Goal: Task Accomplishment & Management: Manage account settings

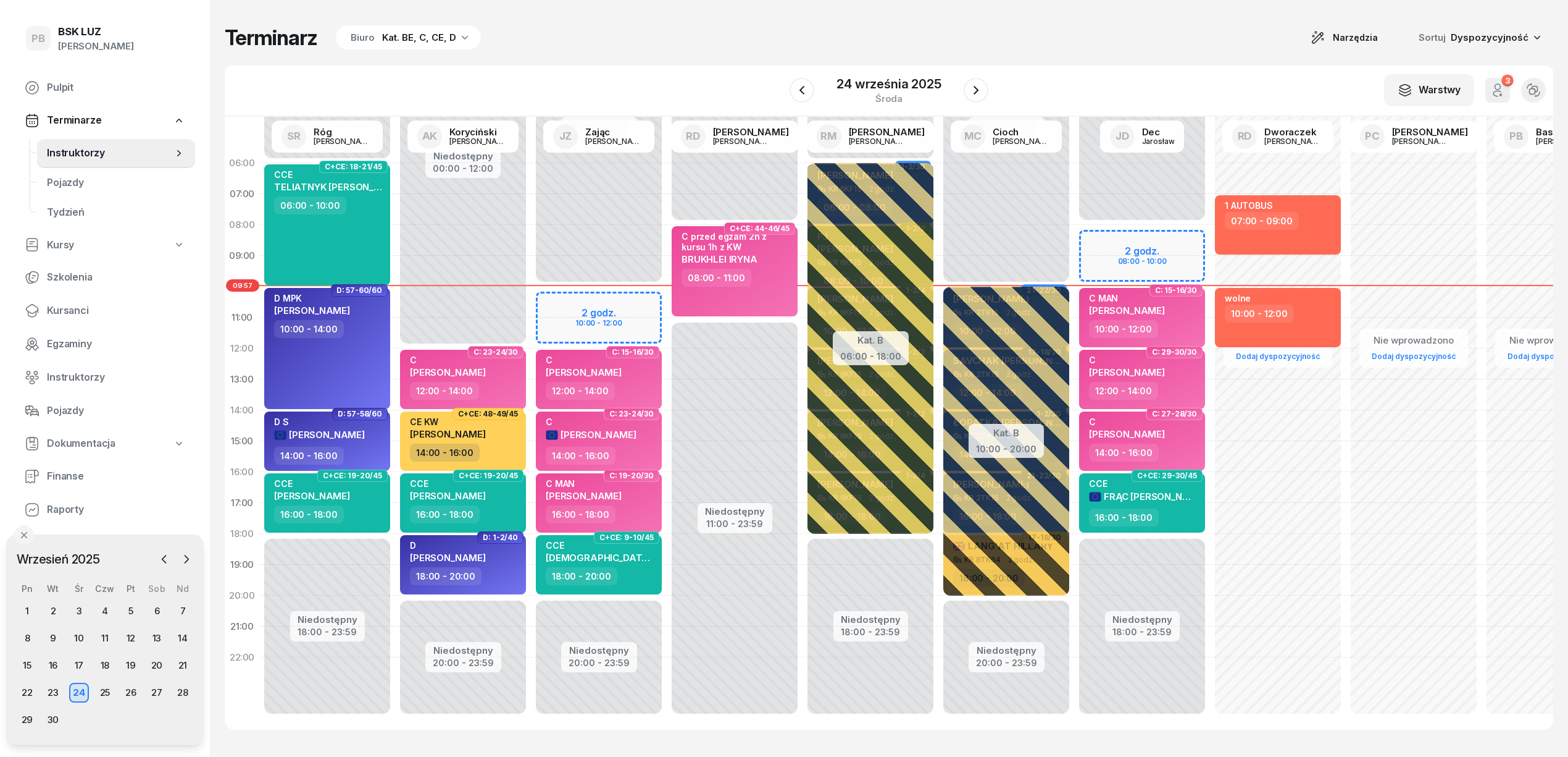
click at [961, 92] on div "[DATE]" at bounding box center [888, 91] width 198 height 36
click at [966, 87] on button "button" at bounding box center [976, 90] width 25 height 25
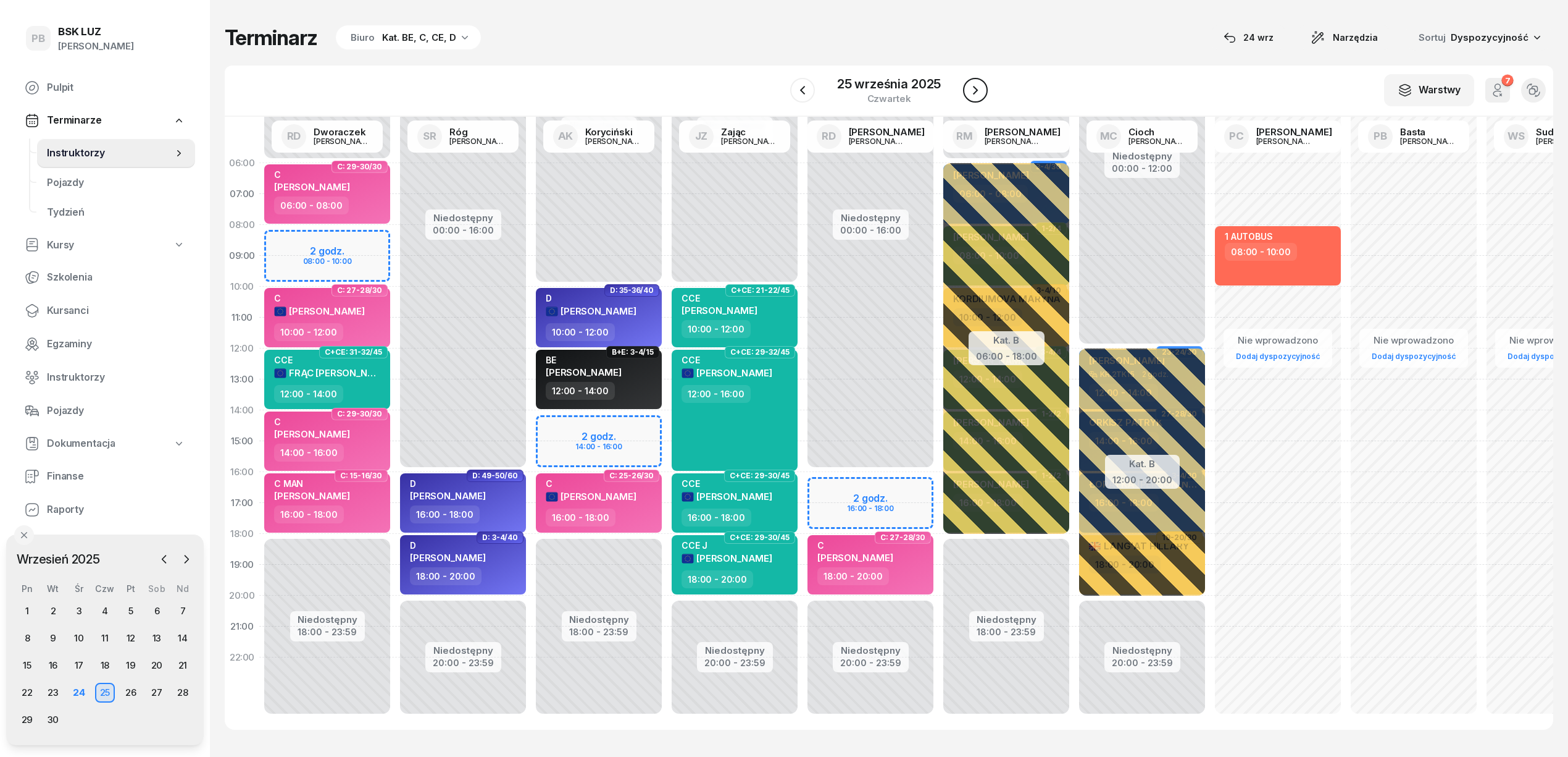
click at [966, 87] on button "button" at bounding box center [975, 90] width 25 height 25
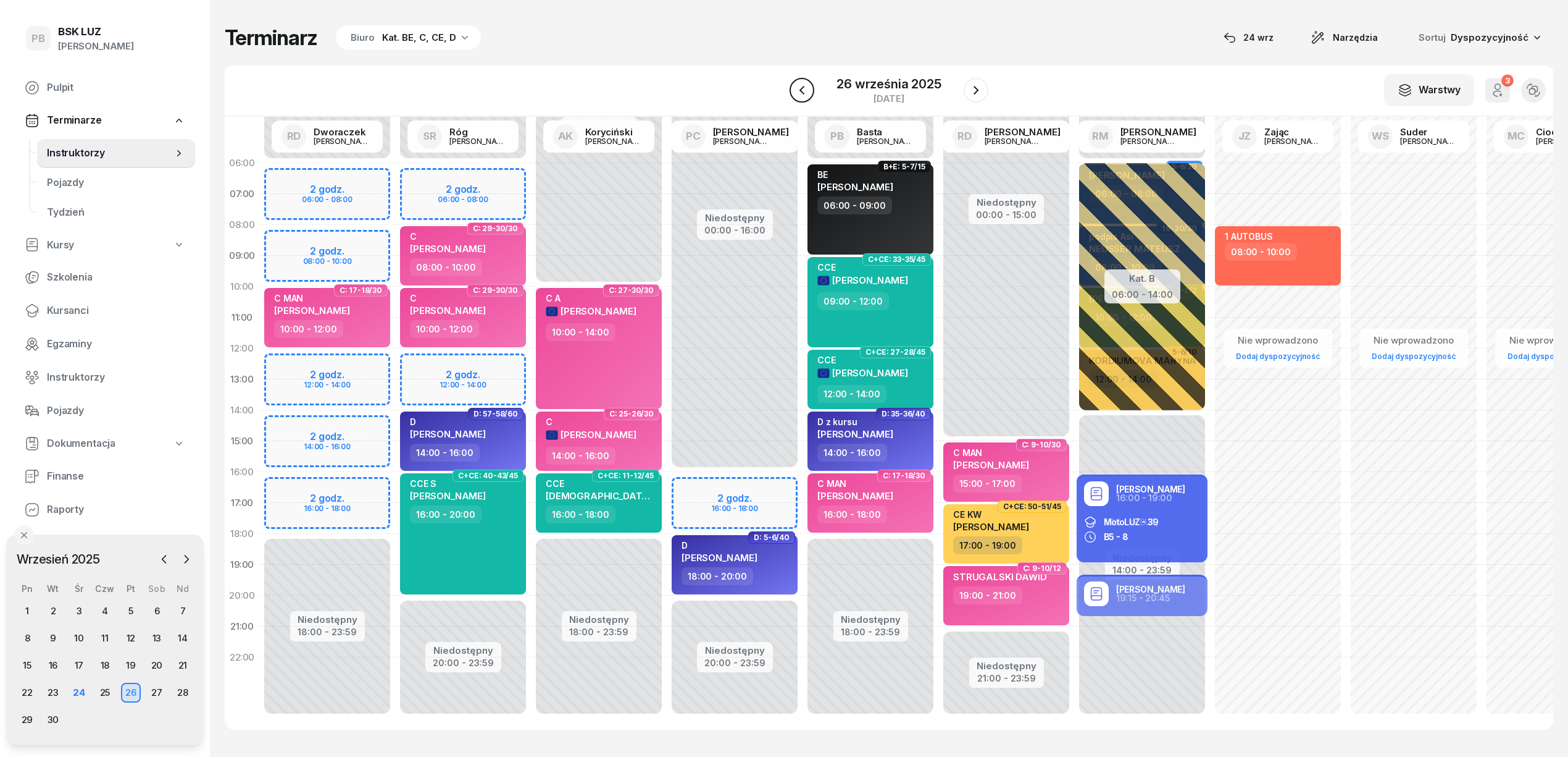
click at [804, 92] on icon "button" at bounding box center [801, 90] width 15 height 15
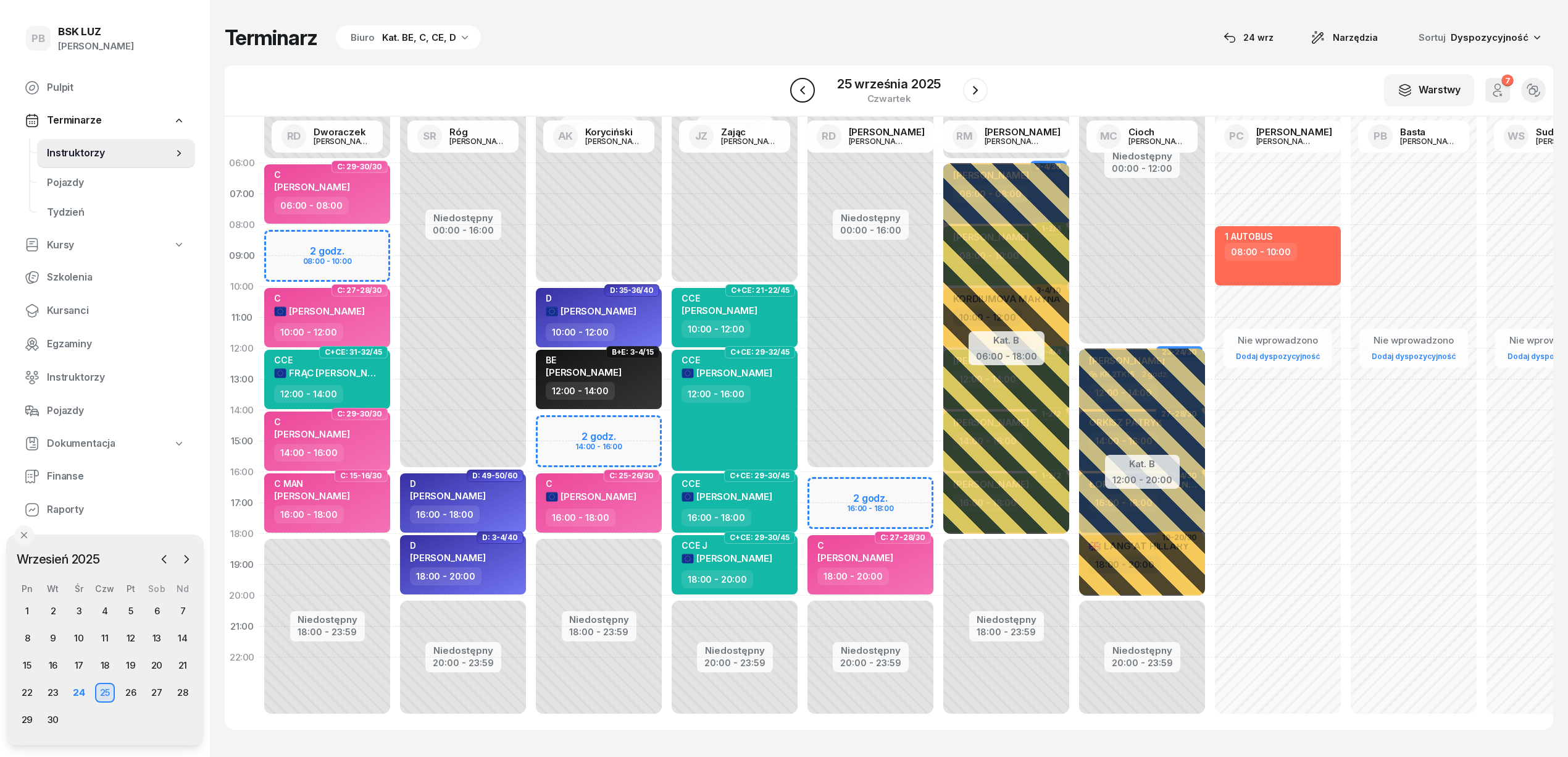
click at [804, 92] on icon "button" at bounding box center [802, 90] width 15 height 15
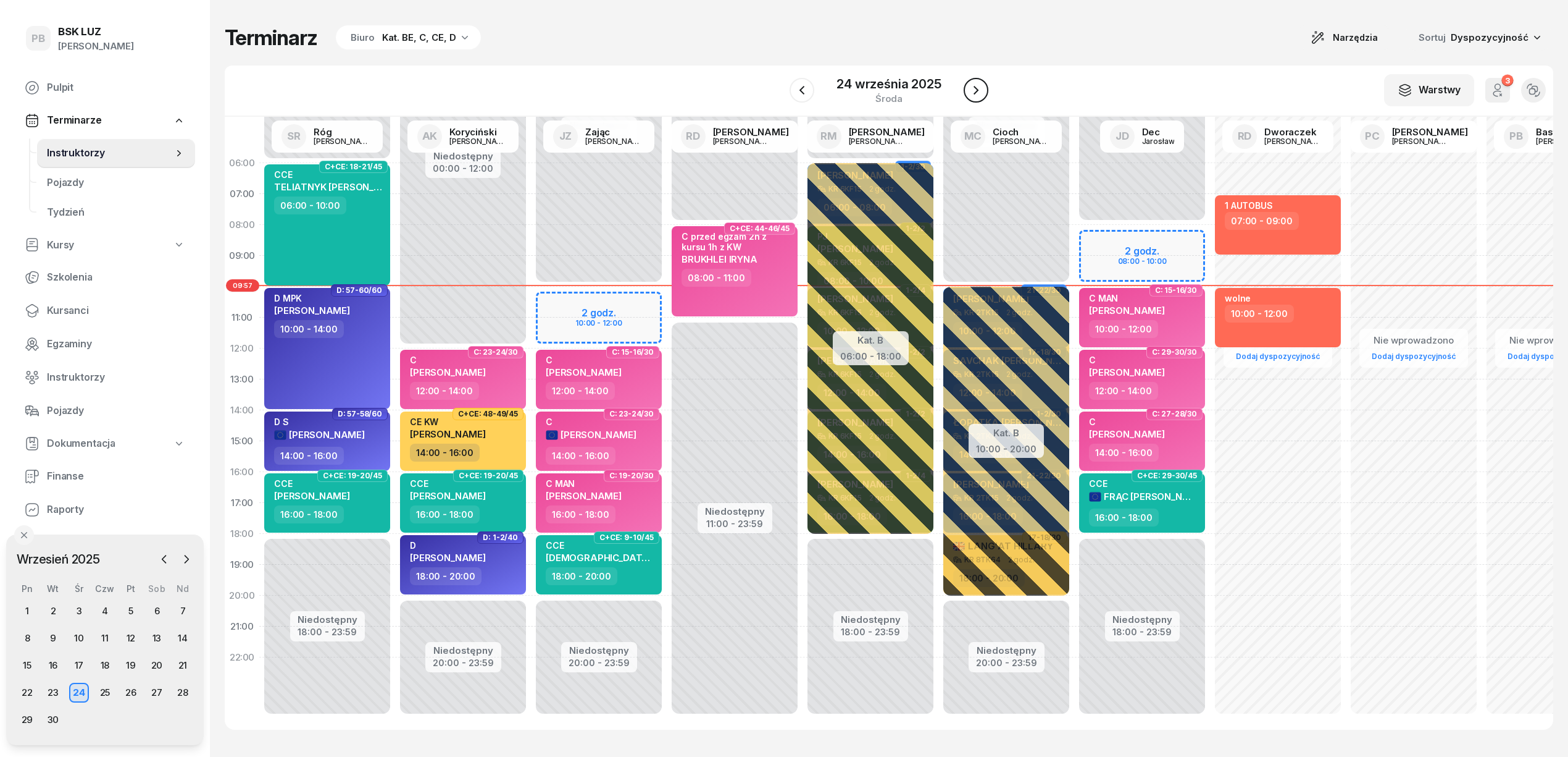
click at [970, 90] on icon "button" at bounding box center [976, 90] width 15 height 15
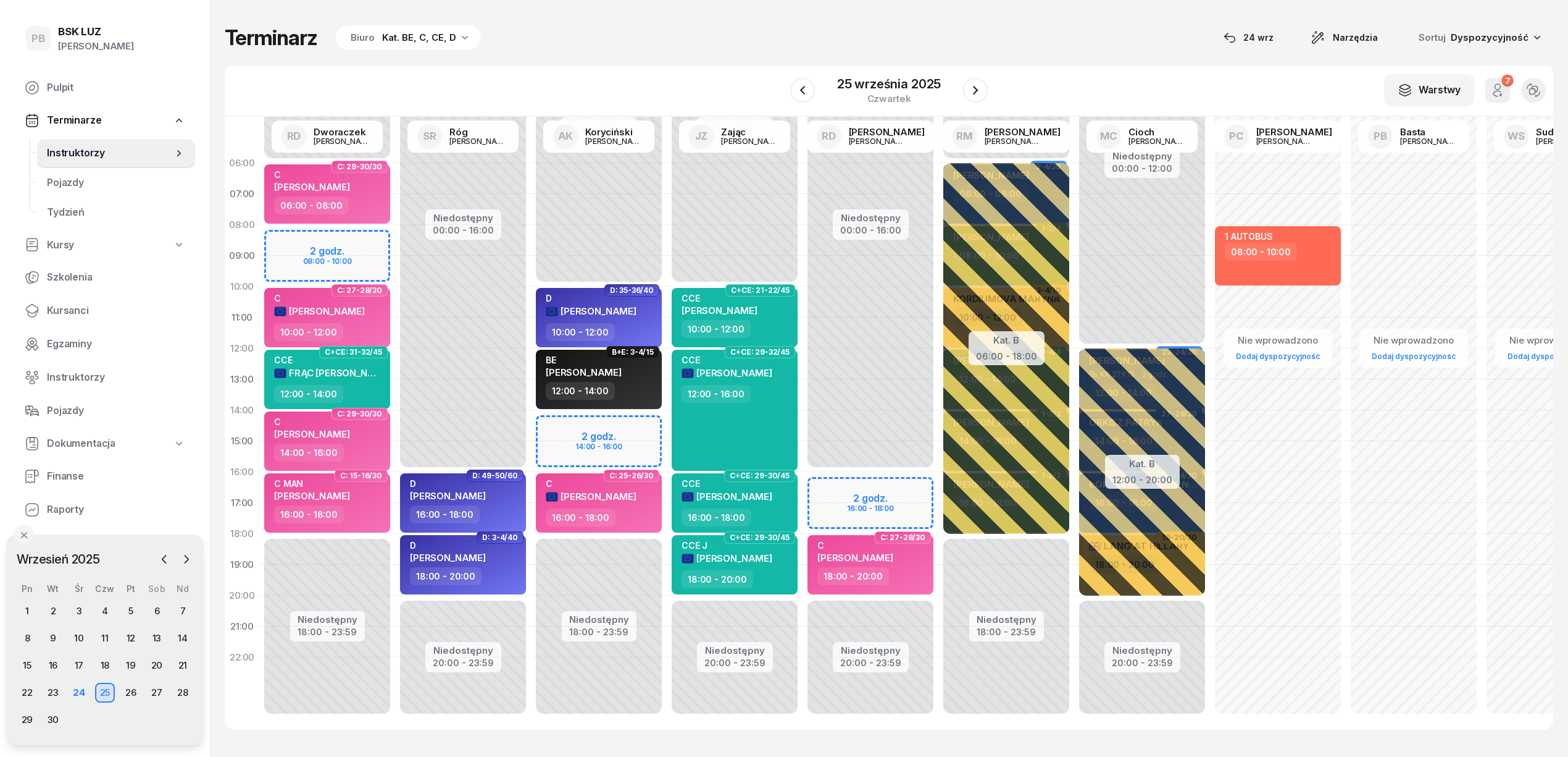
click at [1006, 20] on div "Terminarz Biuro Kat. BE, C, CE, D [DATE] Narzędzia Sortuj Dyspozycyjność W Wybi…" at bounding box center [889, 377] width 1329 height 754
click at [768, 31] on div "Terminarz Biuro Kat. BE, C, CE, D [DATE] Narzędzia Sortuj Dyspozycyjność" at bounding box center [889, 38] width 1329 height 26
click at [894, 348] on div "Niedostępny 00:00 - 16:00 Niedostępny 20:00 - 23:59 2 godz. 16:00 - 18:00 C+CE:…" at bounding box center [870, 441] width 136 height 587
select select "12"
select select "14"
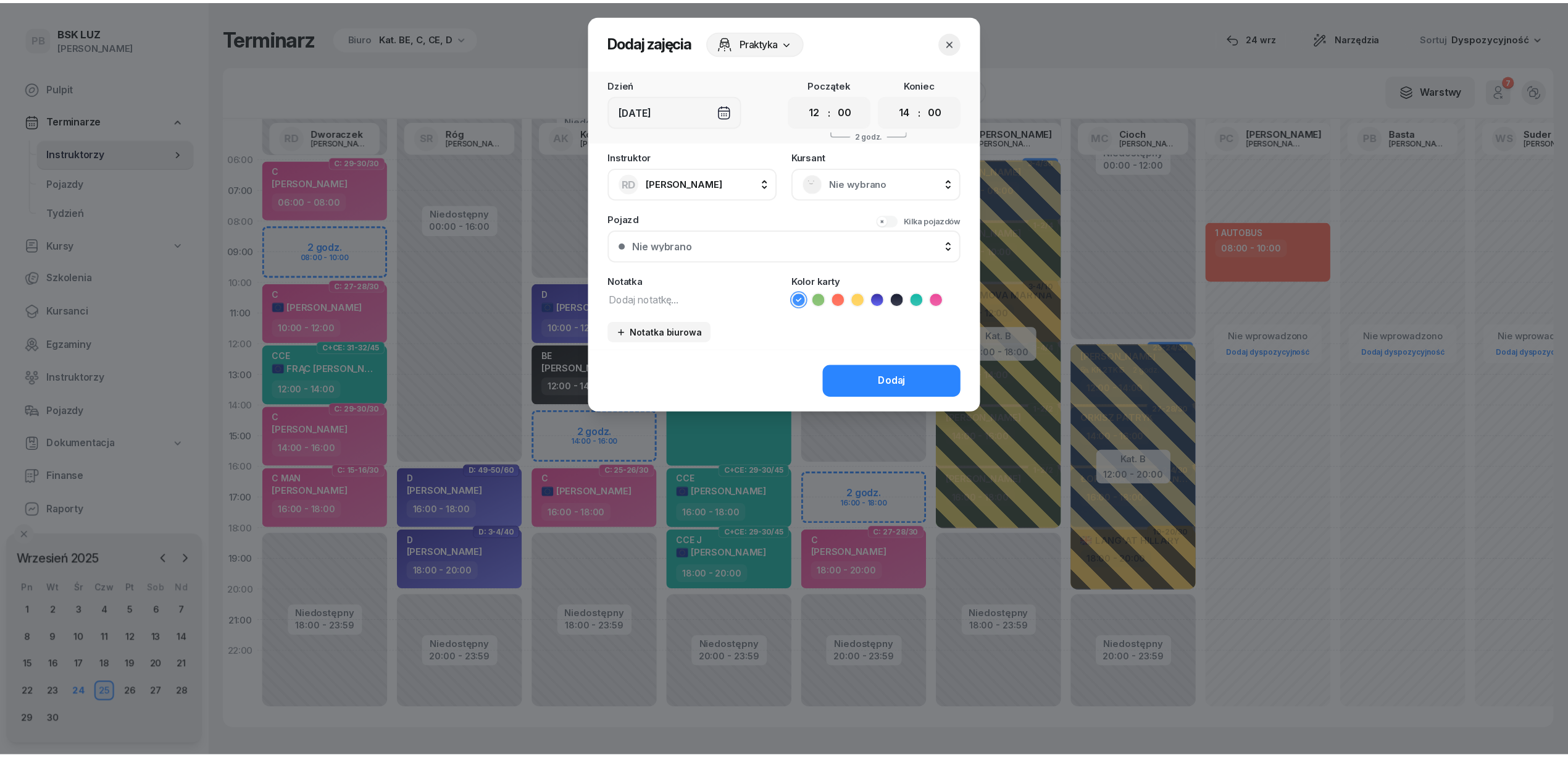
scroll to position [17, 0]
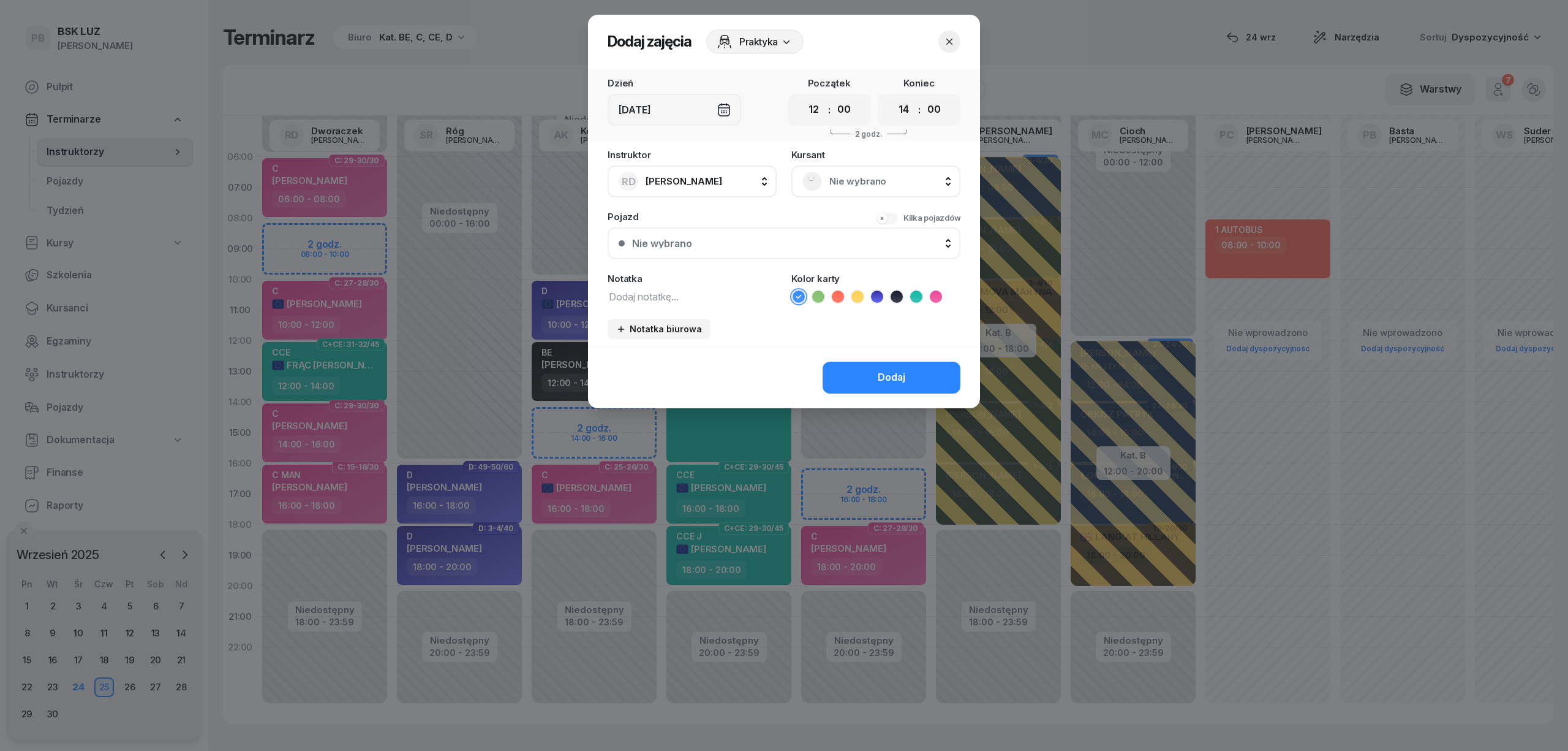
click at [953, 35] on icon "button" at bounding box center [949, 41] width 12 height 12
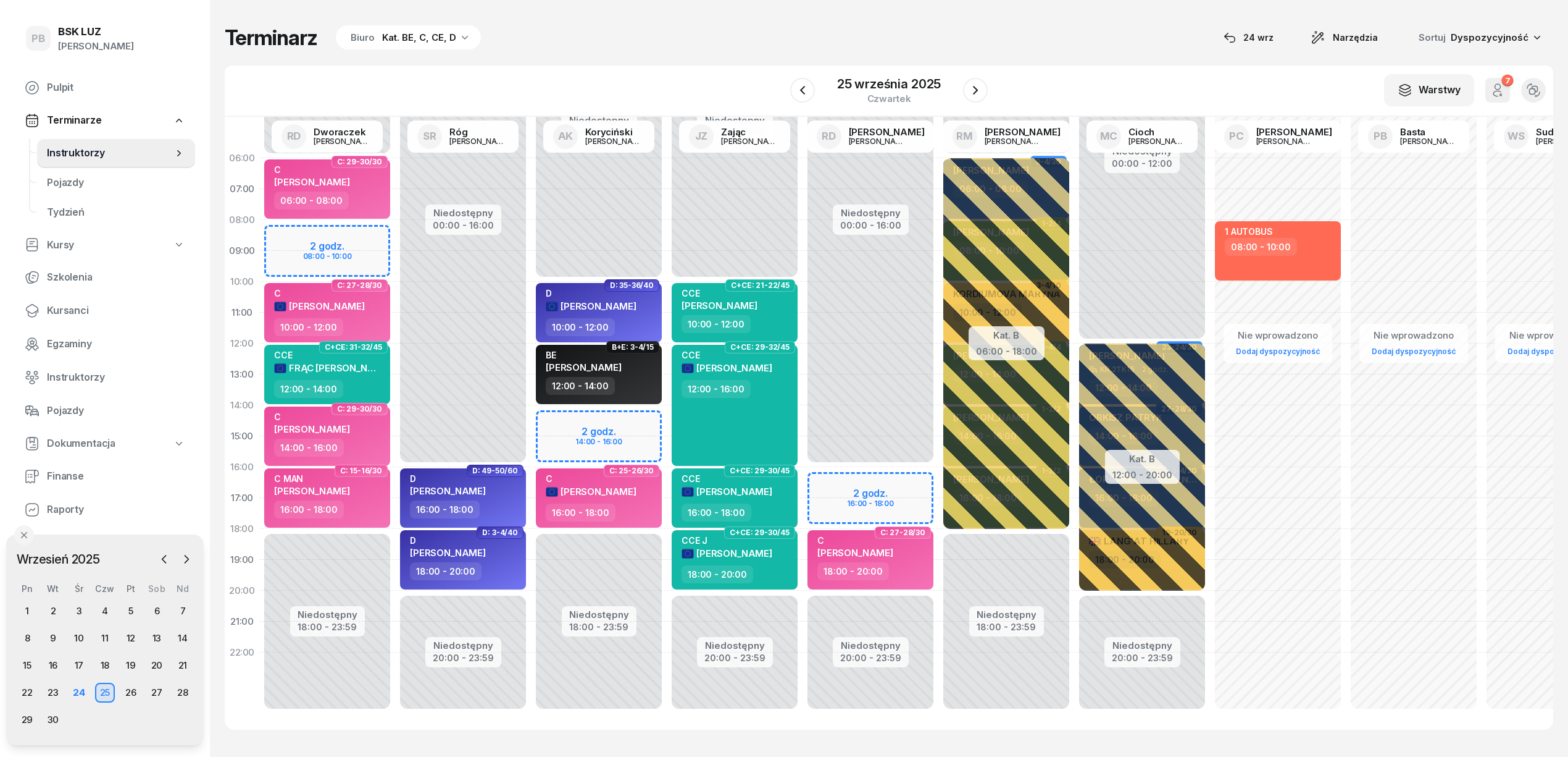
click at [961, 40] on div "Terminarz Biuro Kat. BE, C, CE, D [DATE] Narzędzia Sortuj Dyspozycyjność" at bounding box center [889, 38] width 1329 height 26
click at [704, 33] on div "Terminarz Biuro Kat. BE, C, CE, D [DATE] Narzędzia Sortuj Dyspozycyjność" at bounding box center [889, 38] width 1329 height 26
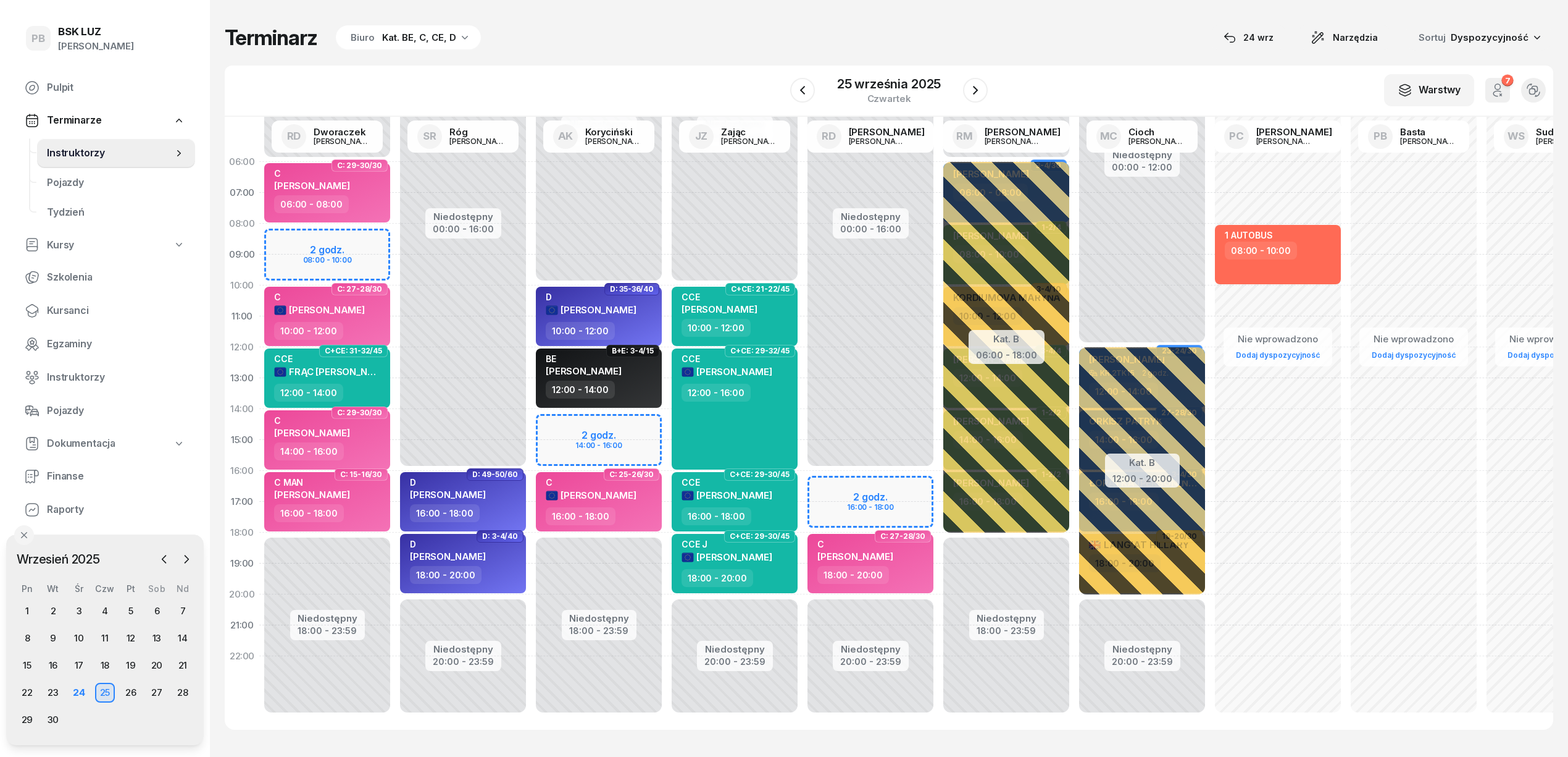
scroll to position [0, 0]
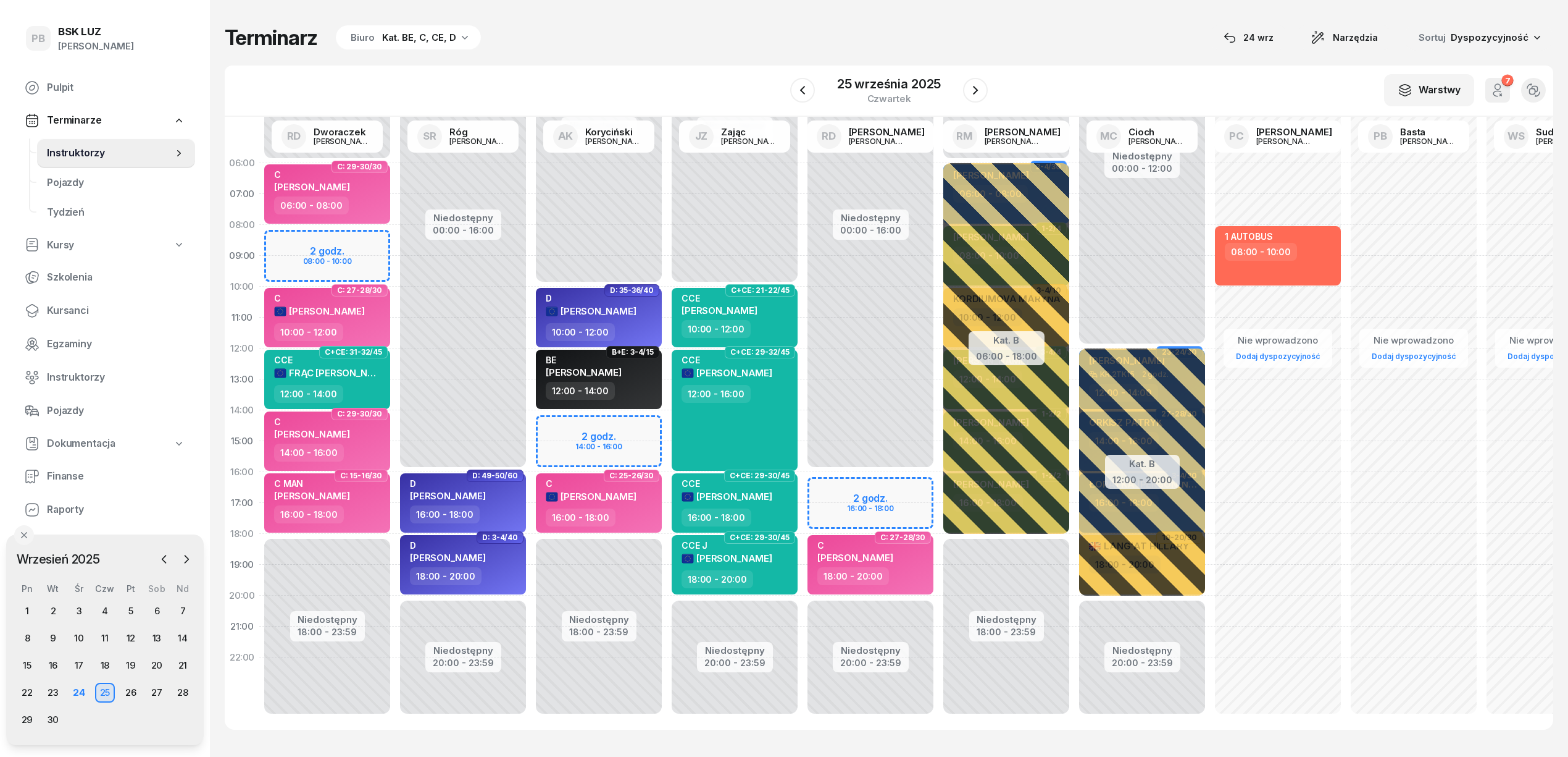
click at [734, 28] on div "Terminarz Biuro Kat. BE, C, CE, D [DATE] Narzędzia Sortuj Dyspozycyjność" at bounding box center [889, 38] width 1329 height 26
click at [810, 742] on div "Terminarz Biuro Kat. BE, C, CE, D [DATE] Narzędzia Sortuj Dyspozycyjność W Wybi…" at bounding box center [889, 377] width 1329 height 754
click at [789, 742] on div "Terminarz Biuro Kat. BE, C, CE, D [DATE] Narzędzia Sortuj Dyspozycyjność W Wybi…" at bounding box center [889, 377] width 1329 height 754
click at [1081, 33] on div "Terminarz Biuro Kat. BE, C, CE, D [DATE] Narzędzia Sortuj Dyspozycyjność" at bounding box center [889, 38] width 1329 height 26
click at [999, 38] on div "Terminarz Biuro Kat. BE, C, CE, D [DATE] Narzędzia Sortuj Dyspozycyjność" at bounding box center [889, 38] width 1329 height 26
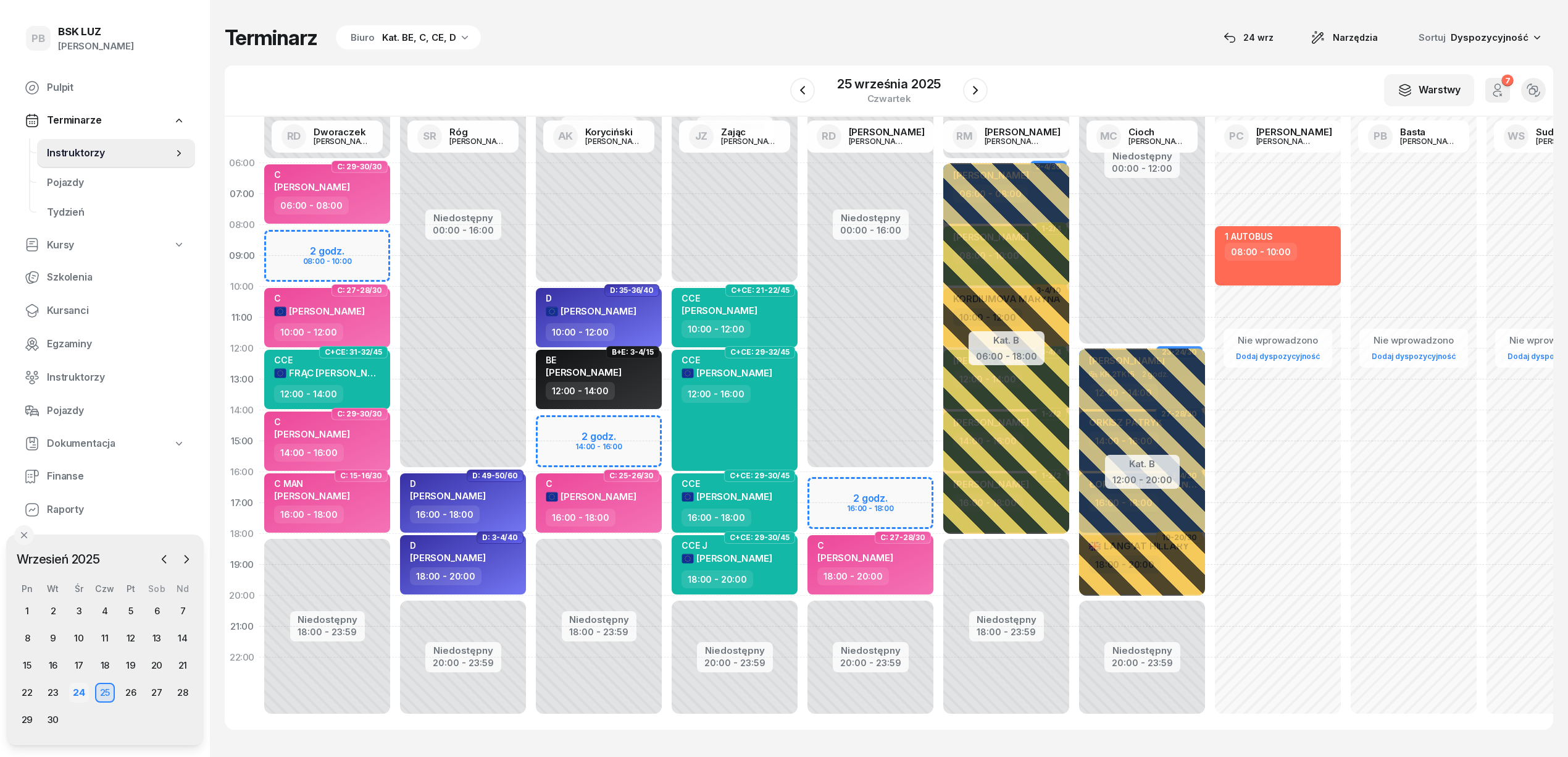
click at [77, 693] on div "24" at bounding box center [79, 692] width 20 height 20
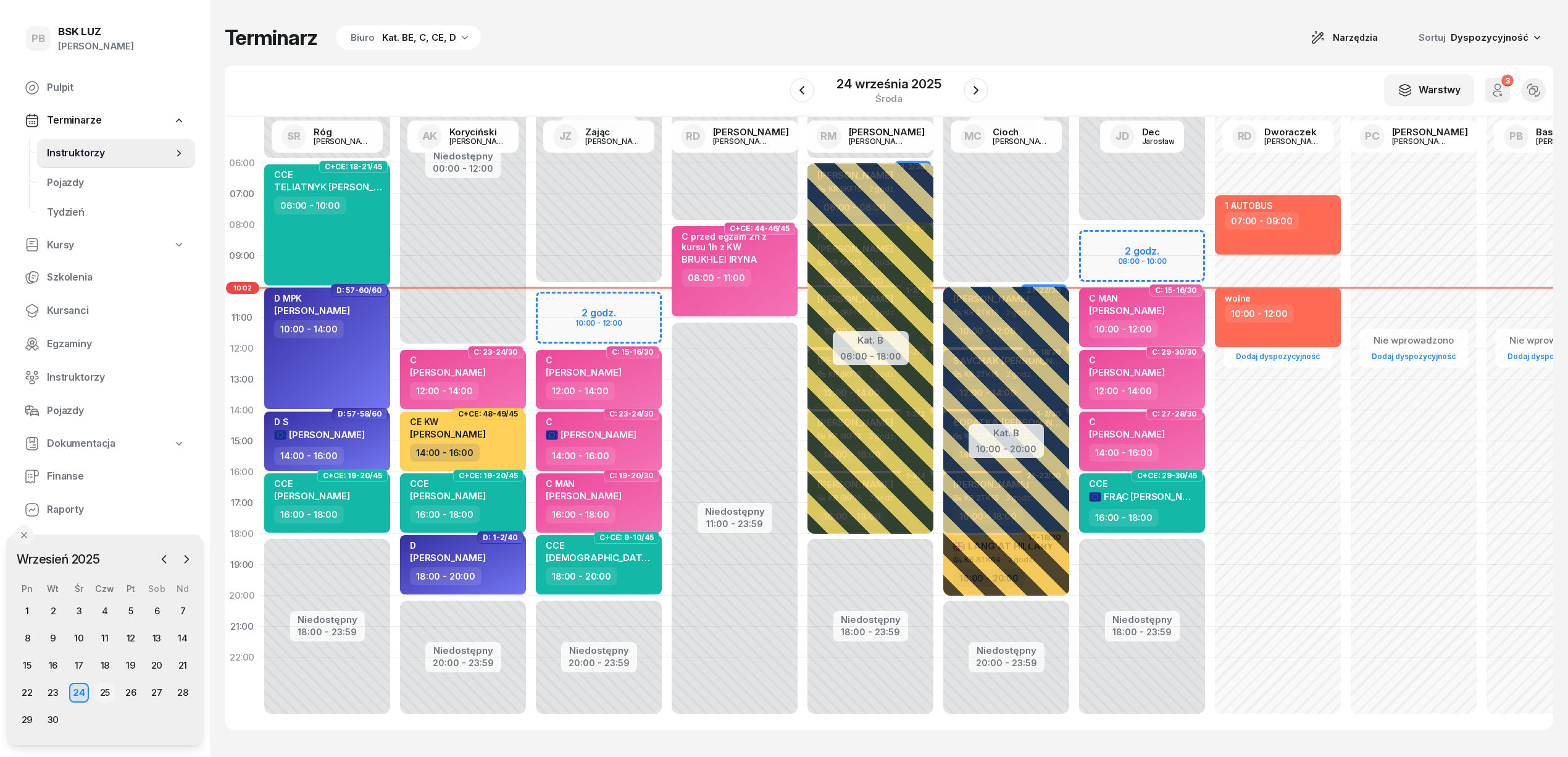
click at [112, 694] on div "25" at bounding box center [105, 692] width 20 height 20
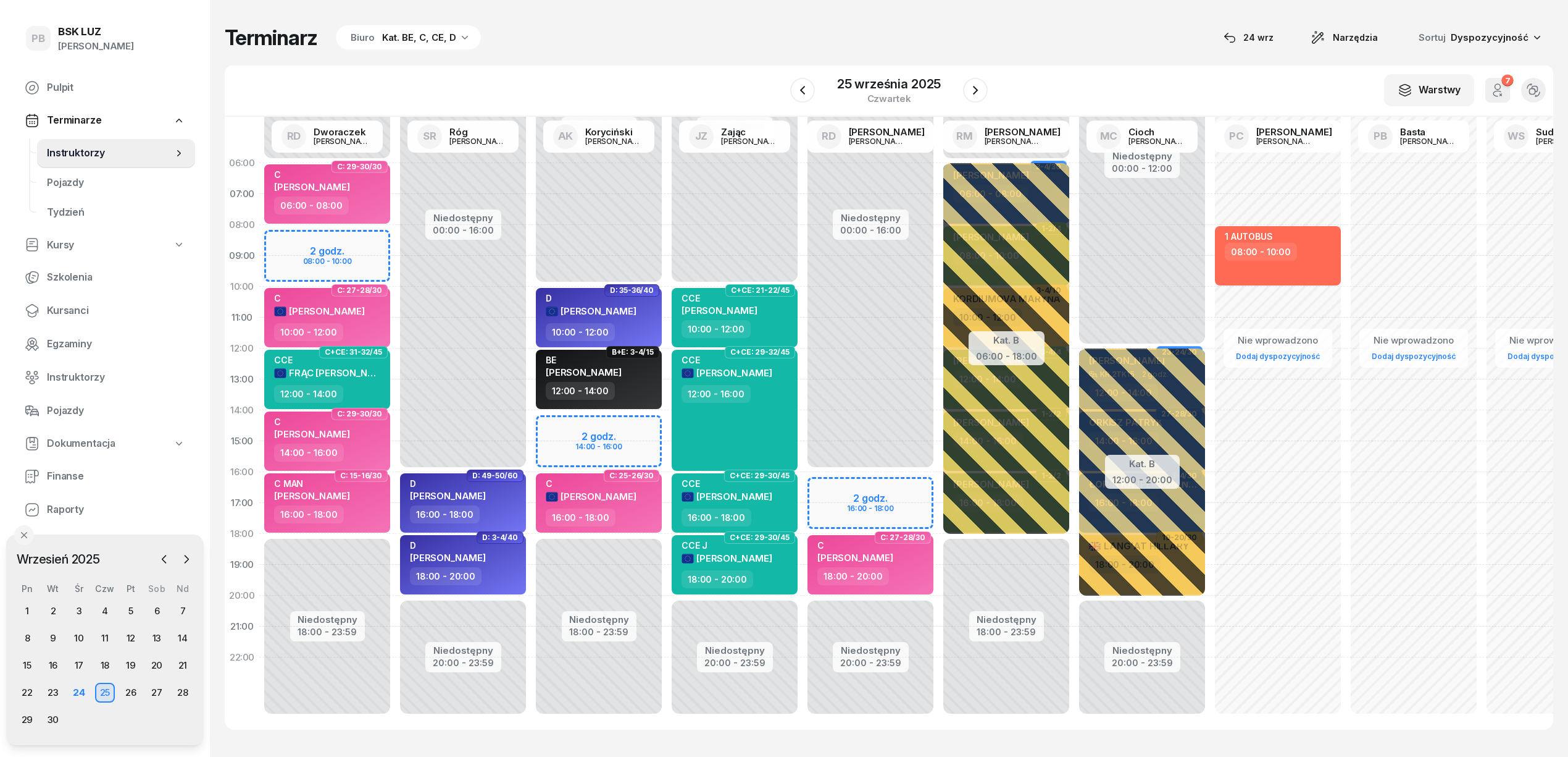
click at [753, 23] on div "Terminarz Biuro Kat. BE, C, CE, D [DATE] Narzędzia Sortuj Dyspozycyjność W Wybi…" at bounding box center [889, 377] width 1329 height 754
click at [468, 33] on div "Biuro Kat. BE, C, CE, D" at bounding box center [409, 38] width 145 height 25
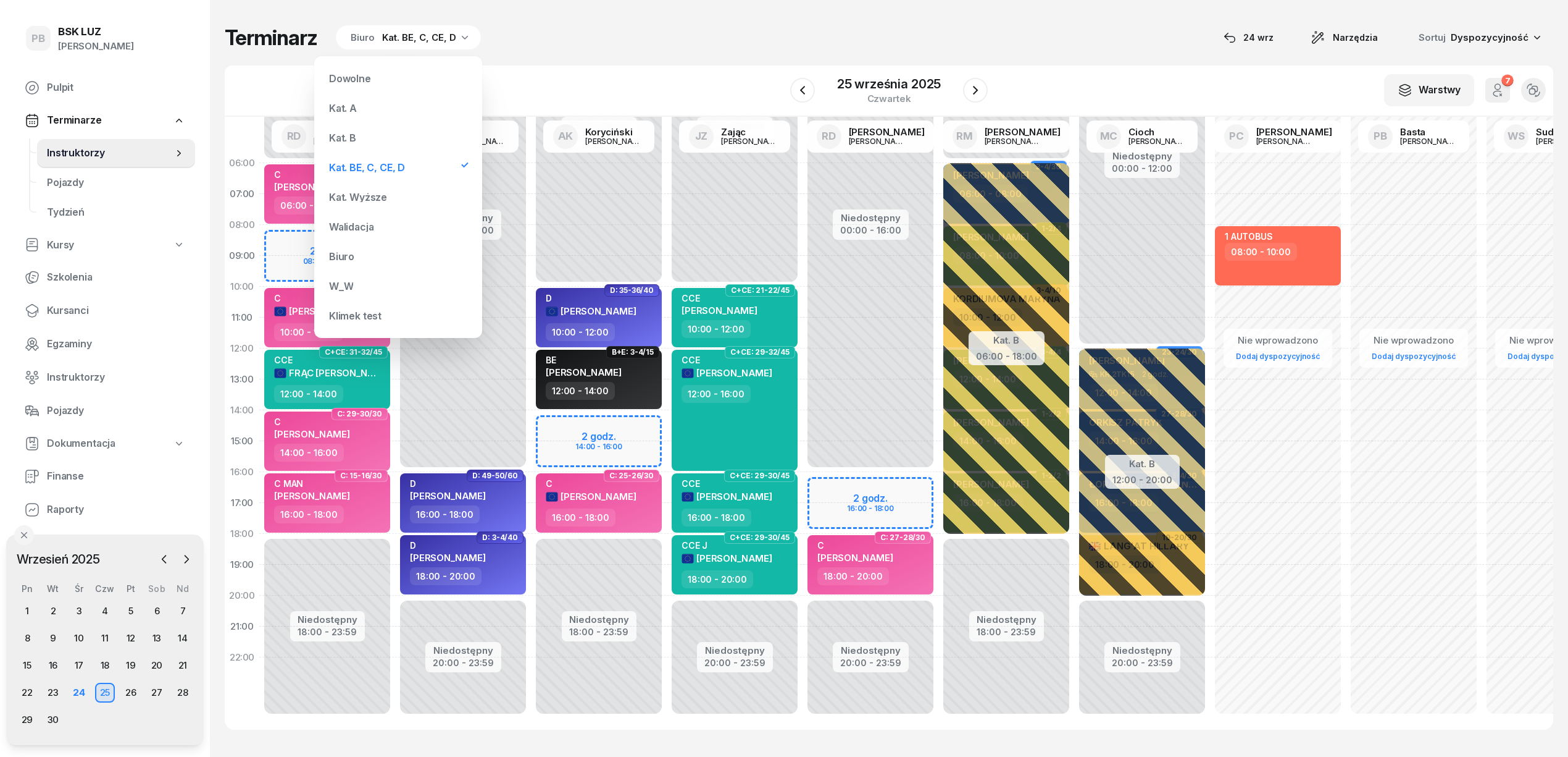
click at [351, 136] on div "Kat. B" at bounding box center [342, 138] width 27 height 10
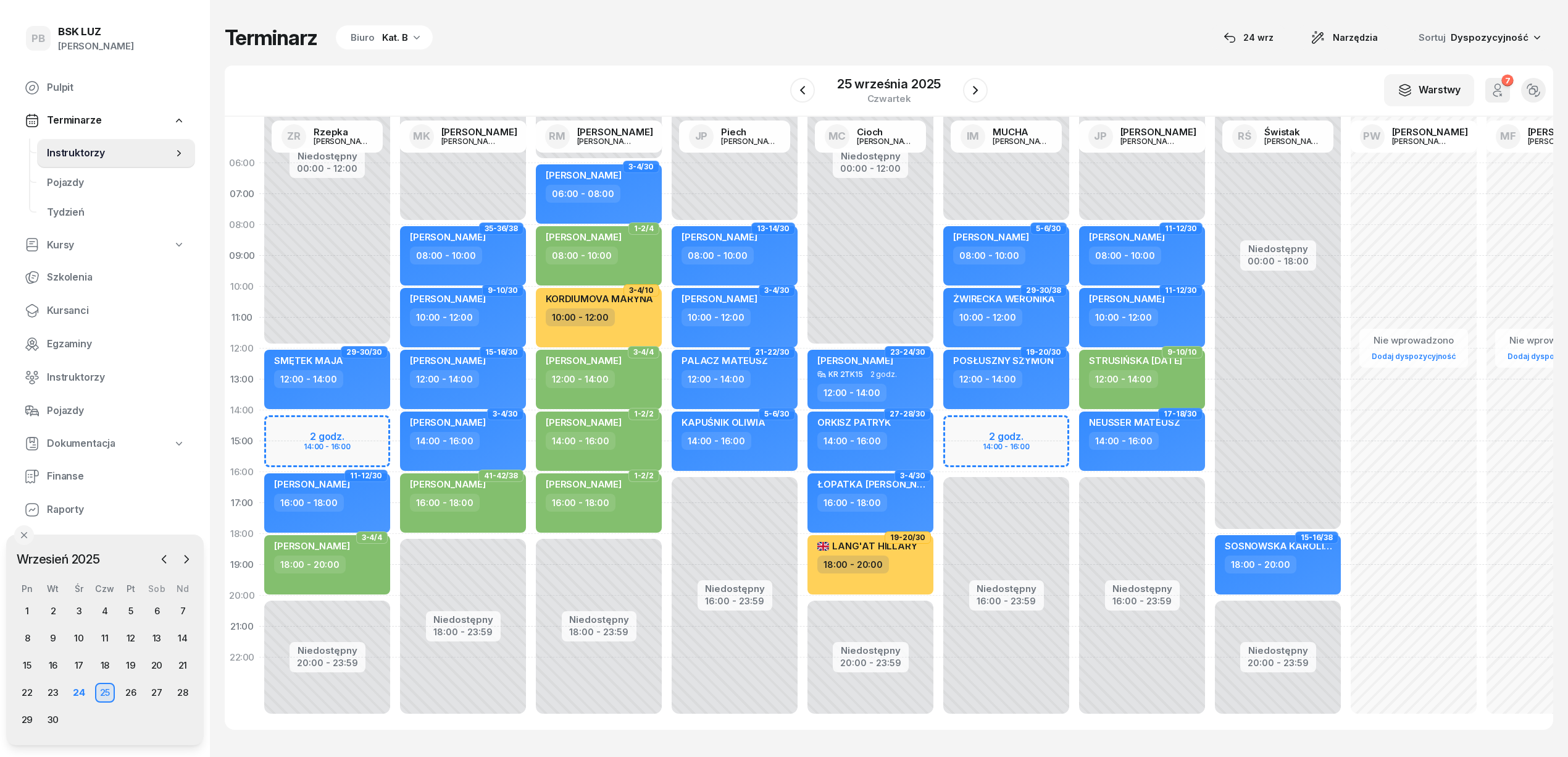
click at [512, 45] on div "Terminarz Biuro Kat. B [DATE] Narzędzia Sortuj Dyspozycyjność" at bounding box center [889, 38] width 1329 height 26
click at [389, 36] on div "Kat. B" at bounding box center [395, 38] width 26 height 15
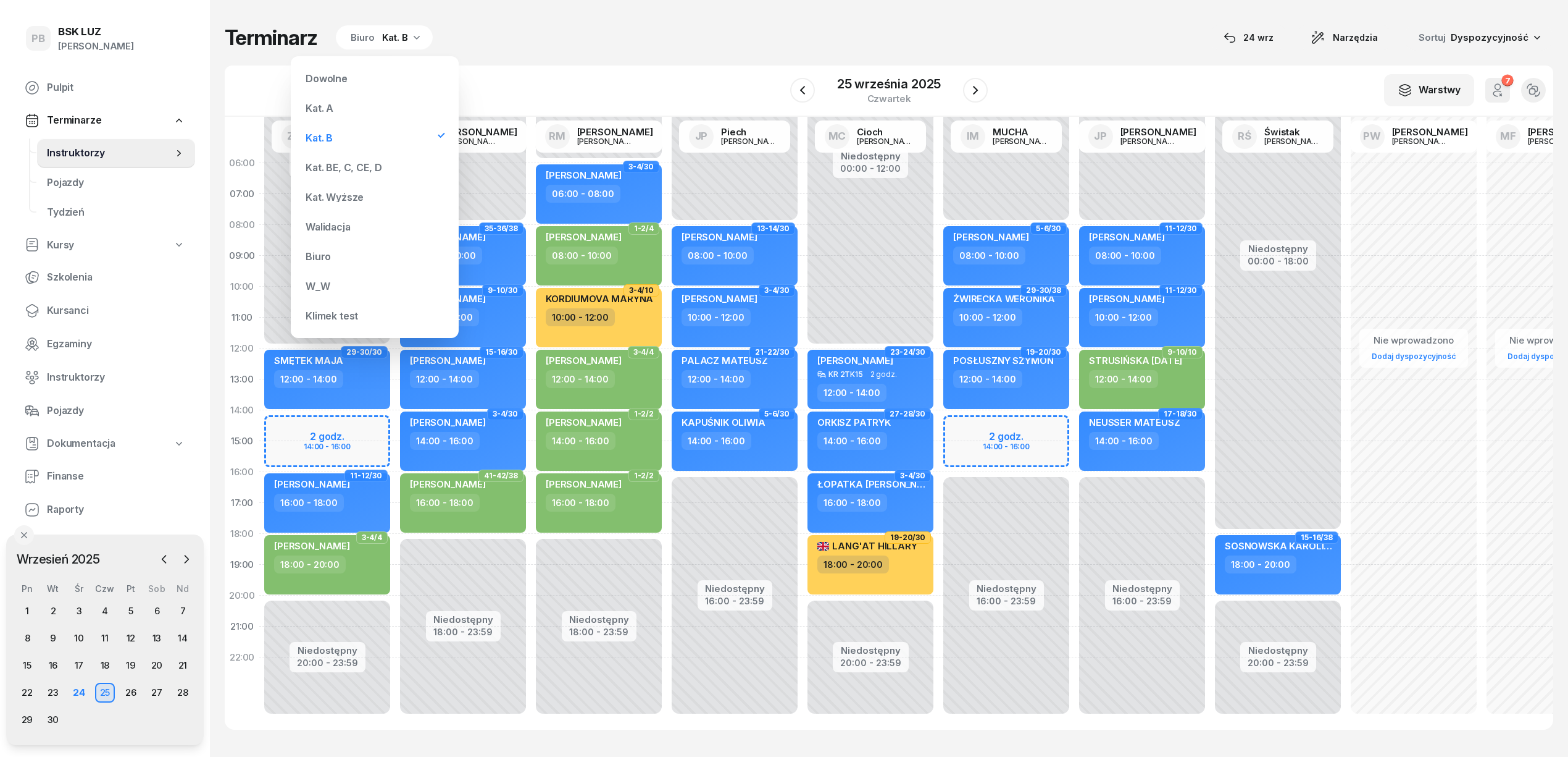
click at [358, 159] on div "Kat. BE, C, CE, D" at bounding box center [374, 167] width 148 height 25
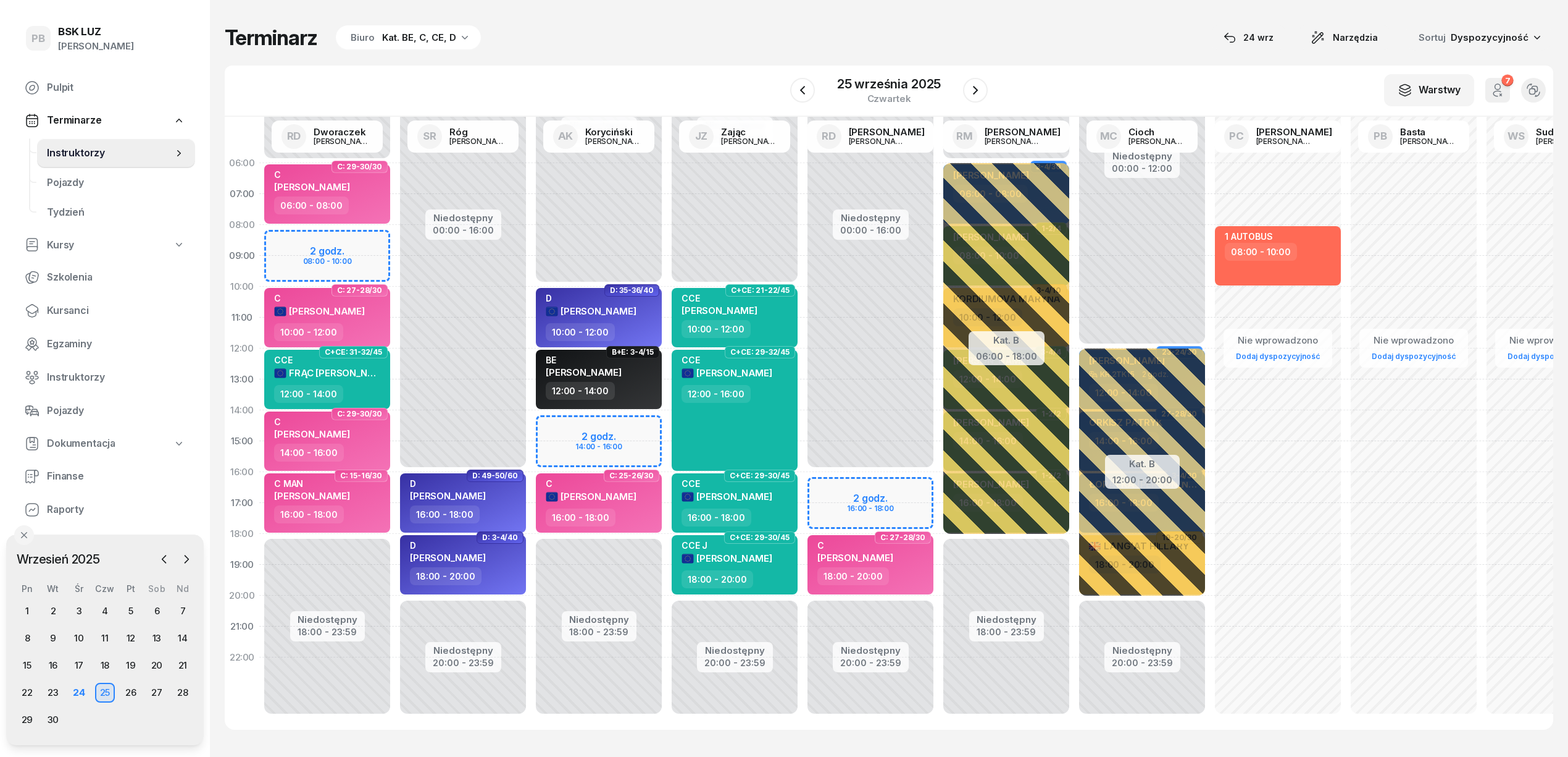
click at [554, 73] on div "W Wybierz AK [PERSON_NAME] BP [PERSON_NAME] DP [PERSON_NAME] GS [PERSON_NAME] I…" at bounding box center [889, 91] width 1329 height 51
click at [80, 309] on span "Kursanci" at bounding box center [116, 311] width 139 height 16
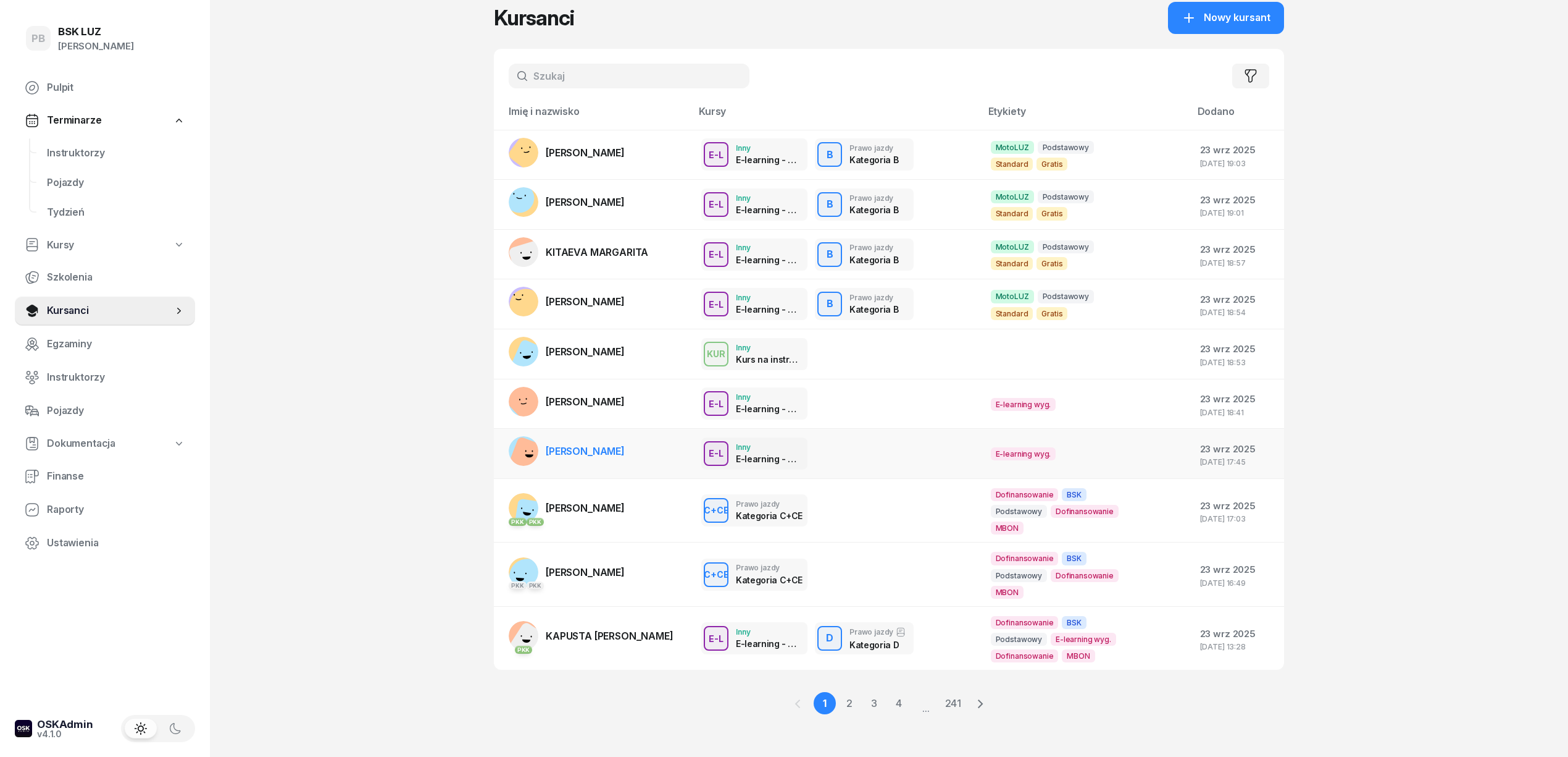
scroll to position [28, 0]
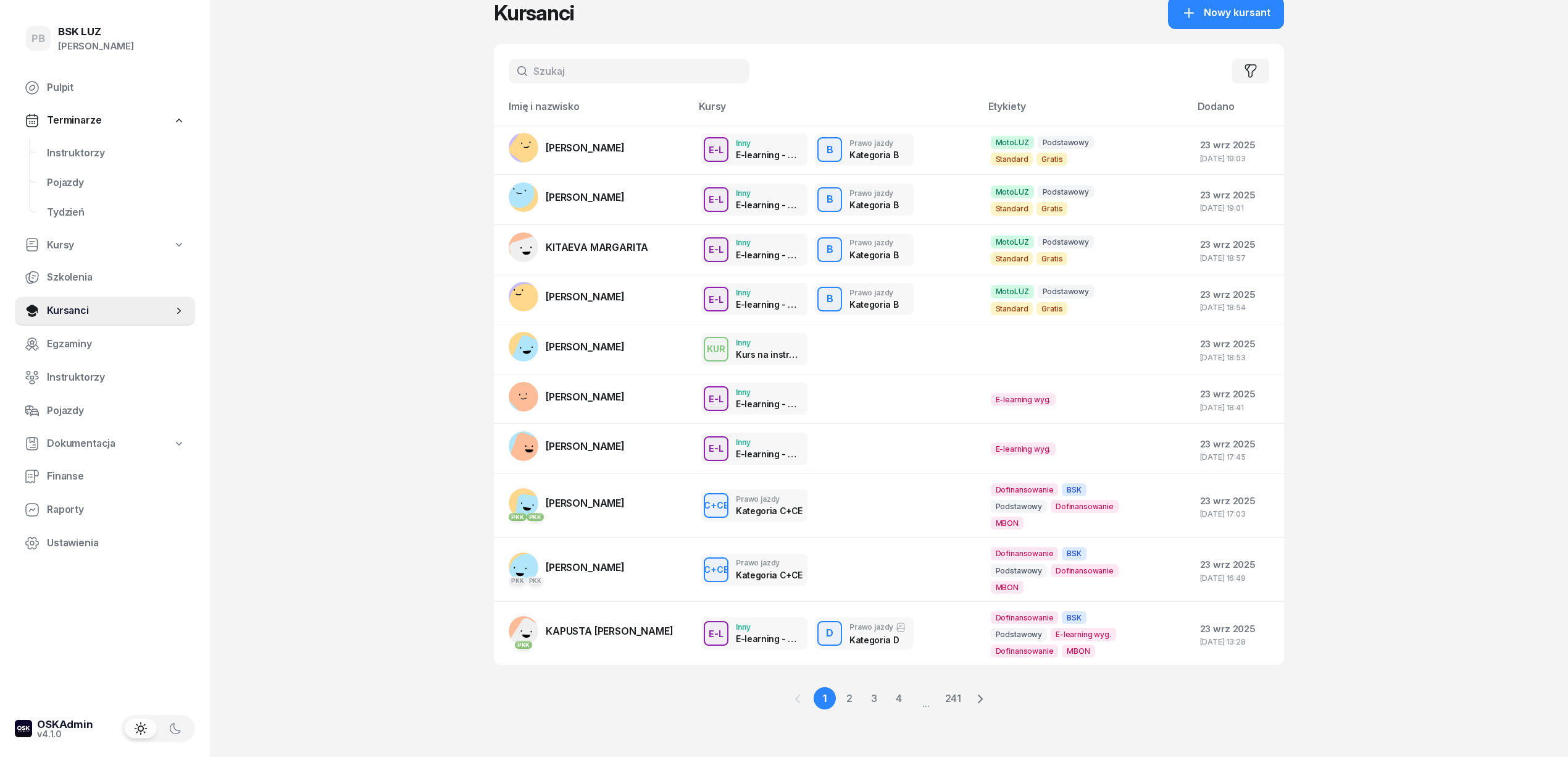
click at [567, 62] on input "text" at bounding box center [629, 71] width 241 height 25
click at [564, 74] on input "text" at bounding box center [629, 71] width 241 height 25
type input "polak"
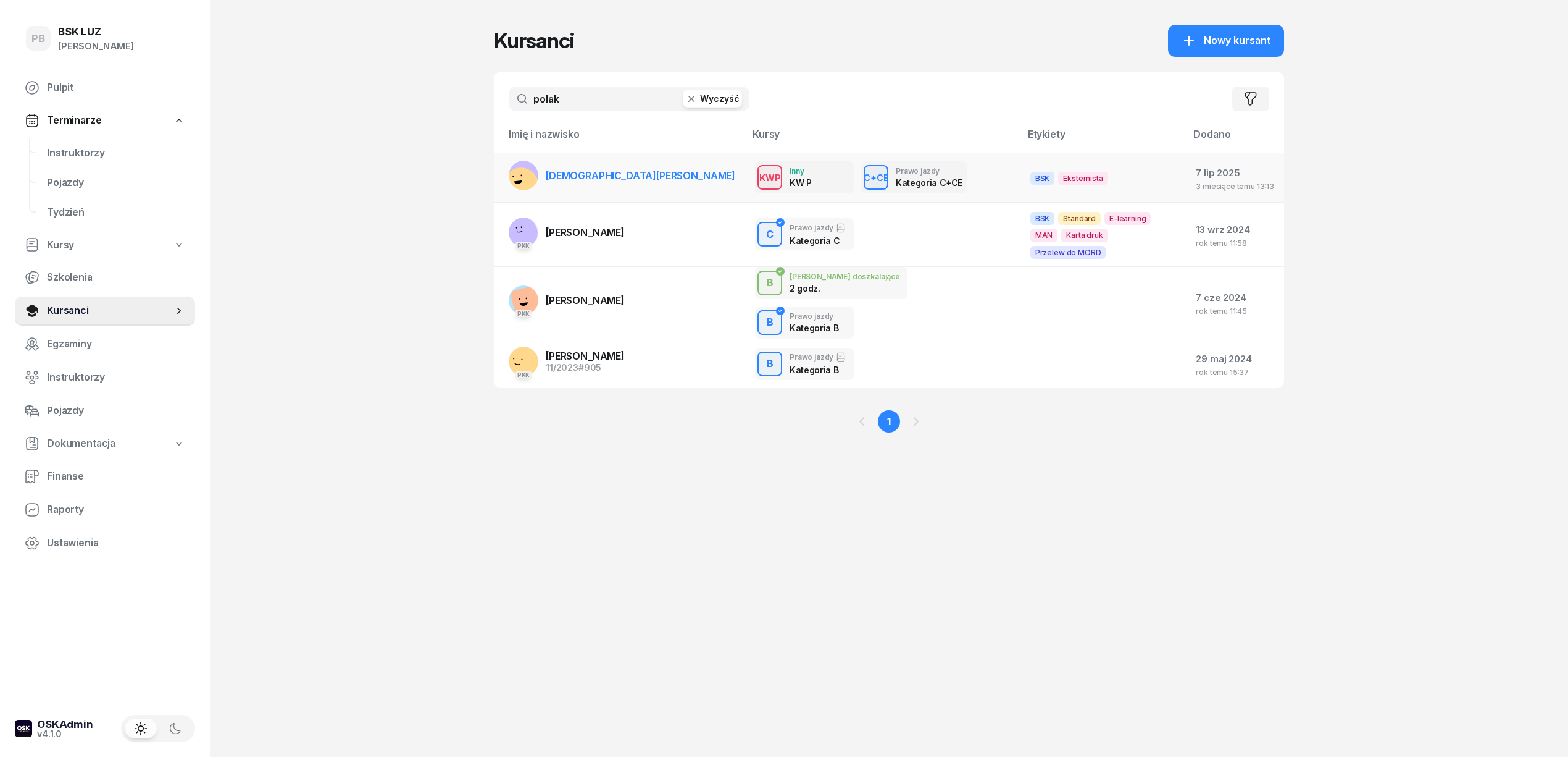
click at [574, 174] on span "[DEMOGRAPHIC_DATA][PERSON_NAME]" at bounding box center [640, 175] width 190 height 12
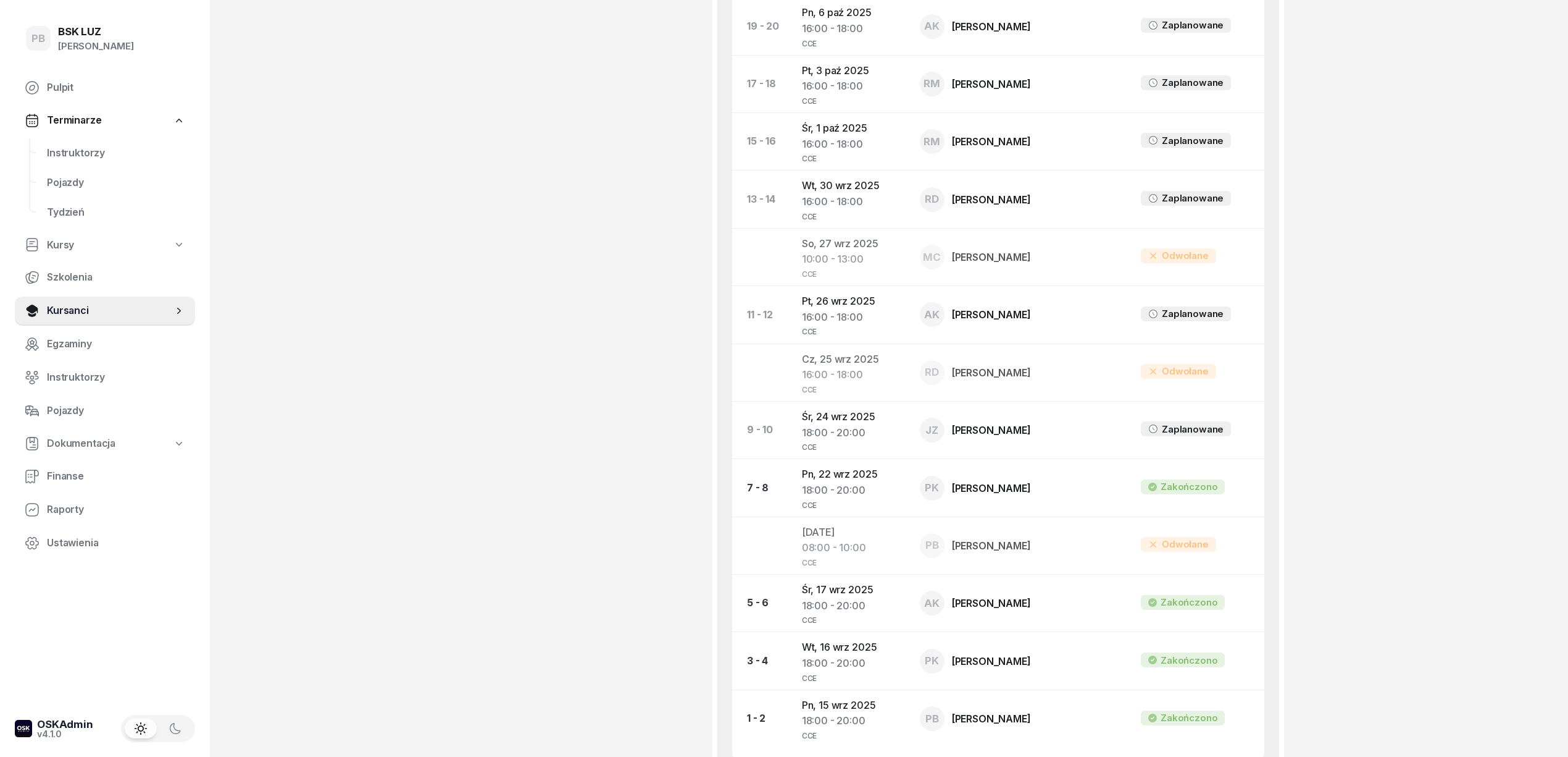
scroll to position [1318, 0]
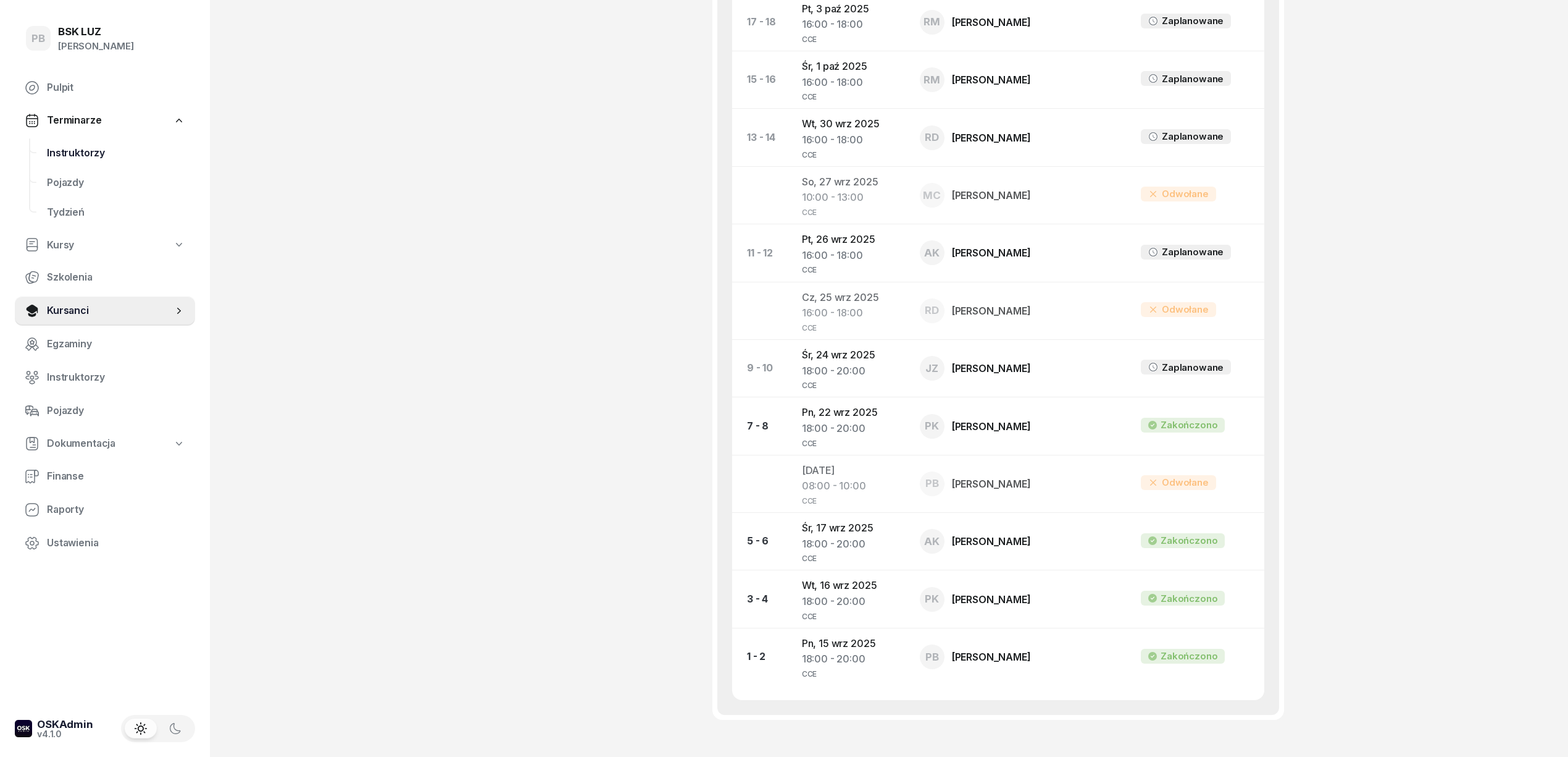
click at [92, 157] on span "Instruktorzy" at bounding box center [116, 153] width 139 height 16
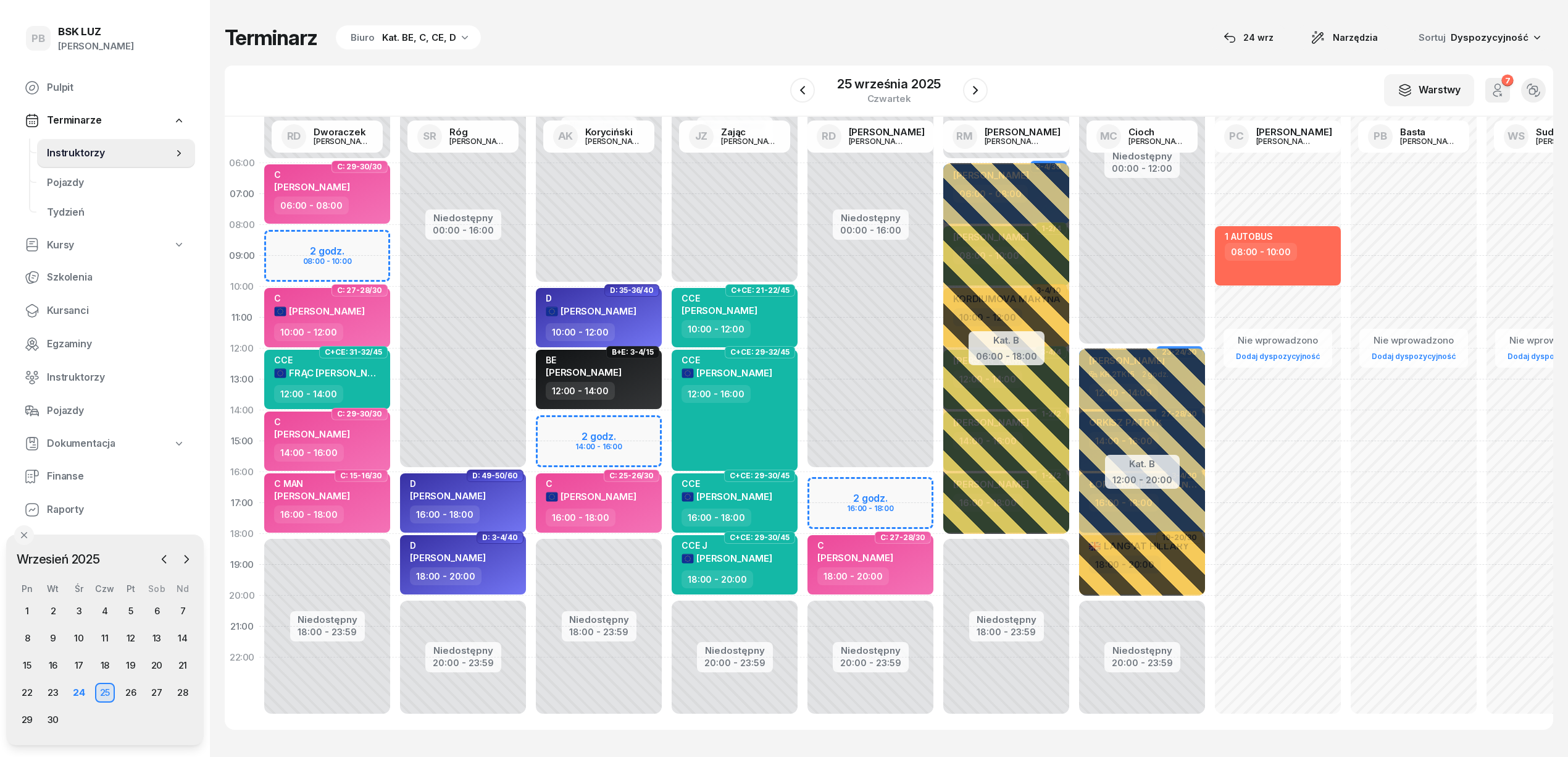
click at [563, 427] on div "Niedostępny 00:00 - 10:00 Niedostępny 18:00 - 23:59 2 godz. 14:00 - 16:00 D: 35…" at bounding box center [598, 441] width 136 height 587
select select "14"
select select "16"
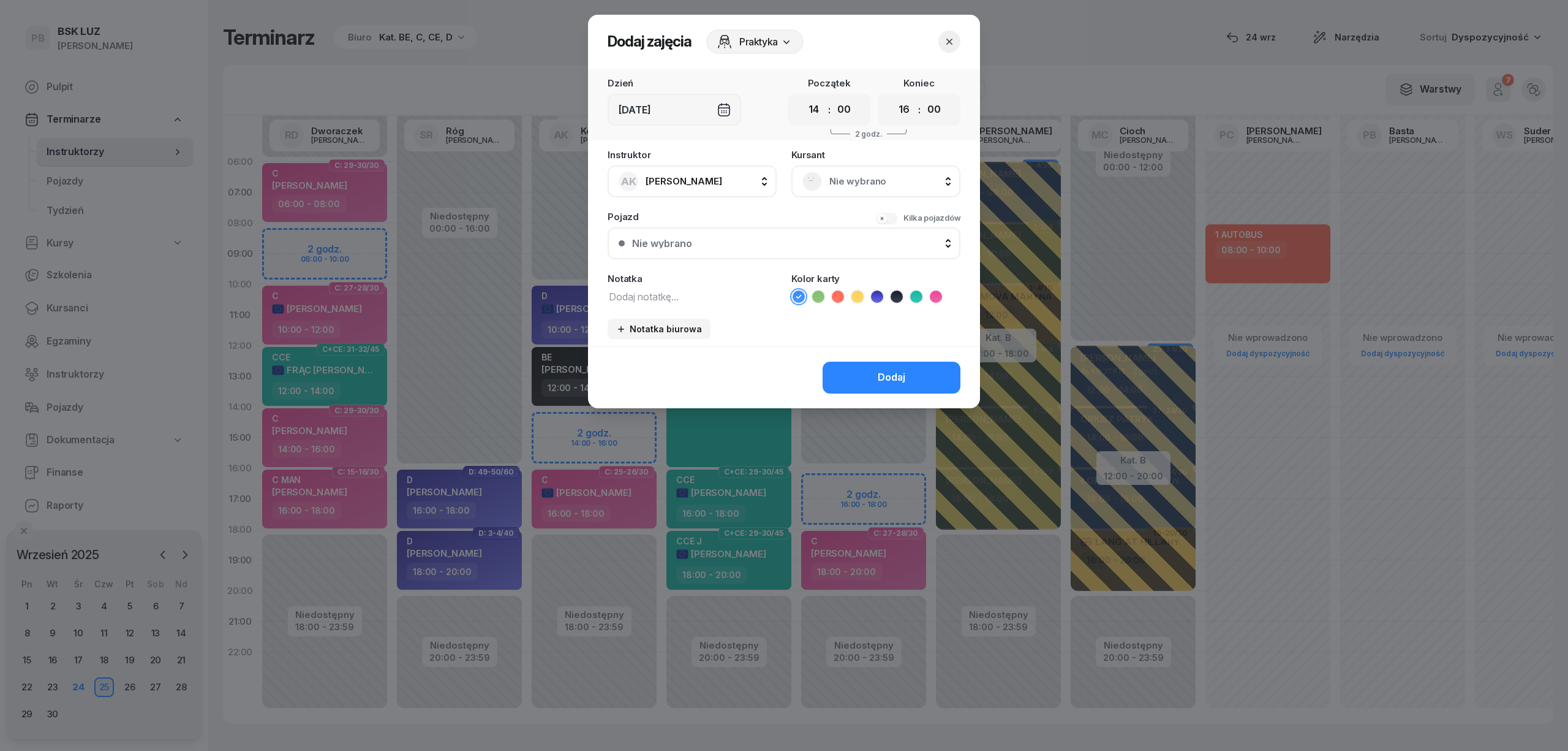
click at [831, 171] on div "Nie wybrano" at bounding box center [875, 181] width 147 height 20
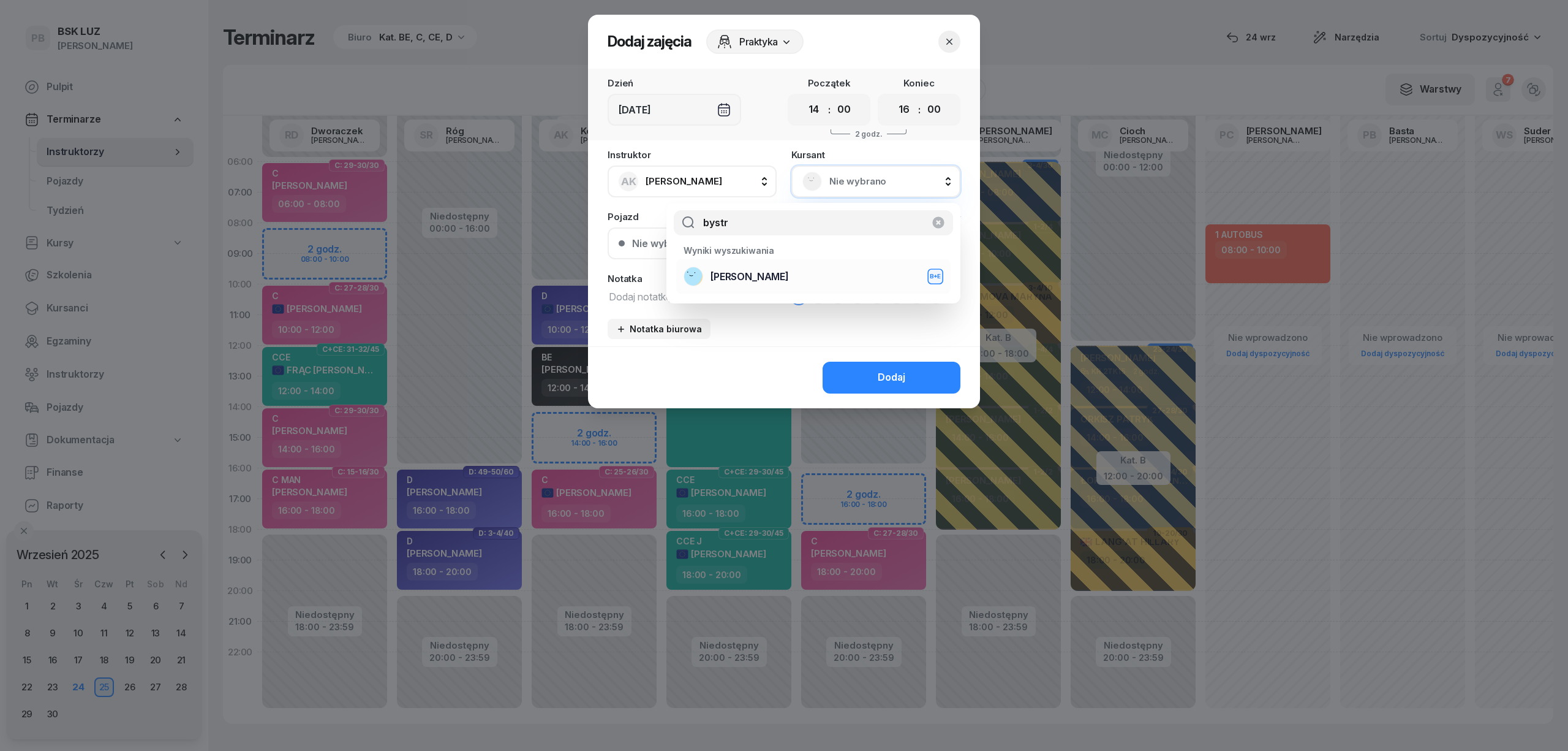
type input "bystr"
click at [850, 279] on div "[PERSON_NAME]+E" at bounding box center [813, 276] width 259 height 20
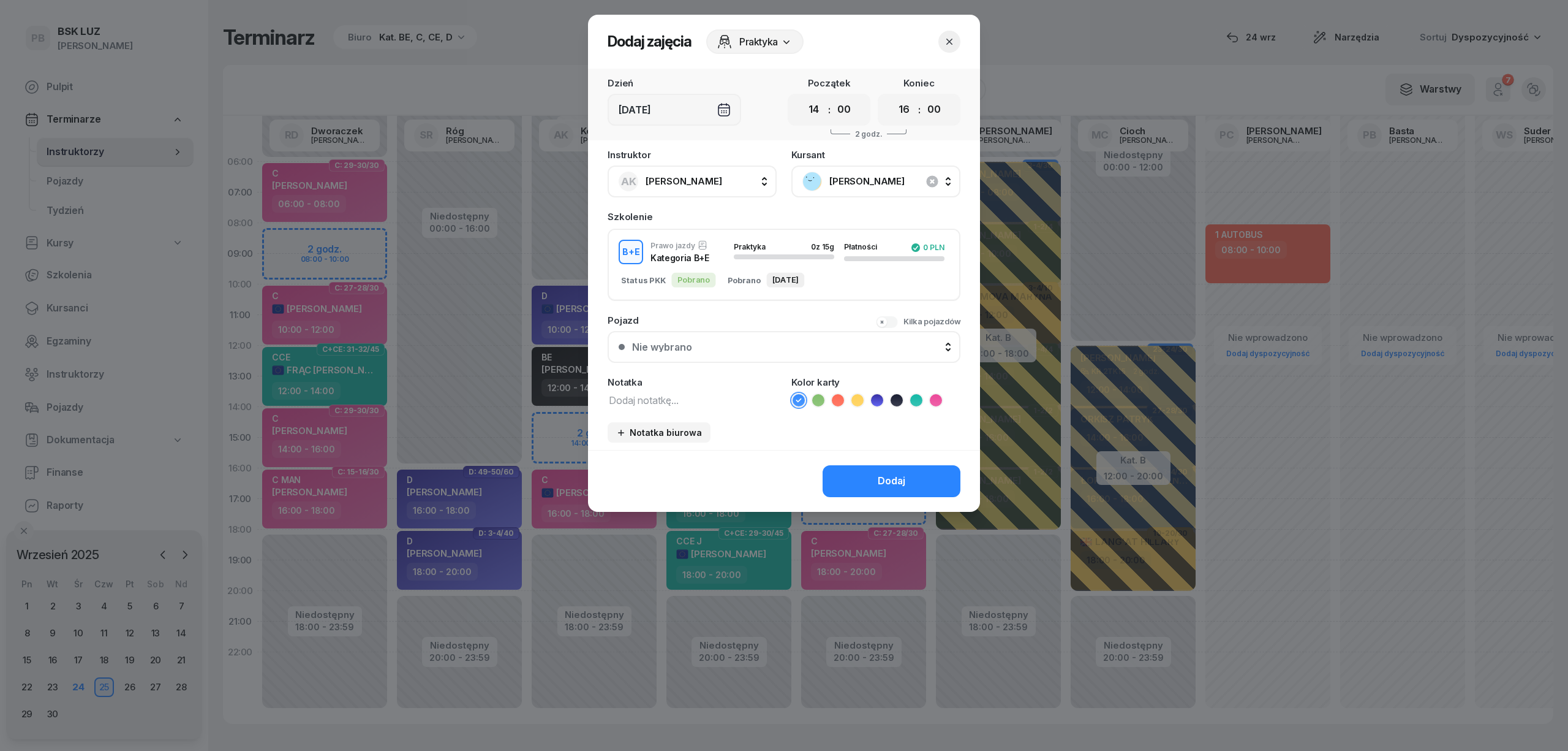
click at [674, 391] on textarea at bounding box center [692, 399] width 169 height 16
type textarea "BE"
click at [891, 400] on icon at bounding box center [896, 400] width 12 height 12
click at [900, 482] on div "Dodaj" at bounding box center [891, 481] width 27 height 16
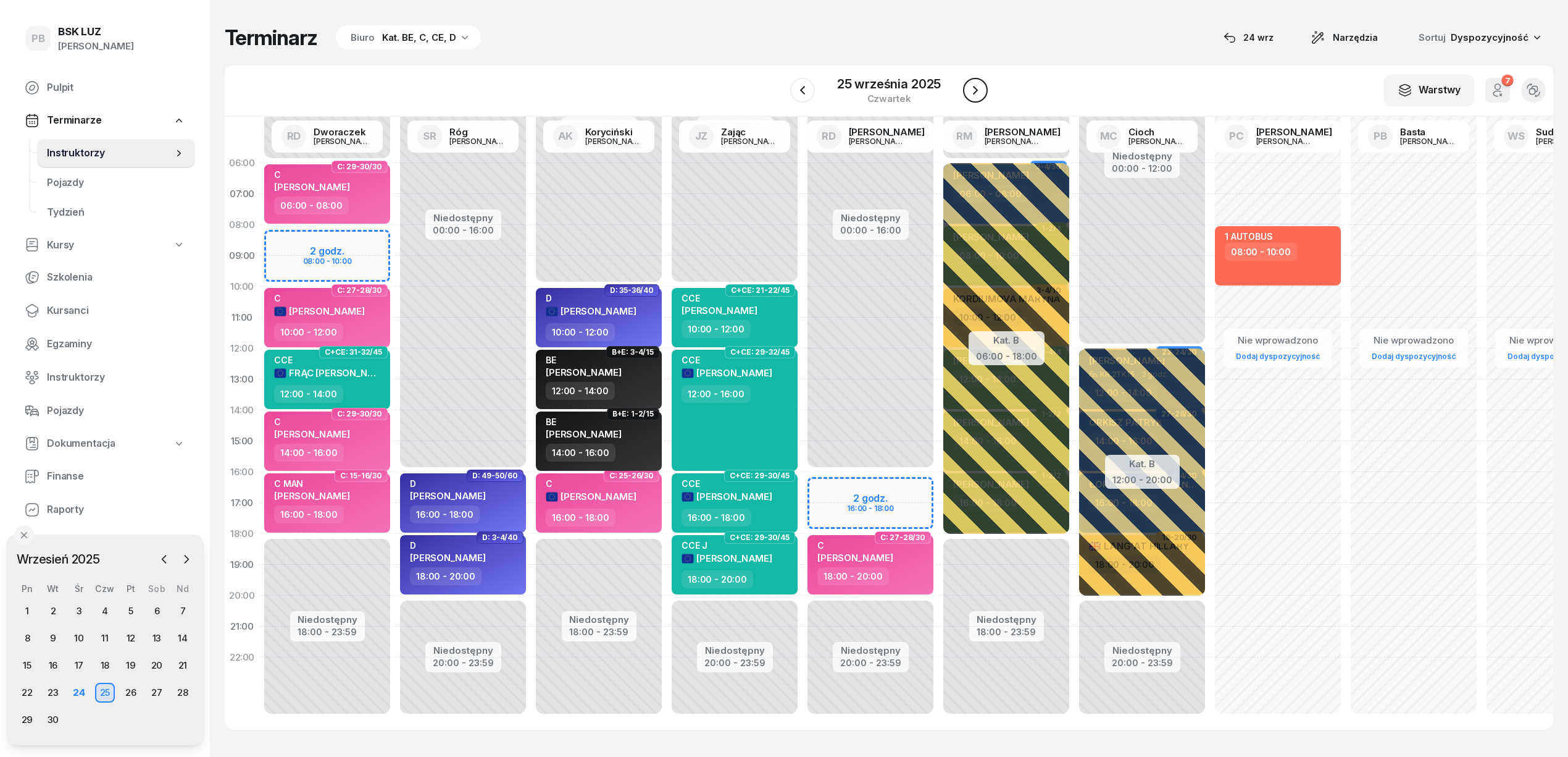
click at [980, 92] on icon "button" at bounding box center [975, 90] width 15 height 15
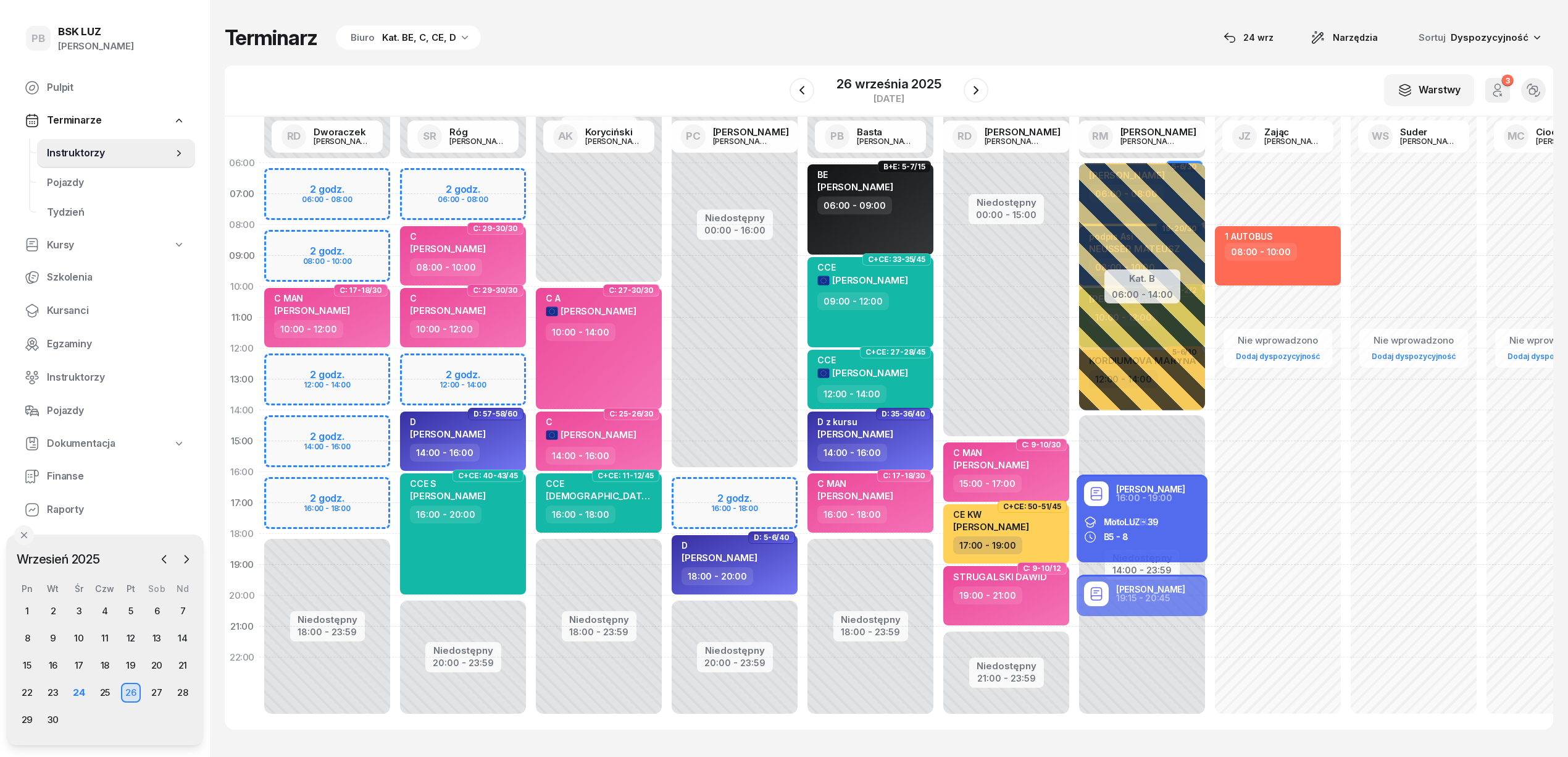
click at [430, 355] on div "Niedostępny 00:00 - 06:00 Niedostępny 20:00 - 23:59 2 godz. 06:00 - 08:00 2 god…" at bounding box center [463, 441] width 136 height 587
select select "12"
select select "14"
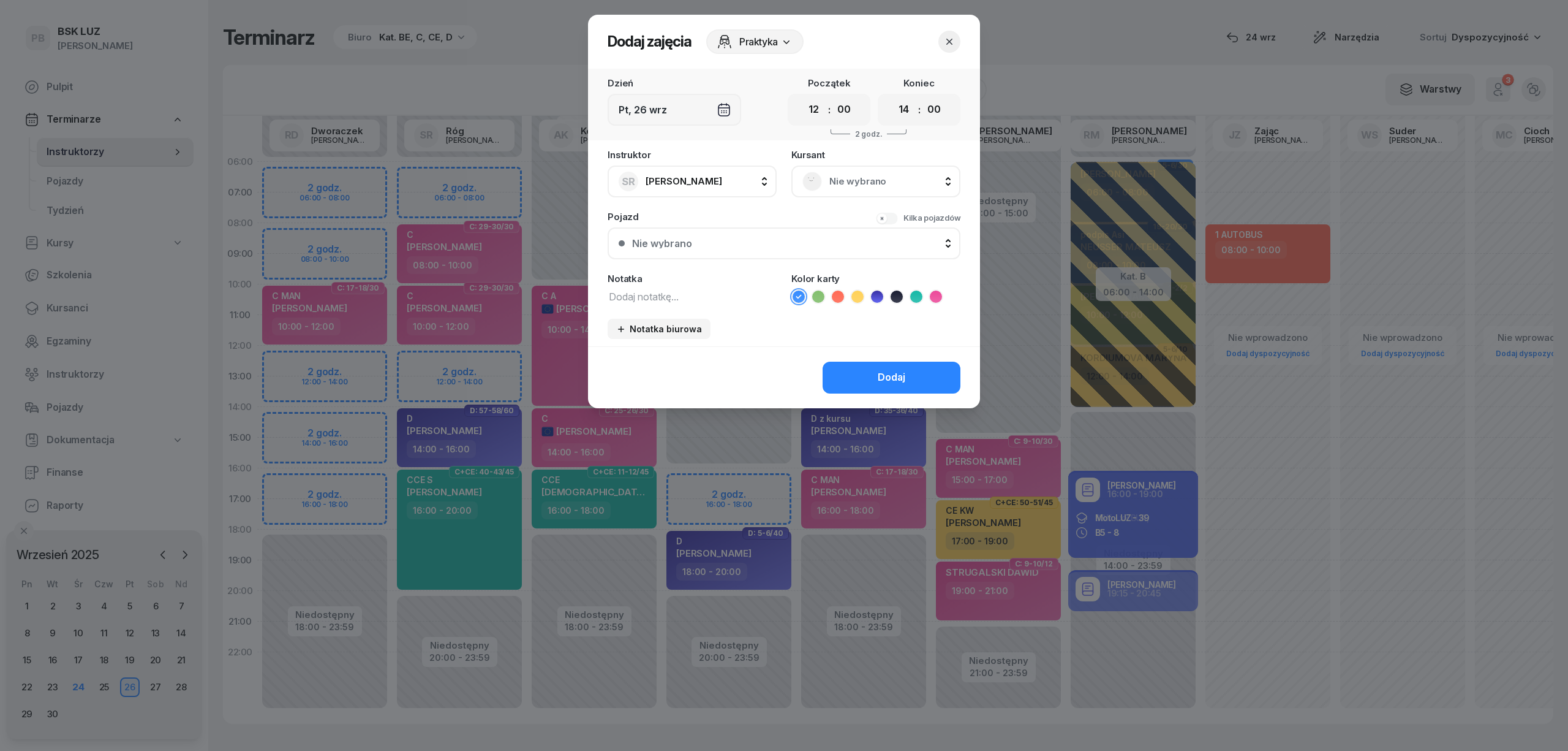
click at [871, 177] on span "Nie wybrano" at bounding box center [889, 181] width 120 height 16
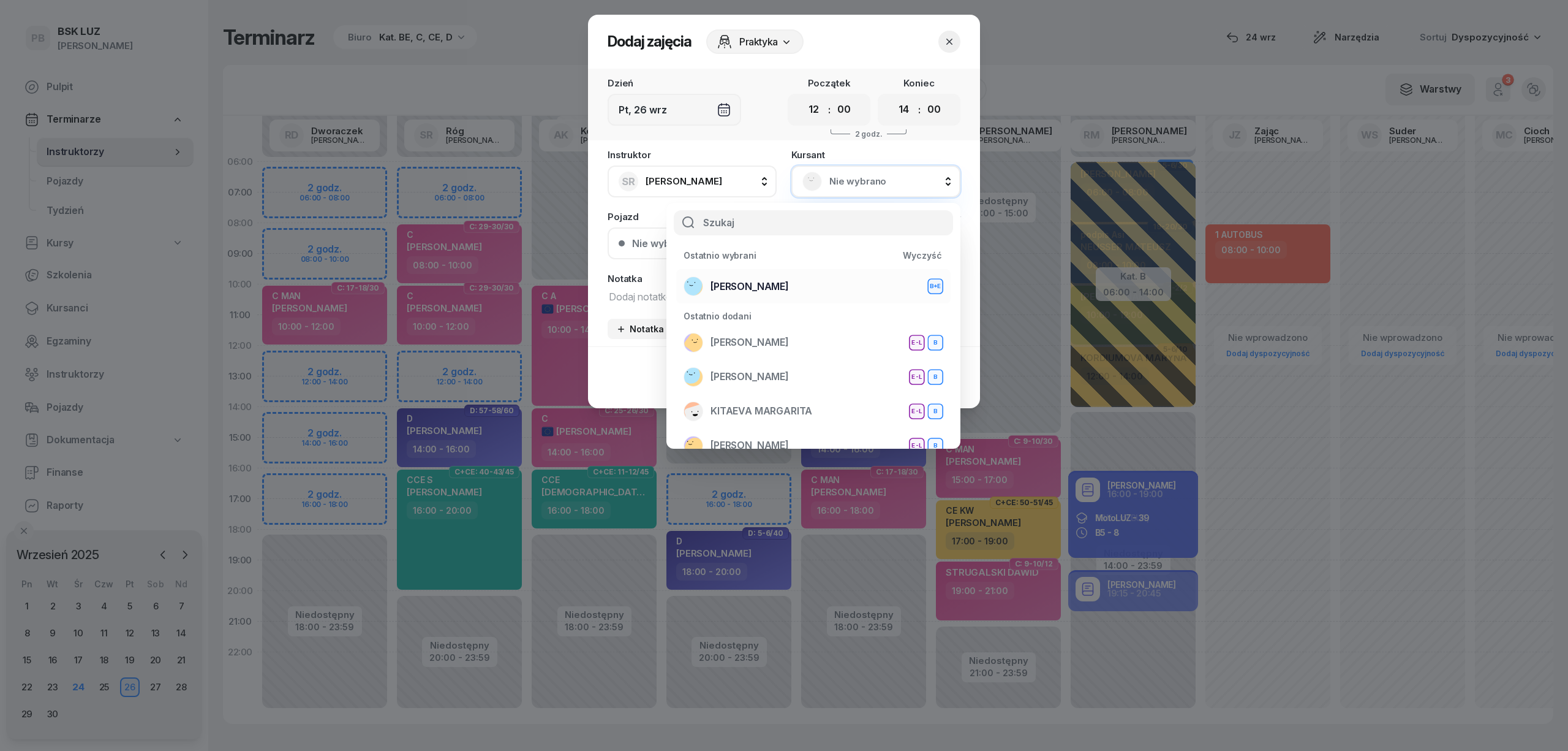
click at [789, 293] on span "[PERSON_NAME]" at bounding box center [749, 286] width 78 height 16
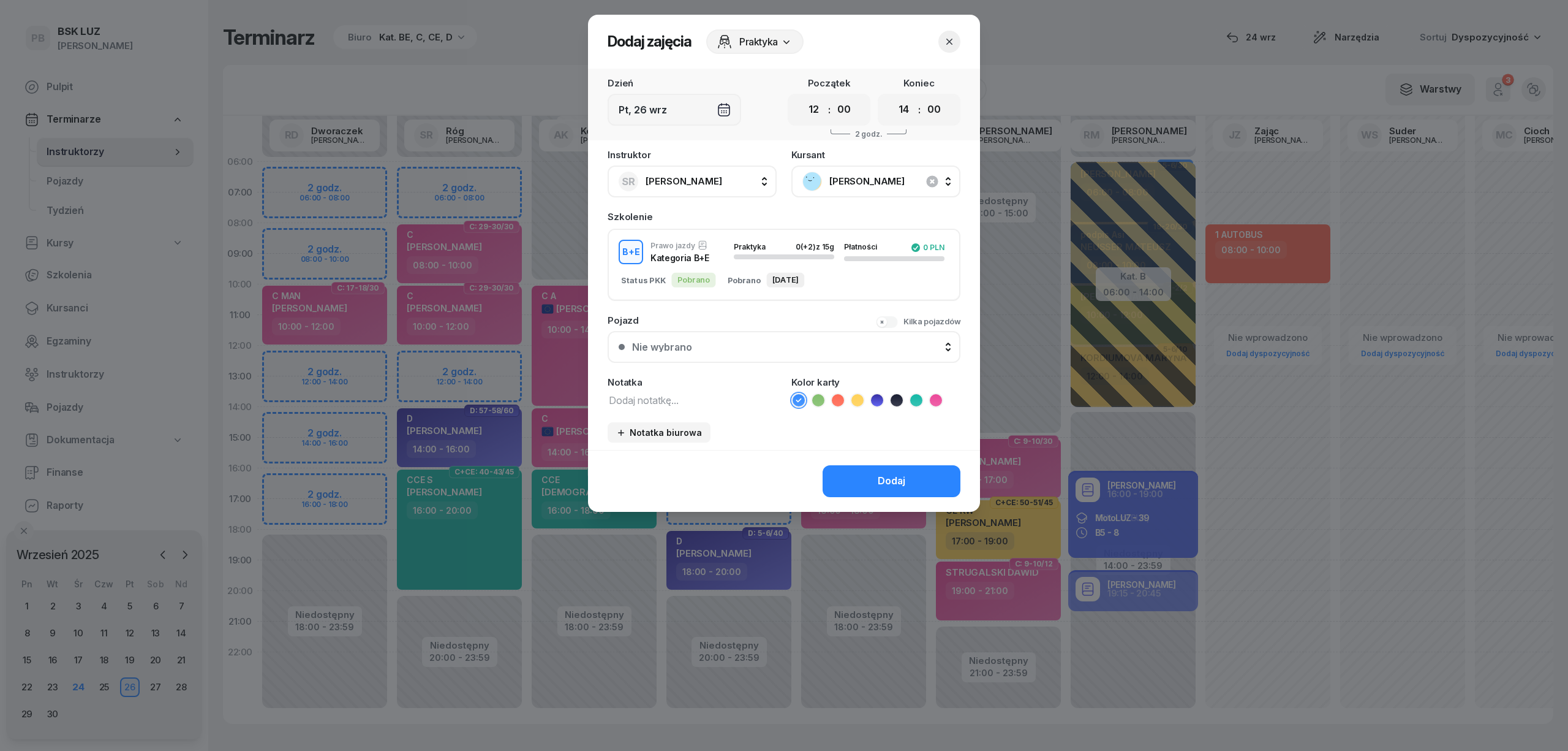
click at [680, 400] on textarea at bounding box center [692, 399] width 169 height 16
type textarea "BE"
click at [951, 42] on icon "button" at bounding box center [949, 41] width 12 height 12
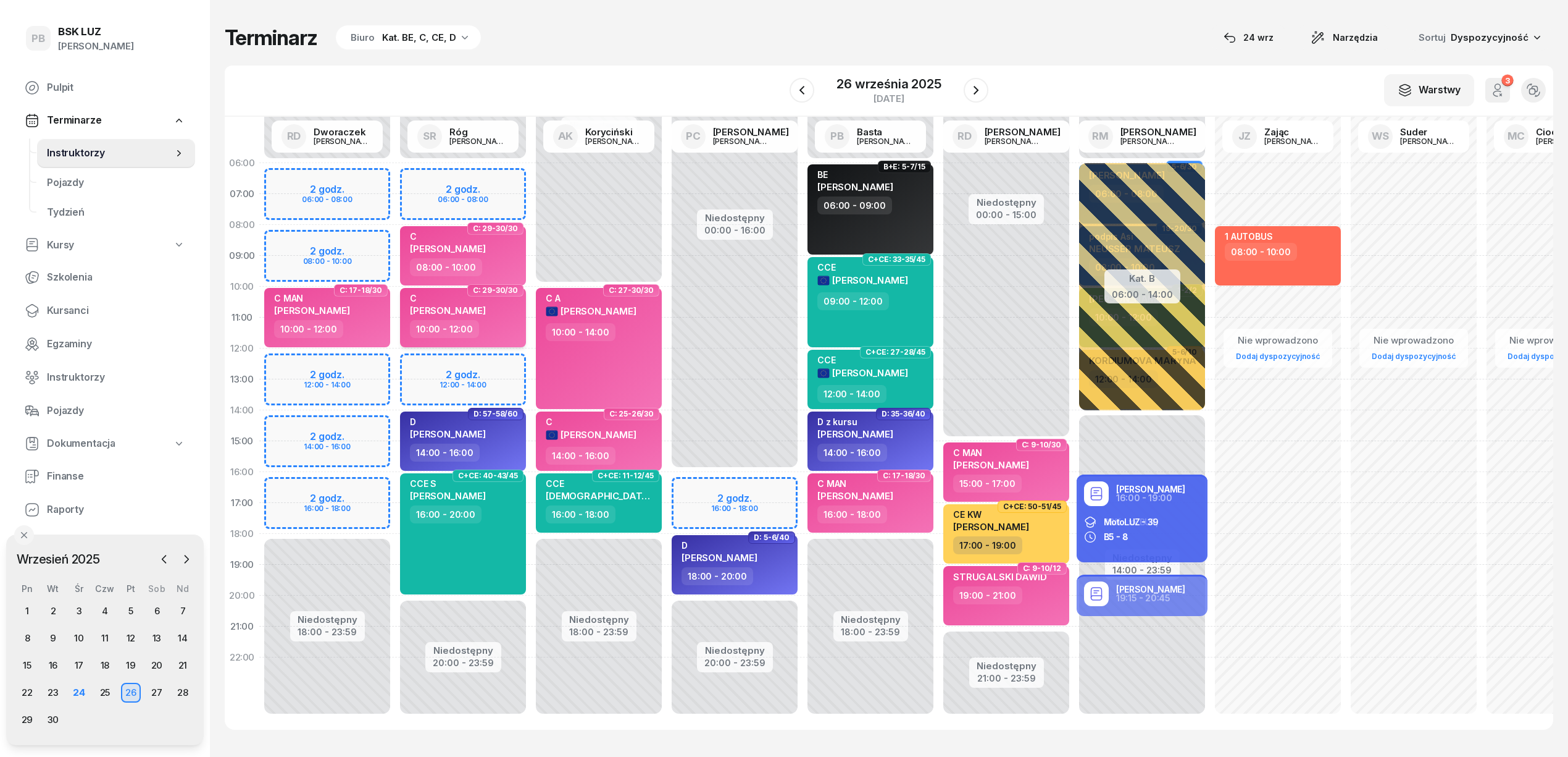
click at [486, 312] on span "[PERSON_NAME]" at bounding box center [448, 310] width 76 height 12
select select "10"
select select "12"
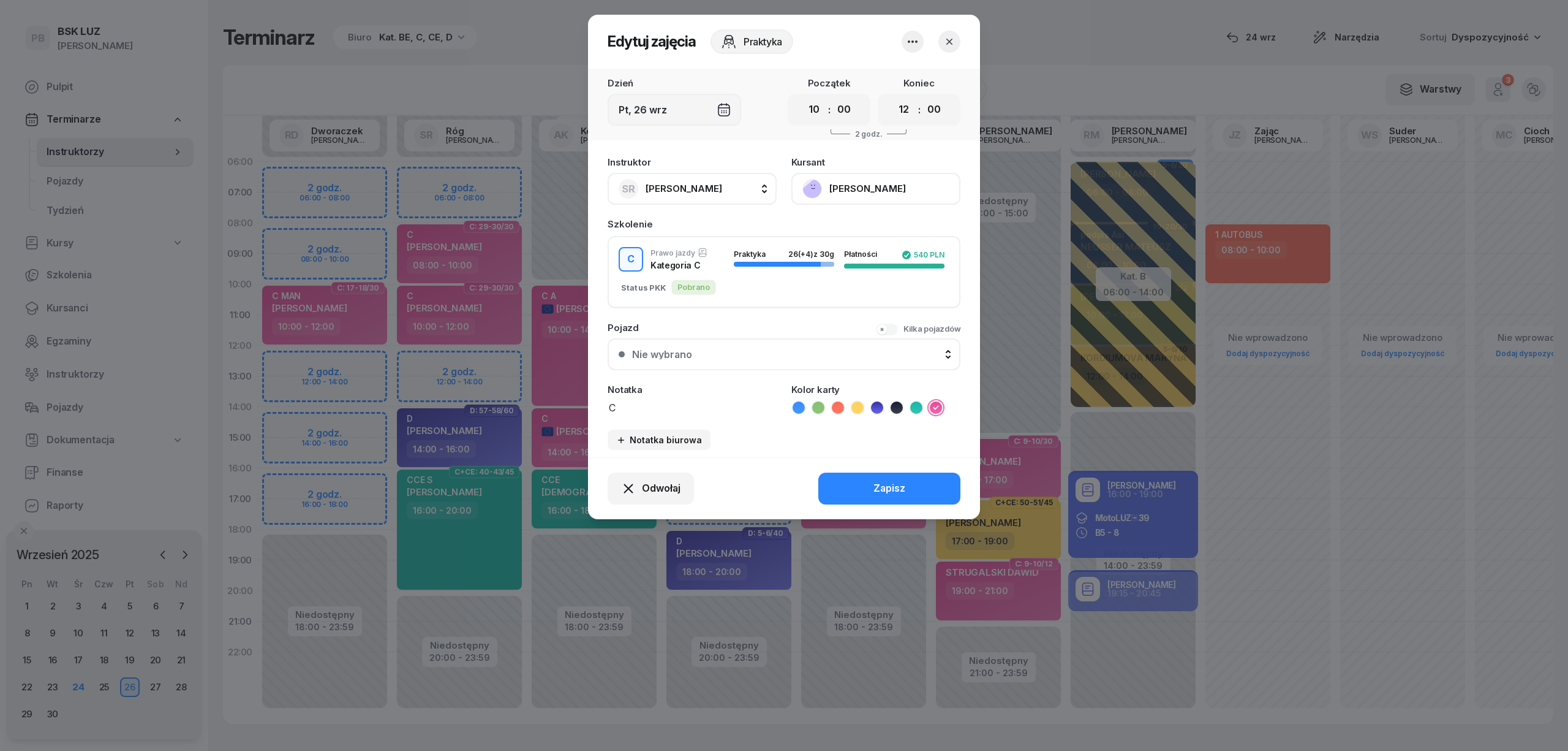
click at [916, 186] on button "[PERSON_NAME]" at bounding box center [876, 188] width 169 height 32
click at [851, 226] on div "Otwórz profil" at bounding box center [831, 230] width 59 height 16
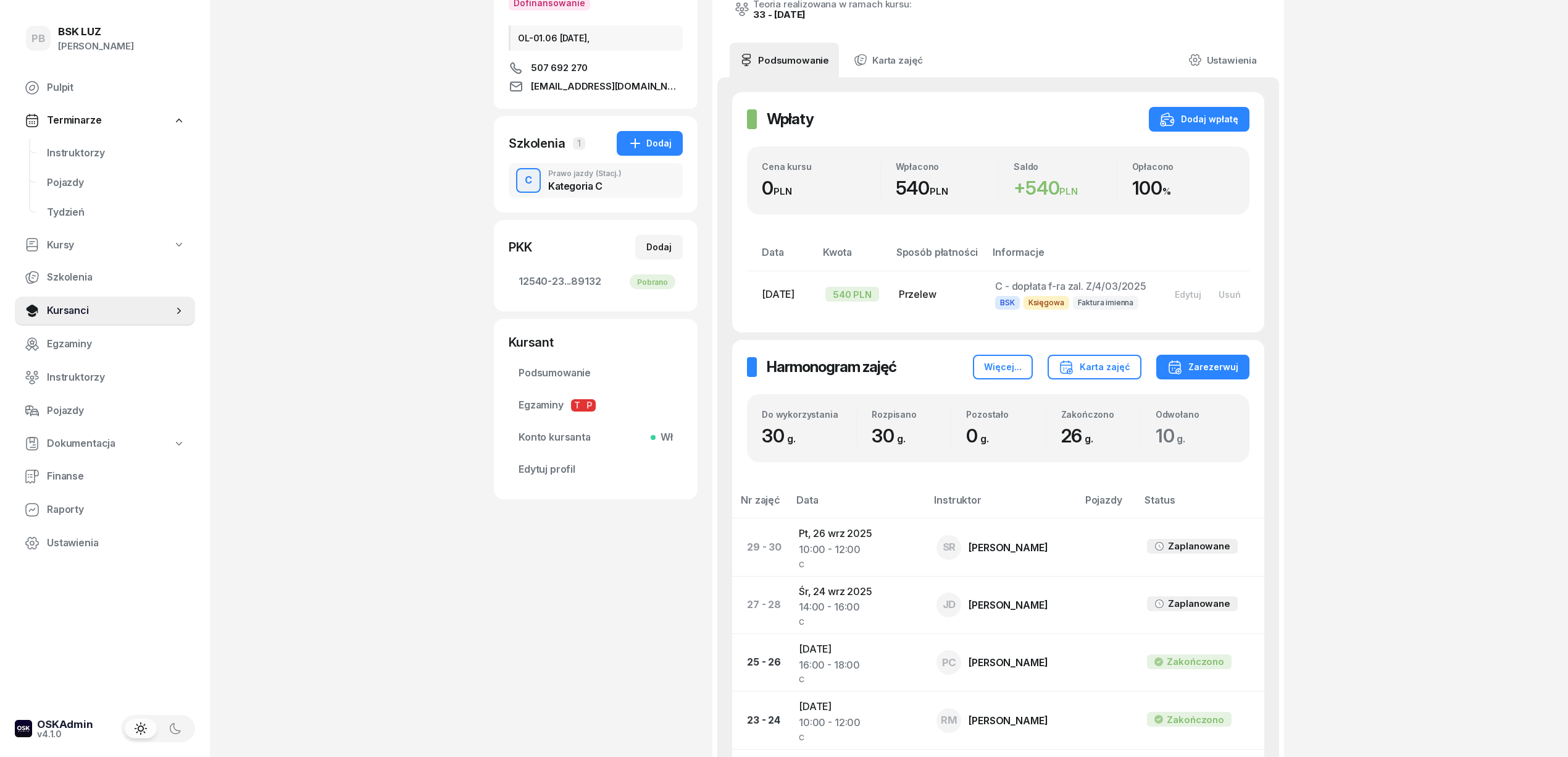
scroll to position [164, 0]
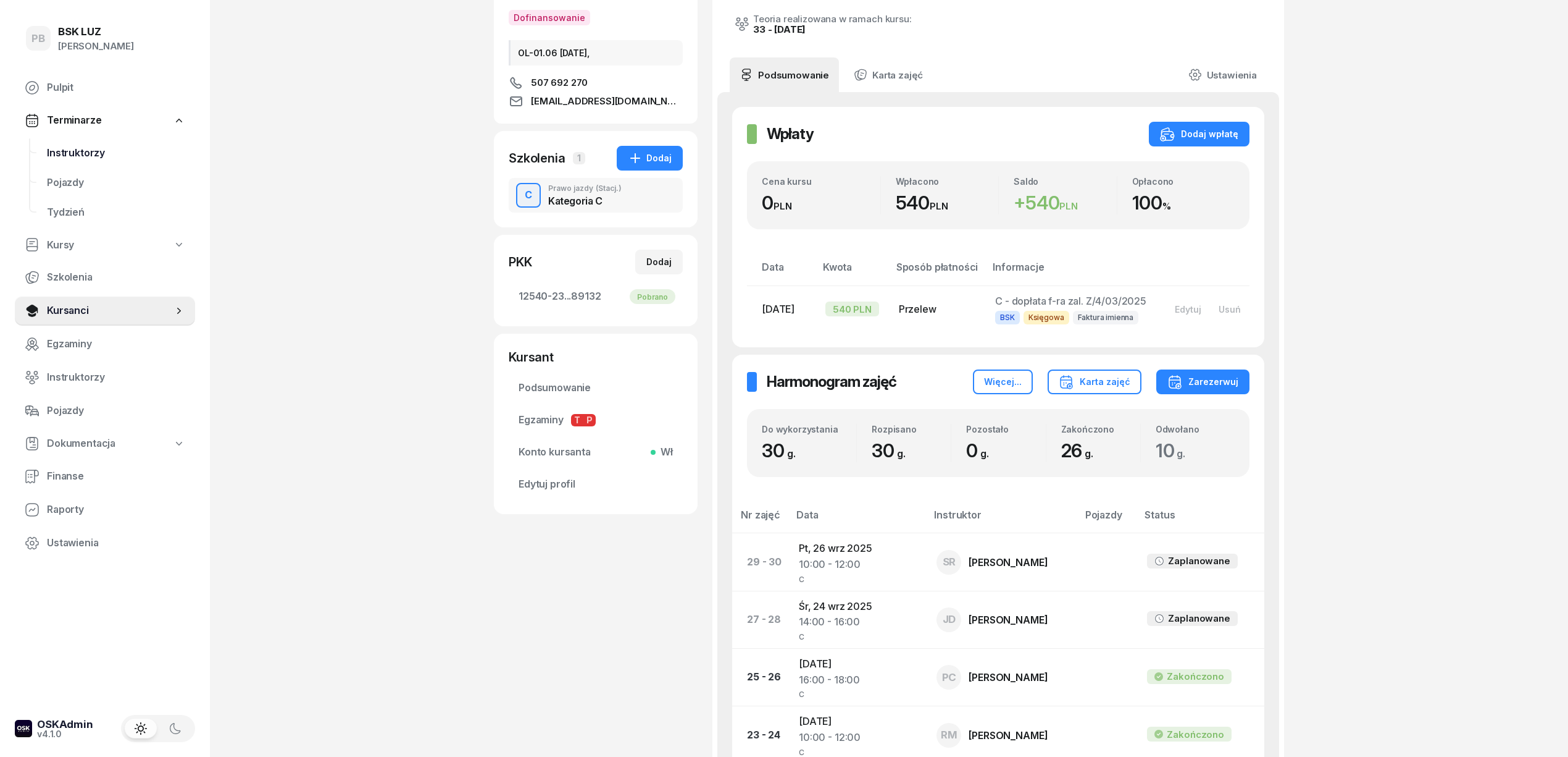
click at [97, 154] on span "Instruktorzy" at bounding box center [116, 153] width 139 height 16
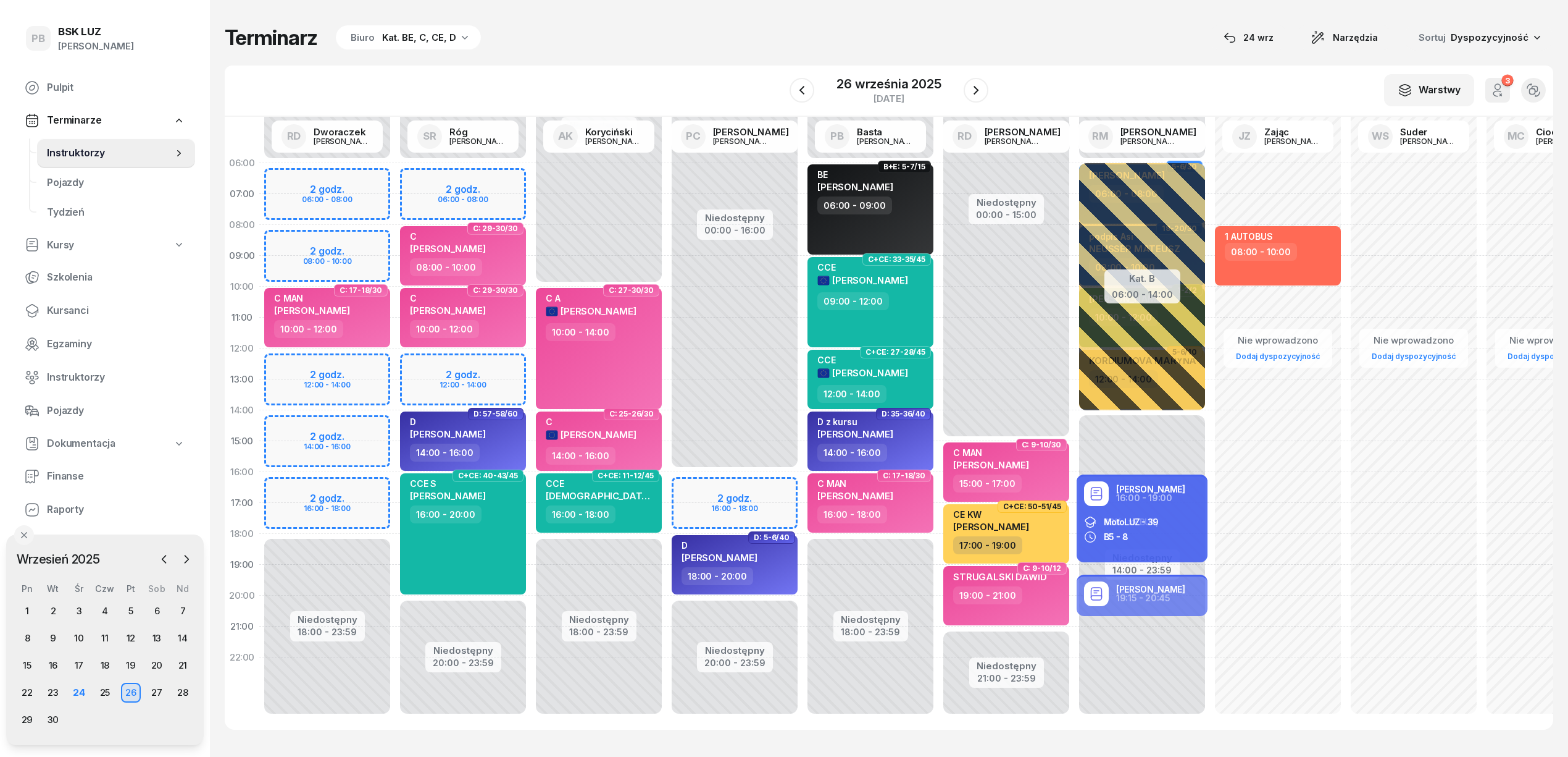
drag, startPoint x: 731, startPoint y: 50, endPoint x: 725, endPoint y: 48, distance: 6.3
click at [727, 48] on div "Terminarz Biuro Kat. BE, C, CE, D [DATE] Narzędzia Sortuj Dyspozycyjność" at bounding box center [889, 38] width 1329 height 26
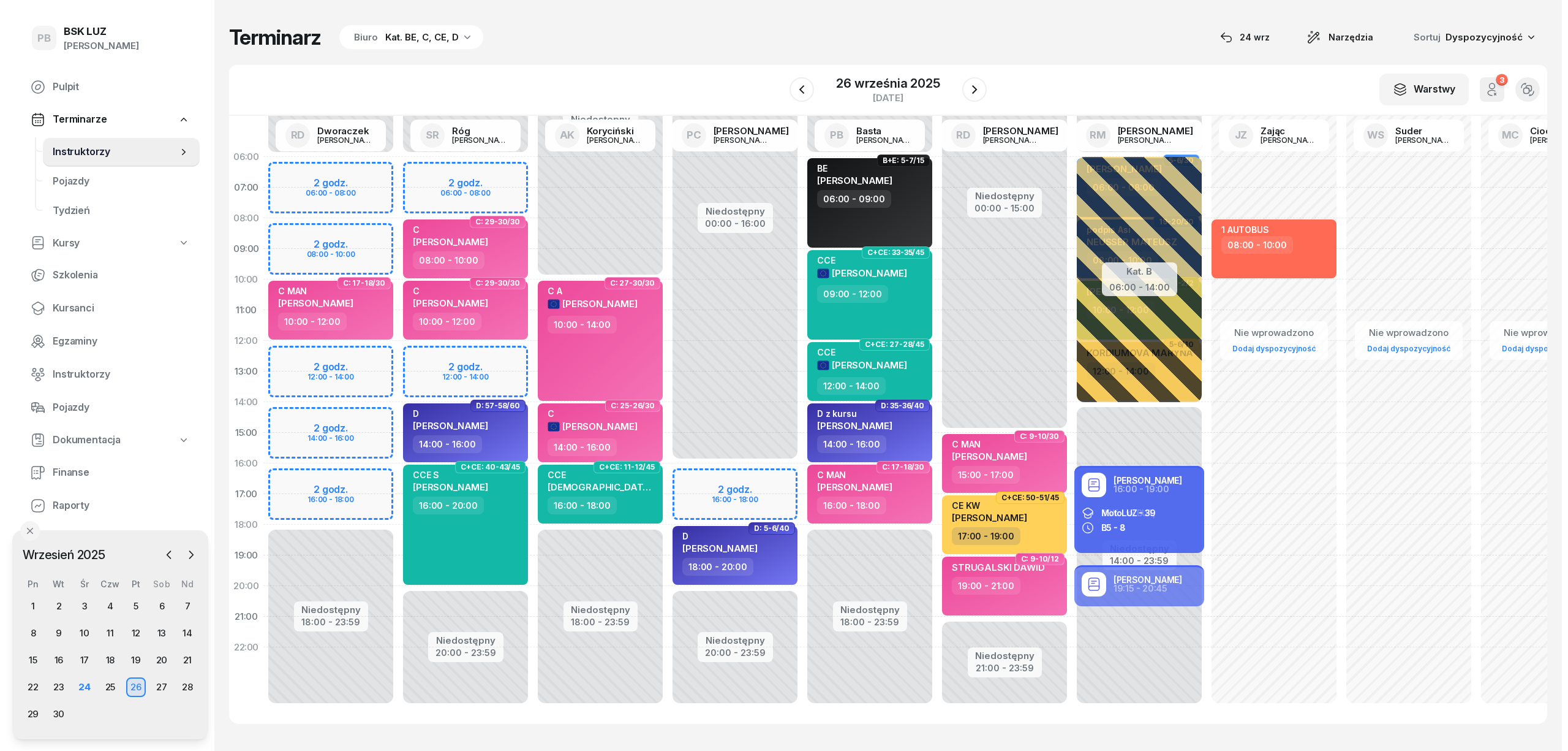
scroll to position [17, 0]
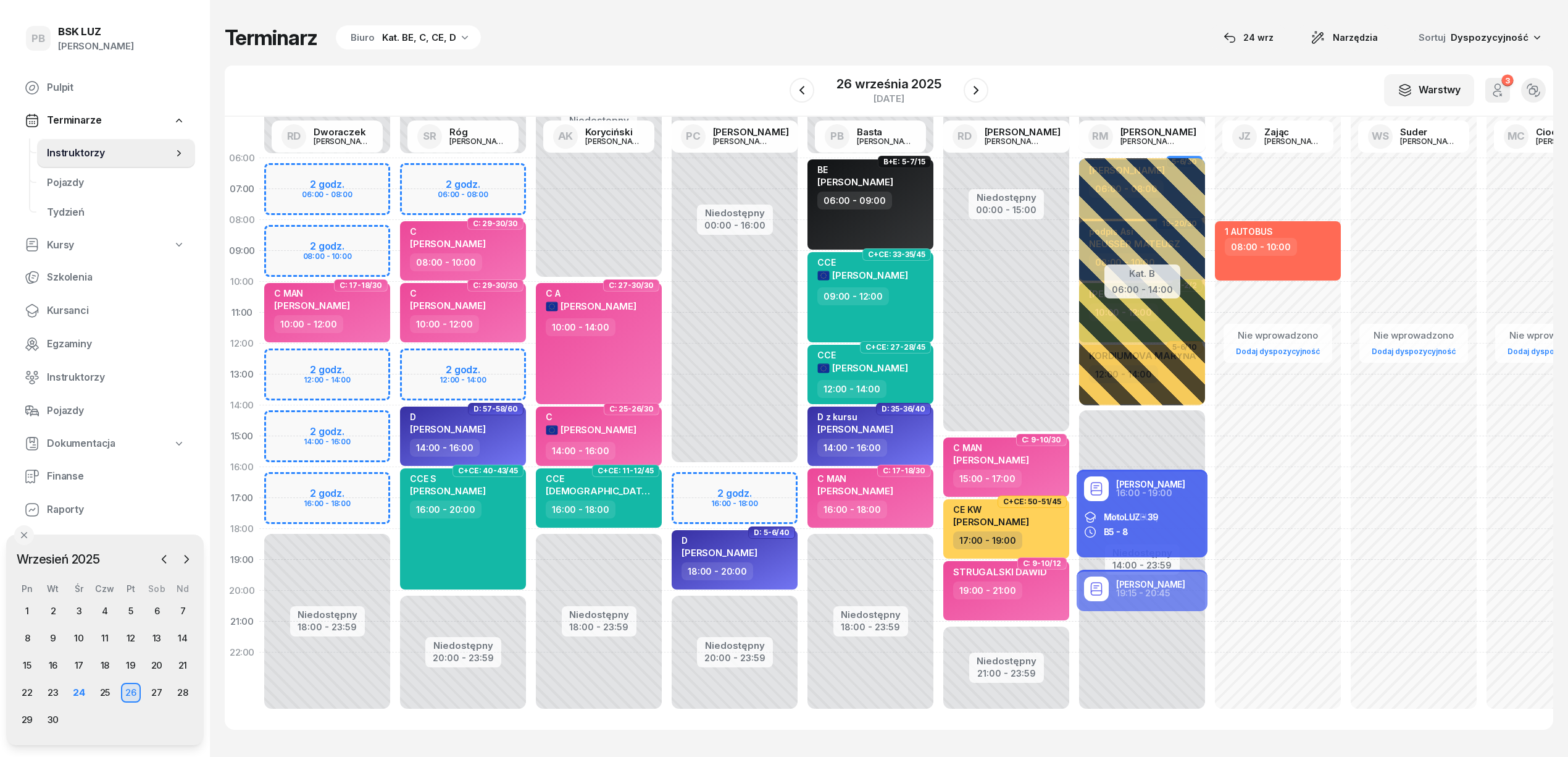
click at [492, 342] on div "Niedostępny 00:00 - 06:00 Niedostępny 20:00 - 23:59 2 godz. 06:00 - 08:00 2 god…" at bounding box center [463, 436] width 136 height 587
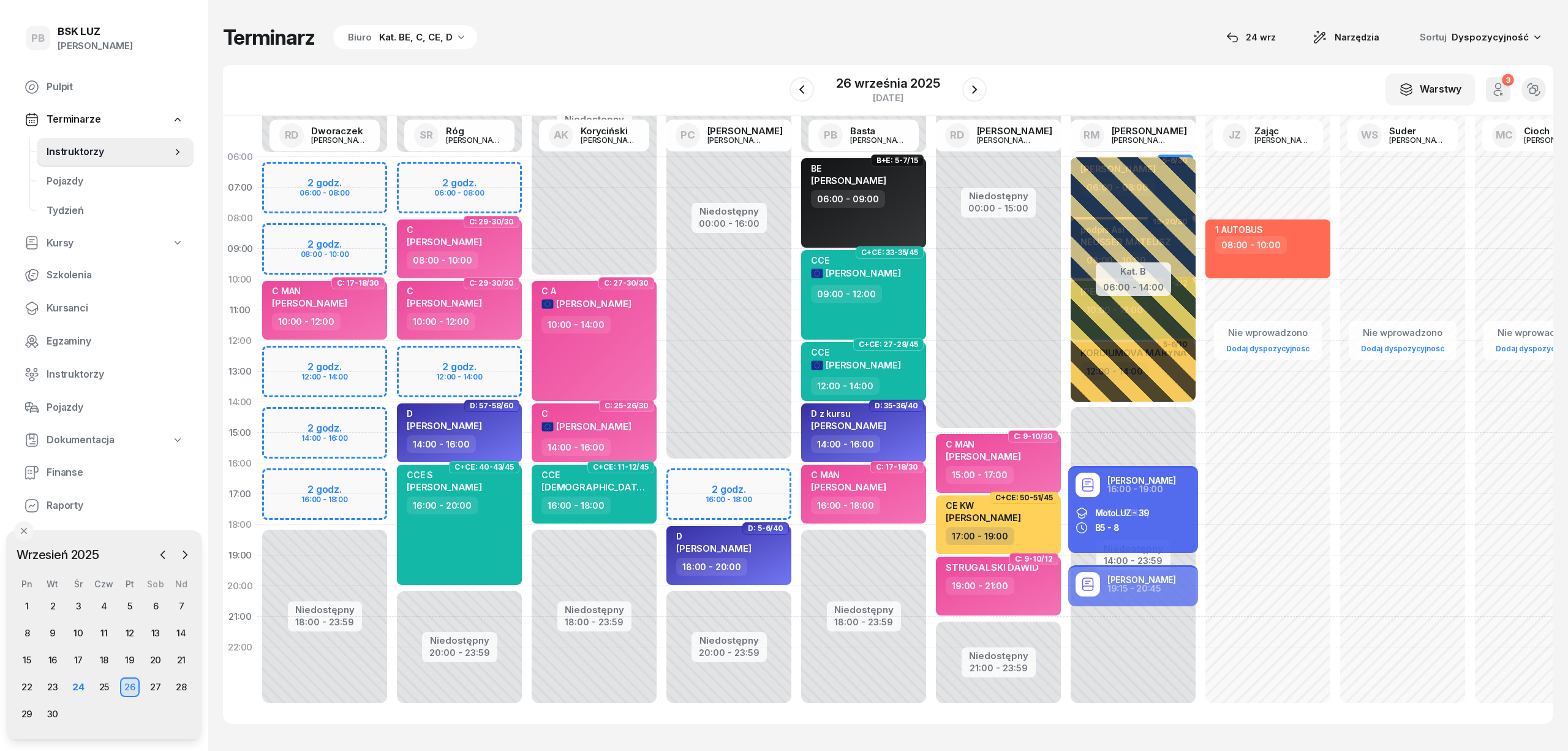
select select "12"
select select "14"
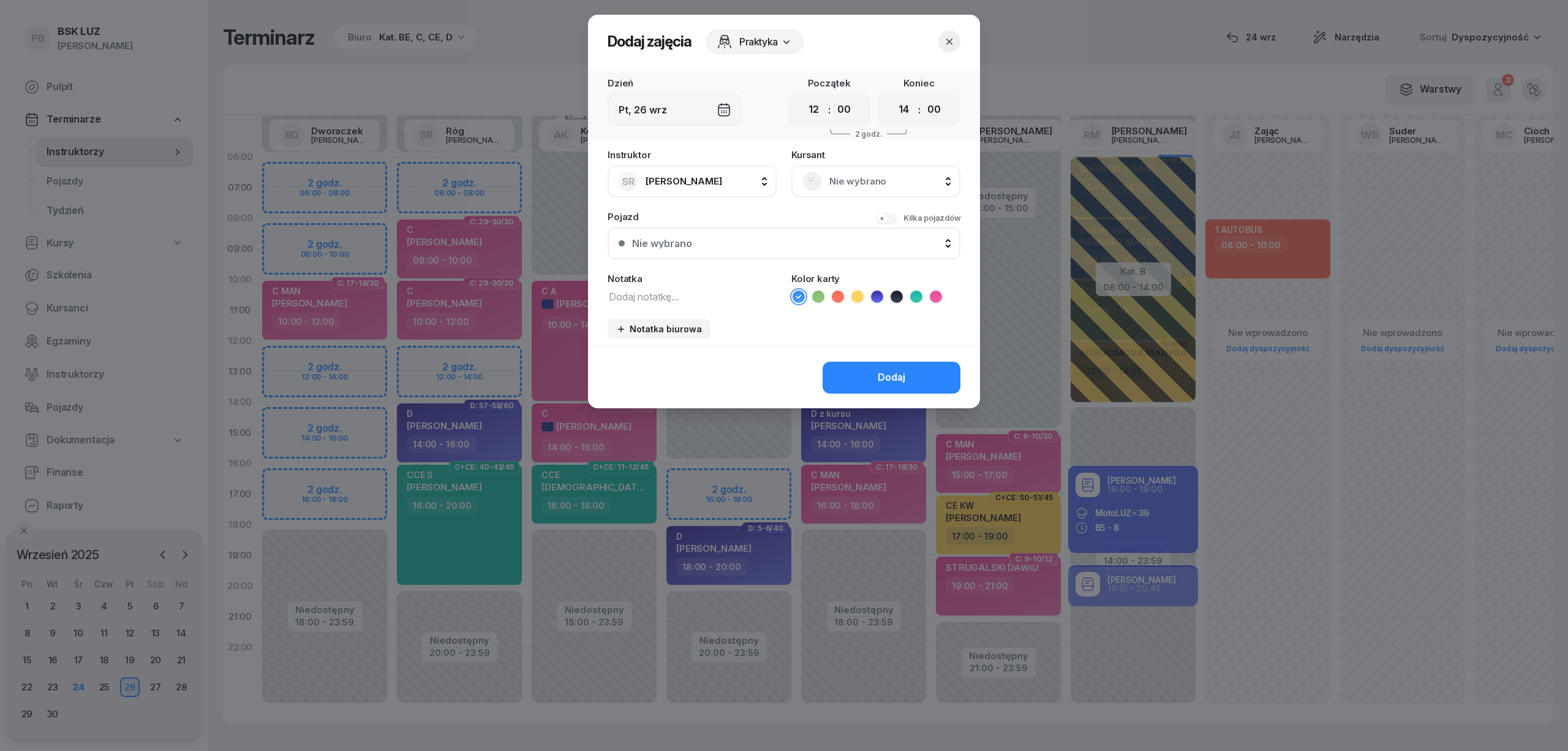
click at [902, 177] on span "Nie wybrano" at bounding box center [889, 181] width 120 height 16
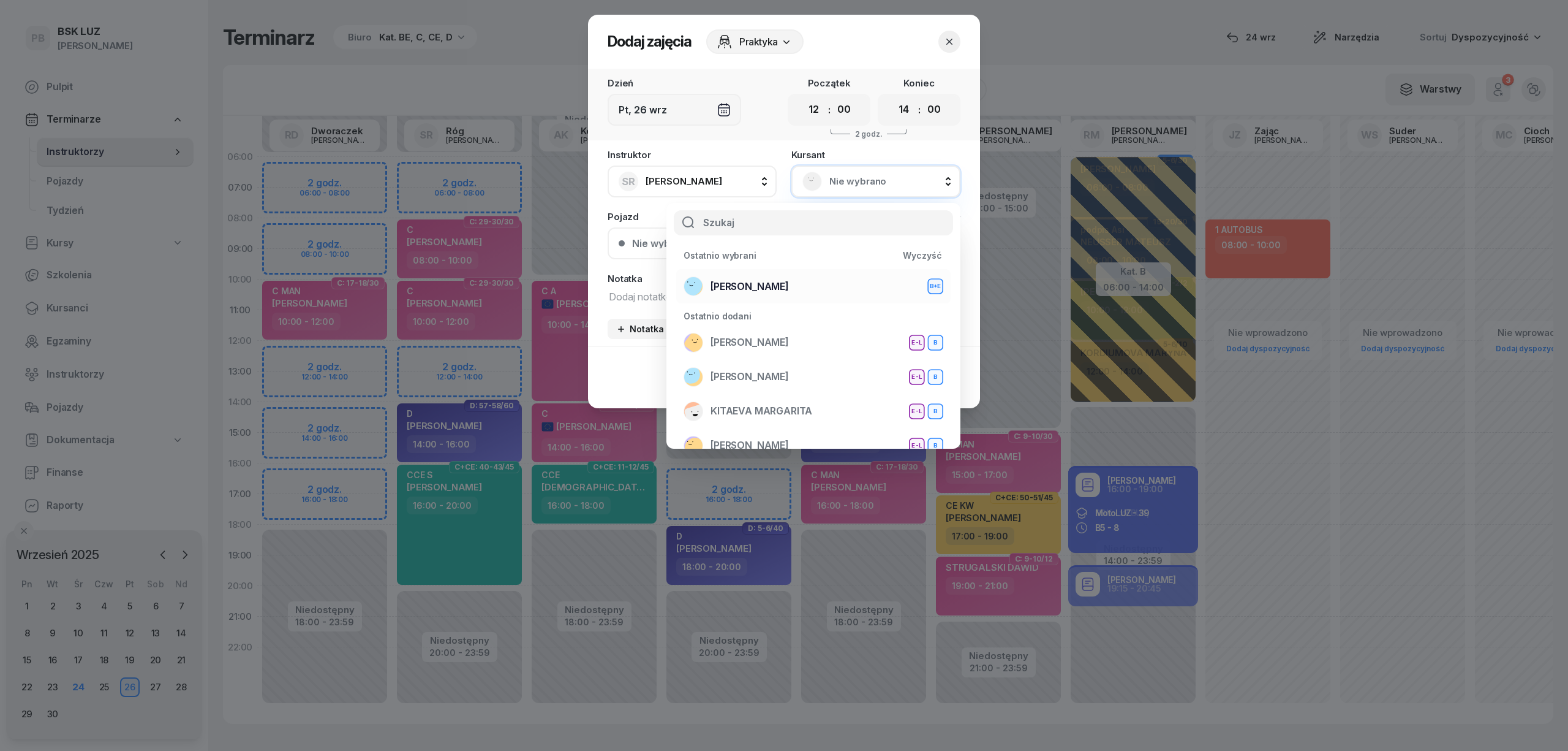
click at [789, 291] on span "[PERSON_NAME]" at bounding box center [749, 286] width 78 height 16
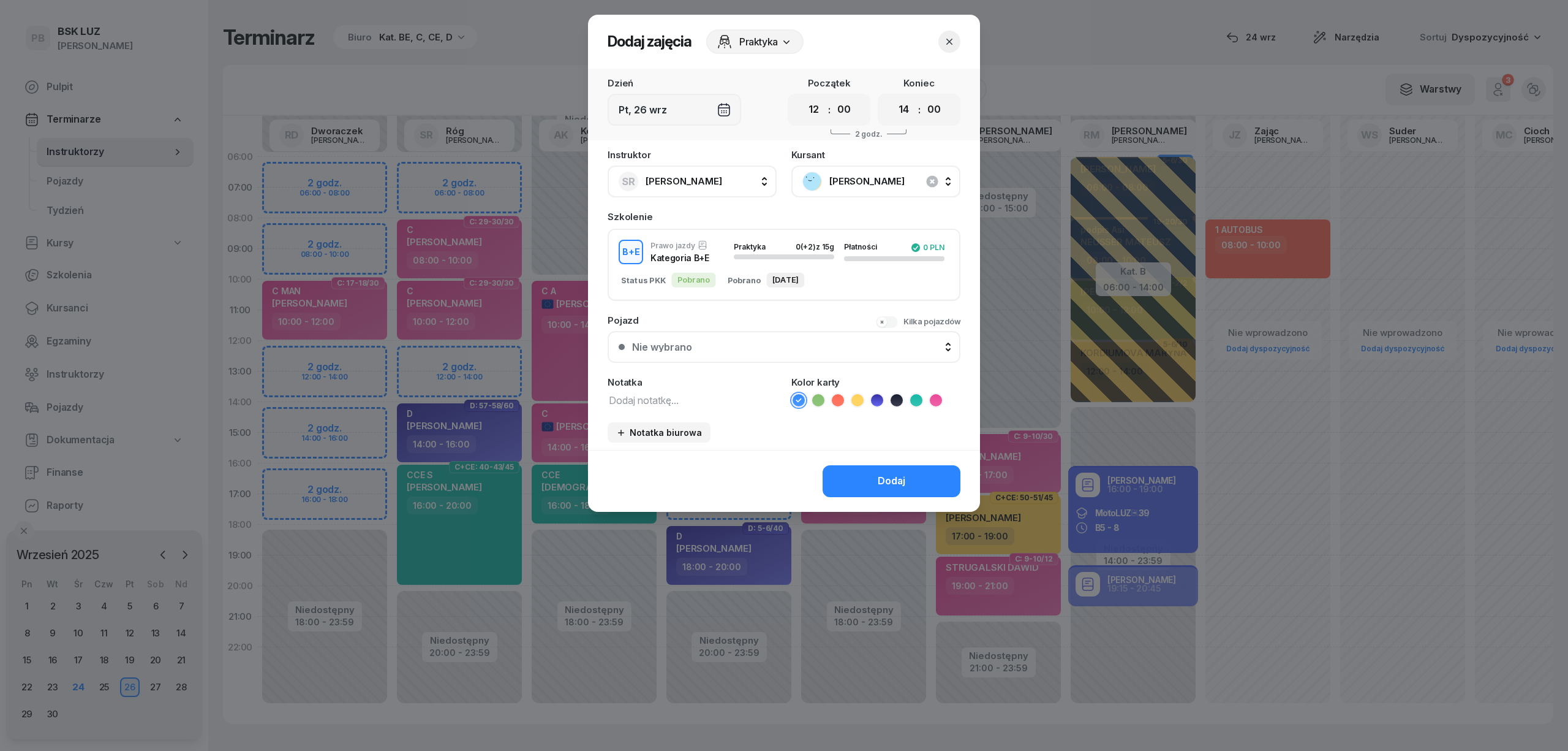
click at [896, 400] on icon at bounding box center [896, 400] width 12 height 12
click at [689, 397] on textarea at bounding box center [692, 399] width 169 height 16
type textarea "BE"
click at [865, 479] on button "Dodaj" at bounding box center [891, 481] width 138 height 32
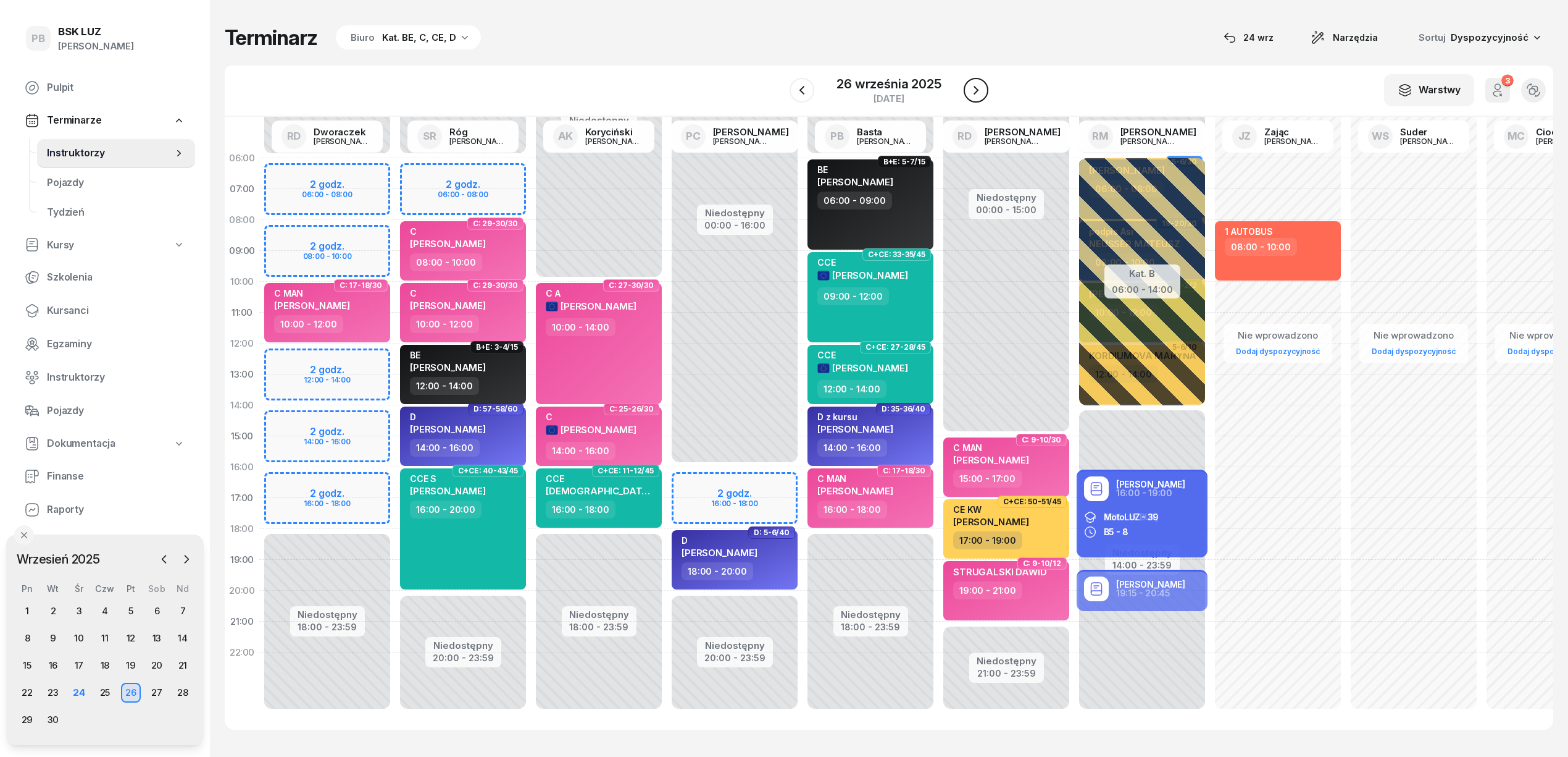
click at [979, 87] on icon "button" at bounding box center [976, 90] width 15 height 15
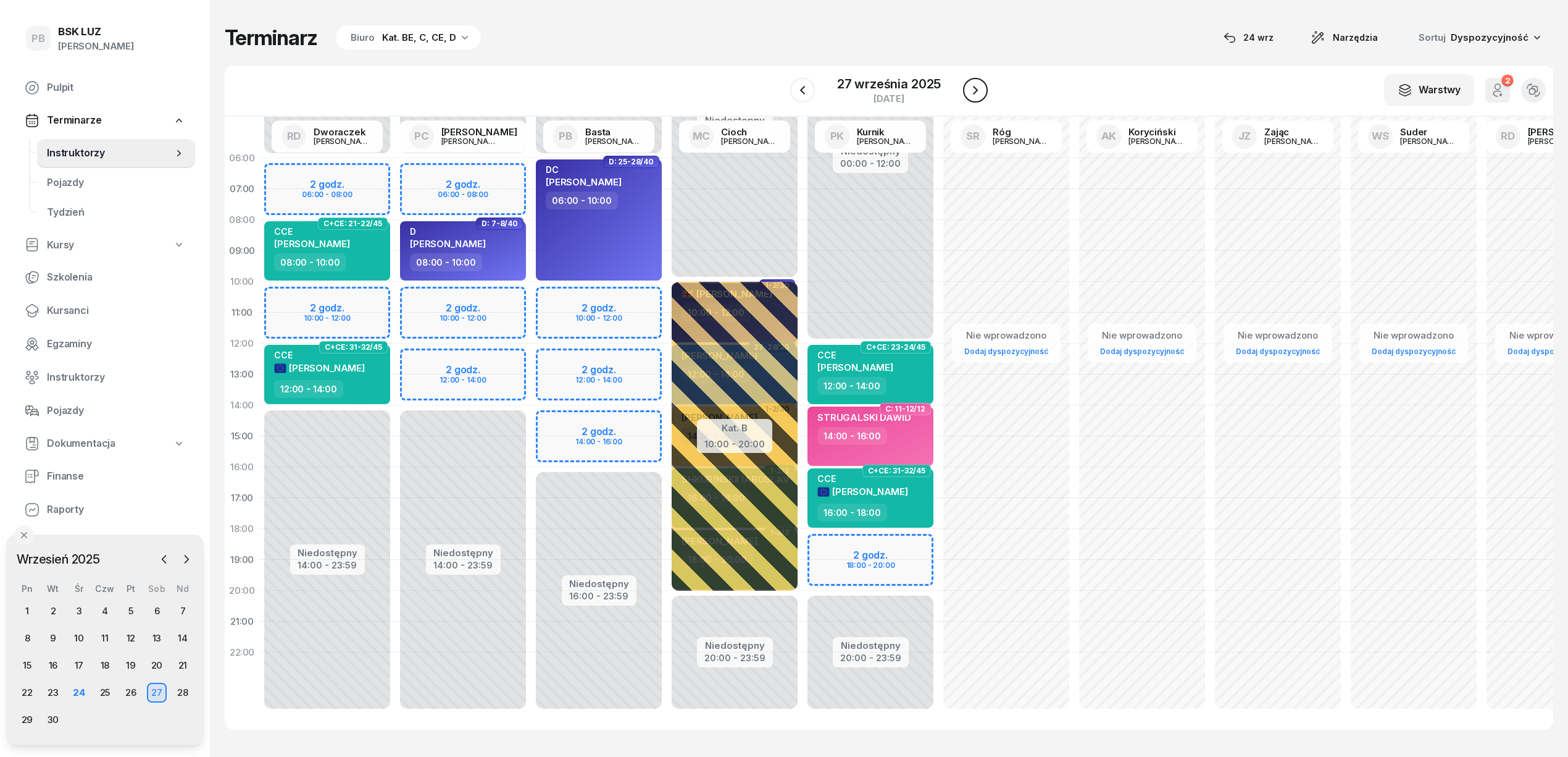
click at [979, 87] on icon "button" at bounding box center [975, 90] width 15 height 15
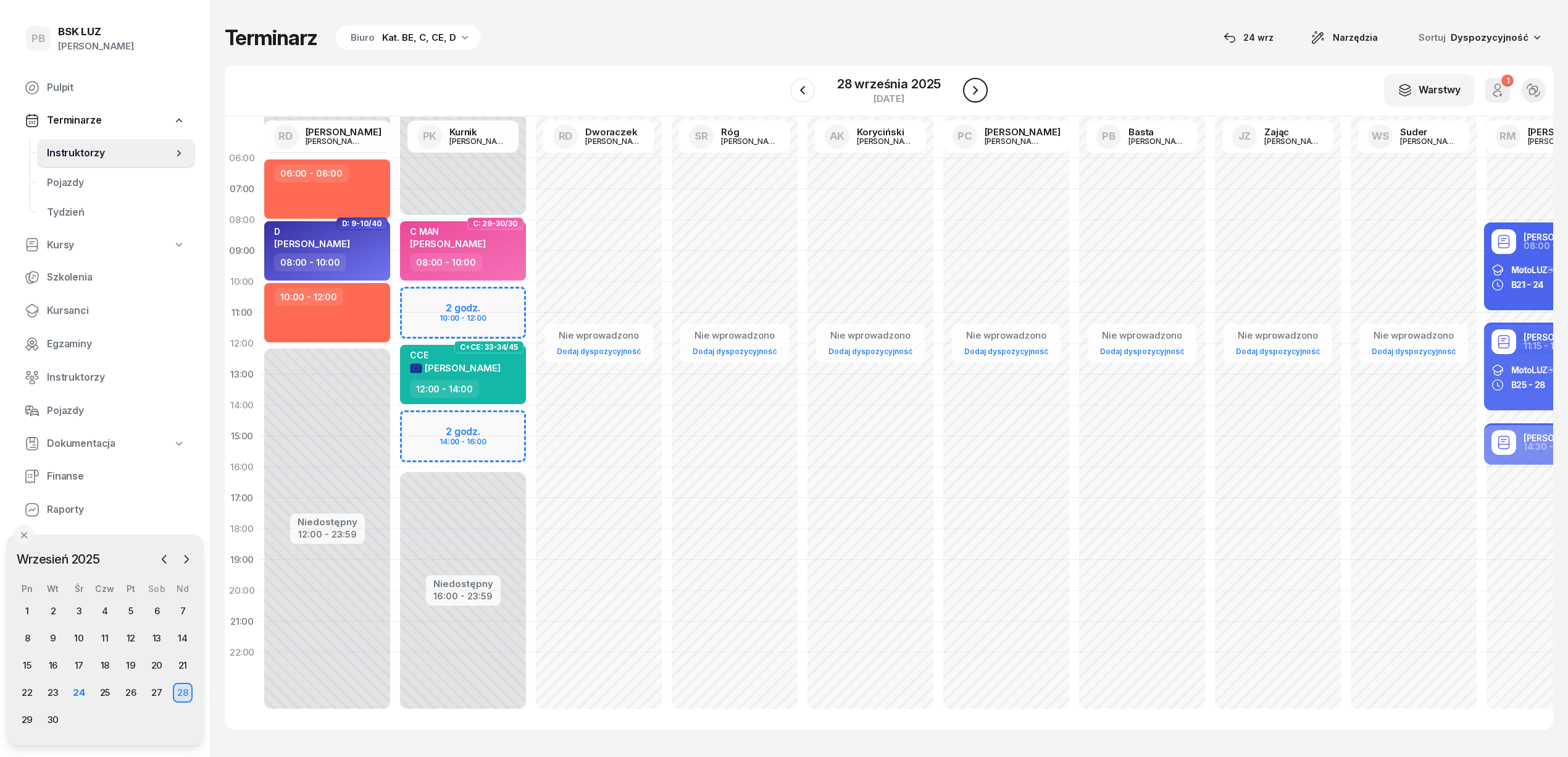
click at [979, 87] on icon "button" at bounding box center [975, 90] width 15 height 15
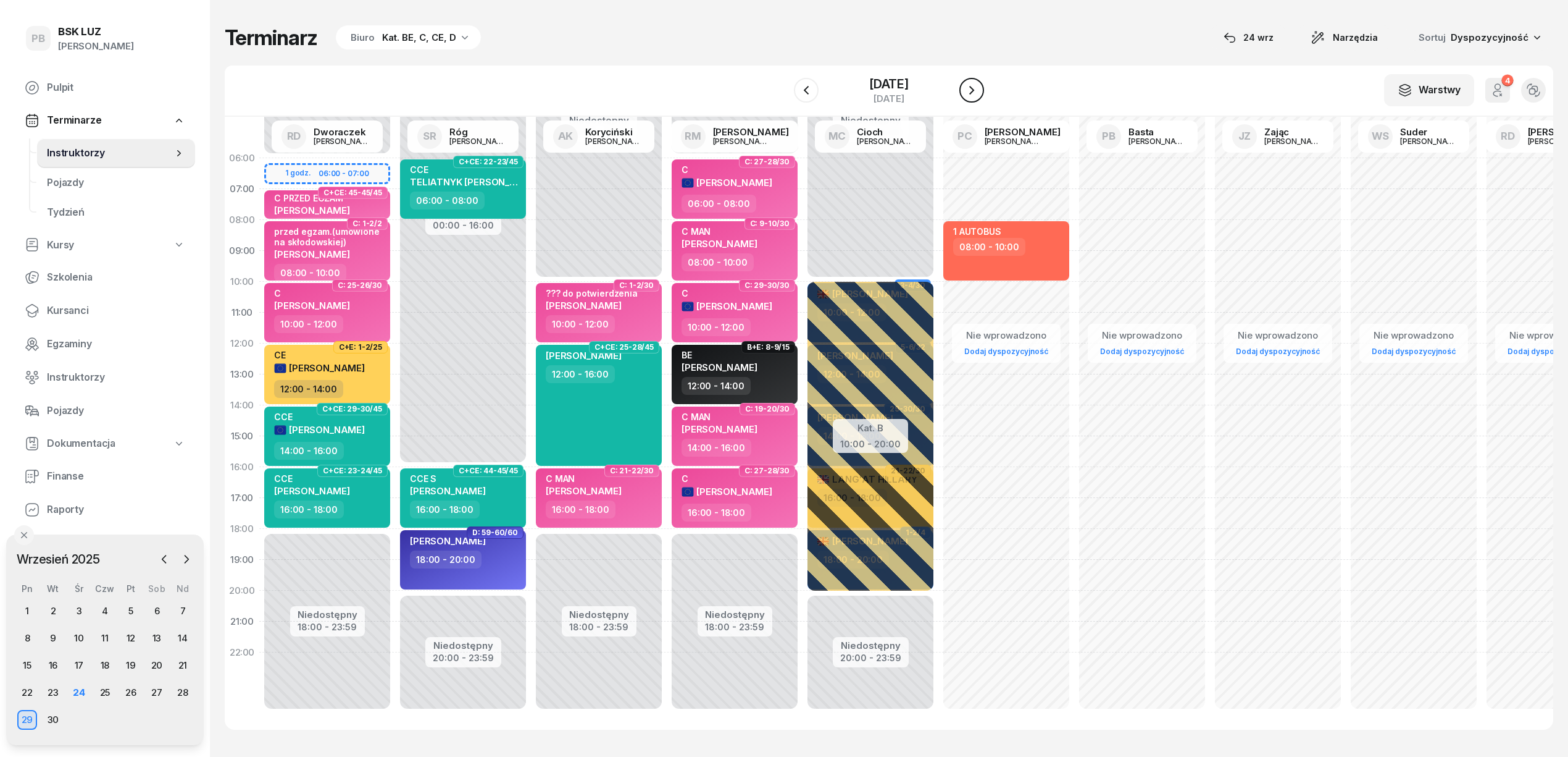
click at [979, 87] on icon "button" at bounding box center [971, 90] width 15 height 15
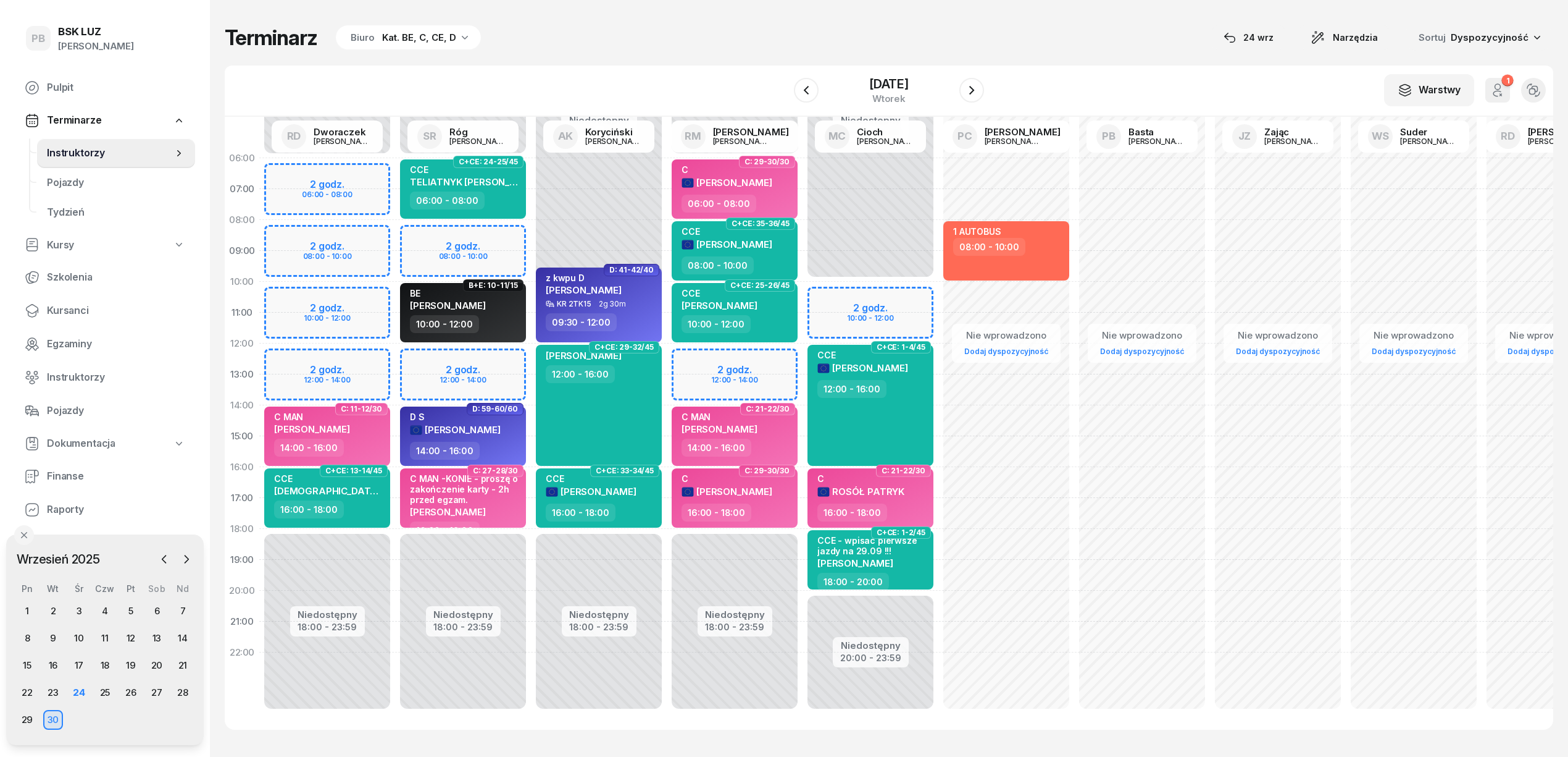
click at [490, 348] on div "Niedostępny 00:00 - 06:00 Niedostępny 18:00 - 23:59 2 godz. 08:00 - 10:00 2 god…" at bounding box center [463, 436] width 136 height 587
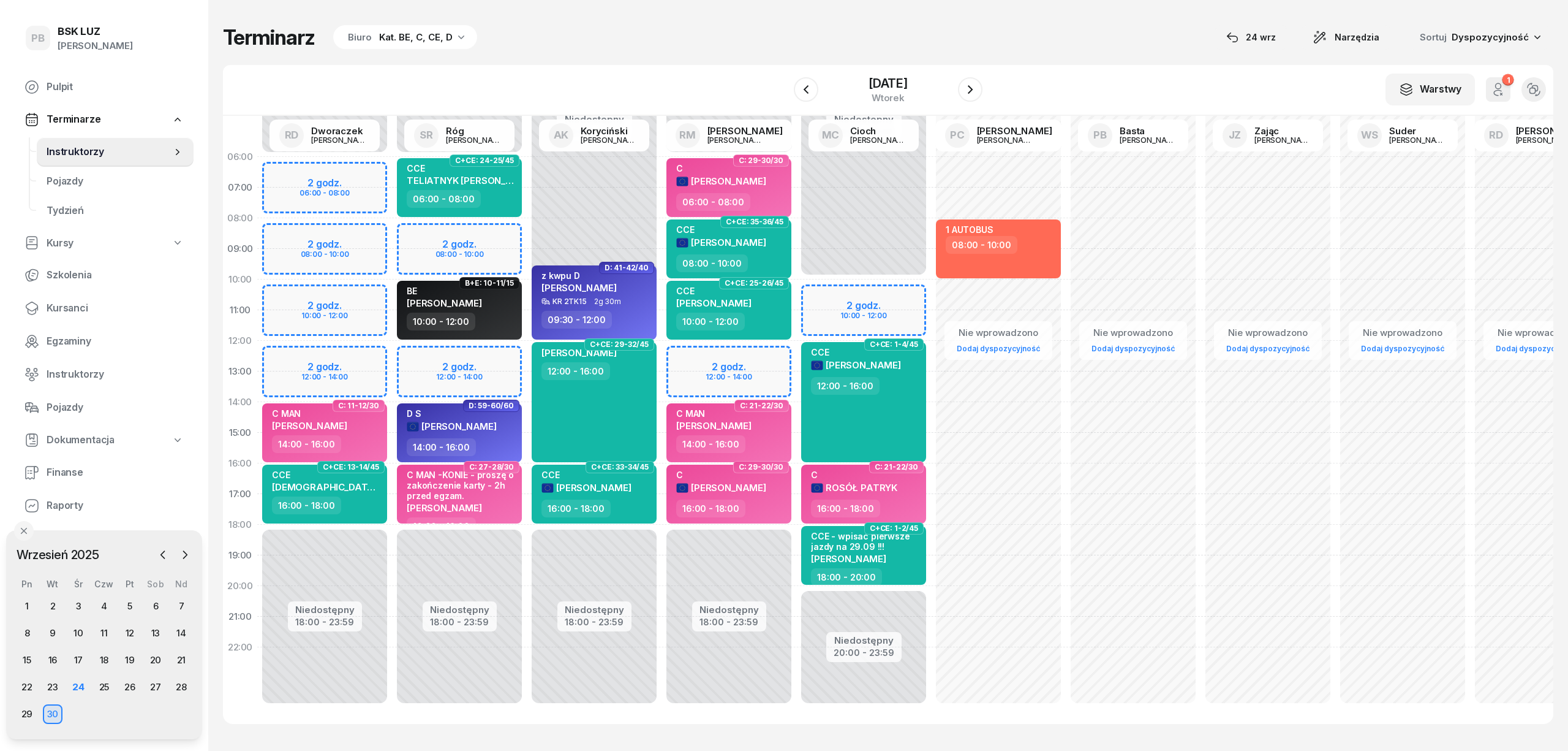
scroll to position [16, 0]
select select "12"
select select "14"
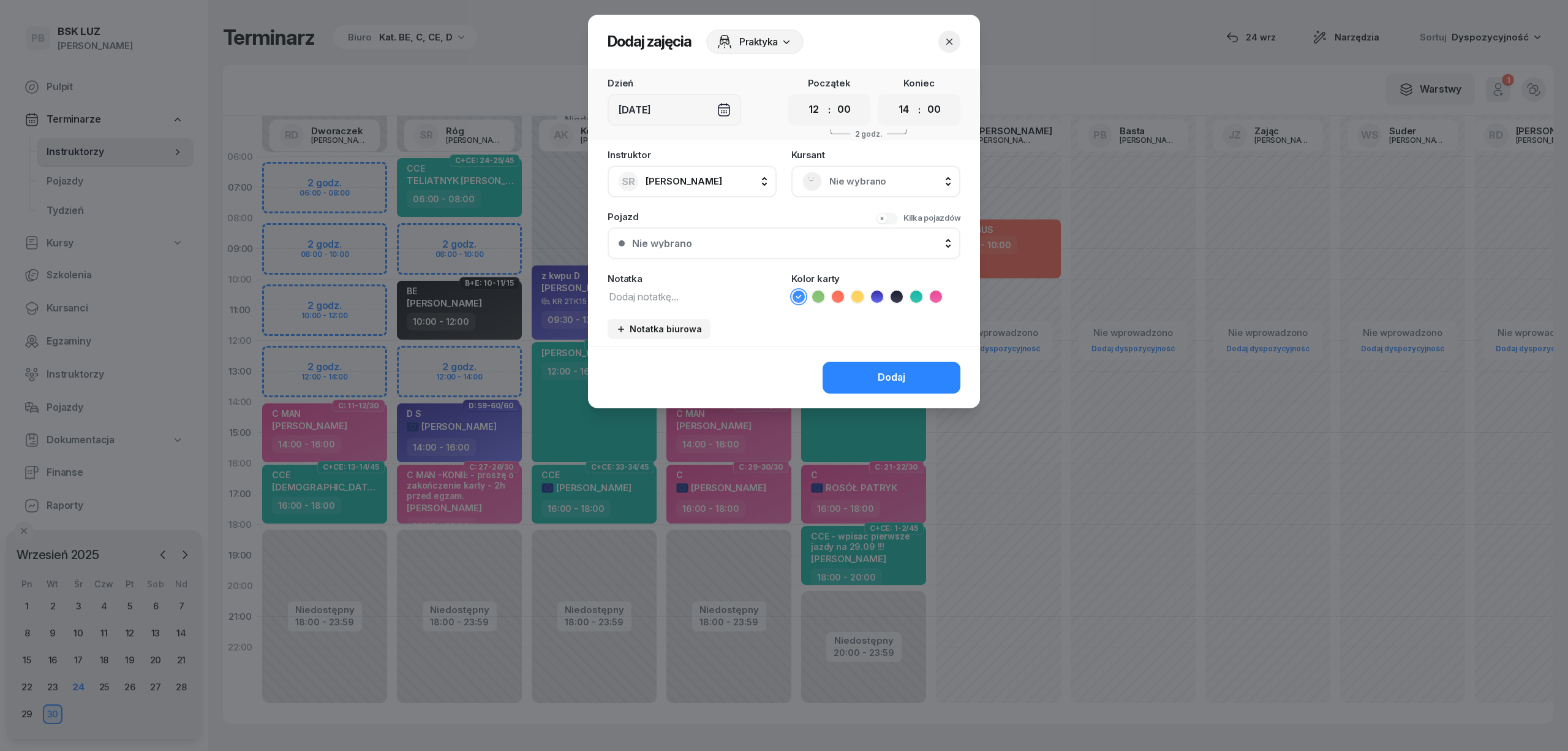
click at [856, 185] on span "Nie wybrano" at bounding box center [889, 181] width 120 height 16
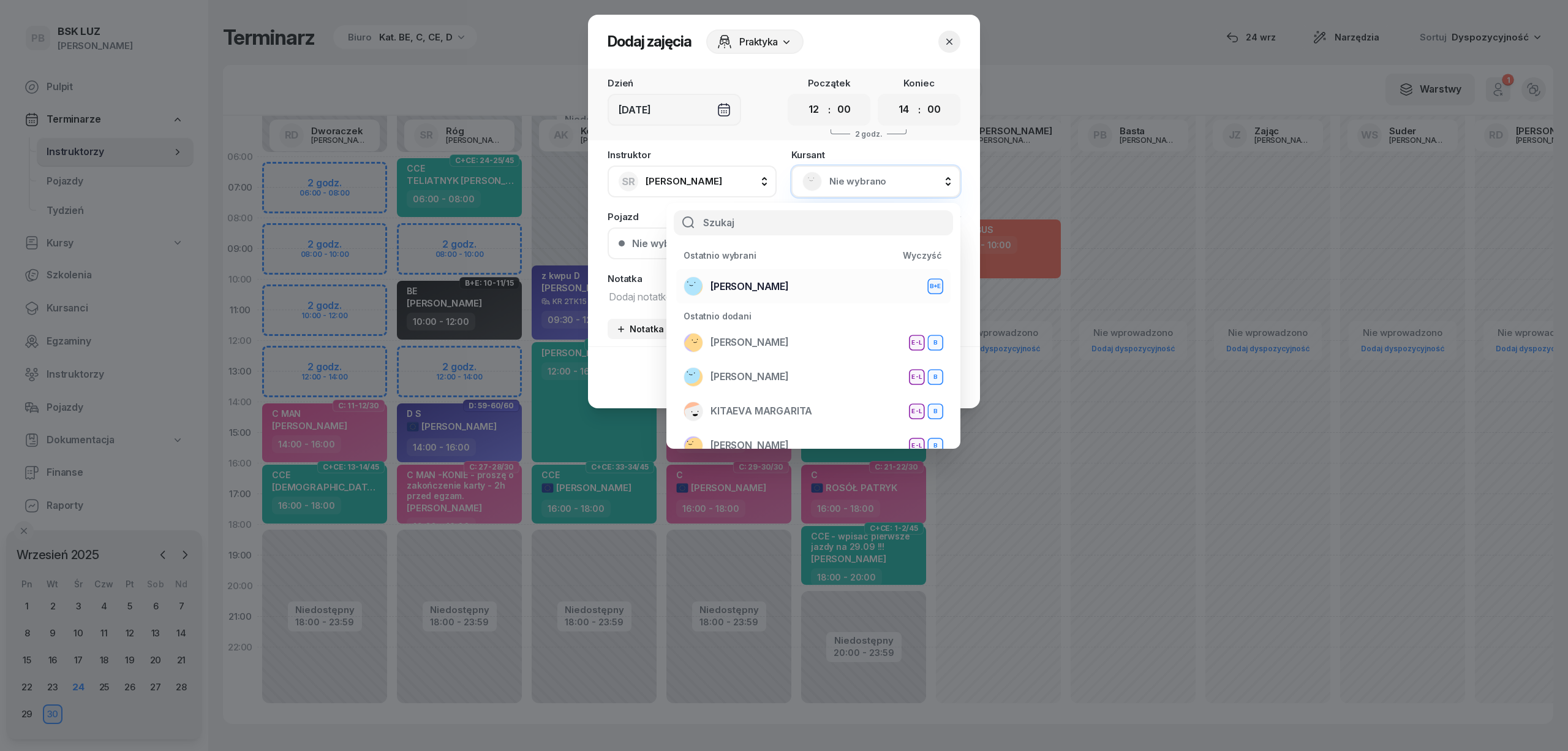
click at [789, 279] on span "[PERSON_NAME]" at bounding box center [749, 286] width 78 height 16
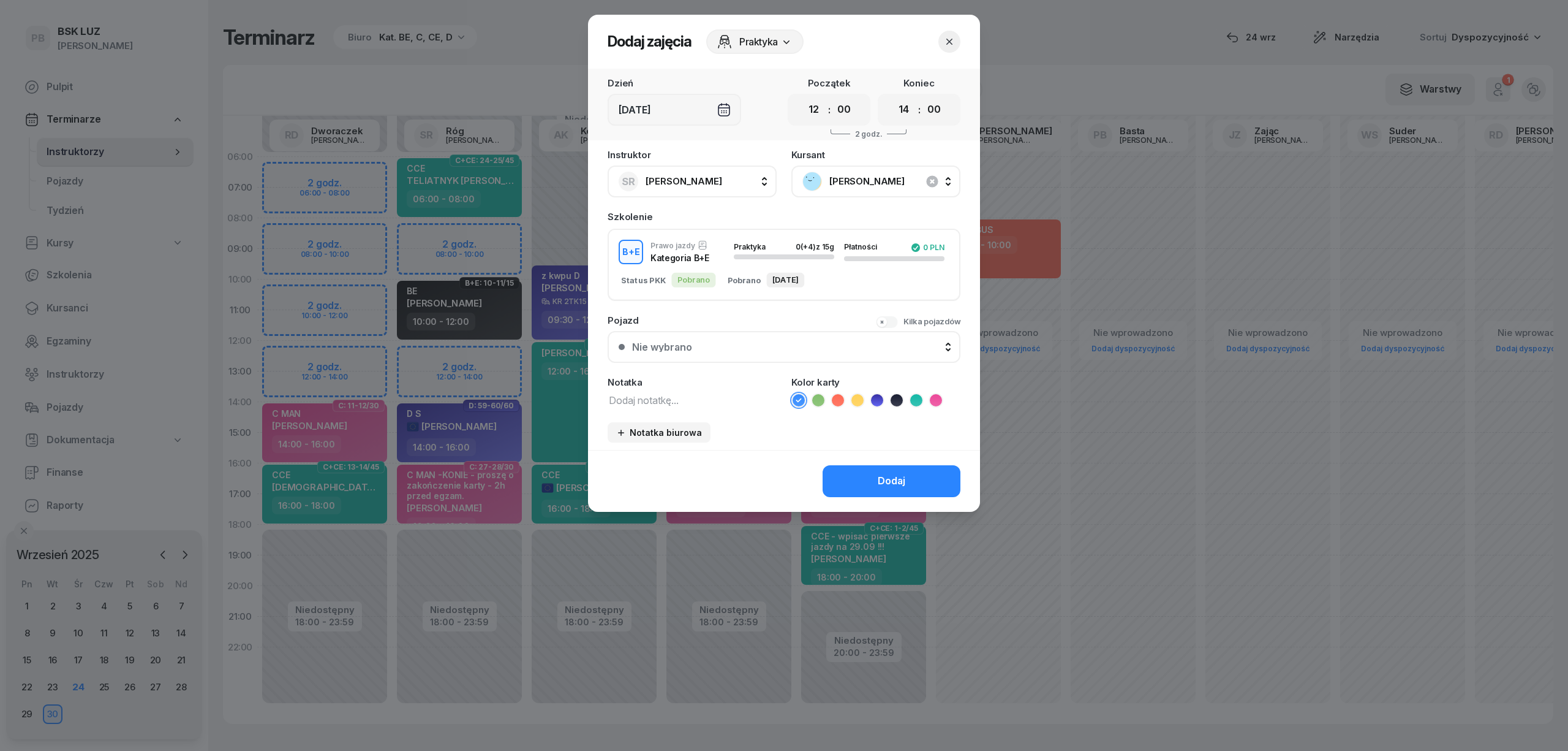
click at [648, 391] on textarea at bounding box center [692, 399] width 169 height 16
type textarea "BE"
click at [898, 398] on icon at bounding box center [896, 400] width 12 height 12
click at [875, 477] on button "Dodaj" at bounding box center [891, 481] width 138 height 32
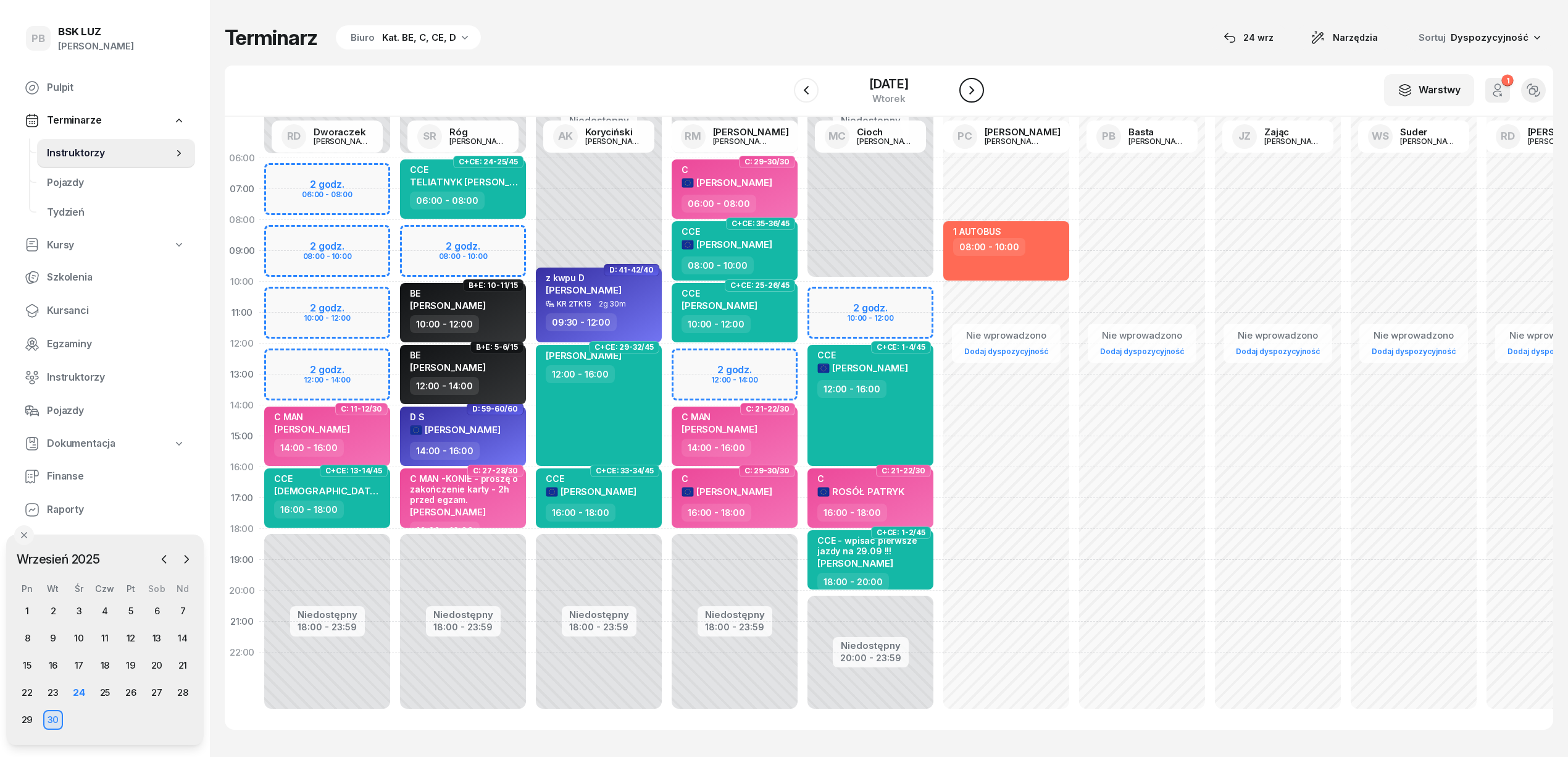
click at [976, 84] on icon "button" at bounding box center [971, 90] width 15 height 15
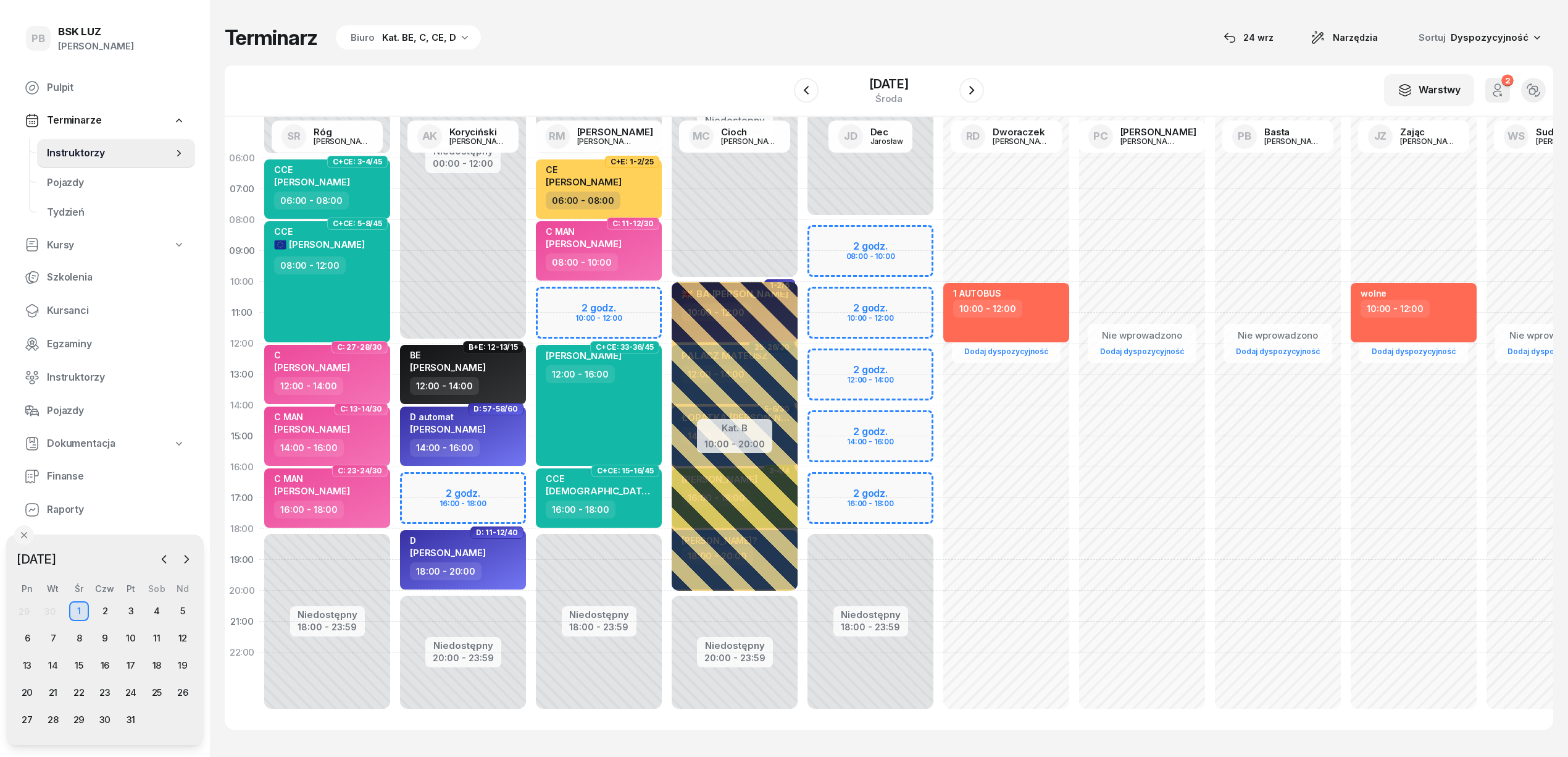
click at [634, 284] on div "Niedostępny 00:00 - 06:00 Niedostępny 18:00 - 23:59 2 godz. 10:00 - 12:00 C+E: …" at bounding box center [598, 436] width 136 height 587
select select "10"
select select "12"
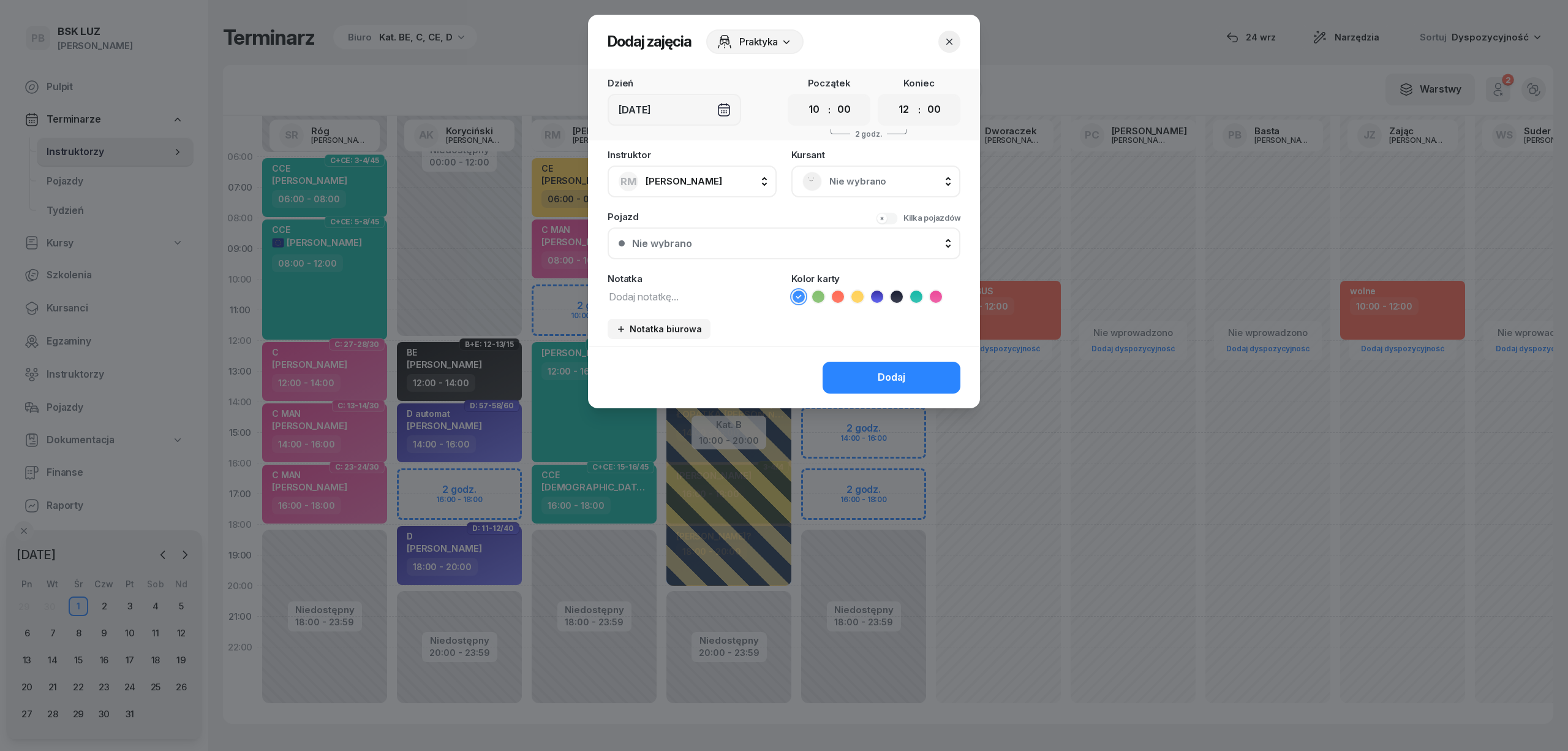
click at [863, 176] on span "Nie wybrano" at bounding box center [889, 181] width 120 height 16
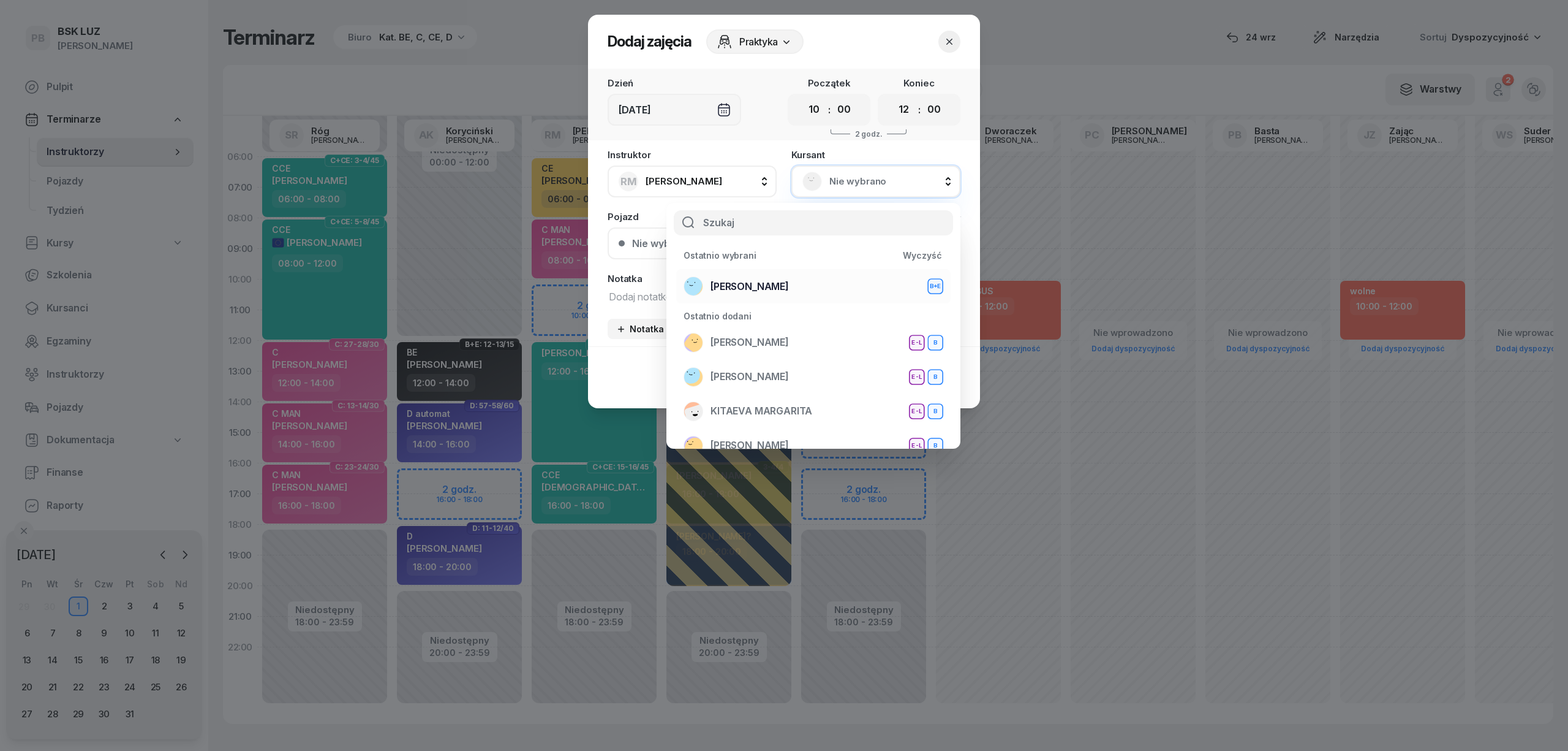
click at [789, 292] on span "[PERSON_NAME]" at bounding box center [749, 286] width 78 height 16
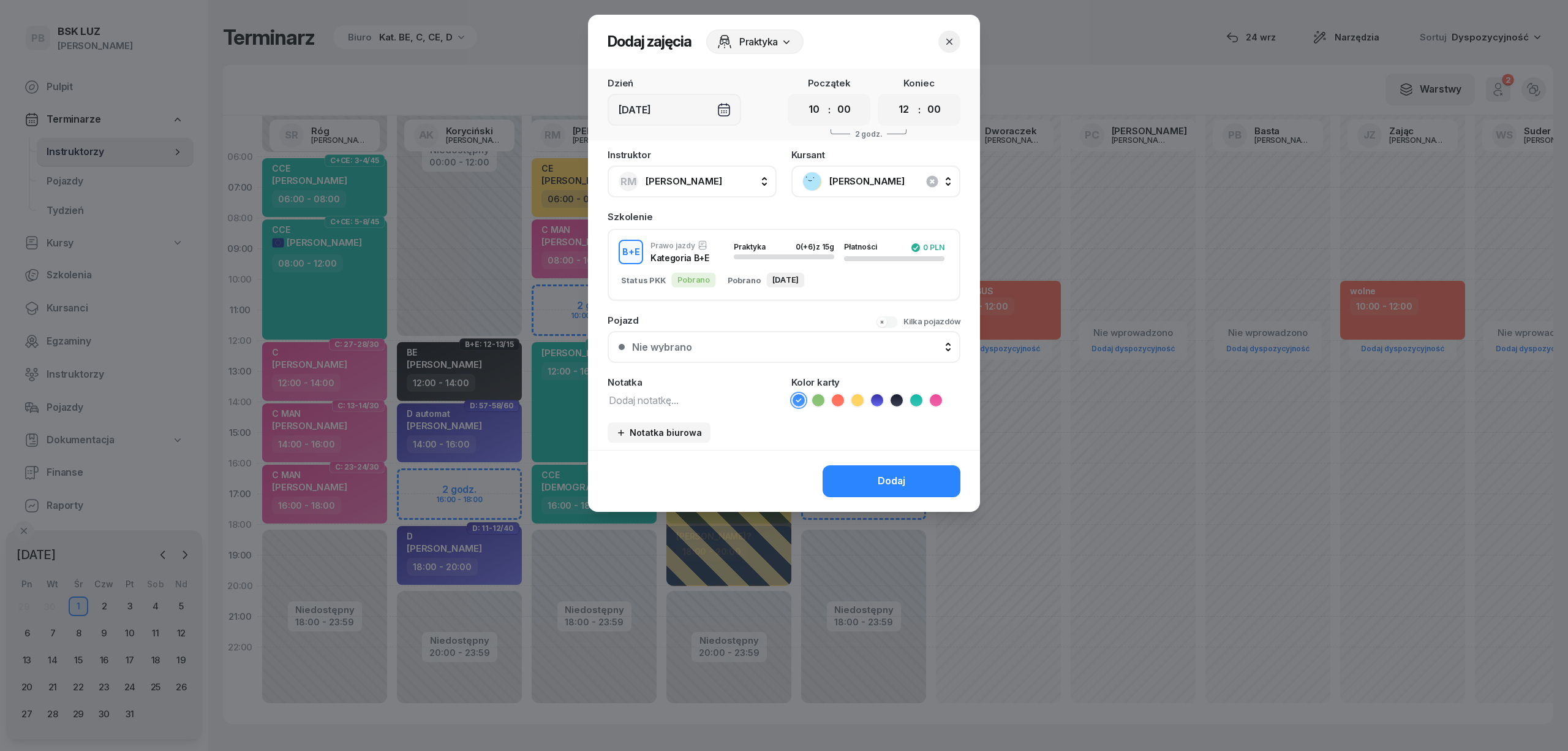
click at [689, 400] on textarea at bounding box center [692, 399] width 169 height 16
type textarea "BE"
click at [894, 396] on icon at bounding box center [896, 400] width 12 height 12
click at [868, 469] on button "Dodaj" at bounding box center [891, 481] width 138 height 32
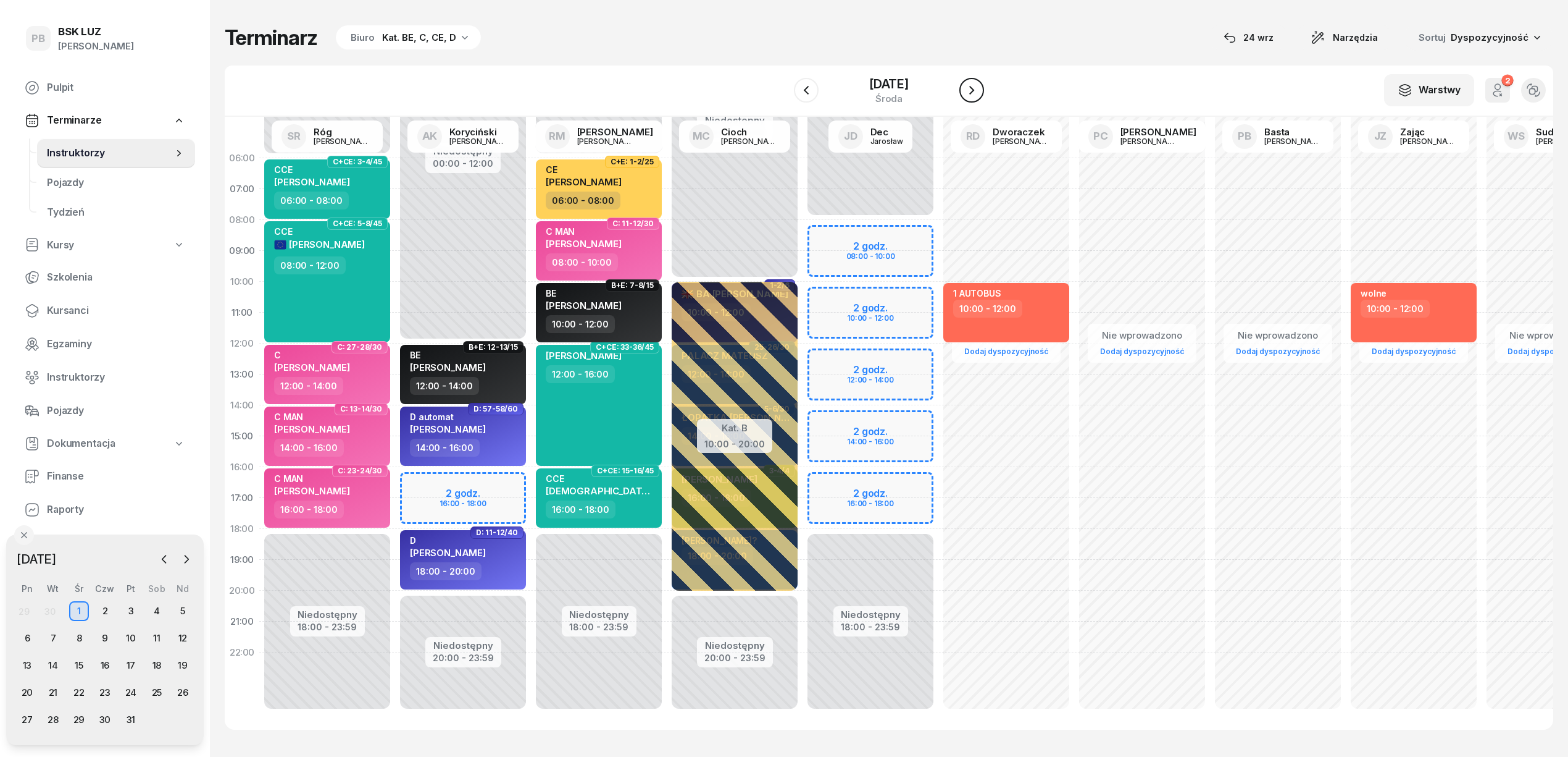
click at [978, 90] on icon "button" at bounding box center [971, 90] width 15 height 15
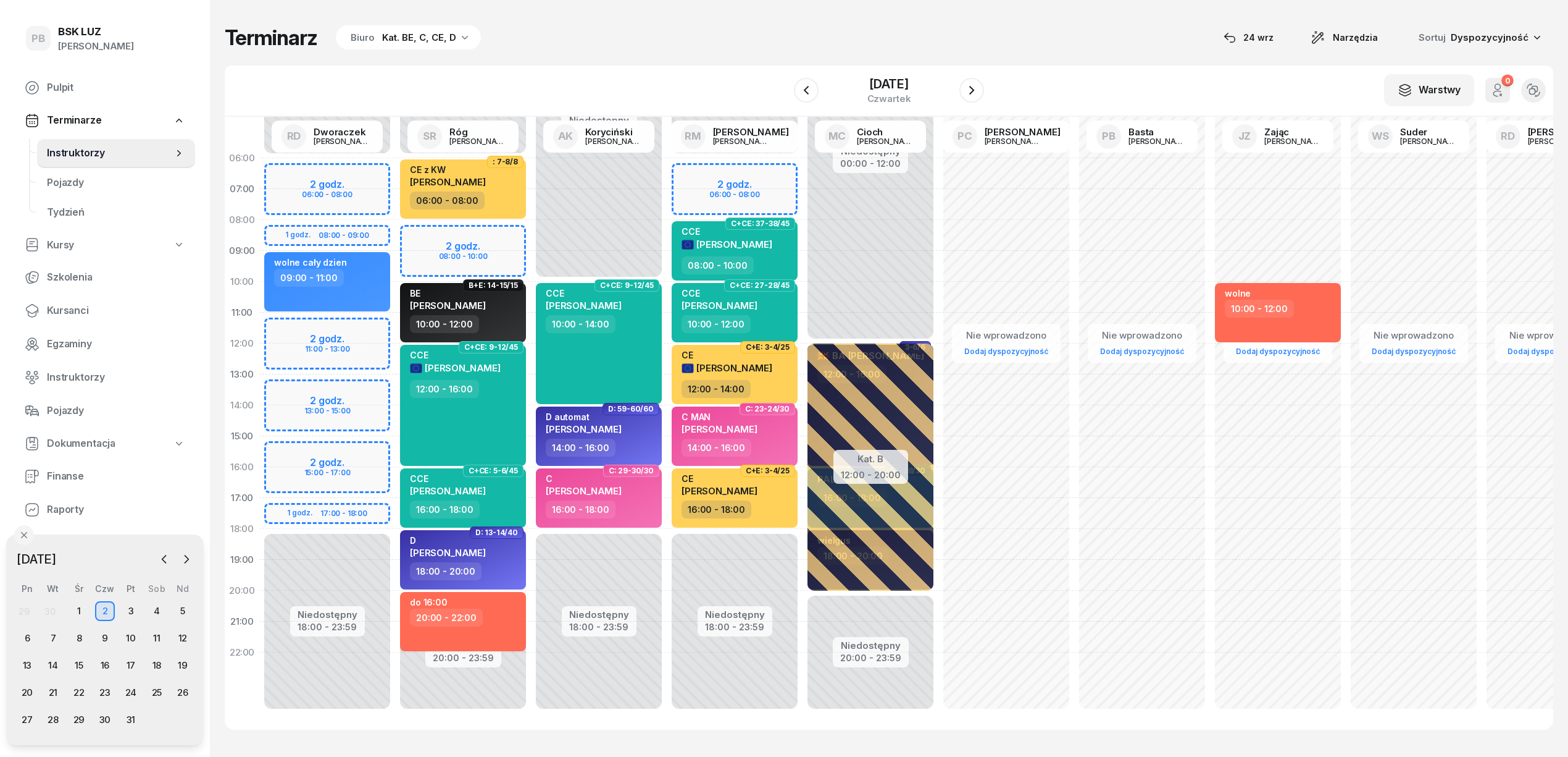
click at [472, 218] on div "Niedostępny 00:00 - 06:00 Niedostępny 20:00 - 23:59 2 godz. 08:00 - 10:00 : 7[D…" at bounding box center [463, 436] width 136 height 587
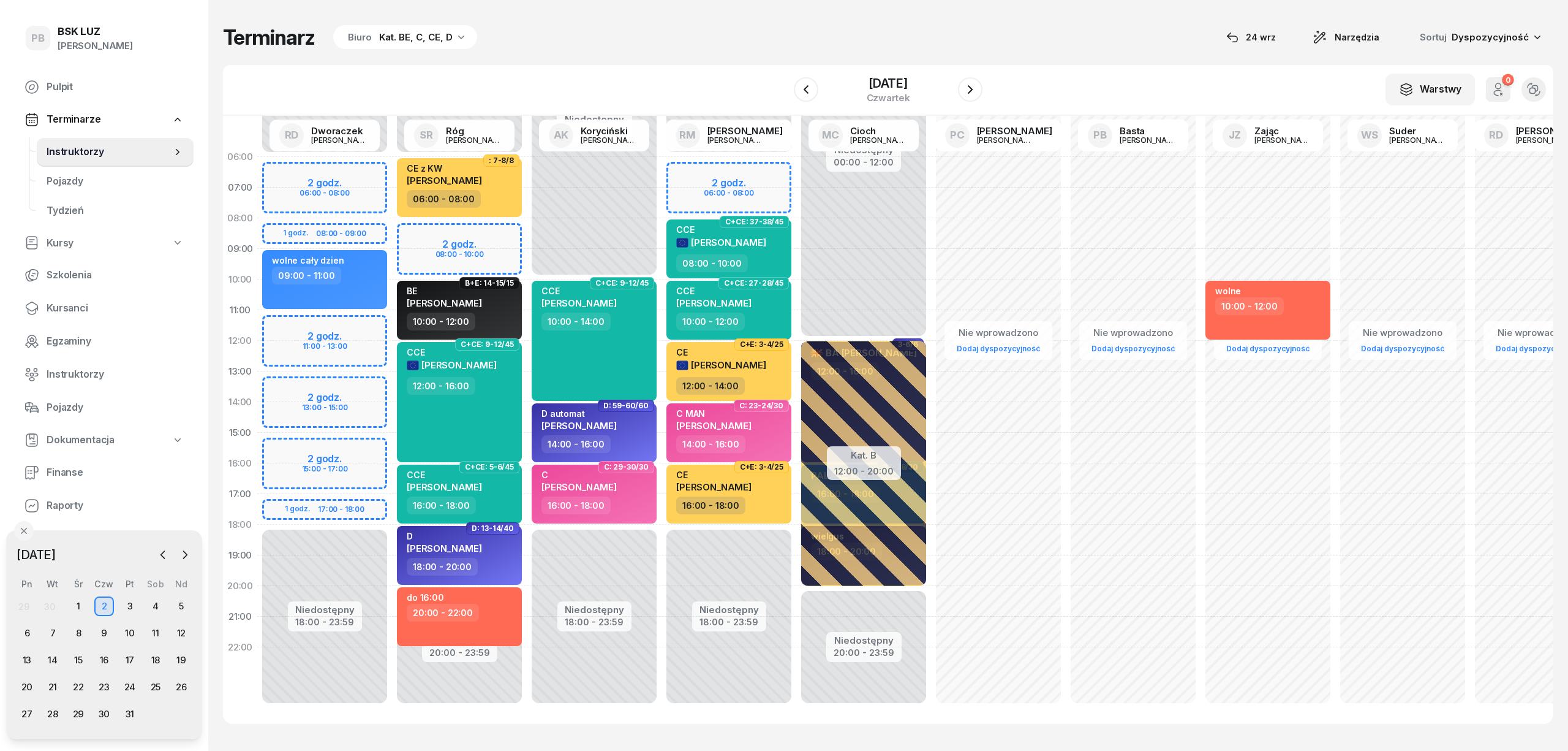
select select "08"
select select "10"
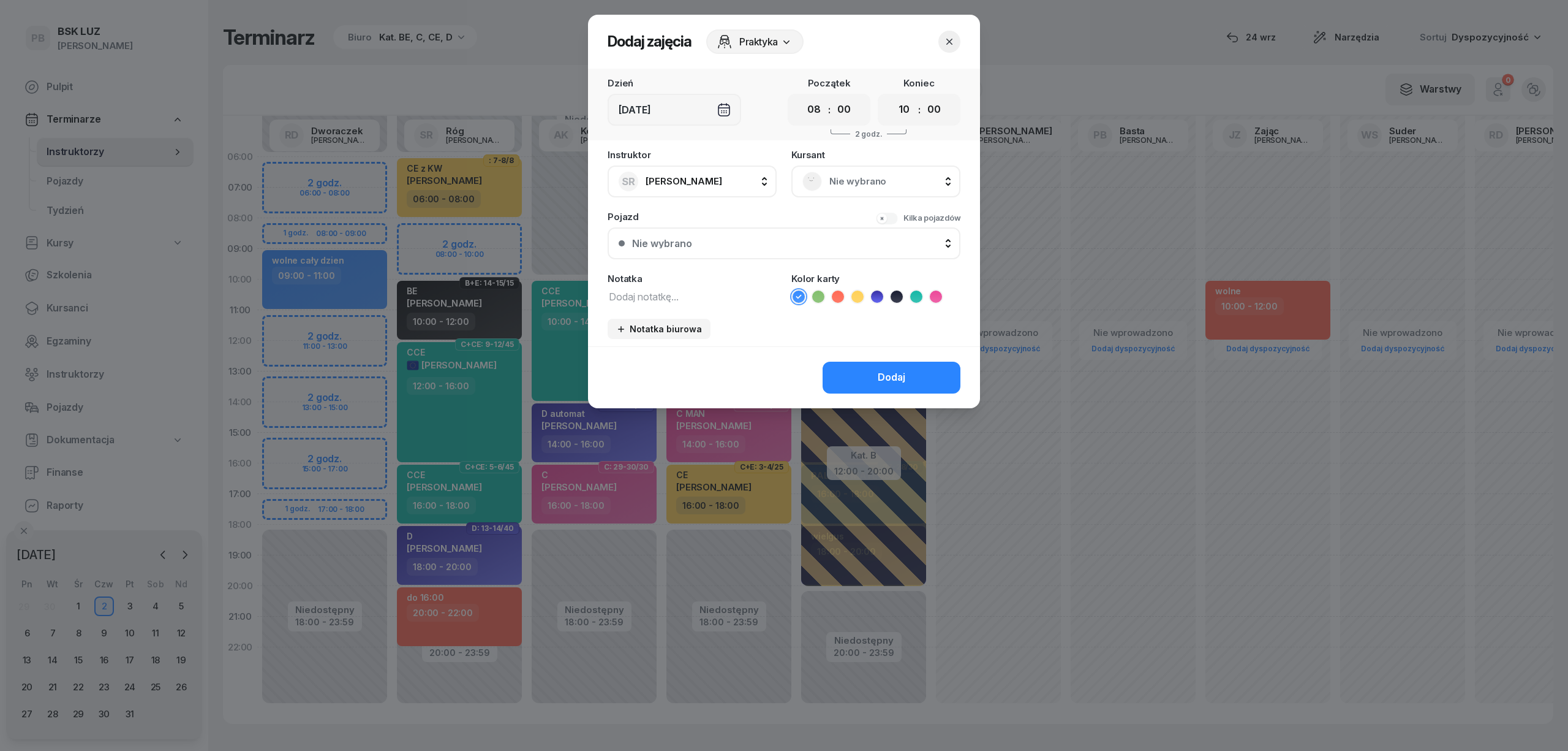
click at [835, 176] on span "Nie wybrano" at bounding box center [889, 181] width 120 height 16
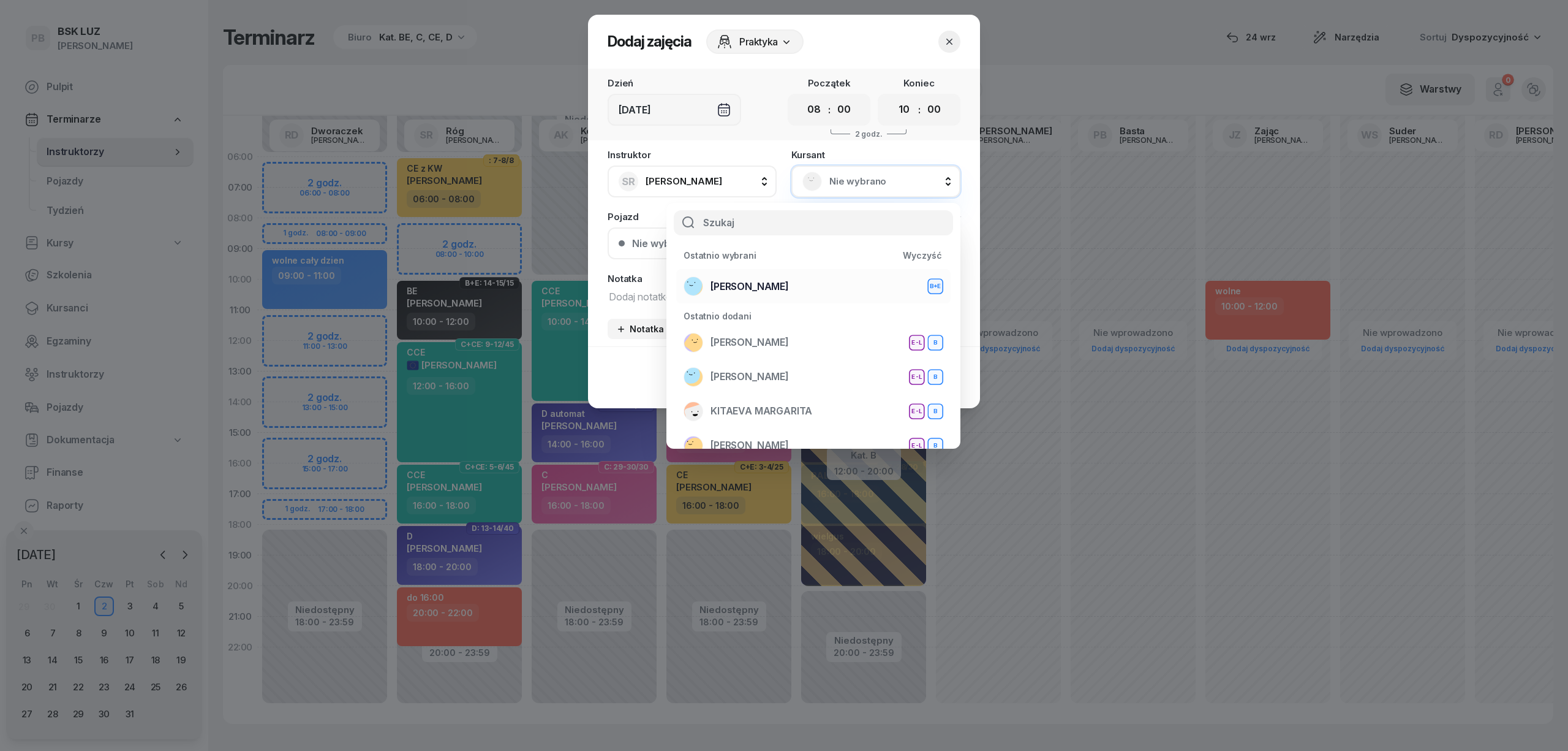
click at [780, 280] on span "[PERSON_NAME]" at bounding box center [749, 286] width 78 height 16
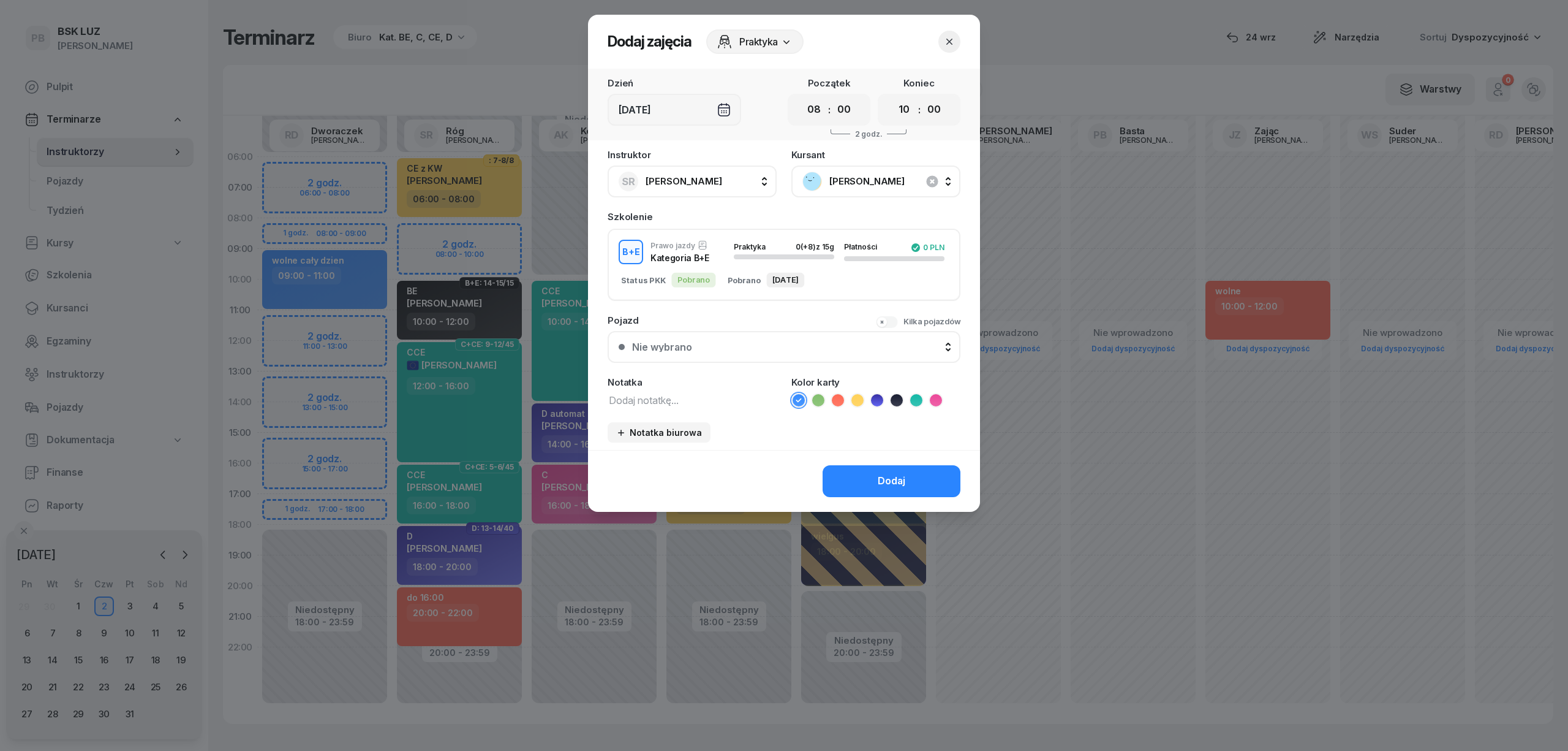
click at [715, 395] on textarea at bounding box center [692, 399] width 169 height 16
type textarea "BE"
click at [899, 398] on icon at bounding box center [896, 400] width 12 height 12
click at [875, 472] on button "Dodaj" at bounding box center [891, 481] width 138 height 32
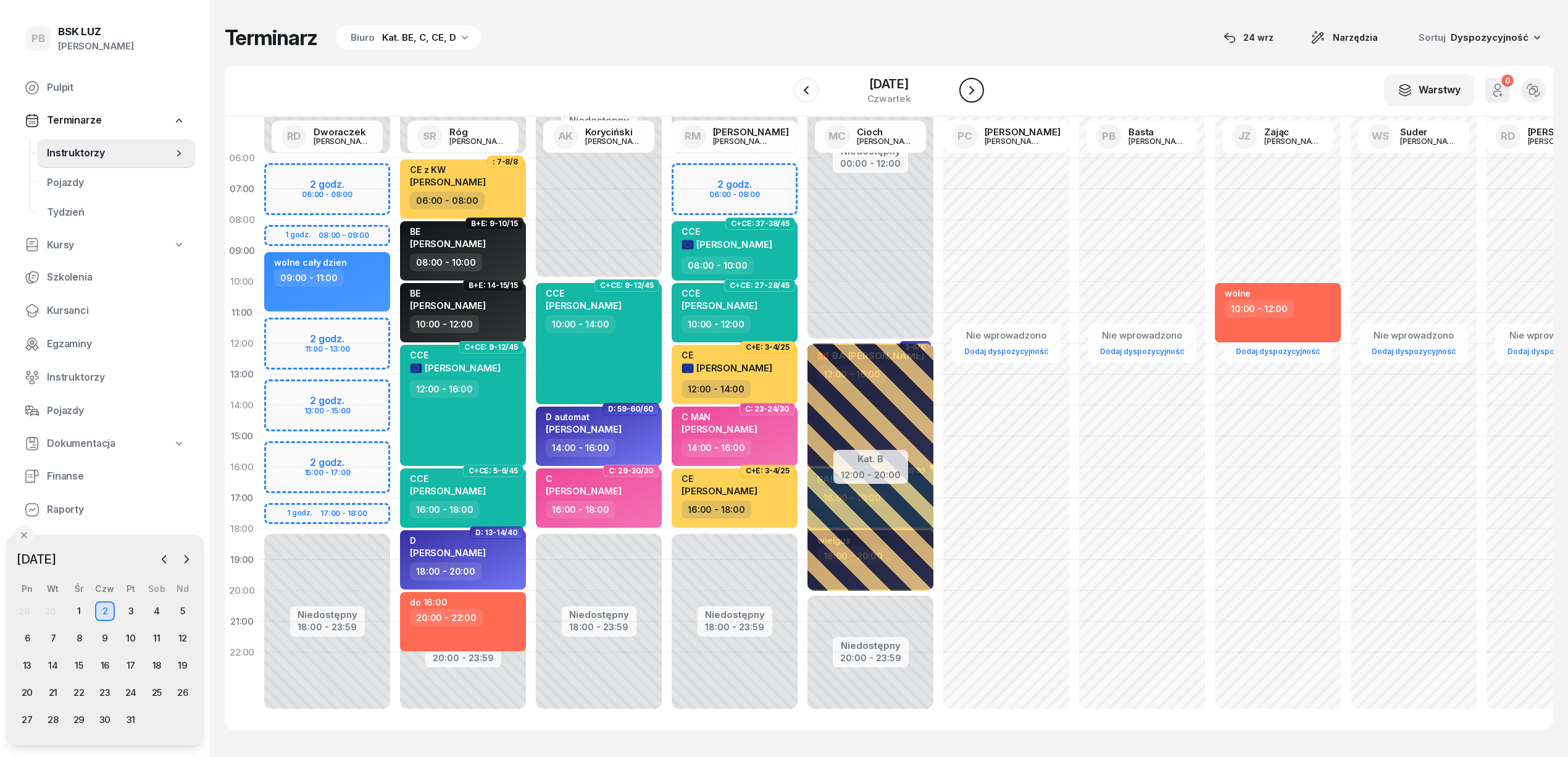
click at [974, 92] on icon "button" at bounding box center [971, 90] width 5 height 9
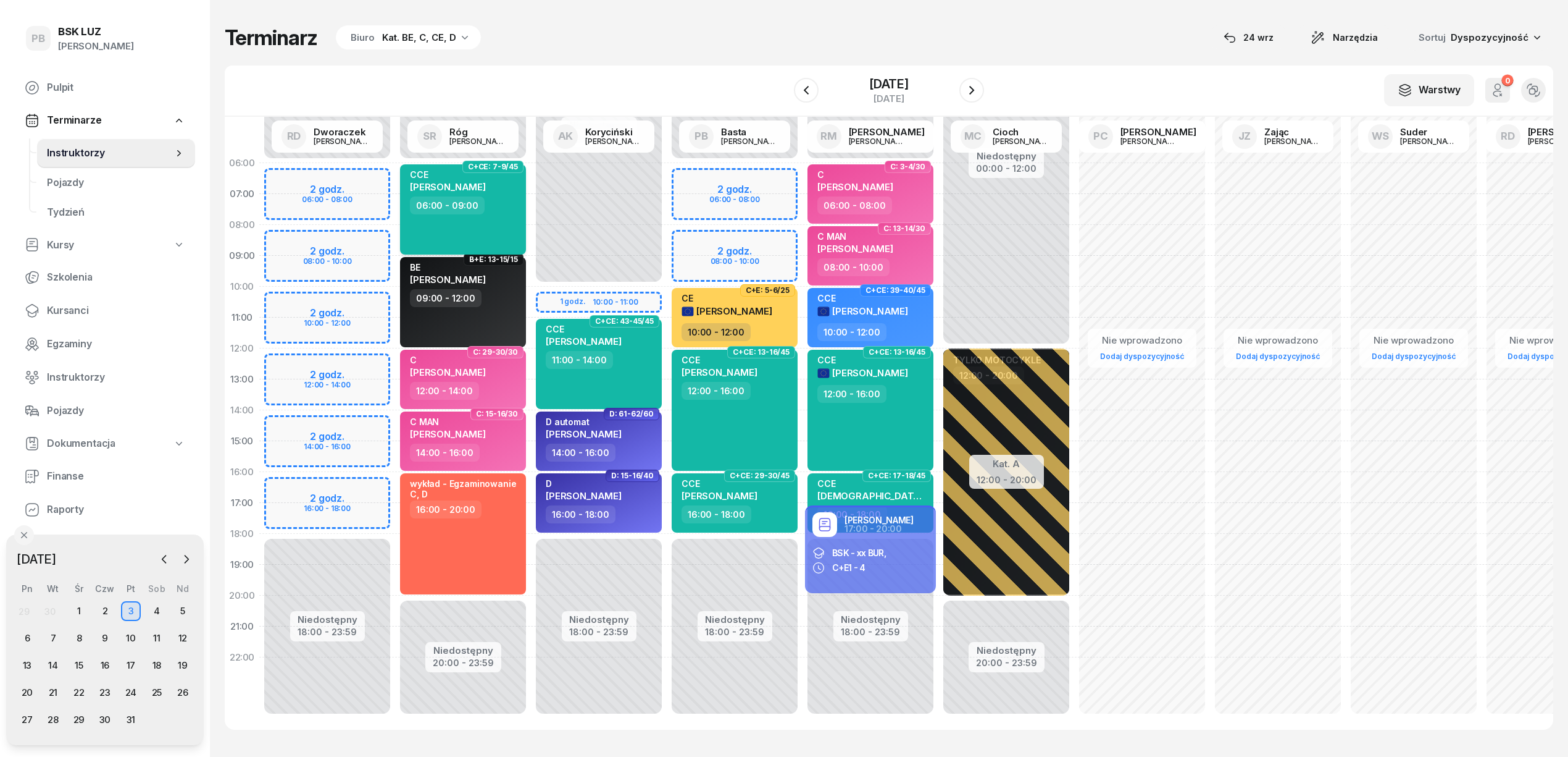
click at [517, 213] on div "06:00 - 09:00" at bounding box center [464, 205] width 109 height 18
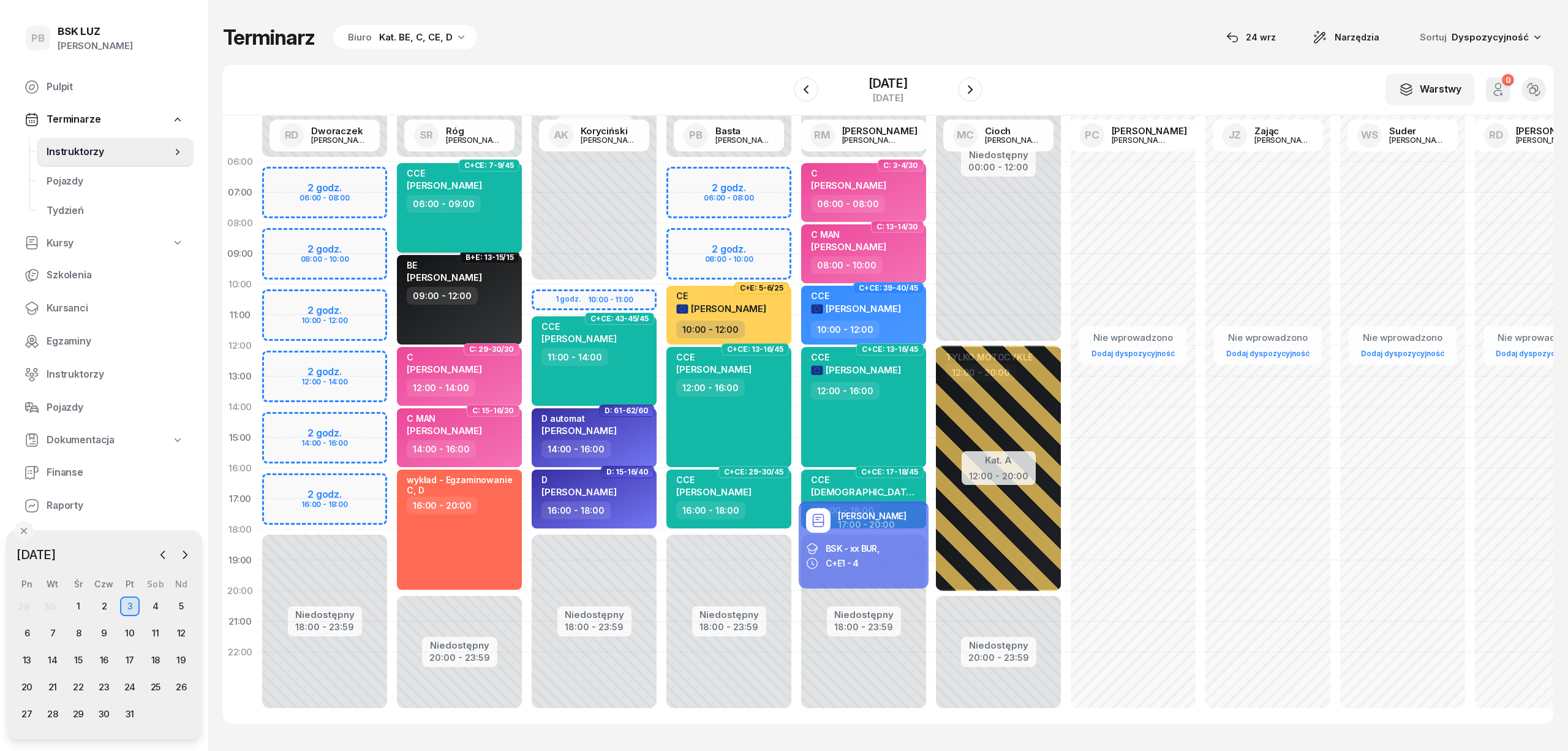
select select "06"
select select "09"
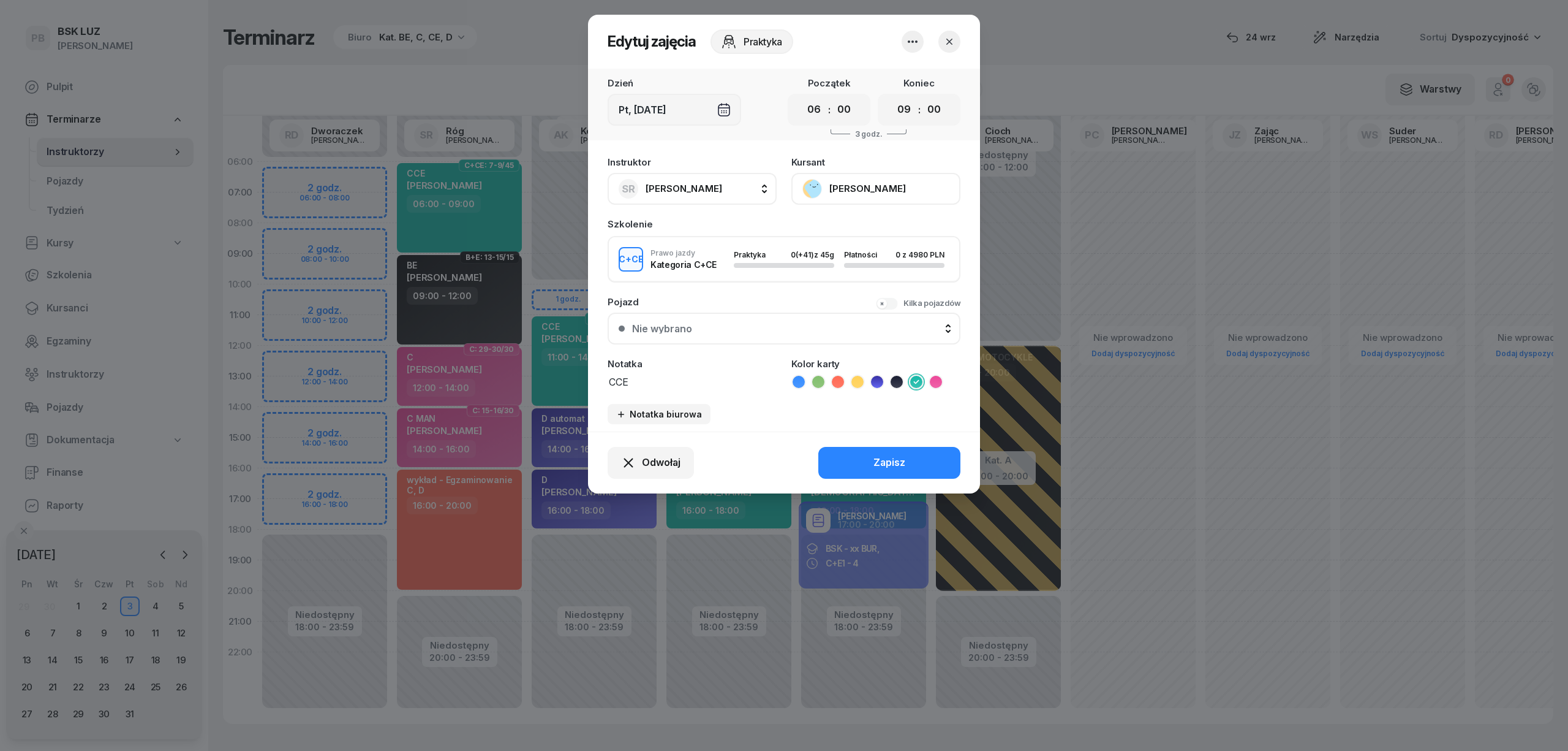
click at [944, 35] on icon "button" at bounding box center [949, 41] width 12 height 12
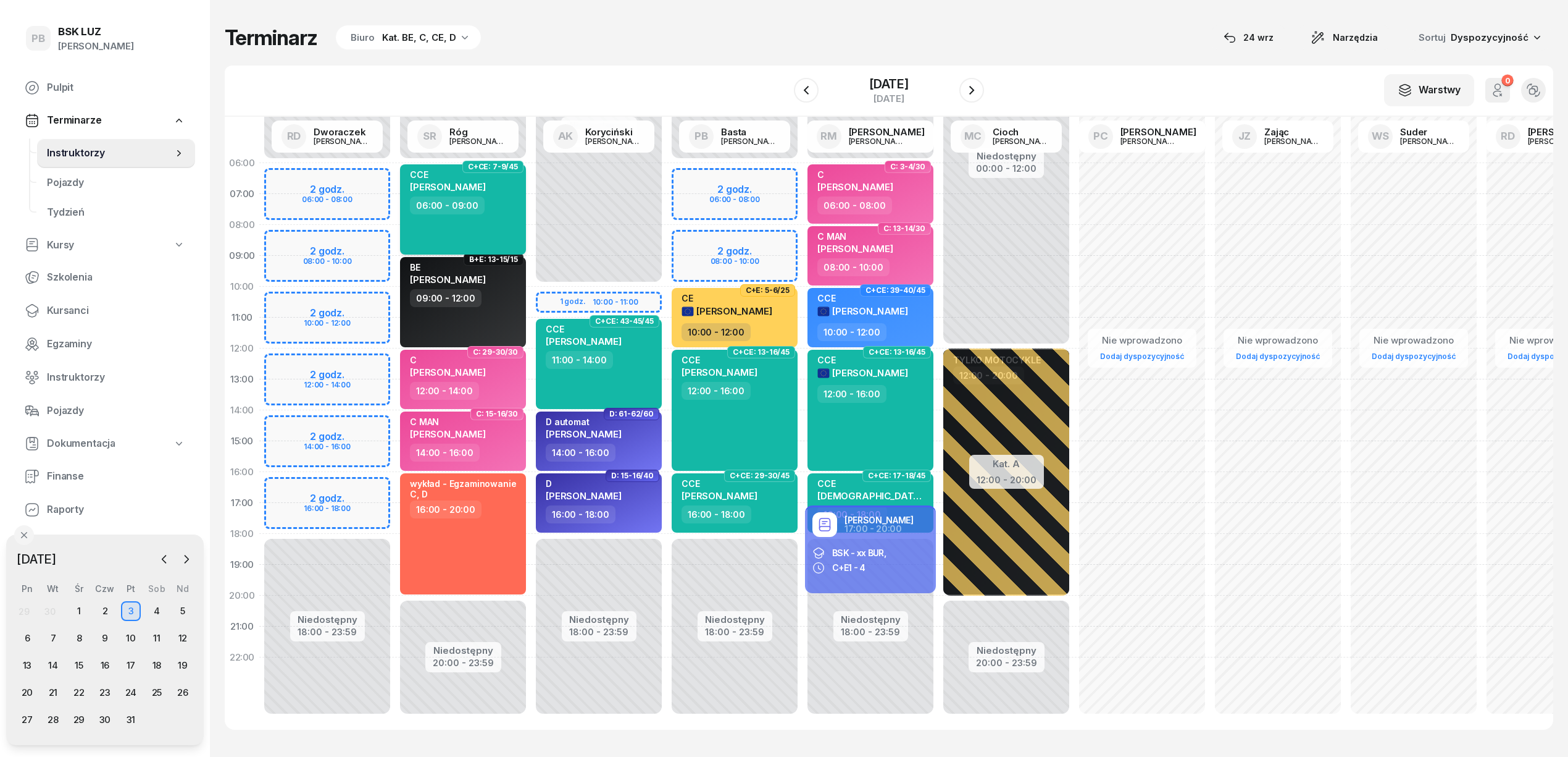
click at [492, 218] on div "CCE [PERSON_NAME] 06:00 - 09:00" at bounding box center [463, 209] width 126 height 90
select select "06"
select select "09"
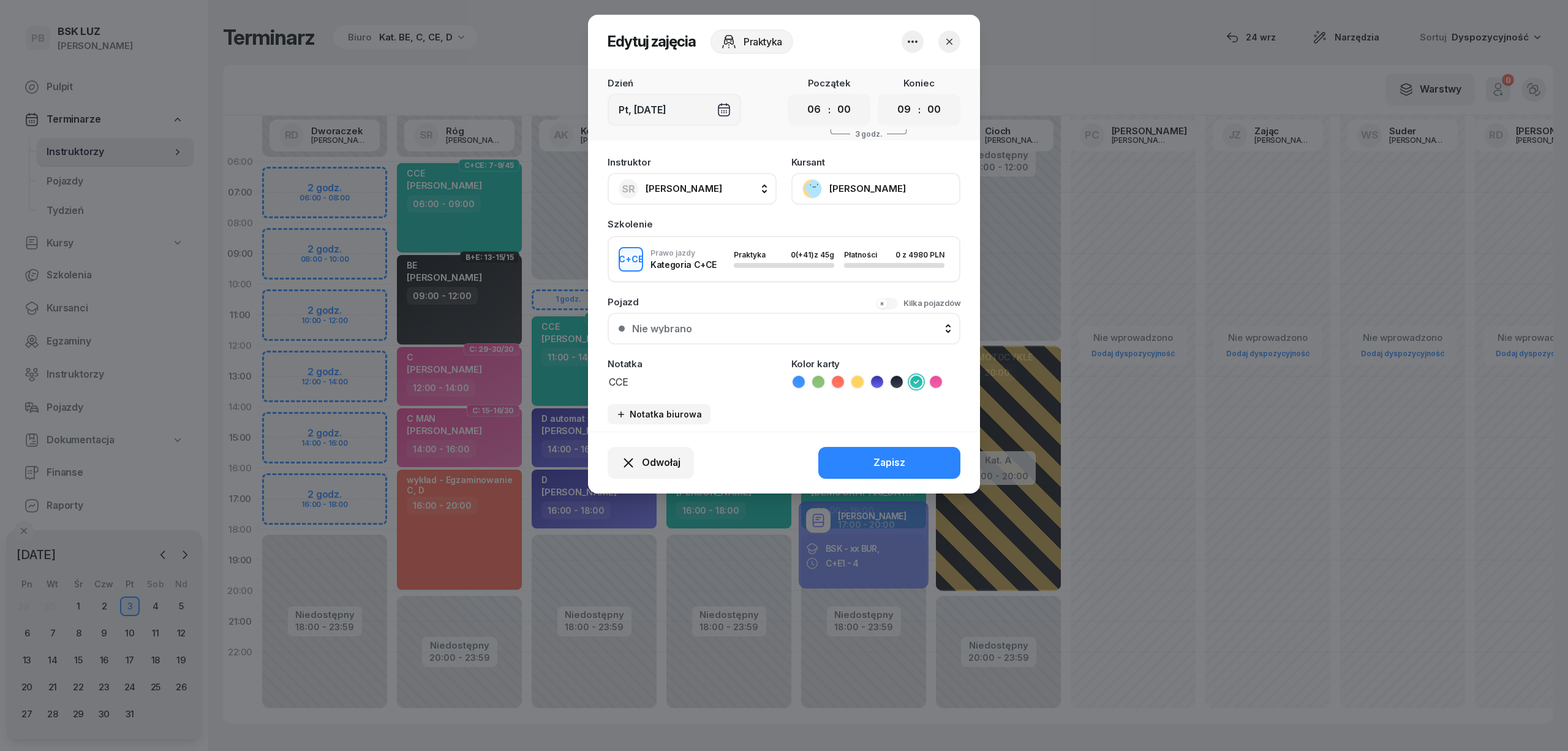
click at [944, 30] on div at bounding box center [930, 41] width 58 height 22
click at [942, 35] on button "button" at bounding box center [949, 41] width 22 height 22
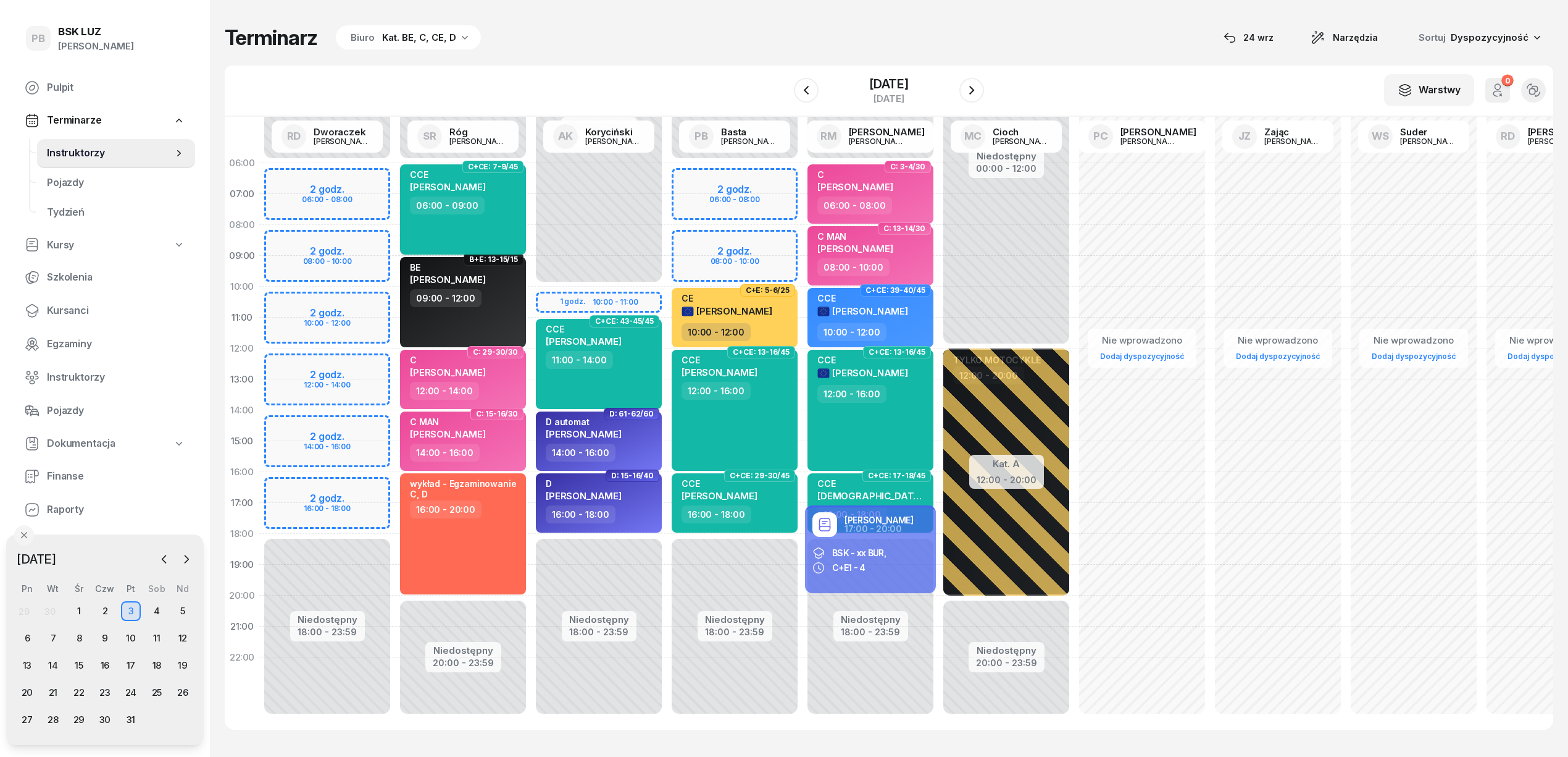
click at [480, 208] on div "06:00 - 09:00" at bounding box center [464, 205] width 109 height 18
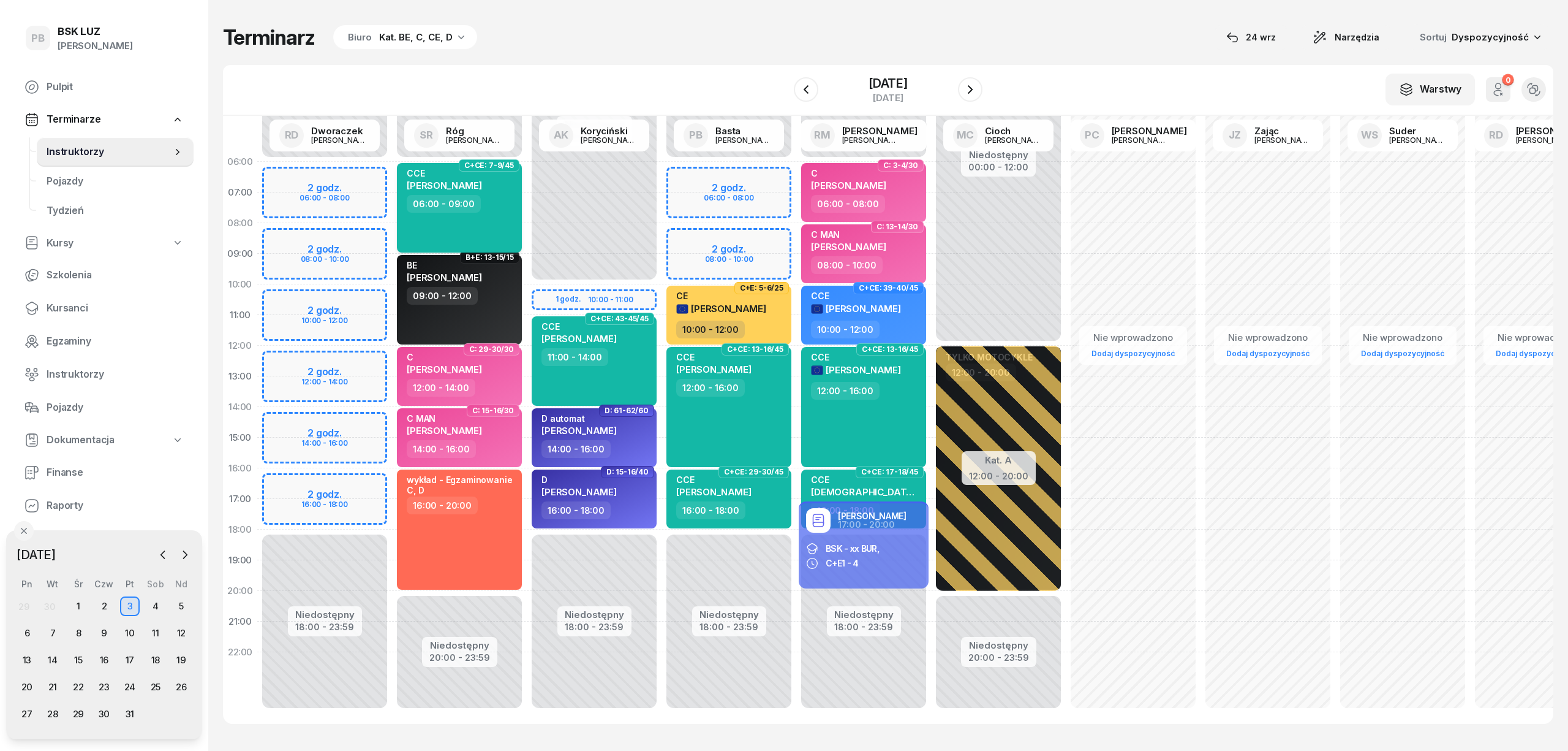
select select "06"
select select "09"
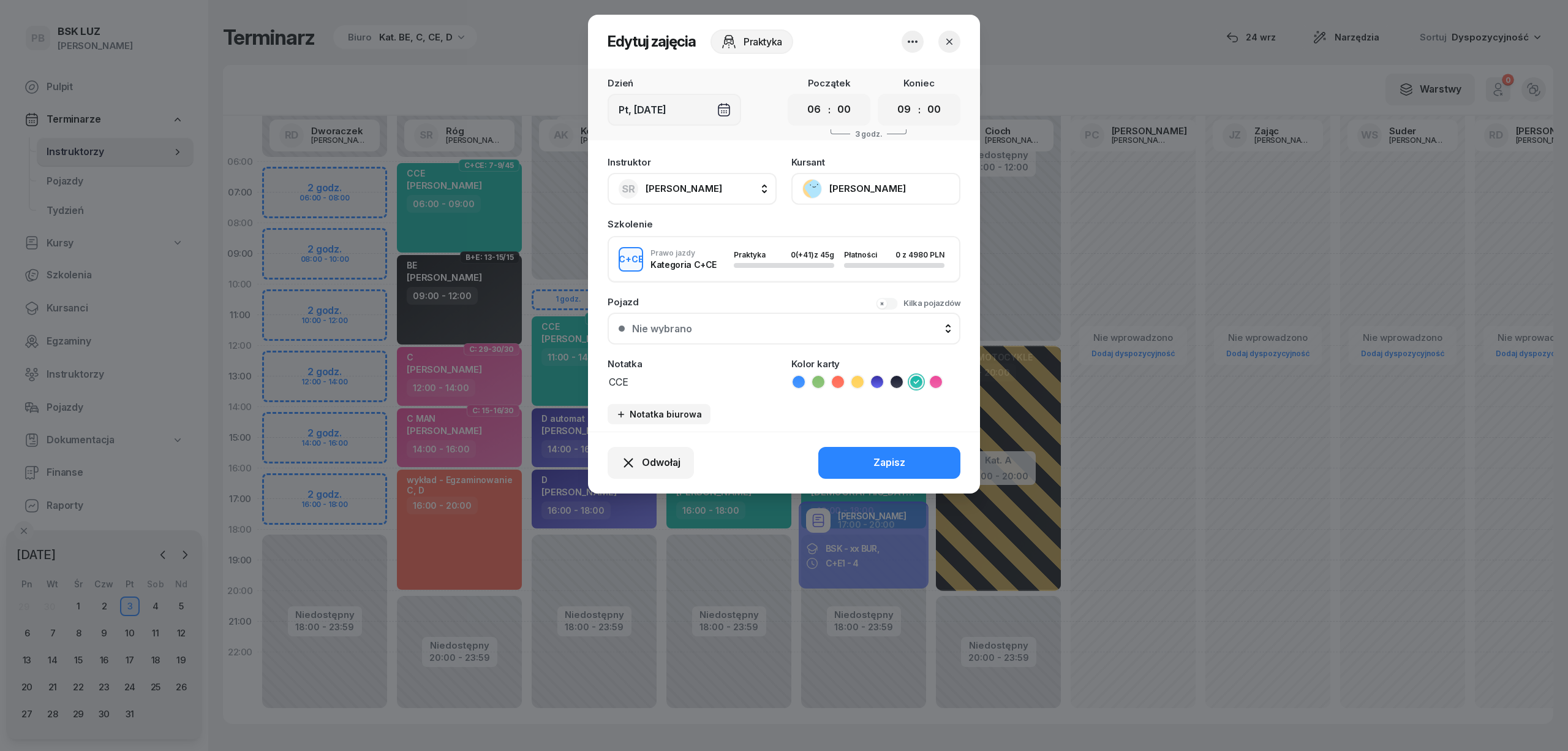
click at [708, 195] on span "[PERSON_NAME]" at bounding box center [684, 188] width 77 height 16
type input "BAST"
click at [702, 268] on div "PB [PERSON_NAME]" at bounding box center [698, 270] width 146 height 20
click at [858, 461] on button "Zapisz" at bounding box center [889, 463] width 142 height 32
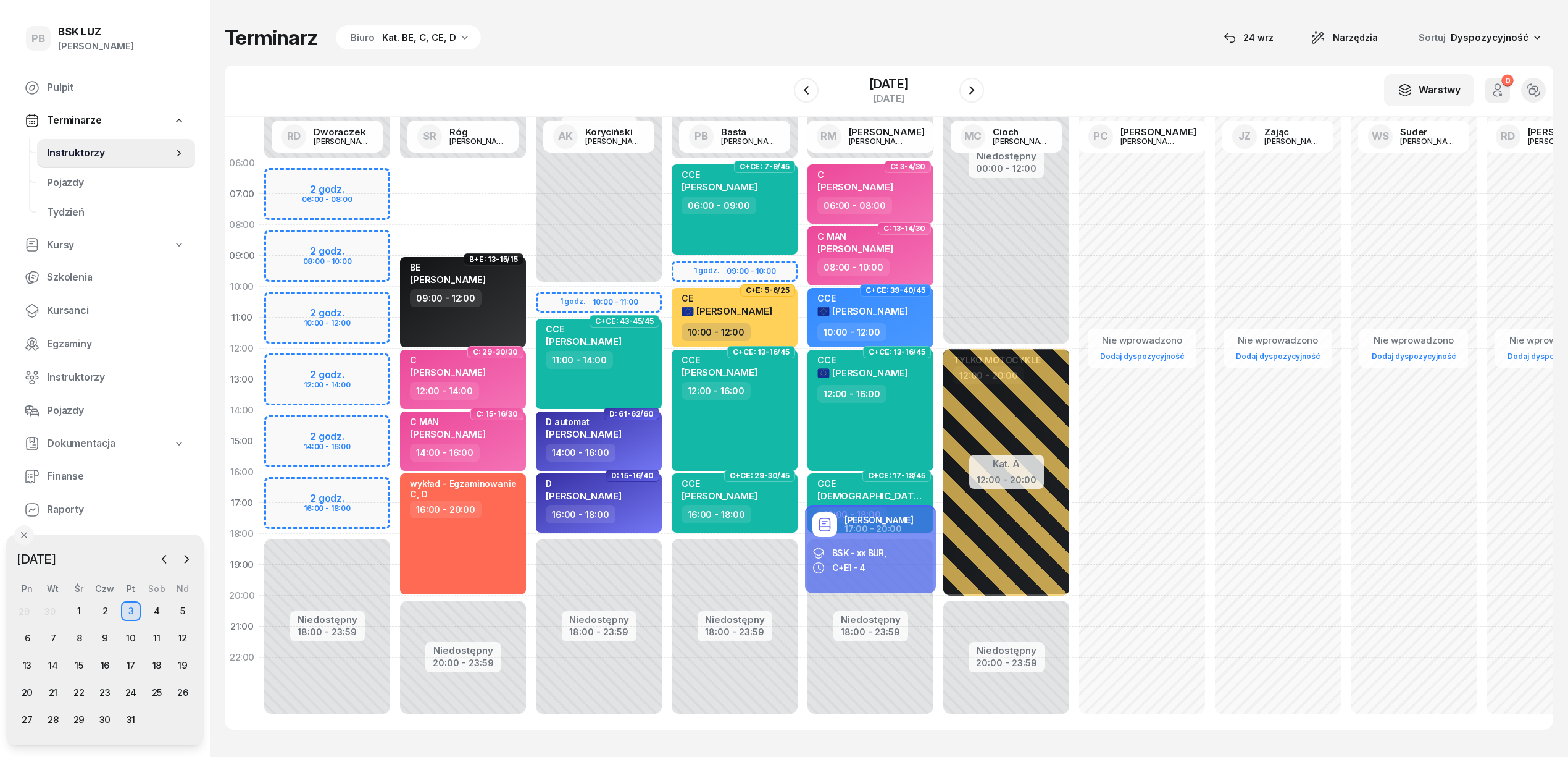
click at [477, 169] on div "Niedostępny 00:00 - 06:00 Niedostępny 20:00 - 23:59 B+E: 13-15/15 BE [PERSON_NA…" at bounding box center [463, 441] width 136 height 587
select select "06"
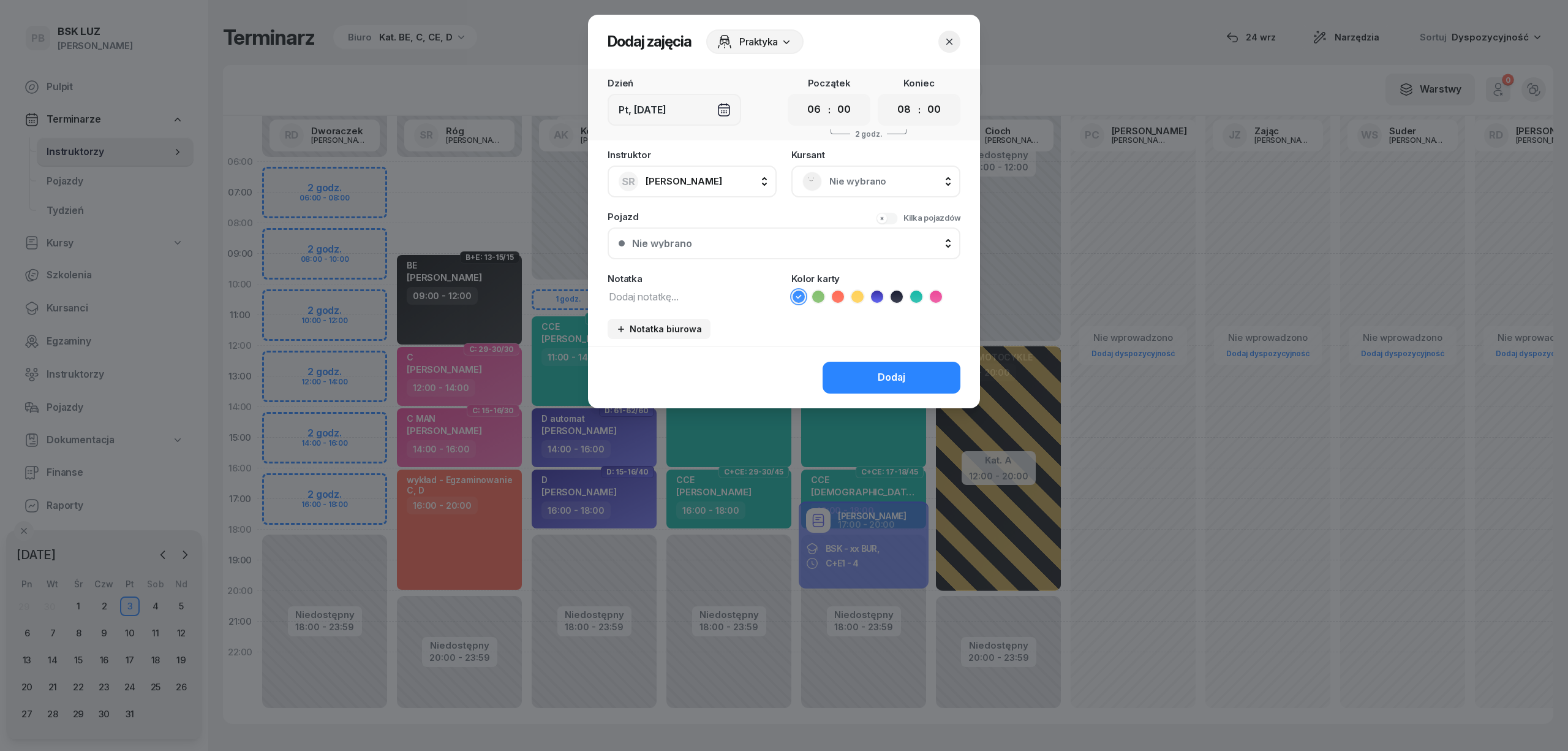
click at [839, 180] on span "Nie wybrano" at bounding box center [889, 181] width 120 height 16
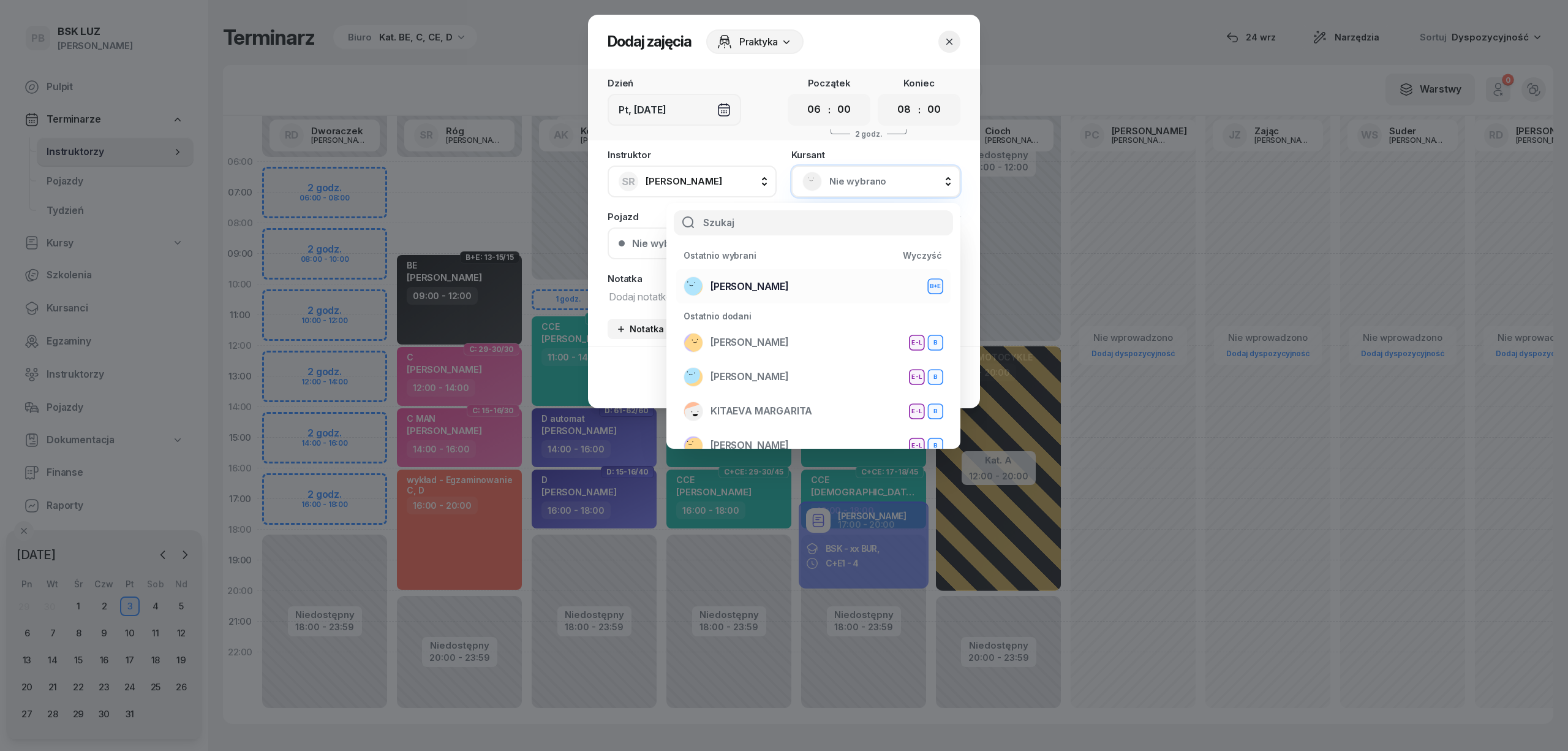
click at [851, 292] on div "[PERSON_NAME]+E" at bounding box center [813, 286] width 259 height 20
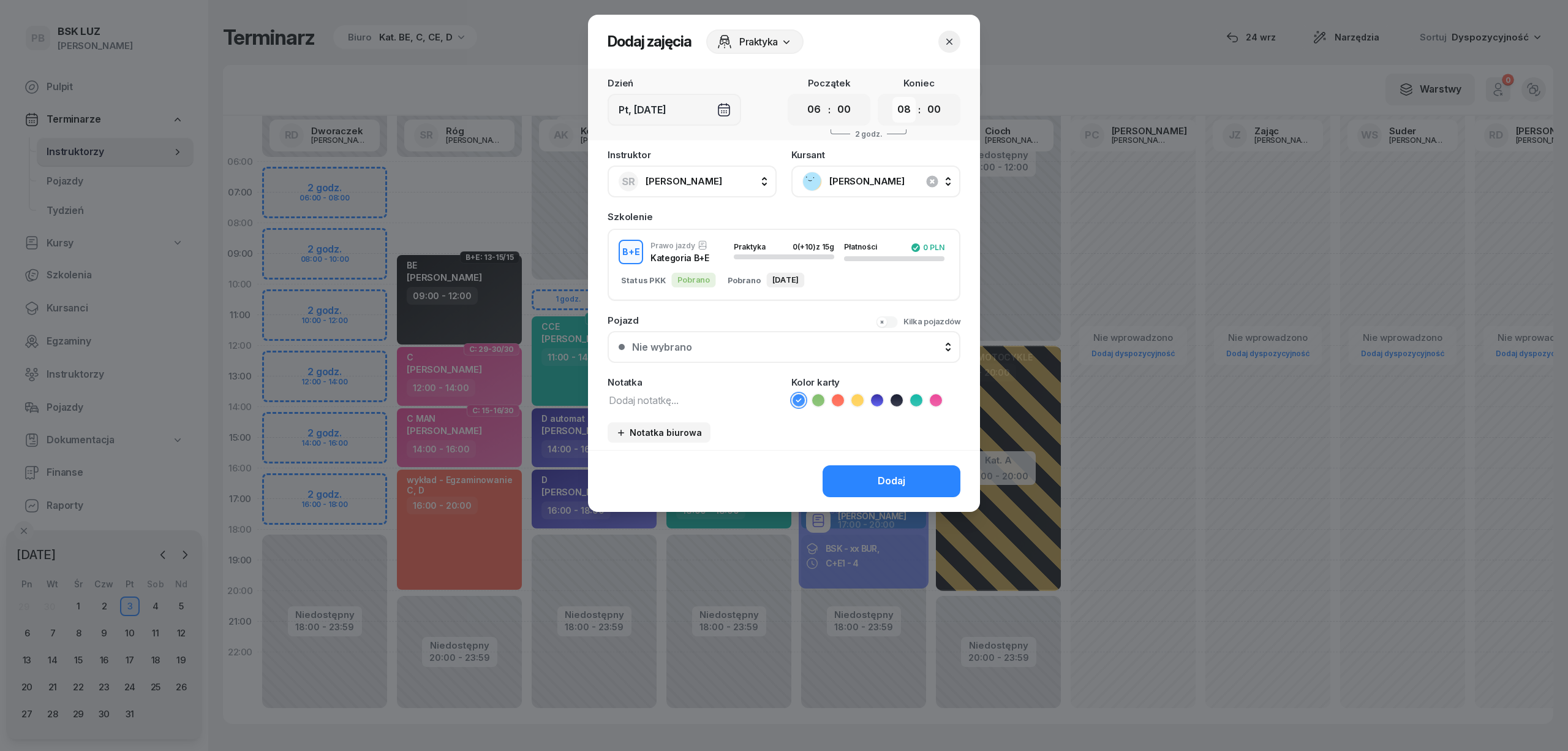
click at [904, 111] on select "00 01 02 03 04 05 06 07 08 09 10 11 12 13 14 15 16 17 18 19 20 21 22 23" at bounding box center [903, 109] width 23 height 25
select select "09"
click at [892, 97] on select "00 01 02 03 04 05 06 07 08 09 10 11 12 13 14 15 16 17 18 19 20 21 22 23" at bounding box center [903, 109] width 23 height 25
click at [901, 398] on icon at bounding box center [896, 400] width 12 height 12
click at [713, 397] on textarea at bounding box center [692, 399] width 169 height 16
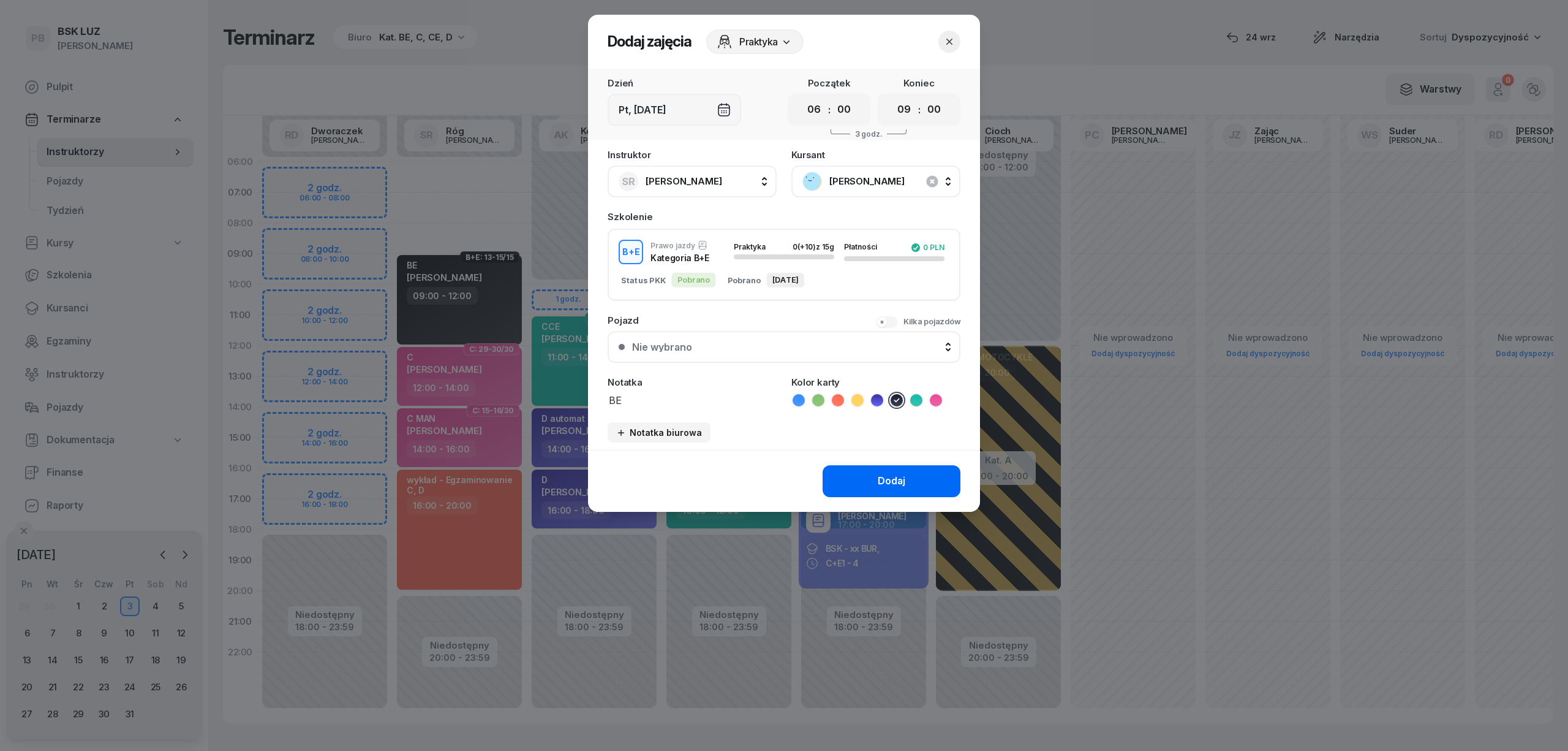
type textarea "BE"
click at [890, 479] on div "Dodaj" at bounding box center [891, 481] width 27 height 16
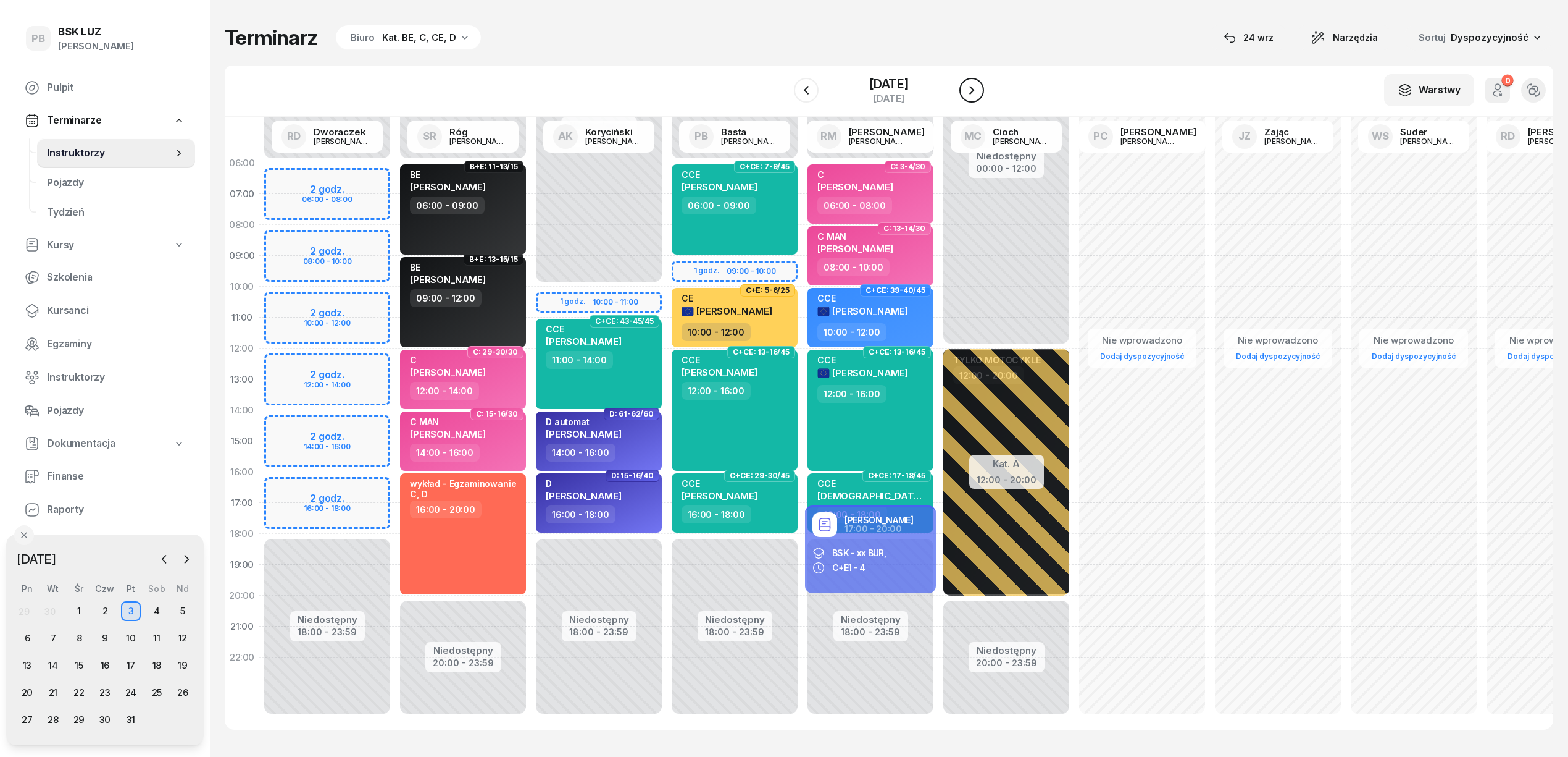
click at [979, 87] on icon "button" at bounding box center [971, 90] width 15 height 15
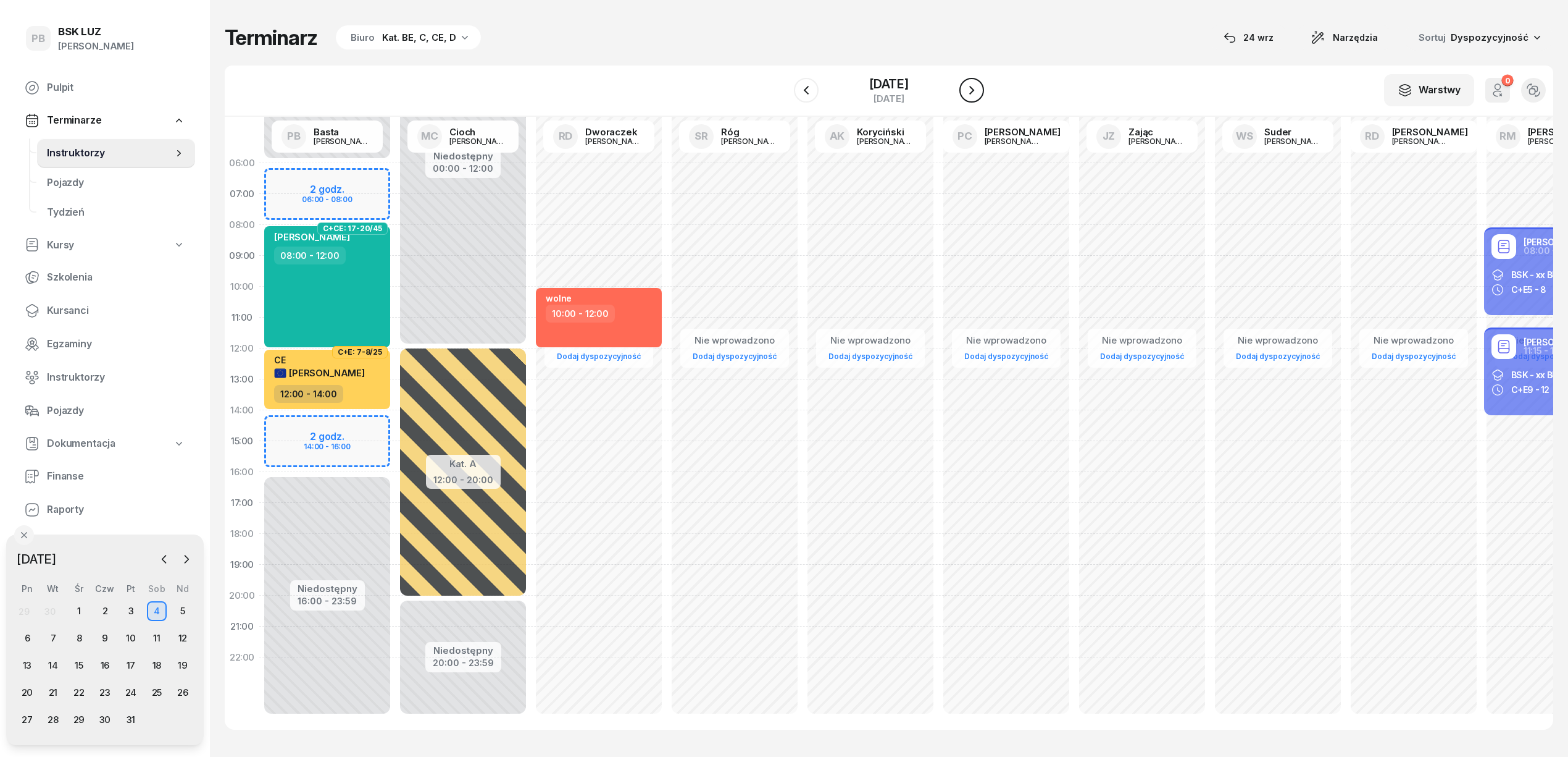
click at [974, 87] on icon "button" at bounding box center [971, 90] width 5 height 9
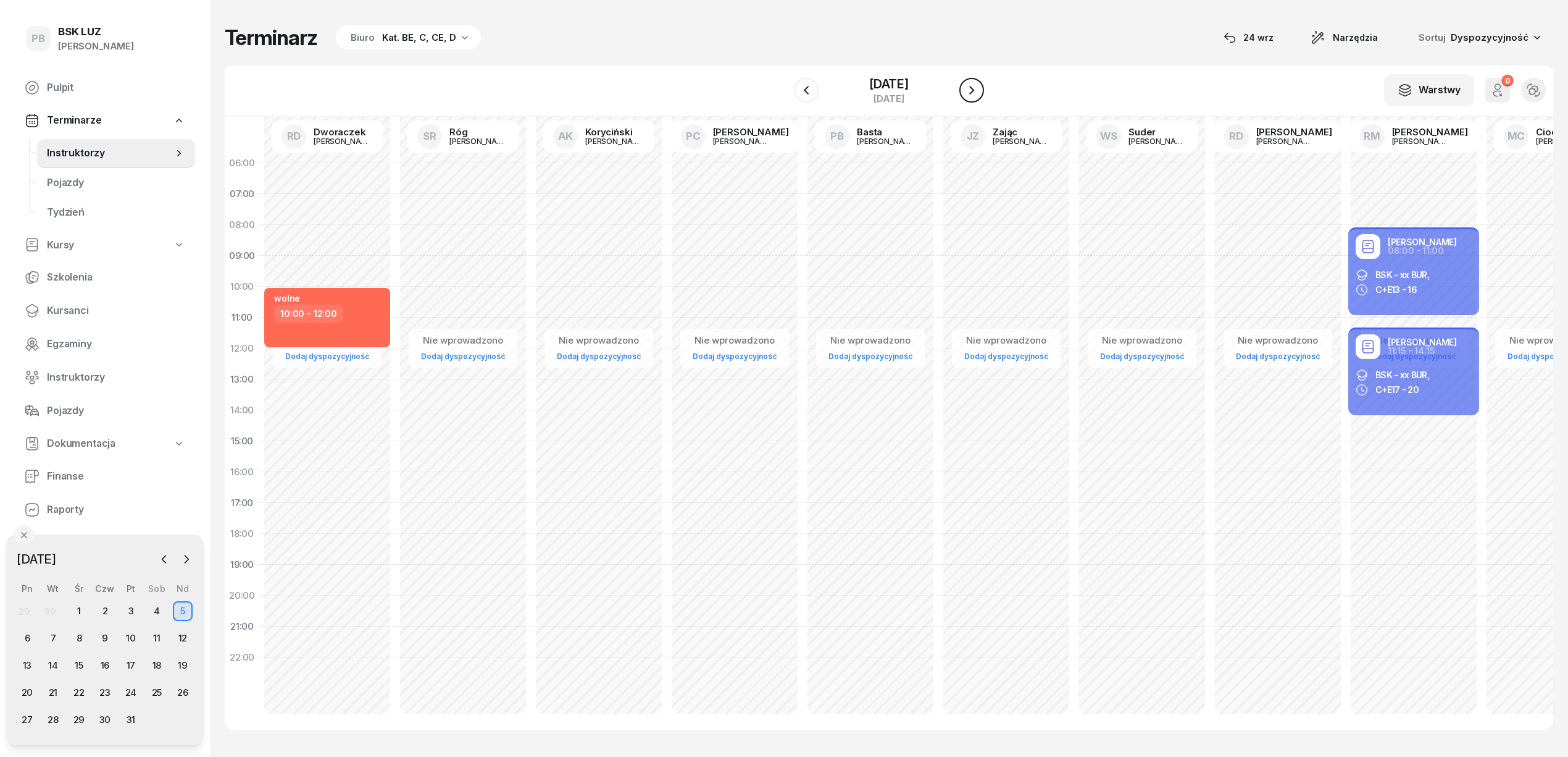
click at [979, 87] on icon "button" at bounding box center [971, 90] width 15 height 15
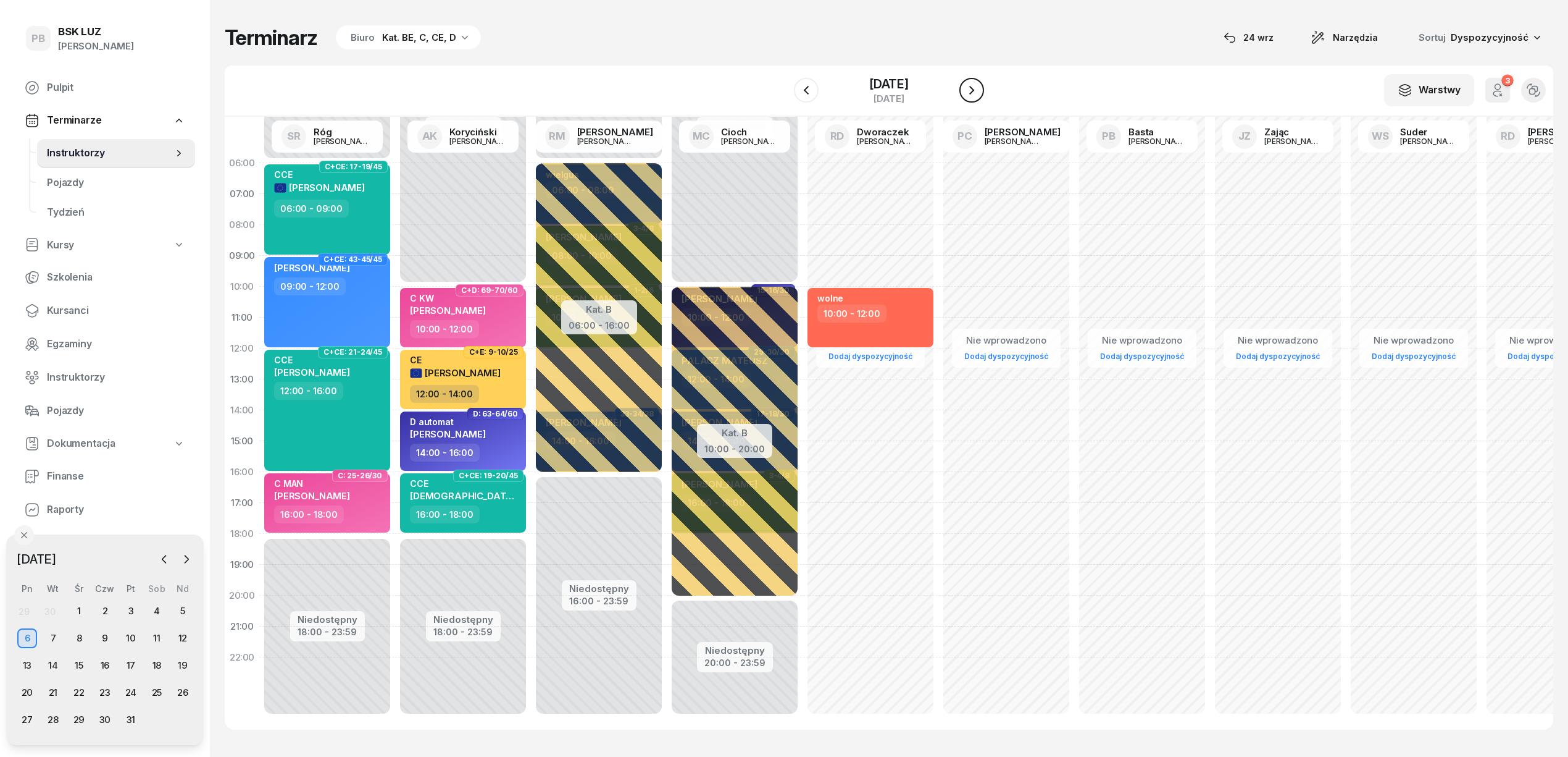
click at [979, 87] on icon "button" at bounding box center [971, 90] width 15 height 15
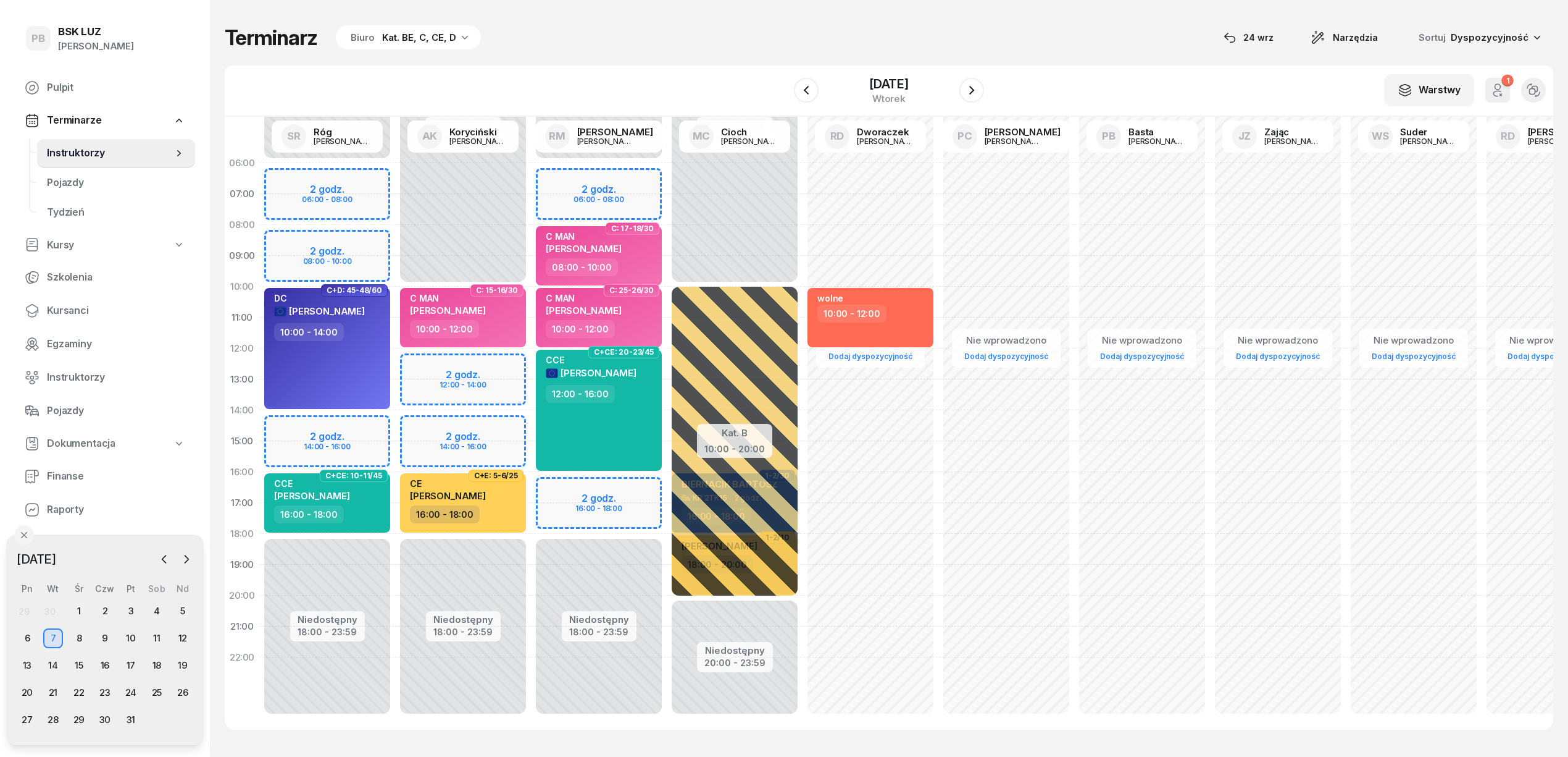
click at [356, 235] on div "Niedostępny 00:00 - 06:00 Niedostępny 18:00 - 23:59 2 godz. 06:00 - 08:00 2 god…" at bounding box center [327, 441] width 136 height 587
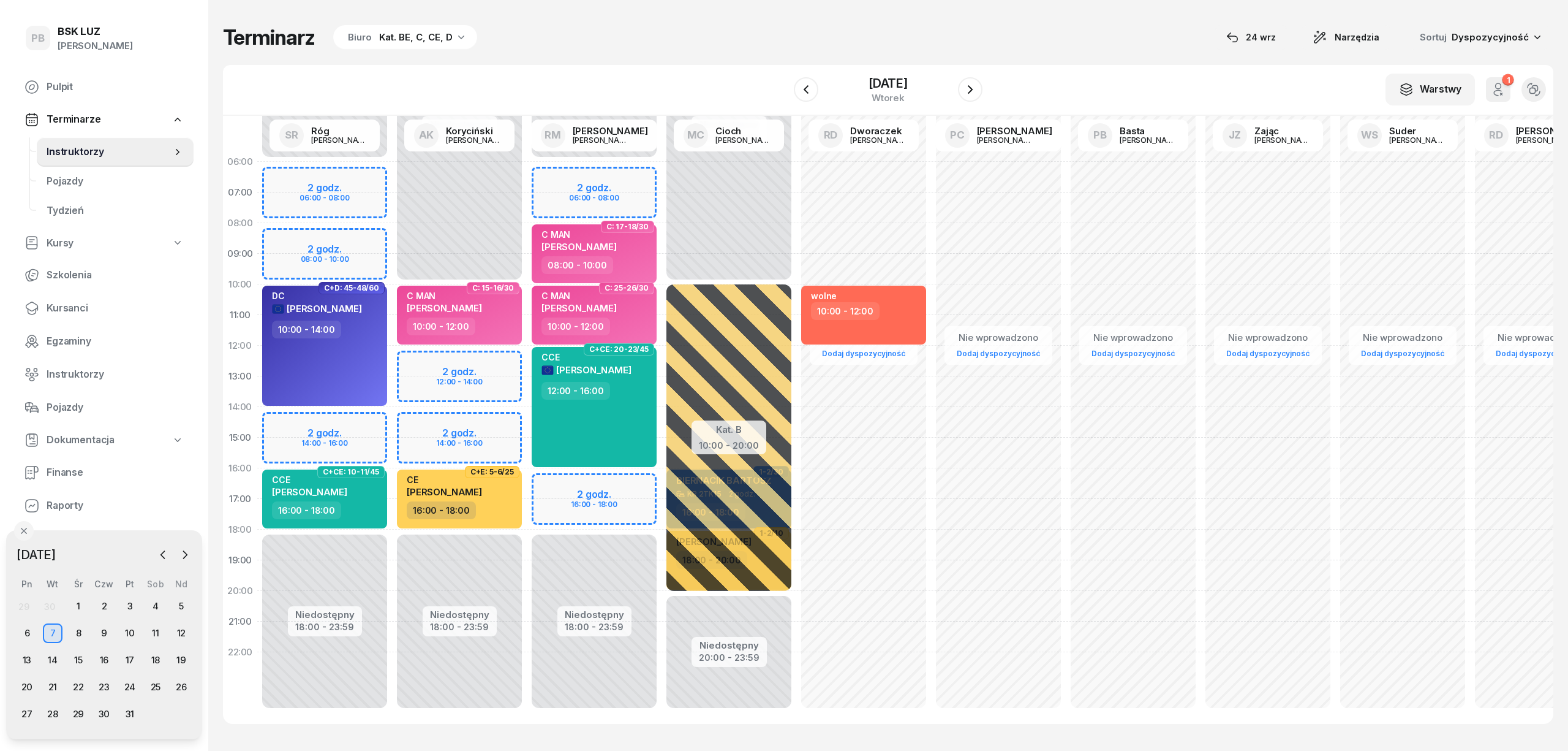
select select "08"
select select "10"
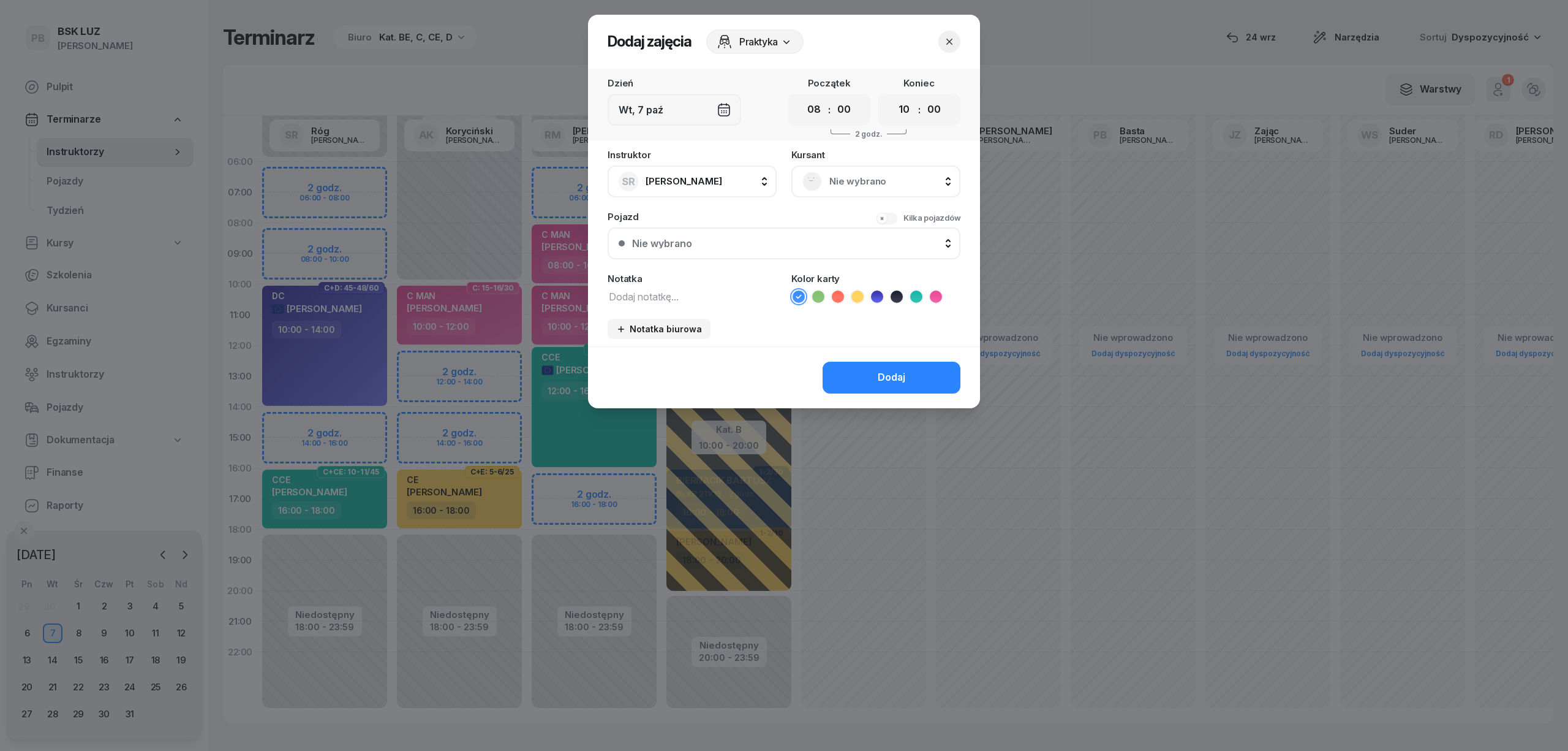
click at [848, 180] on span "Nie wybrano" at bounding box center [889, 181] width 120 height 16
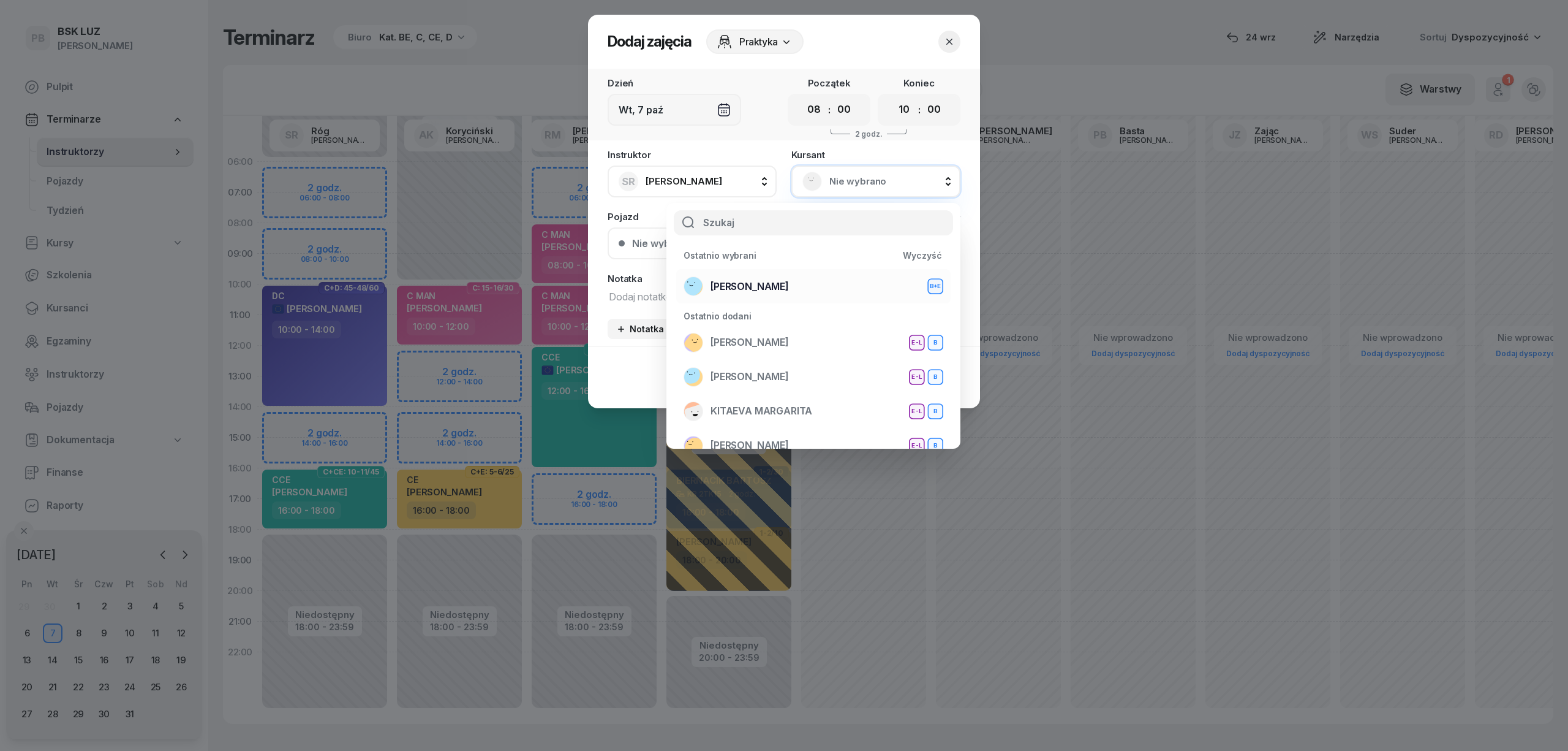
click at [814, 274] on li "[PERSON_NAME]+E" at bounding box center [813, 286] width 274 height 35
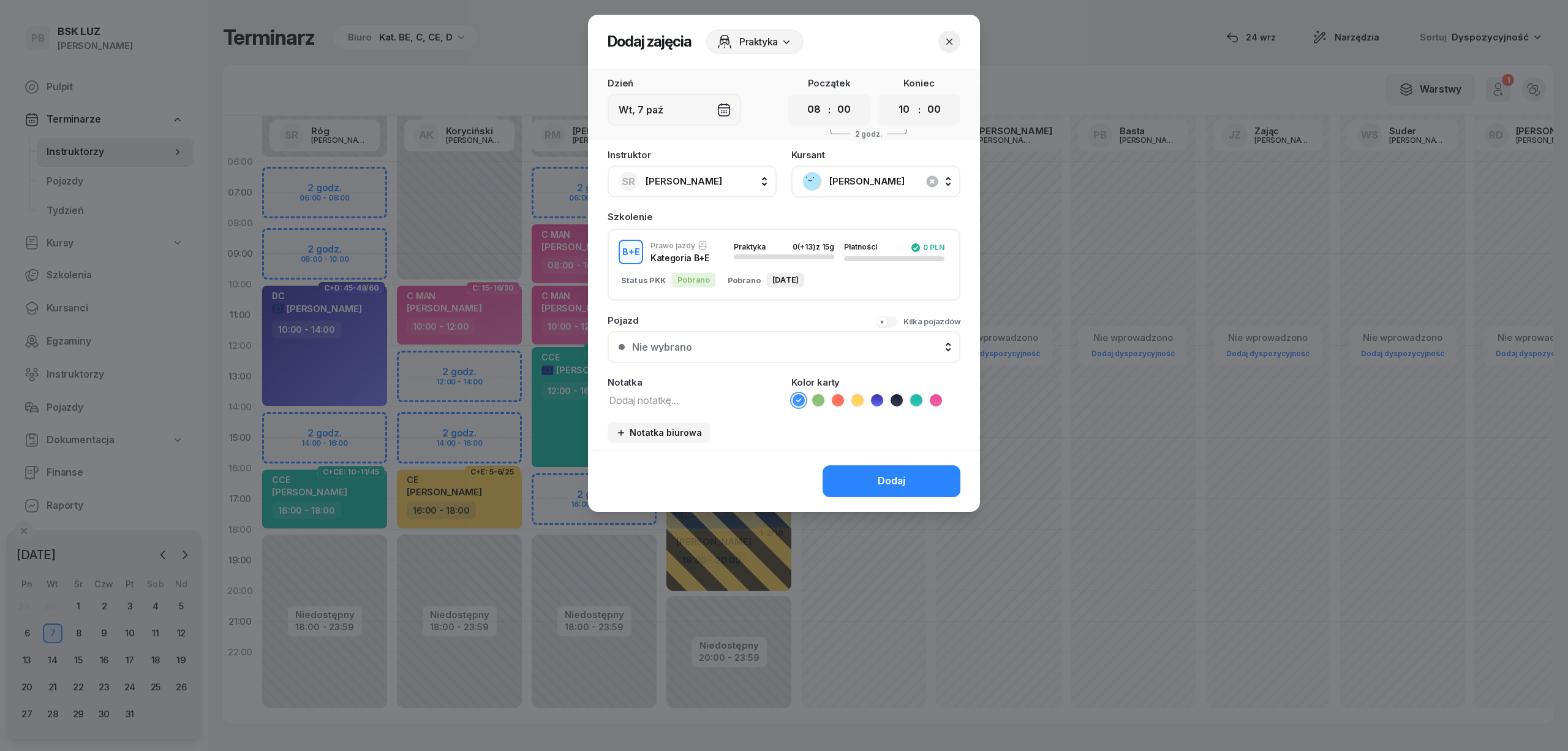
click at [712, 401] on textarea at bounding box center [692, 399] width 169 height 16
type textarea "BE"
click at [896, 400] on icon at bounding box center [896, 400] width 6 height 4
click at [886, 476] on div "Dodaj" at bounding box center [891, 481] width 27 height 16
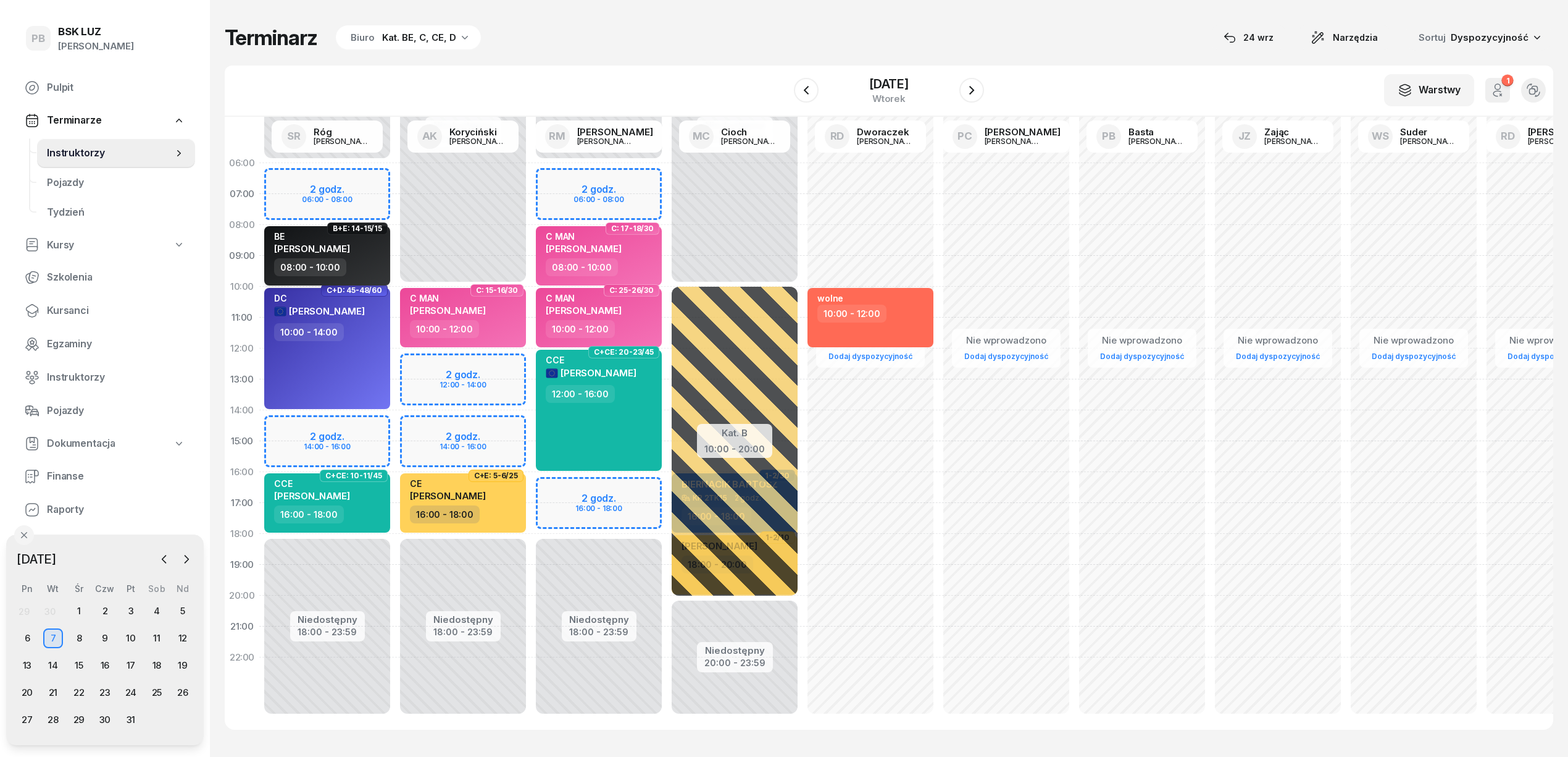
click at [350, 245] on span "[PERSON_NAME]" at bounding box center [312, 249] width 76 height 12
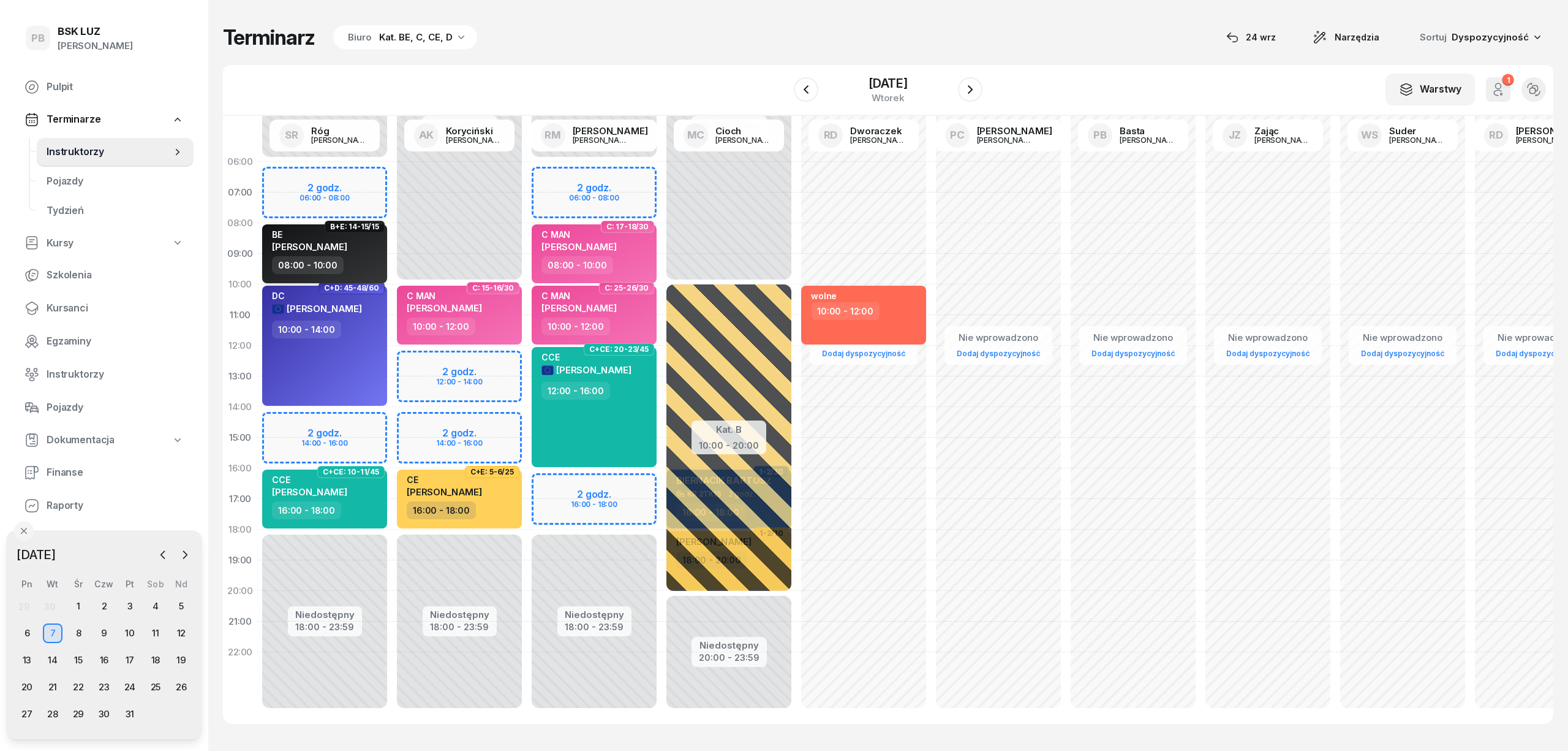
select select "08"
select select "10"
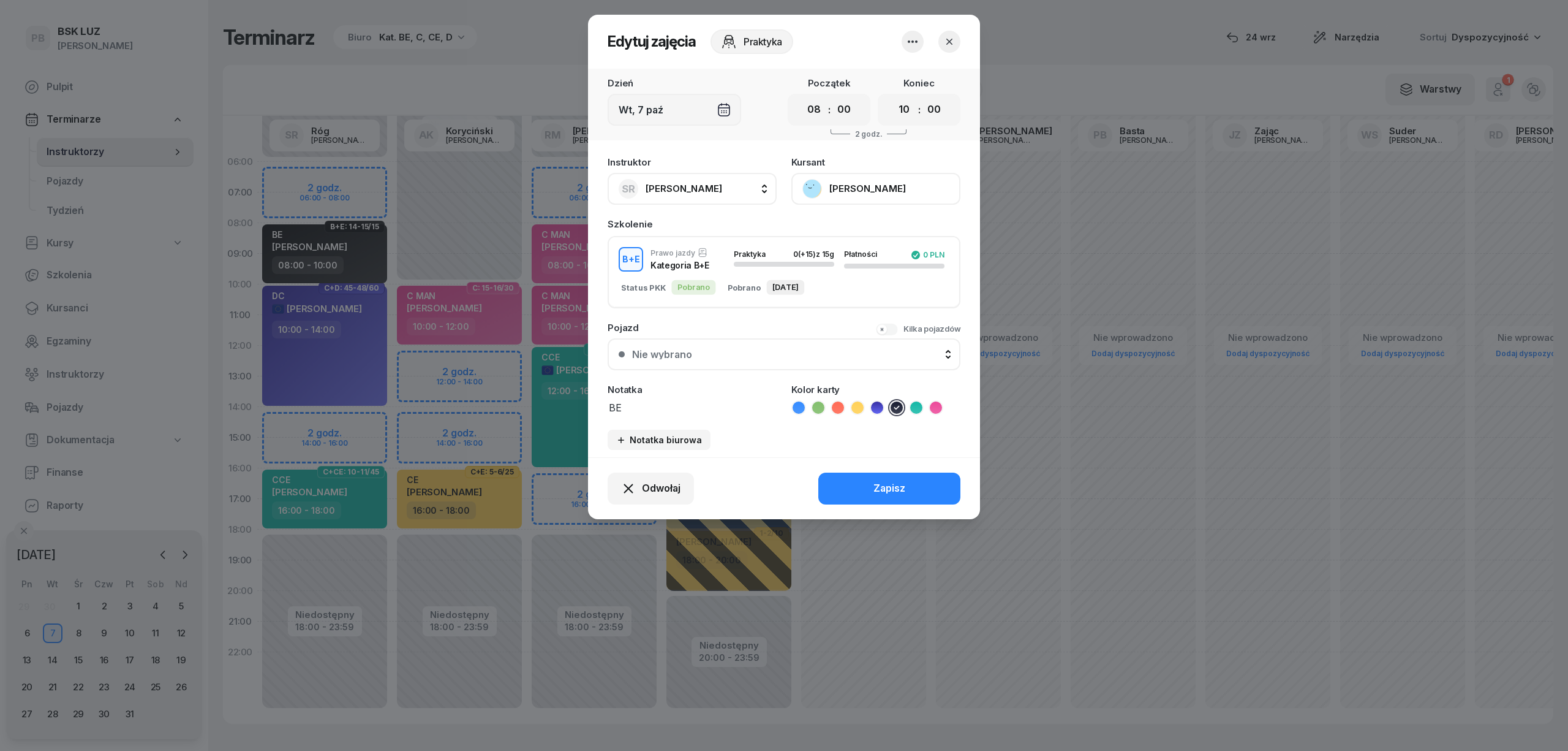
click at [825, 187] on button "[PERSON_NAME]" at bounding box center [876, 188] width 169 height 32
click at [848, 233] on div "Otwórz profil" at bounding box center [831, 230] width 59 height 16
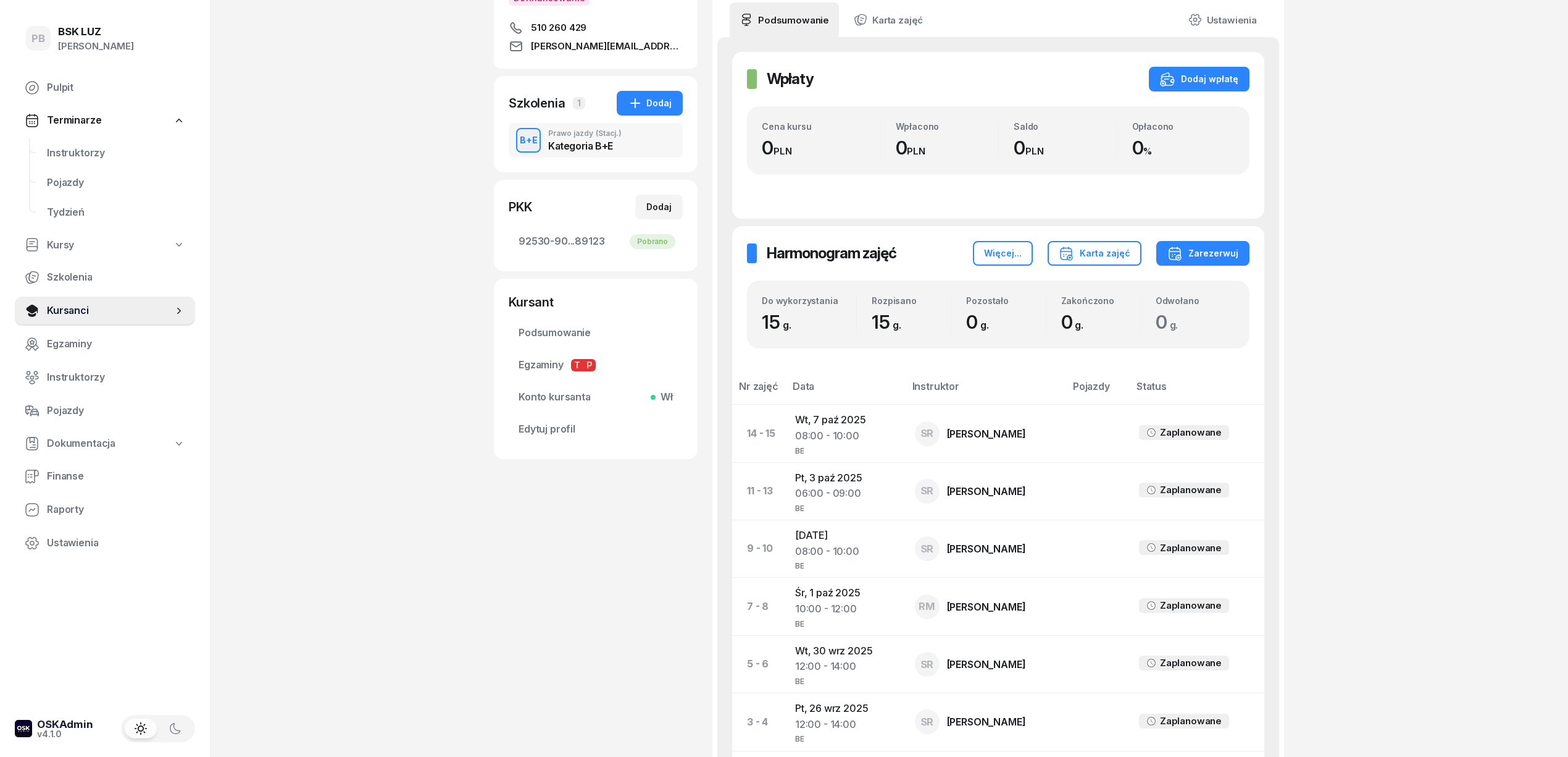
scroll to position [393, 0]
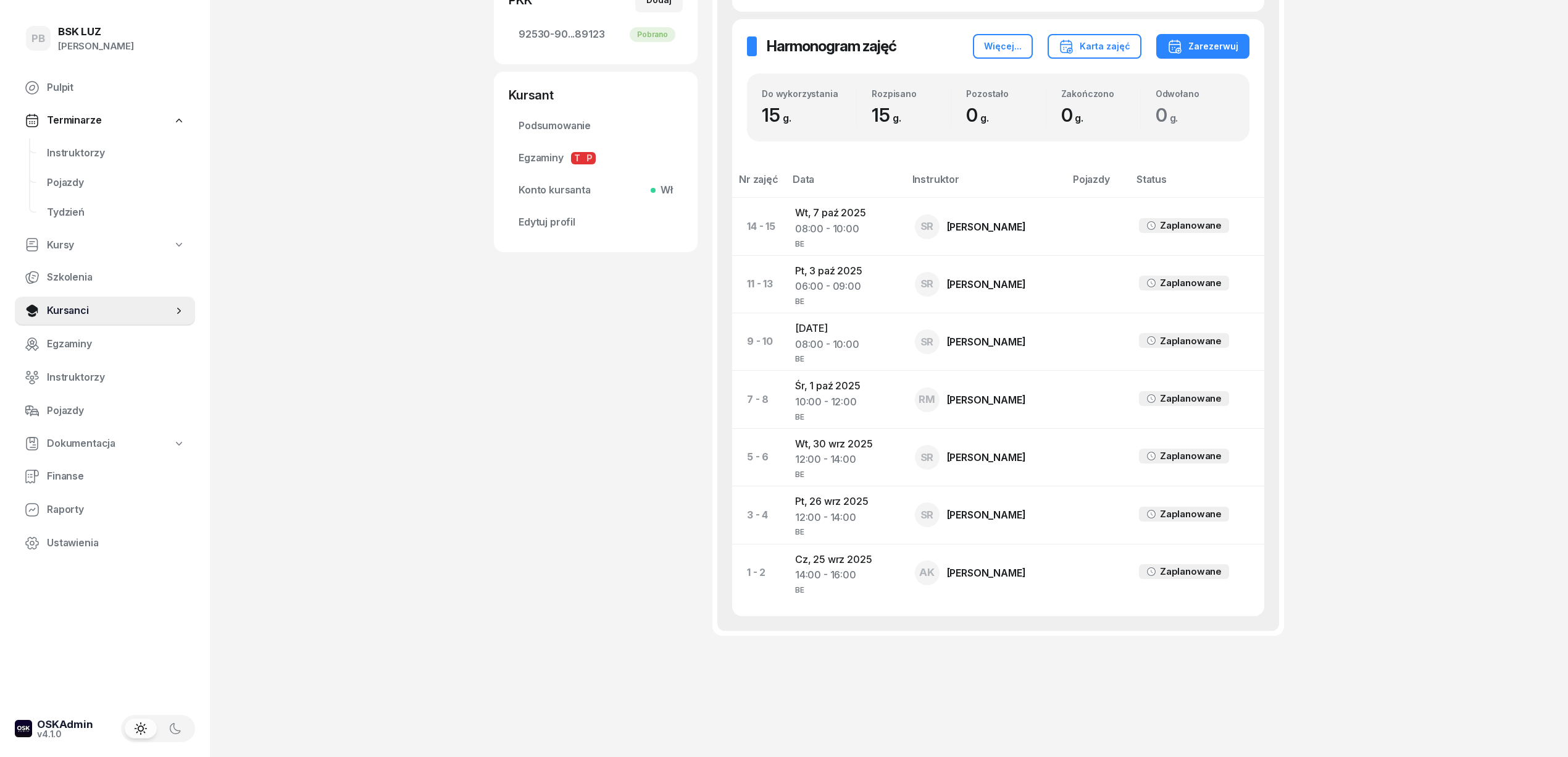
click at [1417, 458] on div "PB BSK [PERSON_NAME] Terminarze Instruktorzy Pojazdy Tydzień Kursy Szkolenia Ku…" at bounding box center [784, 183] width 1568 height 1148
click at [58, 147] on span "Instruktorzy" at bounding box center [116, 153] width 139 height 16
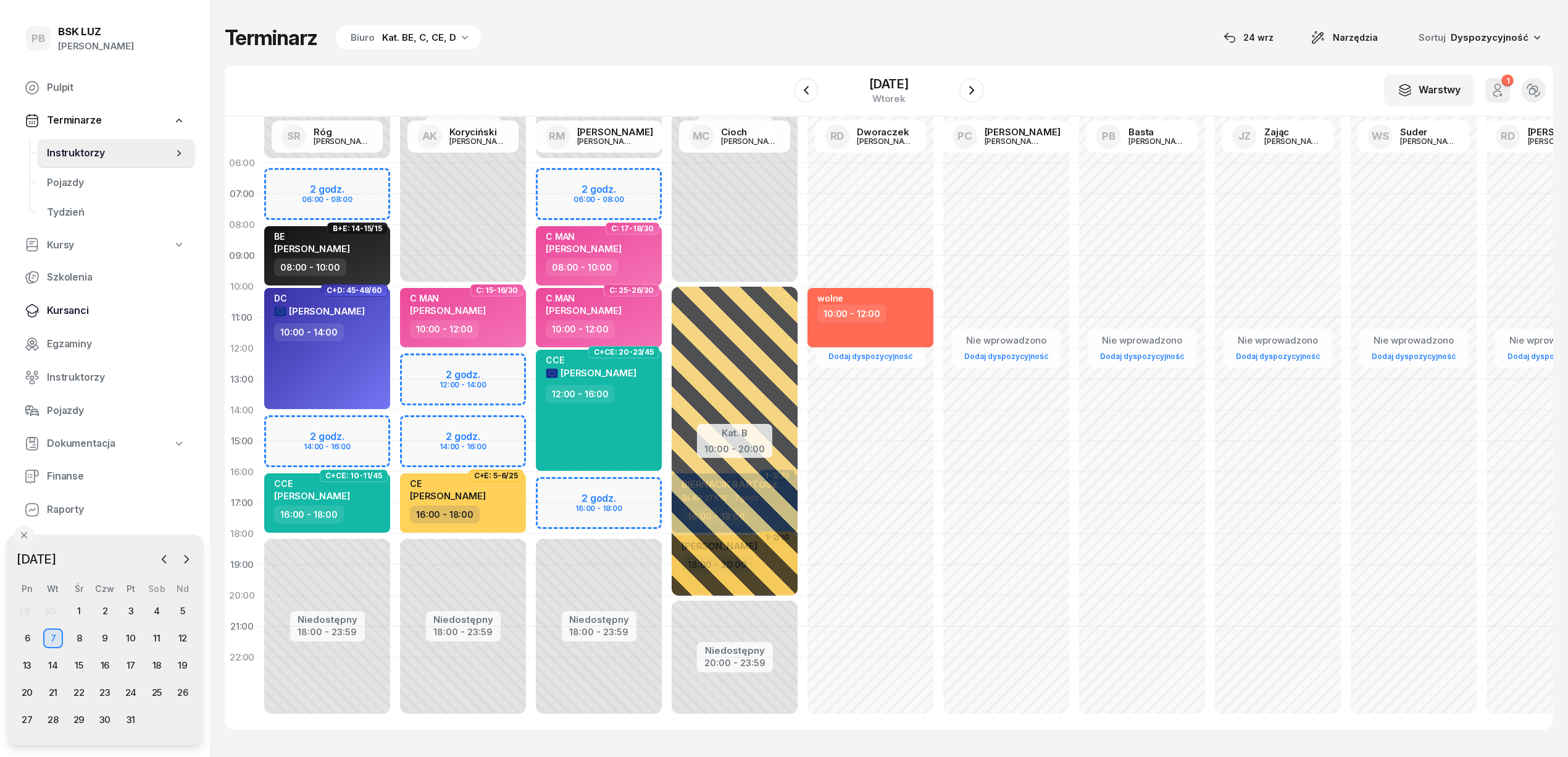
click at [70, 309] on span "Kursanci" at bounding box center [116, 311] width 139 height 16
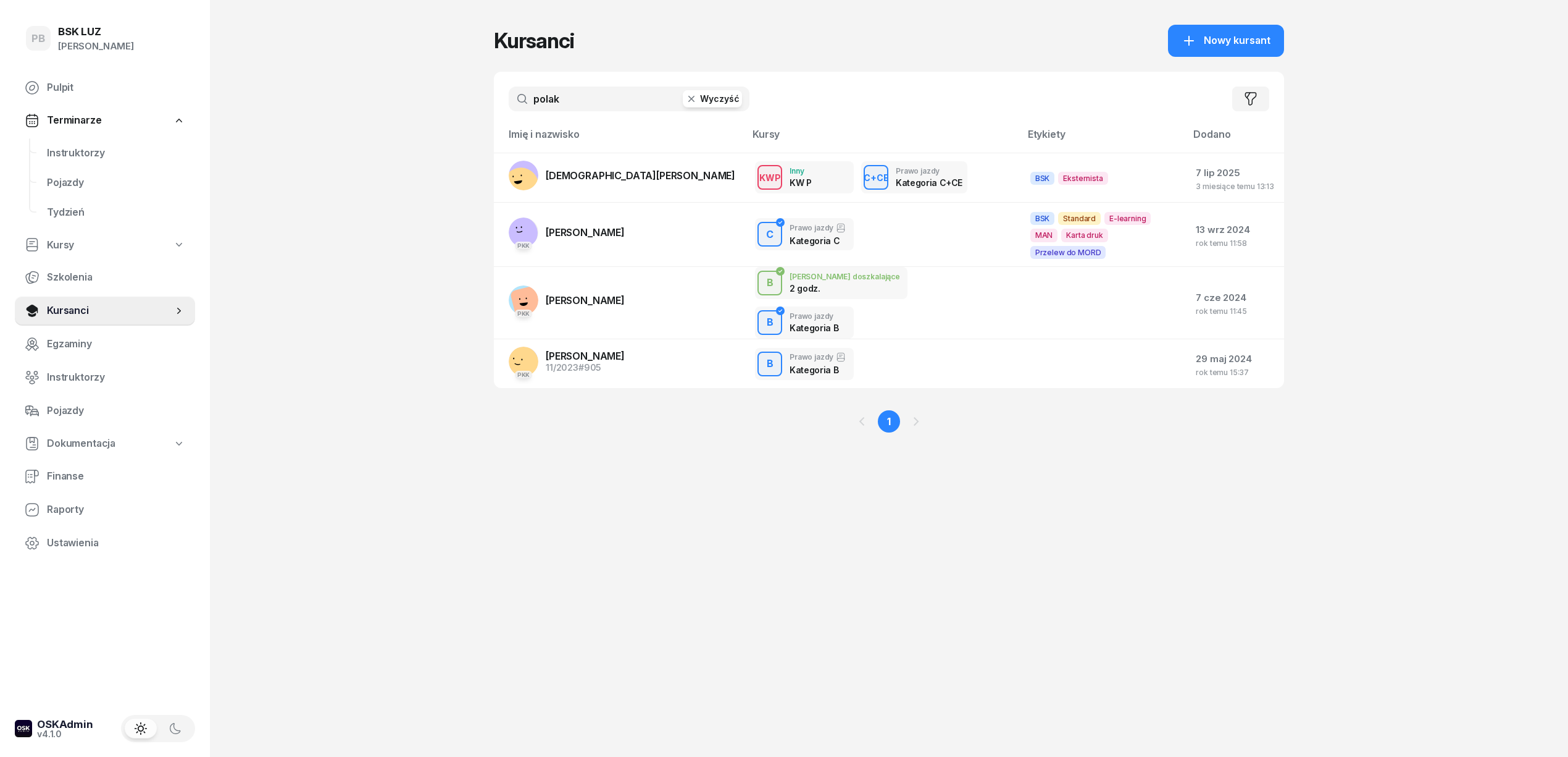
click at [574, 105] on input "polak" at bounding box center [629, 99] width 241 height 25
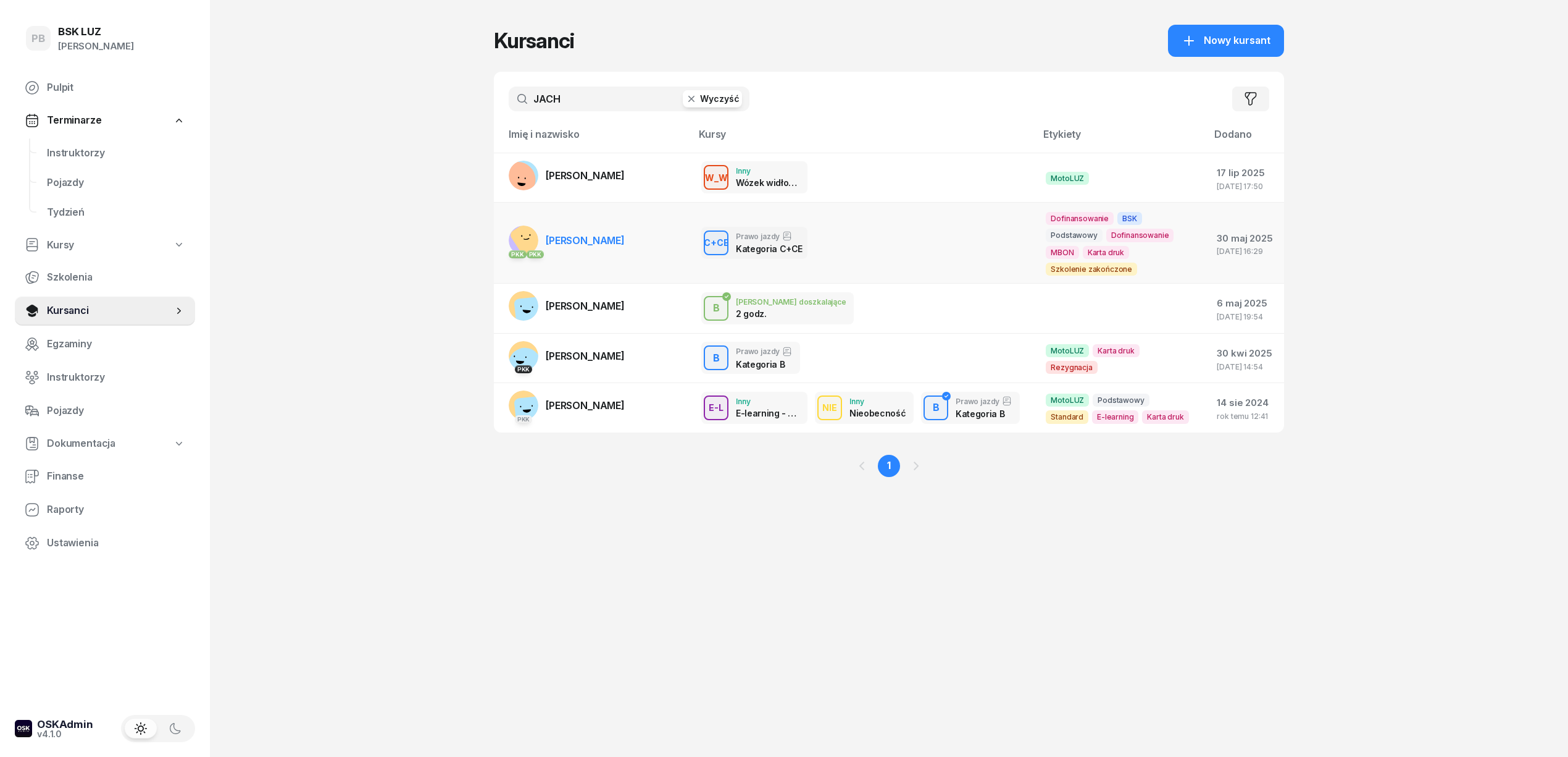
type input "JACH"
click at [573, 227] on link "PKK PKK [GEOGRAPHIC_DATA][PERSON_NAME][GEOGRAPHIC_DATA]" at bounding box center [566, 240] width 116 height 30
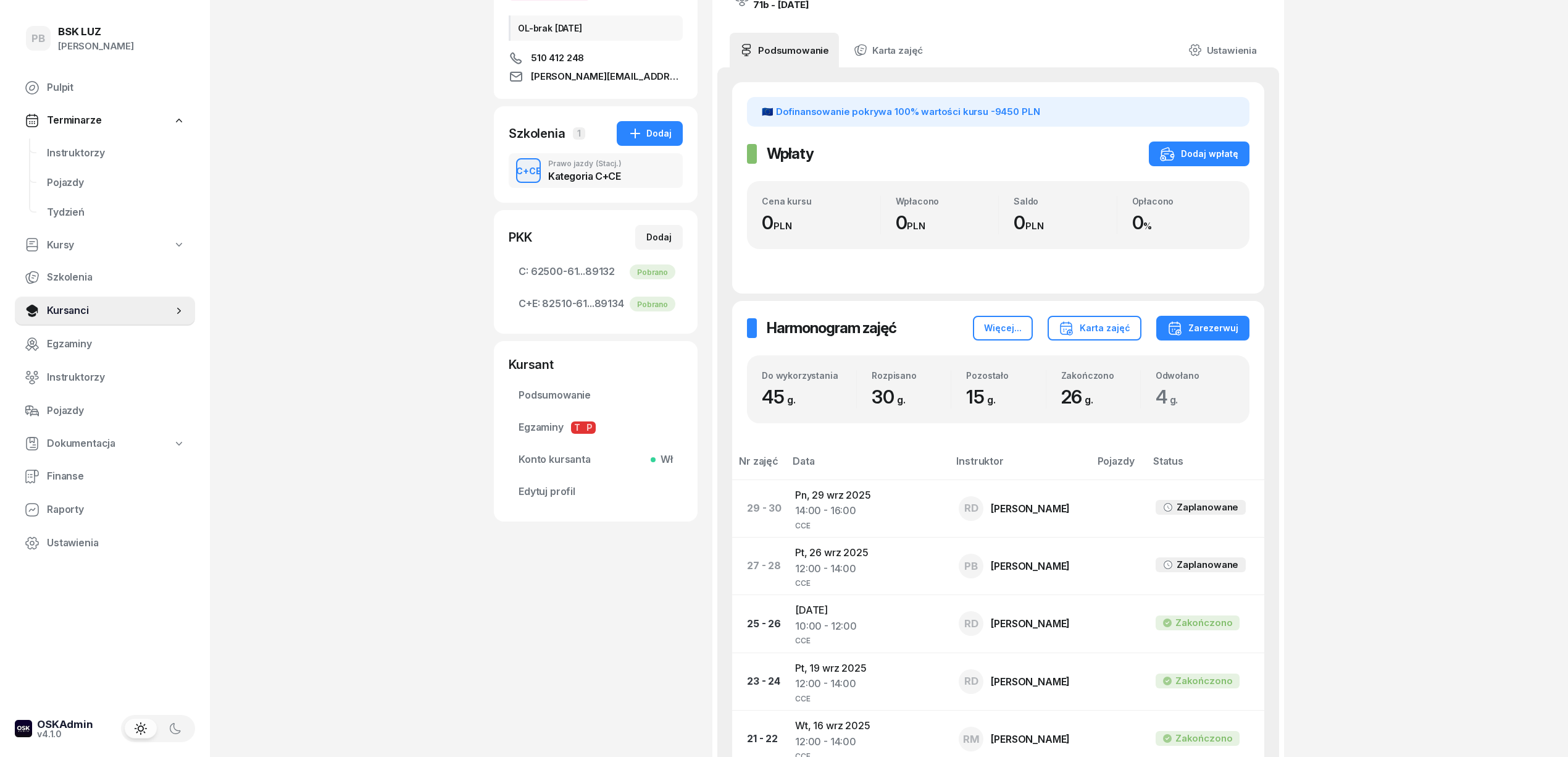
scroll to position [164, 0]
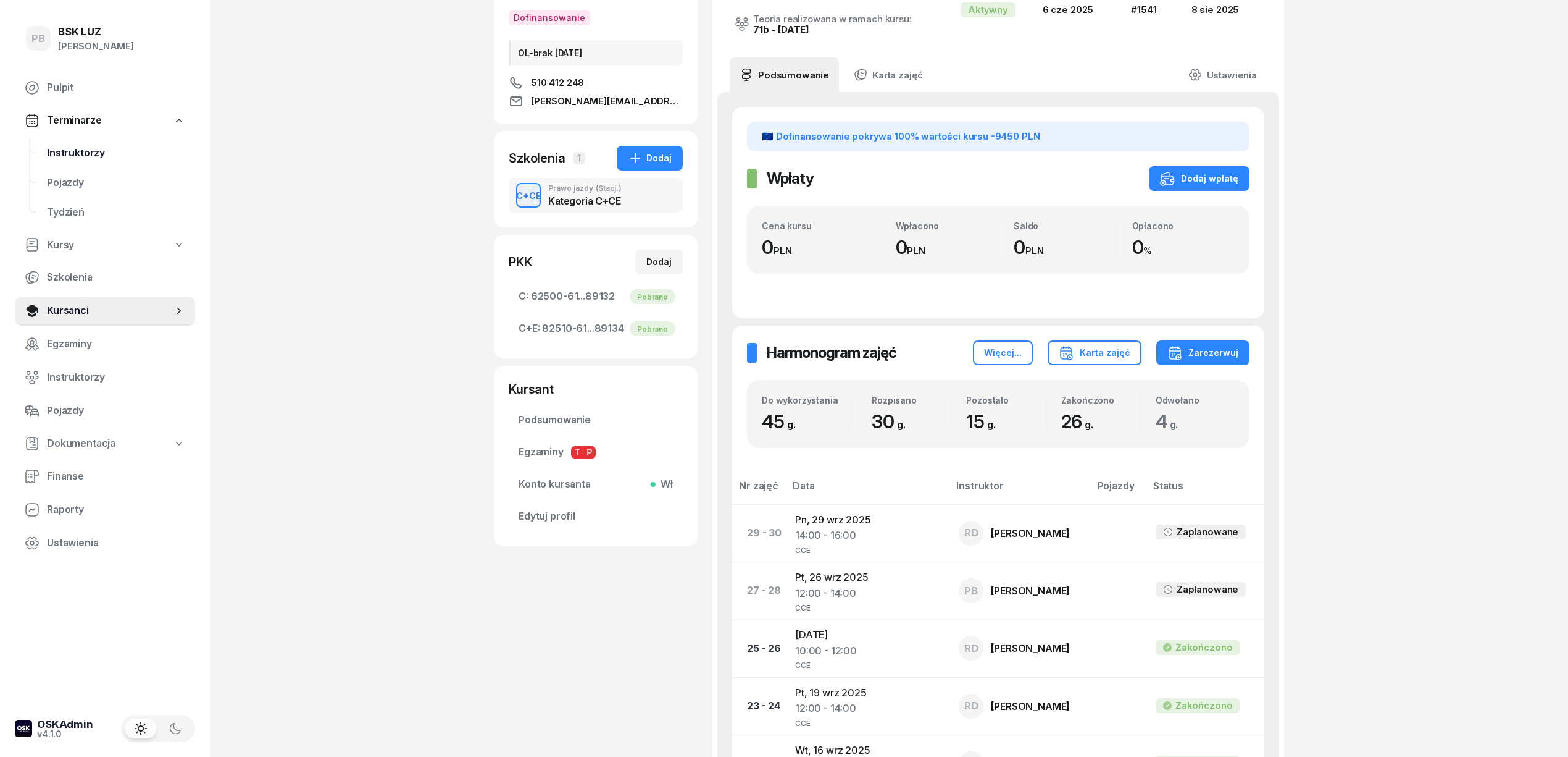
click at [87, 154] on span "Instruktorzy" at bounding box center [116, 153] width 139 height 16
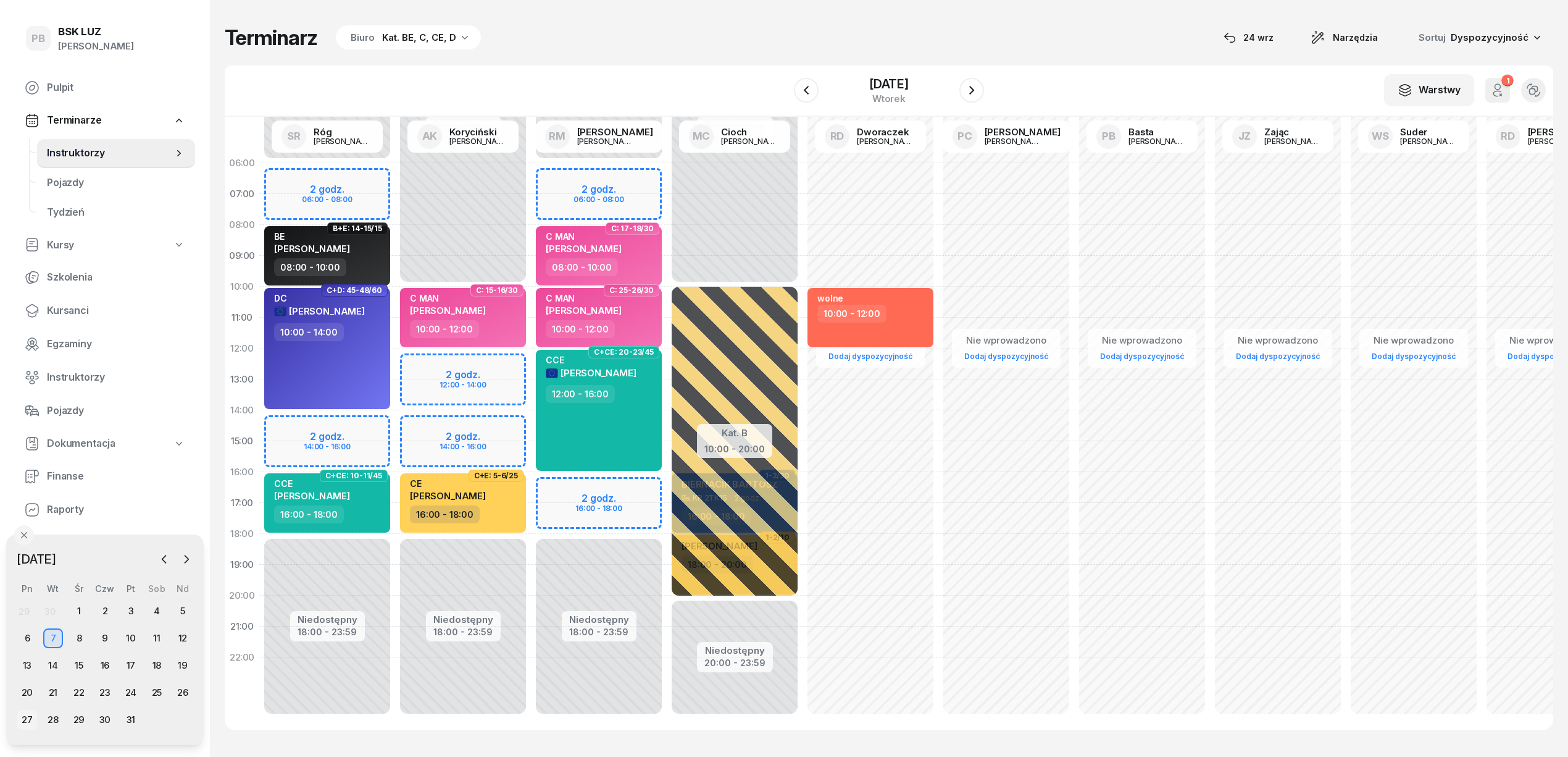
click at [23, 716] on div "27" at bounding box center [27, 720] width 20 height 20
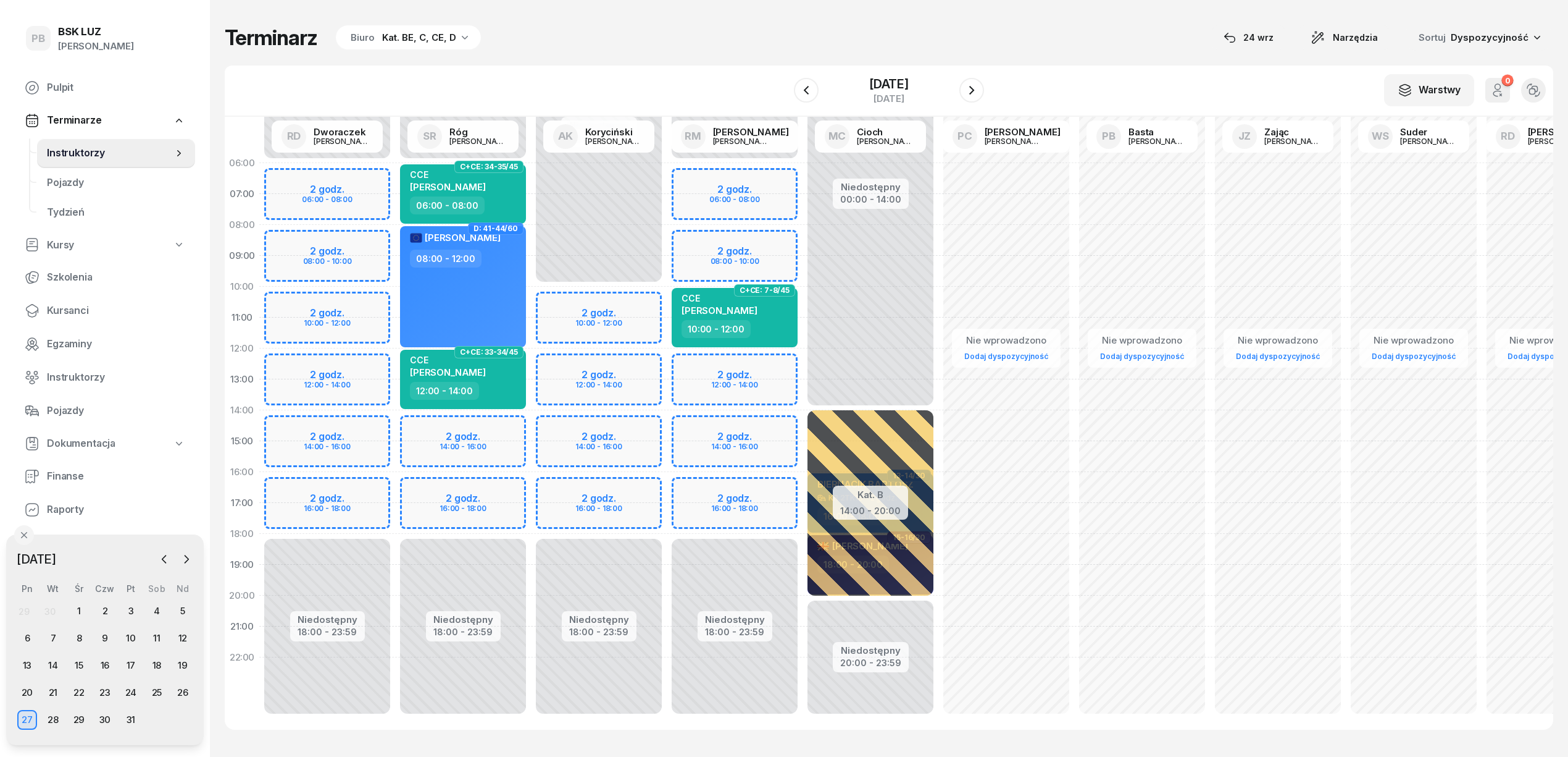
click at [551, 298] on div "Niedostępny 00:00 - 10:00 Niedostępny 18:00 - 23:59 2 godz. 10:00 - 12:00 2 god…" at bounding box center [598, 441] width 136 height 587
select select "10"
select select "12"
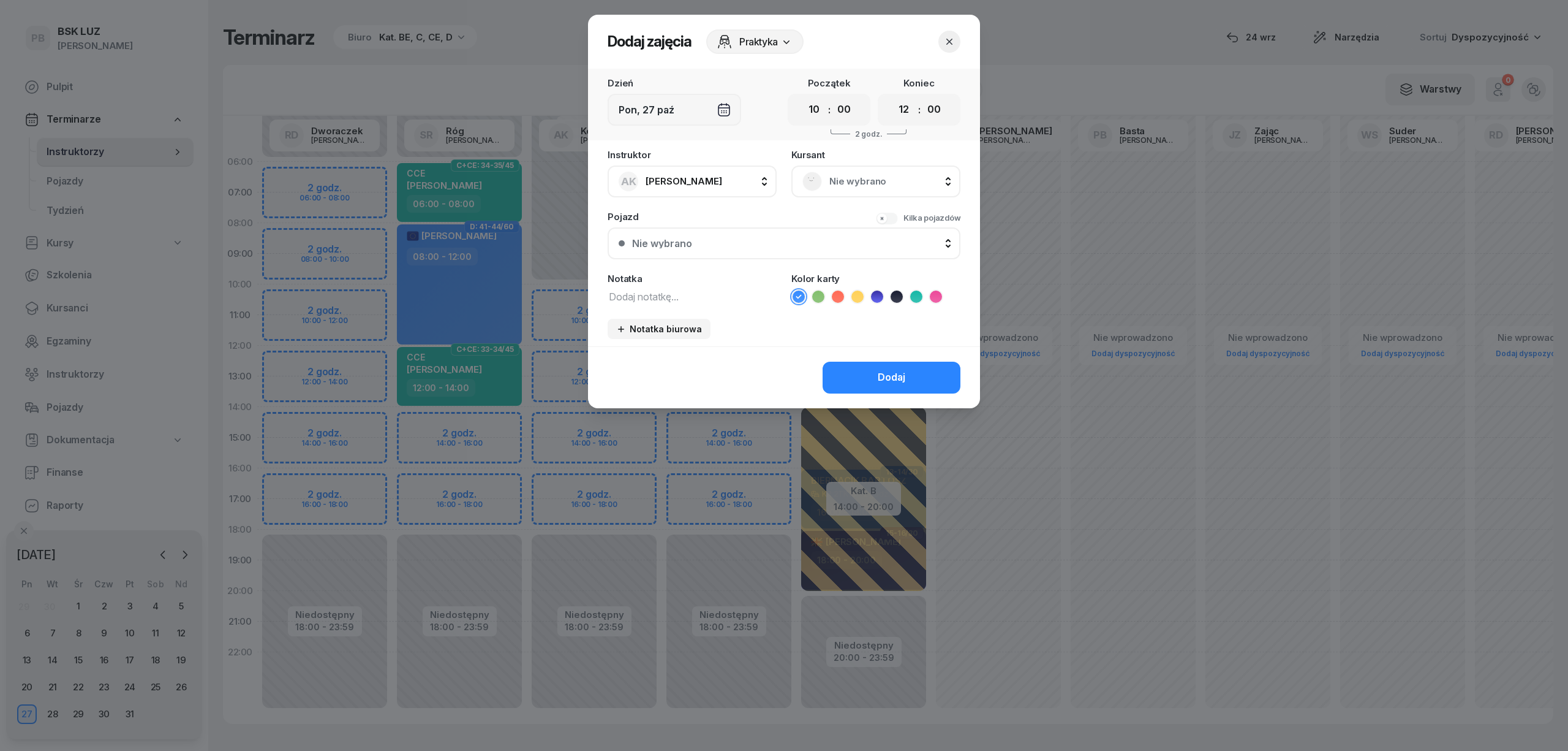
click at [689, 300] on textarea at bounding box center [692, 295] width 169 height 16
paste textarea "Vy Buss AS"
paste textarea "[EMAIL_ADDRESS][PERSON_NAME][DOMAIN_NAME]"
click at [871, 293] on icon at bounding box center [877, 296] width 12 height 12
click at [608, 297] on textarea "Vy Buss AS [EMAIL_ADDRESS][PERSON_NAME][DOMAIN_NAME]" at bounding box center [692, 295] width 169 height 16
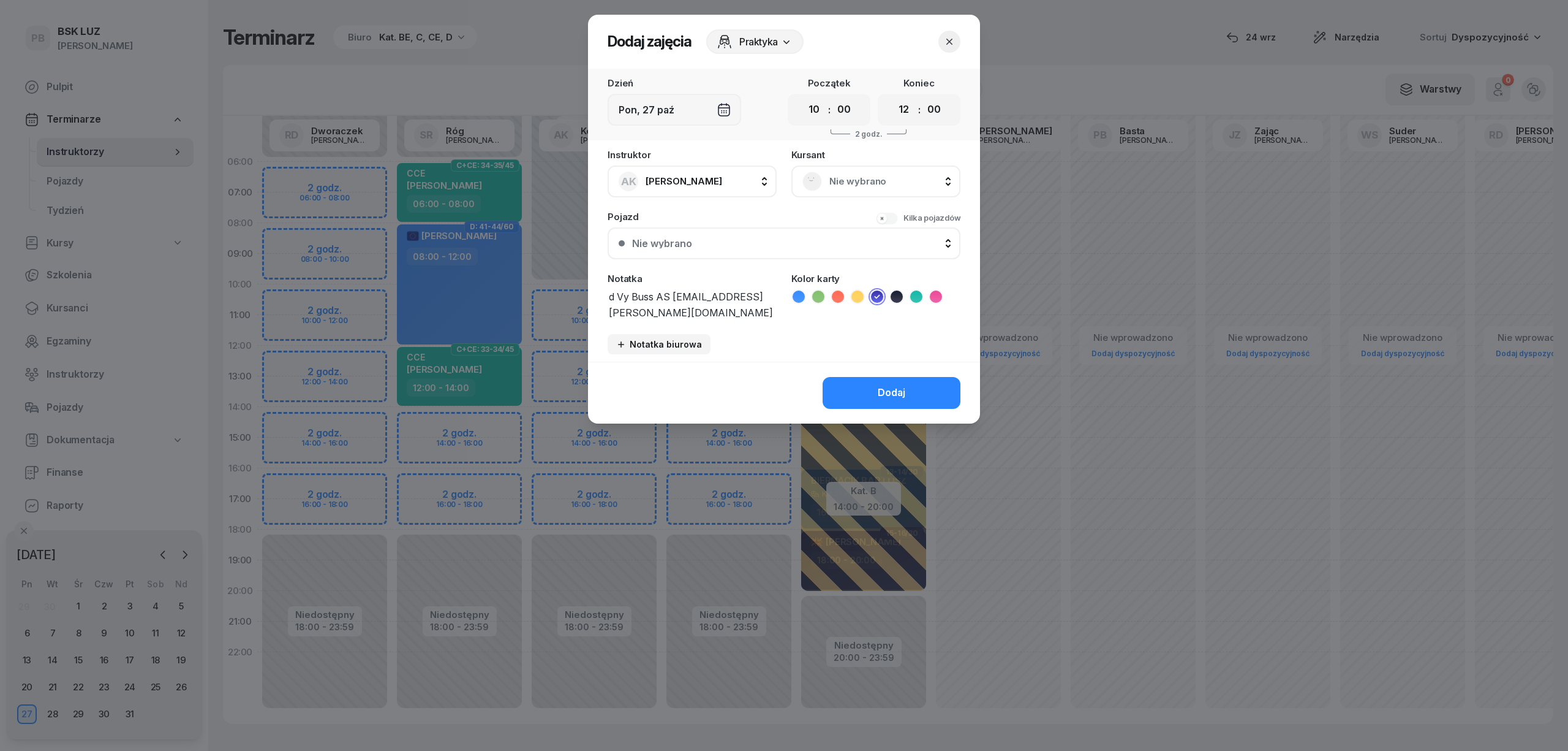
drag, startPoint x: 613, startPoint y: 295, endPoint x: 591, endPoint y: 294, distance: 22.0
click at [591, 294] on div "Instruktor AK [PERSON_NAME] AK [PERSON_NAME] BP [PERSON_NAME] DP [PERSON_NAME] …" at bounding box center [784, 256] width 392 height 212
type textarea "D Vy Buss AS [EMAIL_ADDRESS][PERSON_NAME][DOMAIN_NAME]"
click at [901, 102] on select "00 01 02 03 04 05 06 07 08 09 10 11 12 13 14 15 16 17 18 19 20 21 22 23" at bounding box center [903, 109] width 23 height 25
select select "18"
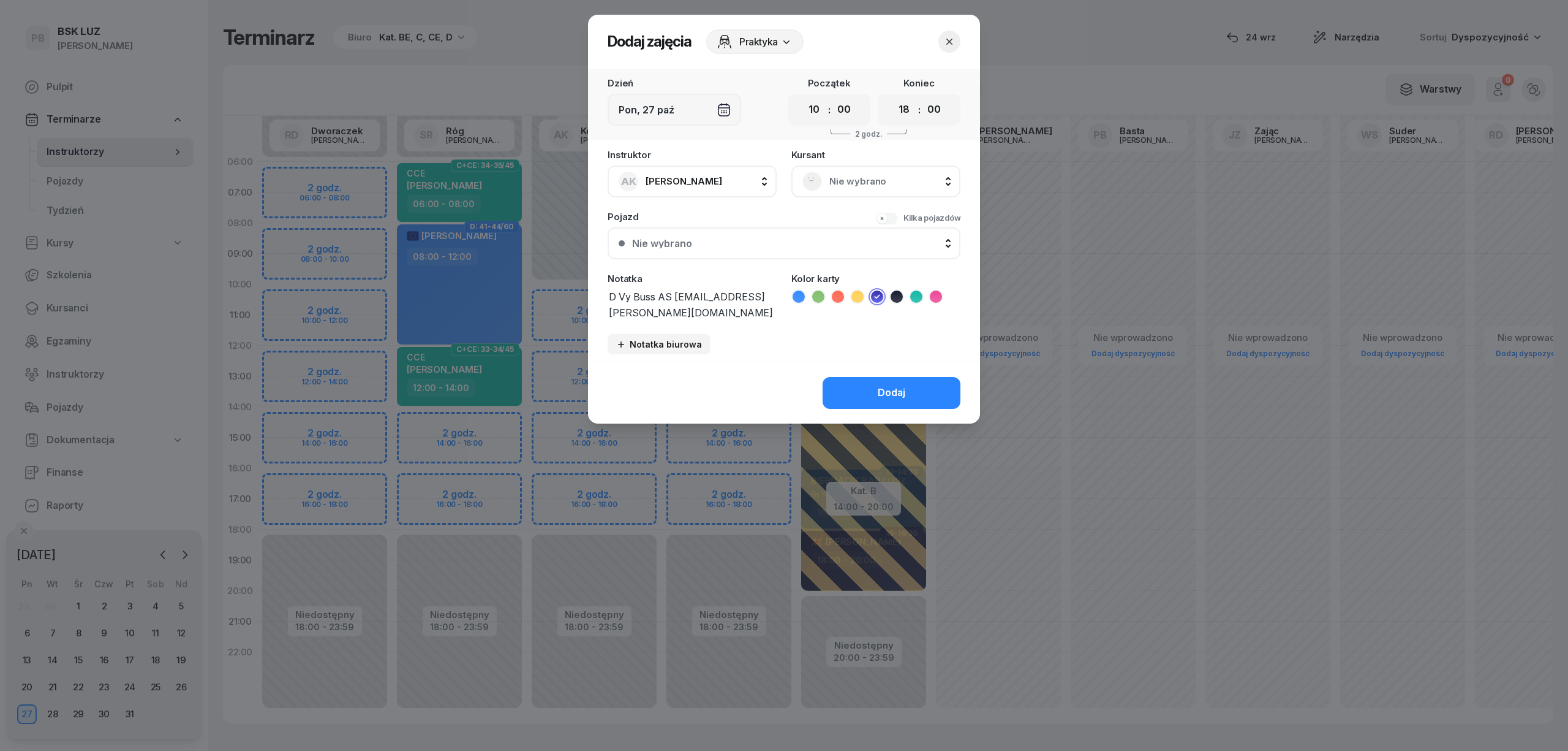
click at [892, 97] on select "00 01 02 03 04 05 06 07 08 09 10 11 12 13 14 15 16 17 18 19 20 21 22 23" at bounding box center [903, 109] width 23 height 25
click at [910, 390] on button "Dodaj" at bounding box center [891, 392] width 138 height 32
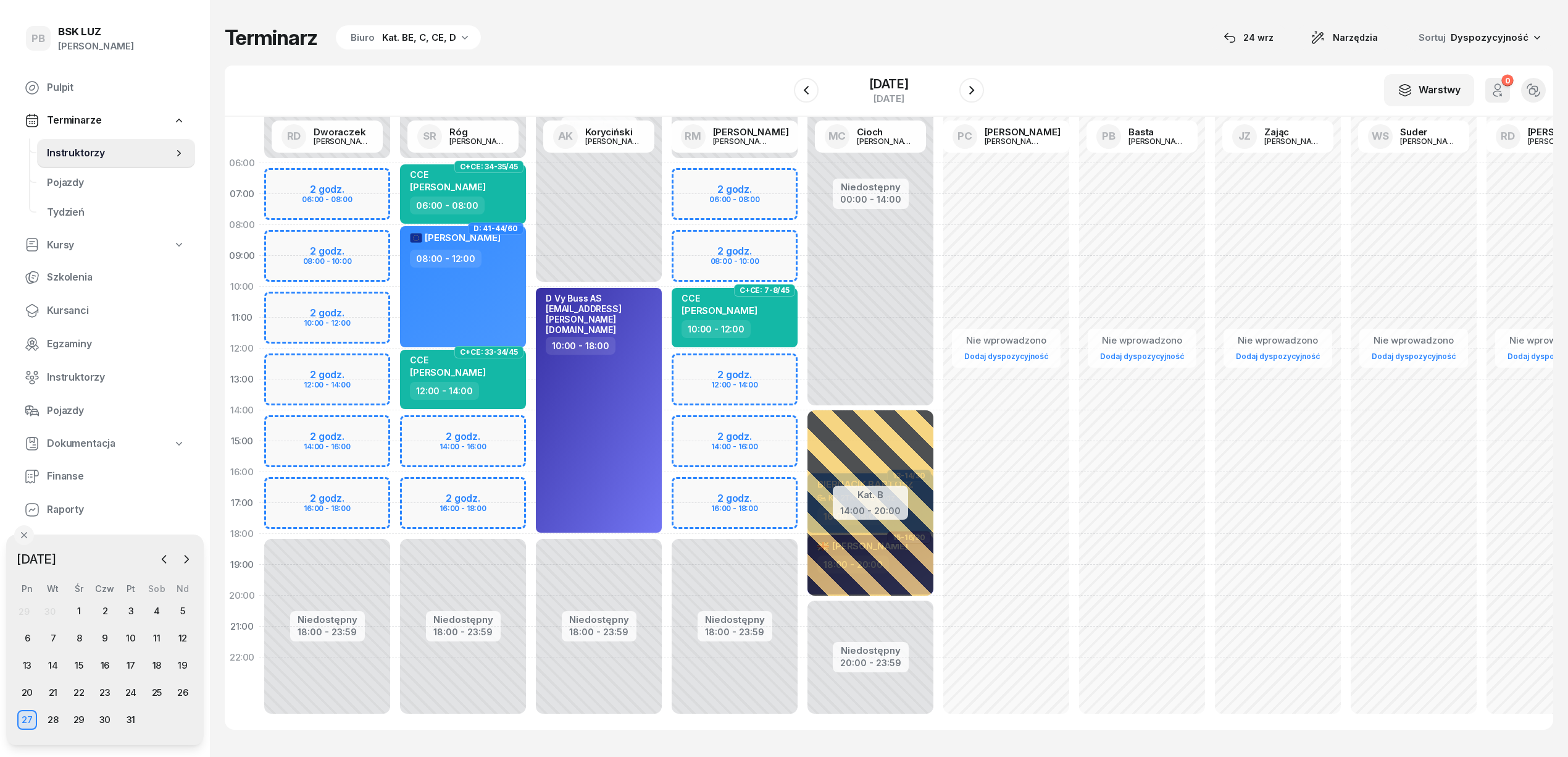
click at [719, 52] on div "Terminarz Biuro Kat. BE, C, CE, D [DATE] Narzędzia Sortuj Dyspozycyjność W Wybi…" at bounding box center [889, 377] width 1329 height 754
click at [639, 50] on div "Terminarz Biuro Kat. BE, C, CE, D [DATE] Narzędzia Sortuj Dyspozycyjność W Wybi…" at bounding box center [889, 377] width 1329 height 754
click at [1010, 28] on div "Terminarz Biuro Kat. BE, C, CE, D [DATE] Narzędzia Sortuj Dyspozycyjność" at bounding box center [889, 38] width 1329 height 26
click at [966, 30] on div "Terminarz Biuro Kat. BE, C, CE, D [DATE] Narzędzia Sortuj Dyspozycyjność" at bounding box center [889, 38] width 1329 height 26
click at [676, 63] on div "Terminarz Biuro Kat. BE, C, CE, D [DATE] Narzędzia Sortuj Dyspozycyjność W Wybi…" at bounding box center [889, 377] width 1329 height 754
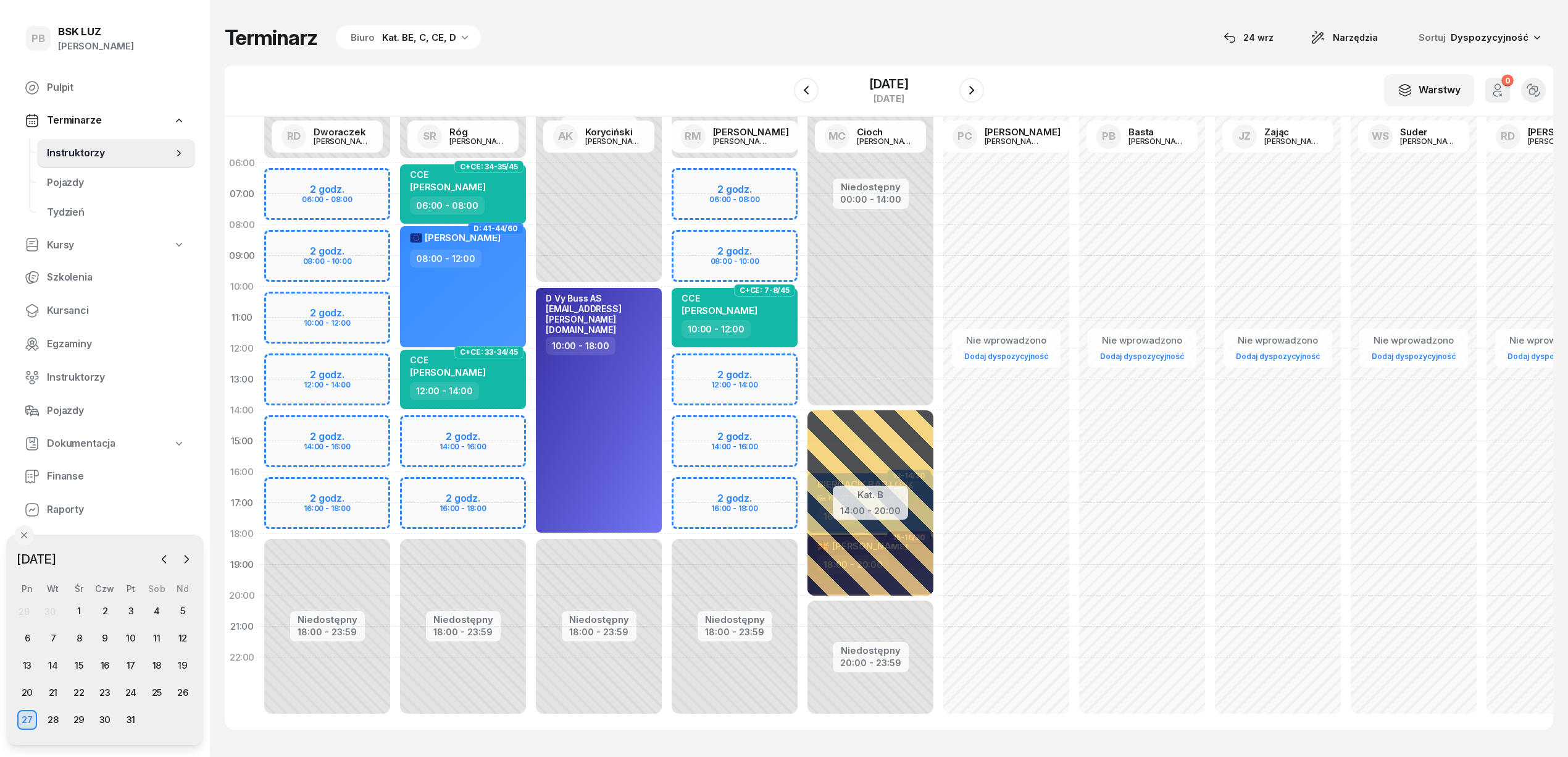
click at [686, 60] on div "Terminarz Biuro Kat. BE, C, CE, D [DATE] Narzędzia Sortuj Dyspozycyjność W Wybi…" at bounding box center [889, 377] width 1329 height 754
click at [64, 309] on span "Kursanci" at bounding box center [116, 311] width 139 height 16
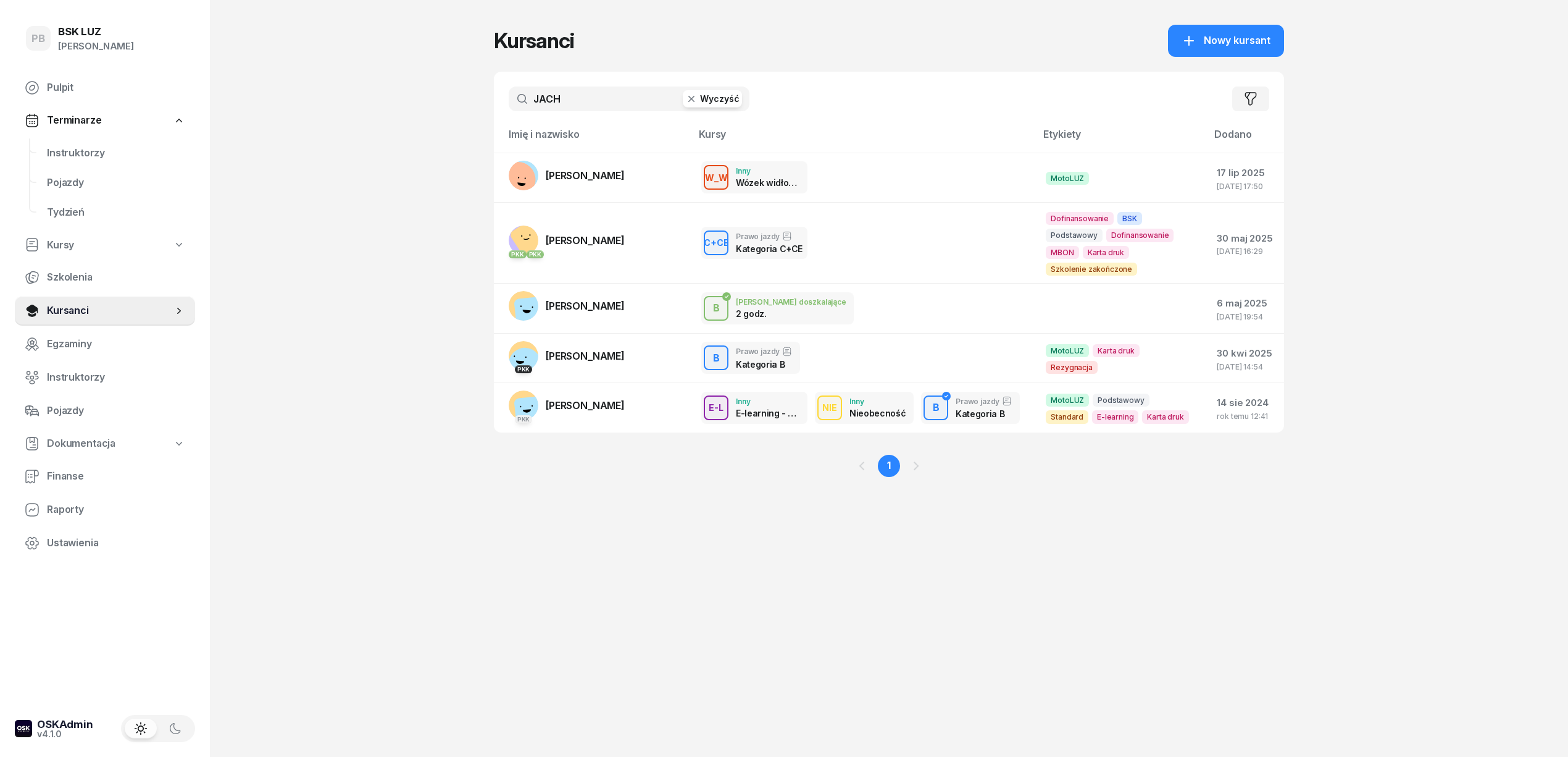
click at [556, 99] on input "JACH" at bounding box center [629, 99] width 241 height 25
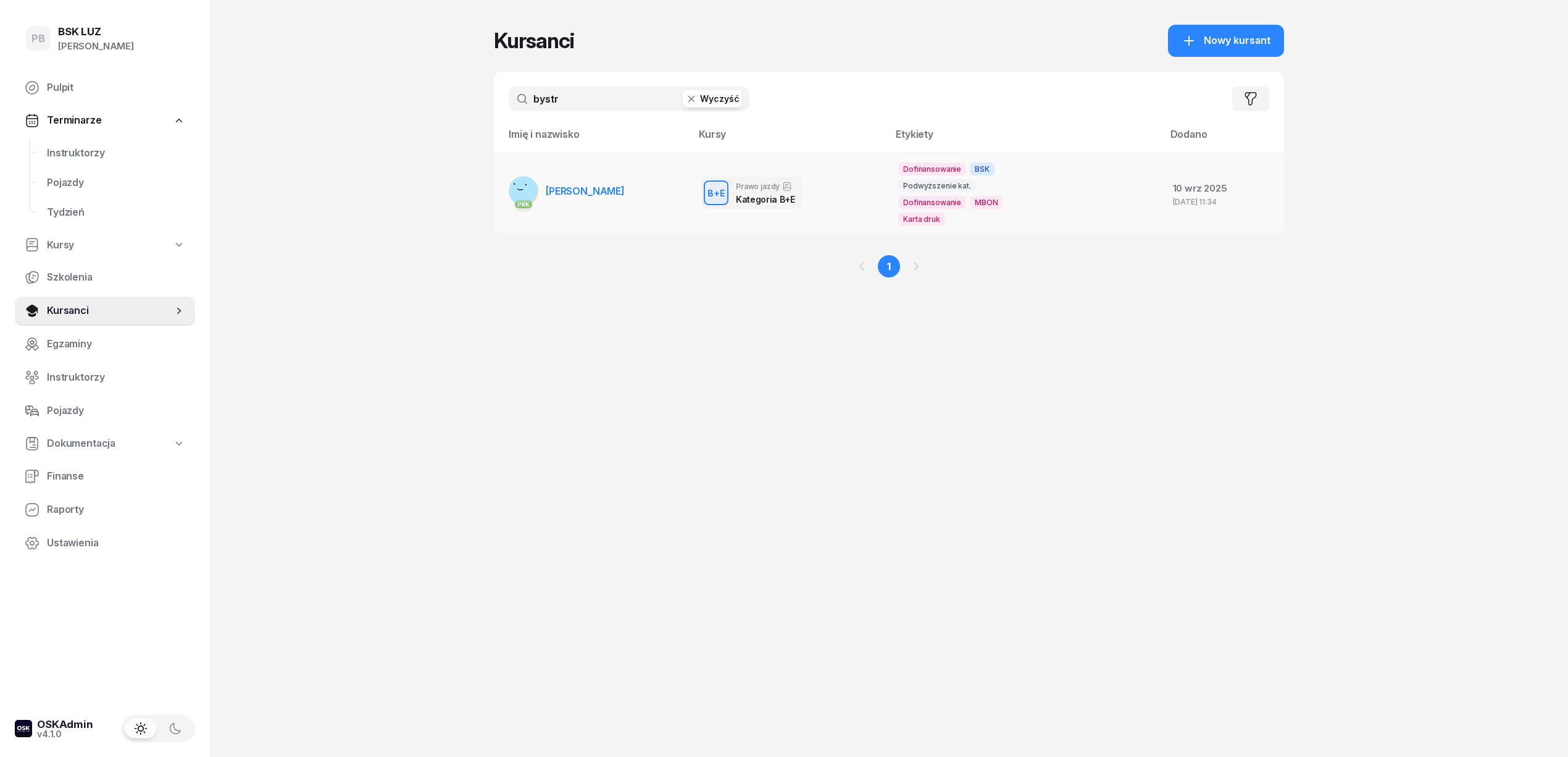
type input "bystr"
click at [625, 185] on span "[PERSON_NAME]" at bounding box center [585, 190] width 79 height 12
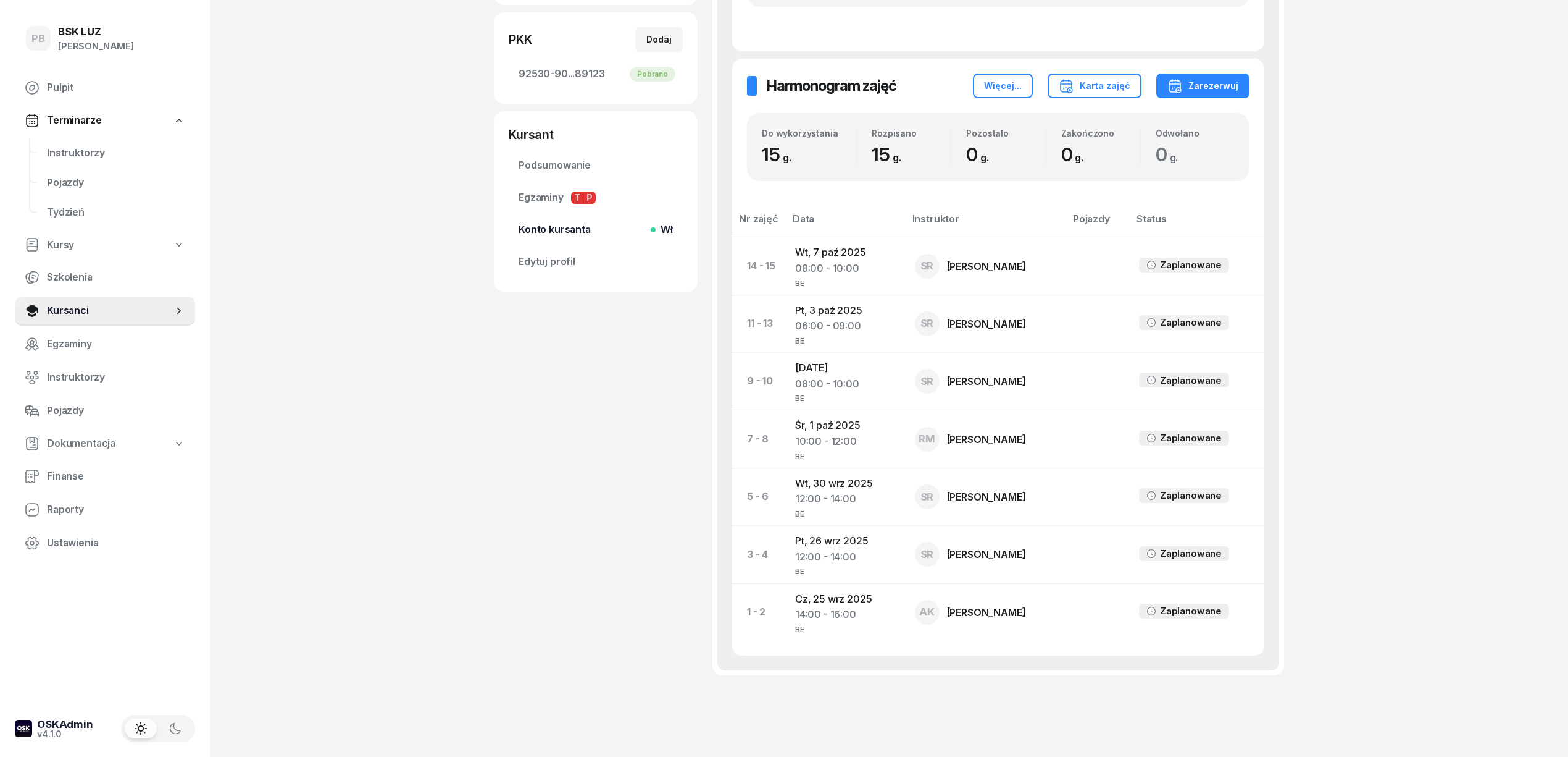
scroll to position [393, 0]
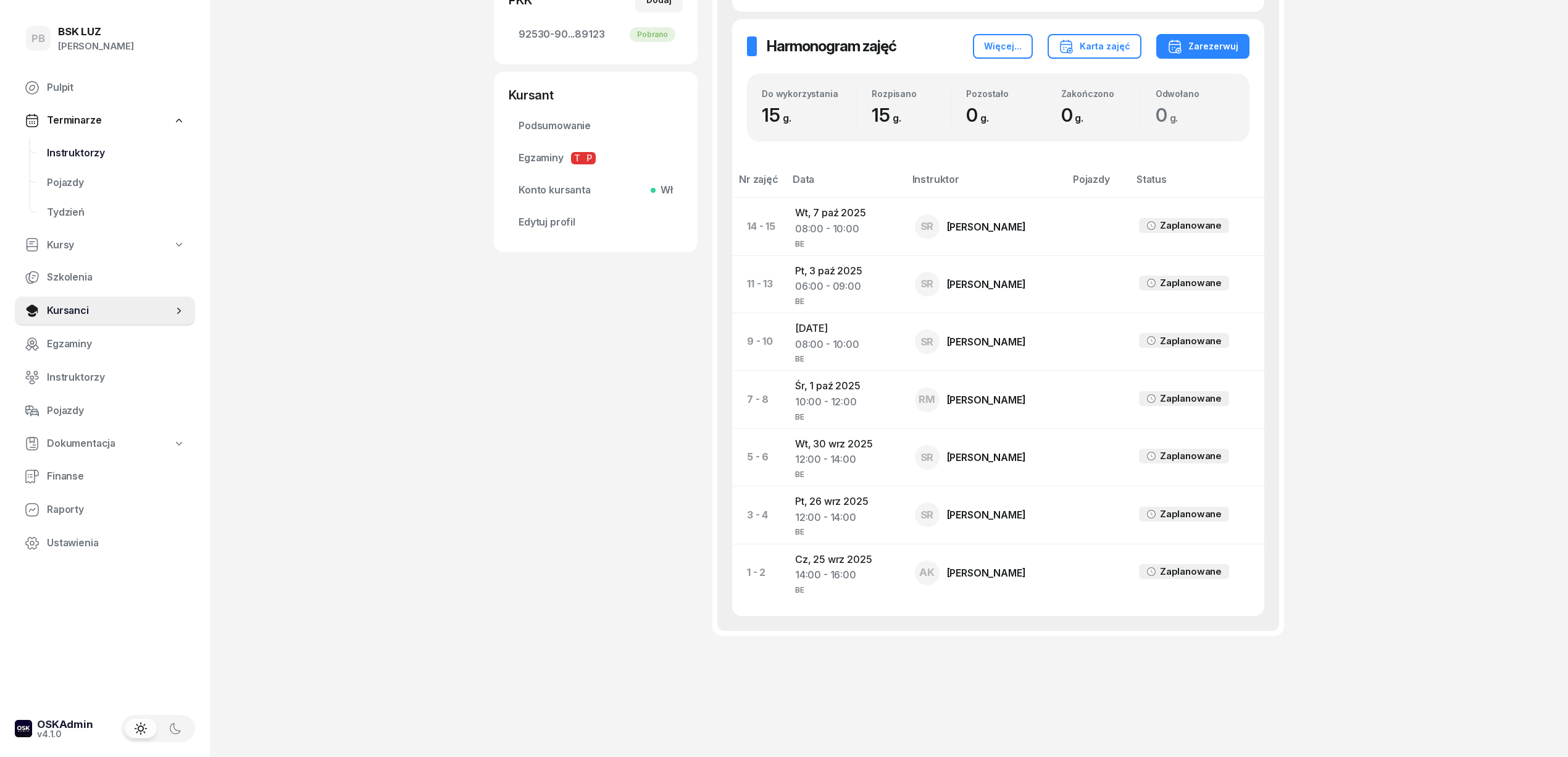
click at [82, 149] on span "Instruktorzy" at bounding box center [116, 153] width 139 height 16
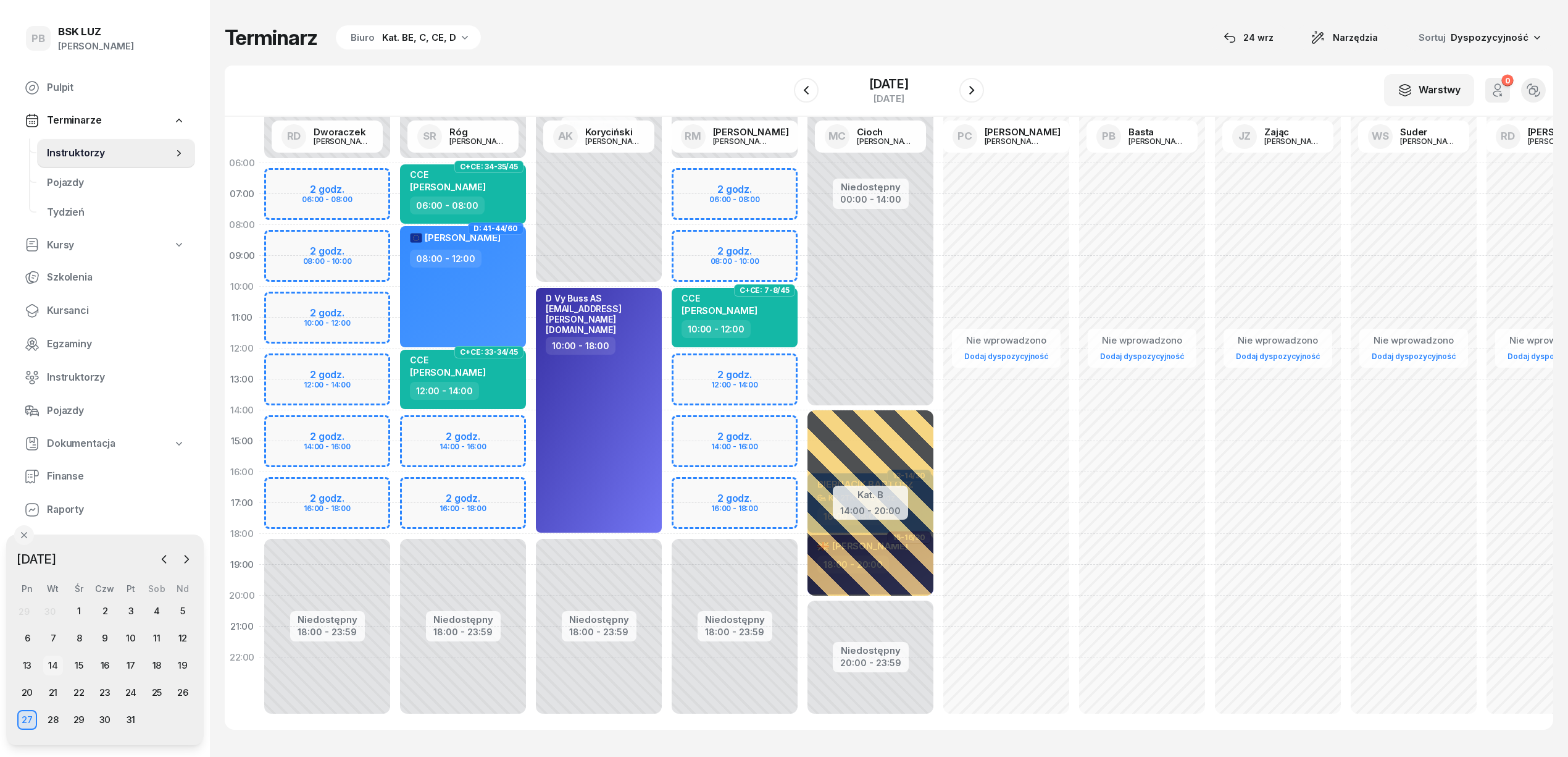
click at [53, 668] on div "14" at bounding box center [53, 665] width 20 height 20
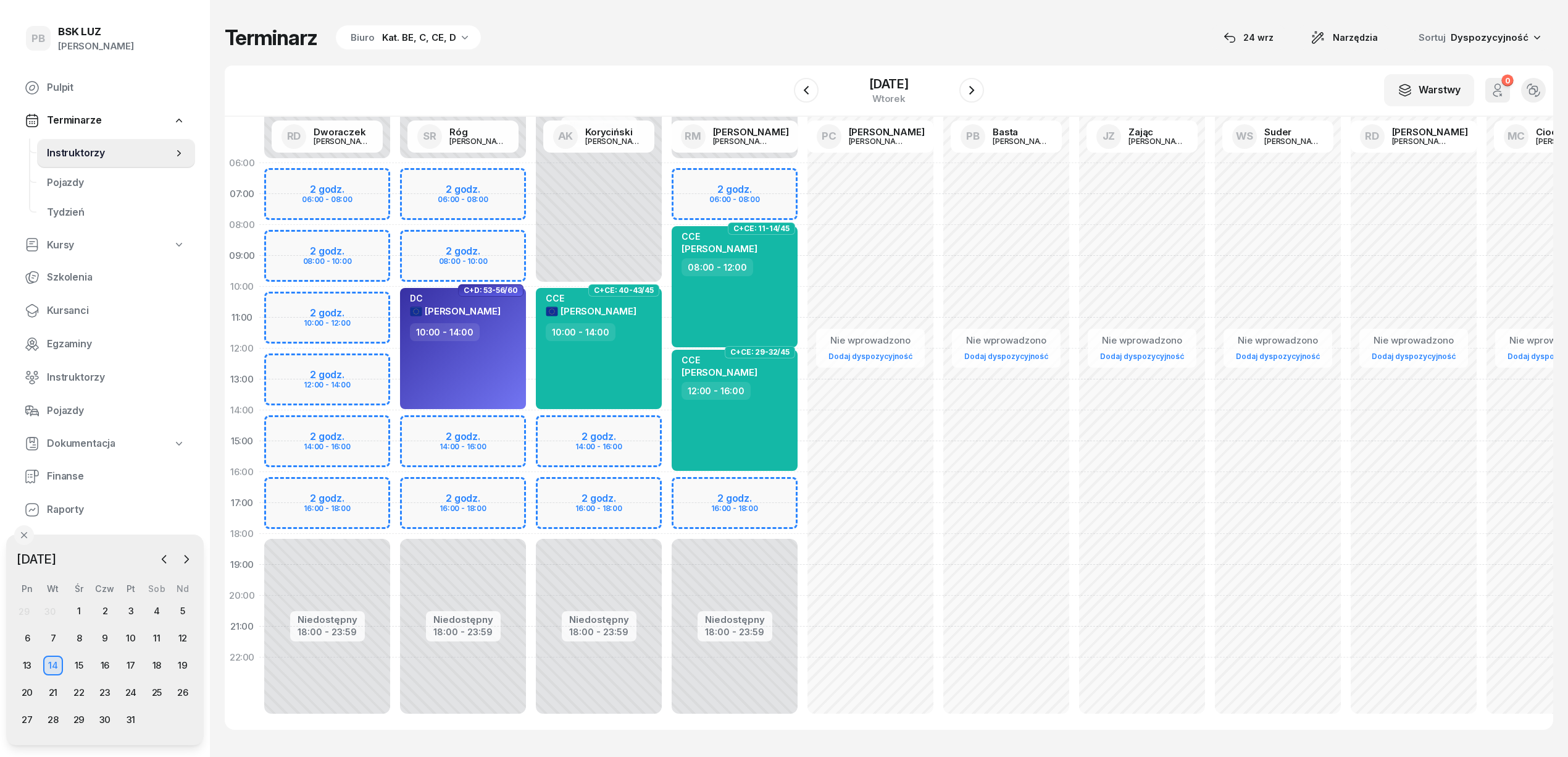
click at [567, 422] on div "Niedostępny 00:00 - 10:00 Niedostępny 18:00 - 23:59 2 godz. 14:00 - 16:00 2 god…" at bounding box center [598, 441] width 136 height 587
select select "14"
select select "16"
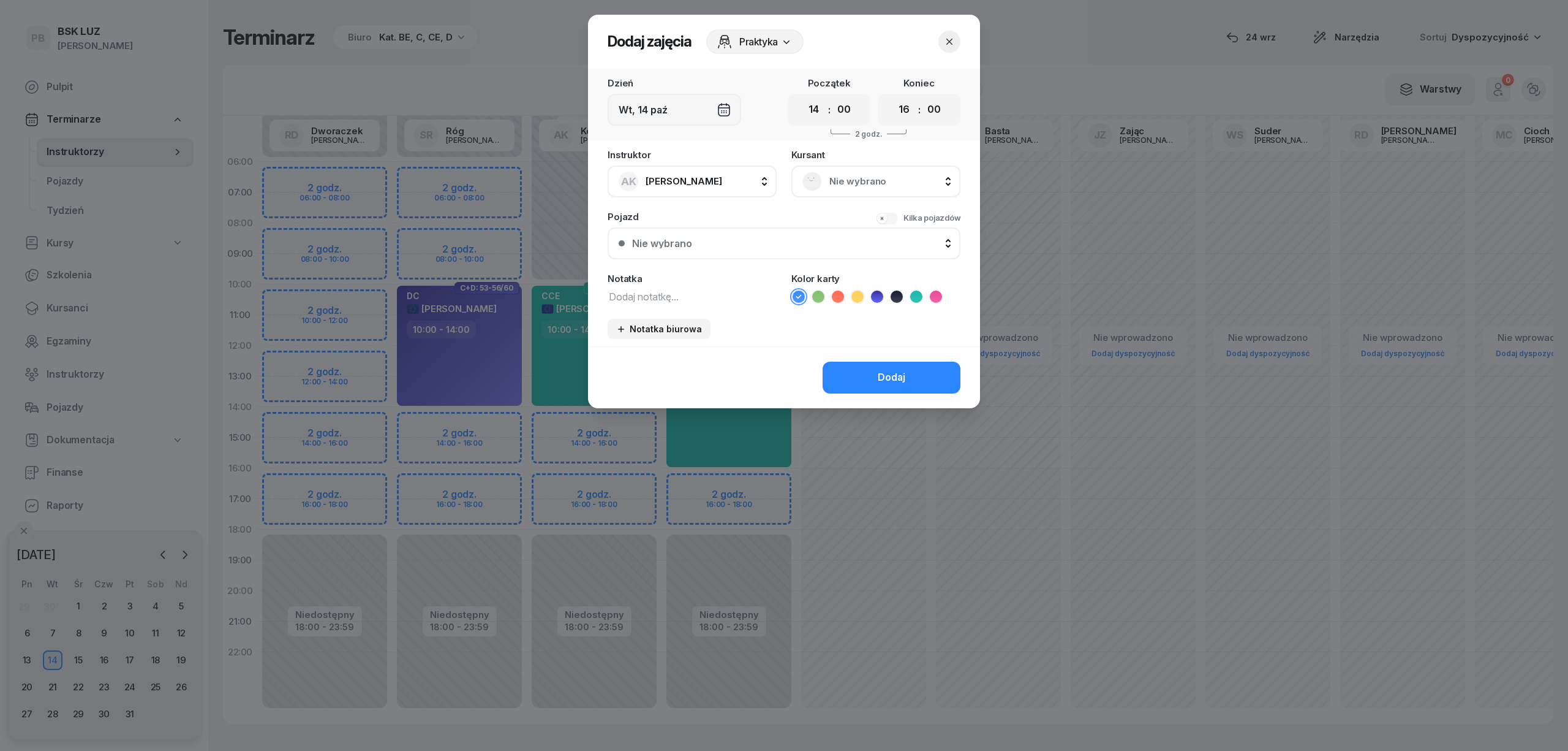
click at [853, 176] on span "Nie wybrano" at bounding box center [889, 181] width 120 height 16
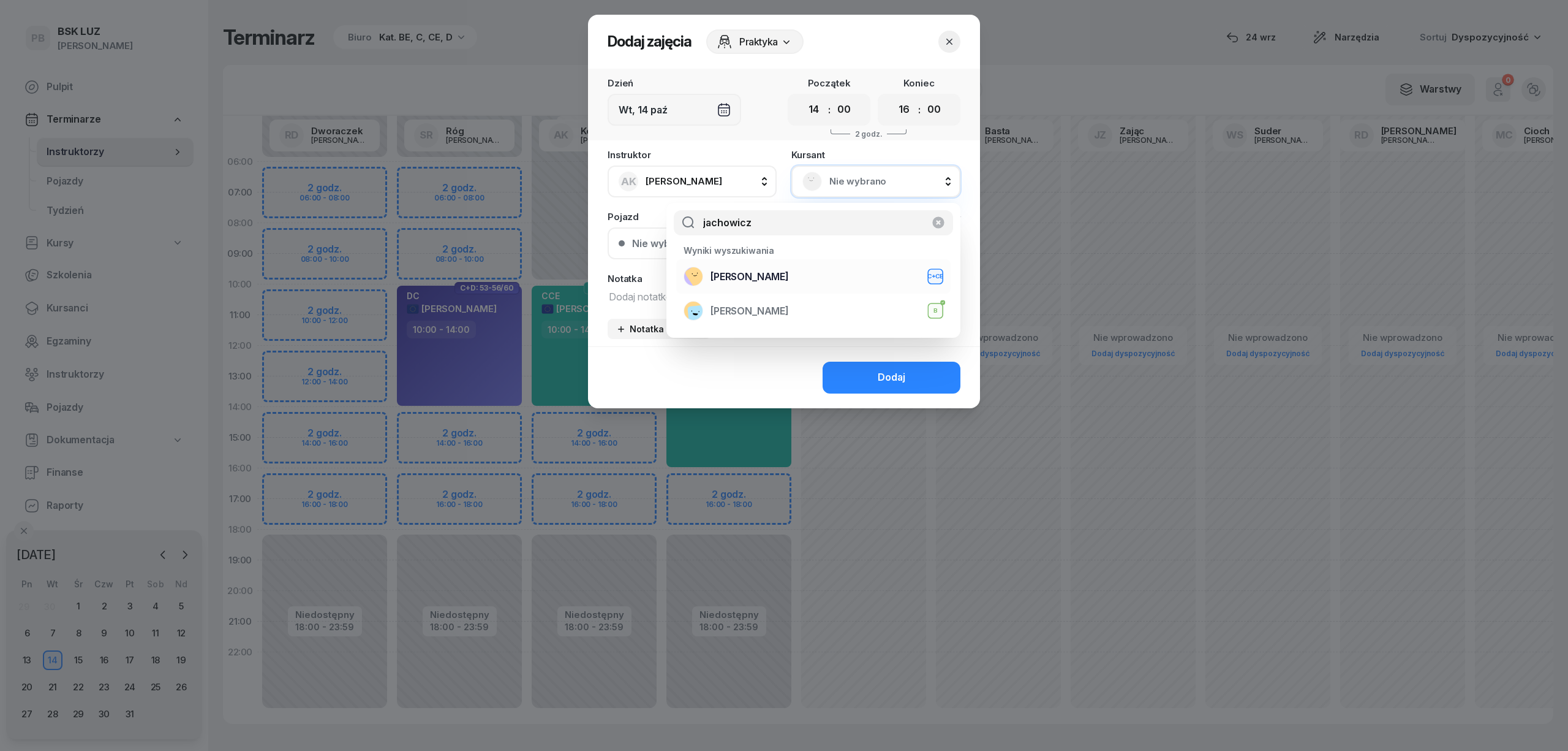
type input "jachowicz"
click at [826, 277] on div "[PERSON_NAME]+CE" at bounding box center [813, 276] width 259 height 20
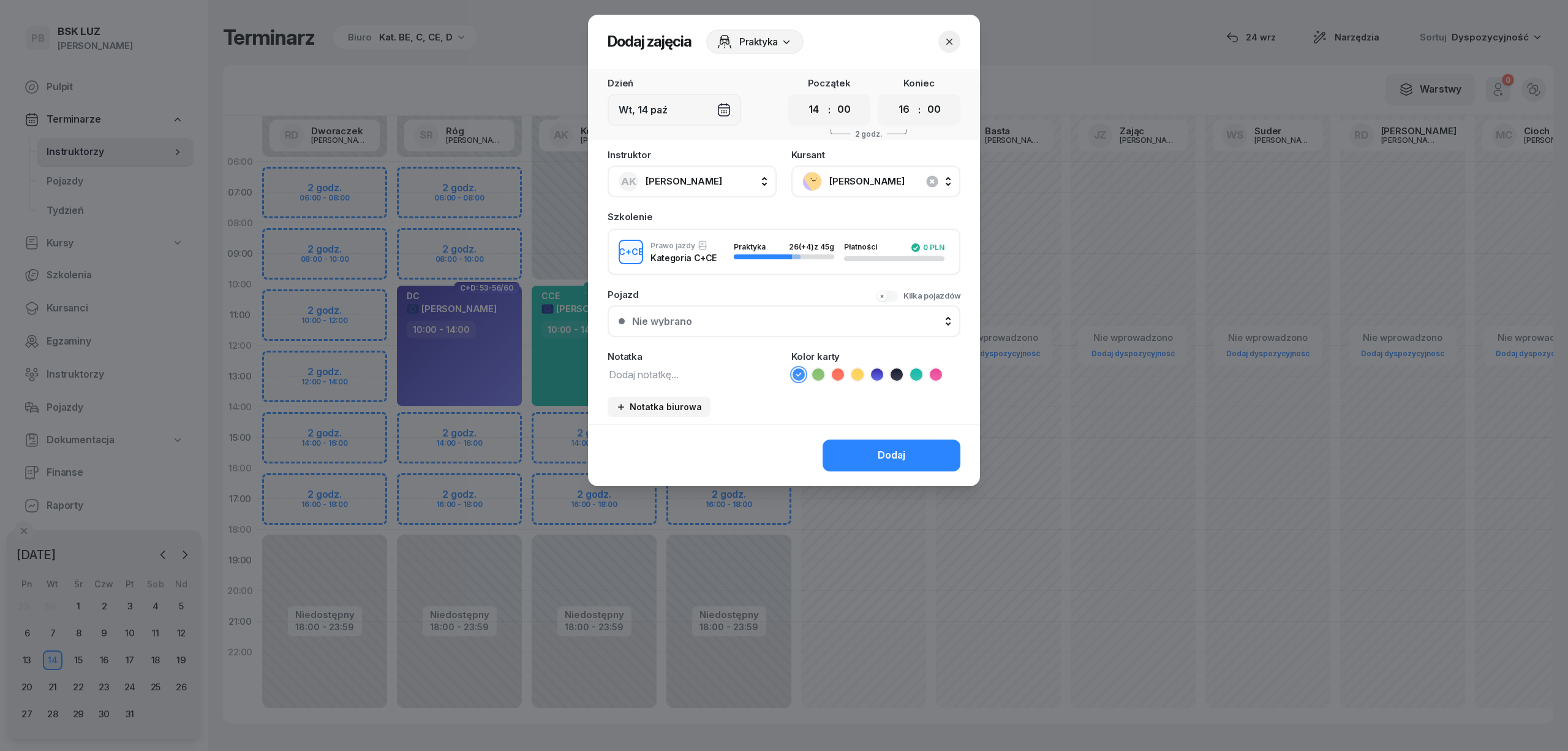
click at [917, 371] on icon at bounding box center [915, 374] width 12 height 12
click at [719, 366] on textarea at bounding box center [692, 374] width 169 height 16
type textarea "CCE"
click at [872, 448] on button "Dodaj" at bounding box center [891, 455] width 138 height 32
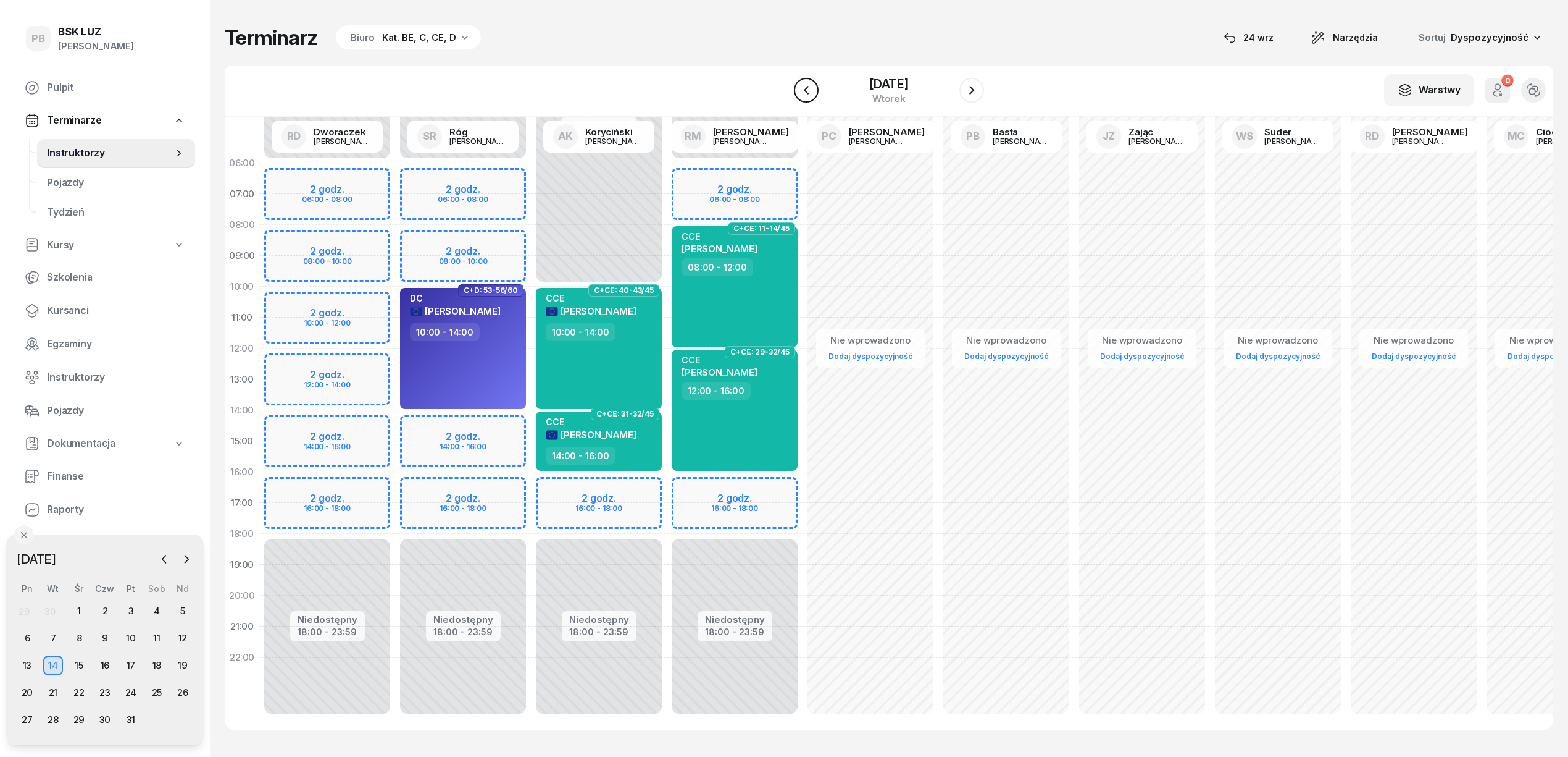
click at [799, 90] on icon "button" at bounding box center [806, 90] width 15 height 15
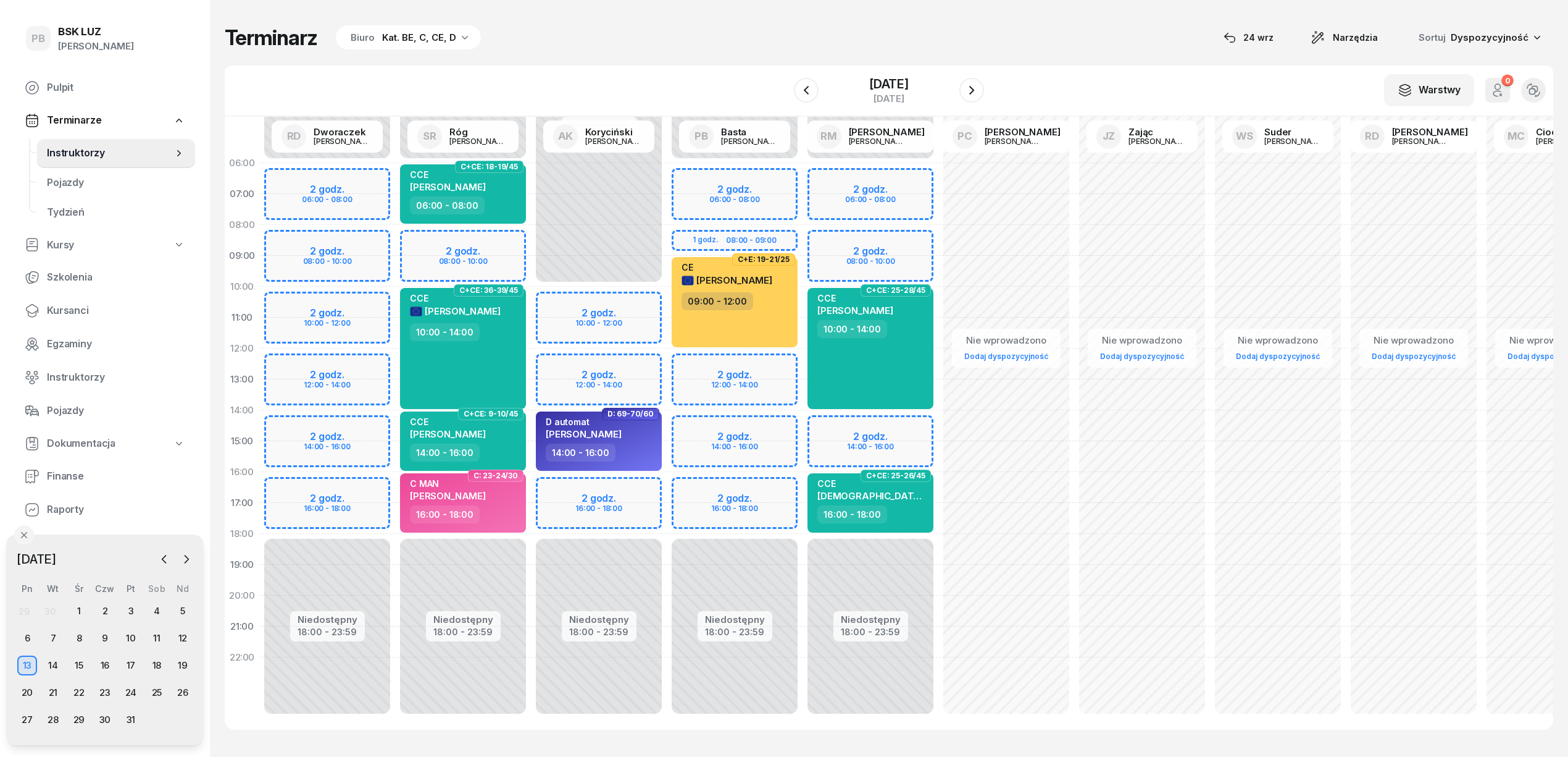
click at [549, 365] on div "Niedostępny 00:00 - 10:00 Niedostępny 18:00 - 23:59 2 godz. 10:00 - 12:00 2 god…" at bounding box center [598, 441] width 136 height 587
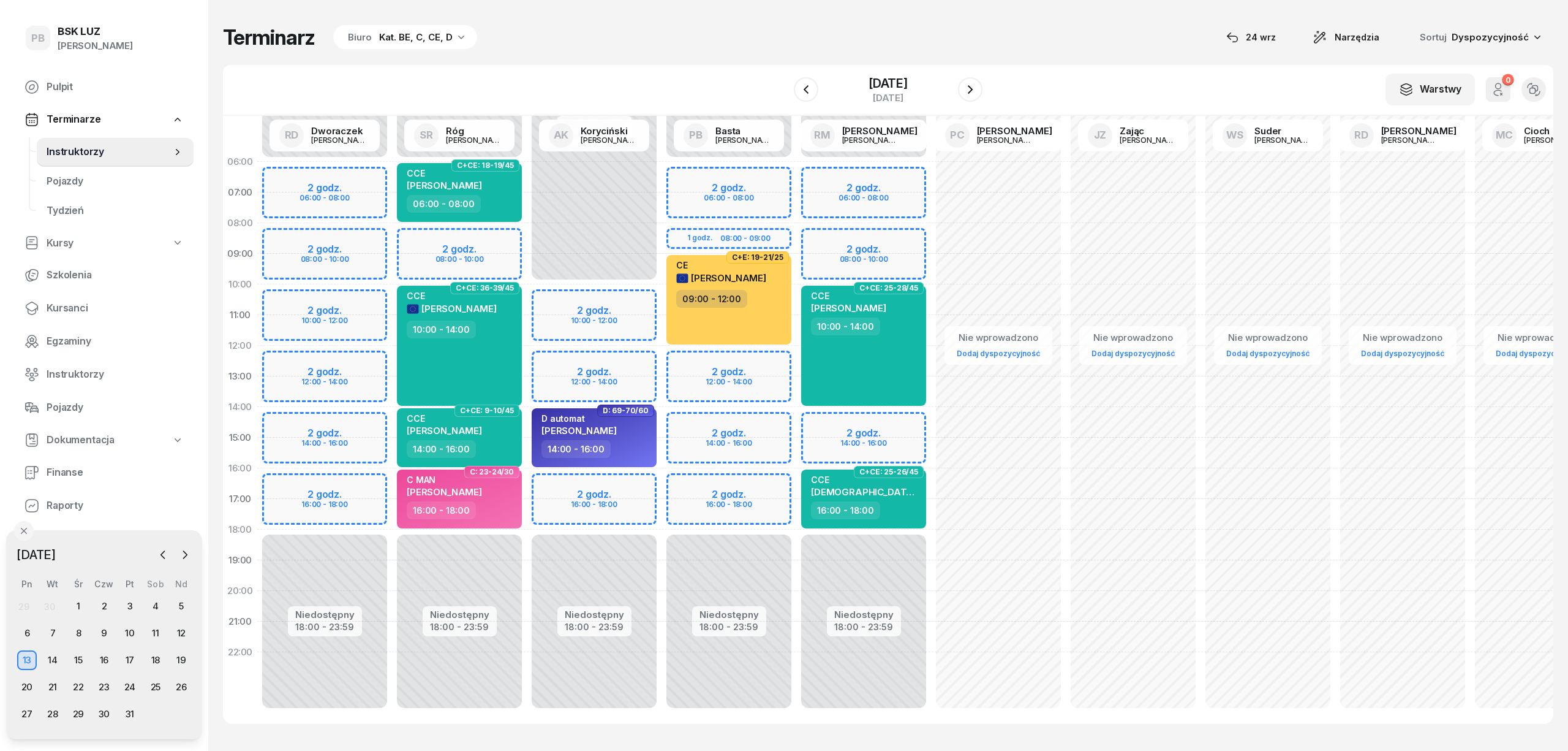
select select "12"
select select "14"
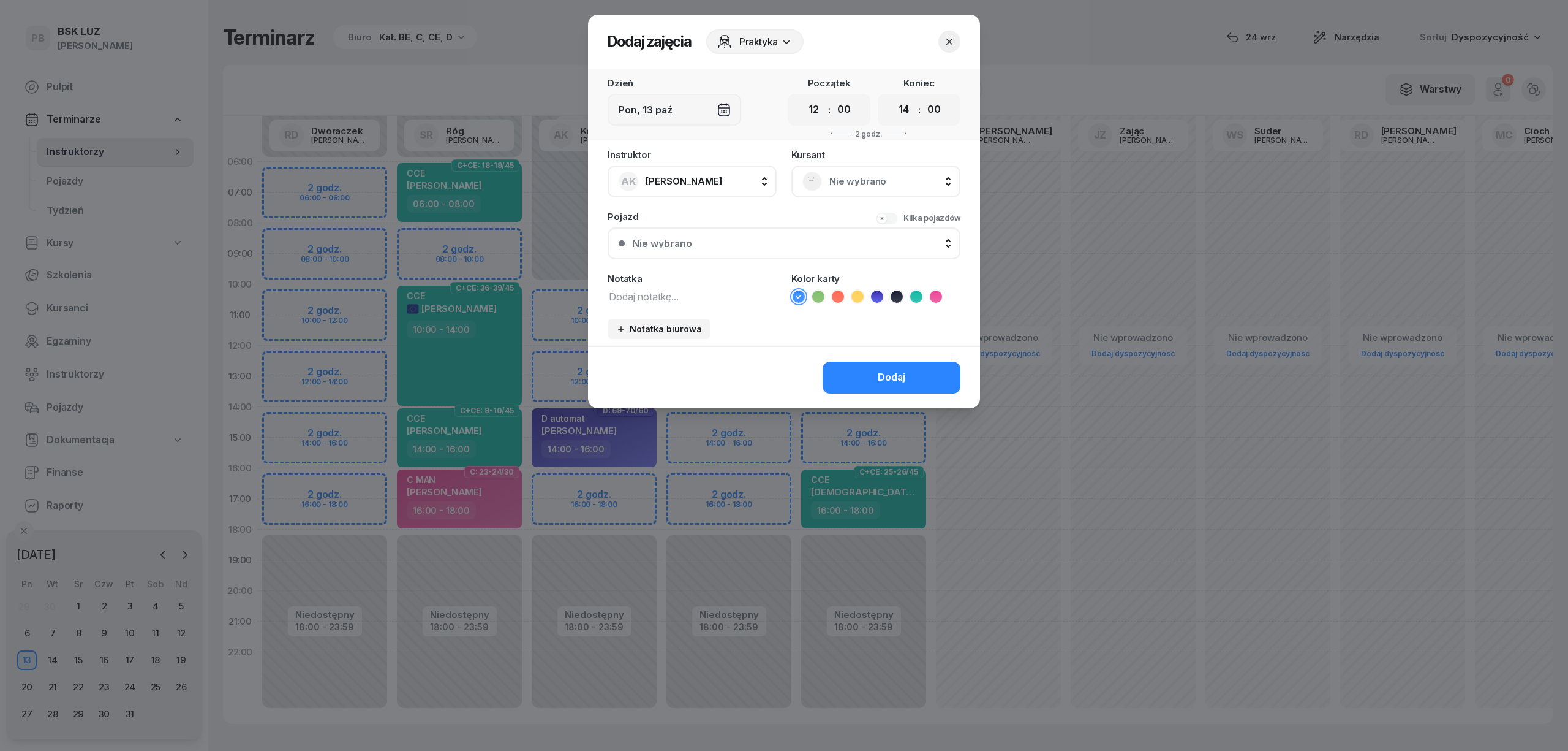
click at [899, 185] on span "Nie wybrano" at bounding box center [889, 181] width 120 height 16
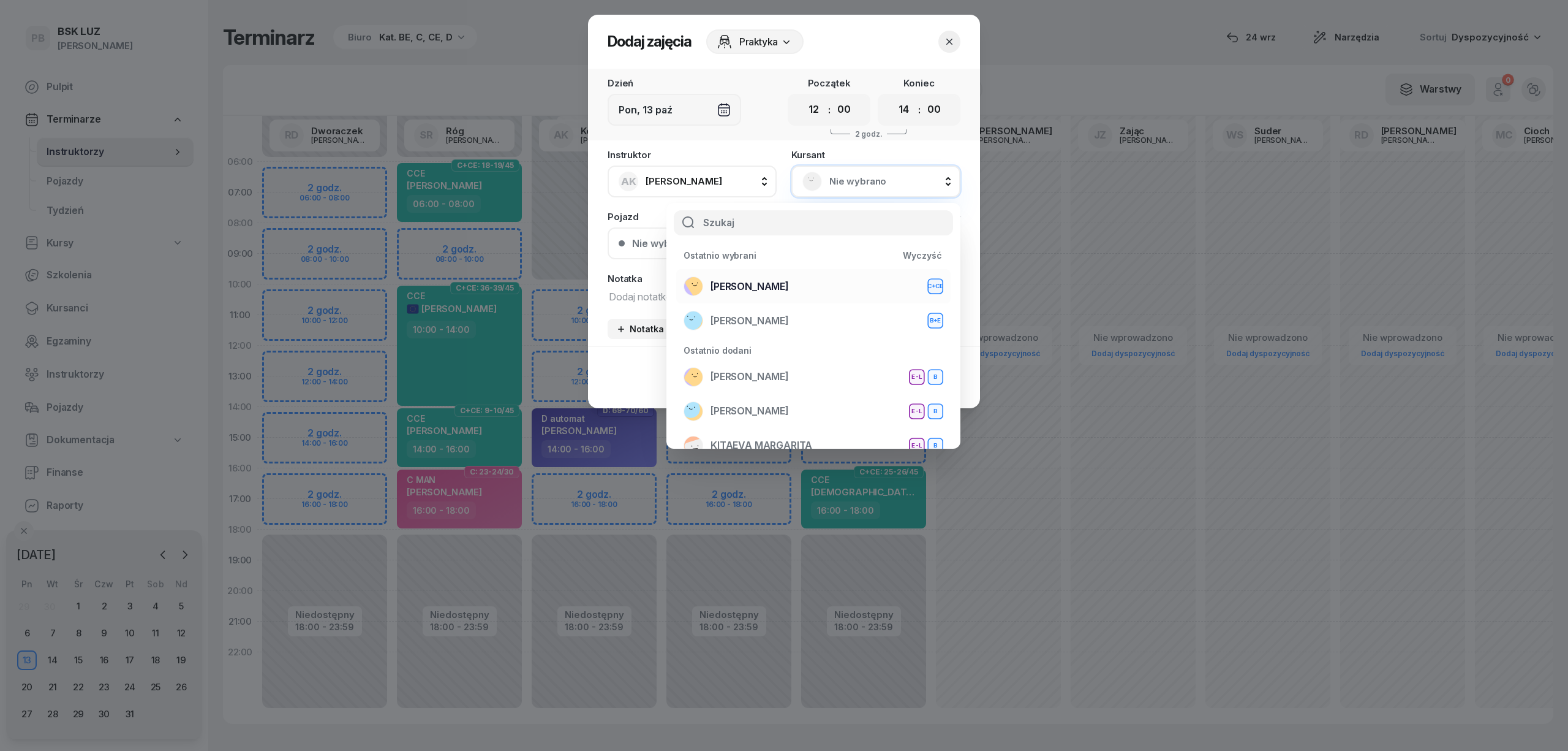
click at [789, 287] on span "[PERSON_NAME]" at bounding box center [749, 286] width 78 height 16
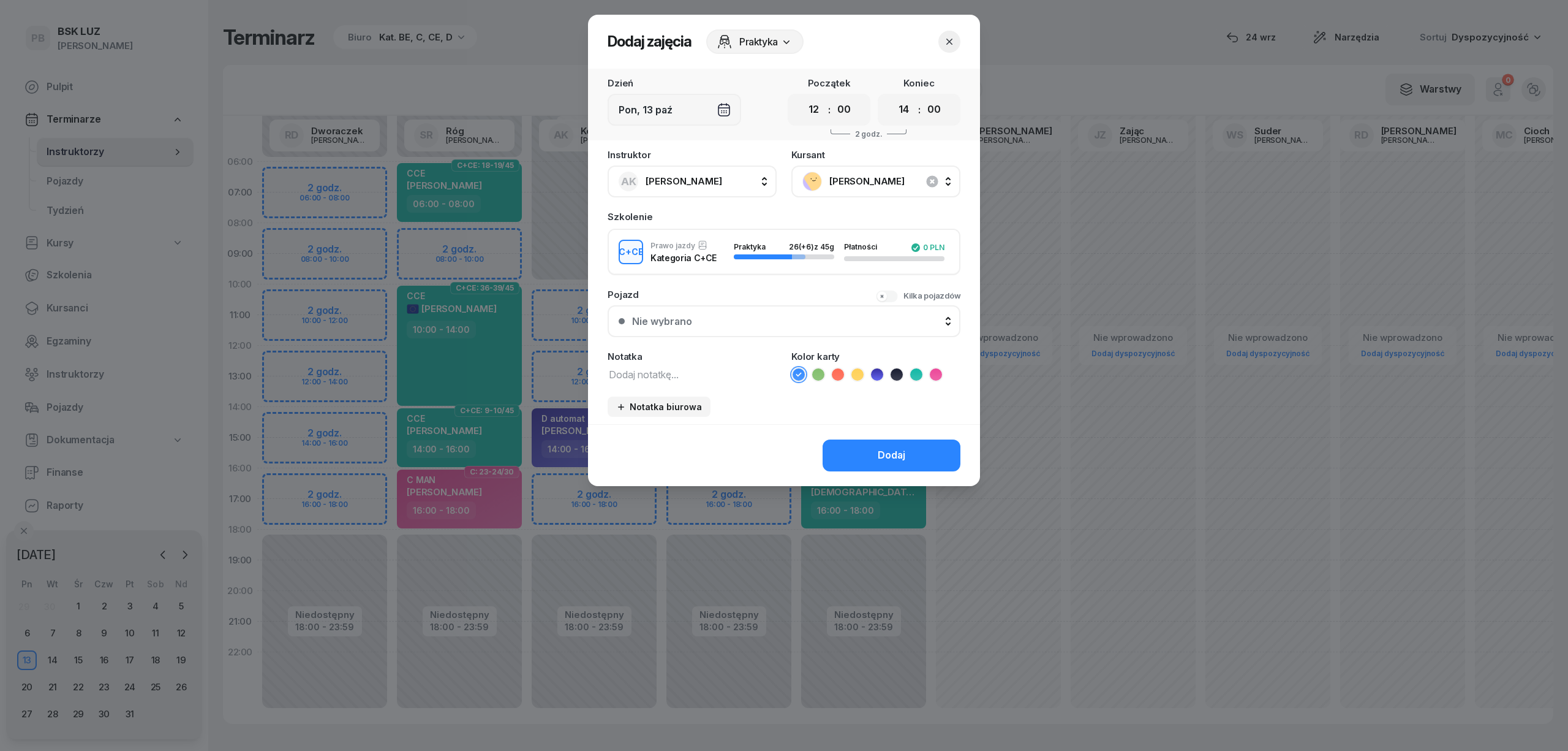
click at [706, 374] on textarea at bounding box center [692, 374] width 169 height 16
type textarea "CCE"
click at [915, 373] on icon at bounding box center [916, 374] width 6 height 4
click at [891, 449] on div "Dodaj" at bounding box center [891, 455] width 27 height 16
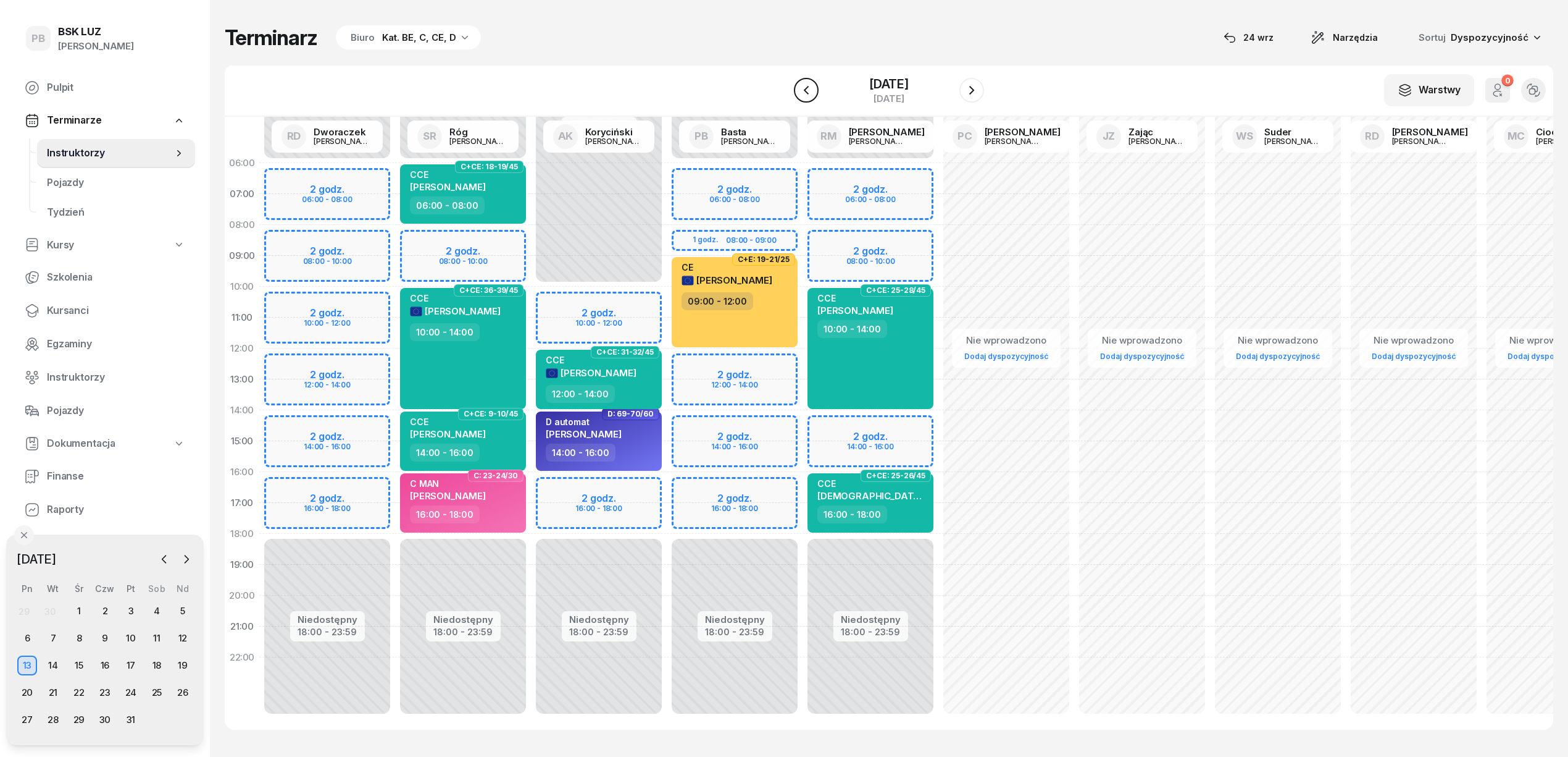
click at [799, 87] on icon "button" at bounding box center [806, 90] width 15 height 15
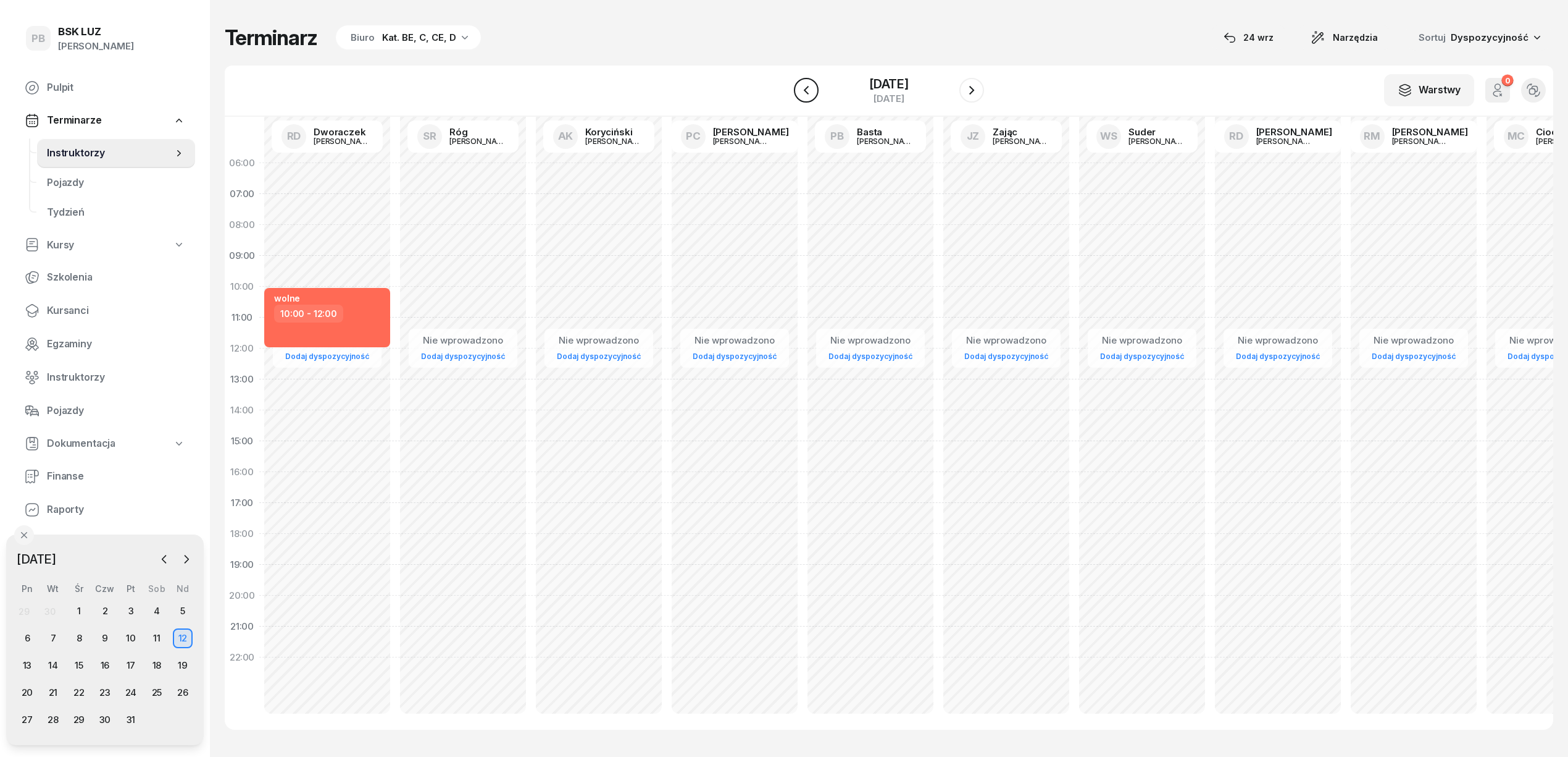
click at [799, 87] on icon "button" at bounding box center [806, 90] width 15 height 15
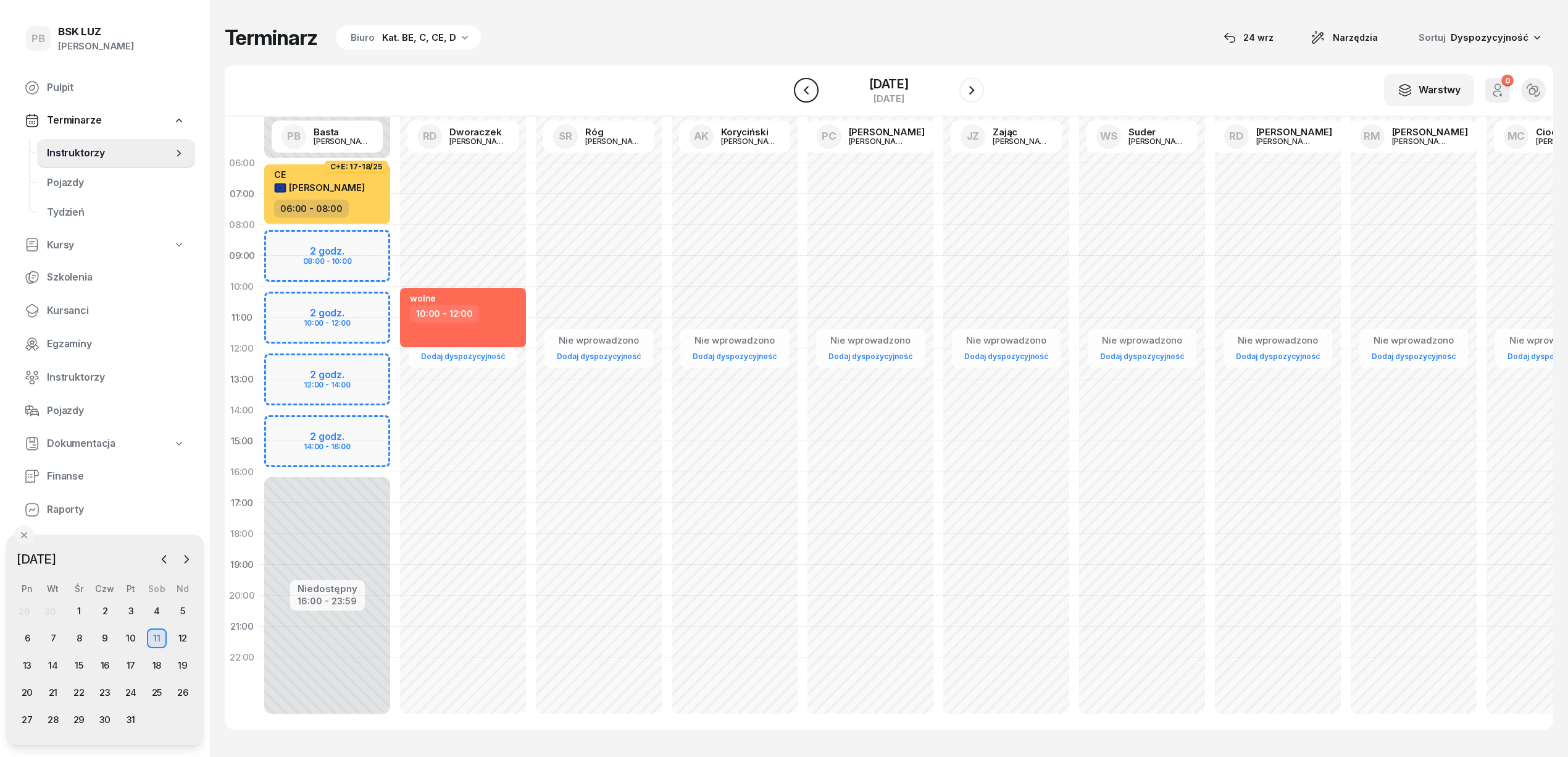
click at [804, 87] on icon "button" at bounding box center [806, 90] width 5 height 9
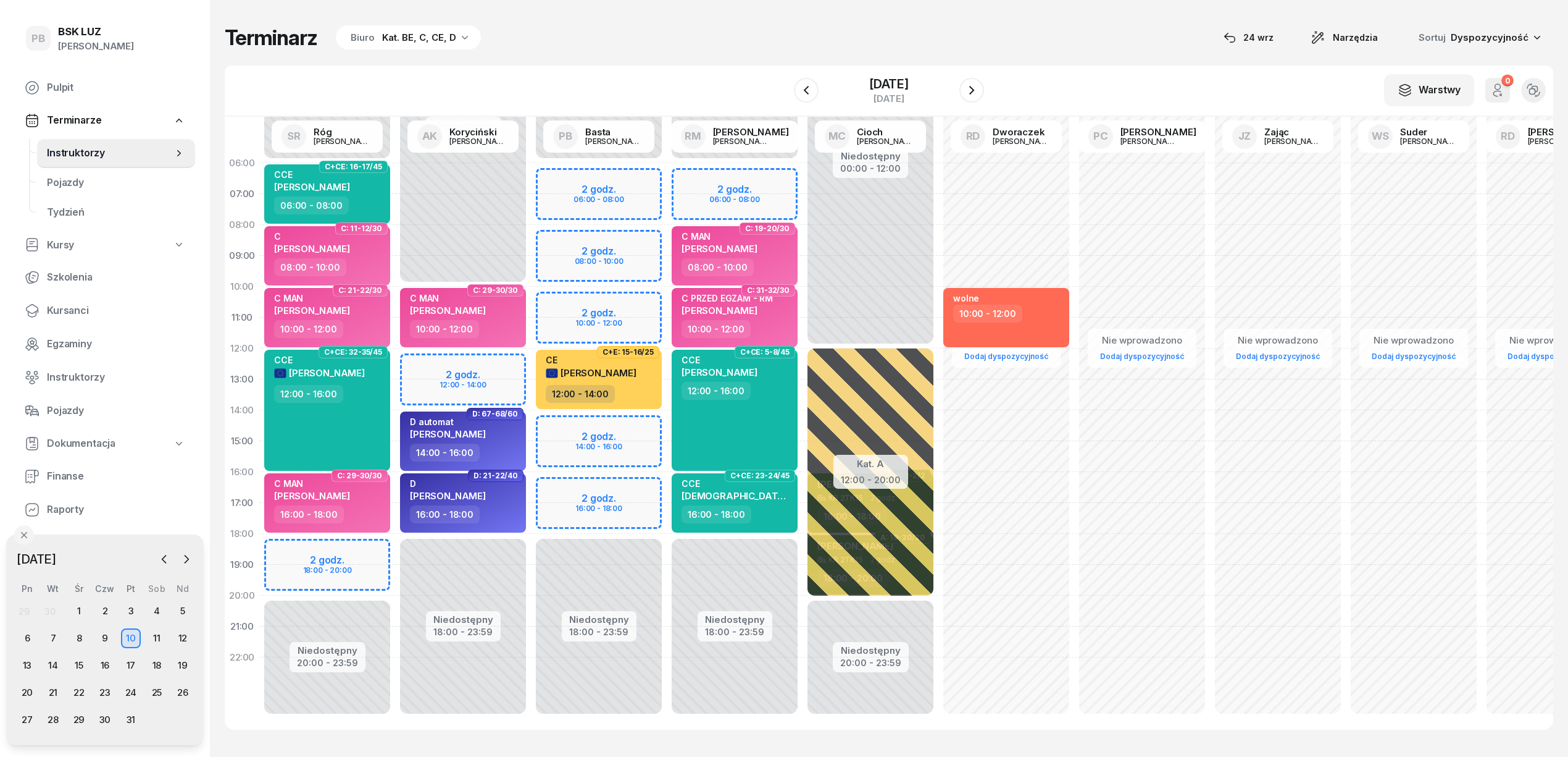
click at [474, 359] on div "Niedostępny 00:00 - 10:00 Niedostępny 18:00 - 23:59 2 godz. 12:00 - 14:00 C: 29…" at bounding box center [463, 441] width 136 height 587
select select "12"
select select "14"
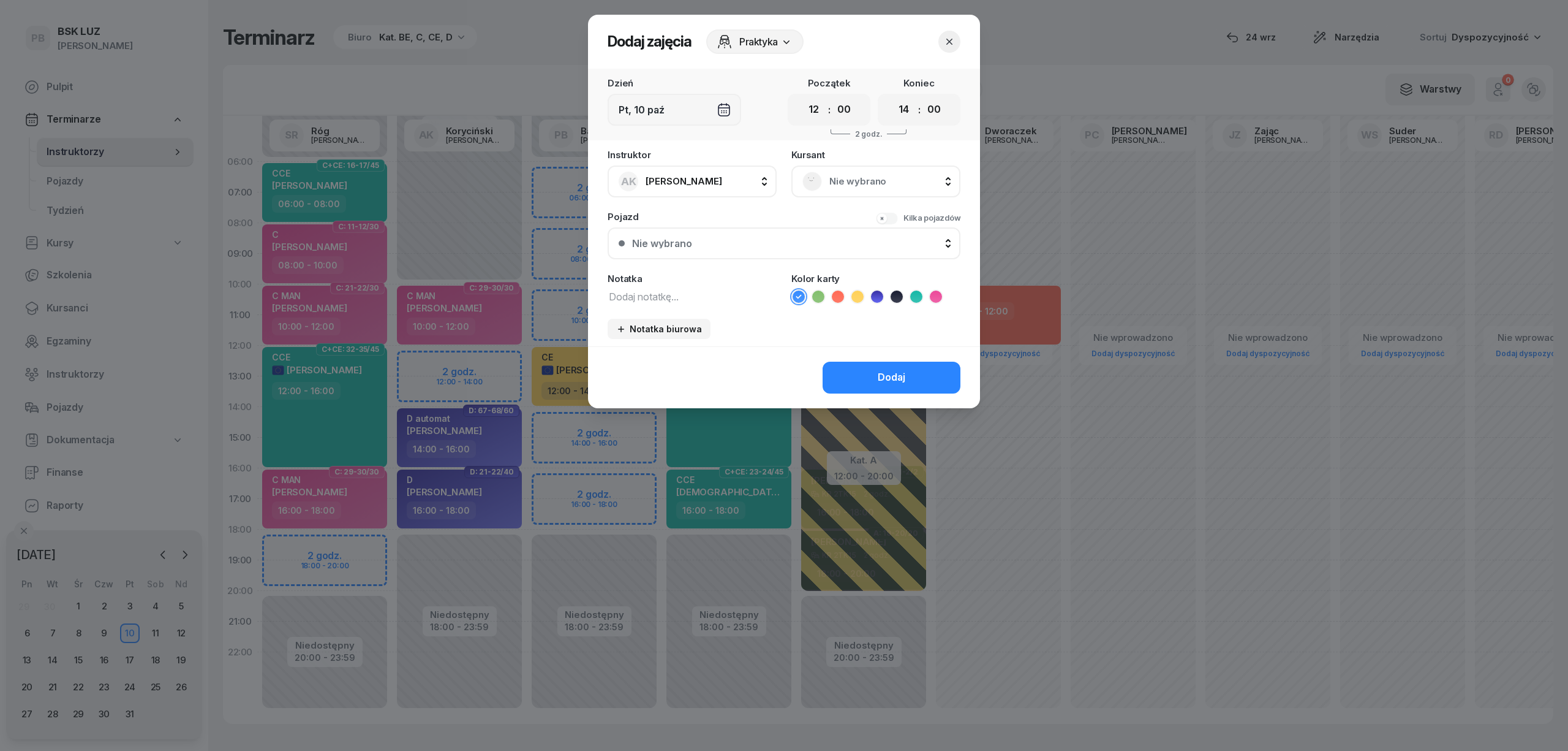
click at [880, 181] on span "Nie wybrano" at bounding box center [889, 181] width 120 height 16
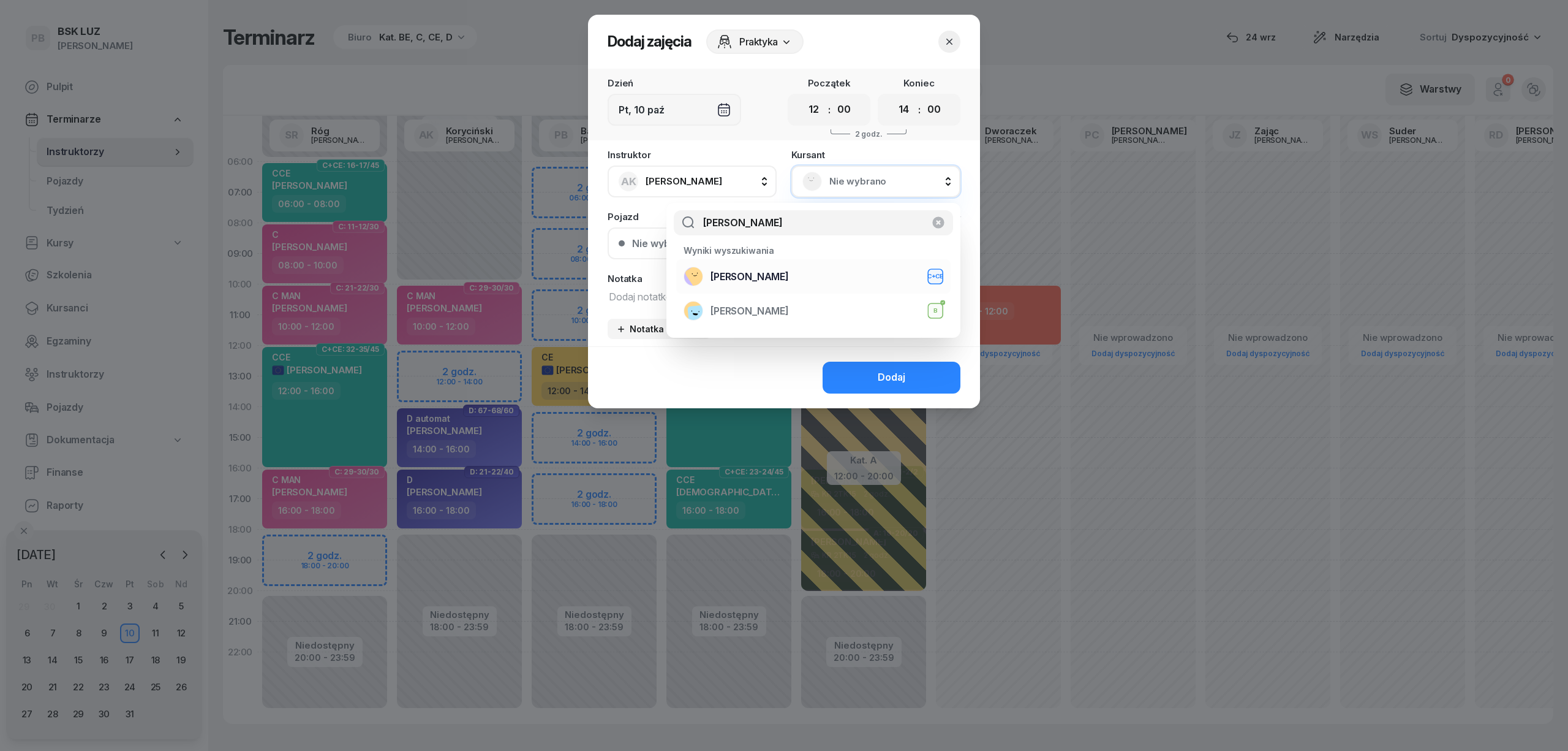
type input "[PERSON_NAME]"
click at [860, 274] on div "[PERSON_NAME]+CE" at bounding box center [813, 276] width 259 height 20
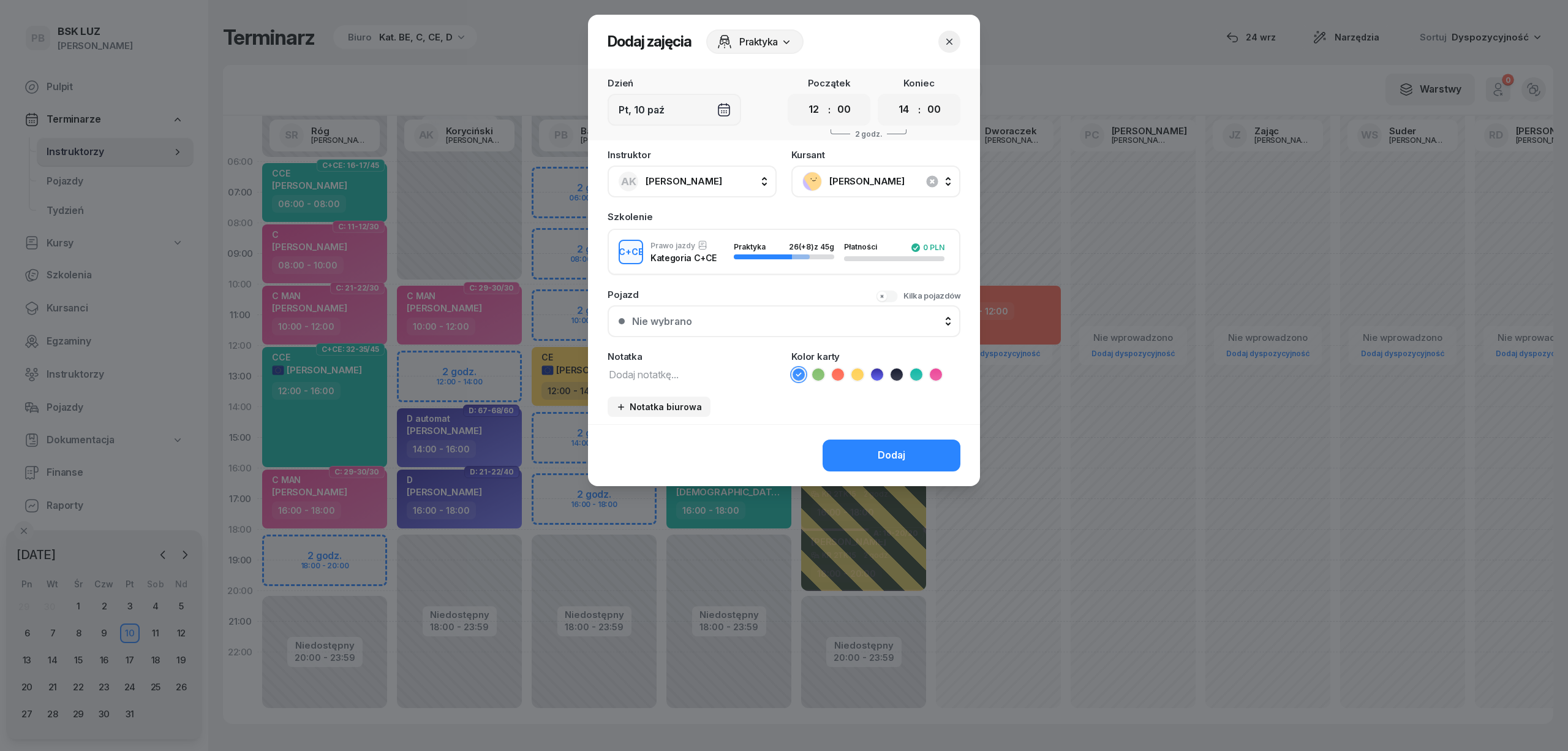
click at [691, 370] on textarea at bounding box center [692, 374] width 169 height 16
type textarea "CCE"
click at [911, 374] on icon at bounding box center [915, 374] width 12 height 12
click at [875, 454] on button "Dodaj" at bounding box center [891, 455] width 138 height 32
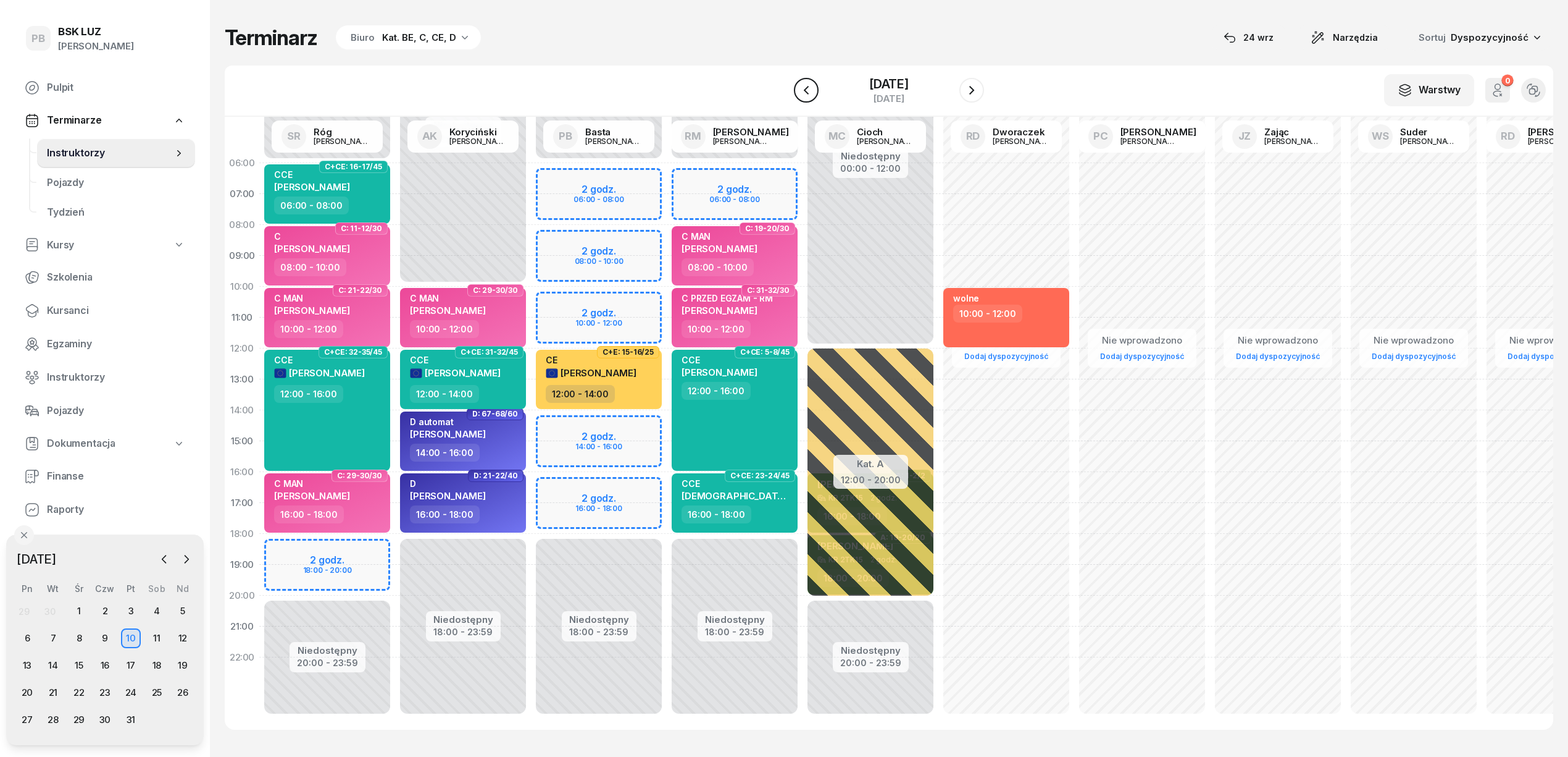
click at [799, 92] on icon "button" at bounding box center [806, 90] width 15 height 15
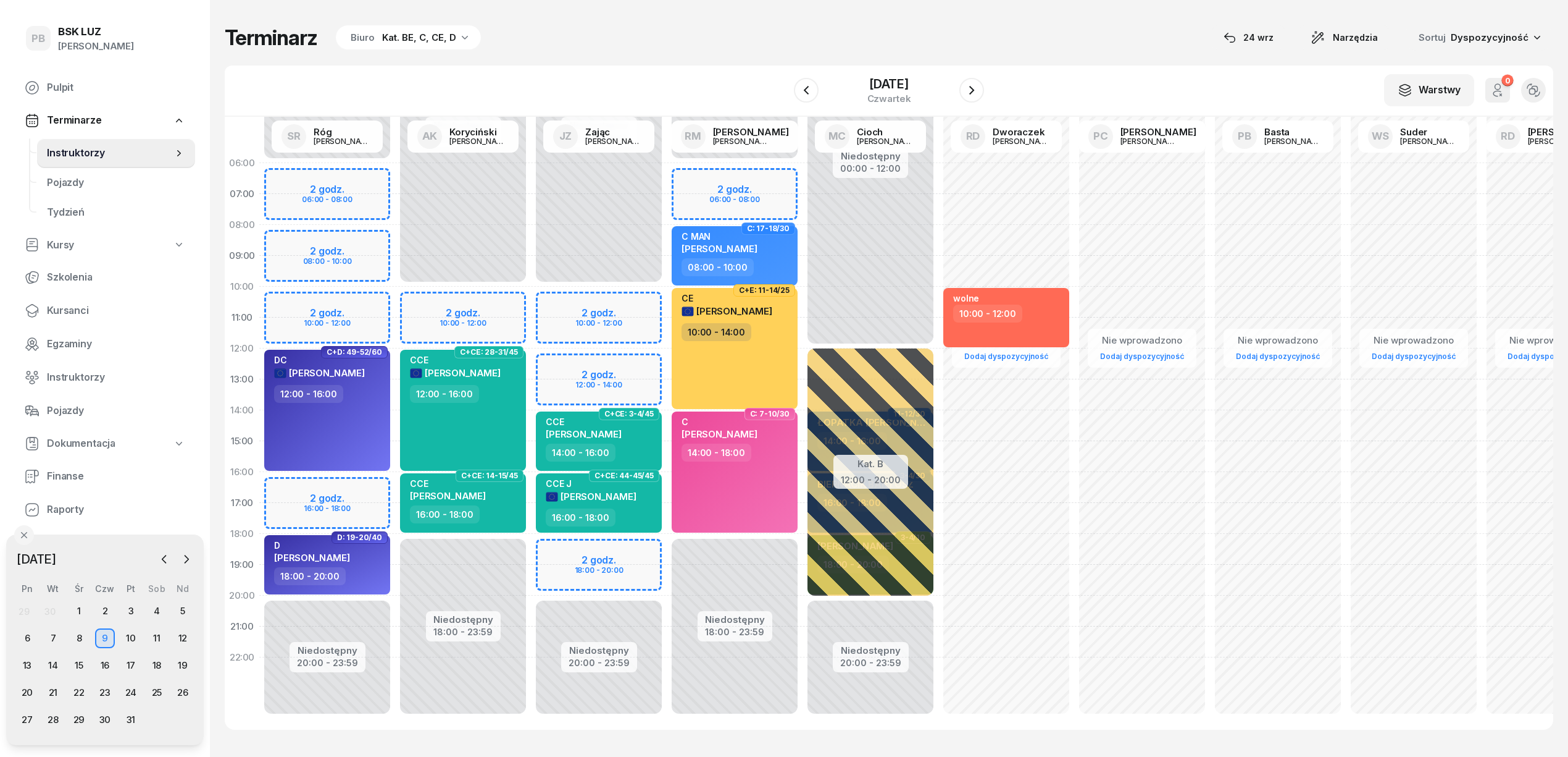
click at [556, 326] on div "Niedostępny 00:00 - 10:00 Niedostępny 20:00 - 23:59 2 godz. 10:00 - 12:00 2 god…" at bounding box center [598, 441] width 136 height 587
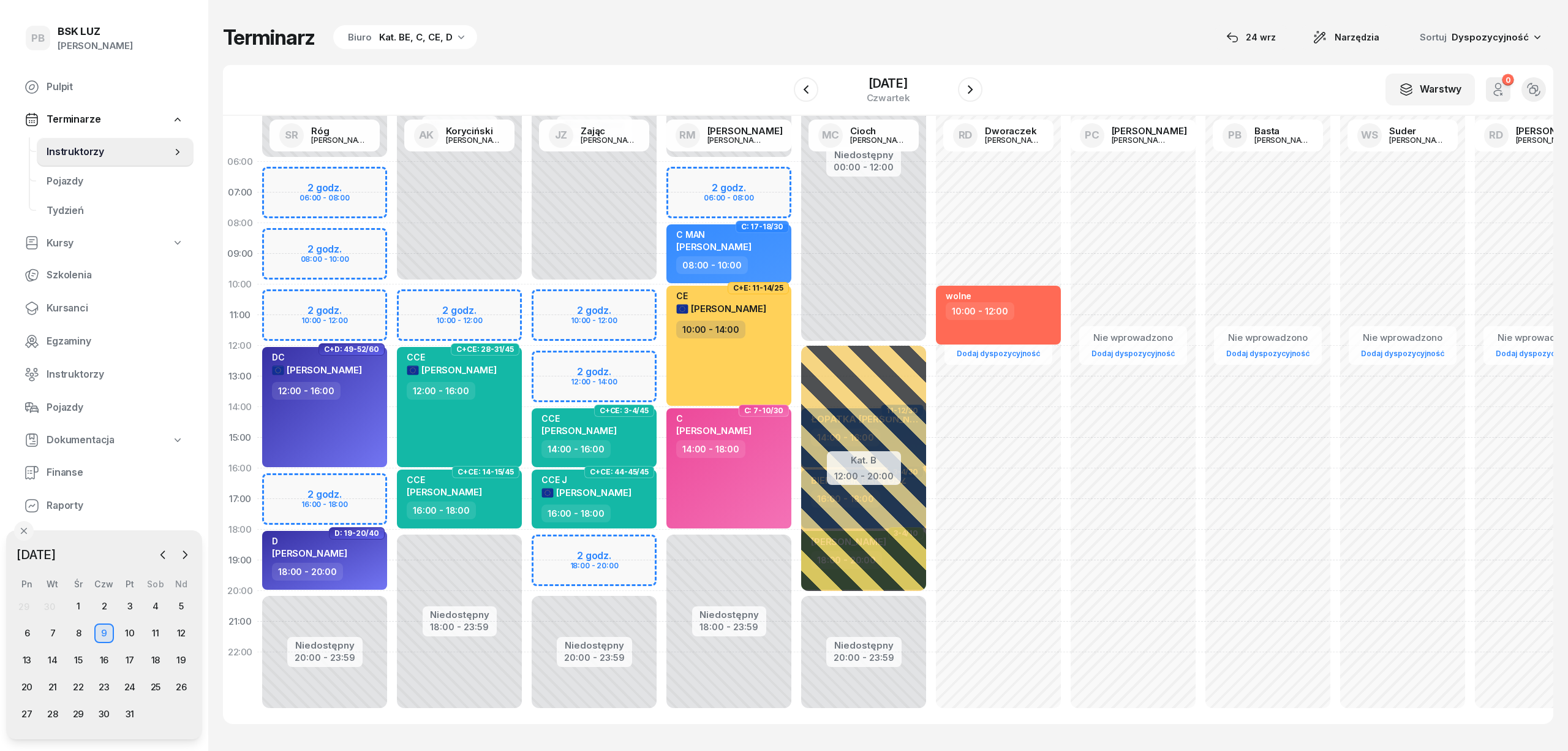
select select "11"
select select "13"
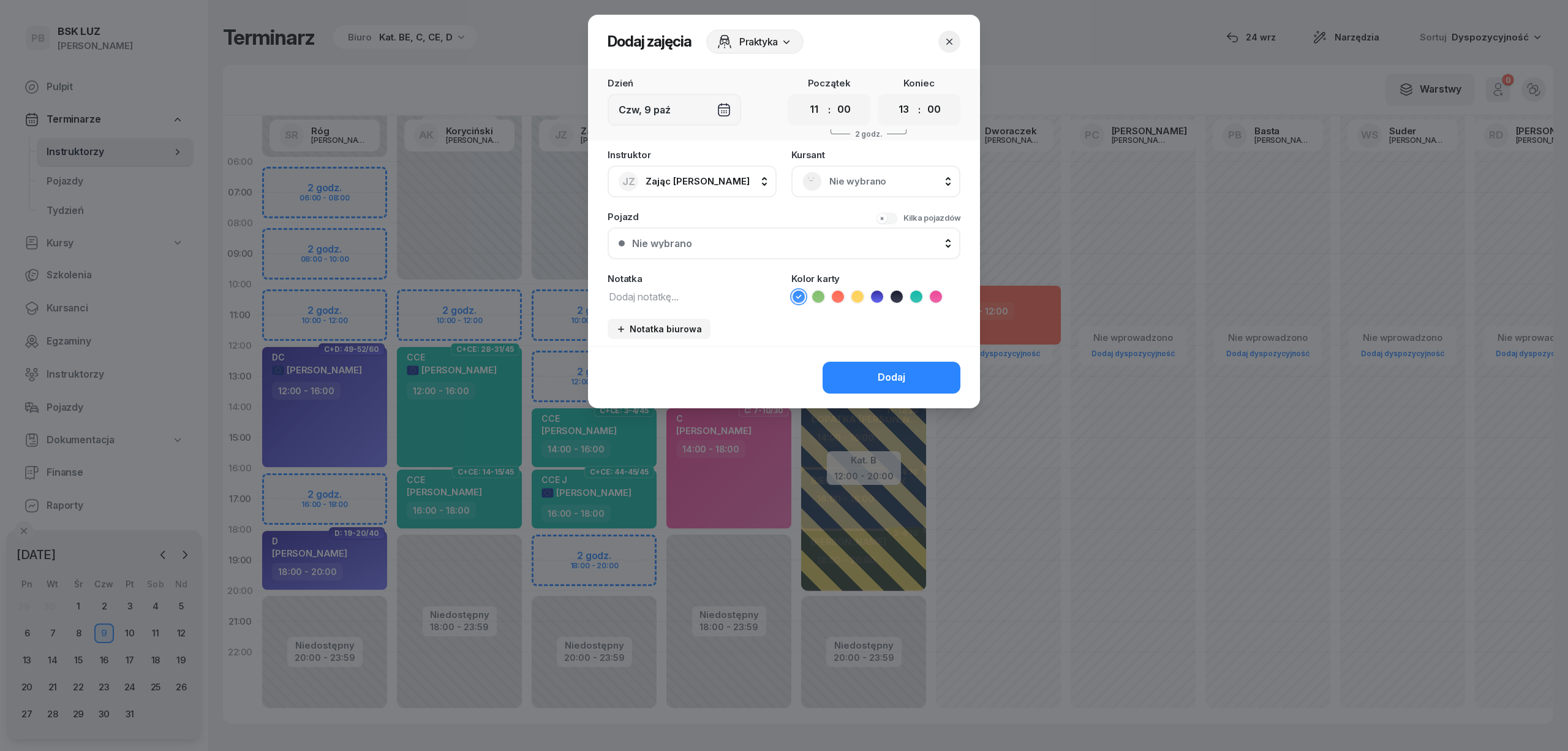
click at [949, 32] on button "button" at bounding box center [949, 41] width 22 height 22
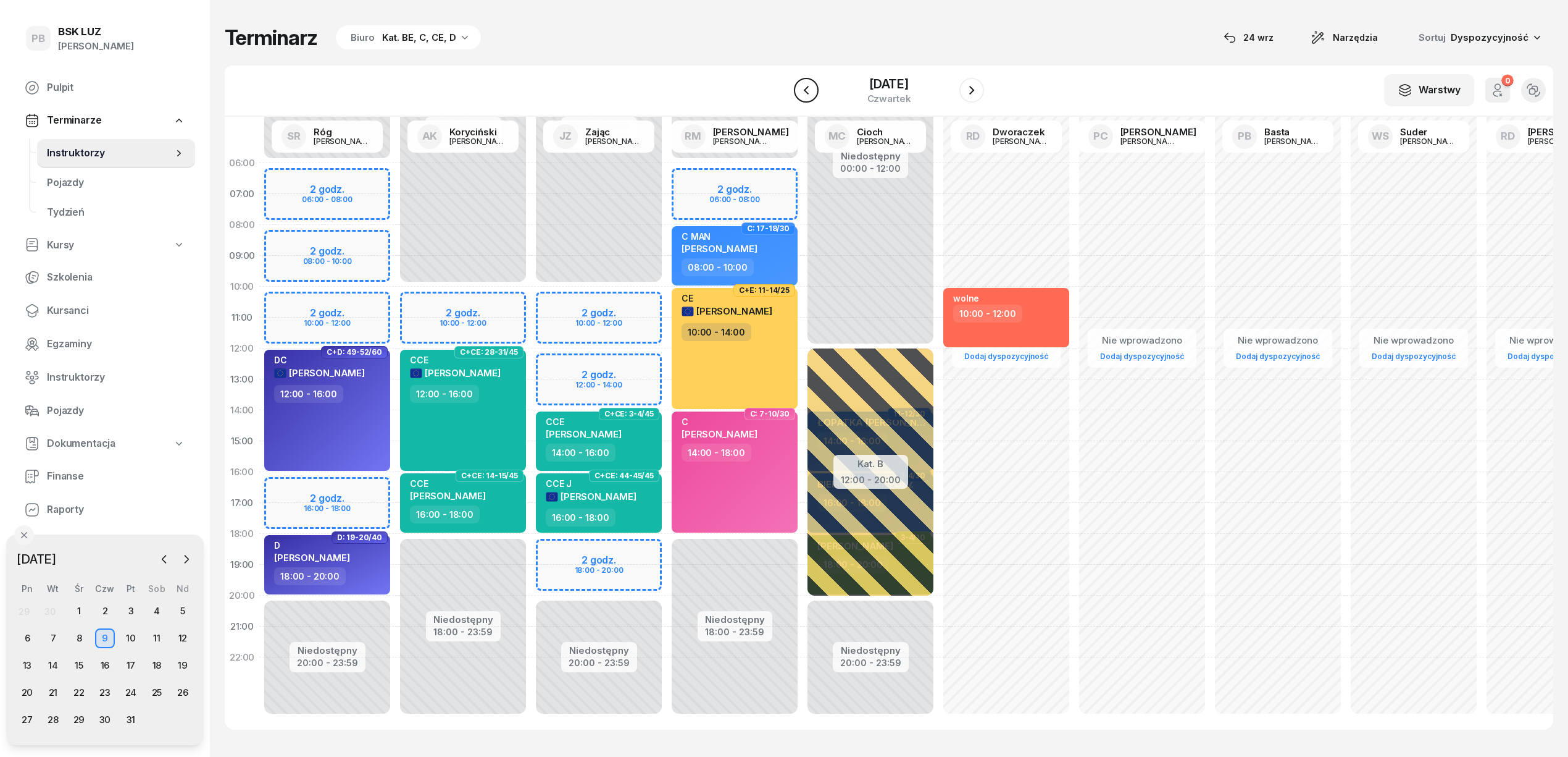
click at [799, 90] on icon "button" at bounding box center [806, 90] width 15 height 15
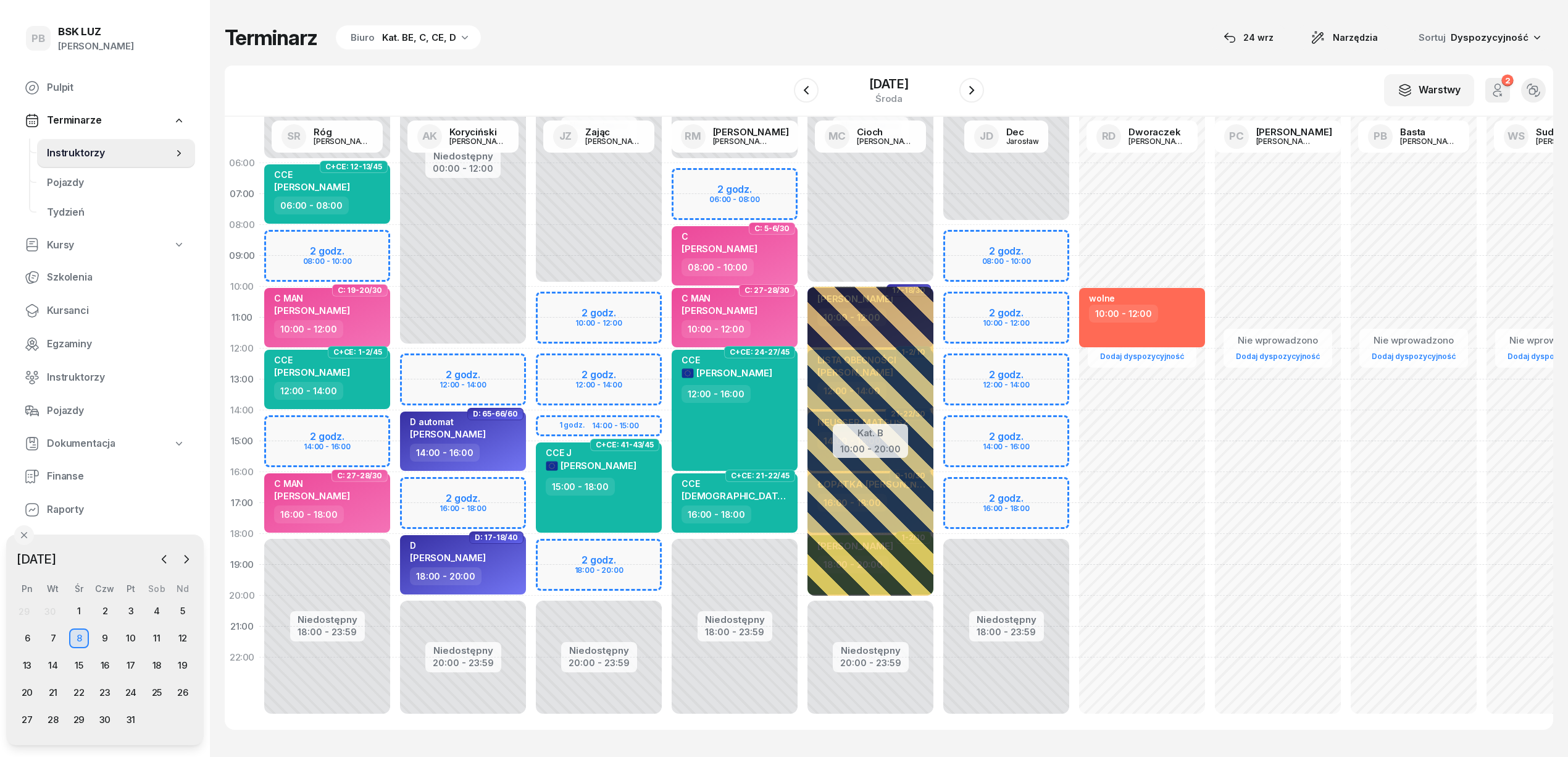
click at [561, 358] on div "Niedostępny 00:00 - 10:00 Niedostępny 20:00 - 23:59 2 godz. 10:00 - 12:00 2 god…" at bounding box center [598, 441] width 136 height 587
select select "12"
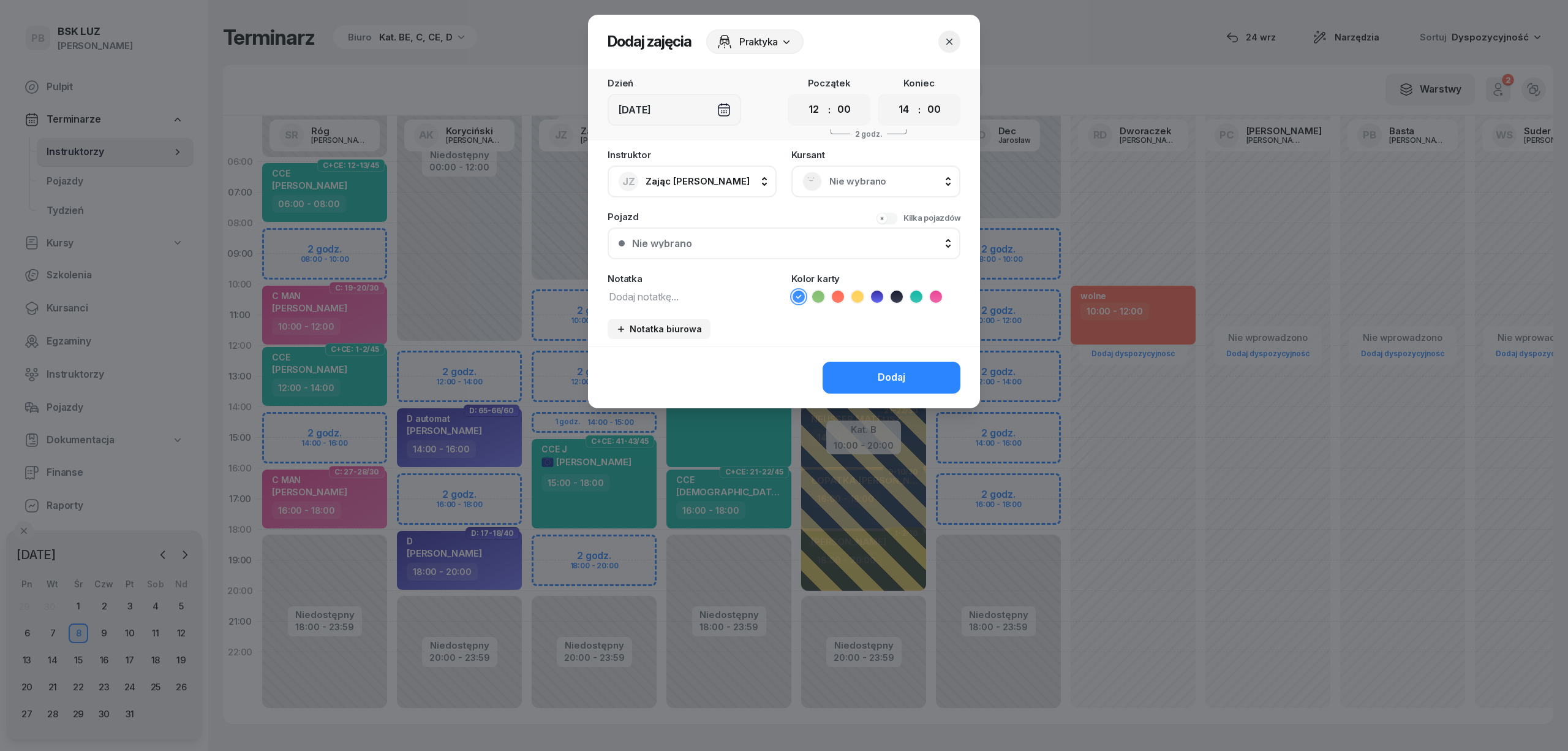
click at [848, 178] on span "Nie wybrano" at bounding box center [889, 181] width 120 height 16
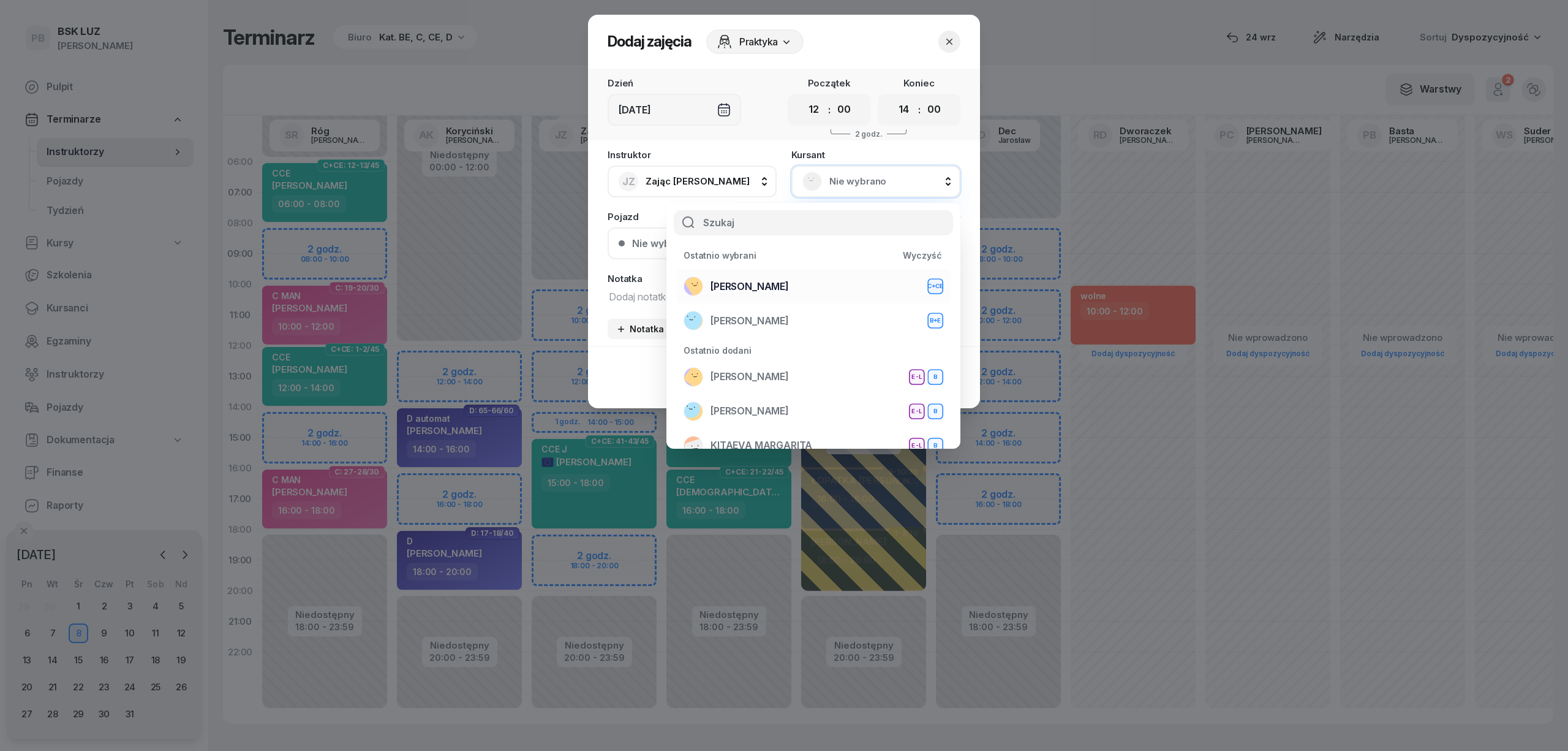
click at [789, 286] on span "[PERSON_NAME]" at bounding box center [749, 286] width 78 height 16
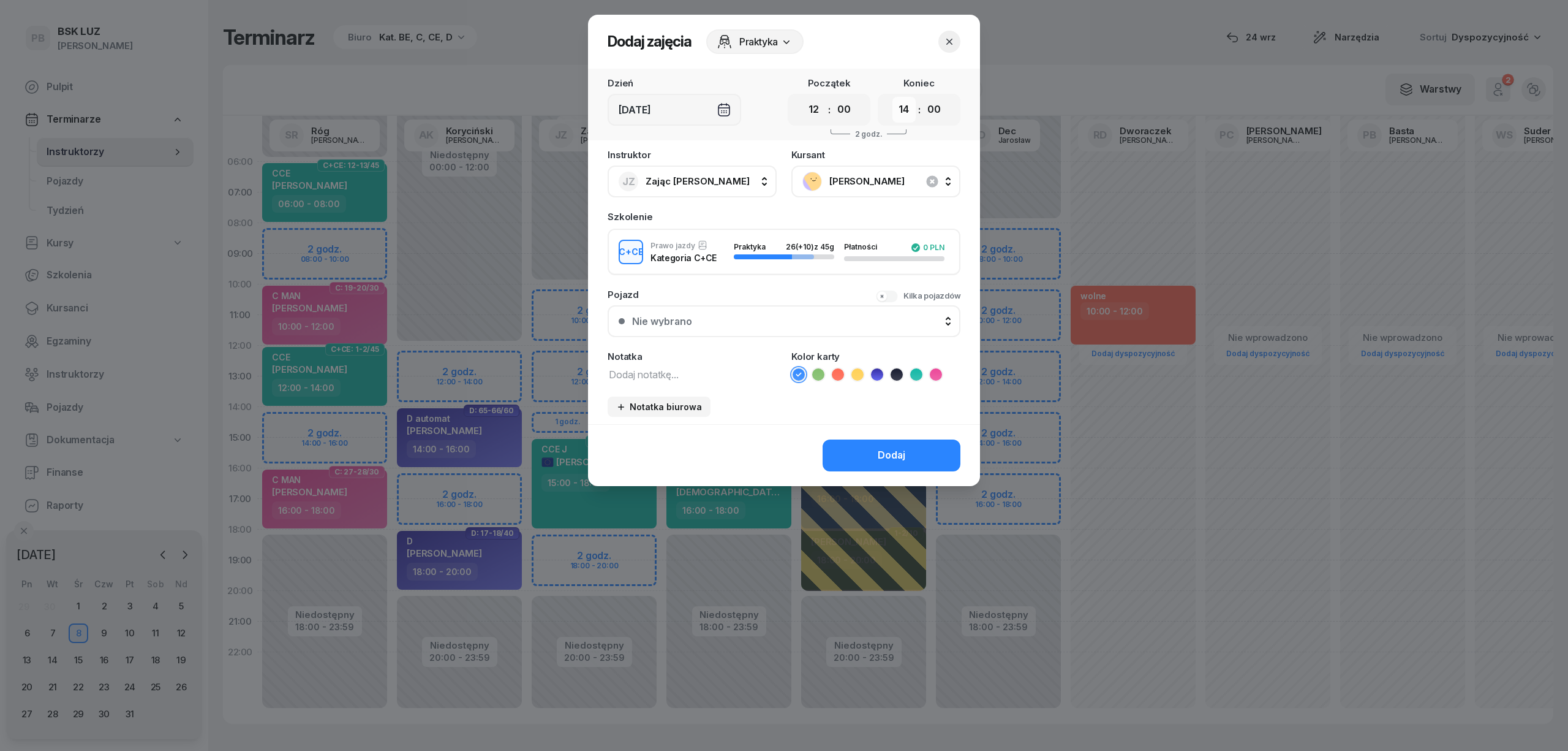
click at [905, 106] on select "00 01 02 03 04 05 06 07 08 09 10 11 12 13 14 15 16 17 18 19 20 21 22 23" at bounding box center [903, 109] width 23 height 25
select select "15"
click at [892, 97] on select "00 01 02 03 04 05 06 07 08 09 10 11 12 13 14 15 16 17 18 19 20 21 22 23" at bounding box center [903, 109] width 23 height 25
click at [896, 458] on div "Dodaj" at bounding box center [891, 455] width 27 height 16
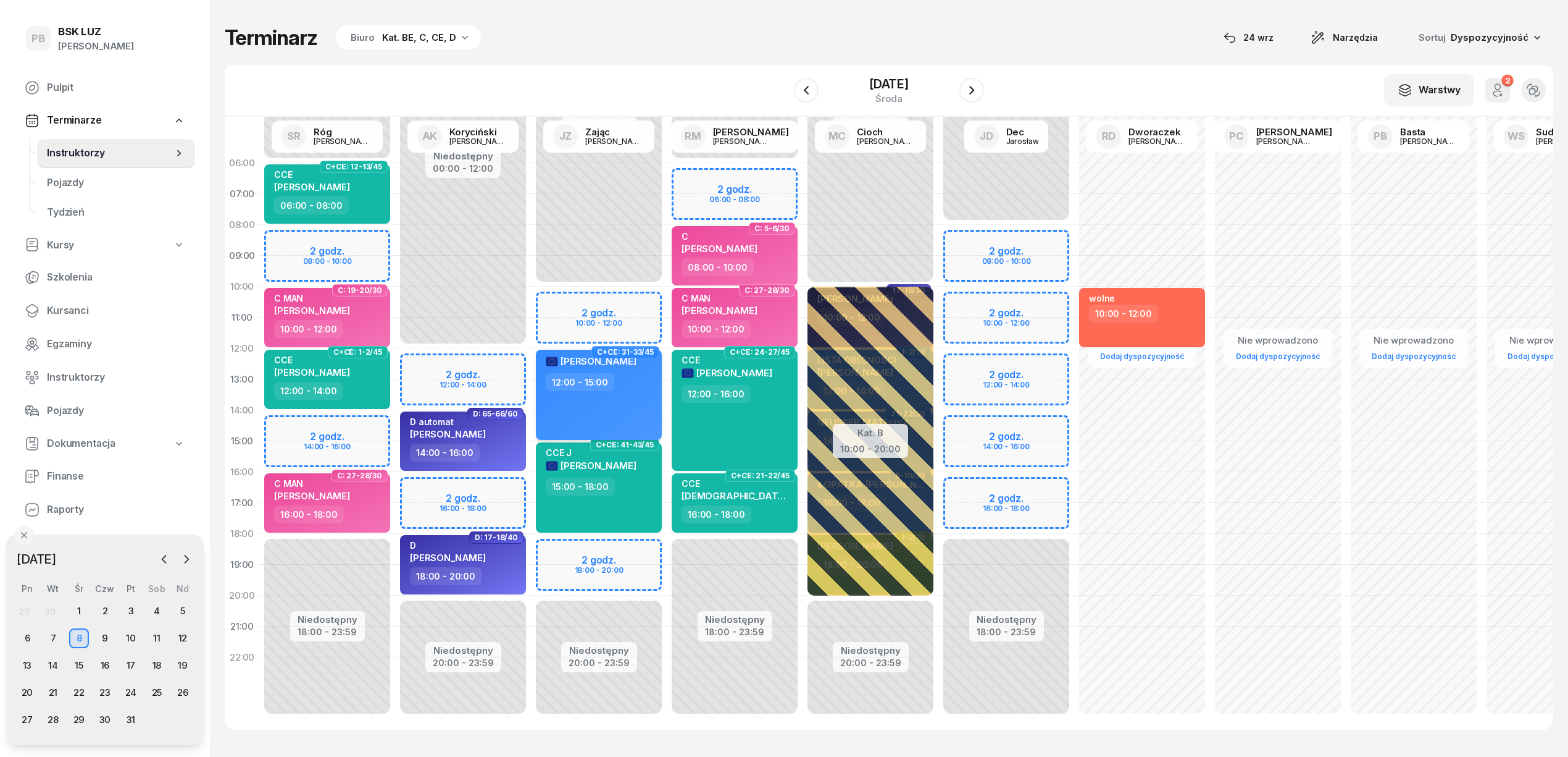
click at [640, 398] on div "[PERSON_NAME] 12:00 - 15:00" at bounding box center [598, 394] width 126 height 90
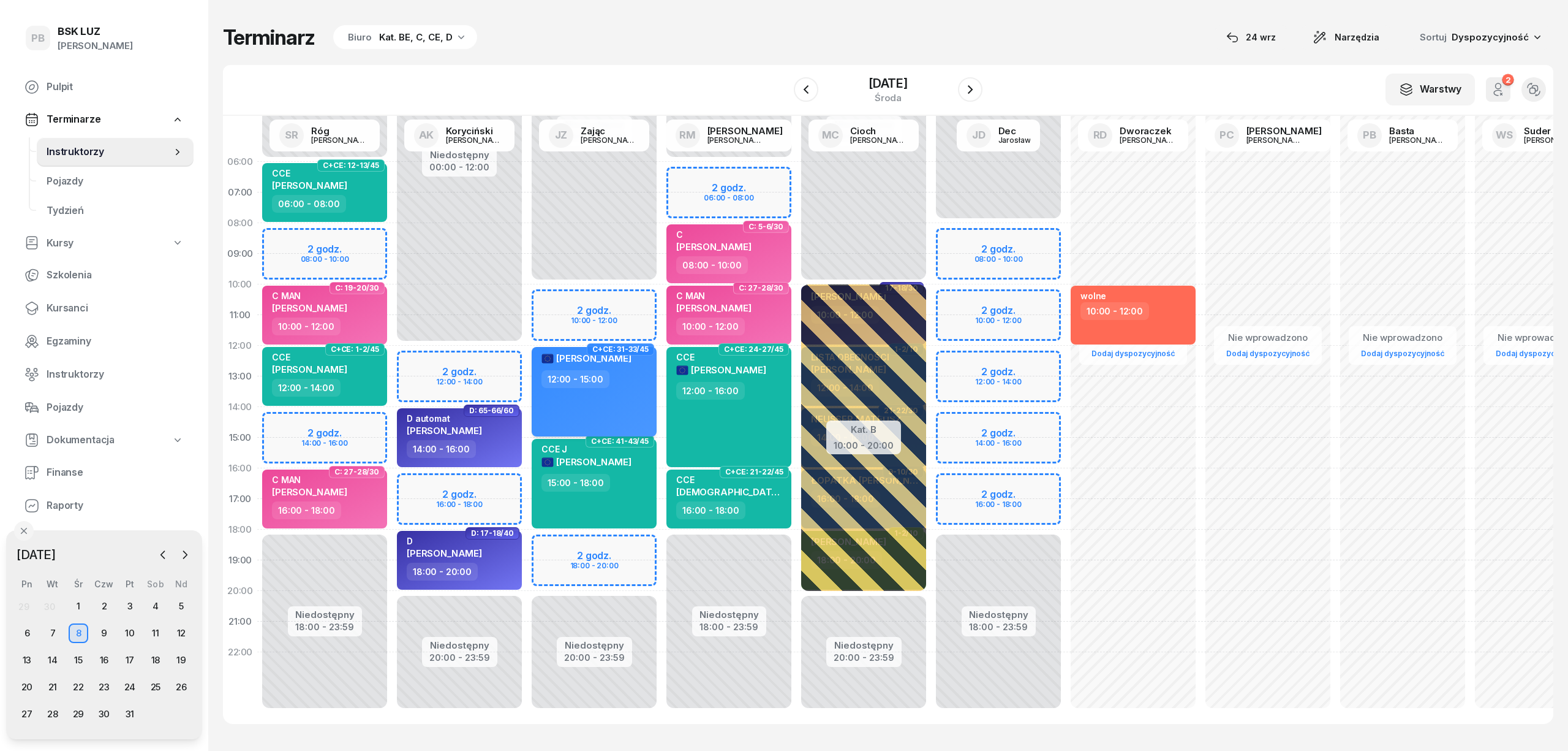
select select "12"
select select "15"
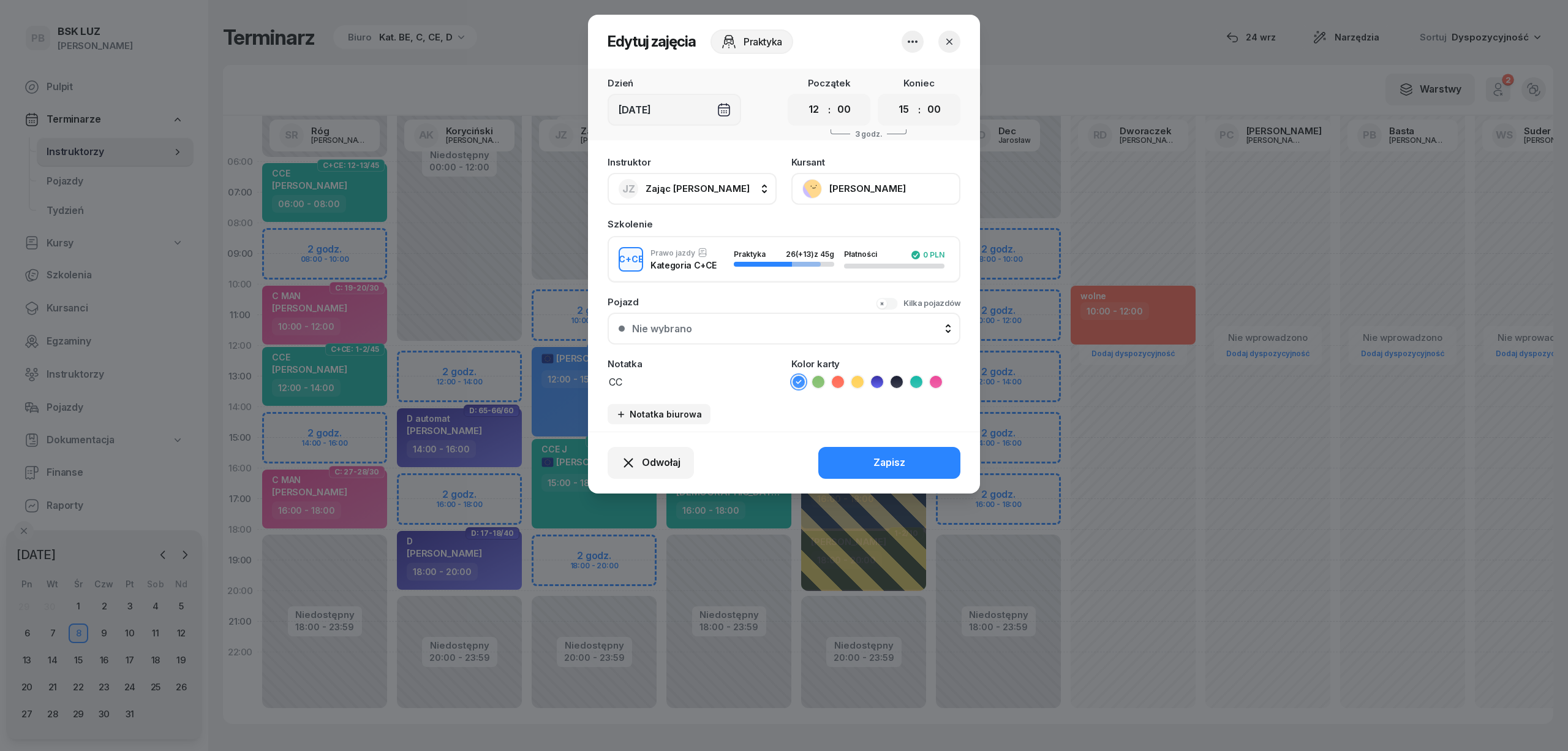
click at [704, 382] on textarea "CC" at bounding box center [692, 381] width 169 height 16
type textarea "CCE"
click at [921, 377] on icon at bounding box center [915, 381] width 12 height 12
click at [880, 451] on button "Zapisz" at bounding box center [889, 463] width 142 height 32
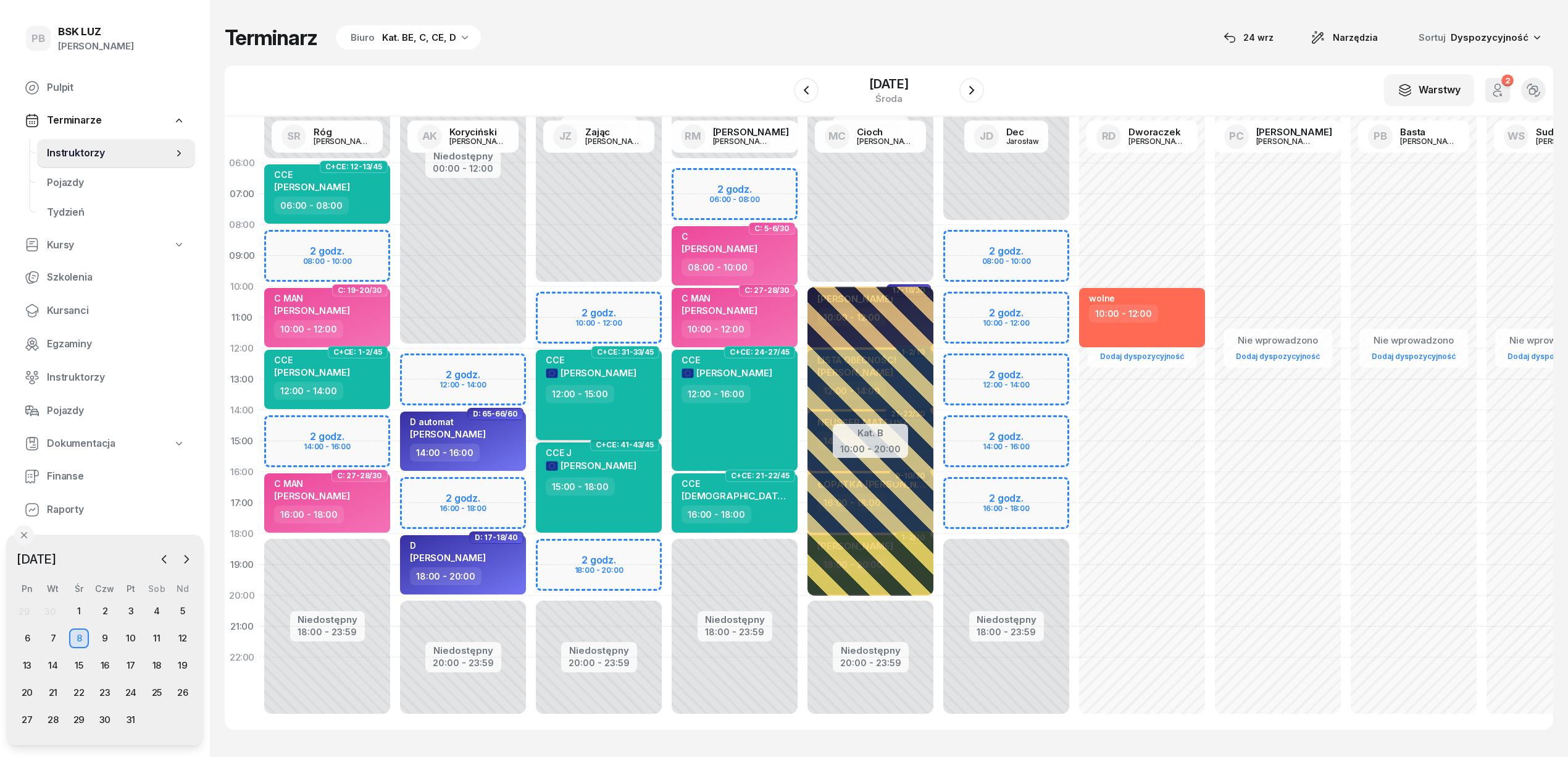
click at [627, 376] on span "[PERSON_NAME]" at bounding box center [598, 372] width 76 height 12
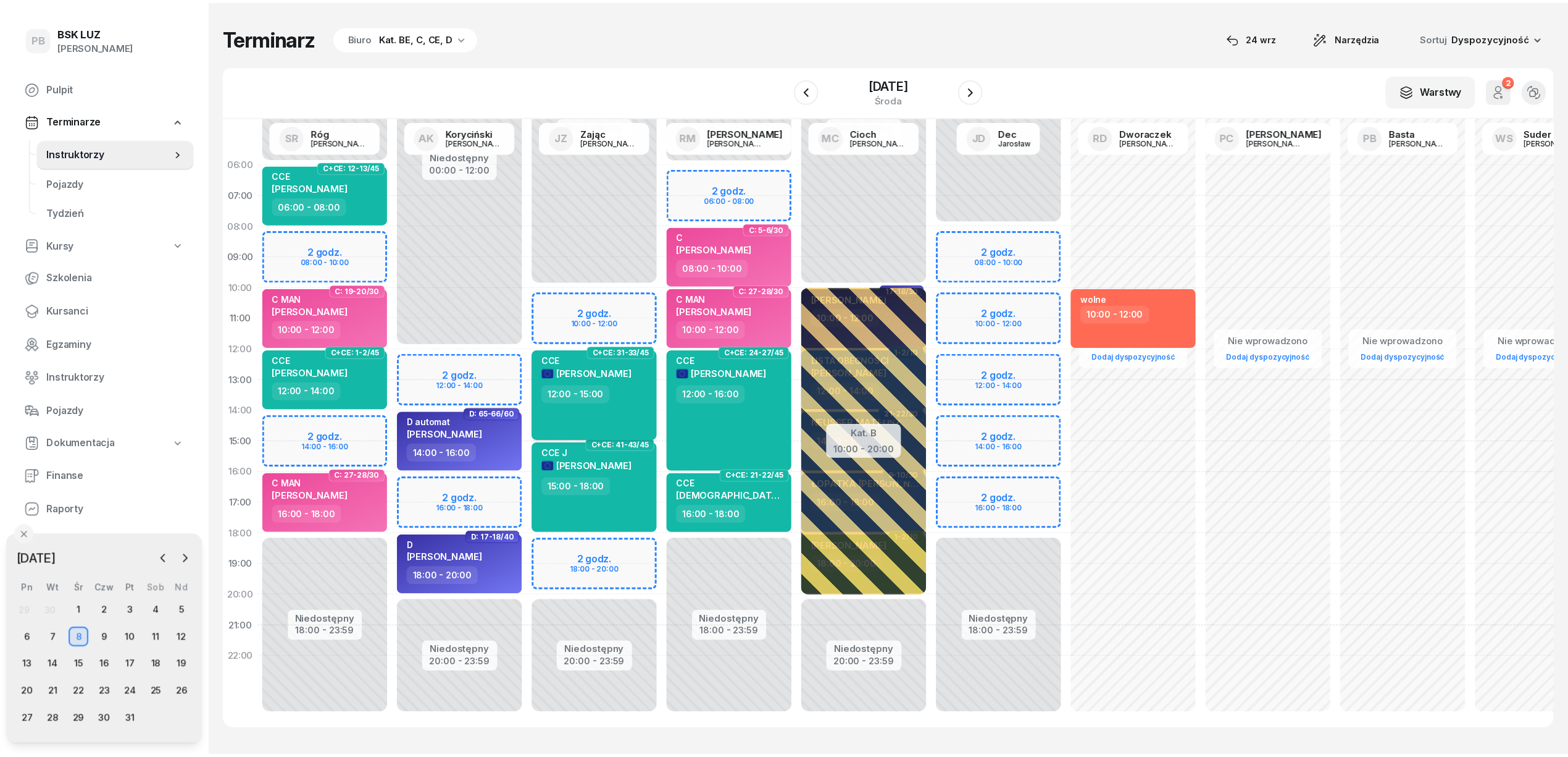
scroll to position [1, 0]
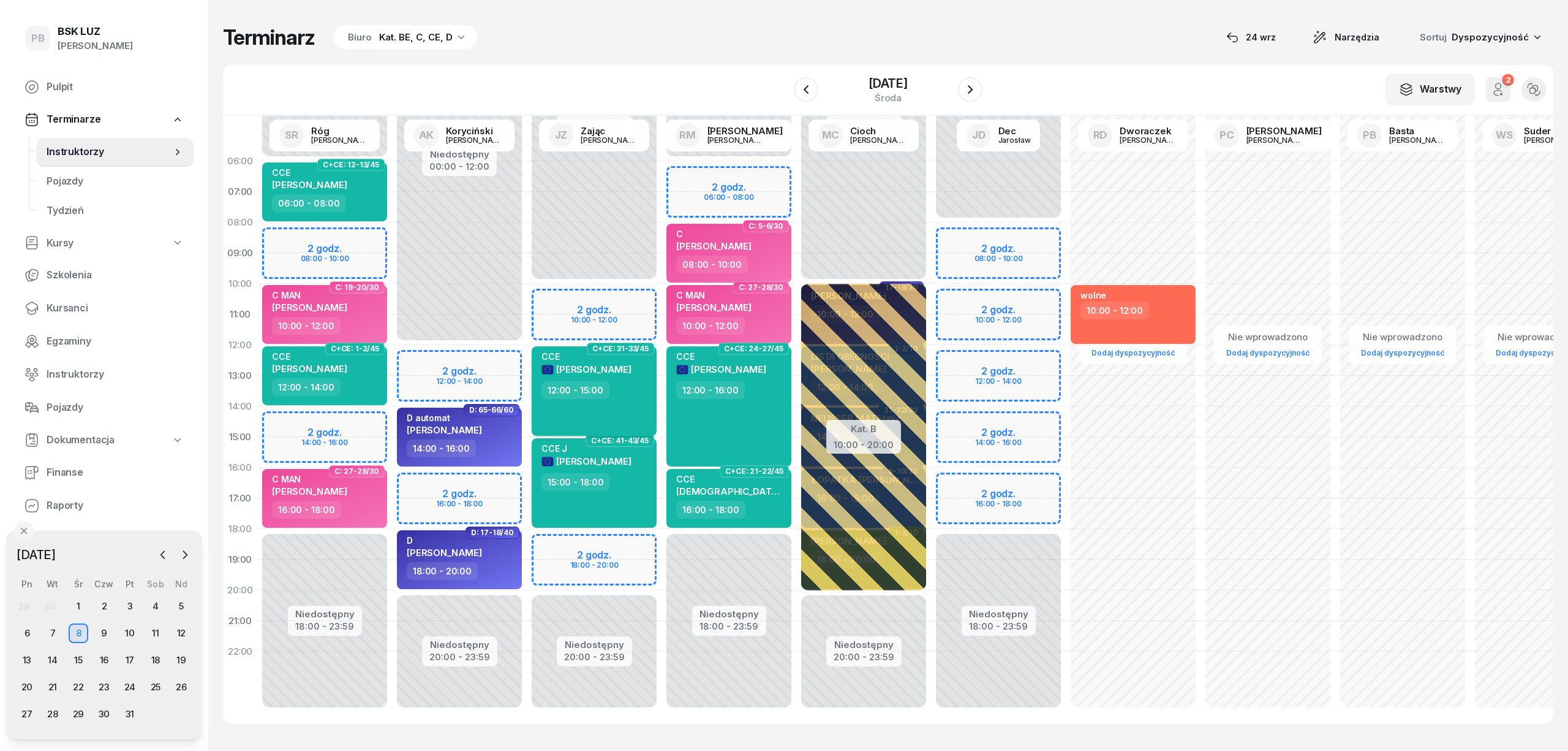
select select "12"
select select "15"
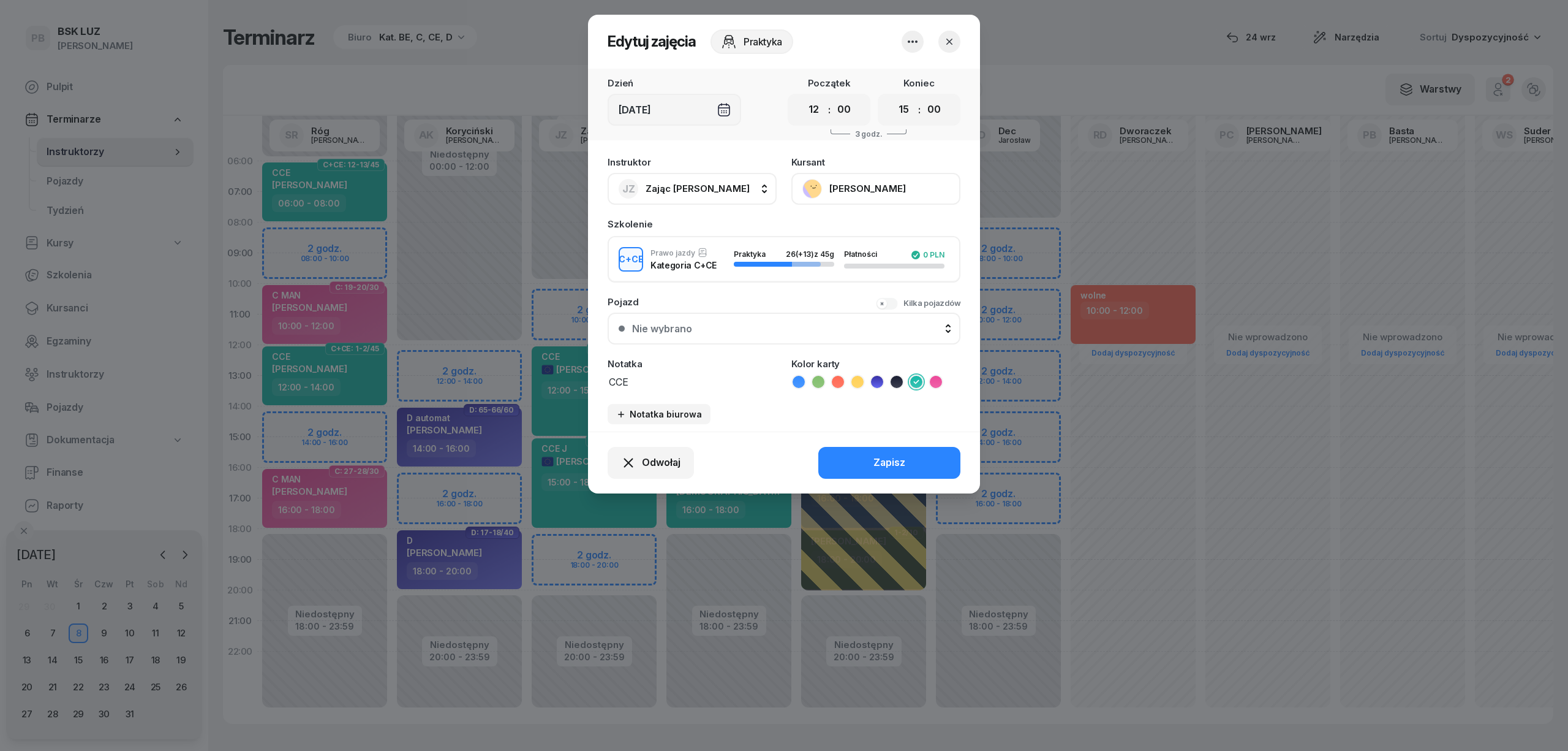
click at [860, 179] on button "[PERSON_NAME]" at bounding box center [876, 188] width 169 height 32
click at [839, 218] on link "Otwórz profil" at bounding box center [874, 230] width 161 height 30
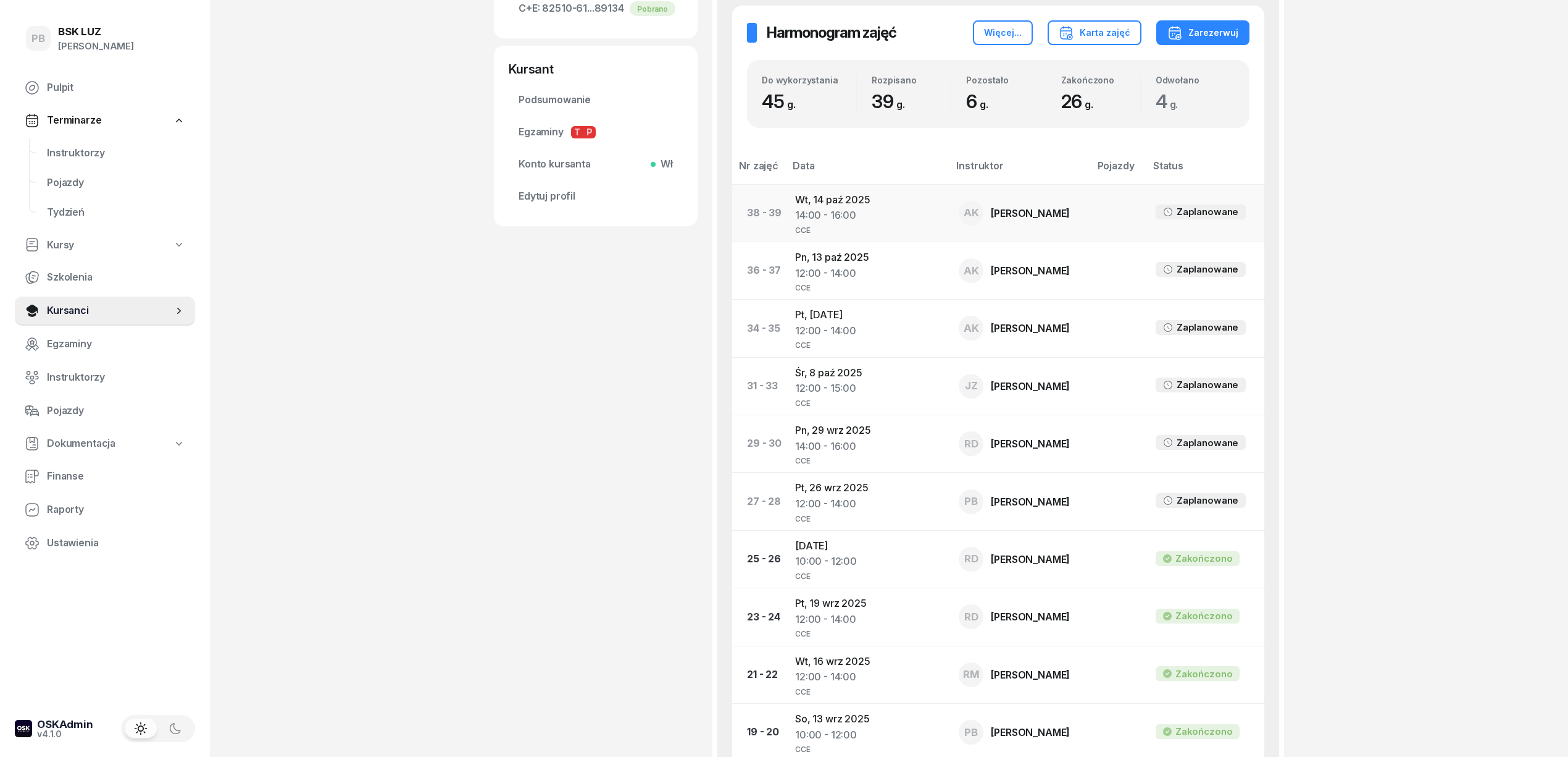
scroll to position [494, 0]
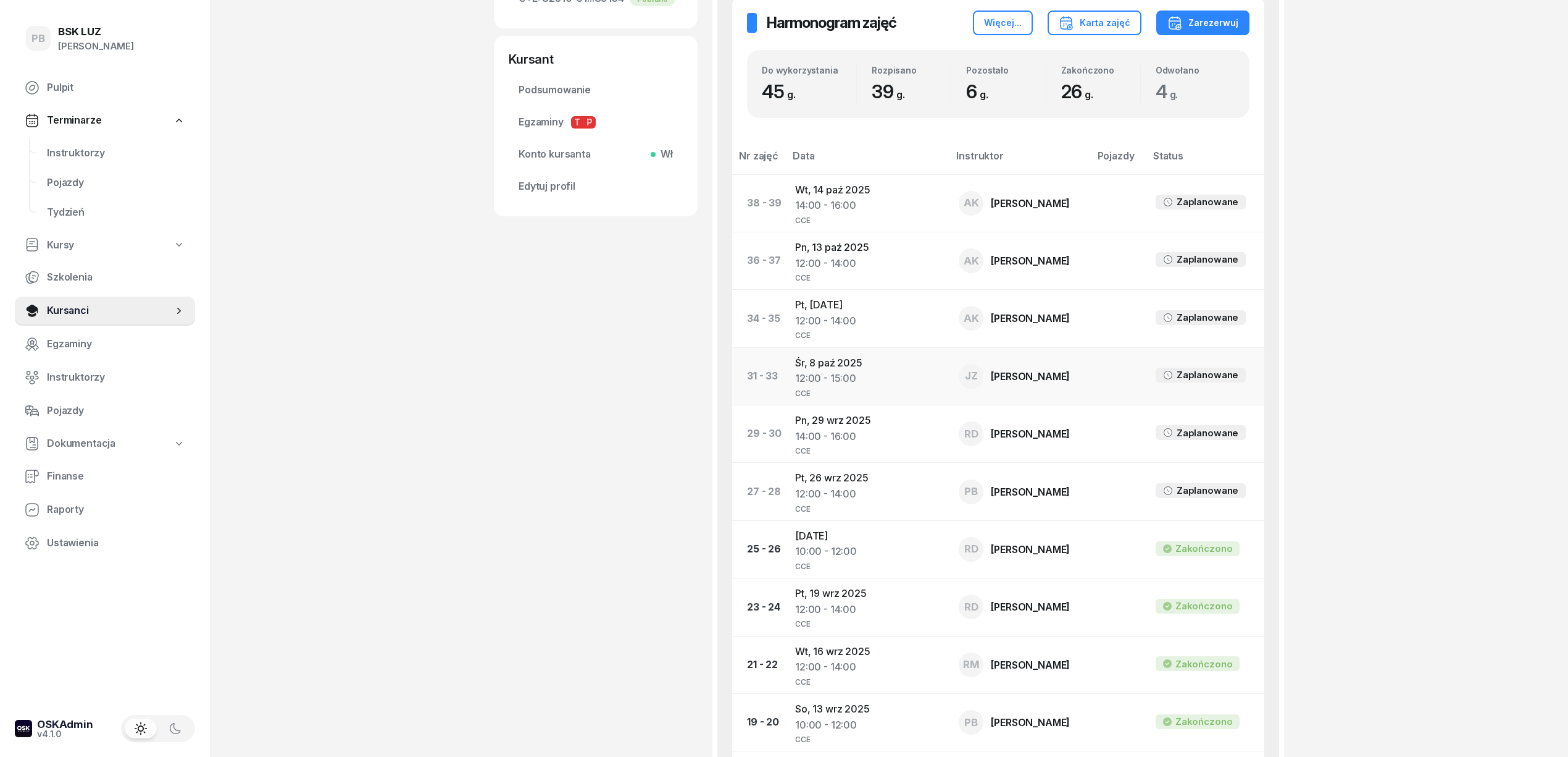
click at [828, 364] on td "[DATE] 12:00 - 15:00 CCE" at bounding box center [867, 375] width 163 height 58
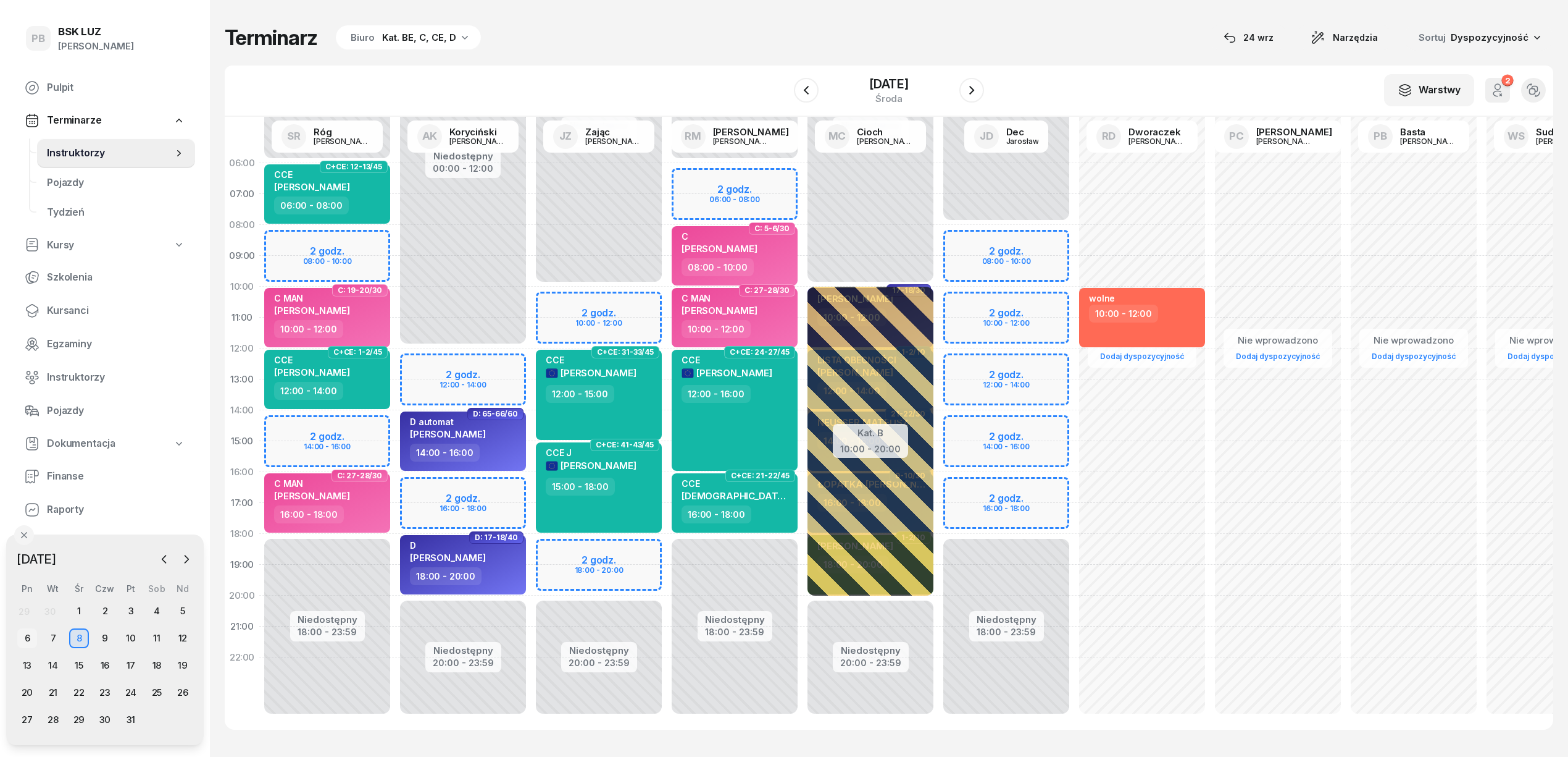
click at [26, 633] on div "6" at bounding box center [27, 638] width 20 height 20
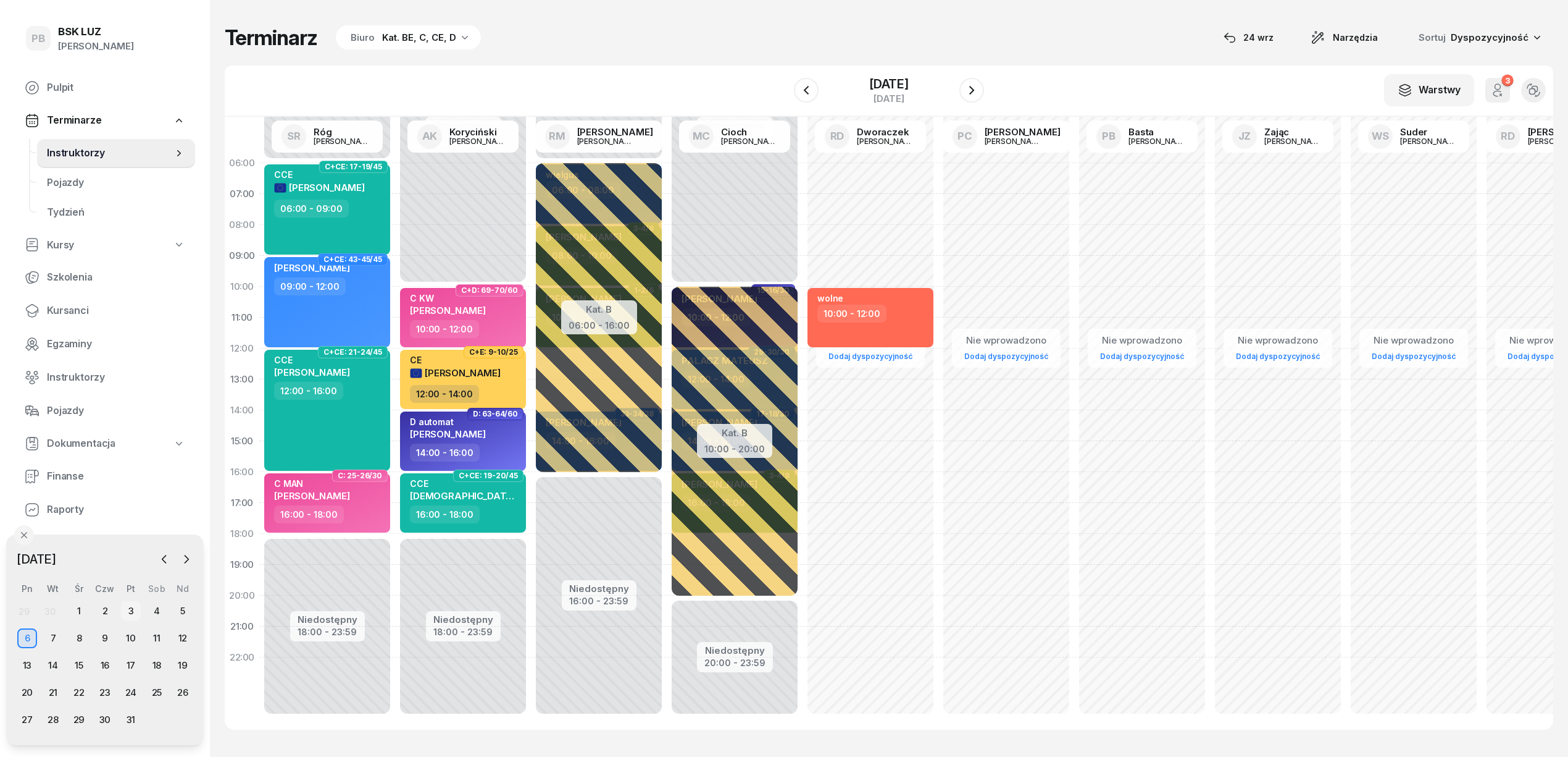
click at [131, 611] on div "3" at bounding box center [131, 611] width 20 height 20
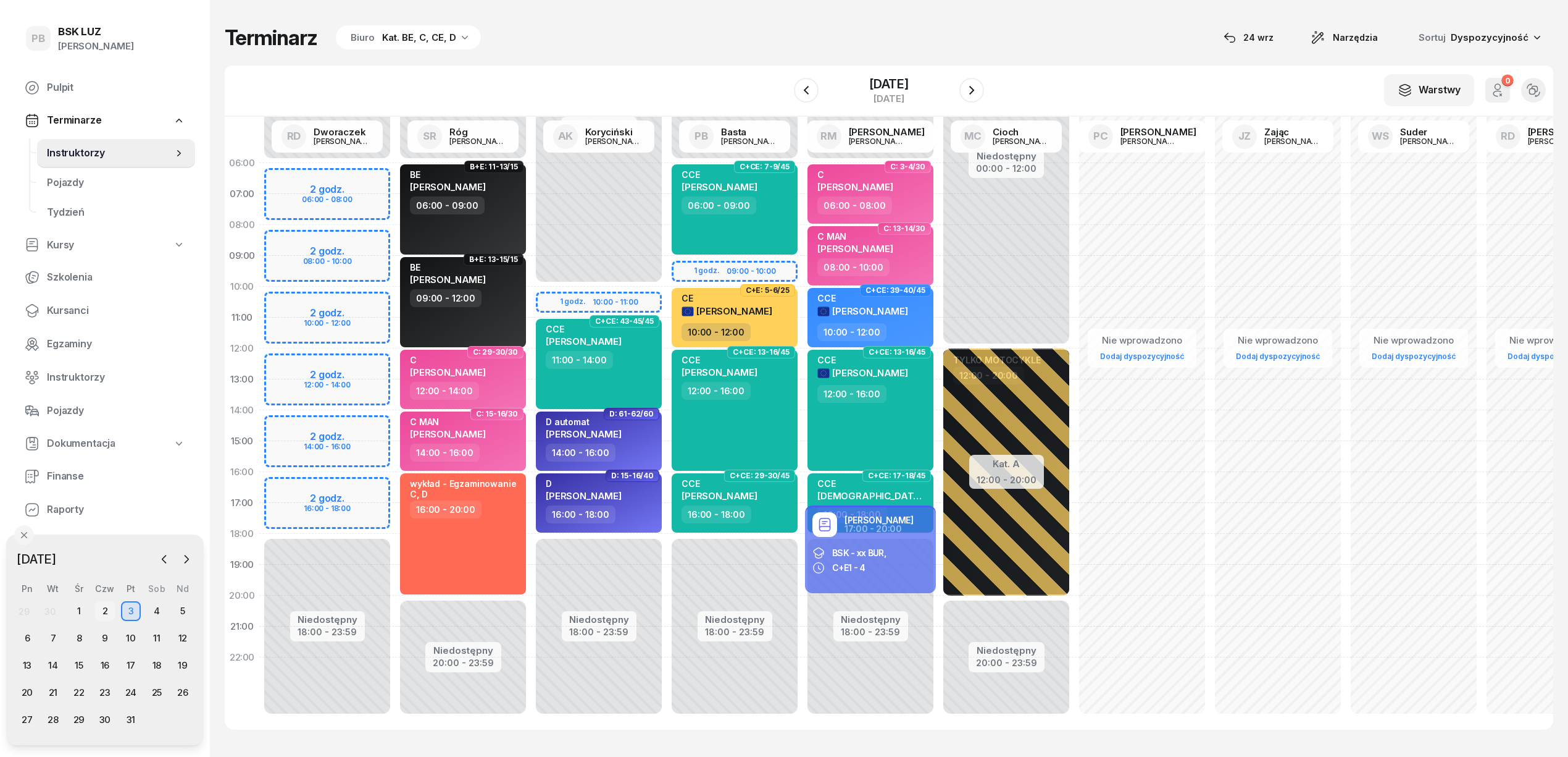
click at [104, 606] on div "2" at bounding box center [105, 611] width 20 height 20
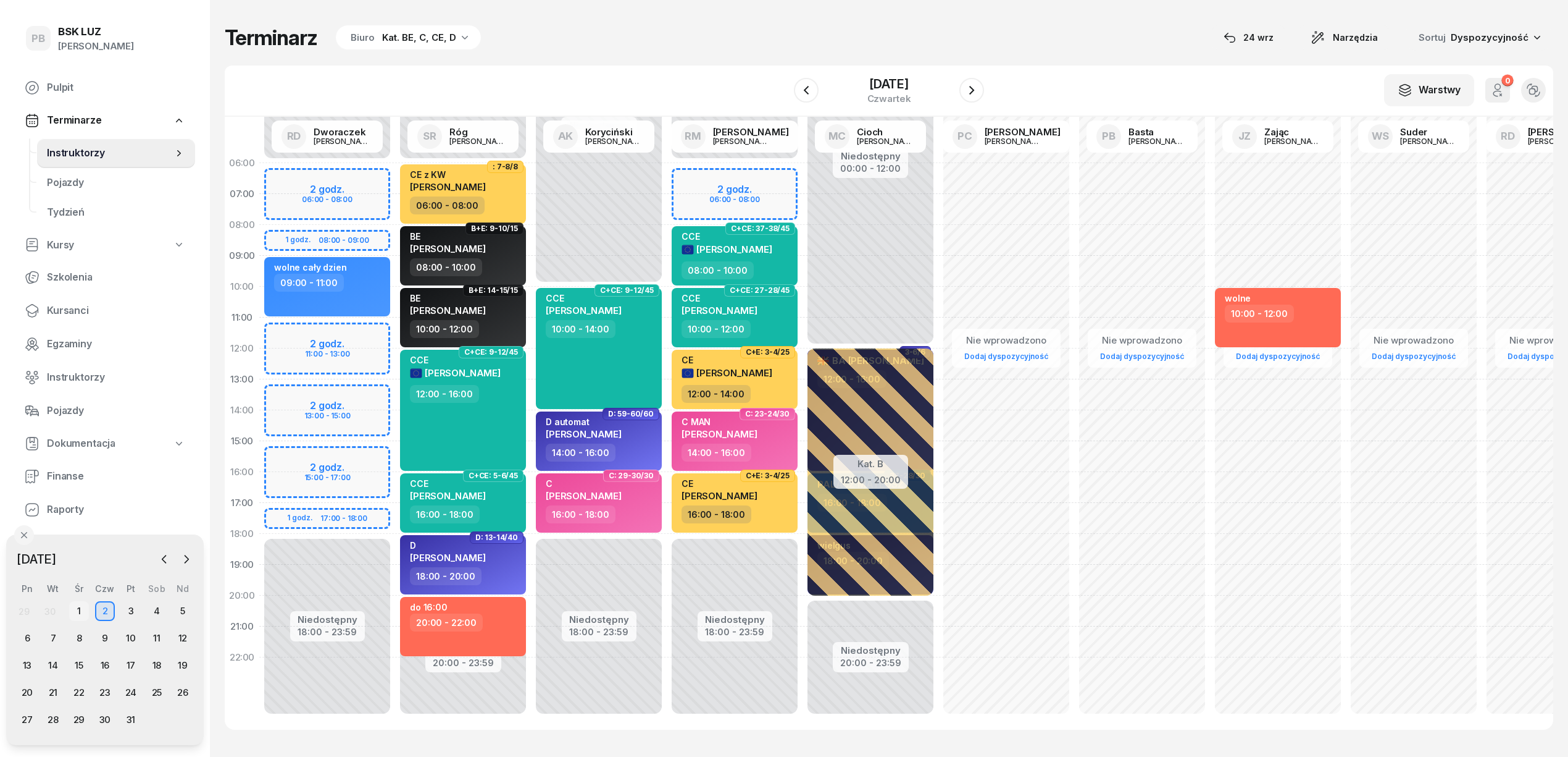
click at [72, 608] on div "1" at bounding box center [79, 611] width 20 height 20
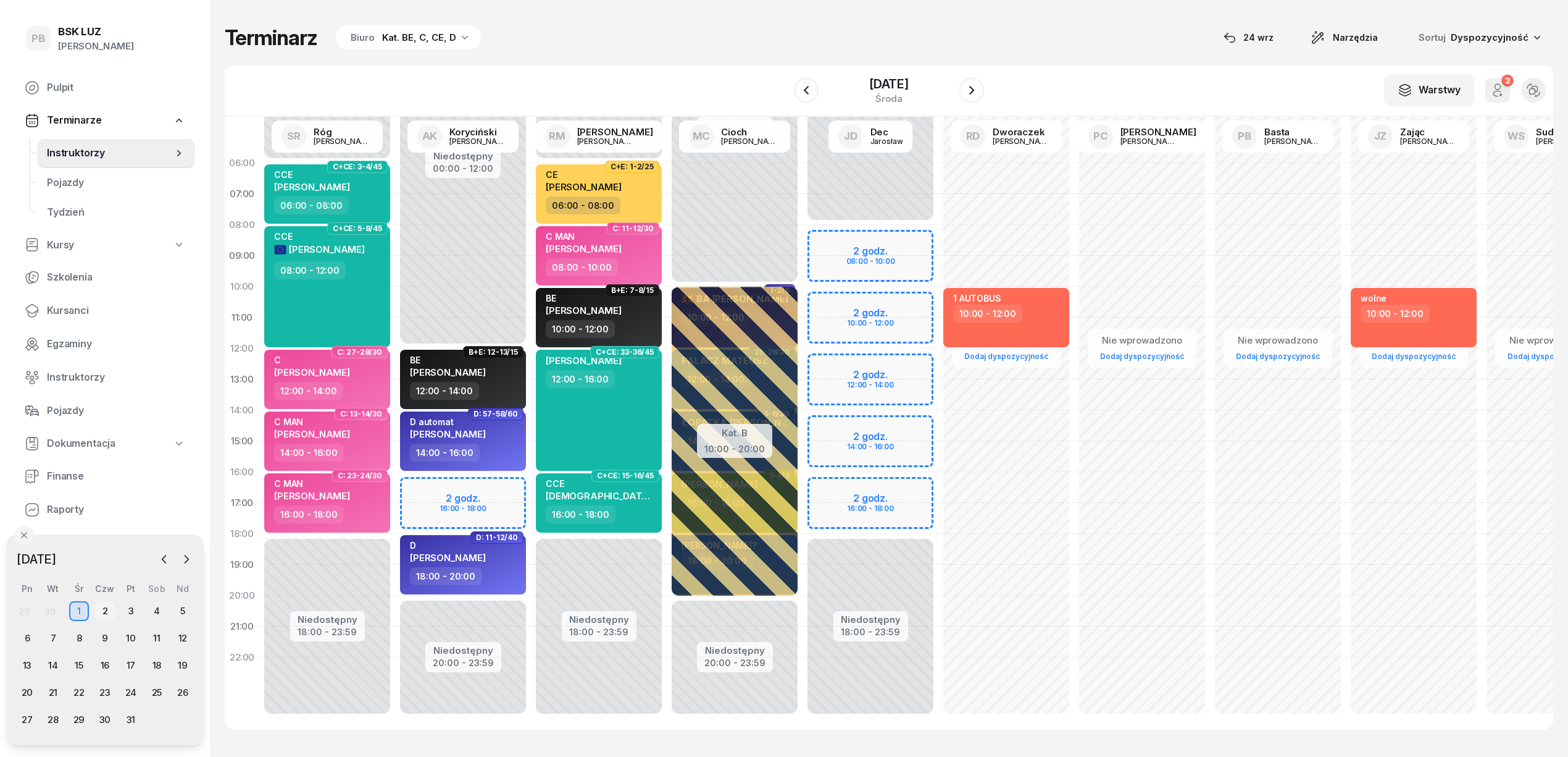
click at [109, 608] on div "2" at bounding box center [105, 611] width 20 height 20
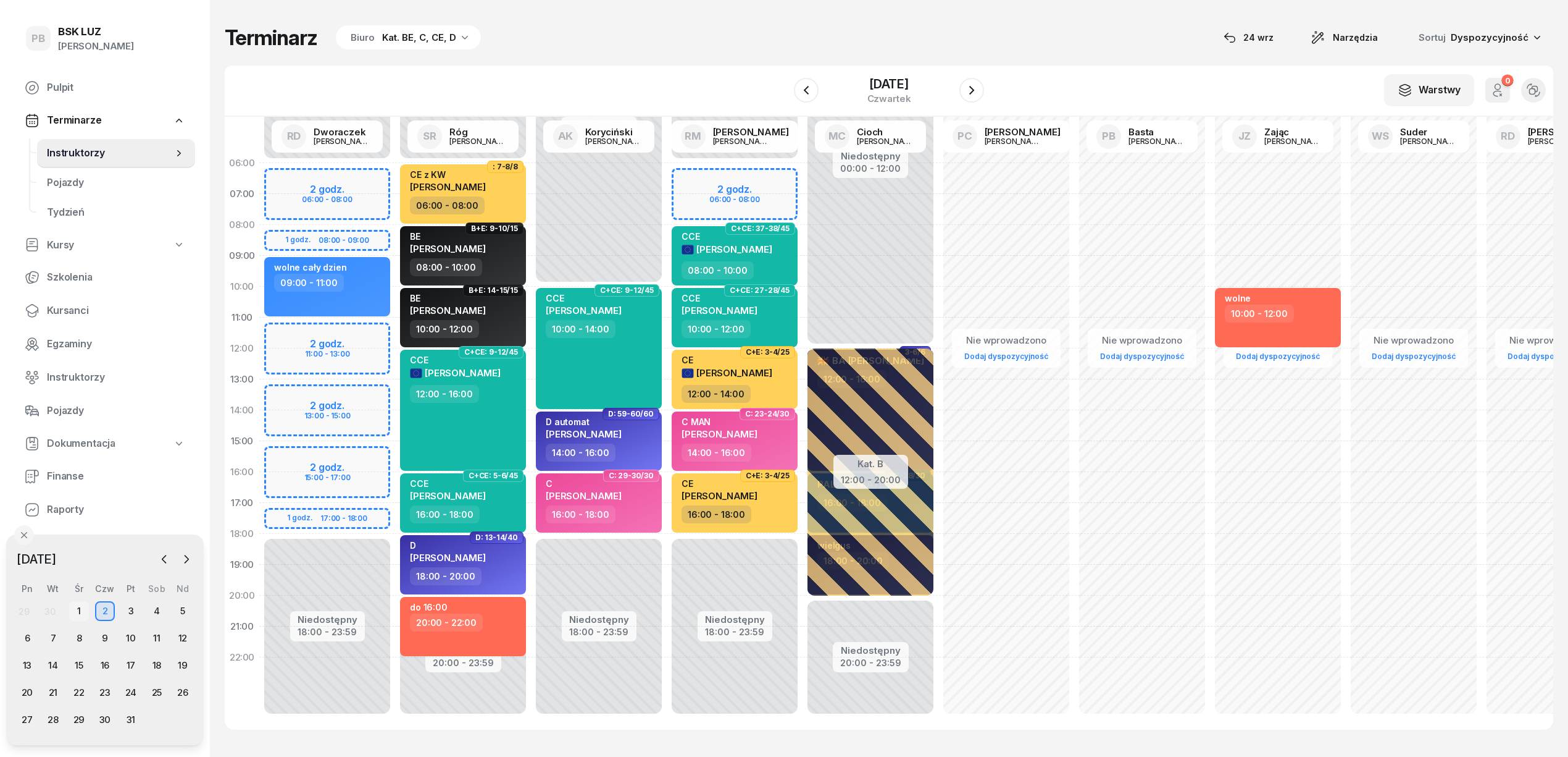
click at [84, 608] on div "1" at bounding box center [79, 611] width 20 height 20
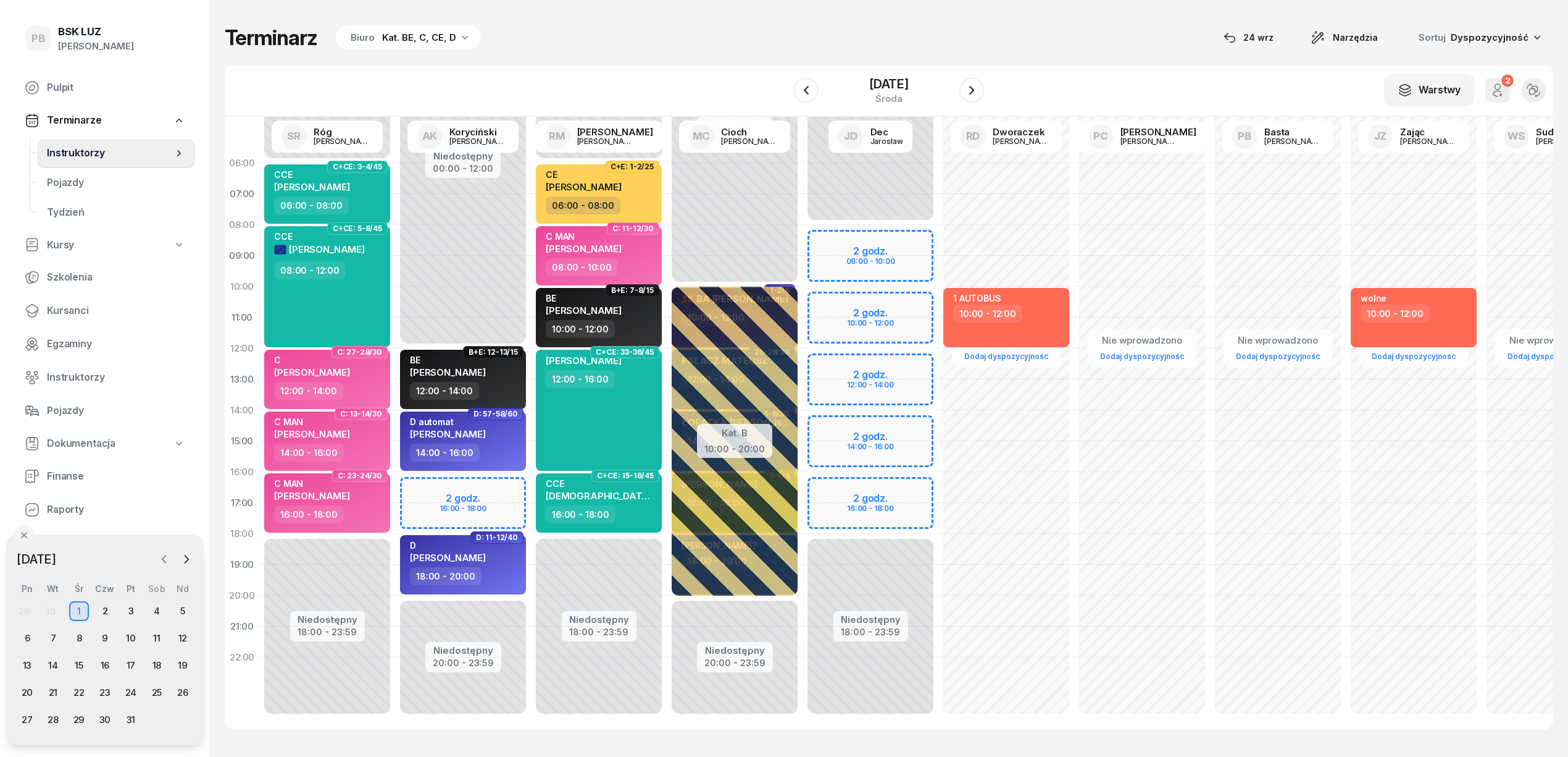
click at [166, 562] on icon "button" at bounding box center [163, 559] width 12 height 12
click at [73, 694] on div "24" at bounding box center [79, 692] width 20 height 20
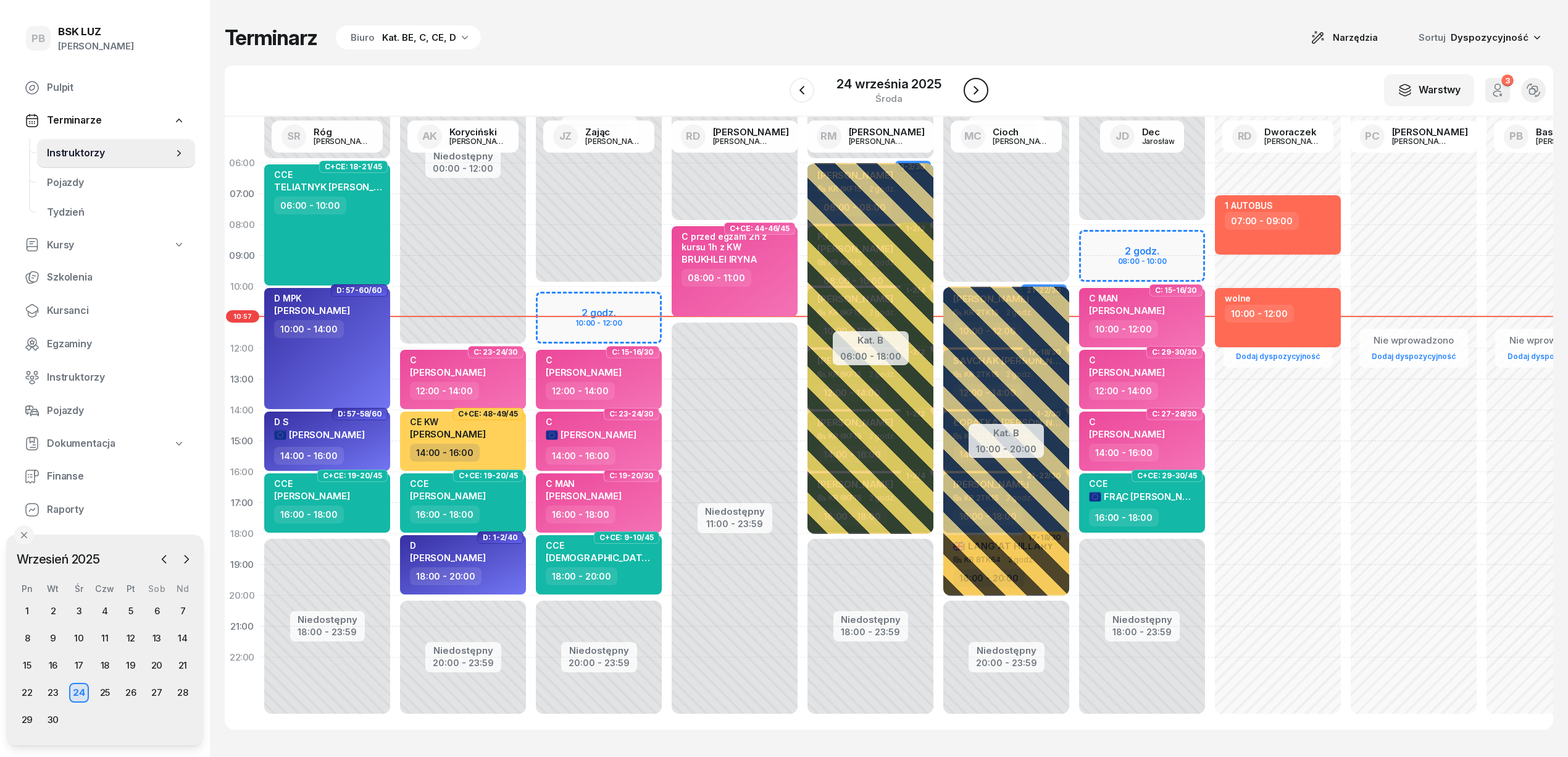
click at [979, 90] on icon "button" at bounding box center [976, 90] width 15 height 15
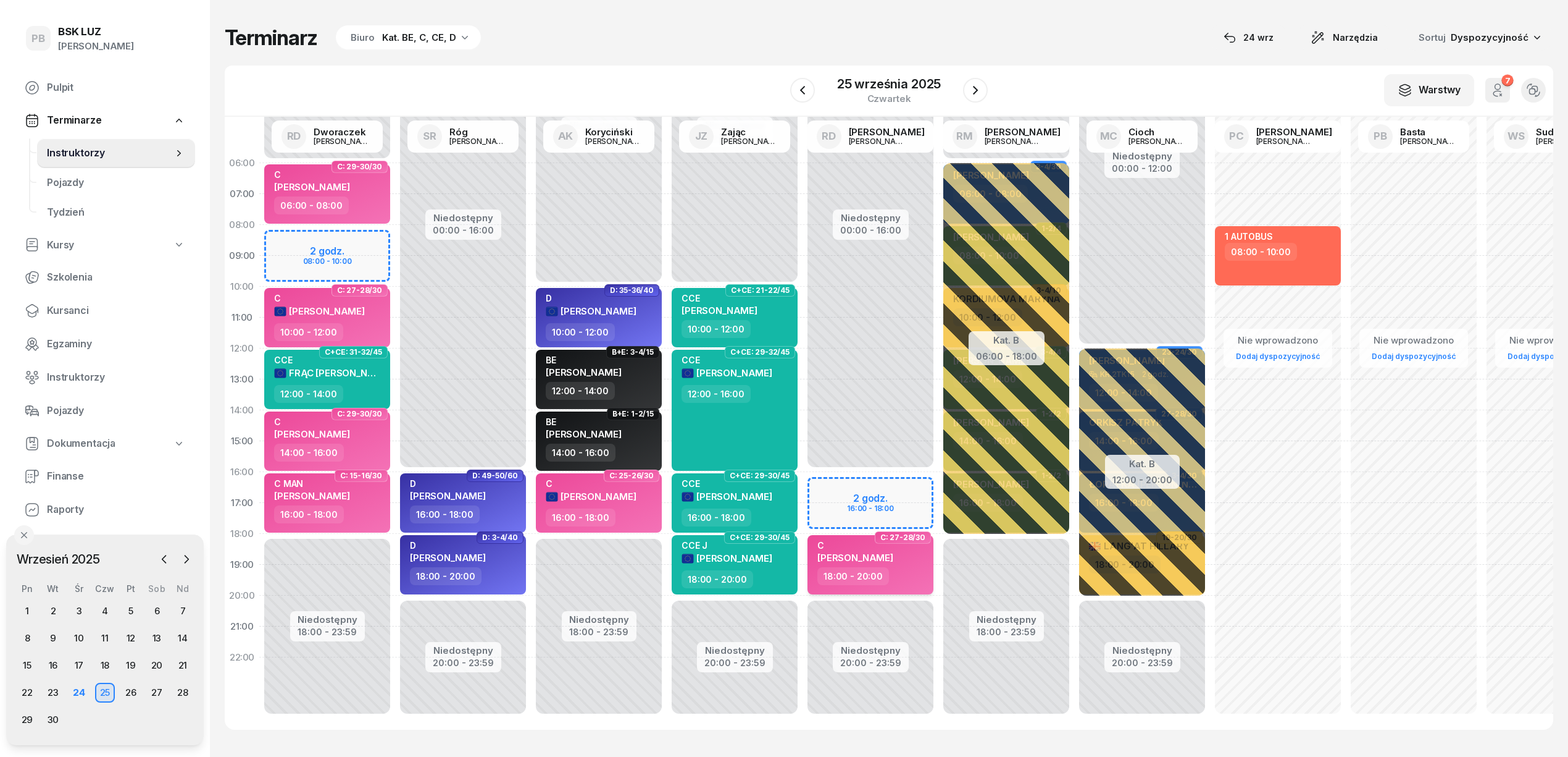
click at [893, 561] on span "[PERSON_NAME]" at bounding box center [855, 557] width 76 height 12
select select "18"
select select "20"
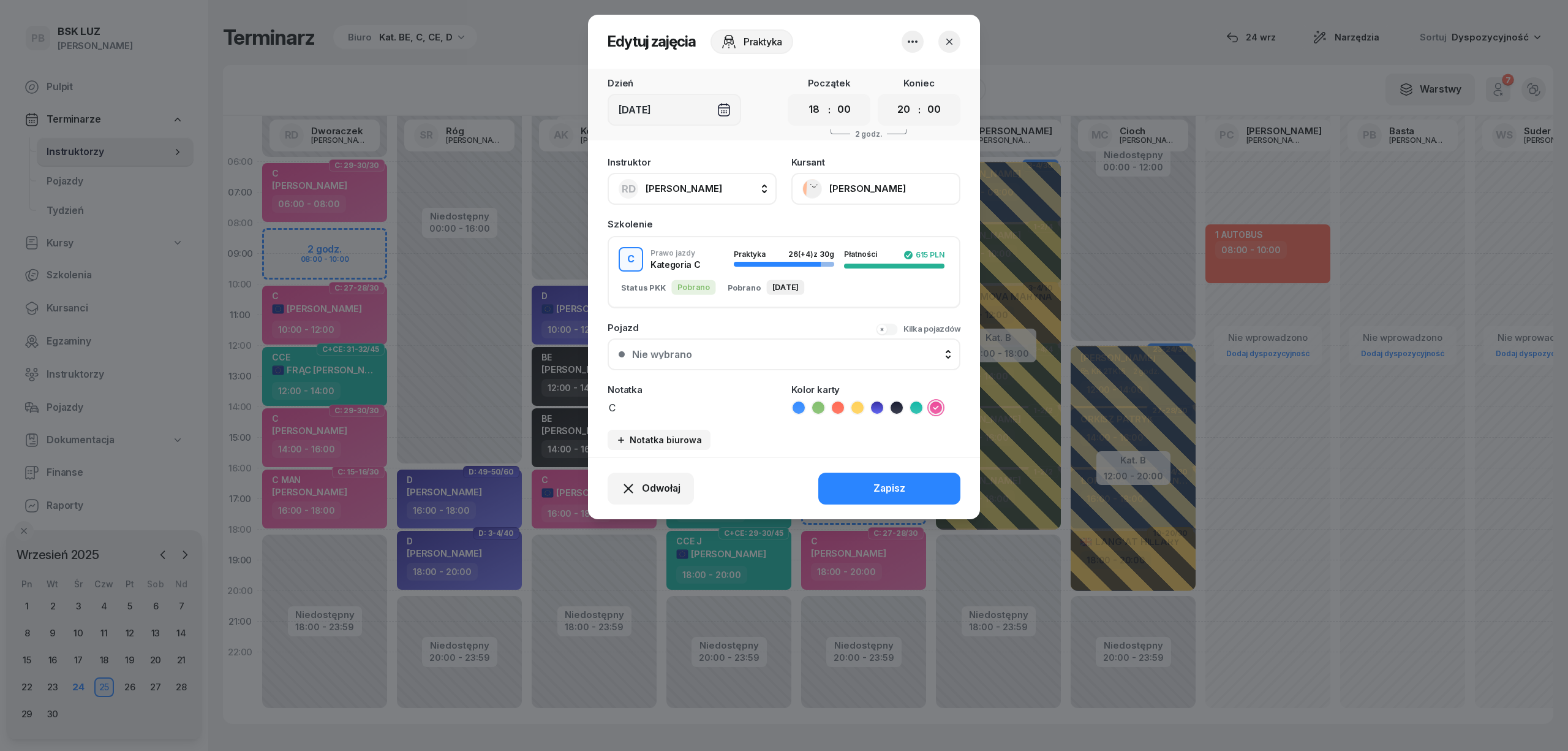
click at [888, 186] on button "[PERSON_NAME]" at bounding box center [876, 188] width 169 height 32
click at [875, 224] on link "Otwórz profil" at bounding box center [874, 230] width 161 height 30
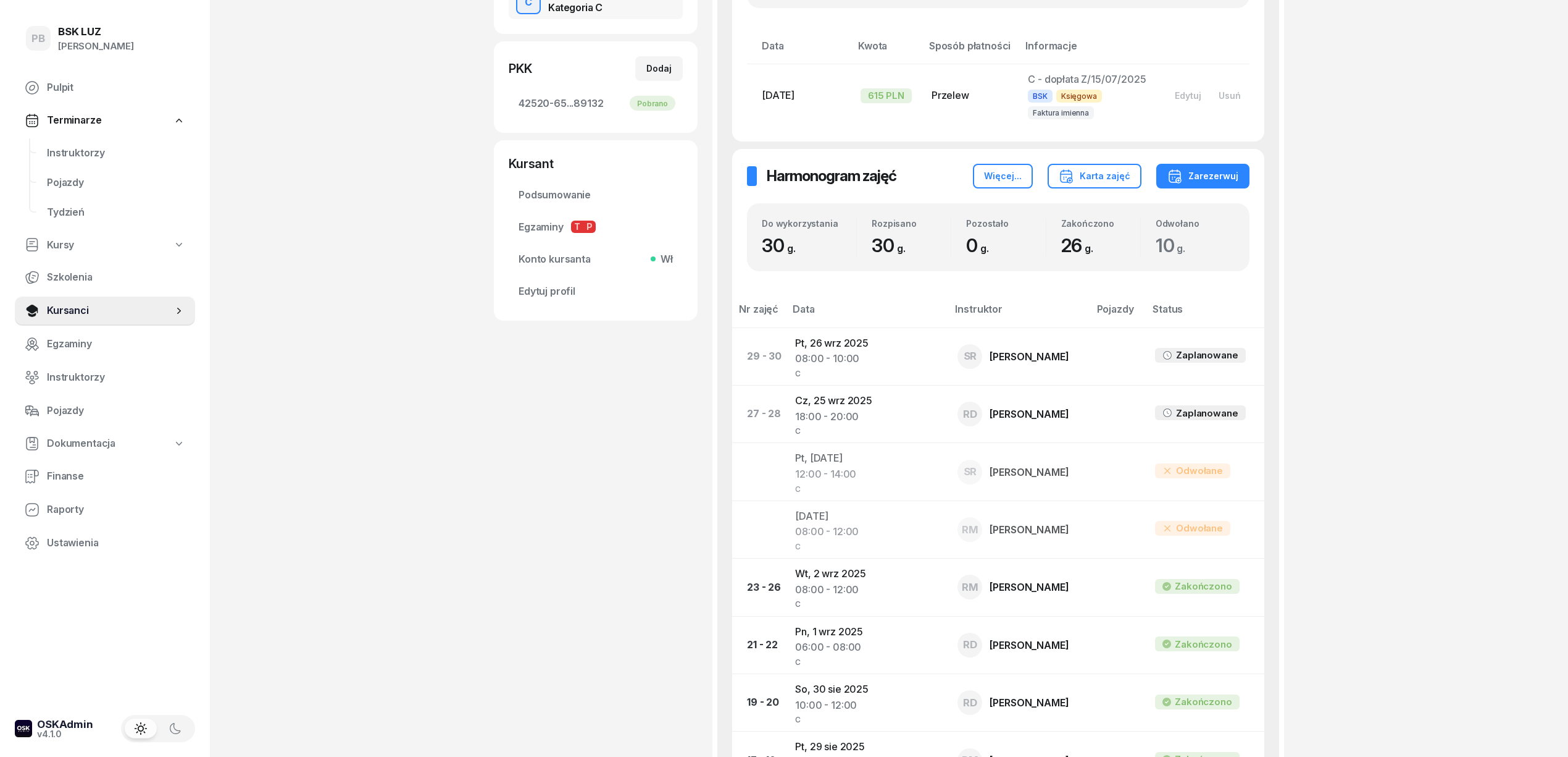
scroll to position [329, 0]
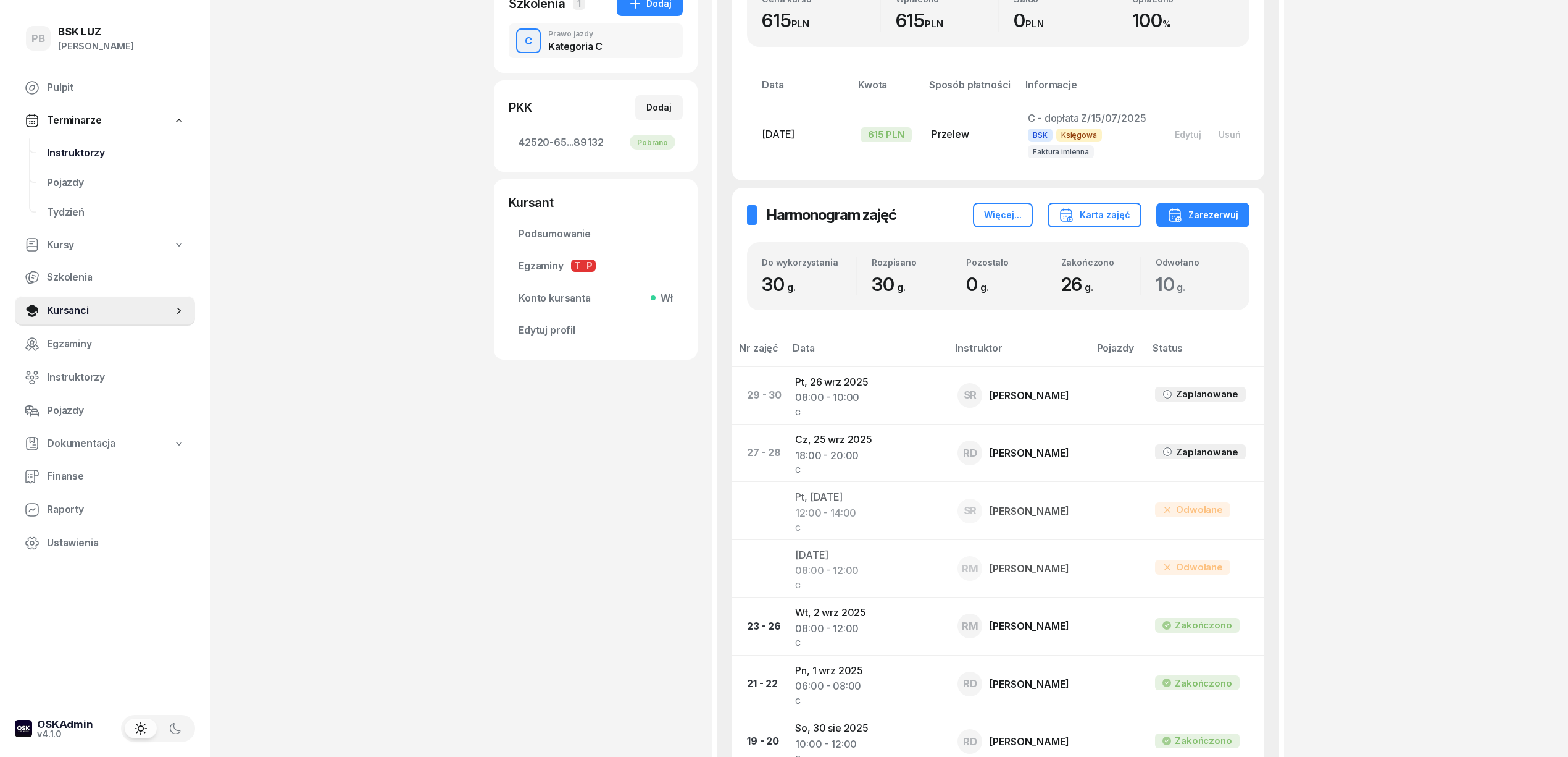
click at [90, 144] on link "Instruktorzy" at bounding box center [116, 154] width 158 height 30
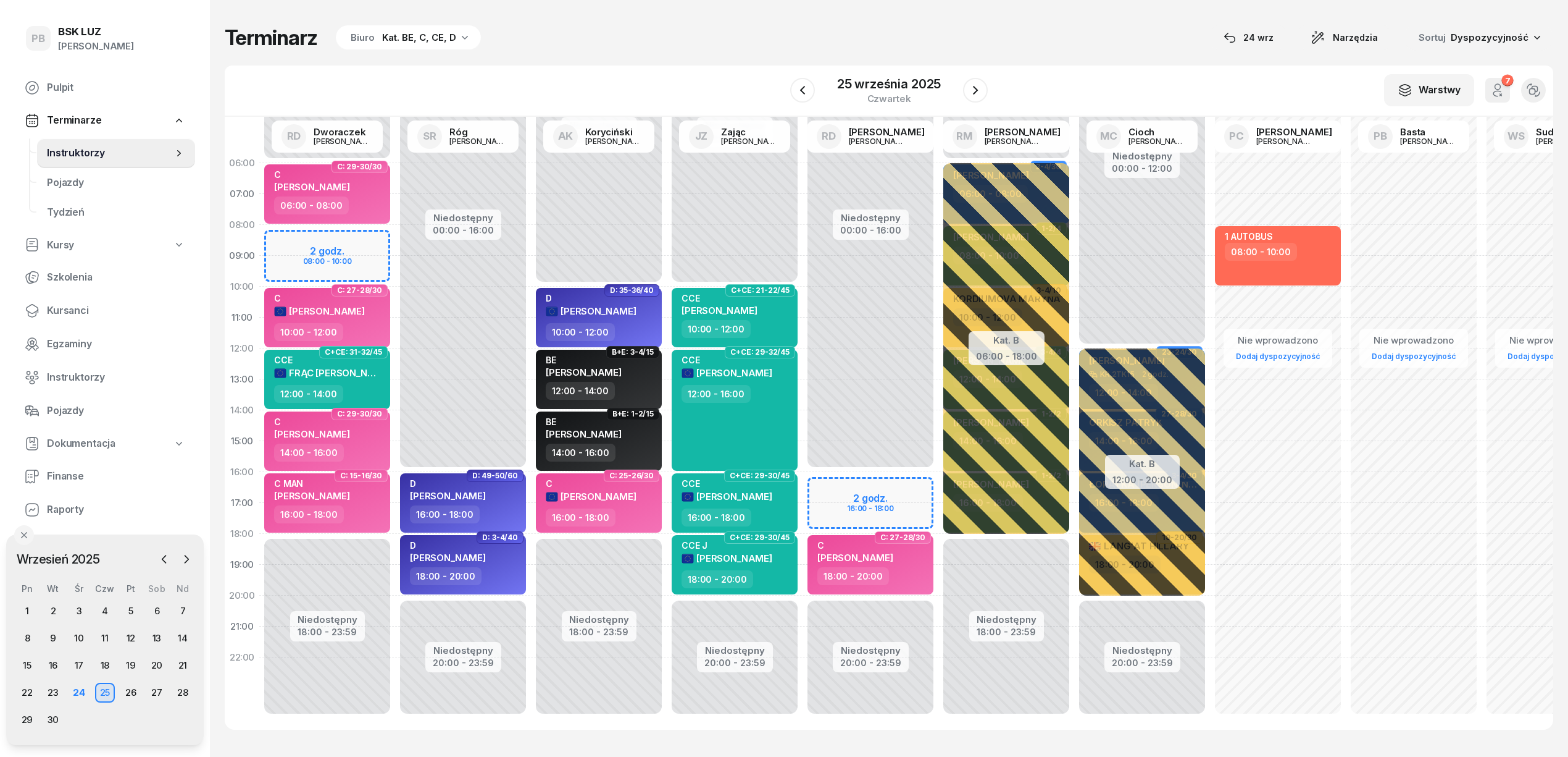
click at [1002, 16] on div "Terminarz Biuro Kat. BE, C, CE, D [DATE] Narzędzia Sortuj Dyspozycyjność W Wybi…" at bounding box center [889, 377] width 1329 height 754
click at [1091, 26] on div "Terminarz Biuro Kat. BE, C, CE, D [DATE] Narzędzia Sortuj Dyspozycyjność" at bounding box center [889, 38] width 1329 height 26
click at [978, 38] on div "Terminarz Biuro Kat. BE, C, CE, D [DATE] Narzędzia Sortuj Dyspozycyjność" at bounding box center [889, 38] width 1329 height 26
click at [60, 314] on span "Kursanci" at bounding box center [116, 311] width 139 height 16
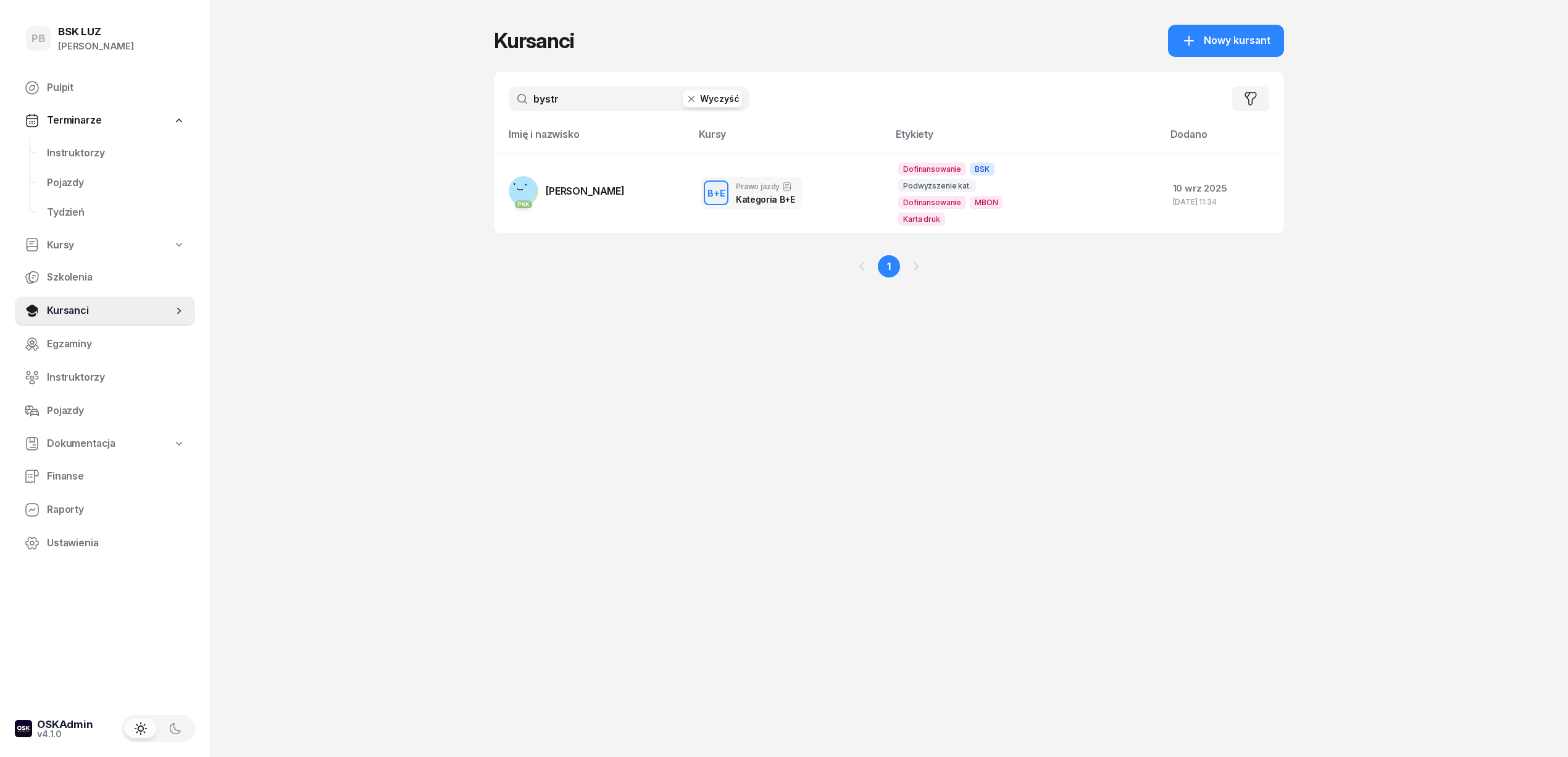
click at [549, 102] on input "bystr" at bounding box center [629, 99] width 241 height 25
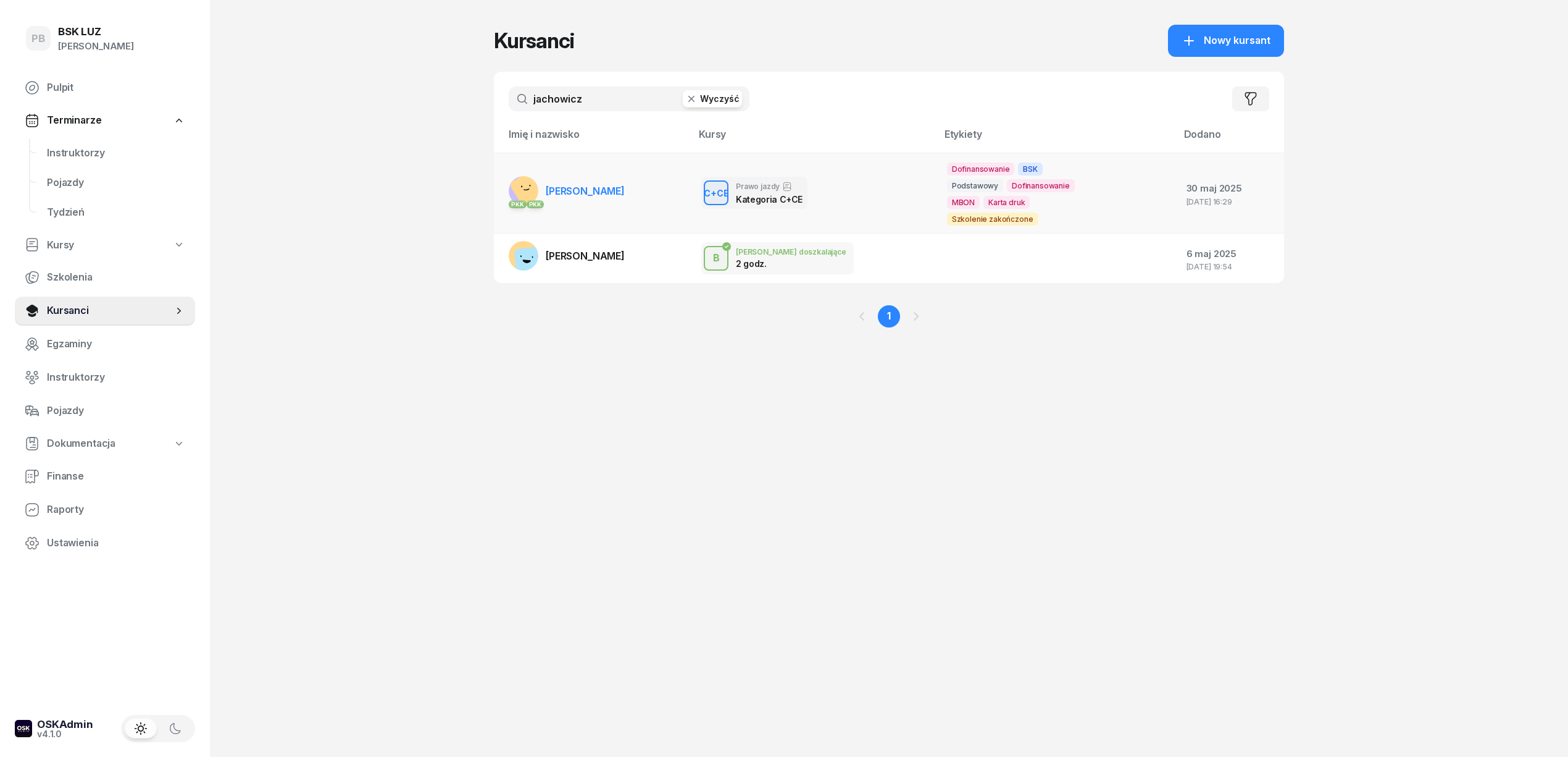
type input "jachowicz"
click at [588, 186] on span "[PERSON_NAME]" at bounding box center [585, 190] width 79 height 12
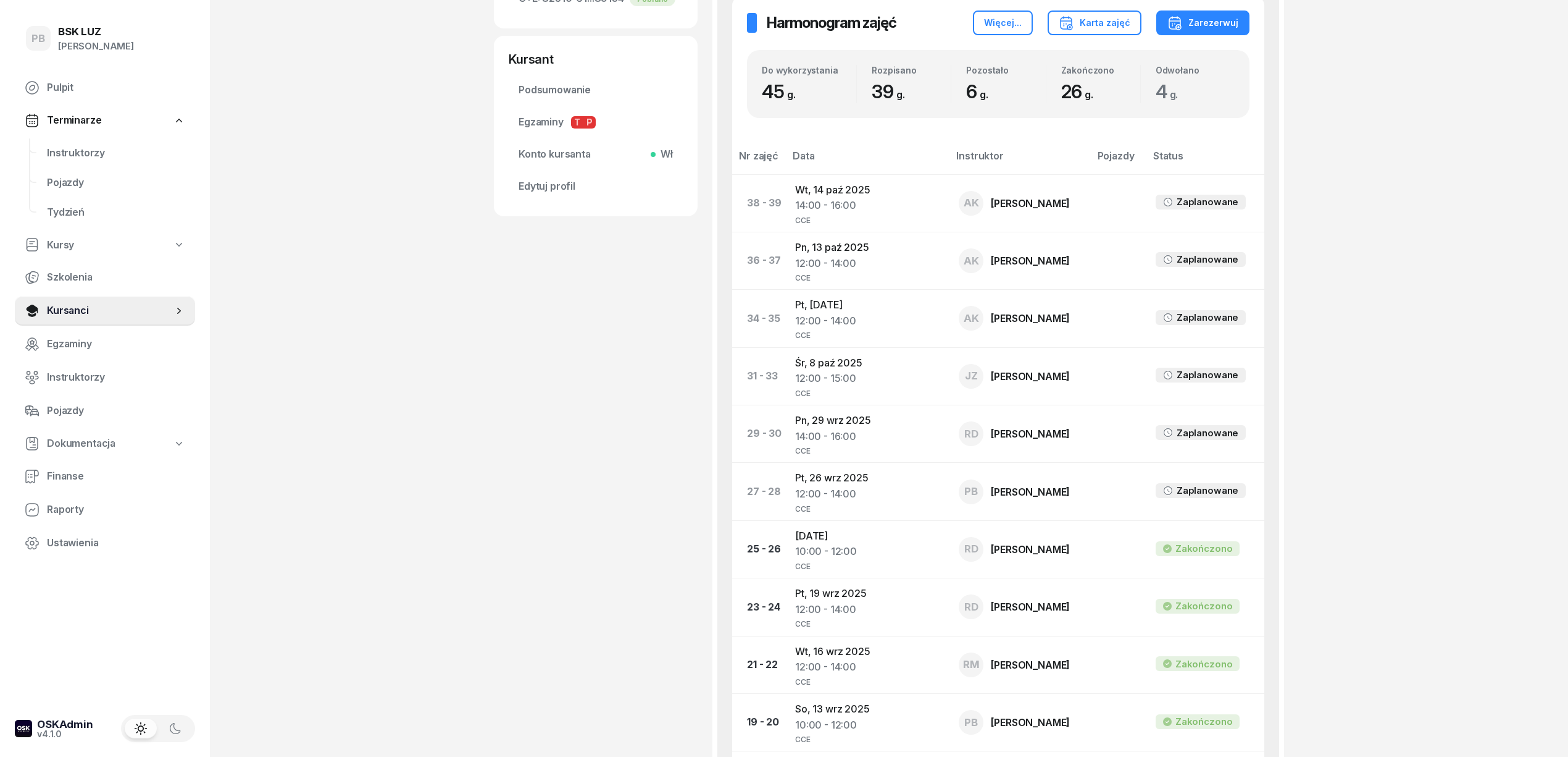
scroll to position [576, 0]
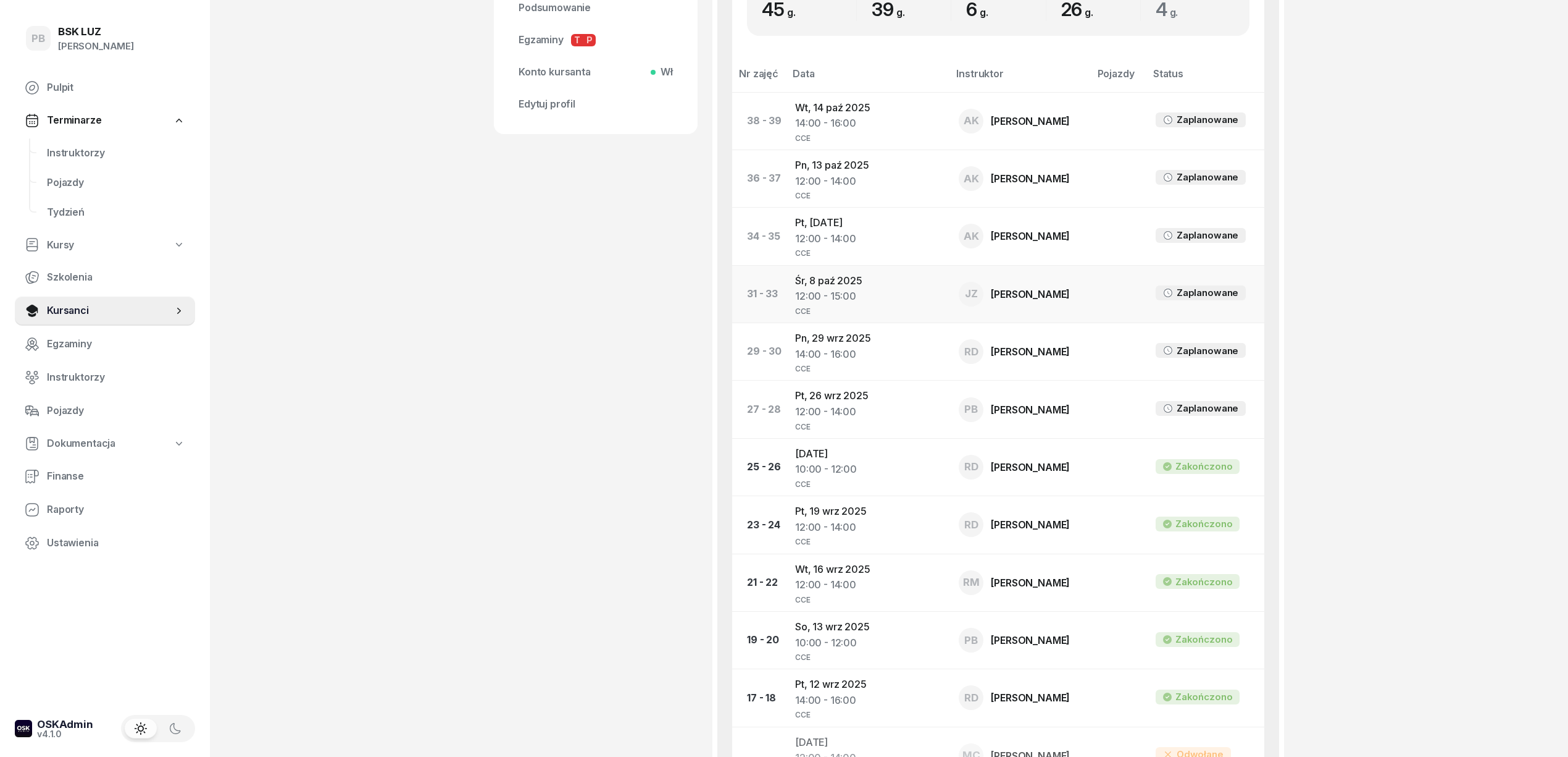
click at [828, 286] on td "[DATE] 12:00 - 15:00 CCE" at bounding box center [867, 294] width 163 height 58
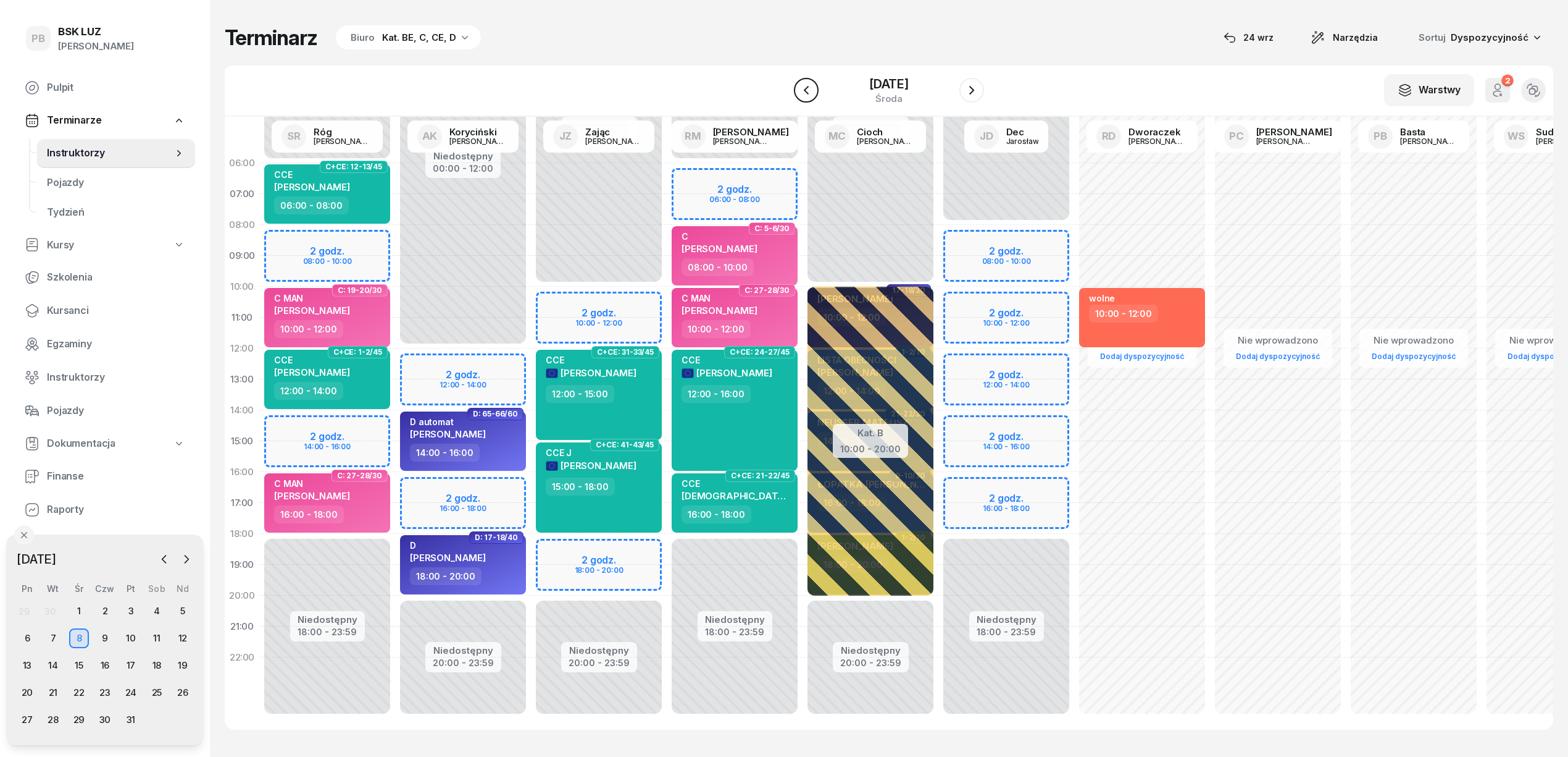
click at [804, 85] on button "button" at bounding box center [806, 90] width 25 height 25
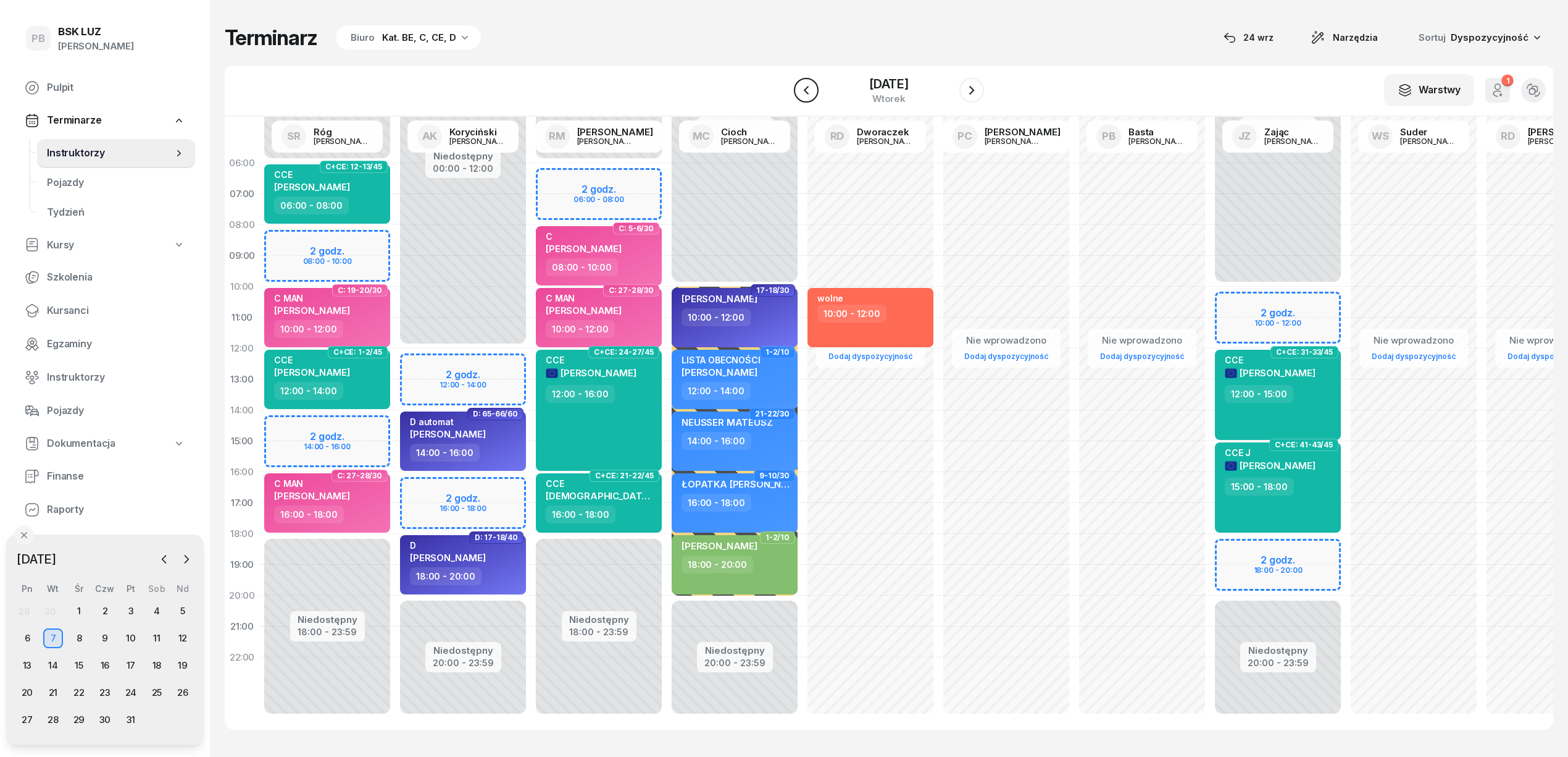
click at [804, 85] on button "button" at bounding box center [806, 90] width 25 height 25
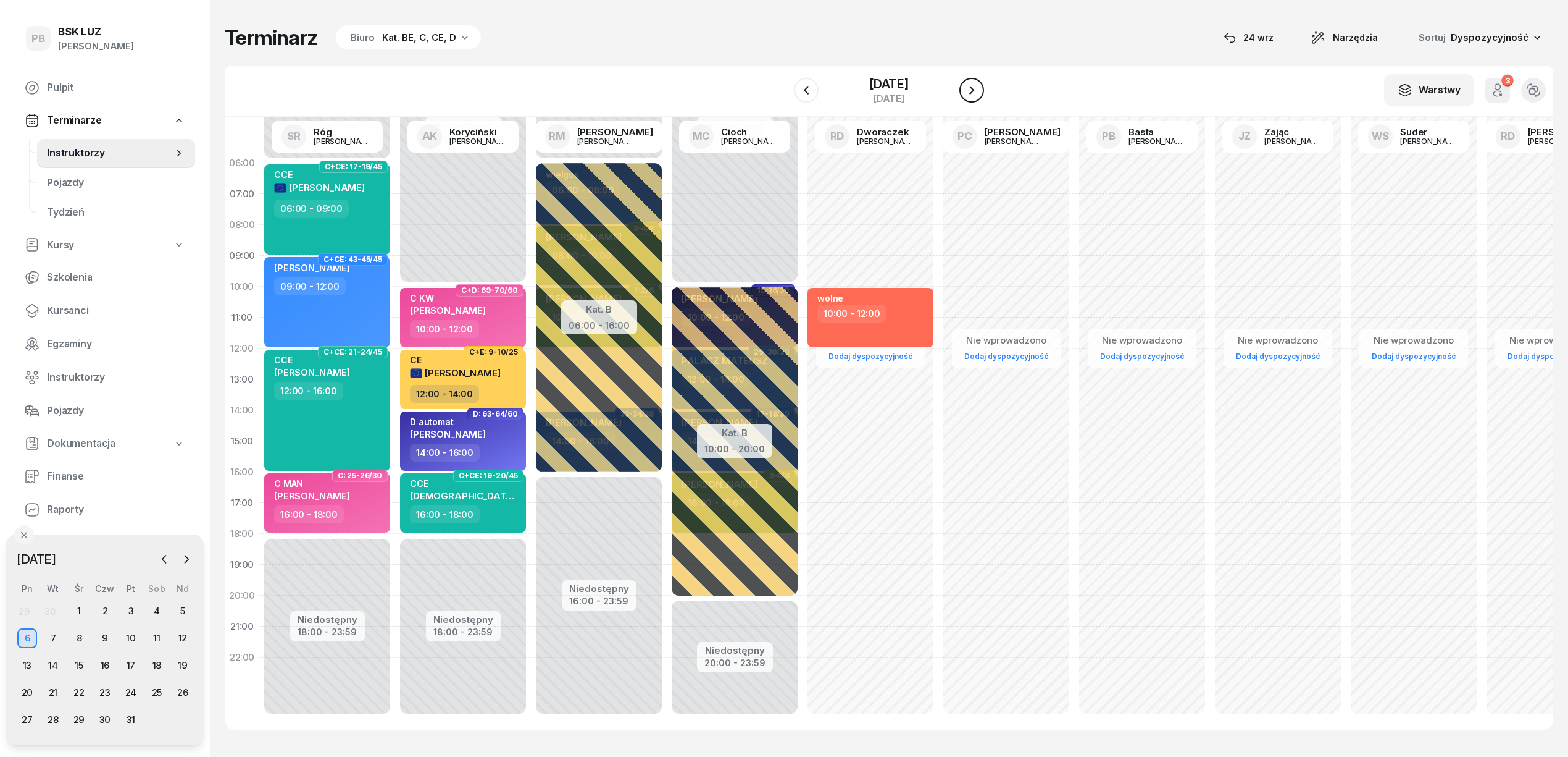
click at [974, 92] on icon "button" at bounding box center [971, 90] width 5 height 9
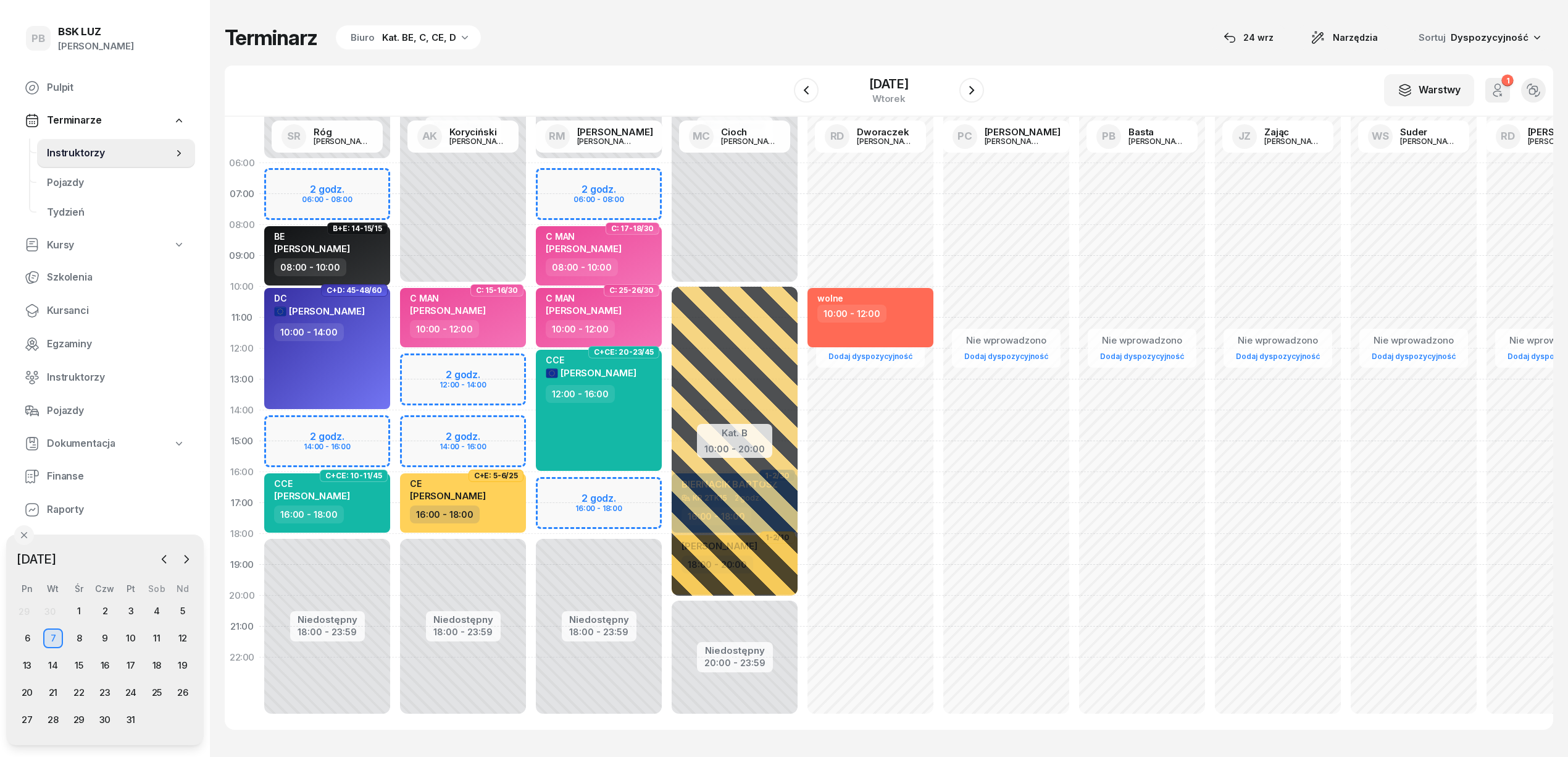
click at [465, 362] on div "Niedostępny 00:00 - 10:00 Niedostępny 18:00 - 23:59 2 godz. 12:00 - 14:00 2 god…" at bounding box center [463, 441] width 136 height 587
click at [502, 429] on div "Niedostępny 00:00 - 10:00 Niedostępny 18:00 - 23:59 2 godz. 12:00 - 14:00 2 god…" at bounding box center [463, 441] width 136 height 587
select select "14"
select select "16"
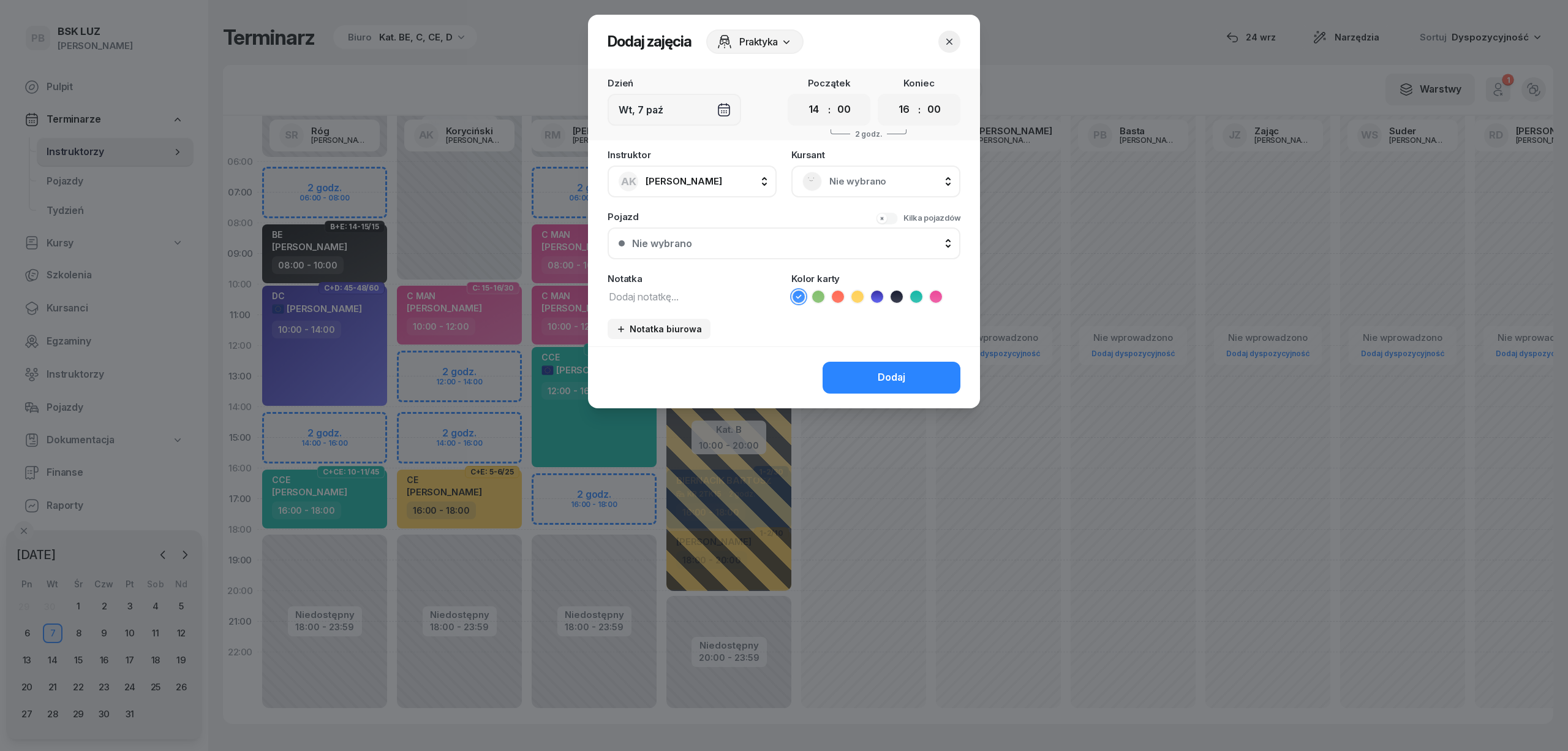
click at [943, 39] on icon "button" at bounding box center [949, 41] width 12 height 12
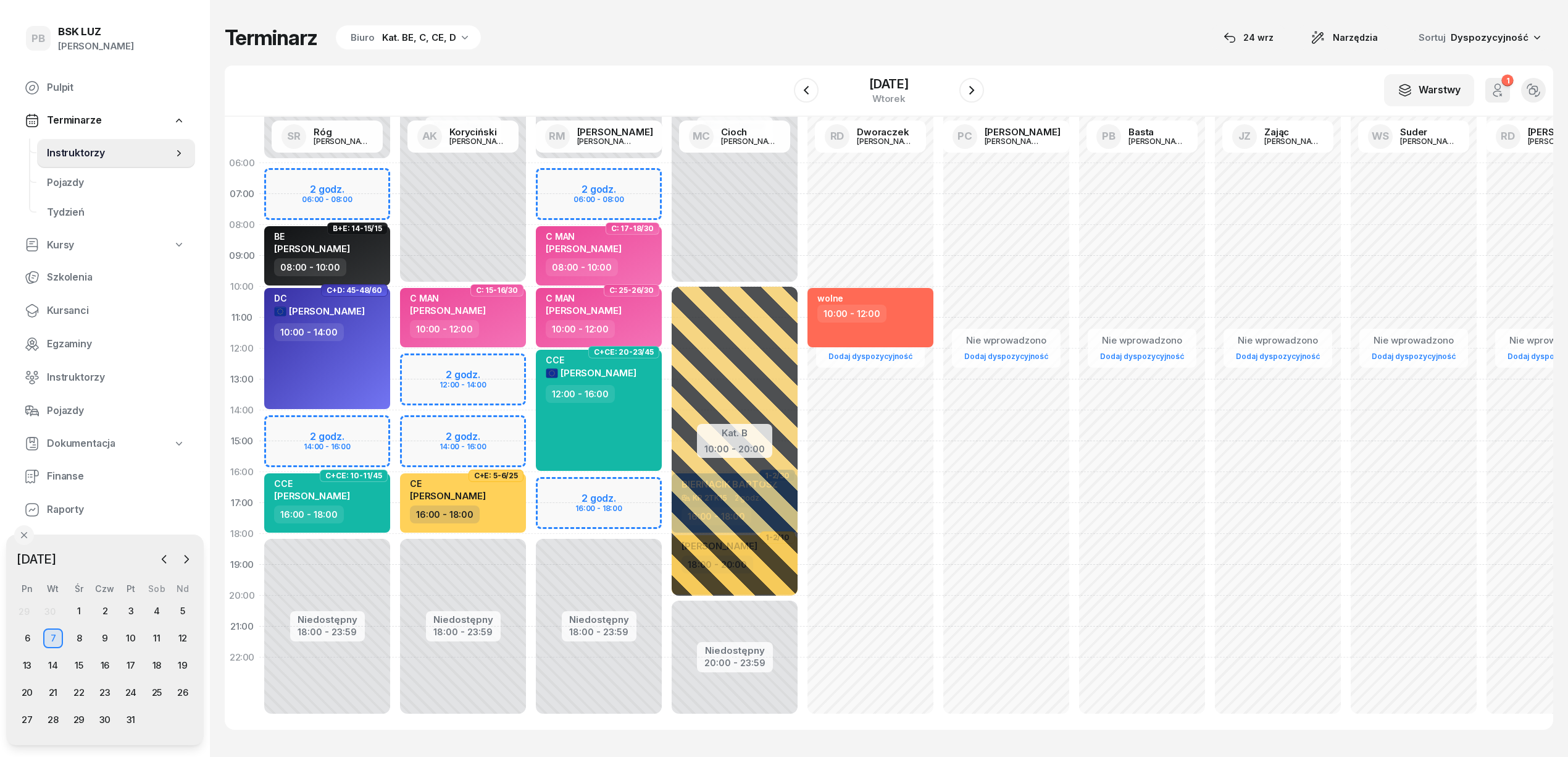
click at [475, 364] on div "Niedostępny 00:00 - 10:00 Niedostępny 18:00 - 23:59 2 godz. 12:00 - 14:00 2 god…" at bounding box center [463, 441] width 136 height 587
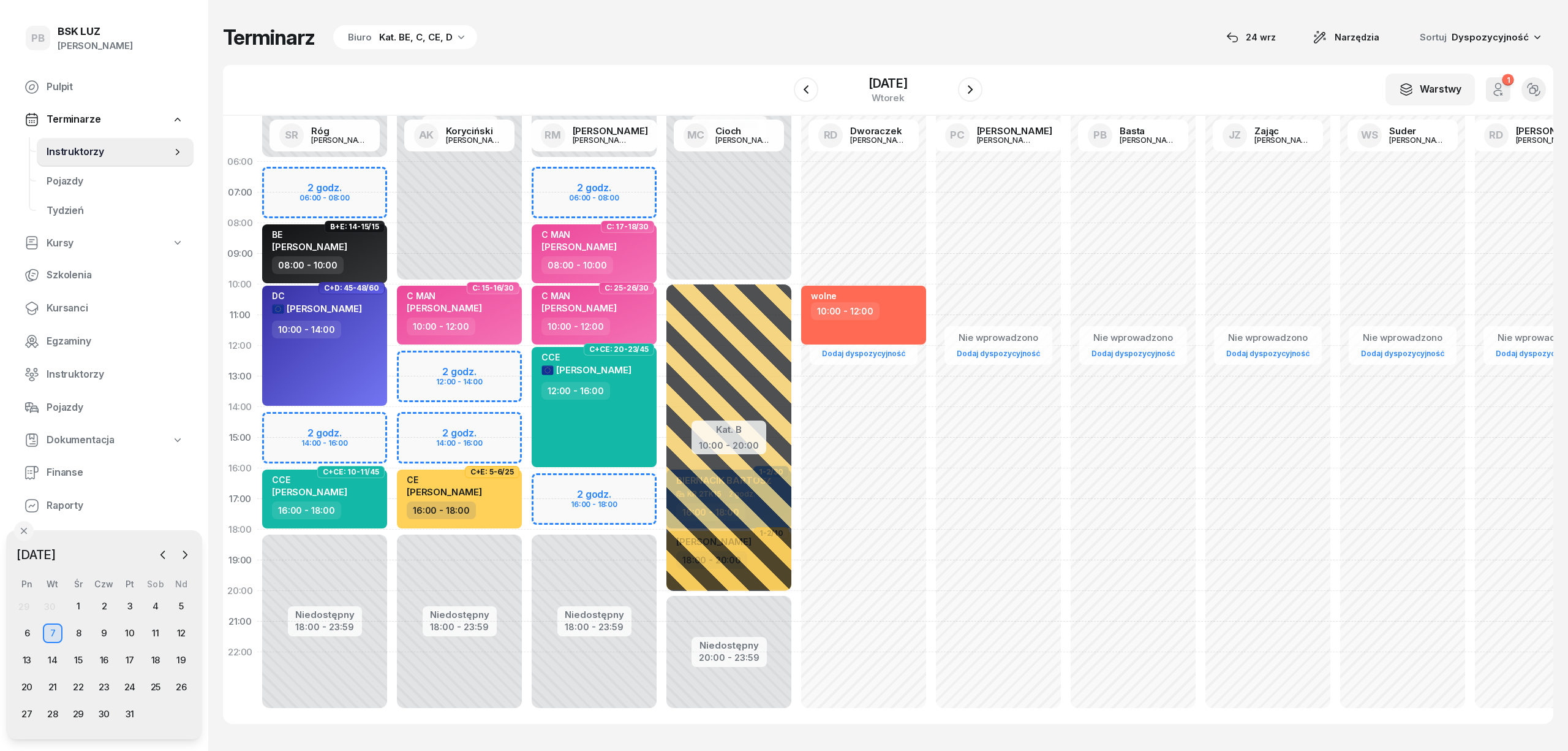
select select "12"
select select "14"
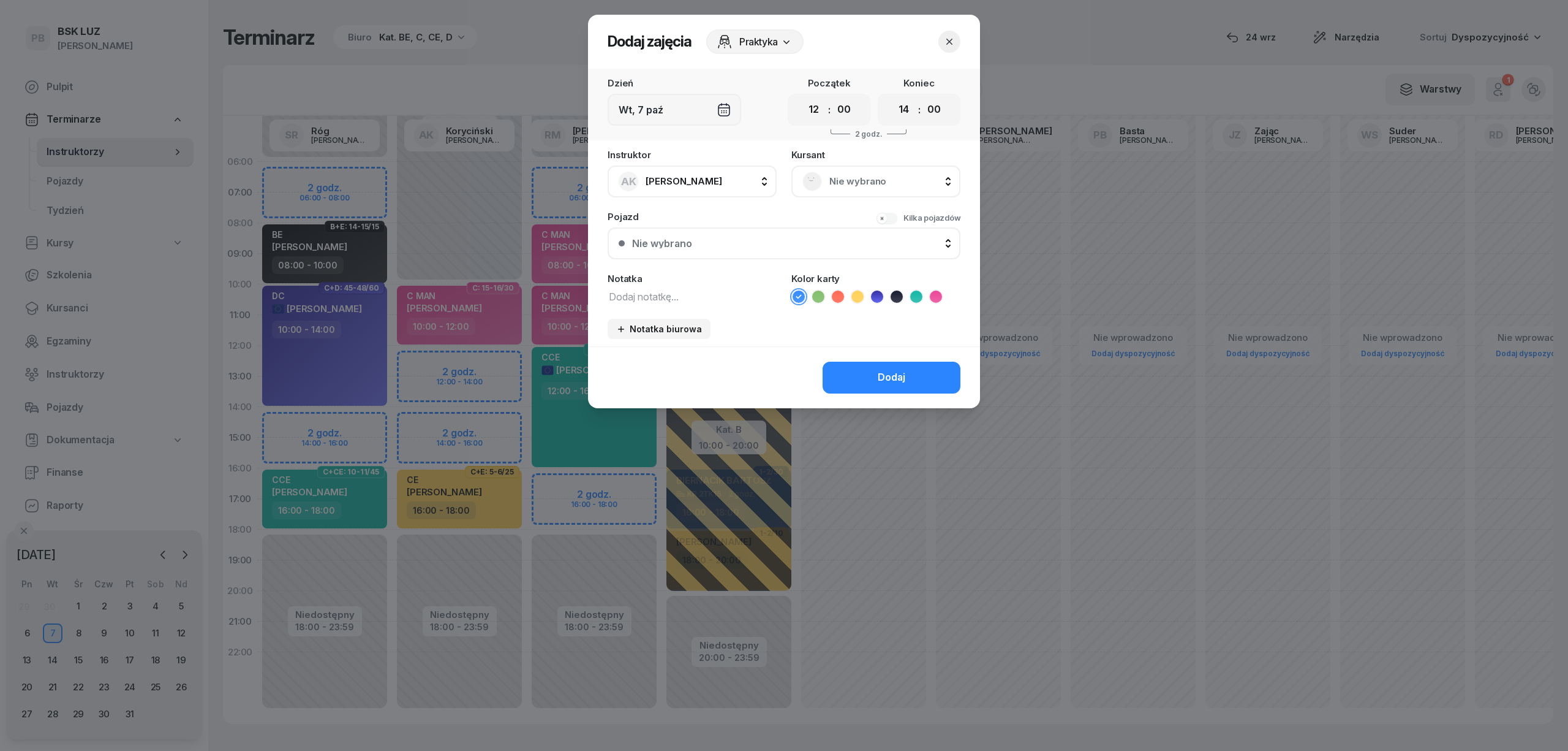
click at [506, 425] on div at bounding box center [784, 375] width 1568 height 751
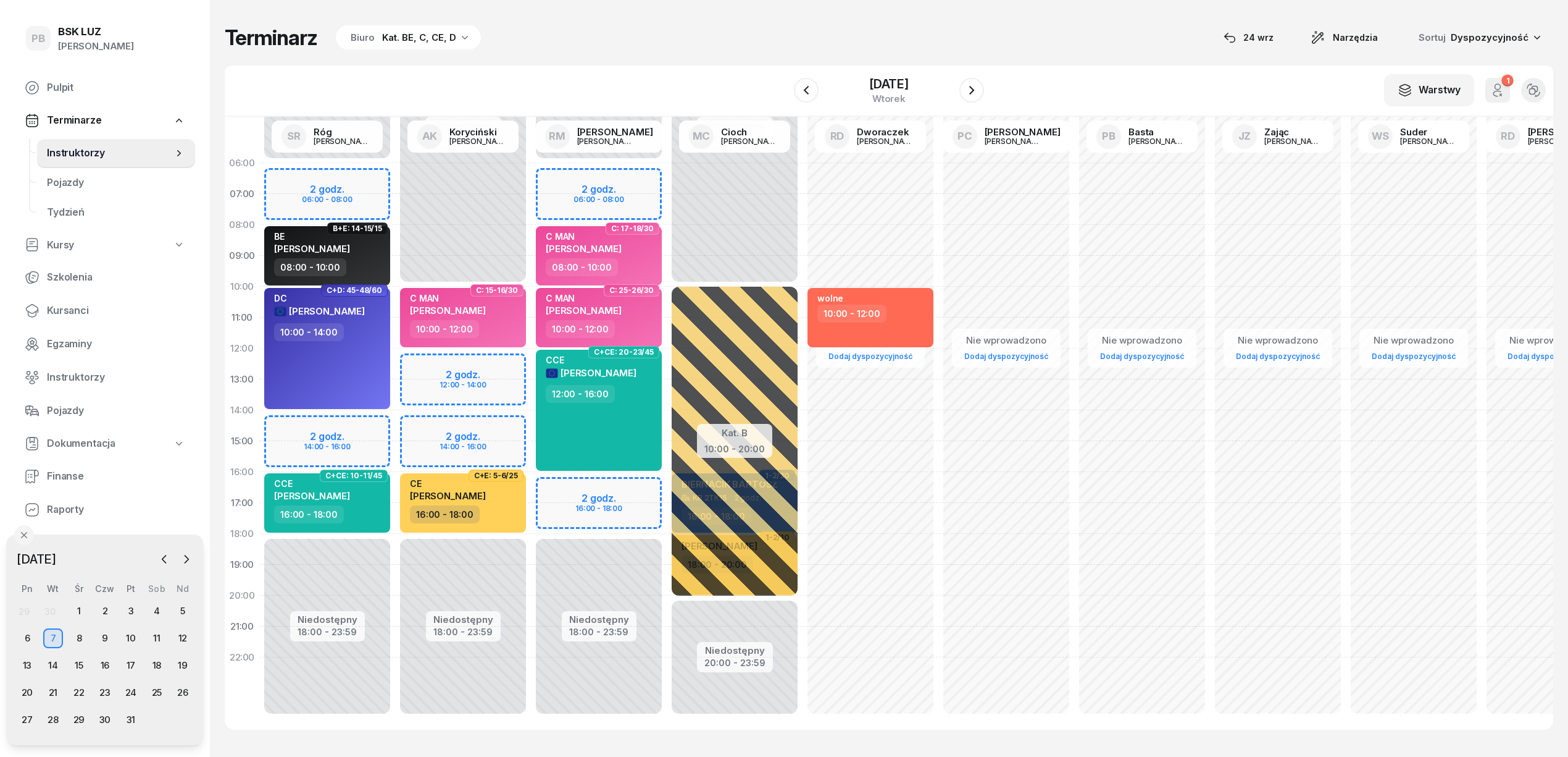
click at [510, 428] on div "Niedostępny 00:00 - 10:00 Niedostępny 18:00 - 23:59 2 godz. 12:00 - 14:00 2 god…" at bounding box center [463, 441] width 136 height 587
select select "14"
select select "16"
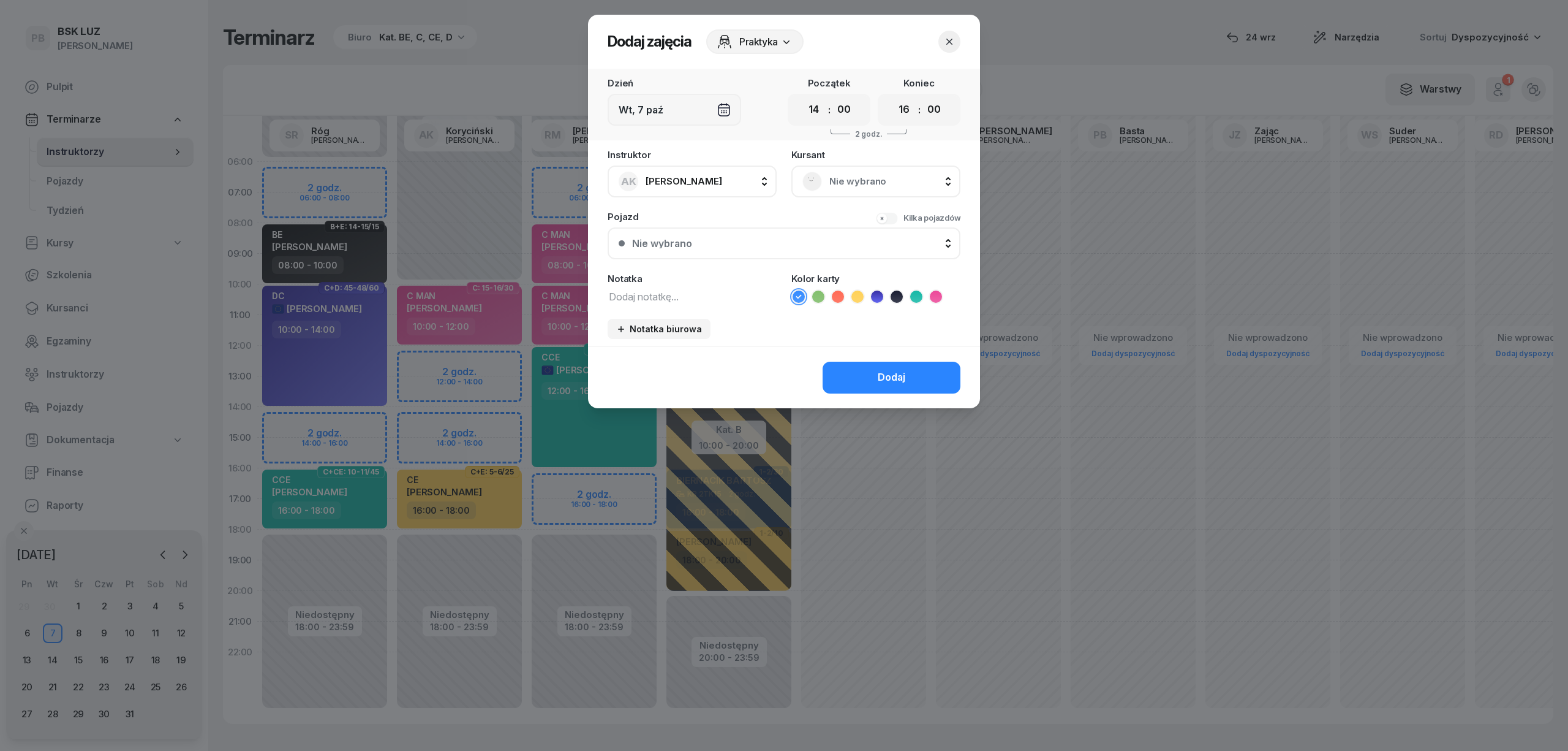
click at [856, 180] on span "Nie wybrano" at bounding box center [889, 181] width 120 height 16
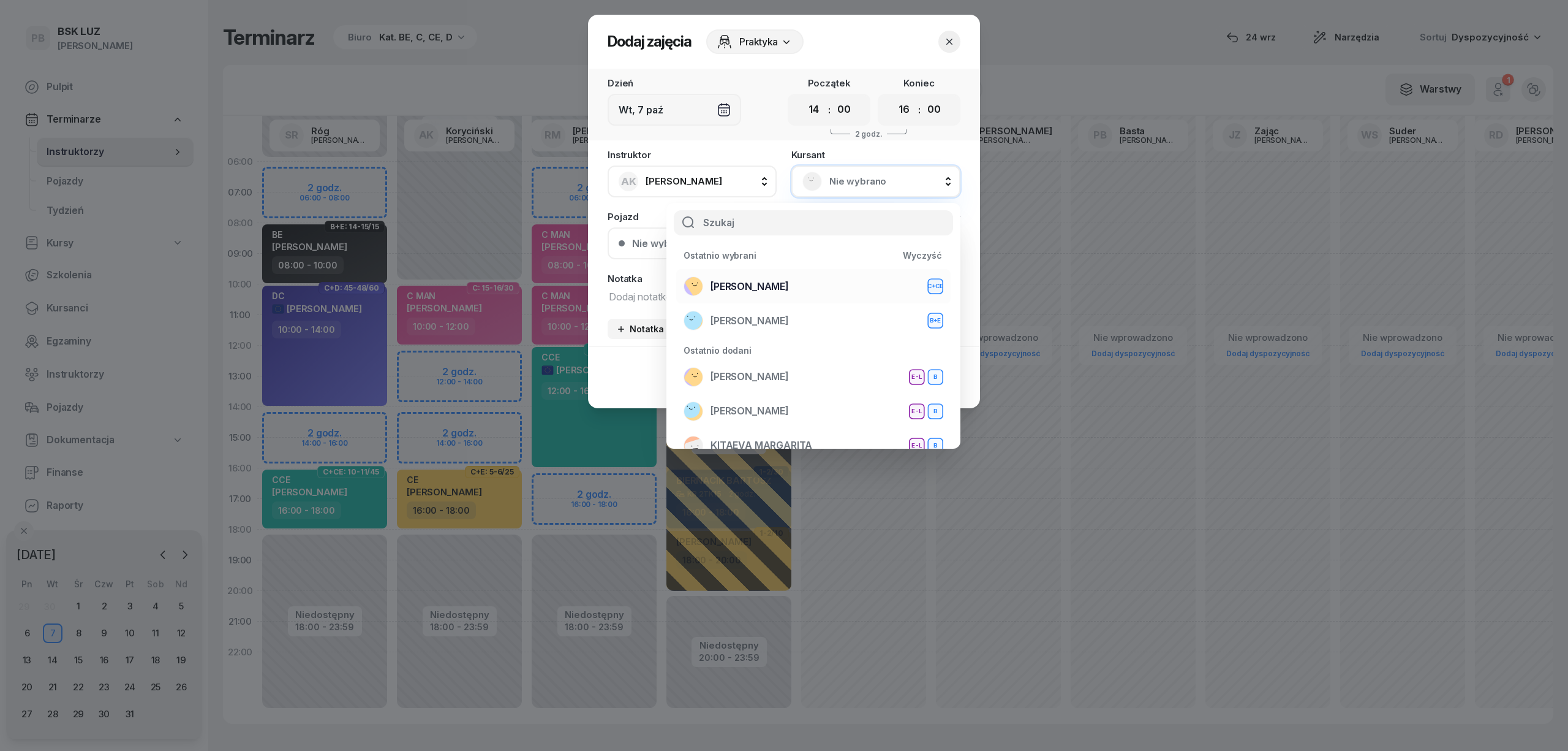
click at [839, 283] on div "[PERSON_NAME]+CE" at bounding box center [813, 286] width 259 height 20
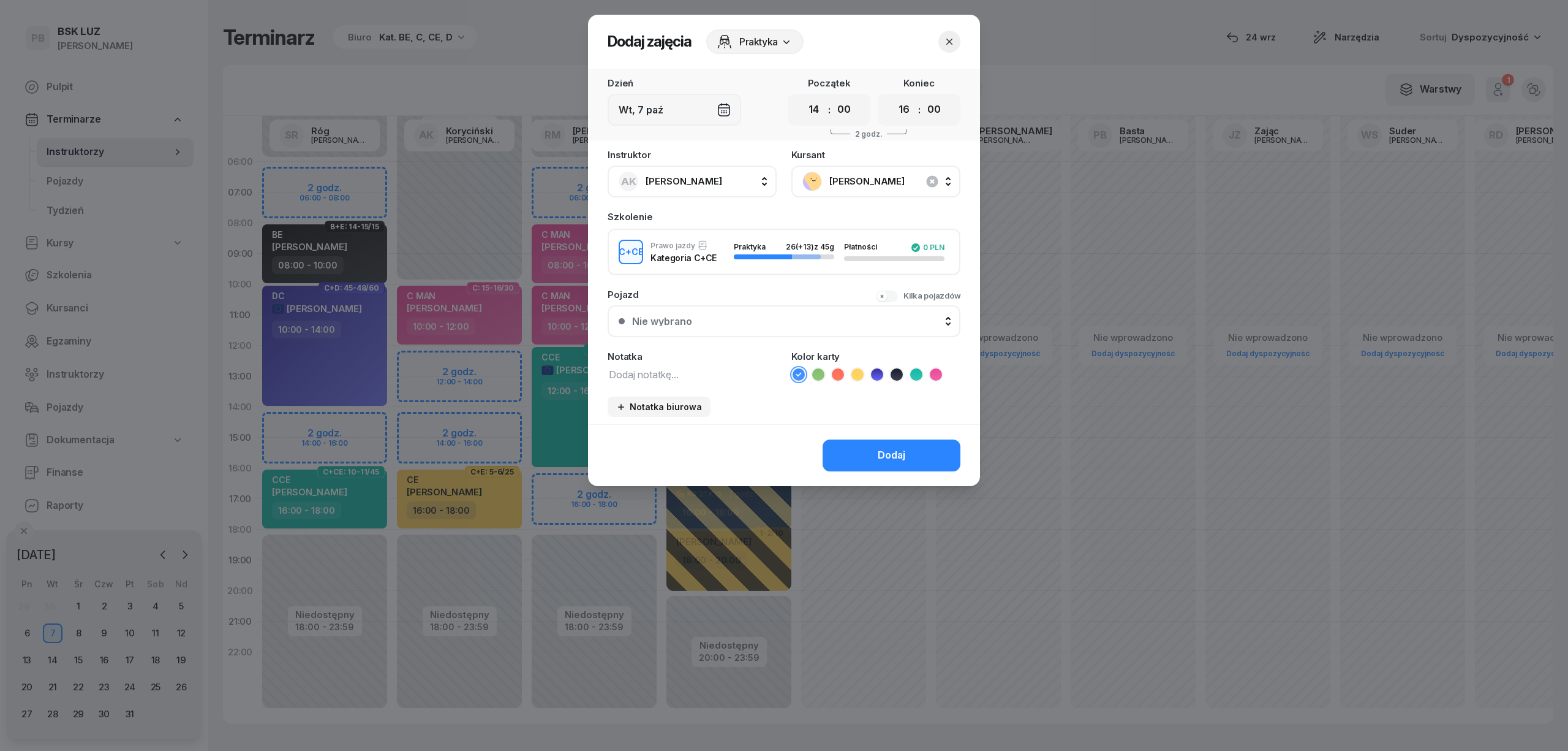
click at [664, 375] on textarea at bounding box center [692, 374] width 169 height 16
type textarea "CCE"
click at [912, 371] on icon at bounding box center [915, 374] width 12 height 12
click at [863, 452] on button "Dodaj" at bounding box center [891, 455] width 138 height 32
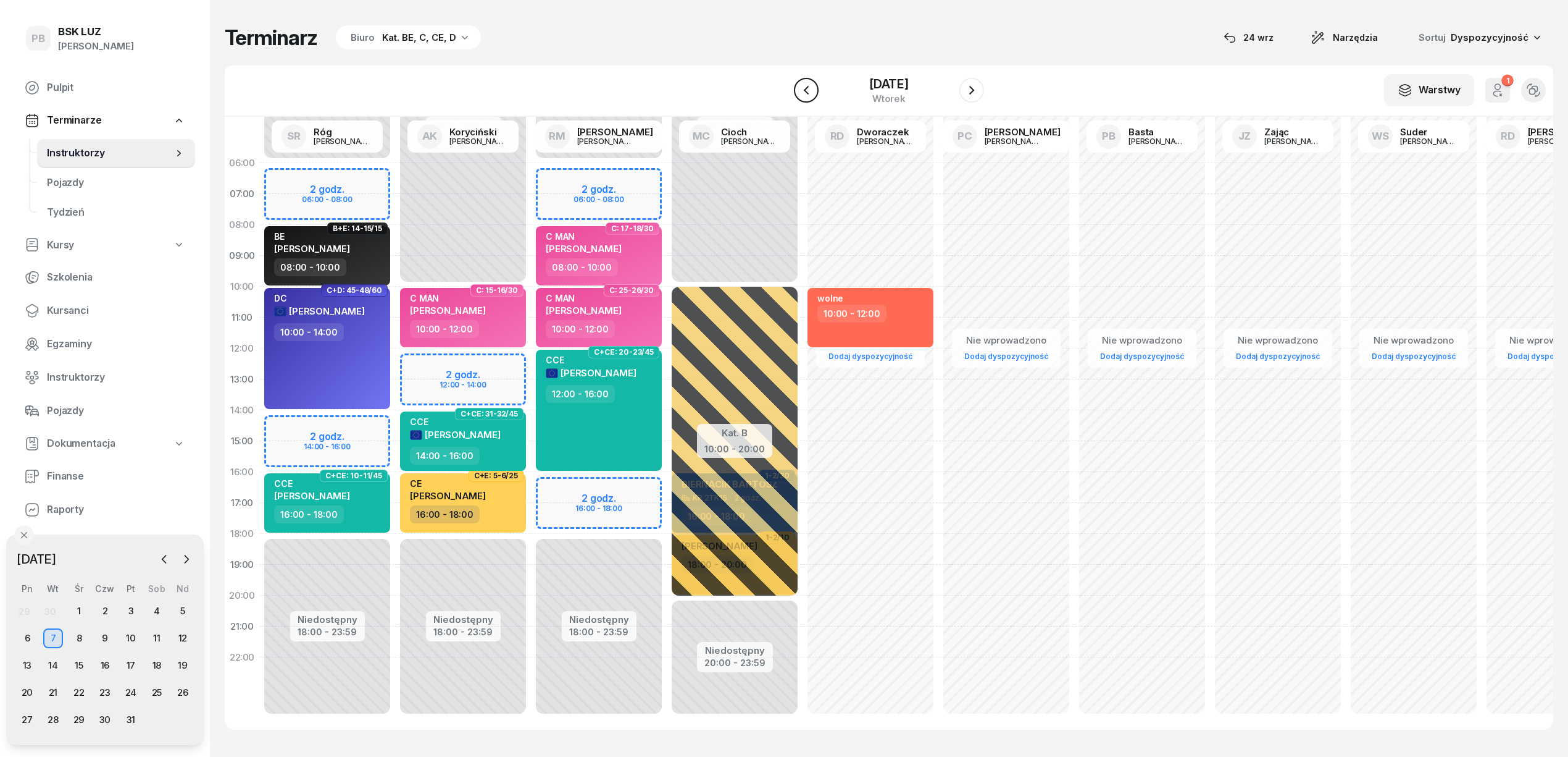
click at [799, 90] on icon "button" at bounding box center [806, 90] width 15 height 15
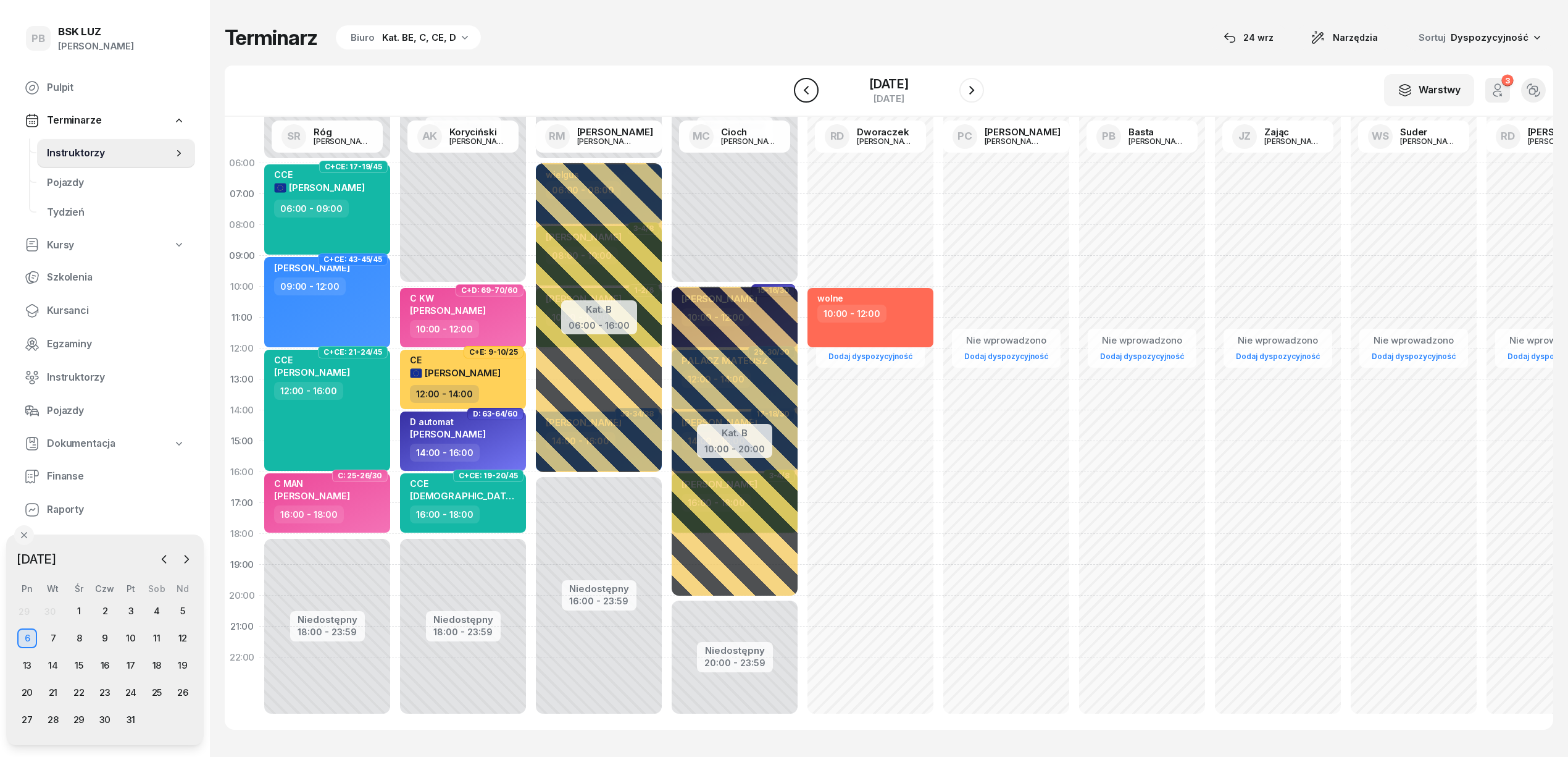
click at [799, 90] on icon "button" at bounding box center [806, 90] width 15 height 15
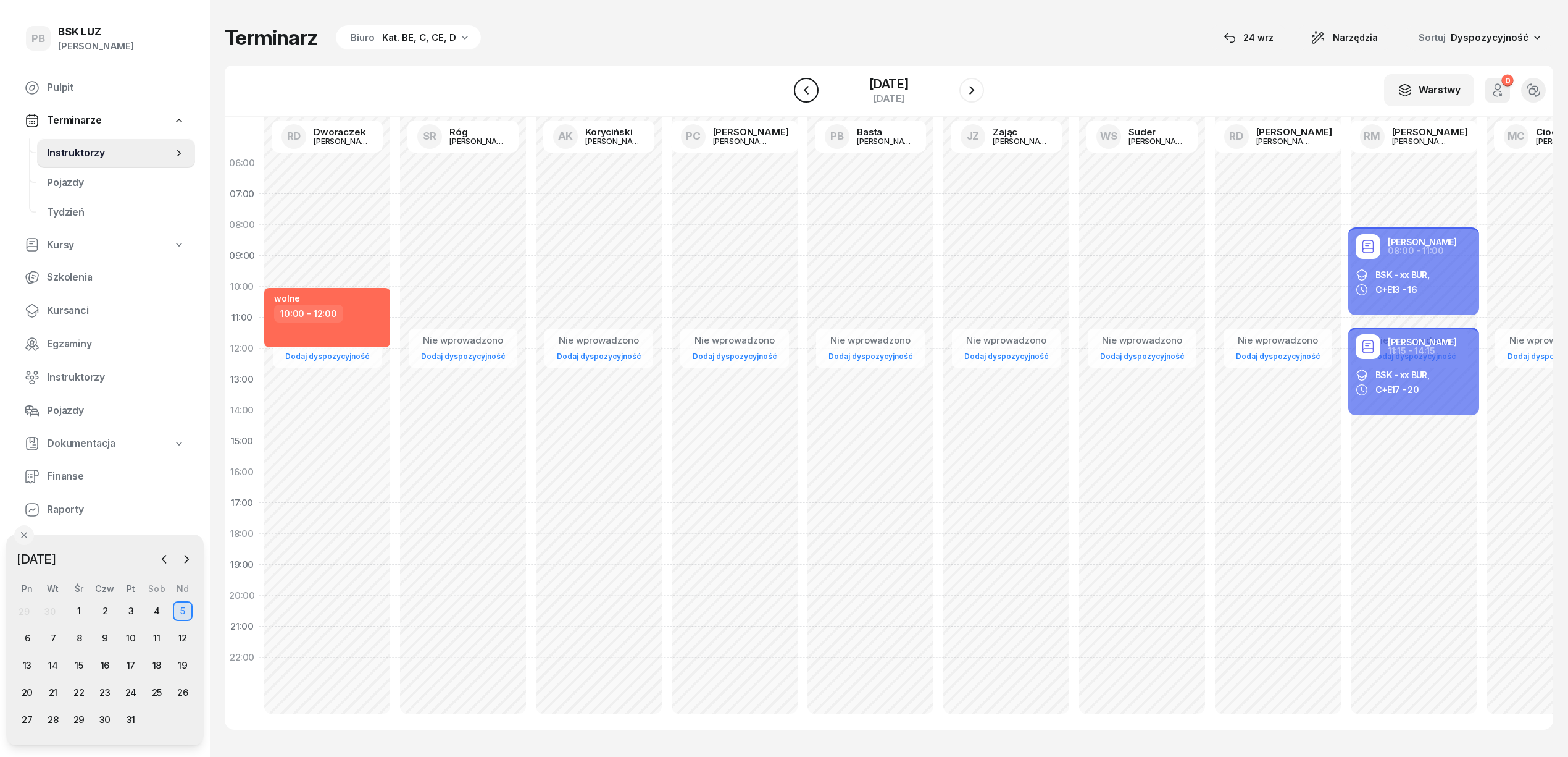
click at [799, 90] on icon "button" at bounding box center [806, 90] width 15 height 15
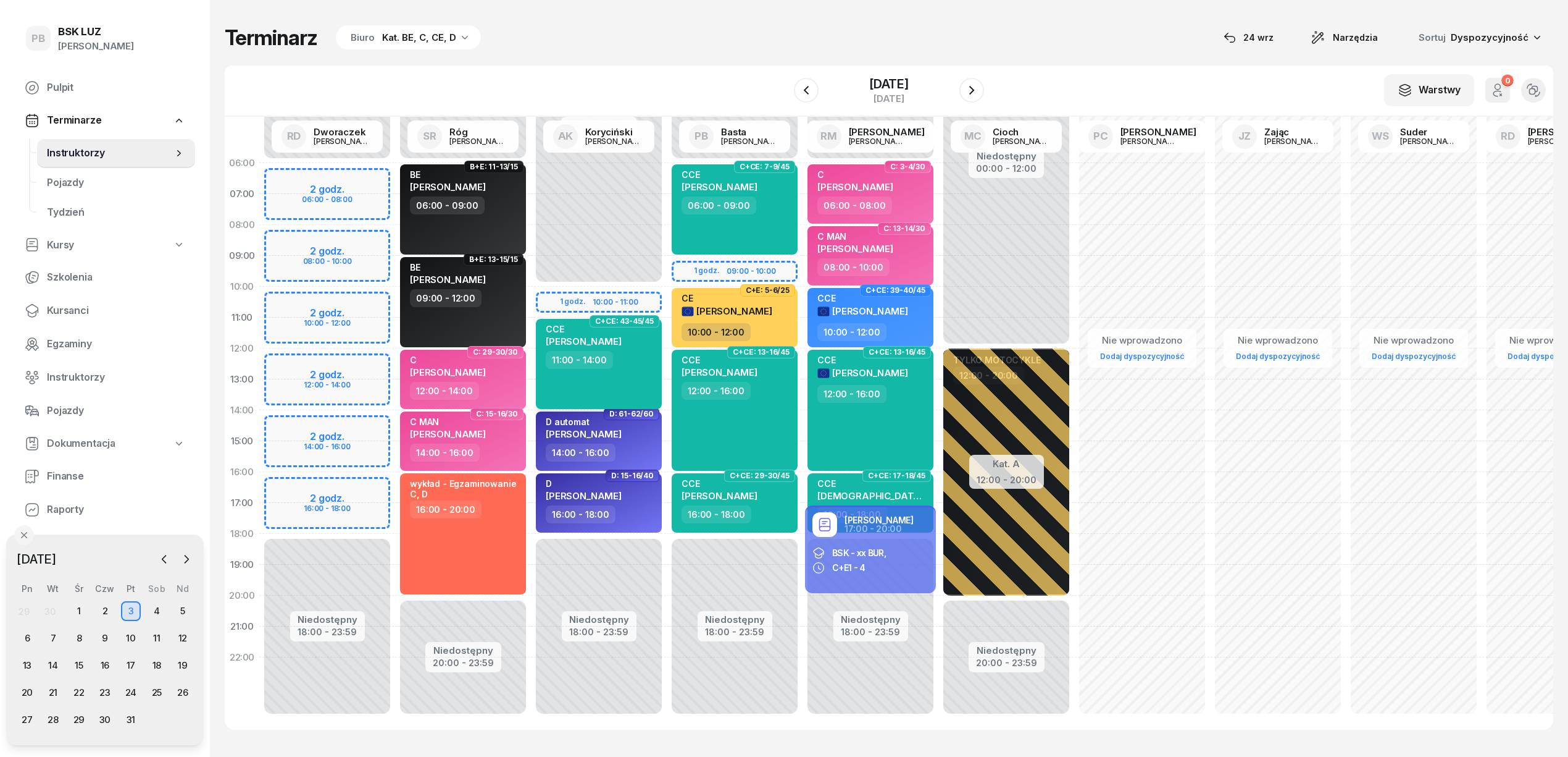
click at [625, 370] on div "CCE [PERSON_NAME] 11:00 - 14:00" at bounding box center [598, 363] width 126 height 90
select select "11"
select select "14"
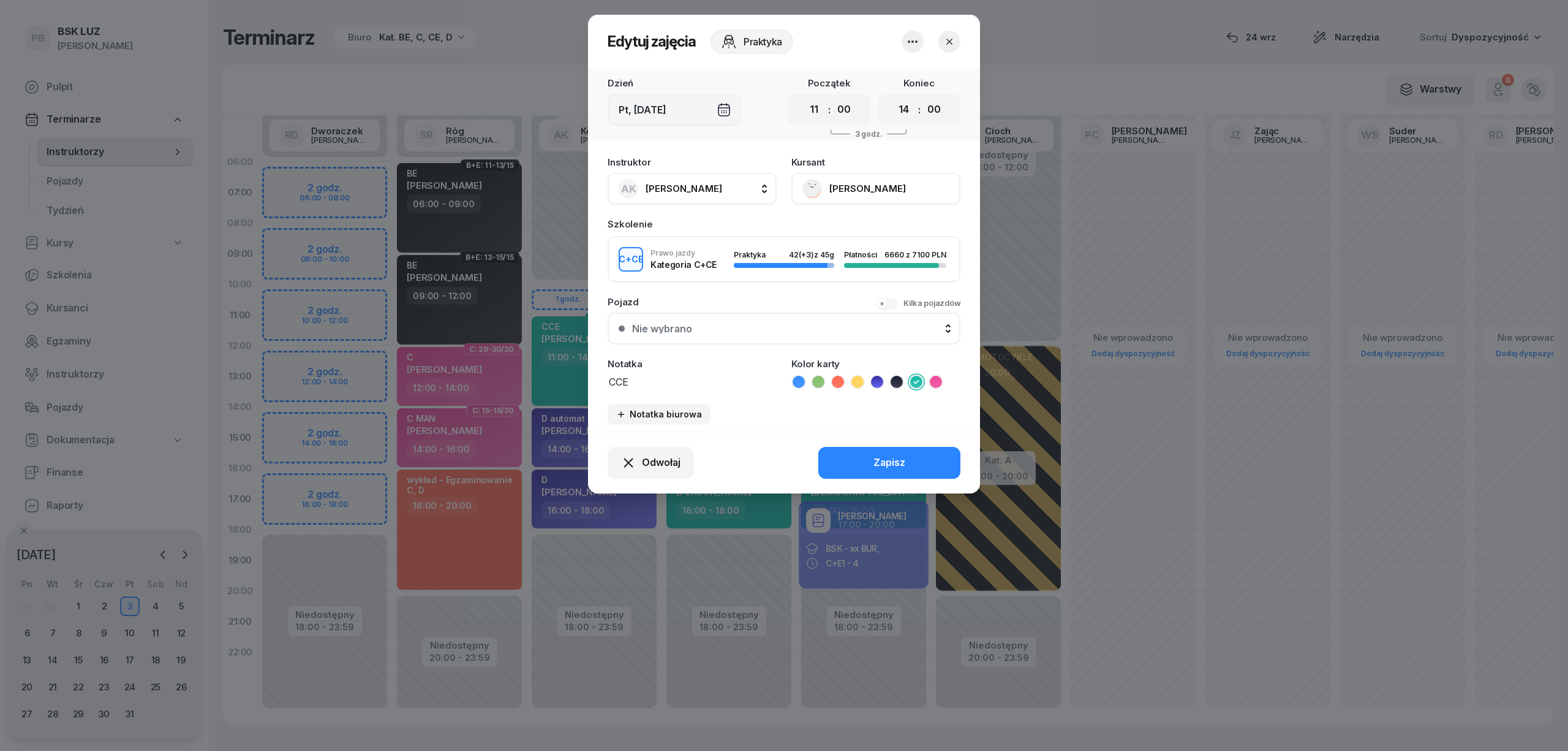
click at [713, 186] on span "[PERSON_NAME]" at bounding box center [684, 188] width 77 height 12
type input "cich"
click at [690, 261] on div "PC [PERSON_NAME]" at bounding box center [698, 270] width 146 height 20
click at [880, 471] on button "Zapisz" at bounding box center [889, 463] width 142 height 32
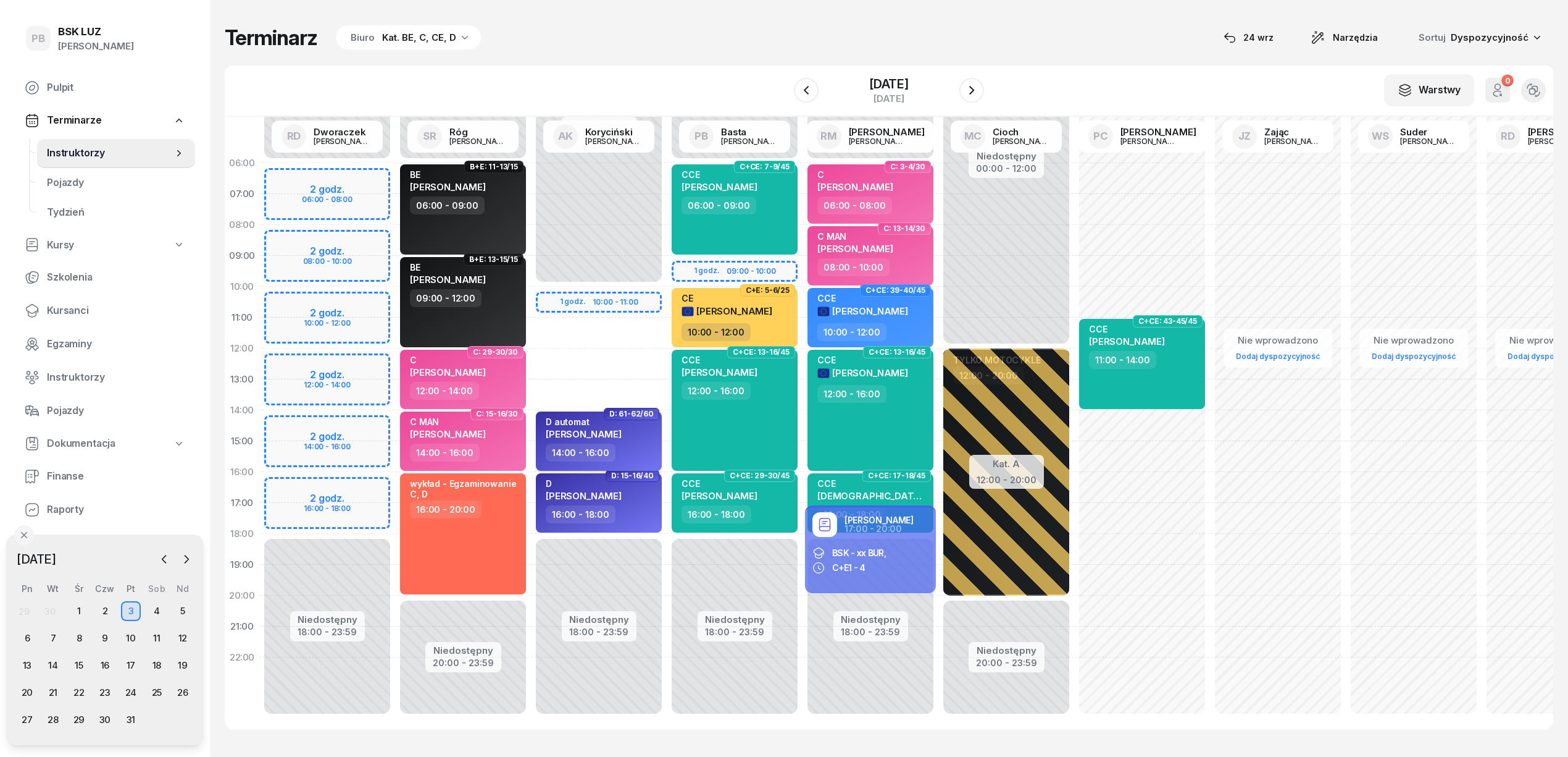
click at [622, 429] on span "[PERSON_NAME]" at bounding box center [583, 434] width 76 height 12
select select "14"
select select "16"
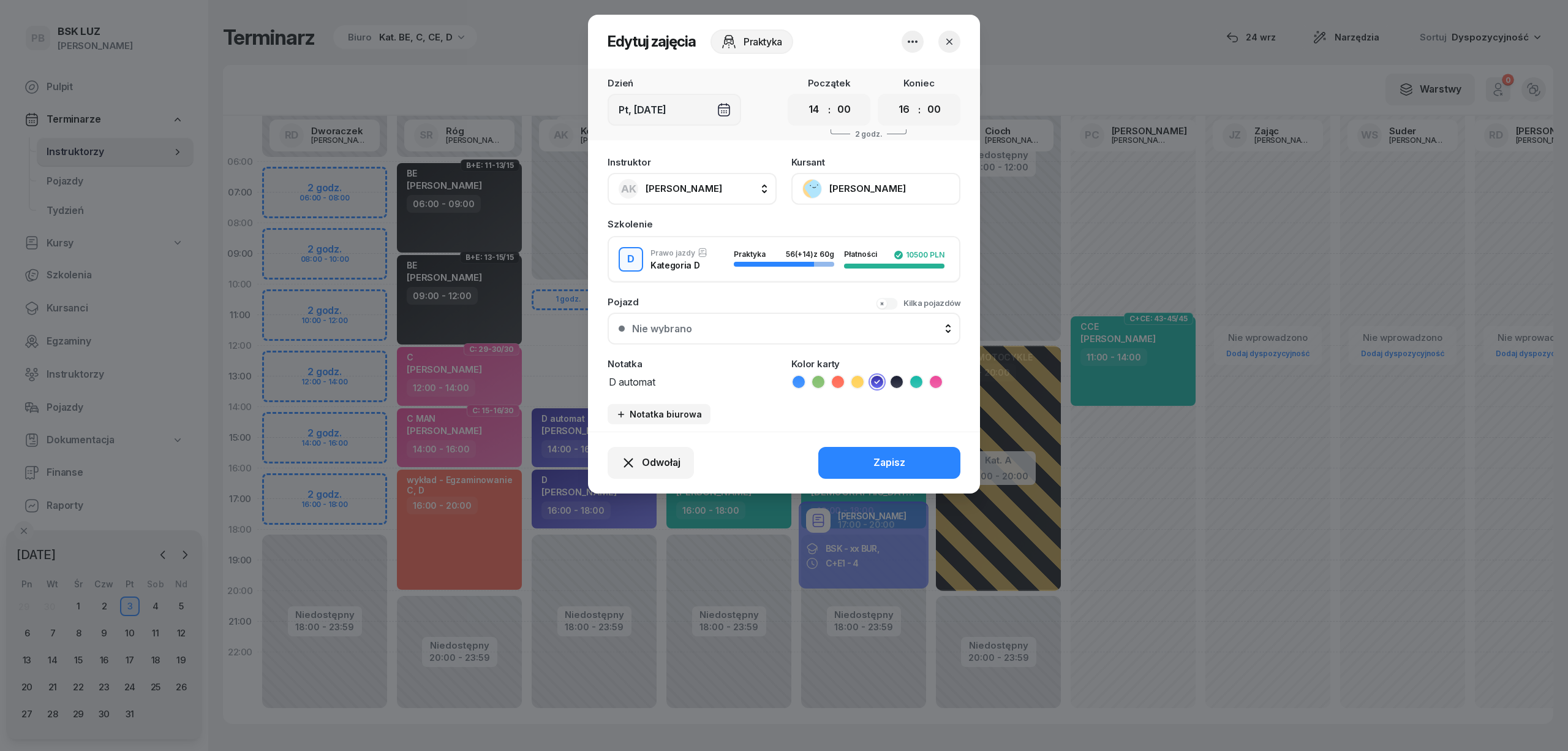
click at [703, 183] on span "[PERSON_NAME]" at bounding box center [684, 188] width 77 height 12
type input "cich"
click at [710, 272] on span "[PERSON_NAME]" at bounding box center [690, 270] width 75 height 16
click at [844, 447] on button "Zapisz" at bounding box center [889, 463] width 142 height 32
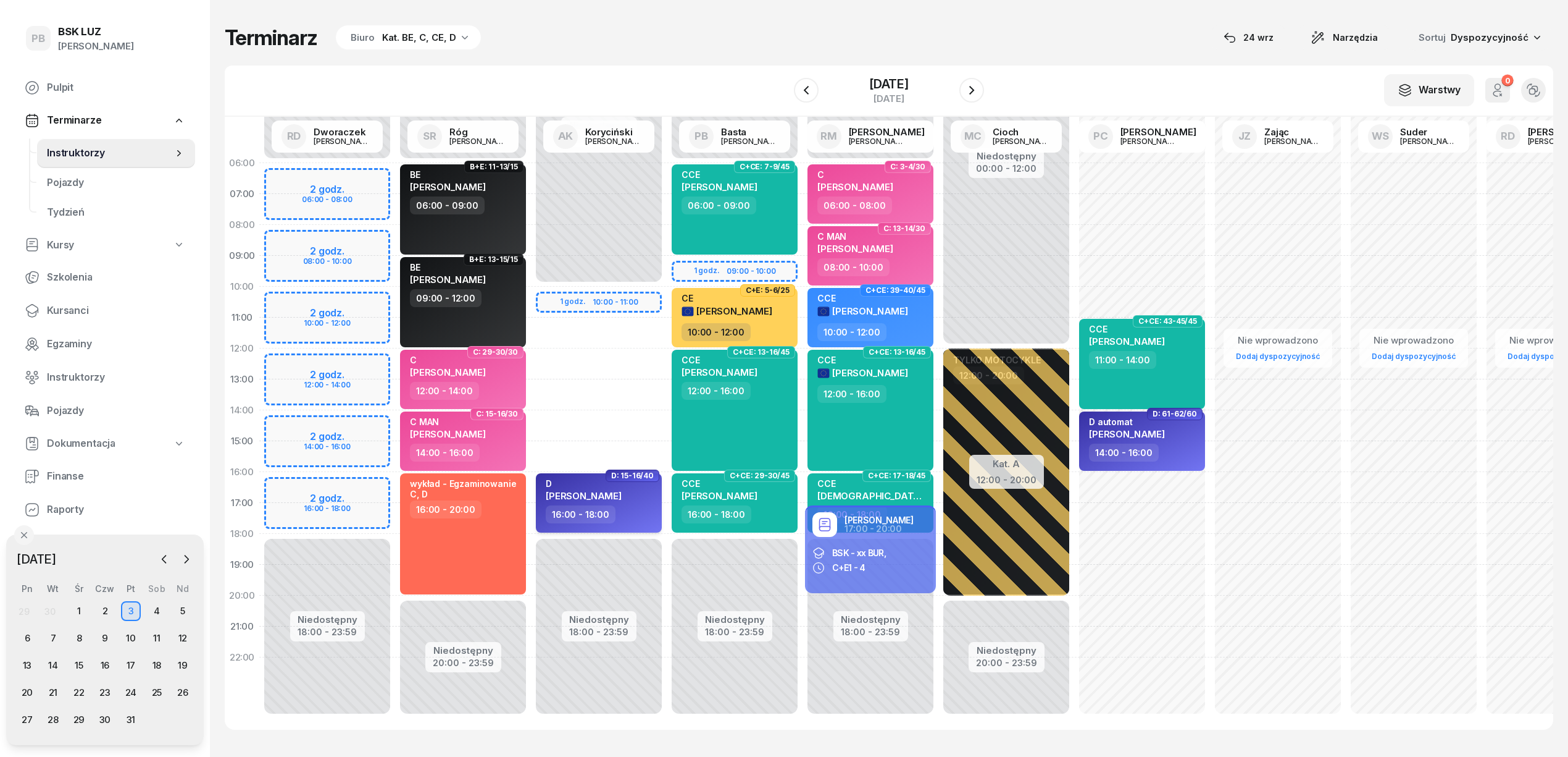
click at [642, 495] on div "D [PERSON_NAME]" at bounding box center [600, 492] width 109 height 27
select select "16"
select select "18"
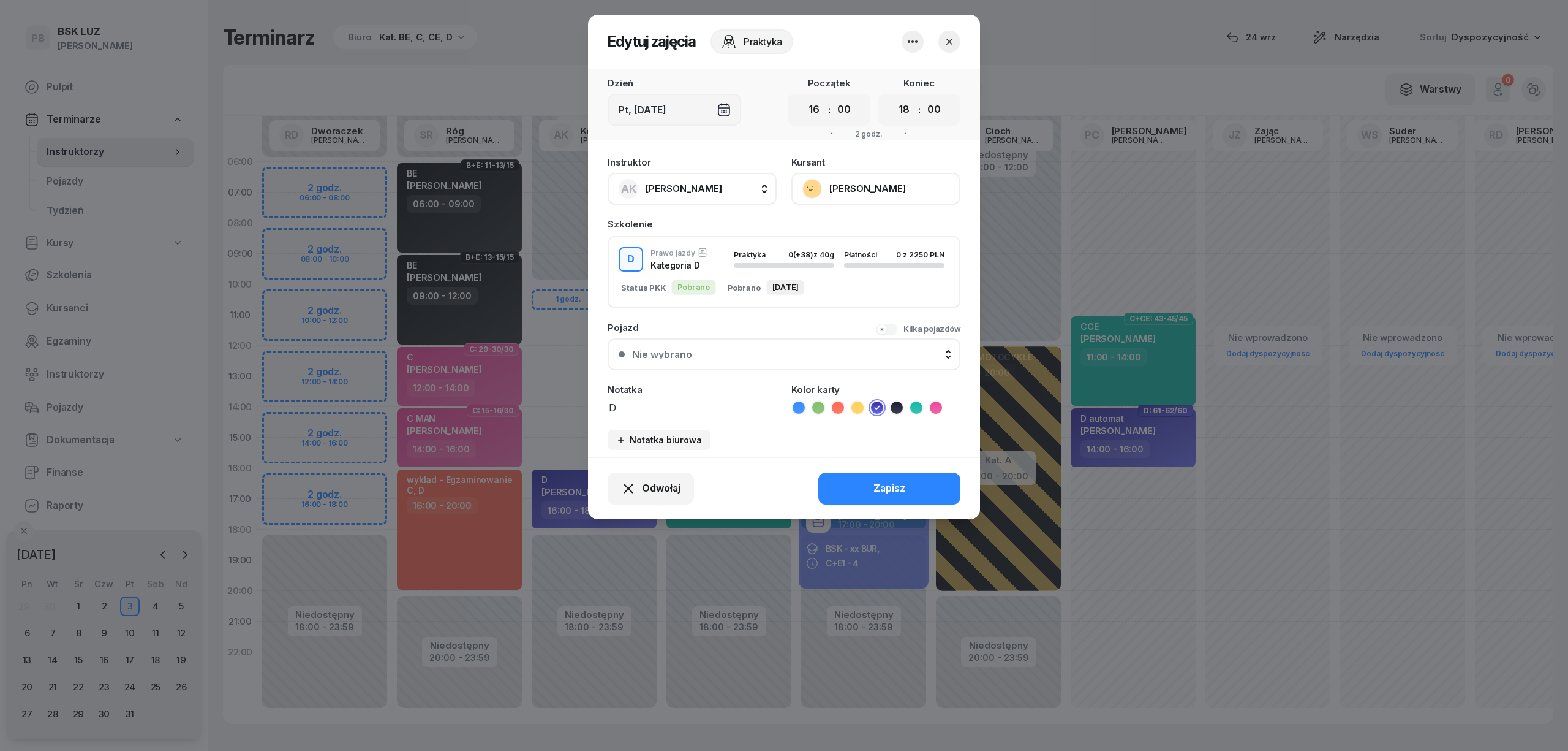
click at [724, 187] on button "AK [PERSON_NAME]" at bounding box center [692, 188] width 169 height 32
type input "cich"
click at [727, 268] on div "PC [PERSON_NAME]" at bounding box center [698, 270] width 146 height 20
click at [850, 480] on button "Zapisz" at bounding box center [889, 488] width 142 height 32
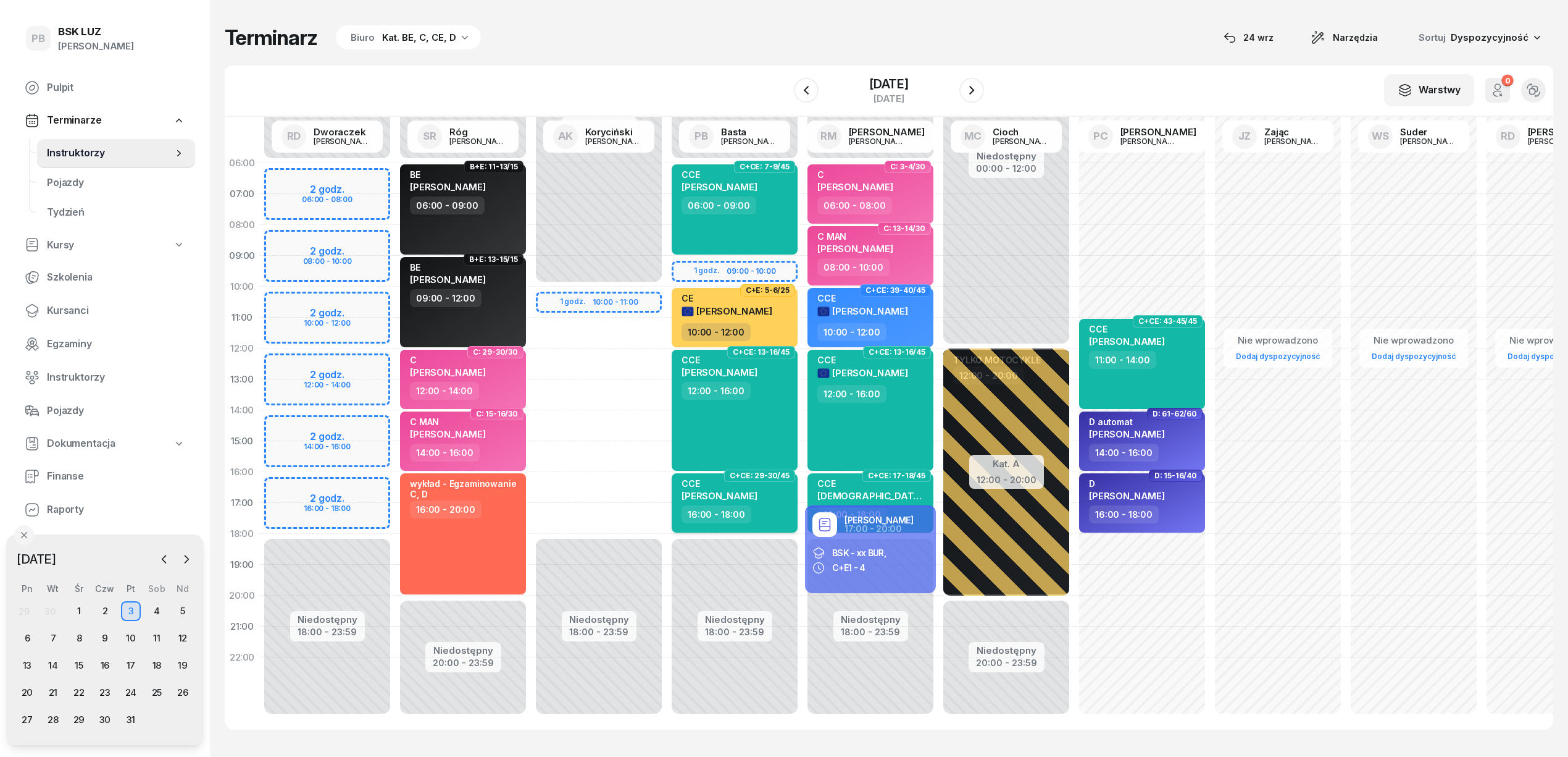
click at [764, 504] on div "CCE [PERSON_NAME]" at bounding box center [735, 492] width 109 height 27
select select "16"
select select "18"
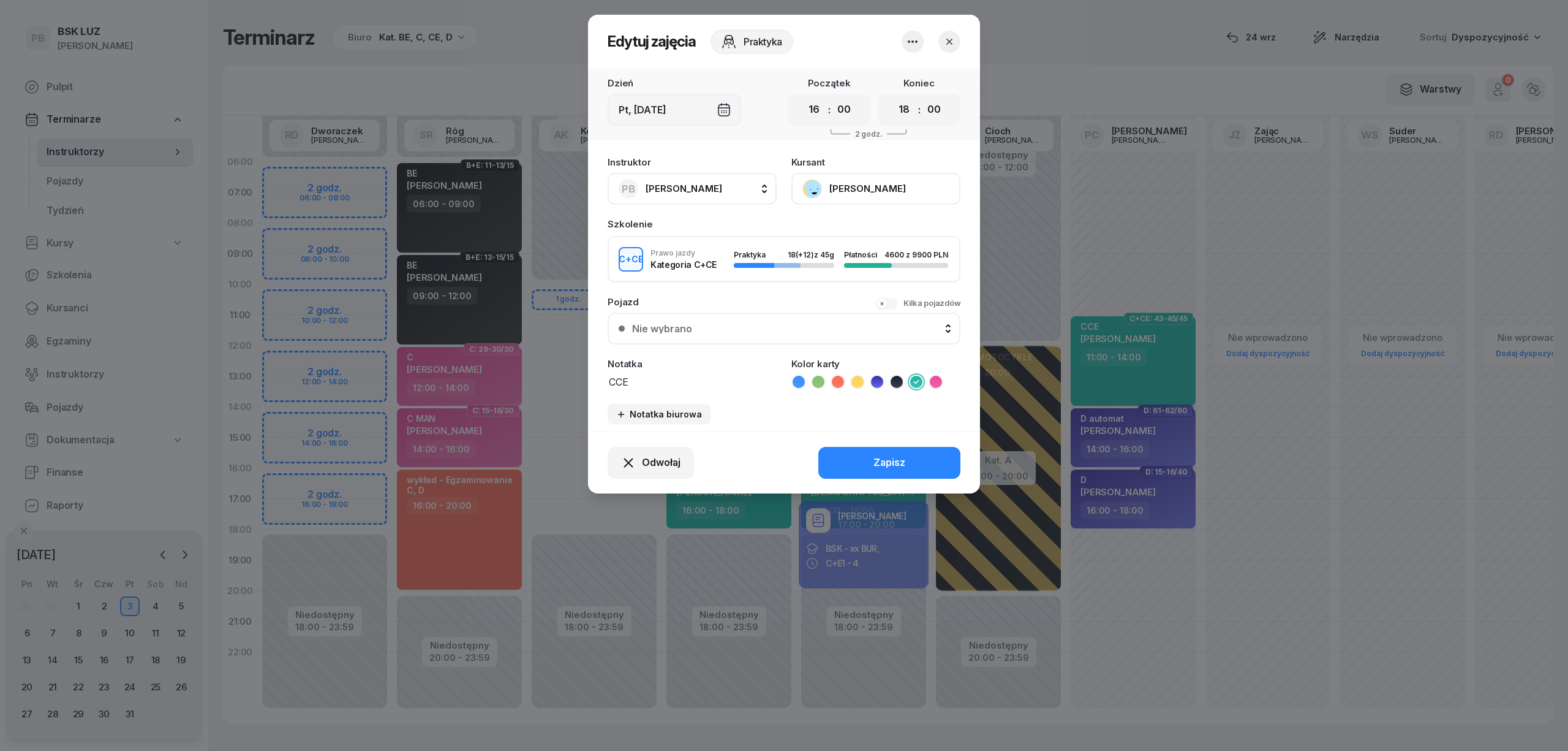
click at [710, 190] on button "PB [PERSON_NAME]" at bounding box center [692, 188] width 169 height 32
type input "kory"
click at [700, 269] on span "[PERSON_NAME]" at bounding box center [690, 270] width 75 height 16
click at [844, 461] on button "Zapisz" at bounding box center [889, 463] width 142 height 32
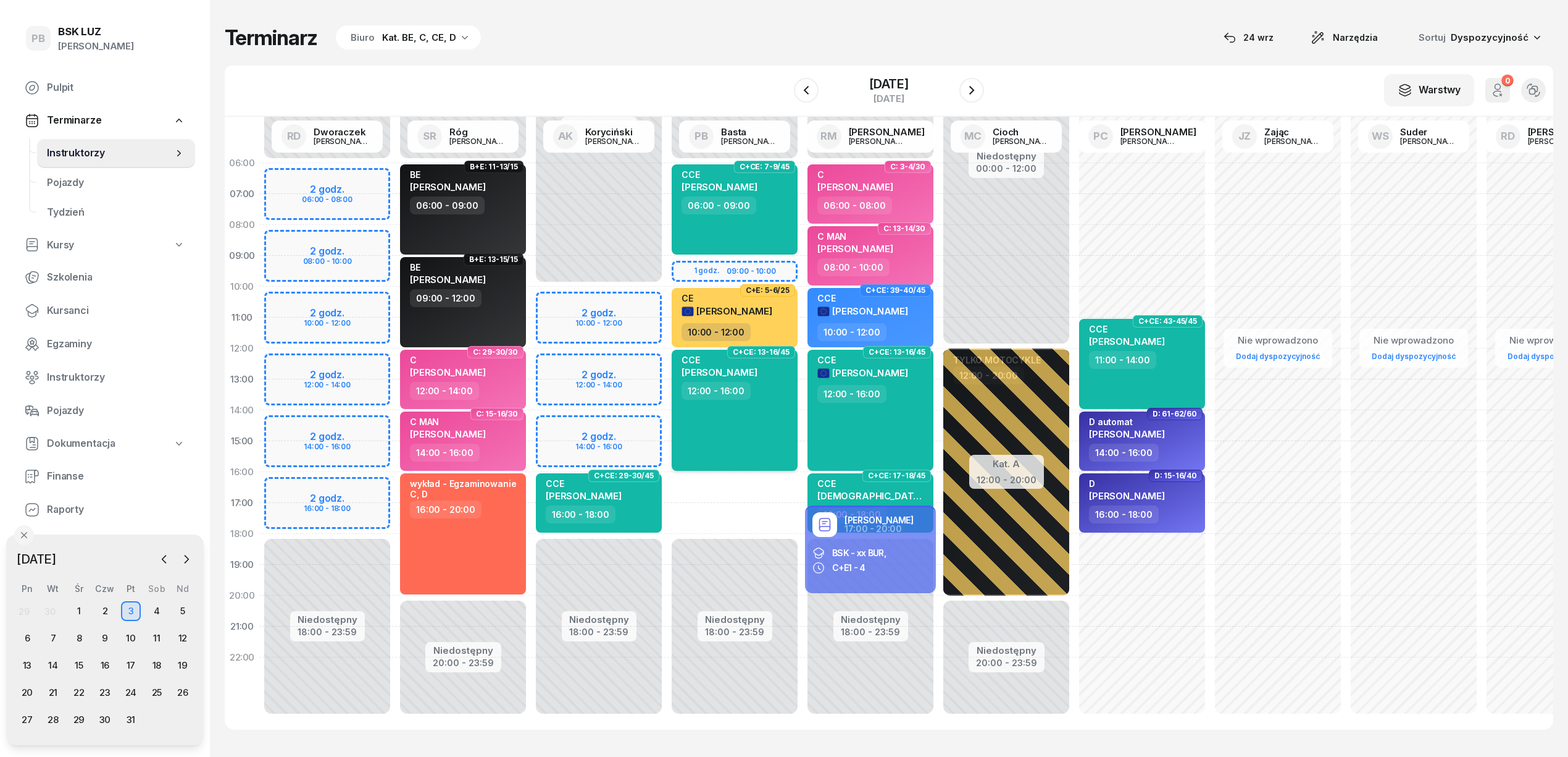
click at [789, 435] on div "CCE POGAN [PERSON_NAME] 12:00 - 16:00" at bounding box center [735, 410] width 126 height 121
select select "12"
select select "16"
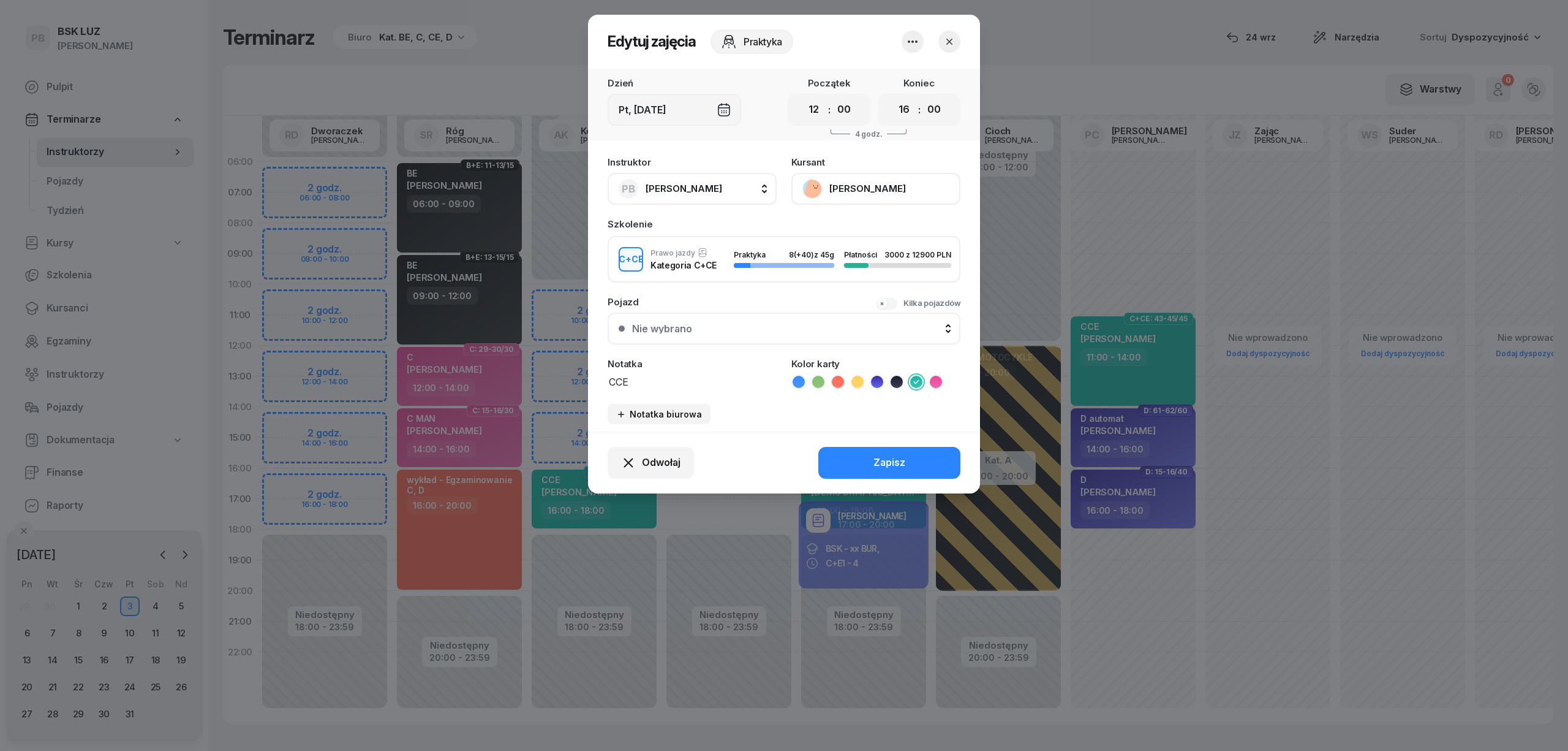
click at [692, 181] on span "[PERSON_NAME]" at bounding box center [684, 188] width 77 height 16
type input "kory"
click at [698, 264] on span "[PERSON_NAME]" at bounding box center [690, 270] width 75 height 16
click at [848, 470] on button "Zapisz" at bounding box center [889, 463] width 142 height 32
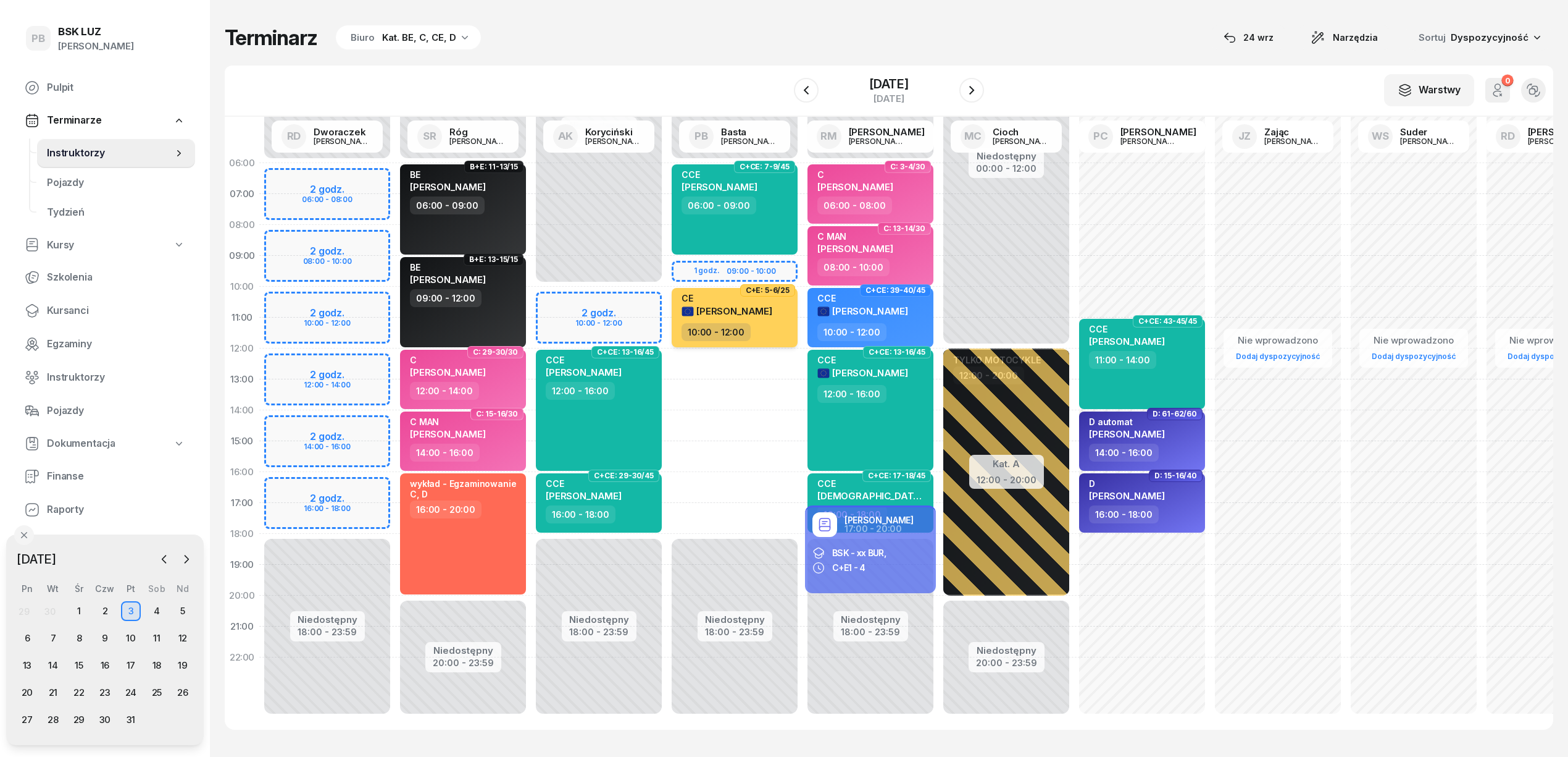
click at [772, 312] on span "[PERSON_NAME]" at bounding box center [734, 311] width 76 height 12
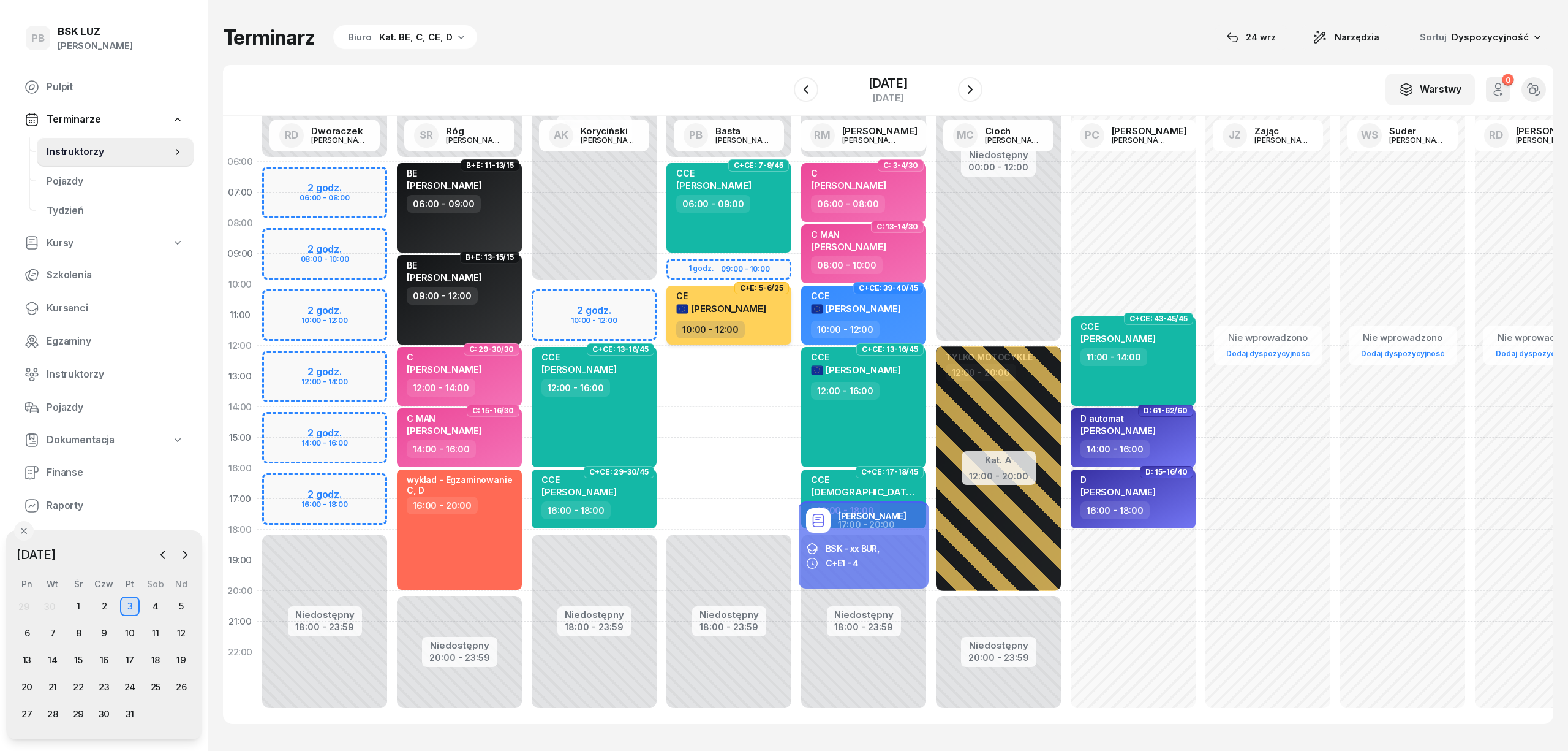
select select "10"
select select "12"
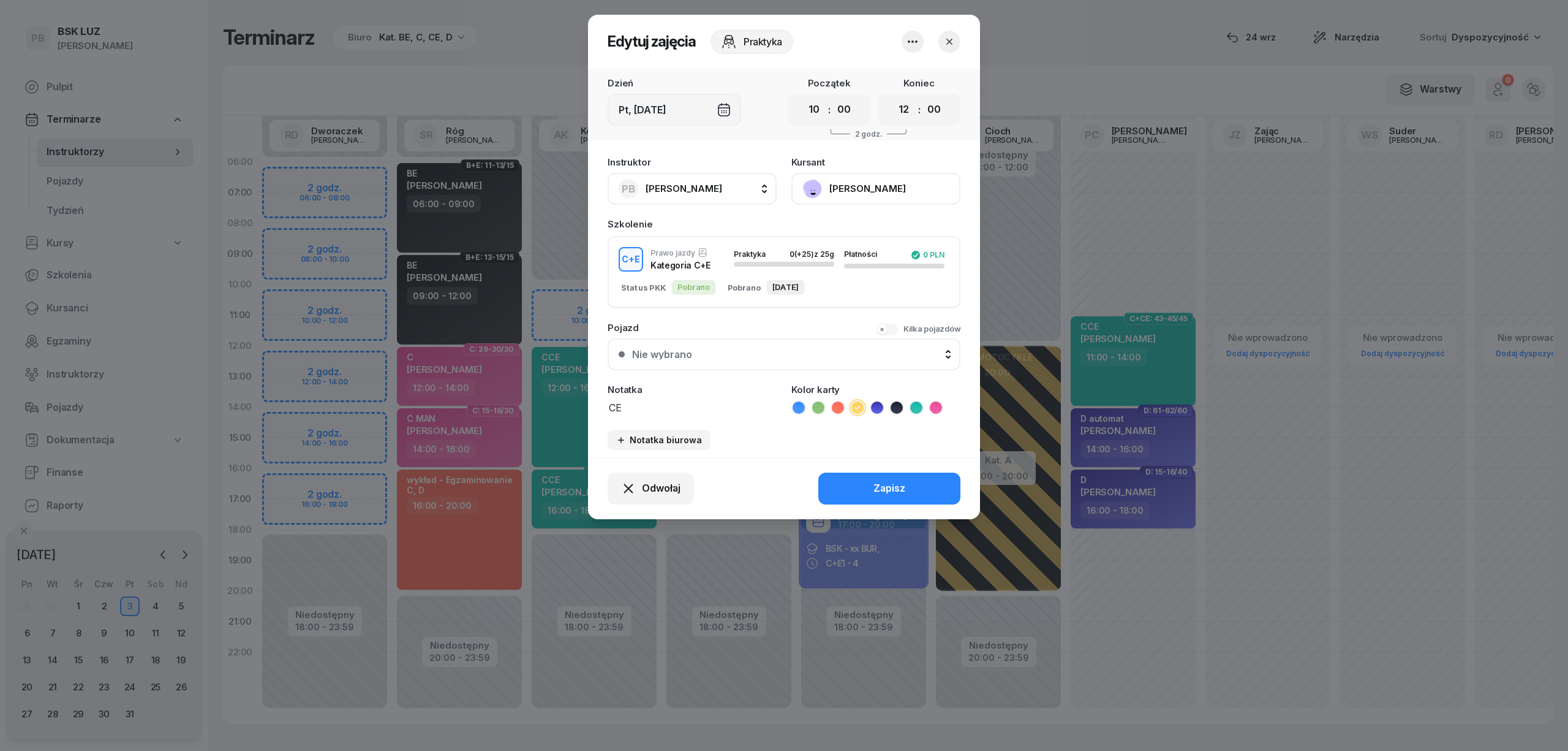
click at [701, 188] on button "PB [PERSON_NAME]" at bounding box center [692, 188] width 169 height 32
type input "kory"
click at [704, 273] on span "[PERSON_NAME]" at bounding box center [690, 270] width 75 height 16
click at [860, 482] on button "Zapisz" at bounding box center [889, 488] width 142 height 32
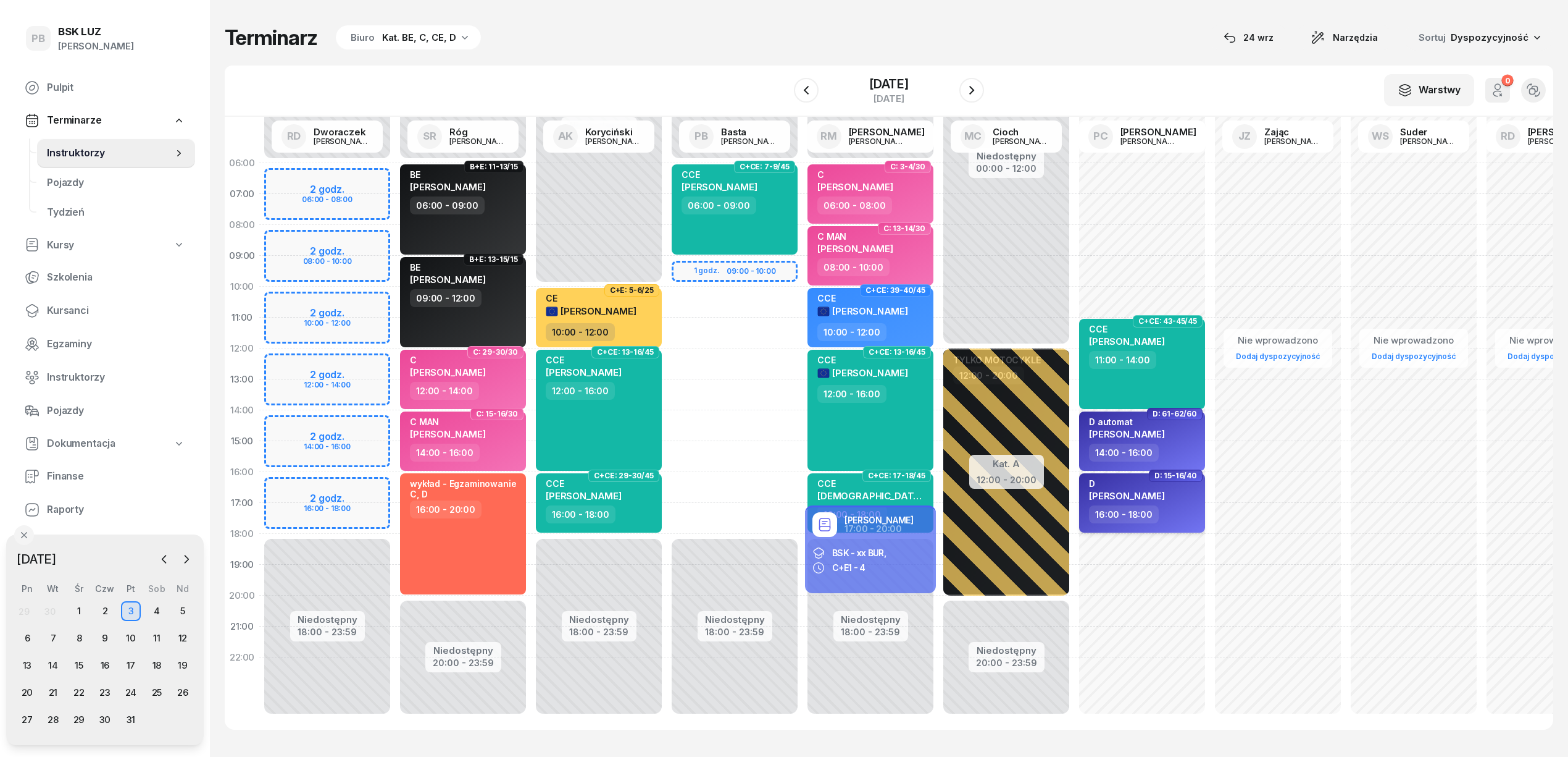
click at [1173, 512] on div "16:00 - 18:00" at bounding box center [1143, 514] width 109 height 18
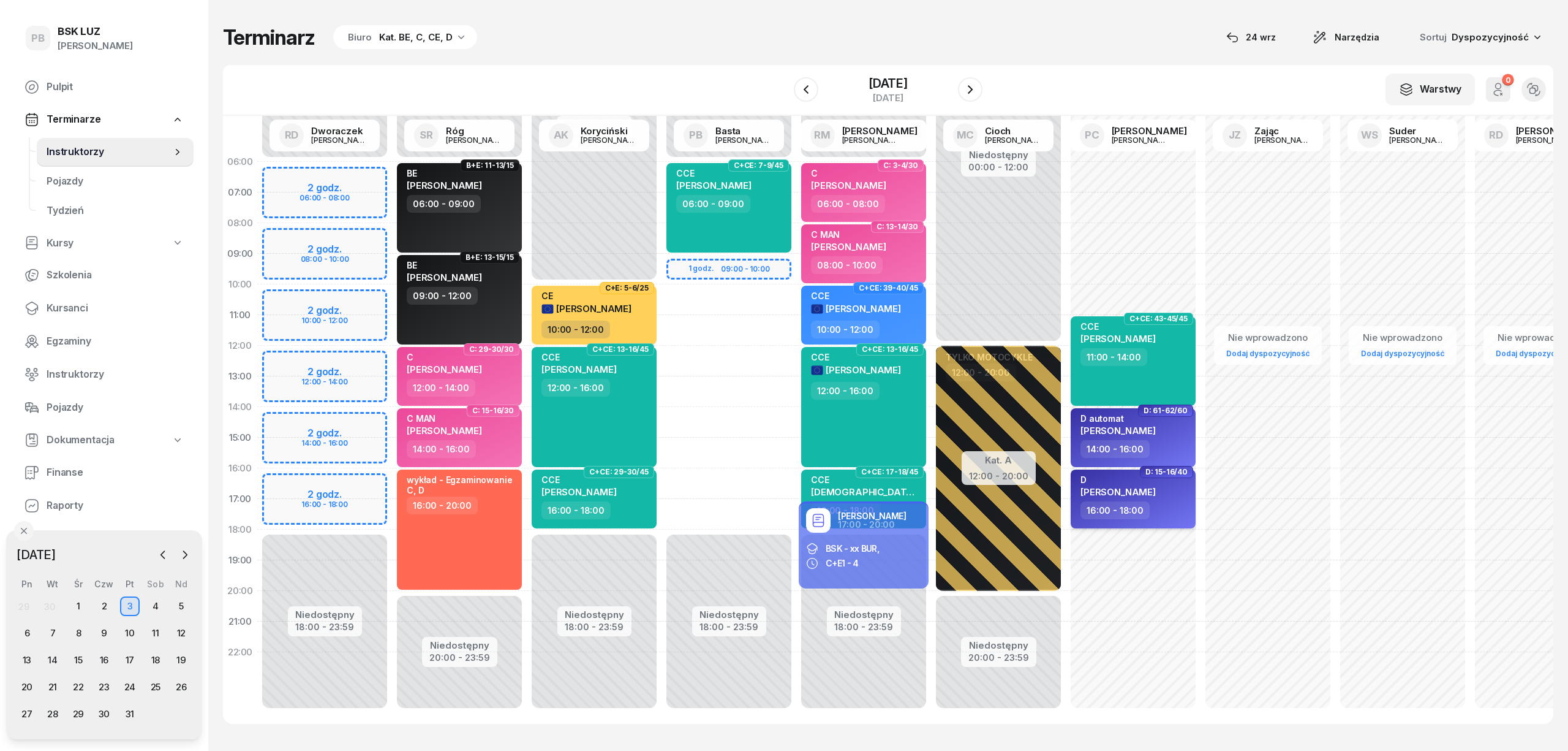
select select "16"
select select "18"
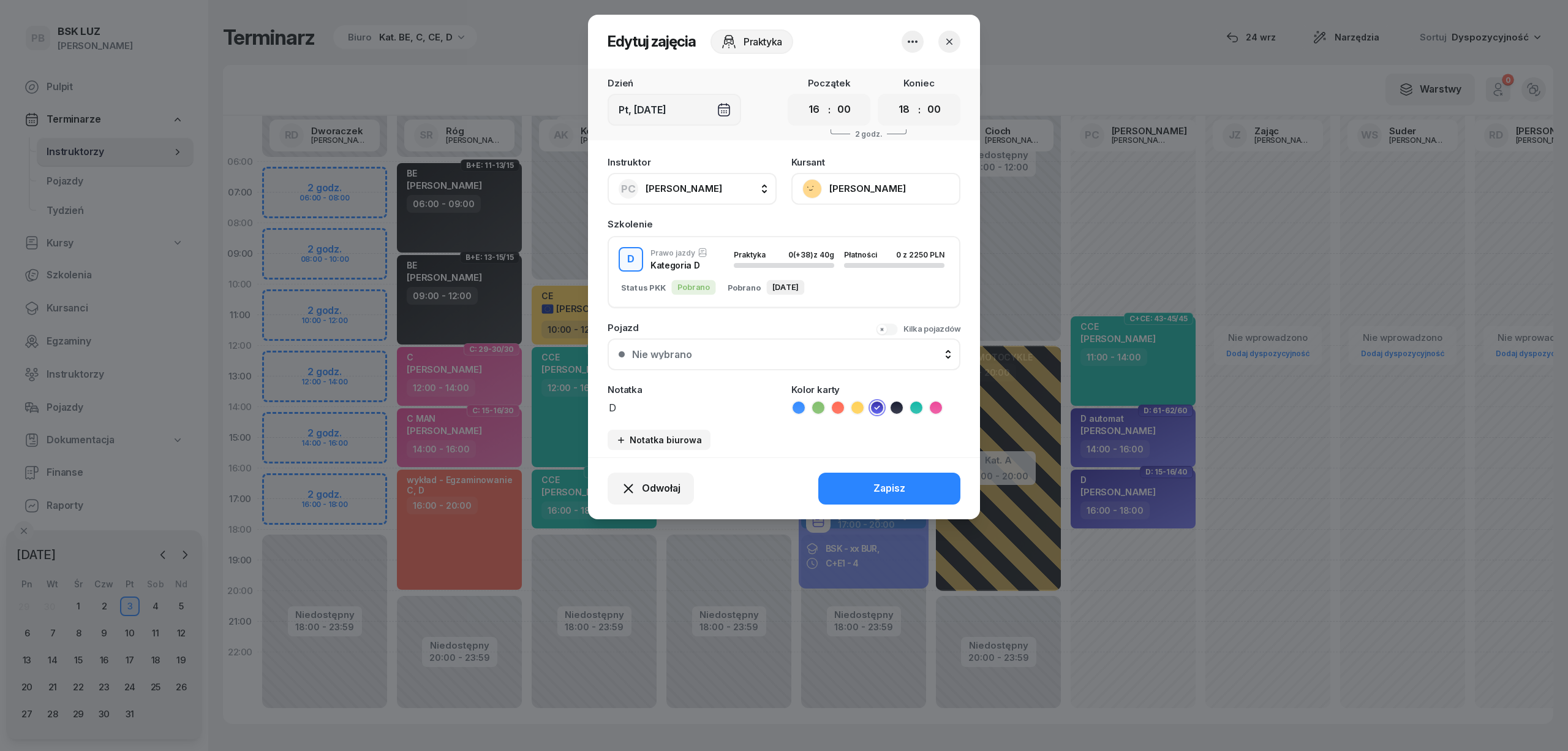
click at [702, 181] on span "[PERSON_NAME]" at bounding box center [684, 188] width 77 height 16
type input "bast"
click at [722, 271] on div "PB [PERSON_NAME]" at bounding box center [698, 270] width 146 height 20
click at [860, 478] on button "Zapisz" at bounding box center [889, 488] width 142 height 32
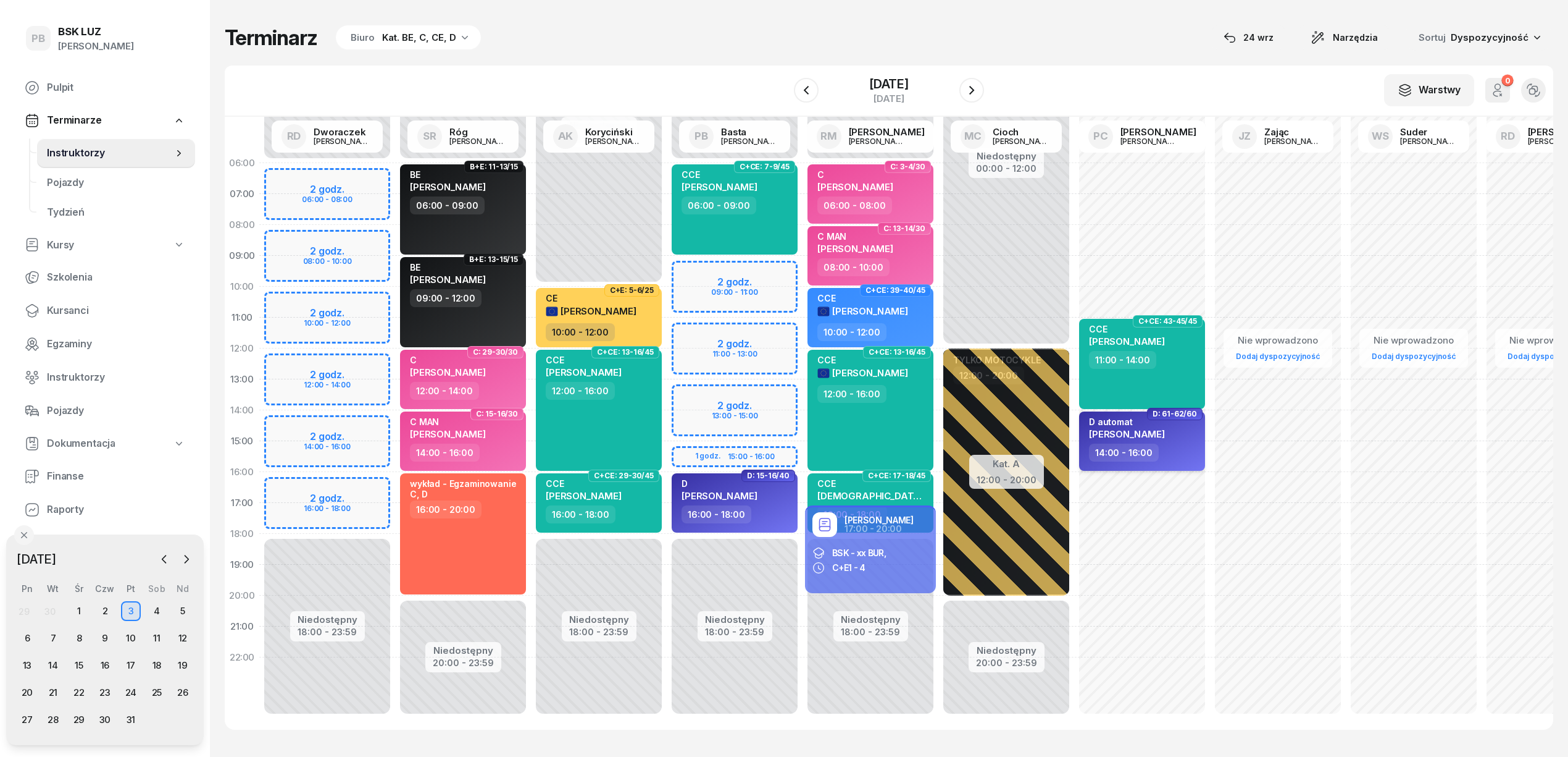
click at [1143, 429] on span "[PERSON_NAME]" at bounding box center [1127, 434] width 76 height 12
select select "14"
select select "16"
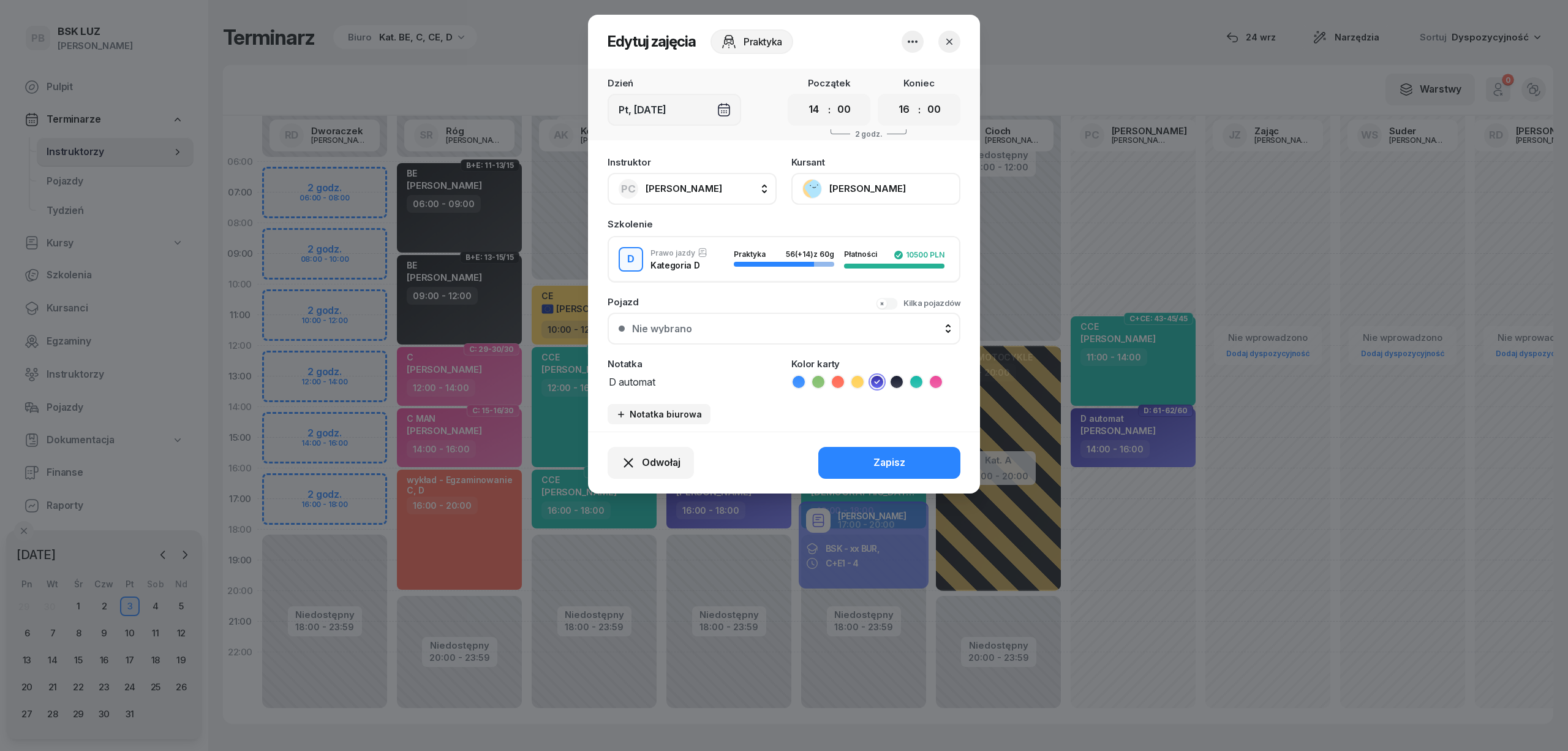
click at [659, 181] on span "[PERSON_NAME]" at bounding box center [684, 188] width 77 height 16
type input "bast"
click at [685, 267] on span "[PERSON_NAME]" at bounding box center [690, 270] width 75 height 16
click at [868, 457] on button "Zapisz" at bounding box center [889, 463] width 142 height 32
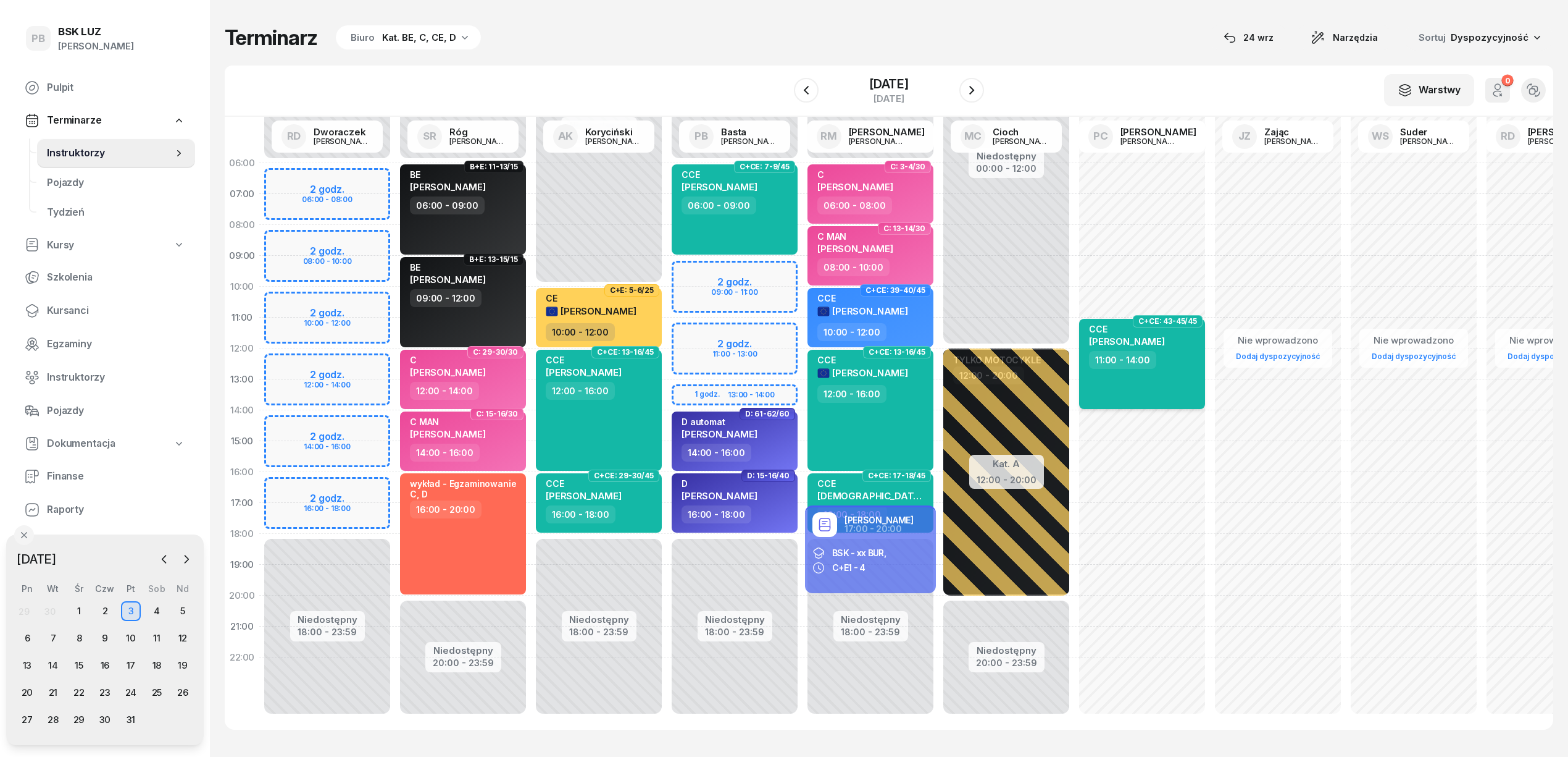
click at [1169, 367] on div "11:00 - 14:00" at bounding box center [1143, 360] width 109 height 18
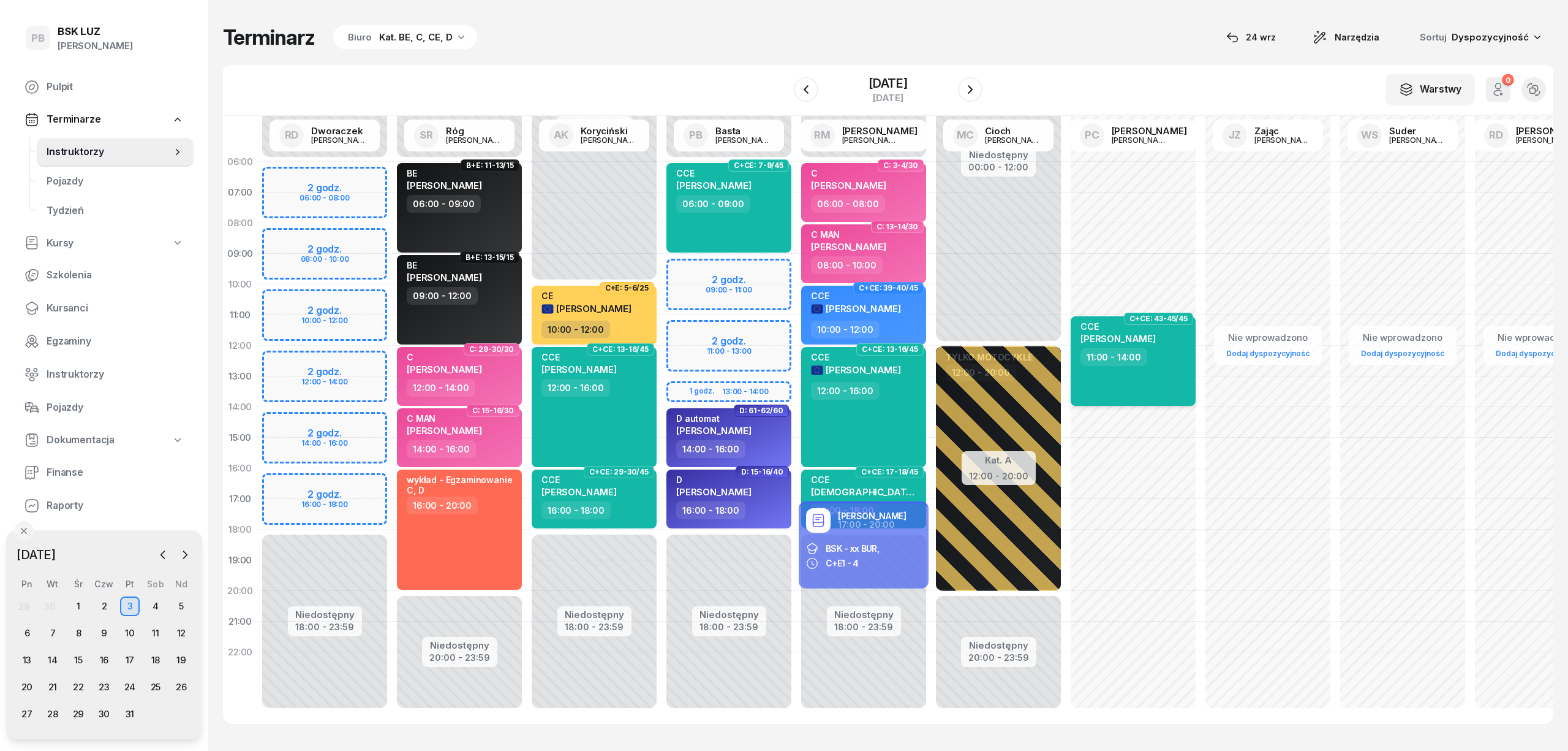
select select "11"
select select "14"
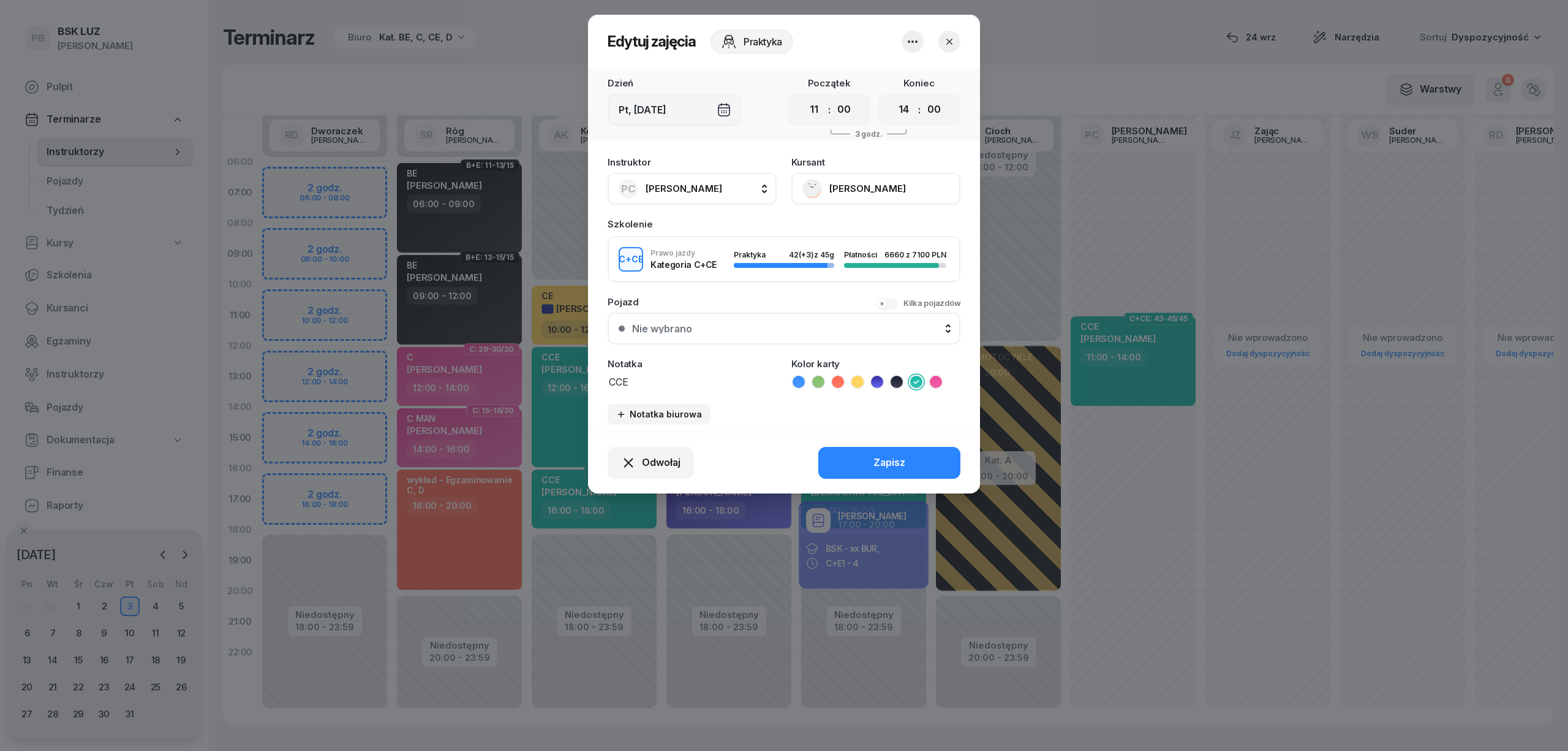
click at [699, 174] on button "PC [PERSON_NAME]" at bounding box center [692, 188] width 169 height 32
type input "bast"
click at [702, 272] on div "PB [PERSON_NAME]" at bounding box center [698, 270] width 146 height 20
click at [863, 462] on button "Zapisz" at bounding box center [889, 463] width 142 height 32
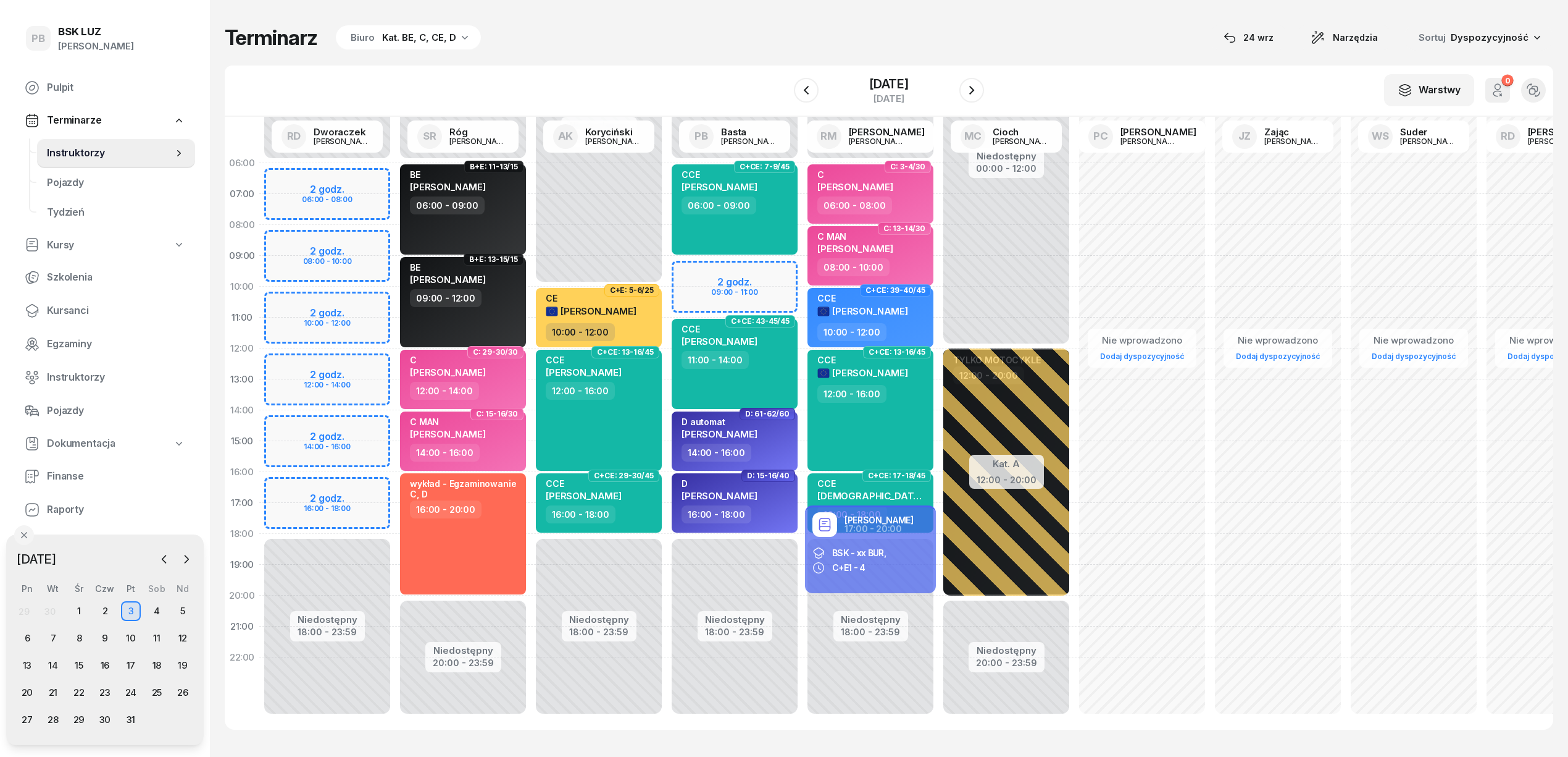
click at [766, 271] on div "Niedostępny 00:00 - 06:00 Niedostępny 18:00 - 23:59 C+CE: 7-9/45 CCE [PERSON_NA…" at bounding box center [735, 441] width 136 height 587
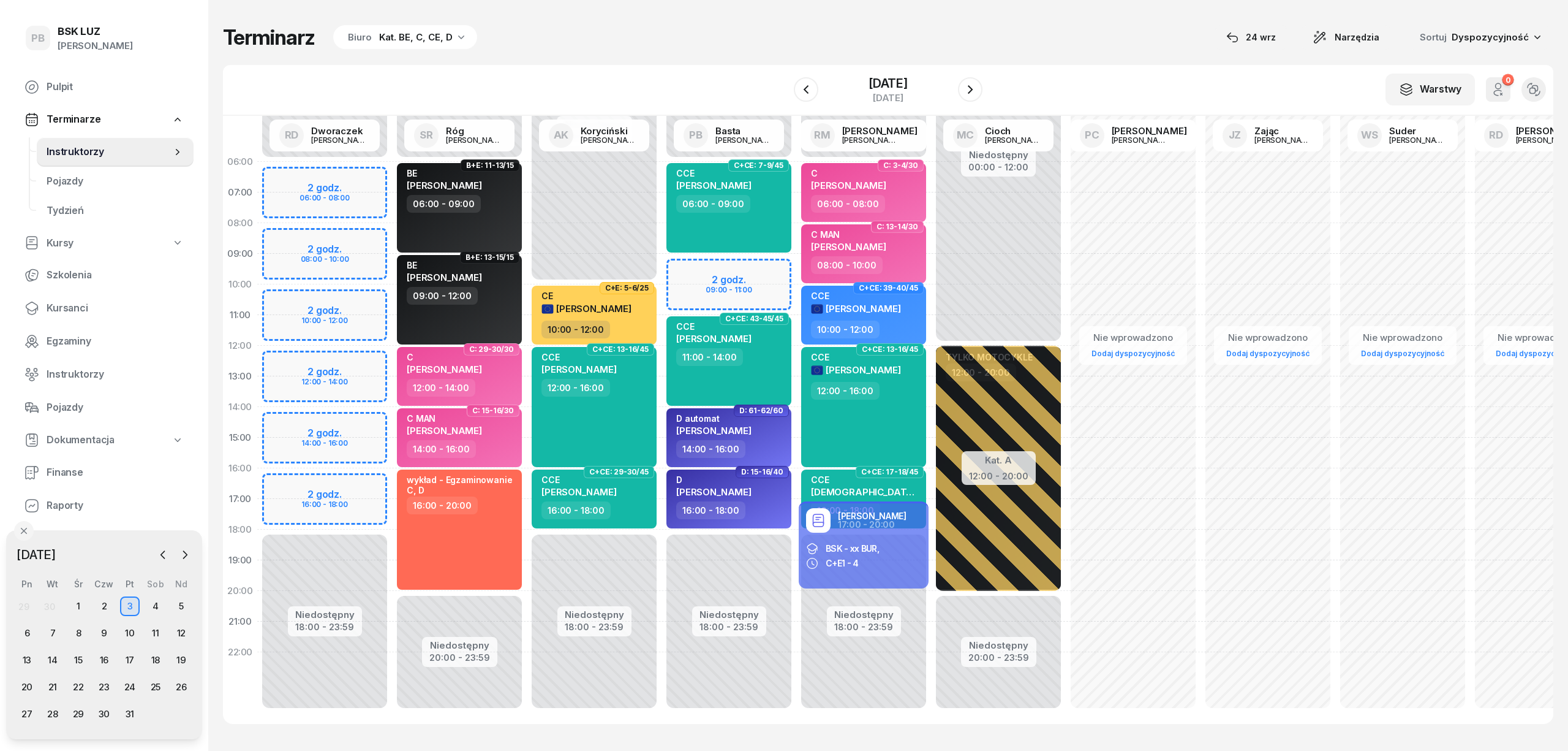
select select "09"
select select "11"
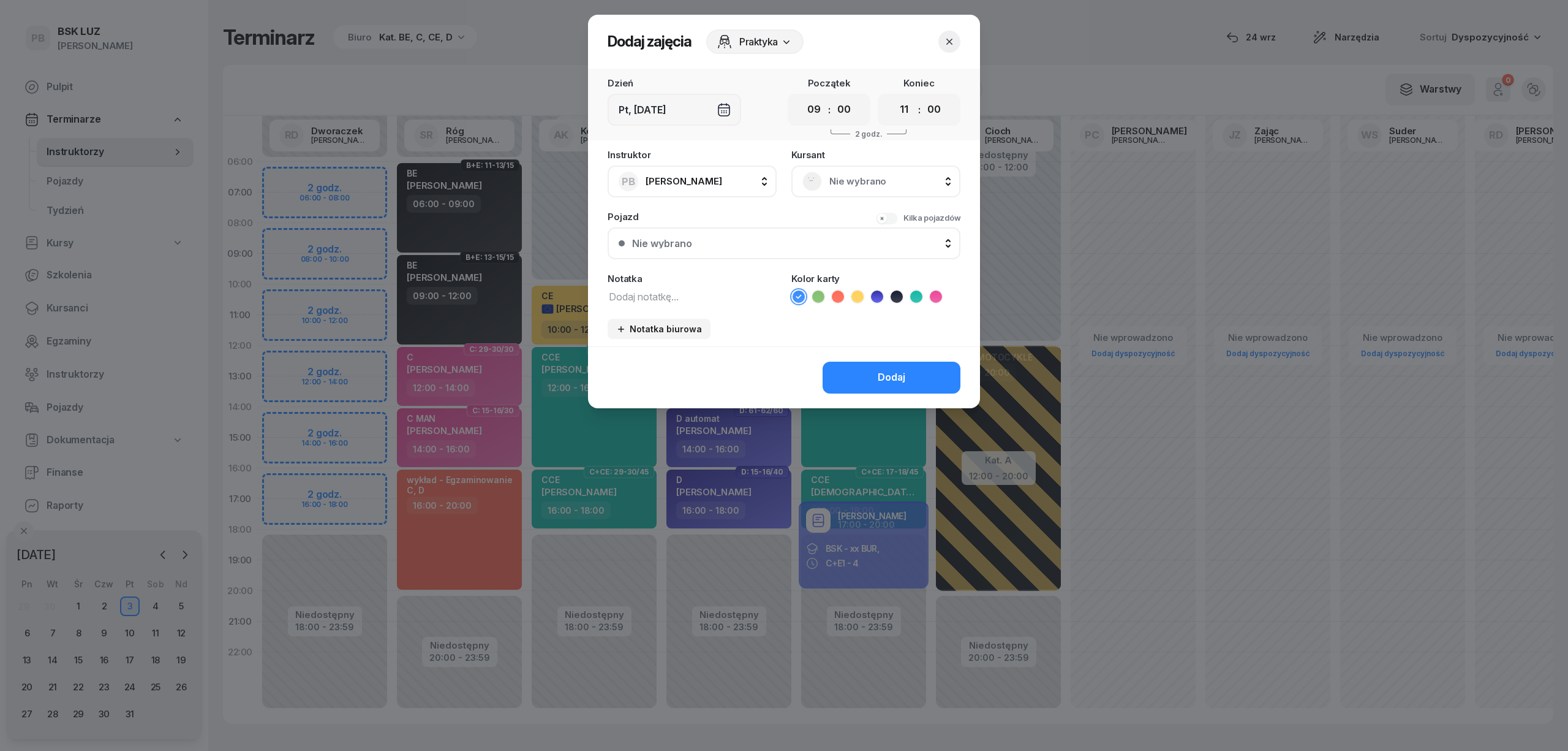
click at [904, 180] on span "Nie wybrano" at bounding box center [889, 181] width 120 height 16
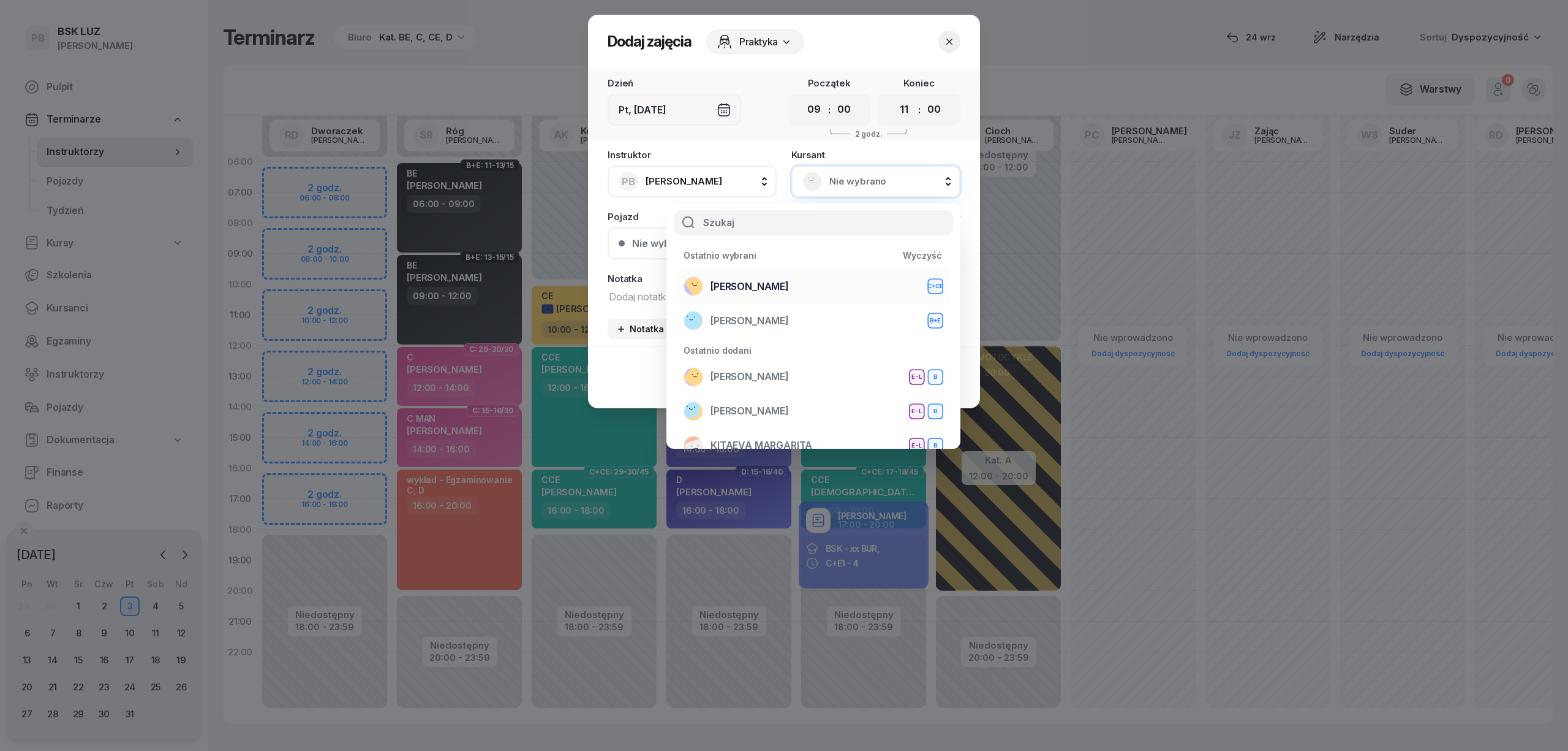
click at [789, 279] on span "[PERSON_NAME]" at bounding box center [749, 286] width 78 height 16
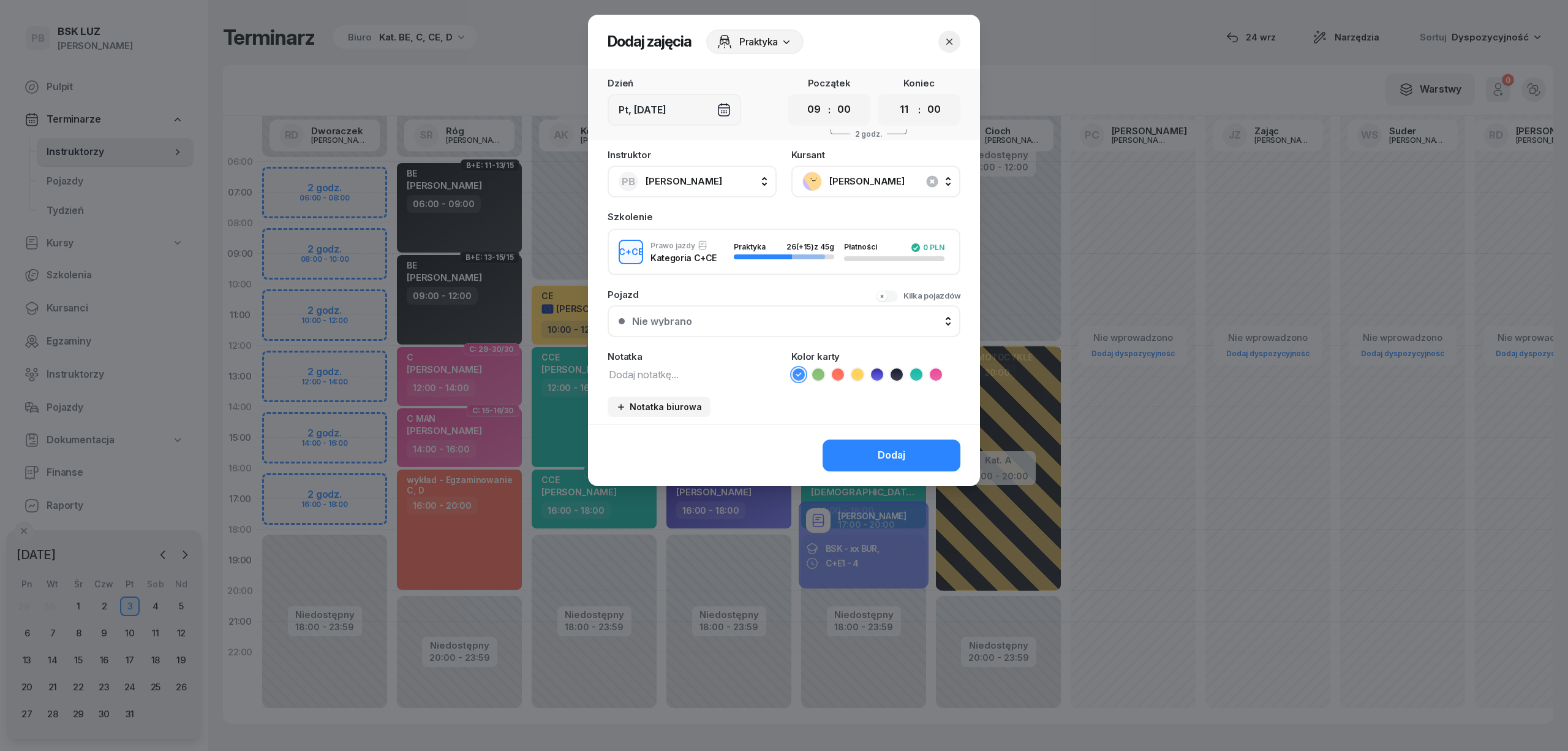
click at [662, 382] on div "Instruktor PB Basta [PERSON_NAME] AK [PERSON_NAME] BP [PERSON_NAME] DP [PERSON_…" at bounding box center [784, 287] width 392 height 274
click at [665, 376] on textarea at bounding box center [692, 374] width 169 height 16
type textarea "CCE"
drag, startPoint x: 913, startPoint y: 373, endPoint x: 914, endPoint y: 383, distance: 10.0
click at [914, 373] on icon at bounding box center [915, 374] width 12 height 12
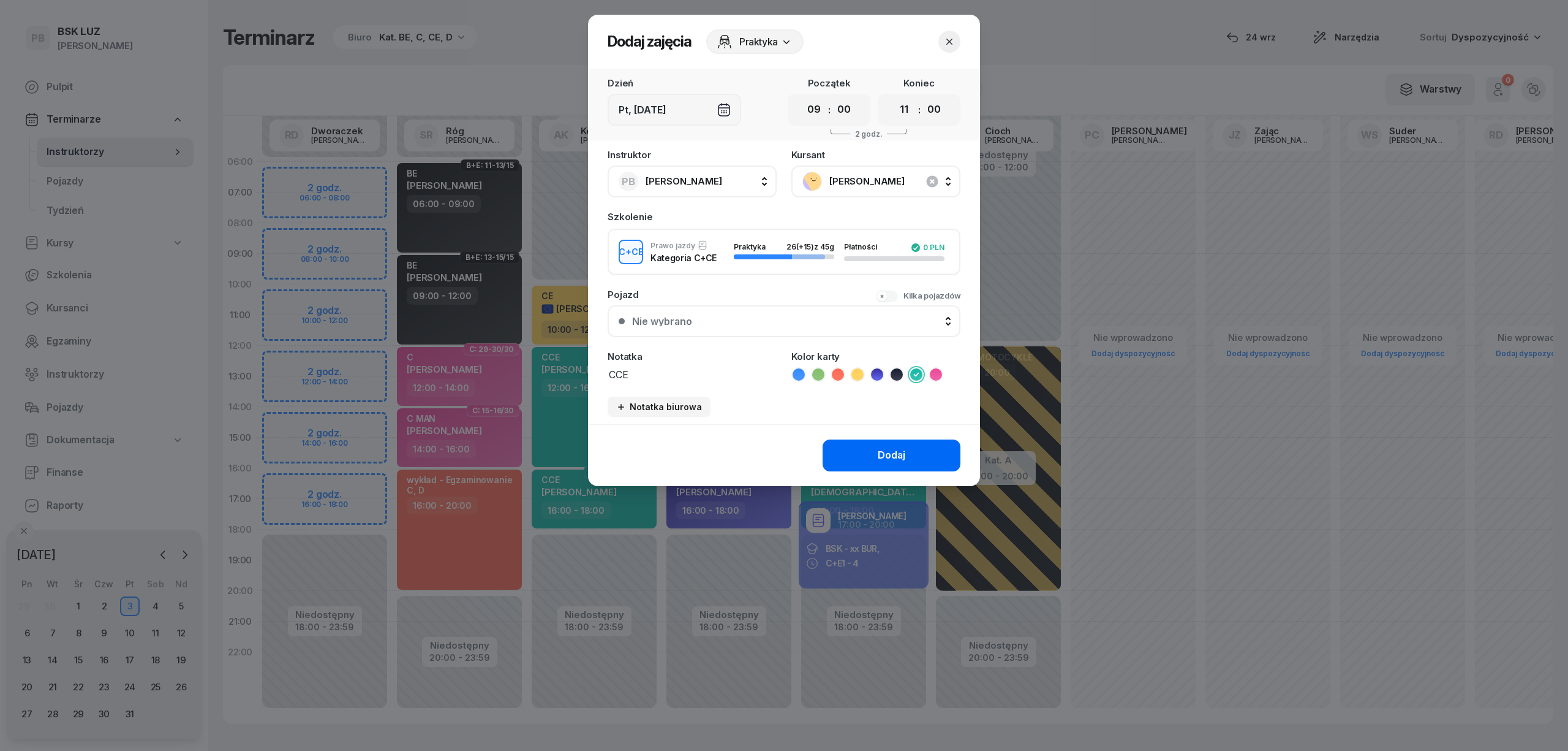
click at [882, 466] on button "Dodaj" at bounding box center [891, 455] width 138 height 32
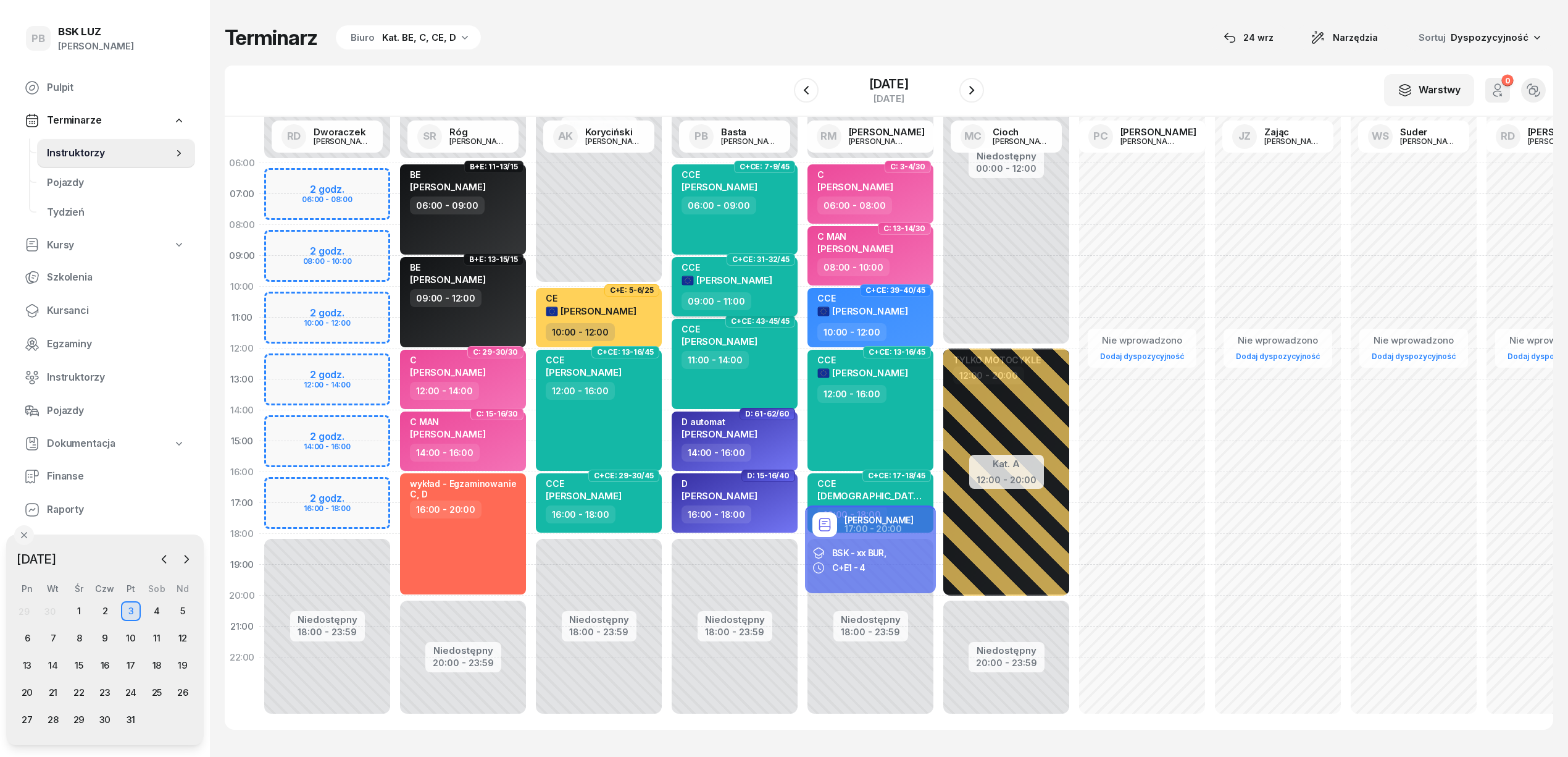
click at [728, 280] on span "[PERSON_NAME]" at bounding box center [734, 280] width 76 height 12
select select "09"
select select "11"
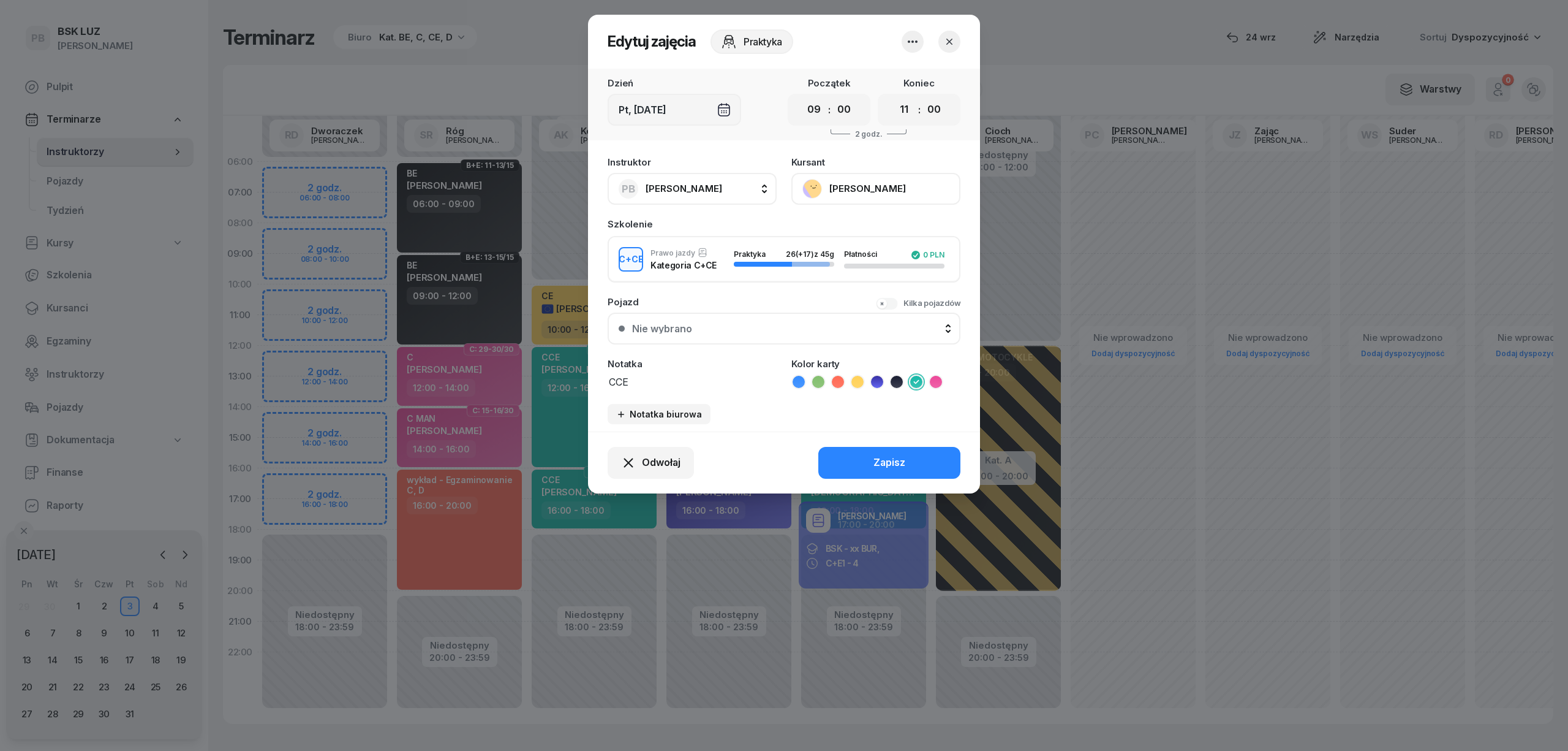
click at [846, 181] on button "[PERSON_NAME]" at bounding box center [876, 188] width 169 height 32
click at [845, 226] on div "Otwórz profil" at bounding box center [831, 230] width 59 height 16
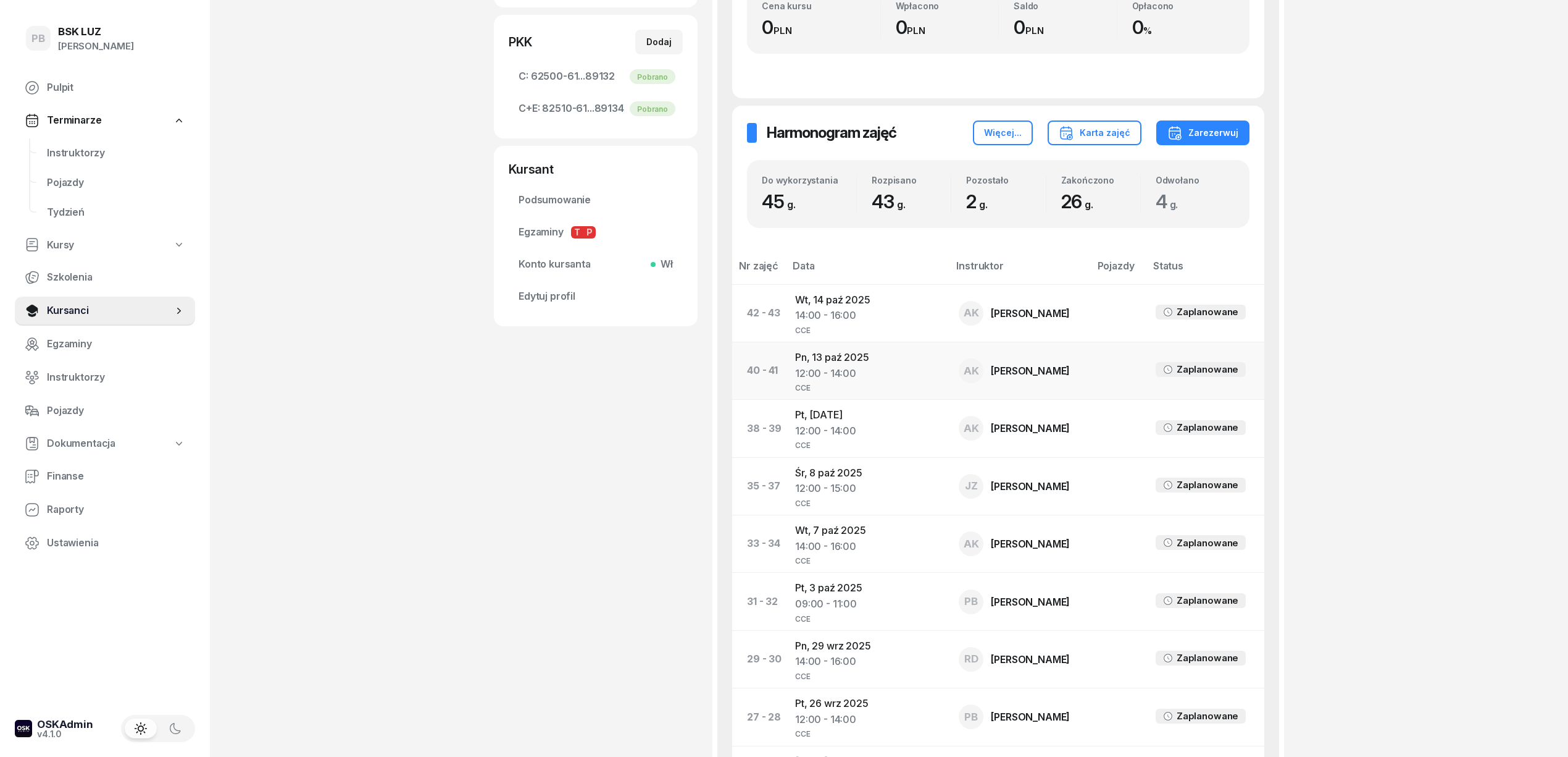
scroll to position [412, 0]
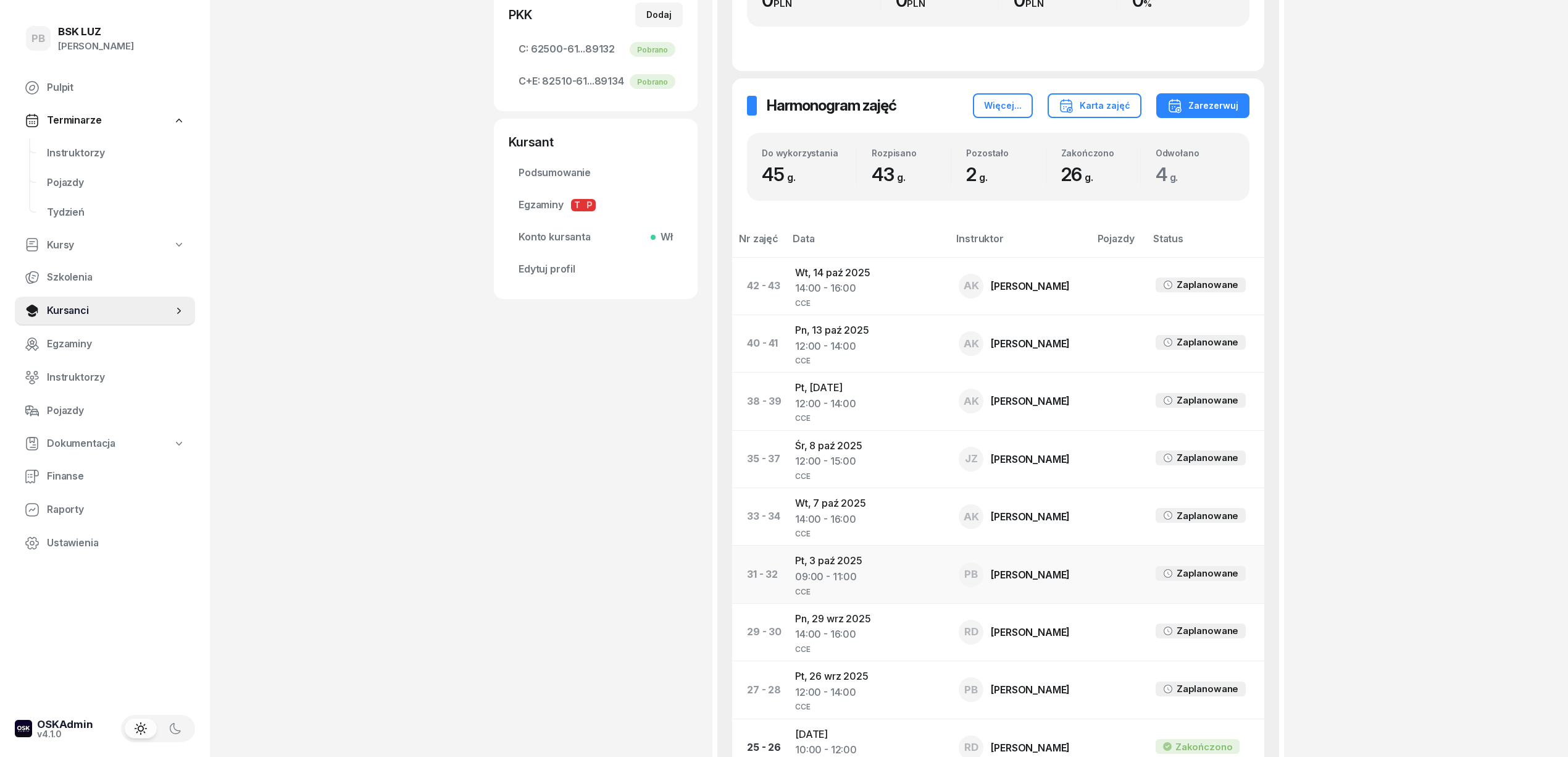
click at [831, 562] on td "Pt, [DATE] 09:00 - 11:00 CCE" at bounding box center [867, 574] width 163 height 58
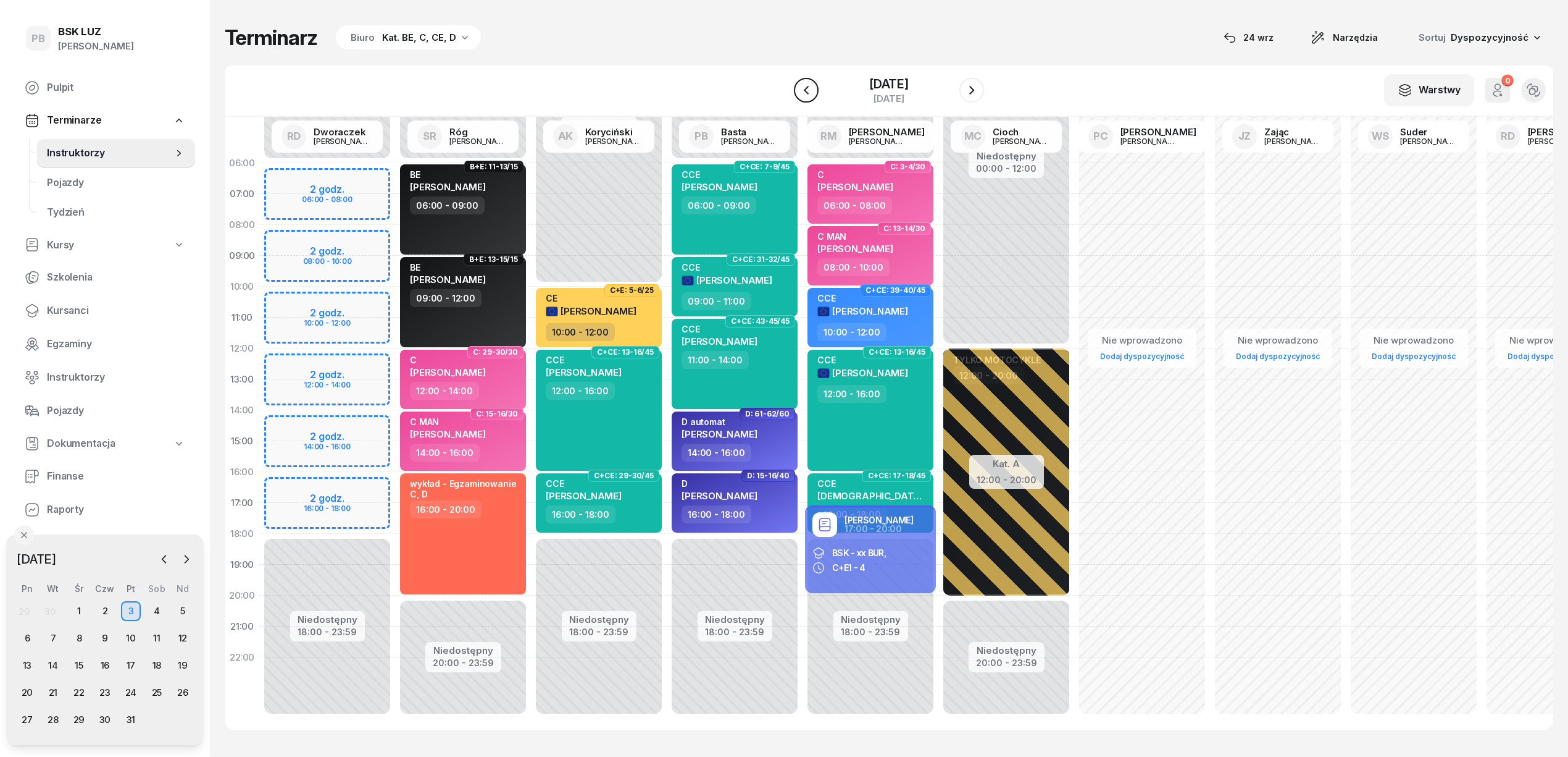
click at [801, 84] on icon "button" at bounding box center [806, 90] width 15 height 15
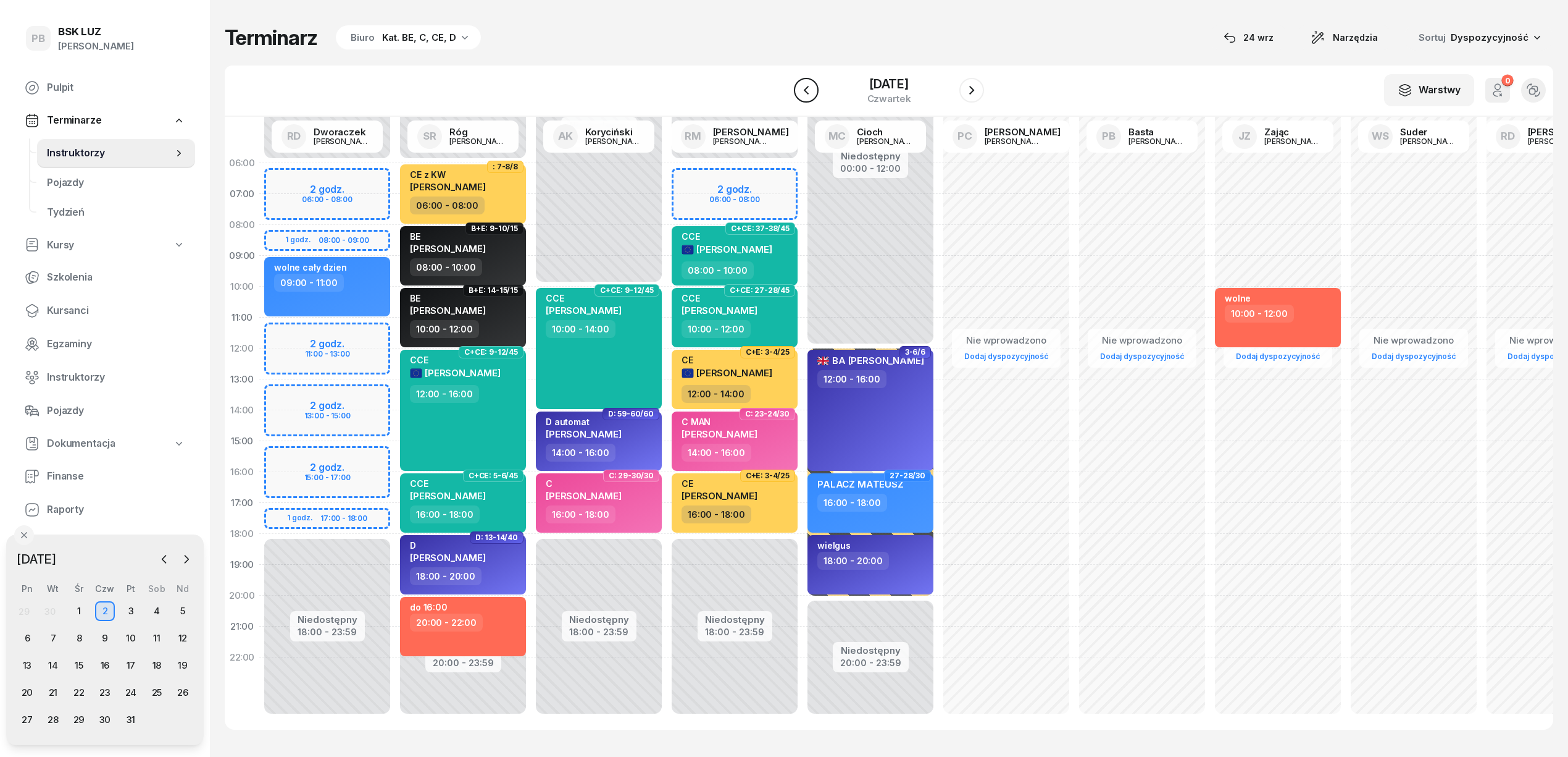
click at [801, 84] on icon "button" at bounding box center [806, 90] width 15 height 15
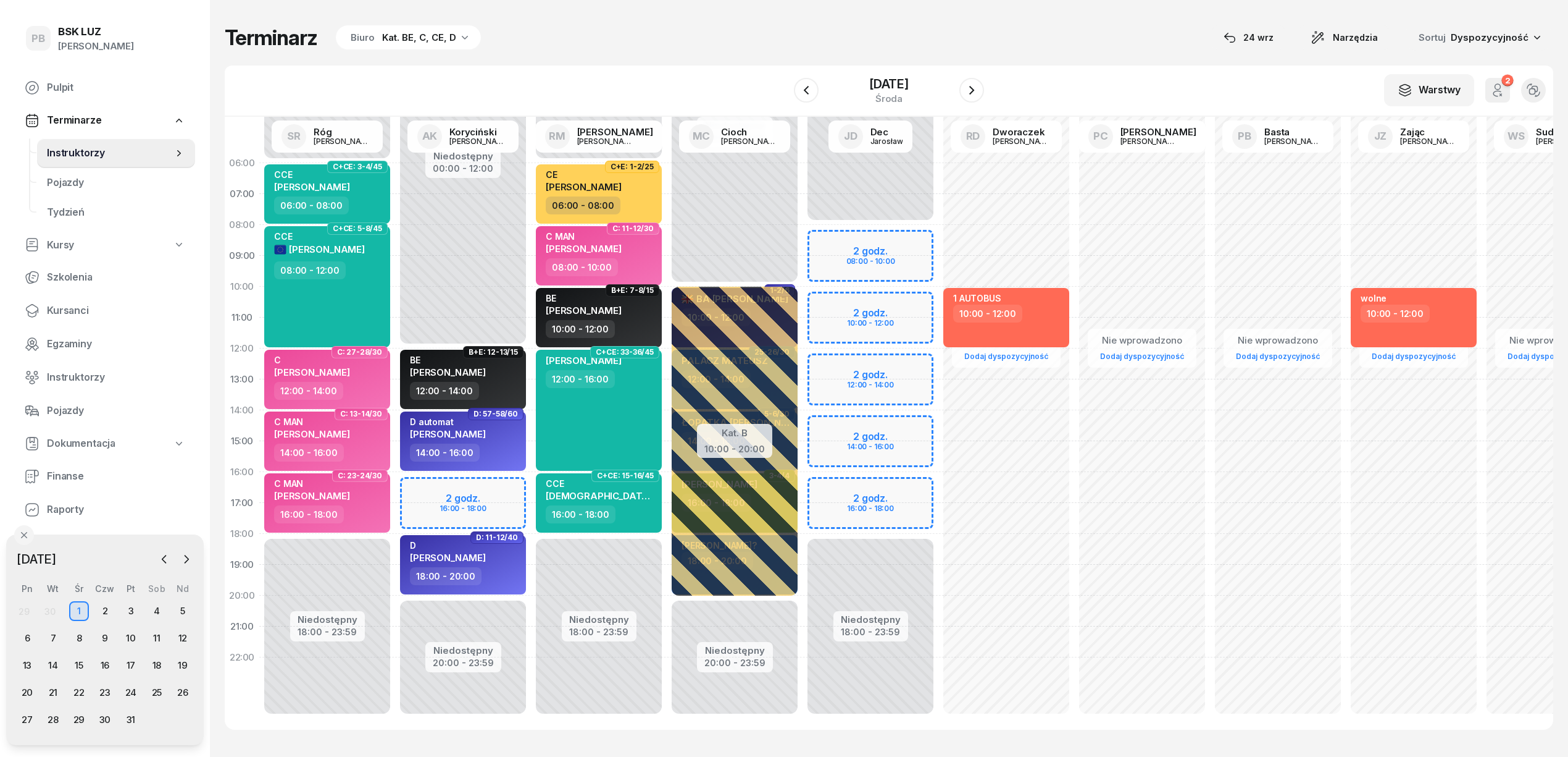
click at [823, 364] on div "Niedostępny 00:00 - 08:00 Niedostępny 18:00 - 23:59 2 godz. 08:00 - 10:00 2 god…" at bounding box center [870, 441] width 136 height 587
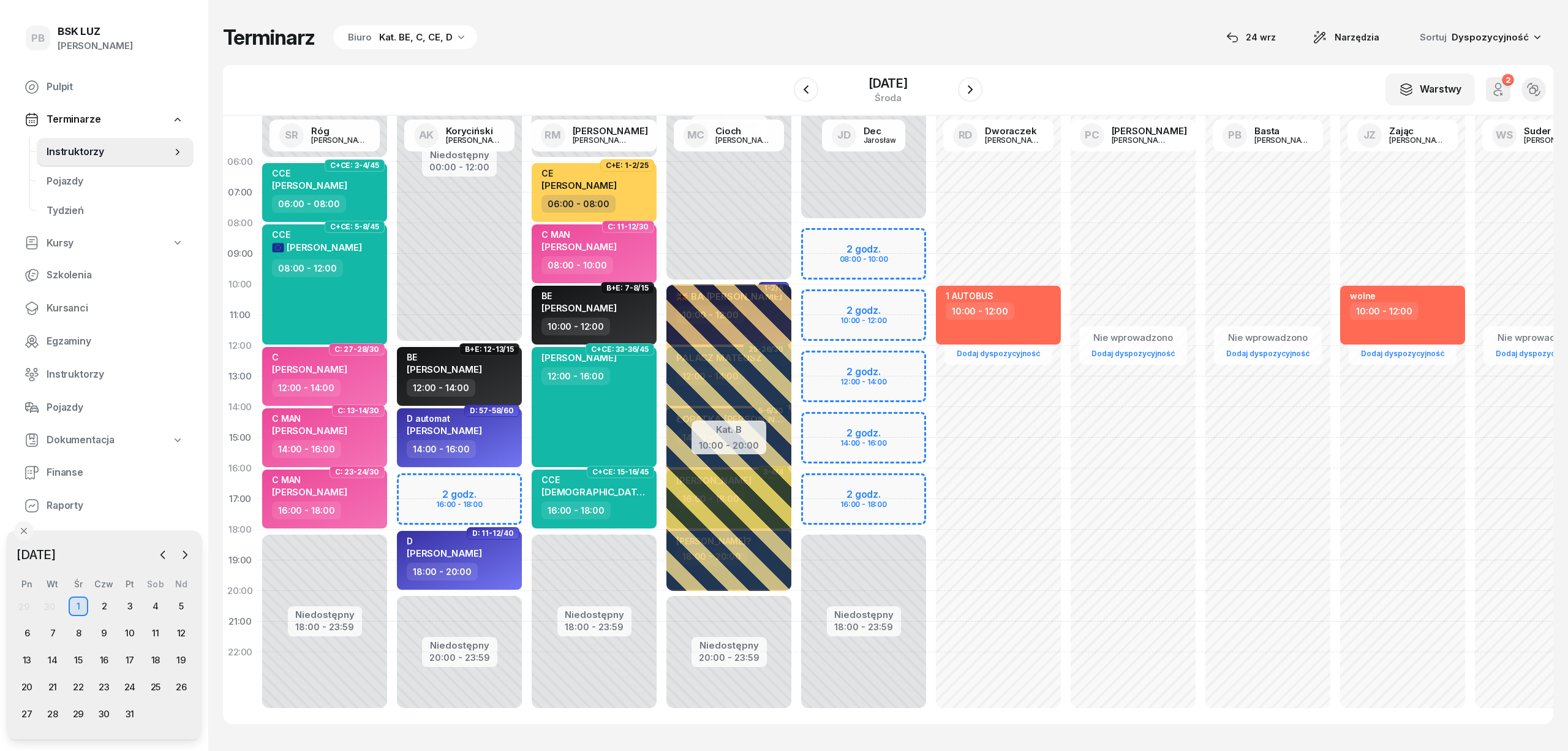
select select "12"
select select "14"
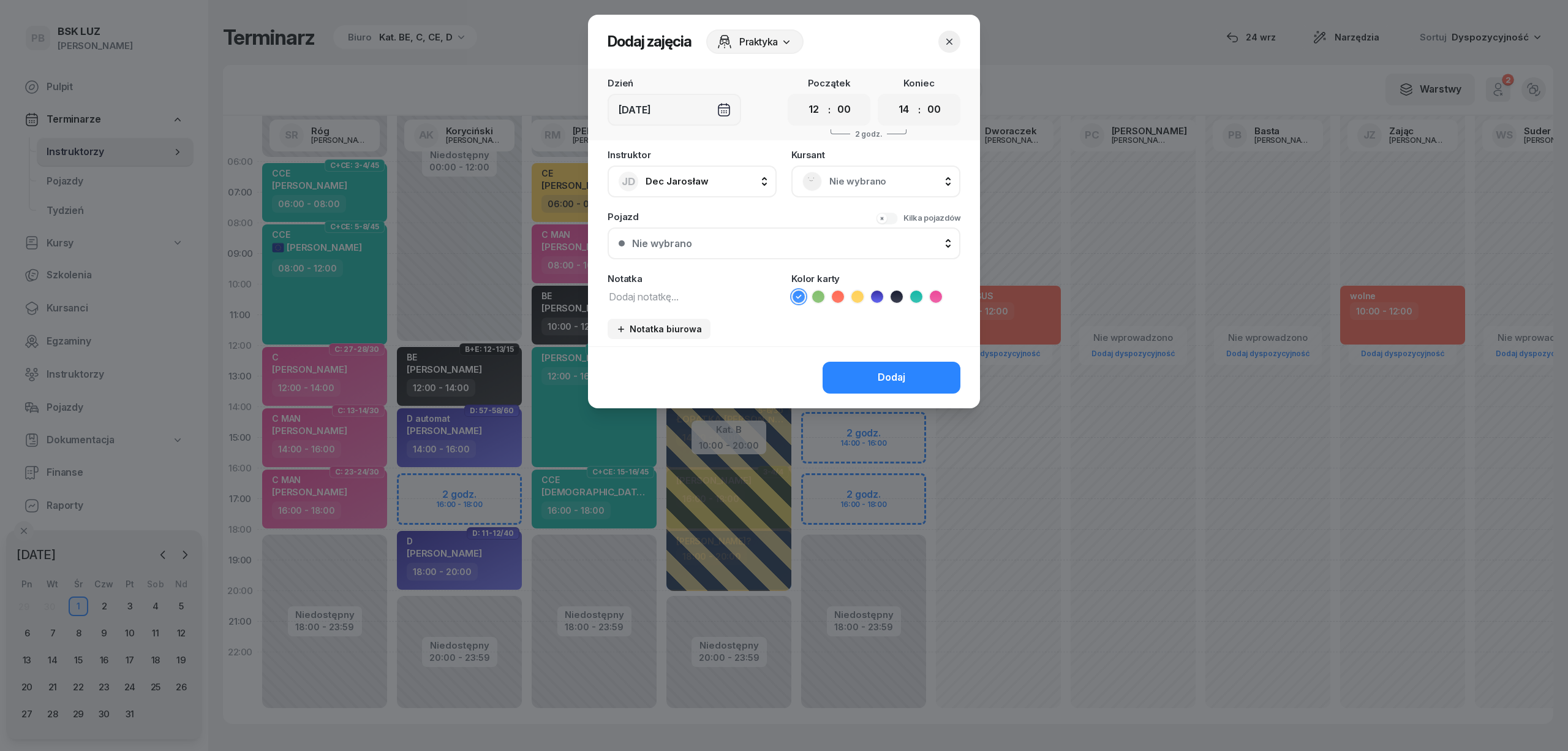
click at [946, 35] on icon "button" at bounding box center [949, 41] width 12 height 12
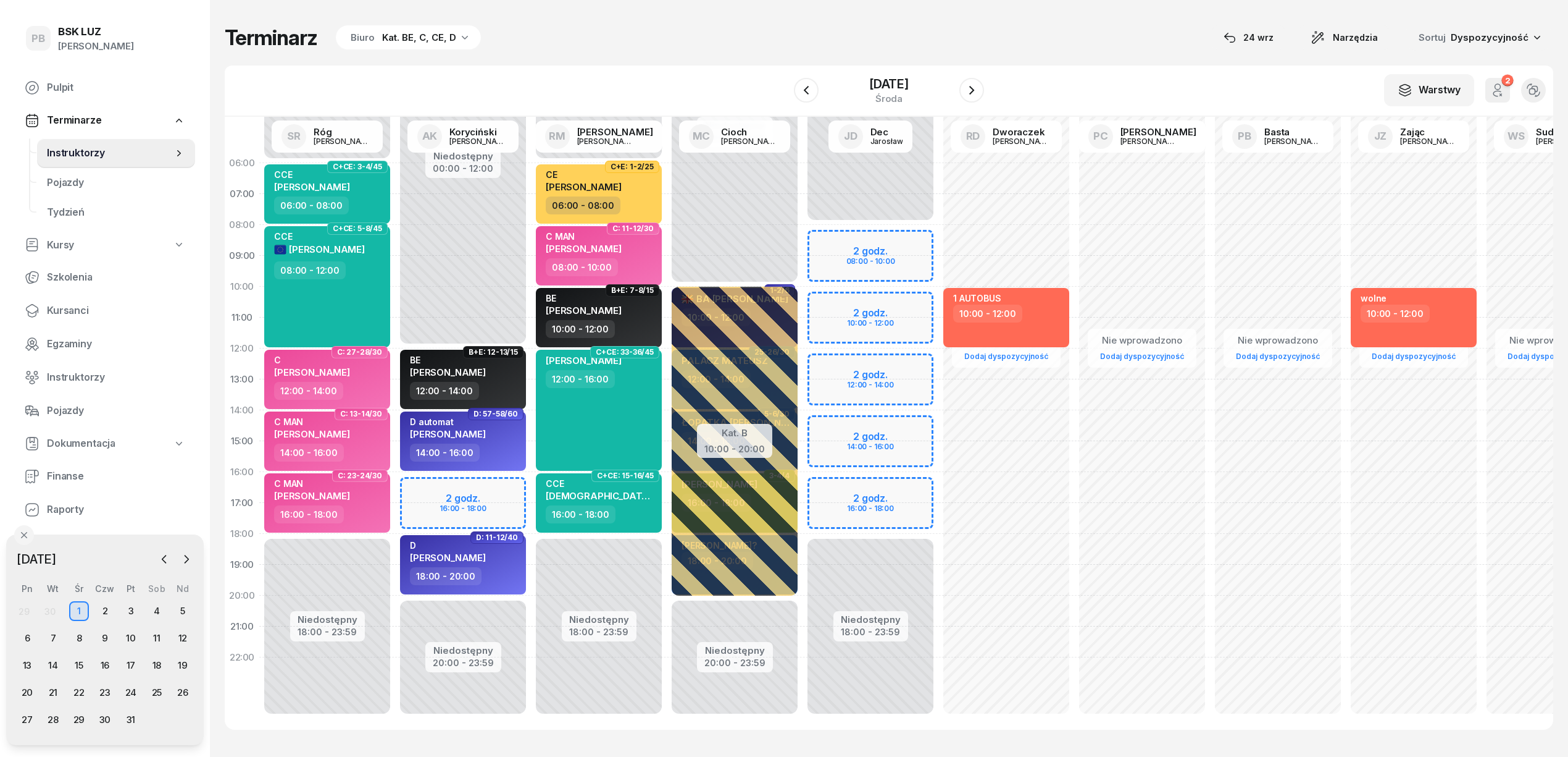
click at [845, 0] on div "Terminarz Biuro Kat. BE, C, CE, D [DATE] Narzędzia Sortuj Dyspozycyjność W Wybi…" at bounding box center [889, 377] width 1329 height 754
click at [679, 35] on div "Terminarz Biuro Kat. BE, C, CE, D [DATE] Narzędzia Sortuj Dyspozycyjność" at bounding box center [889, 38] width 1329 height 26
click at [598, 412] on div "[PERSON_NAME] 12:00 - 16:00" at bounding box center [598, 410] width 126 height 121
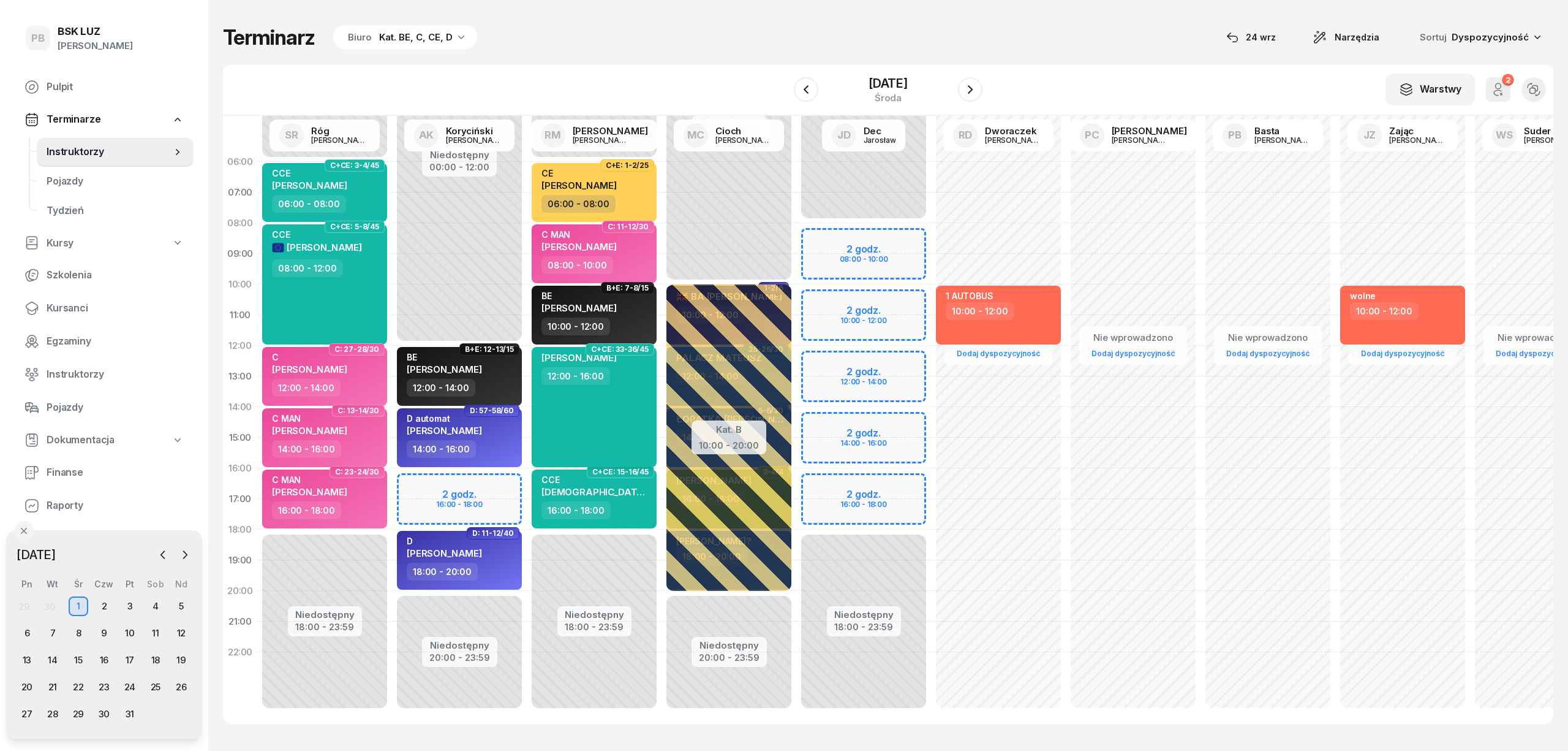
select select "12"
select select "16"
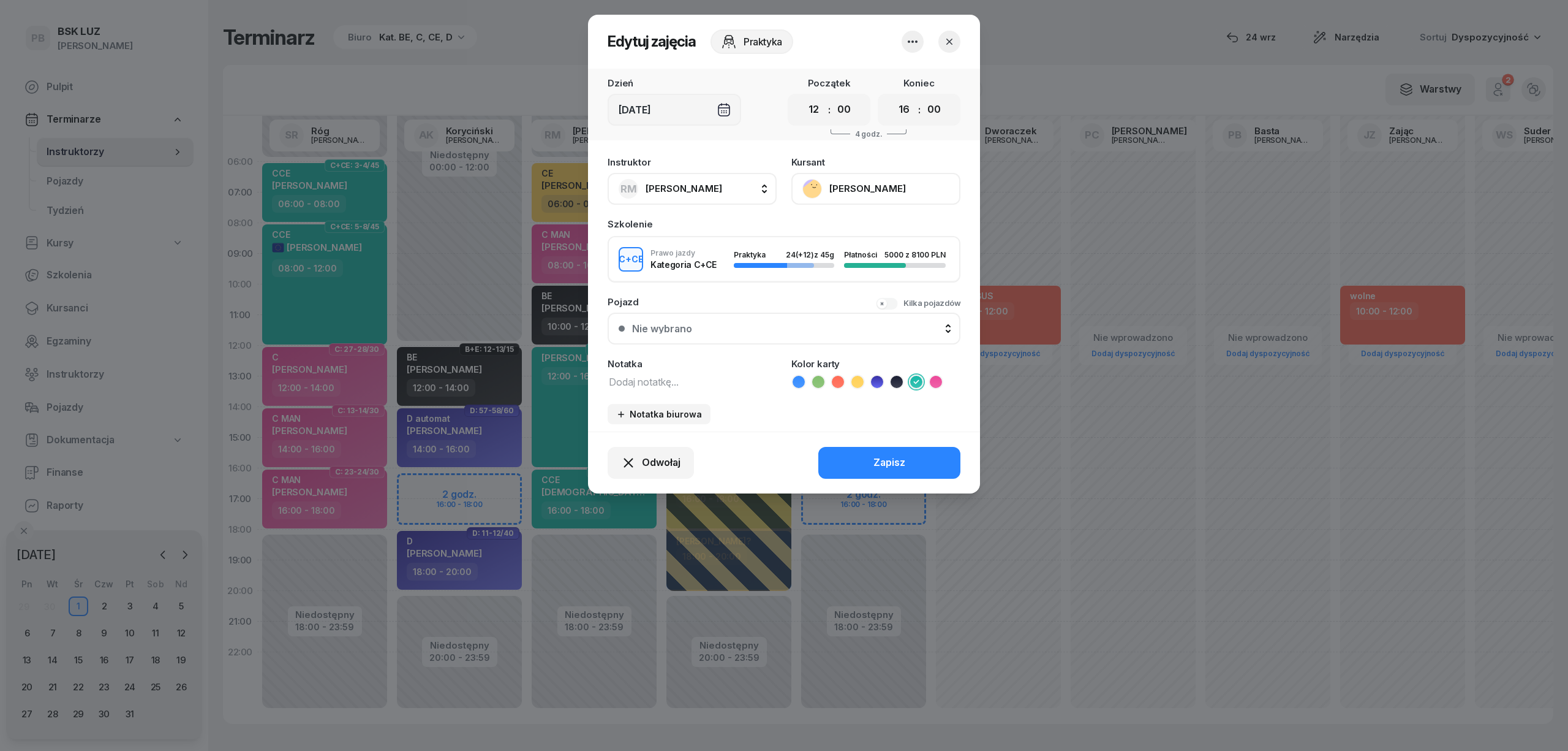
click at [713, 186] on span "[PERSON_NAME]" at bounding box center [684, 188] width 77 height 12
type input "dec"
click at [717, 268] on div "JD Dec Jarosław" at bounding box center [698, 270] width 146 height 20
click at [863, 458] on button "Zapisz" at bounding box center [889, 463] width 142 height 32
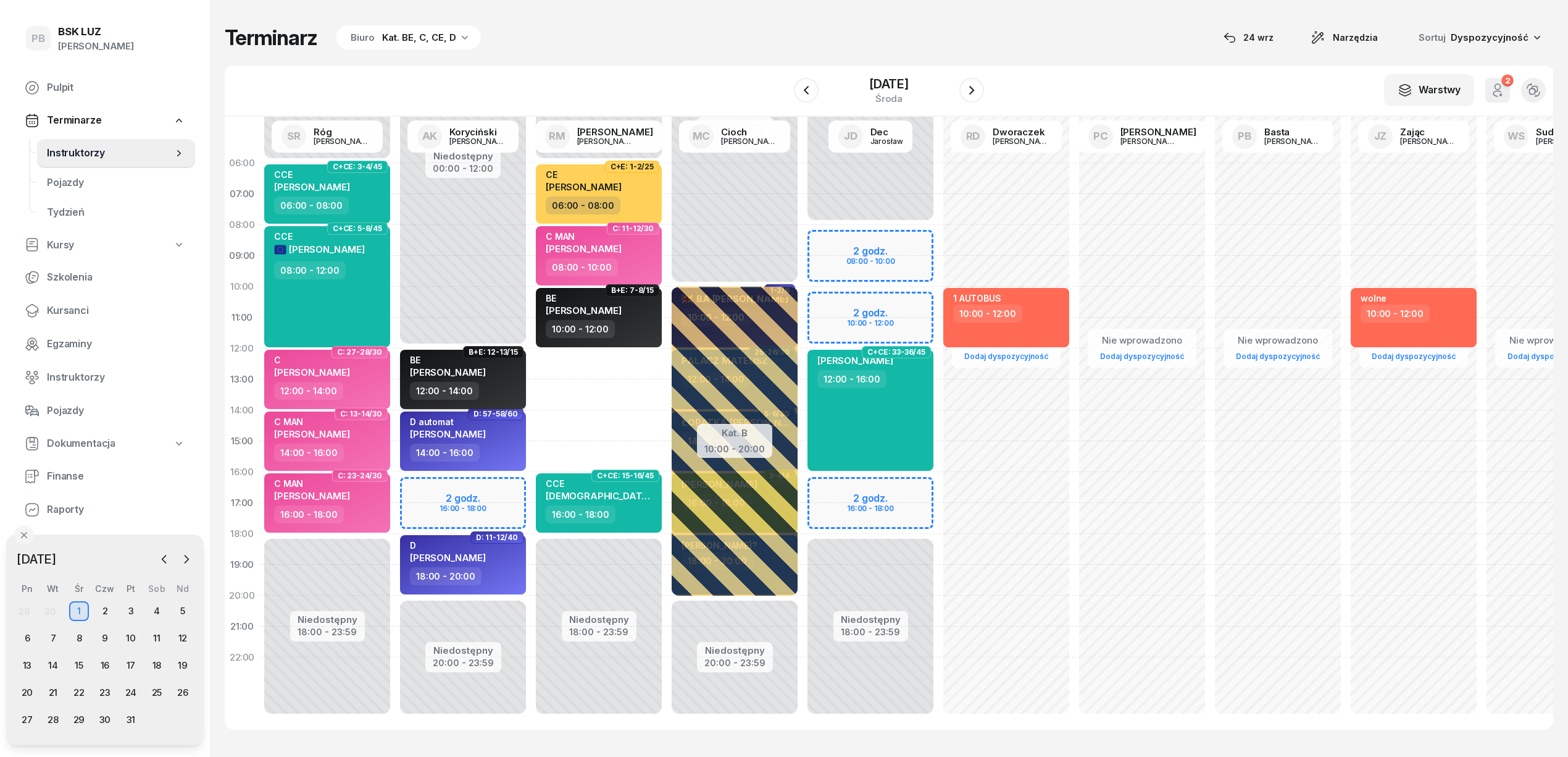
click at [504, 384] on div "12:00 - 14:00" at bounding box center [464, 390] width 109 height 18
select select "12"
select select "14"
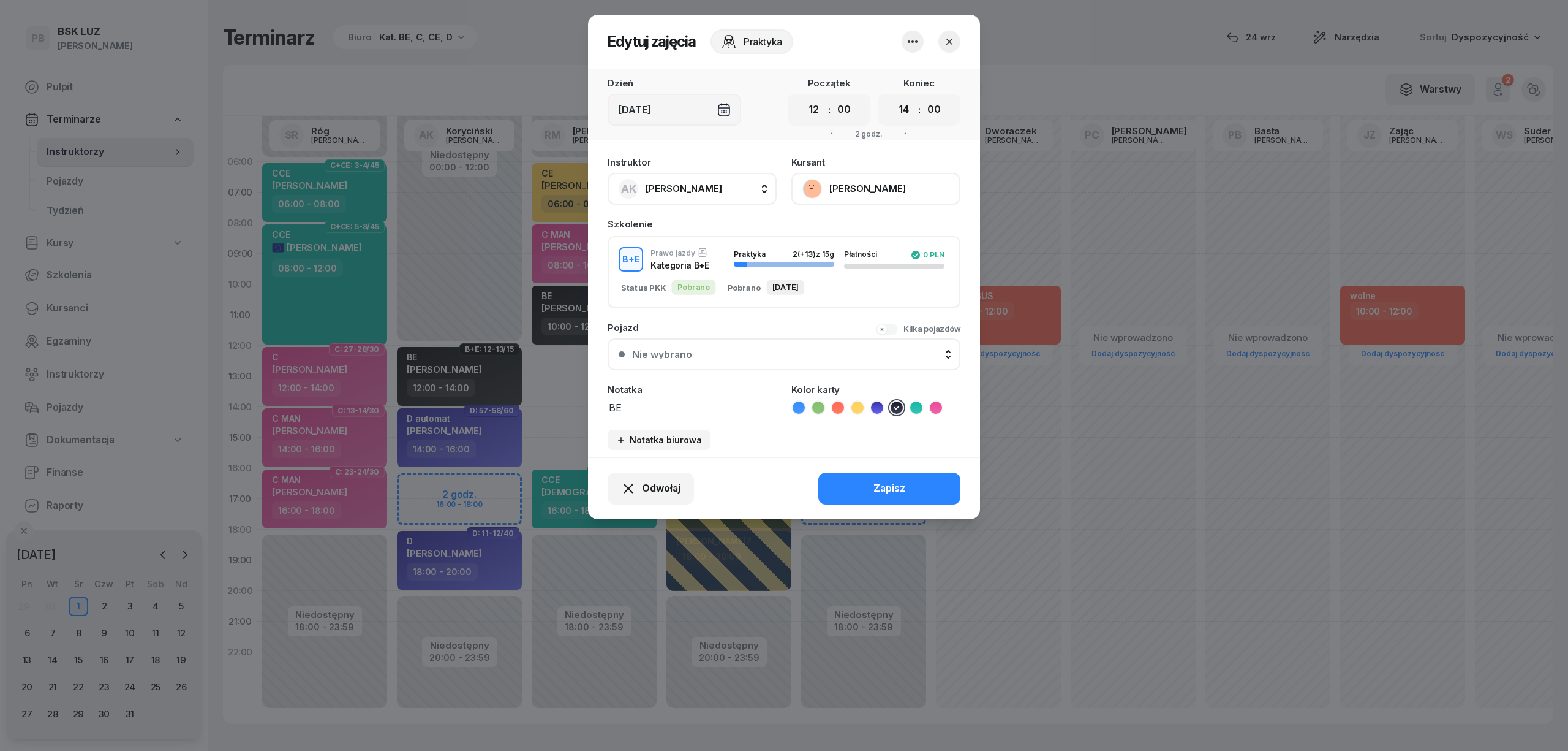
click at [713, 186] on span "[PERSON_NAME]" at bounding box center [684, 188] width 77 height 12
type input "[PERSON_NAME]"
click at [712, 262] on span "[PERSON_NAME]" at bounding box center [690, 270] width 75 height 16
click at [841, 482] on button "Zapisz" at bounding box center [889, 488] width 142 height 32
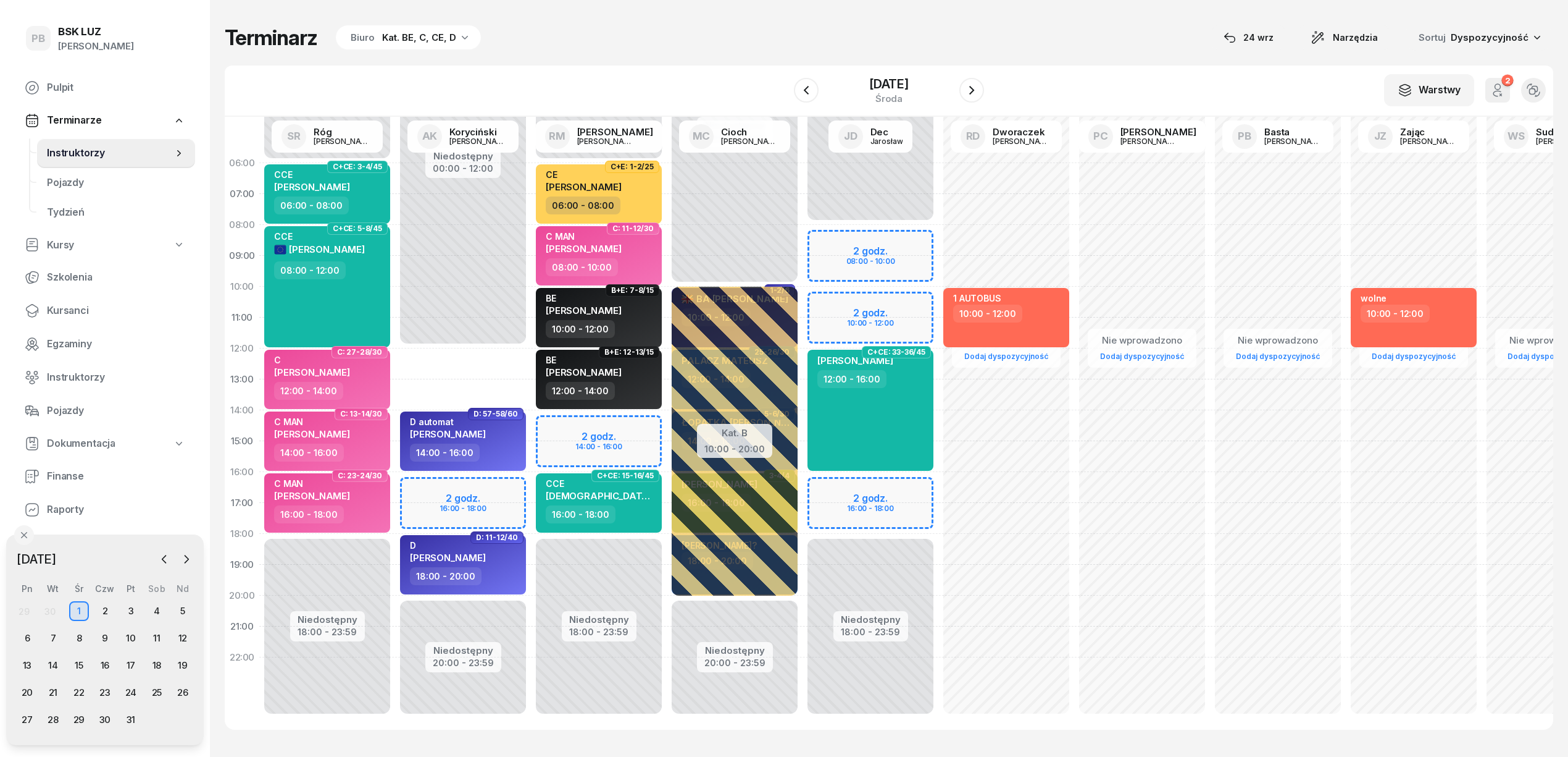
click at [562, 420] on div "Niedostępny 00:00 - 06:00 Niedostępny 18:00 - 23:59 C+E: 1-2/25 CE [PERSON_NAME…" at bounding box center [598, 441] width 136 height 587
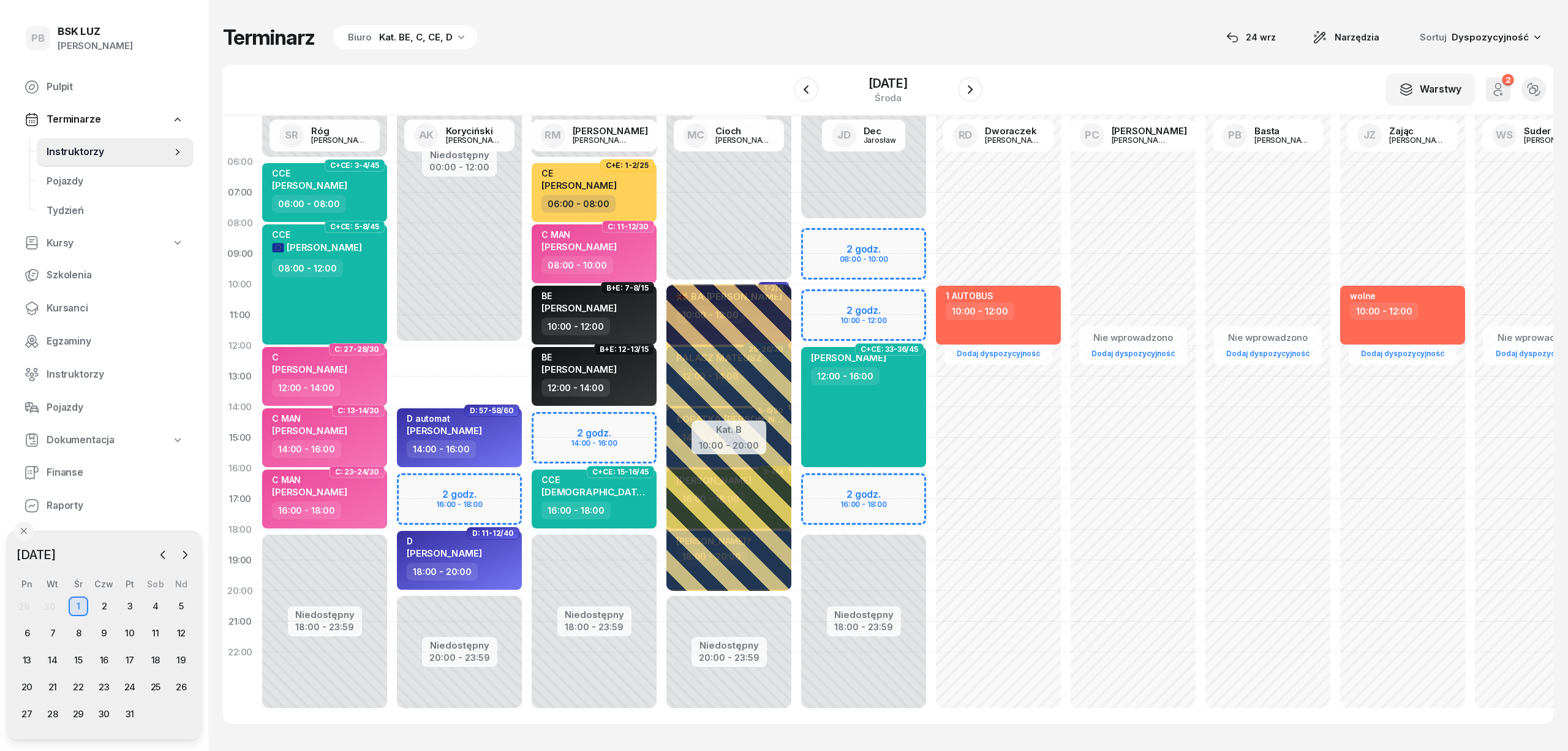
select select "14"
select select "16"
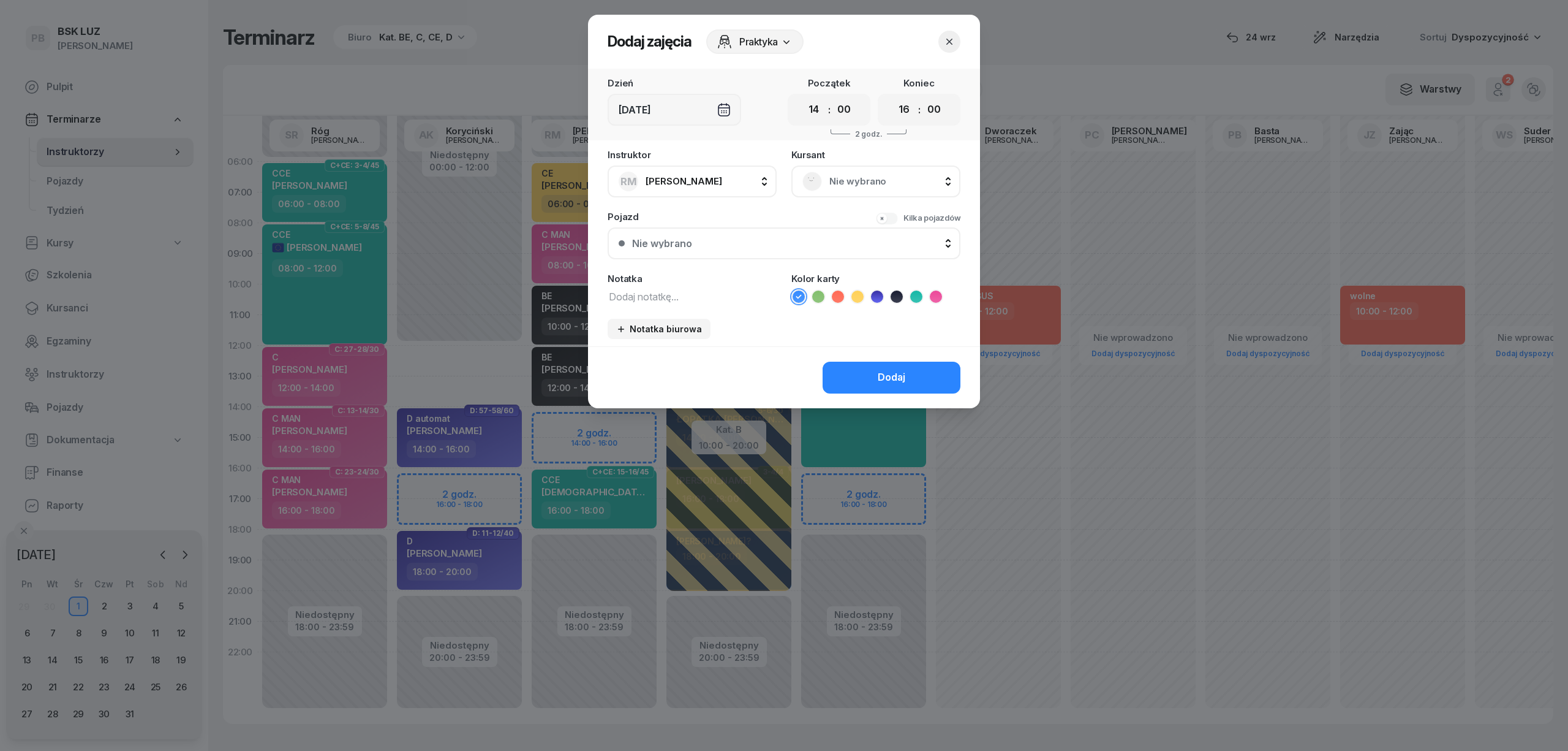
click at [858, 180] on span "Nie wybrano" at bounding box center [889, 181] width 120 height 16
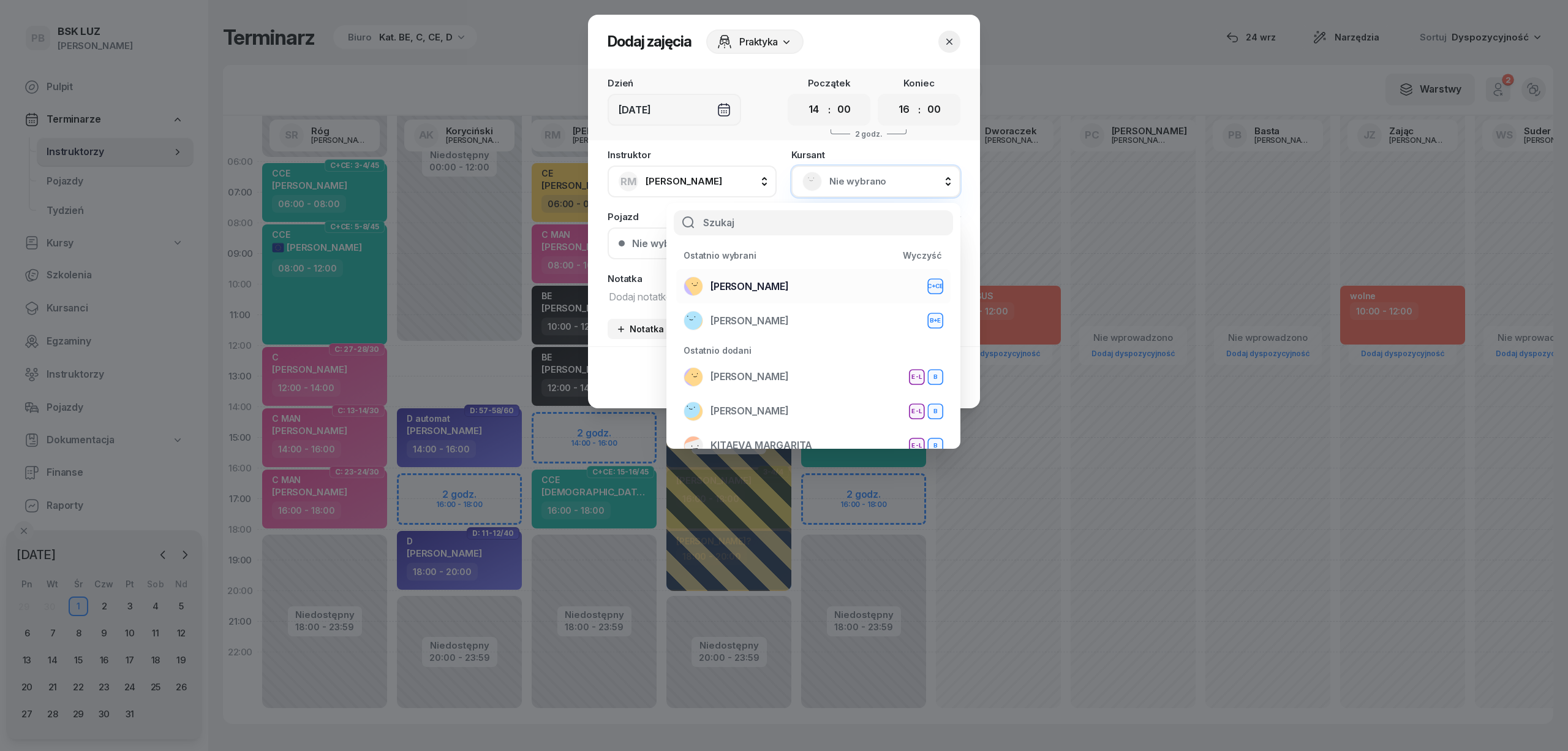
click at [789, 285] on span "[PERSON_NAME]" at bounding box center [749, 286] width 78 height 16
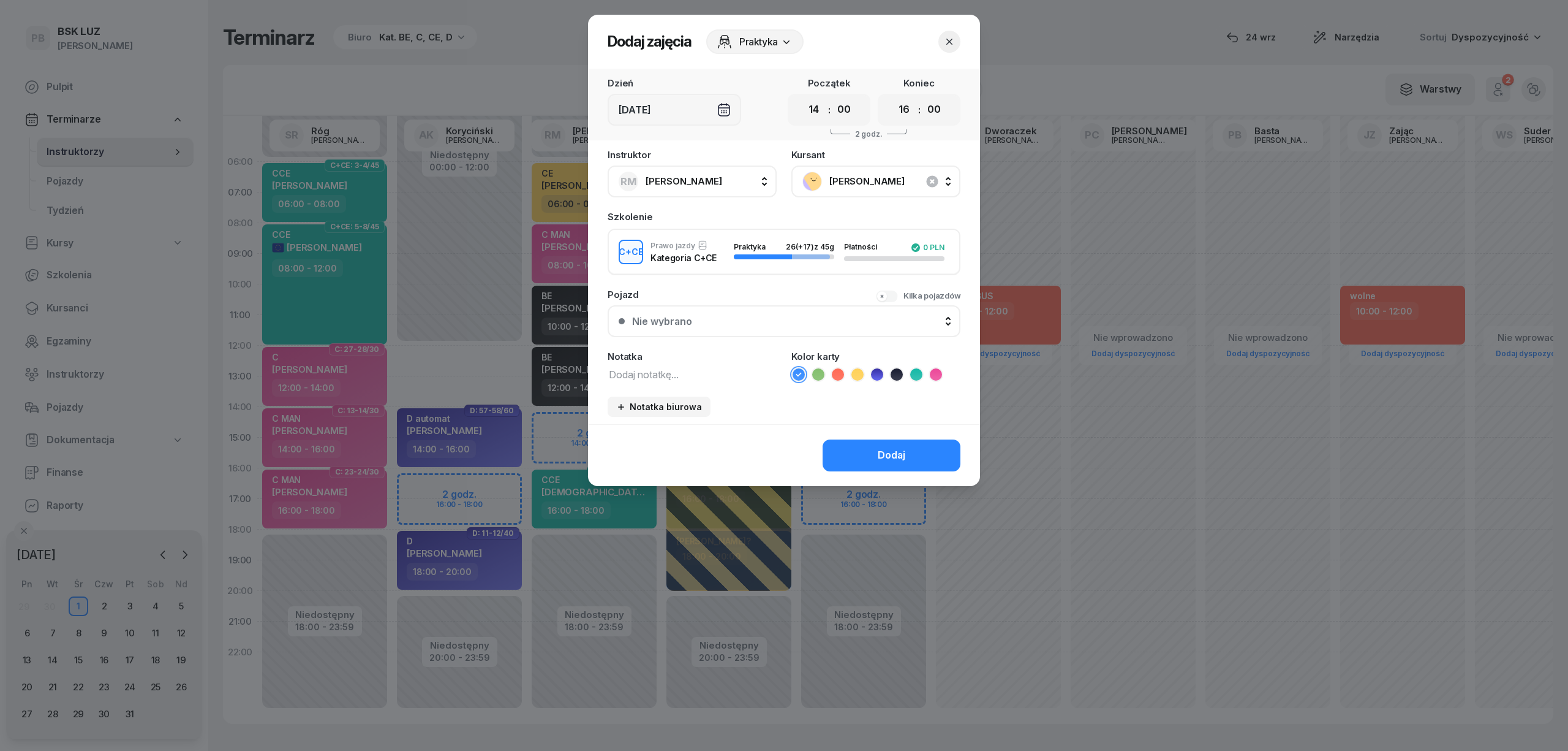
click at [694, 373] on textarea at bounding box center [692, 374] width 169 height 16
type textarea "CCE"
click at [916, 374] on icon at bounding box center [915, 374] width 12 height 12
click at [883, 461] on div "Dodaj" at bounding box center [891, 455] width 27 height 16
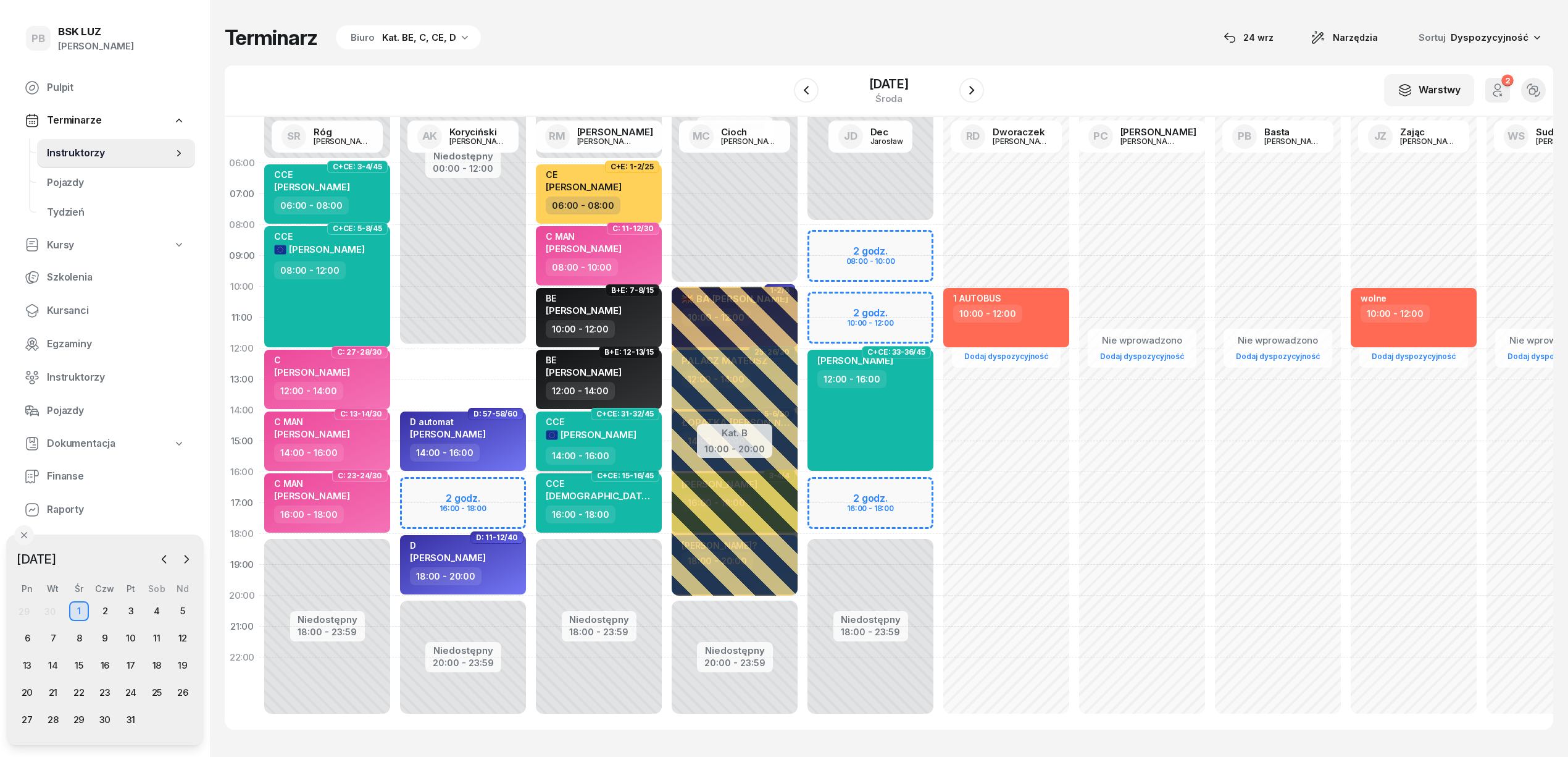
click at [621, 431] on span "[PERSON_NAME]" at bounding box center [598, 434] width 76 height 12
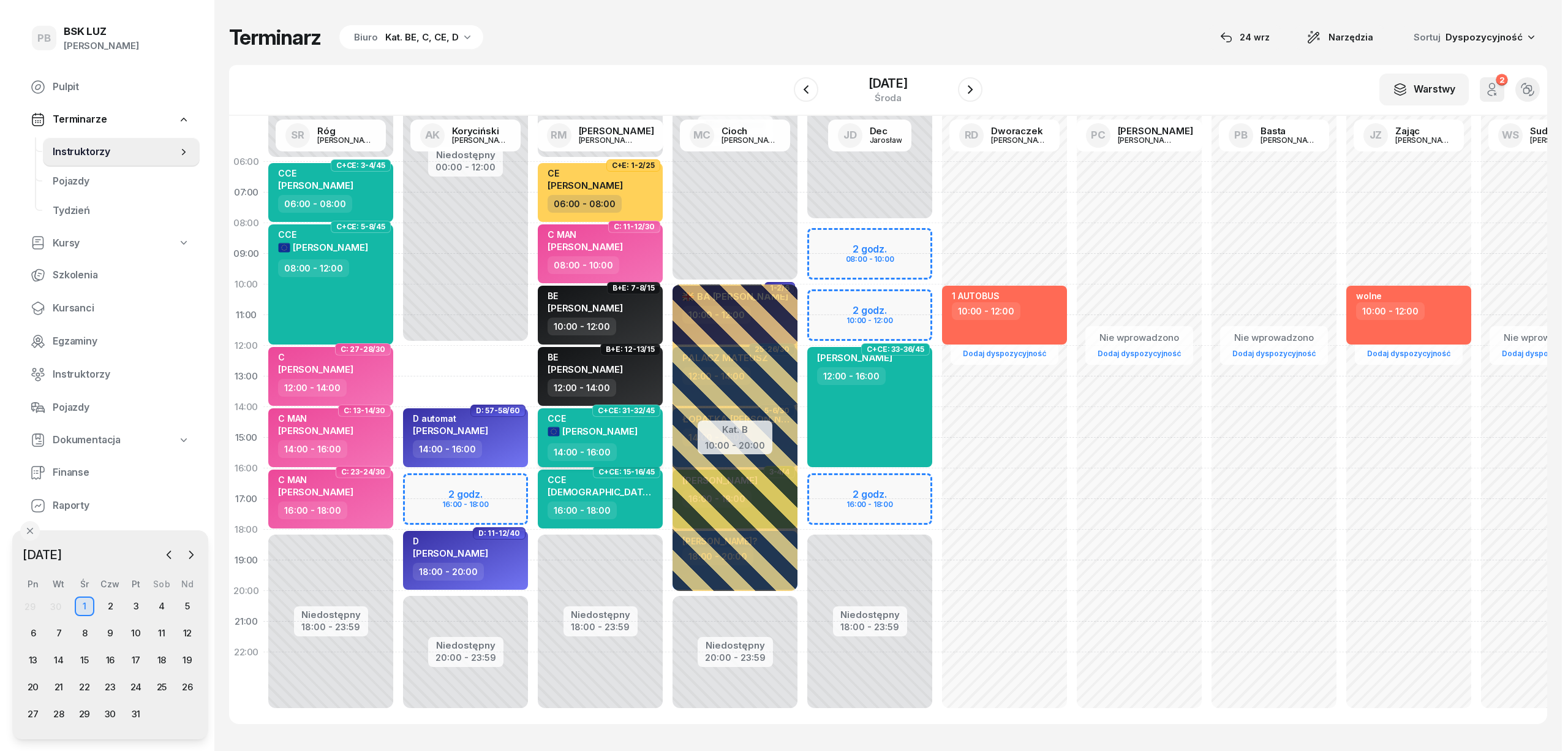
select select "14"
select select "16"
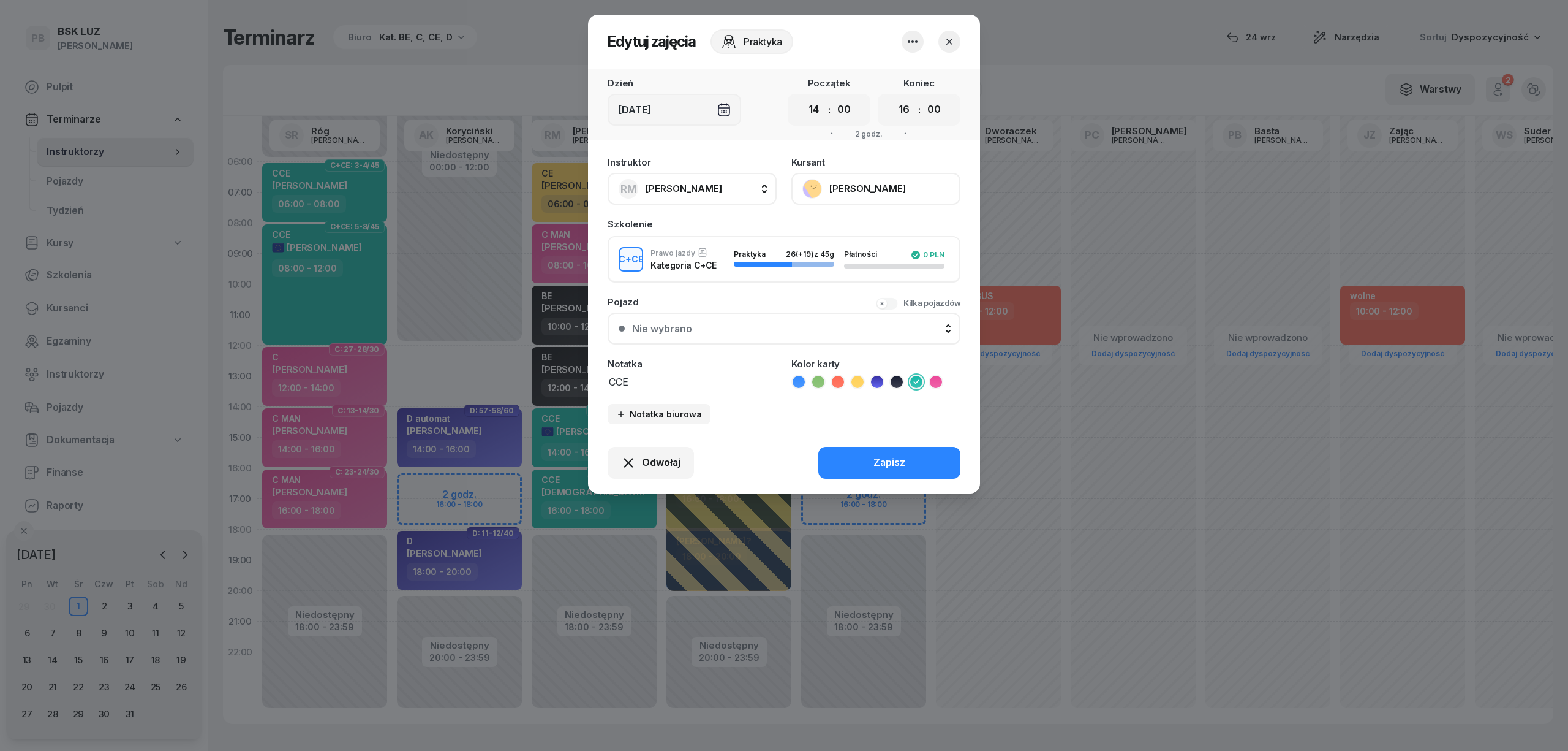
click at [851, 187] on button "[PERSON_NAME]" at bounding box center [876, 188] width 169 height 32
click at [855, 228] on div "Otwórz profil" at bounding box center [831, 230] width 59 height 16
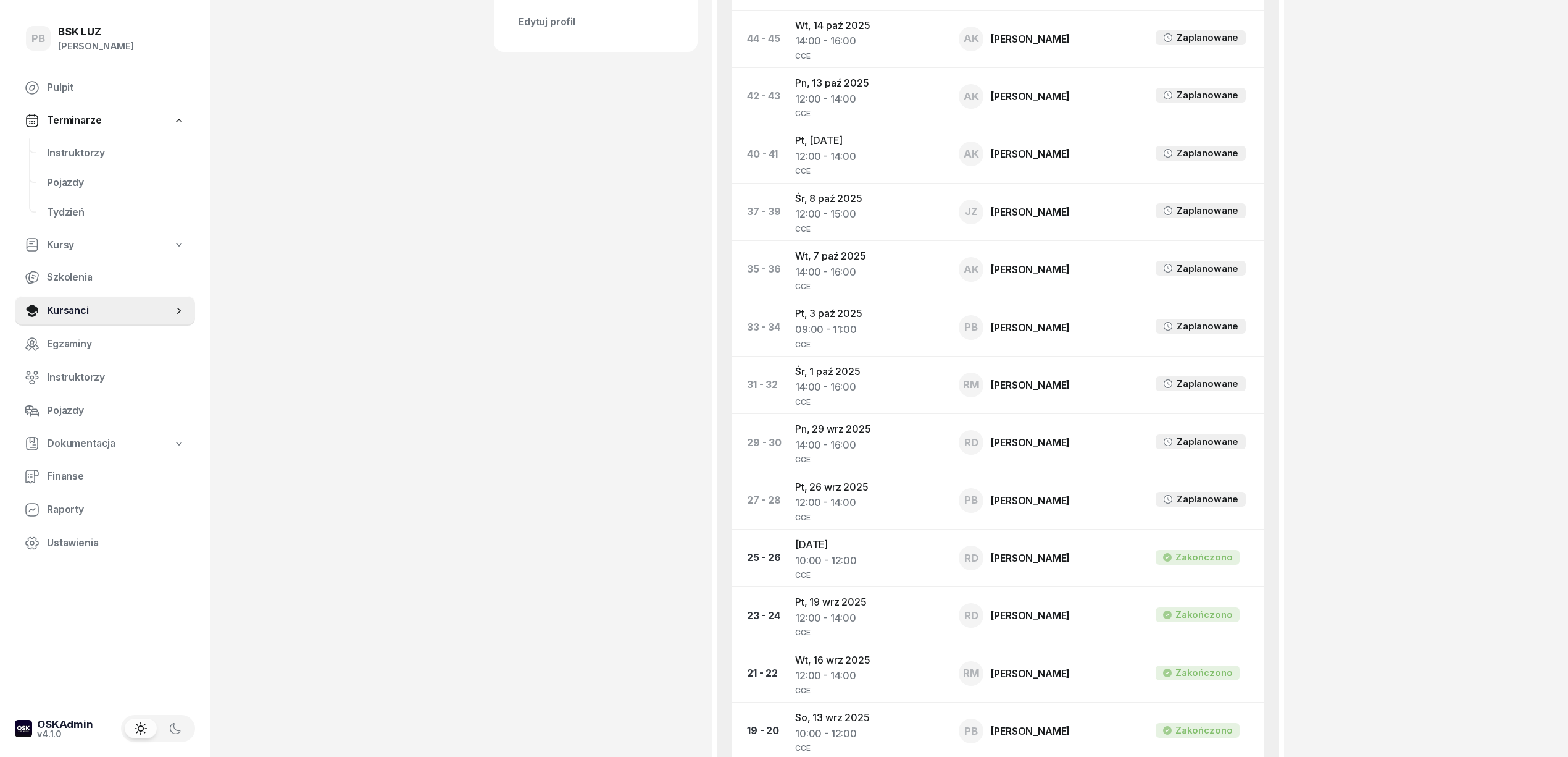
scroll to position [576, 0]
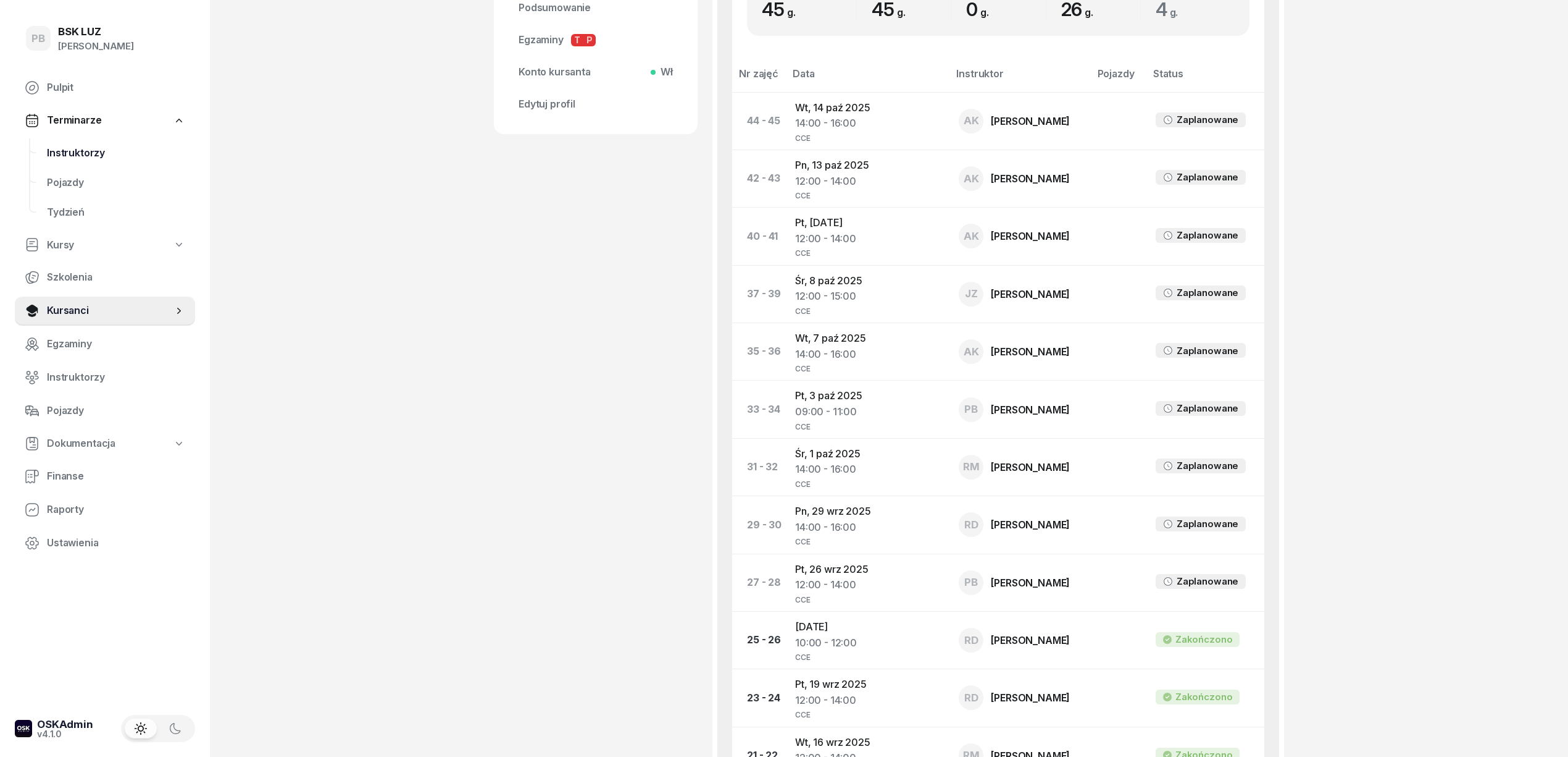
click at [89, 154] on span "Instruktorzy" at bounding box center [116, 153] width 139 height 16
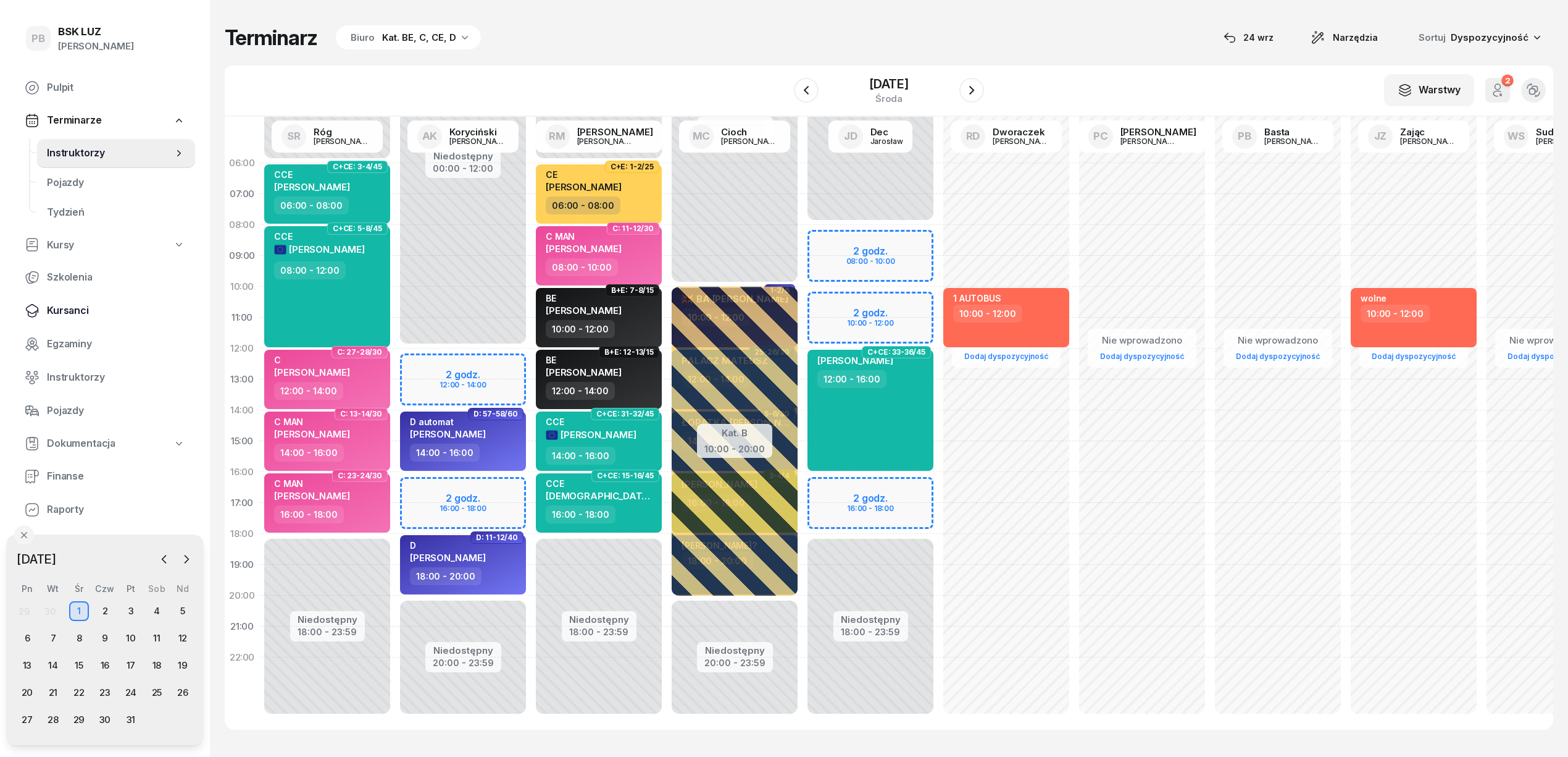
click at [65, 307] on span "Kursanci" at bounding box center [116, 311] width 139 height 16
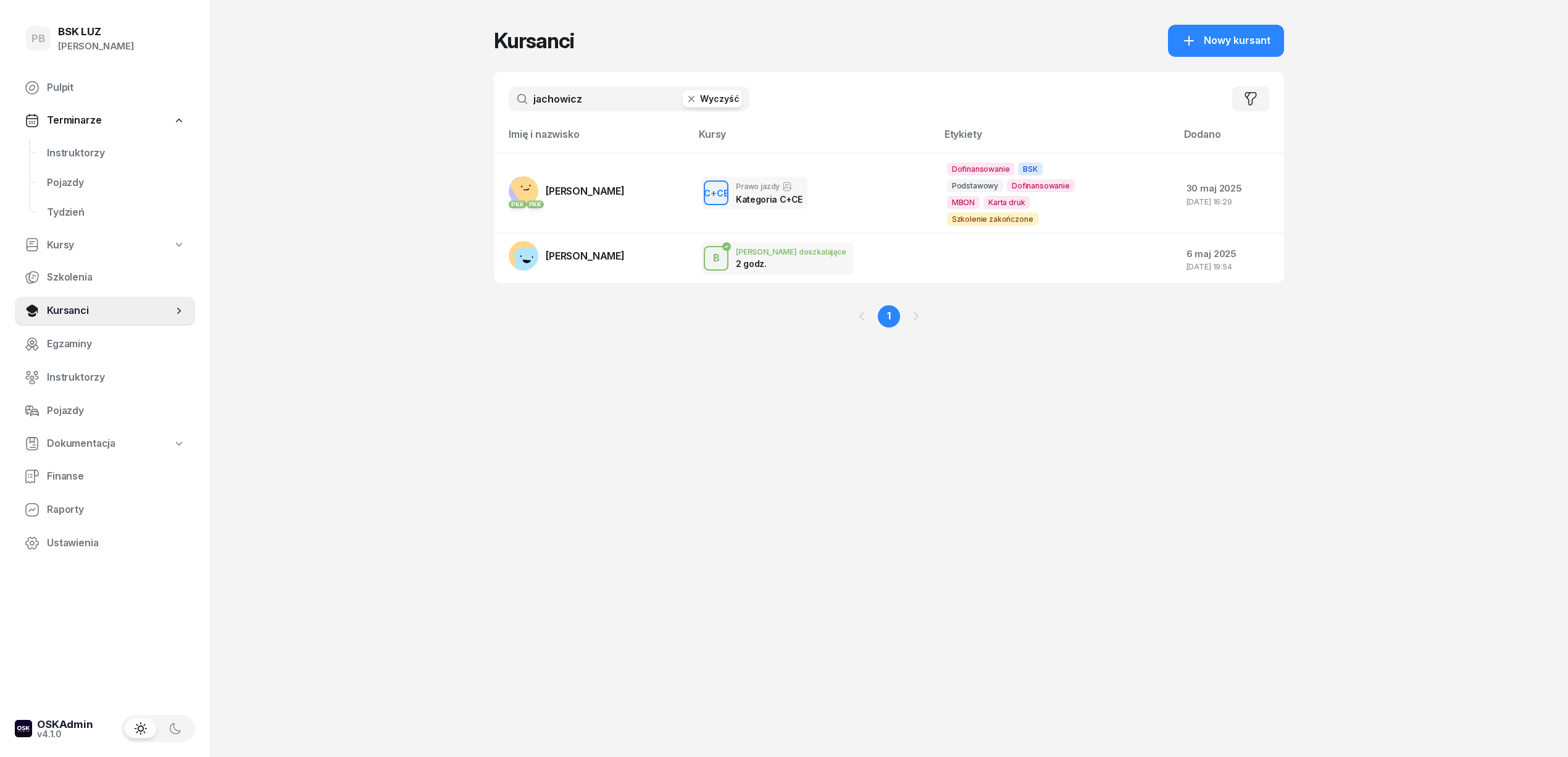
click at [566, 100] on input "jachowicz" at bounding box center [629, 99] width 241 height 25
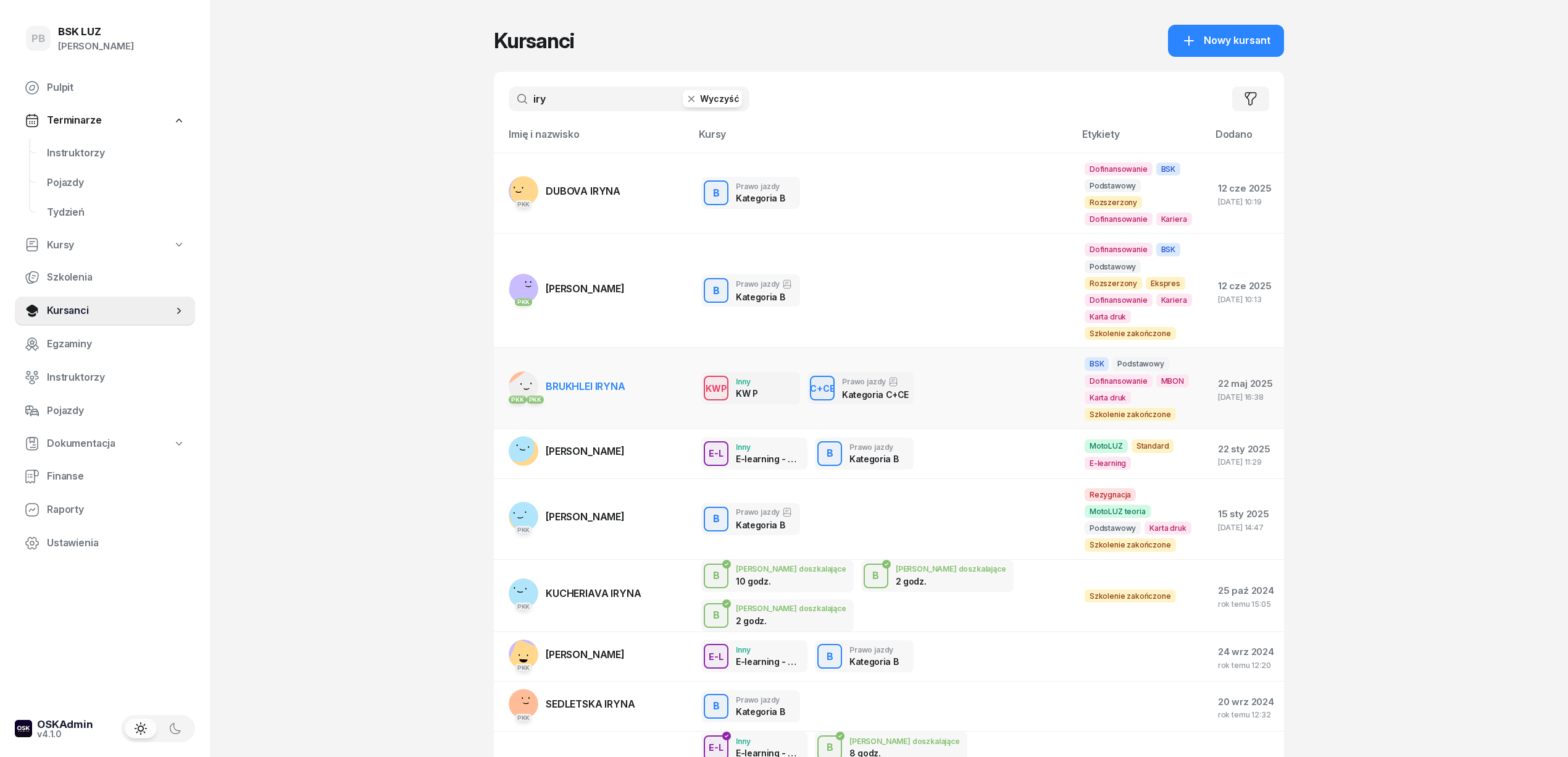
type input "iry"
click at [611, 380] on span "BRUKHLEI IRYNA" at bounding box center [585, 385] width 80 height 12
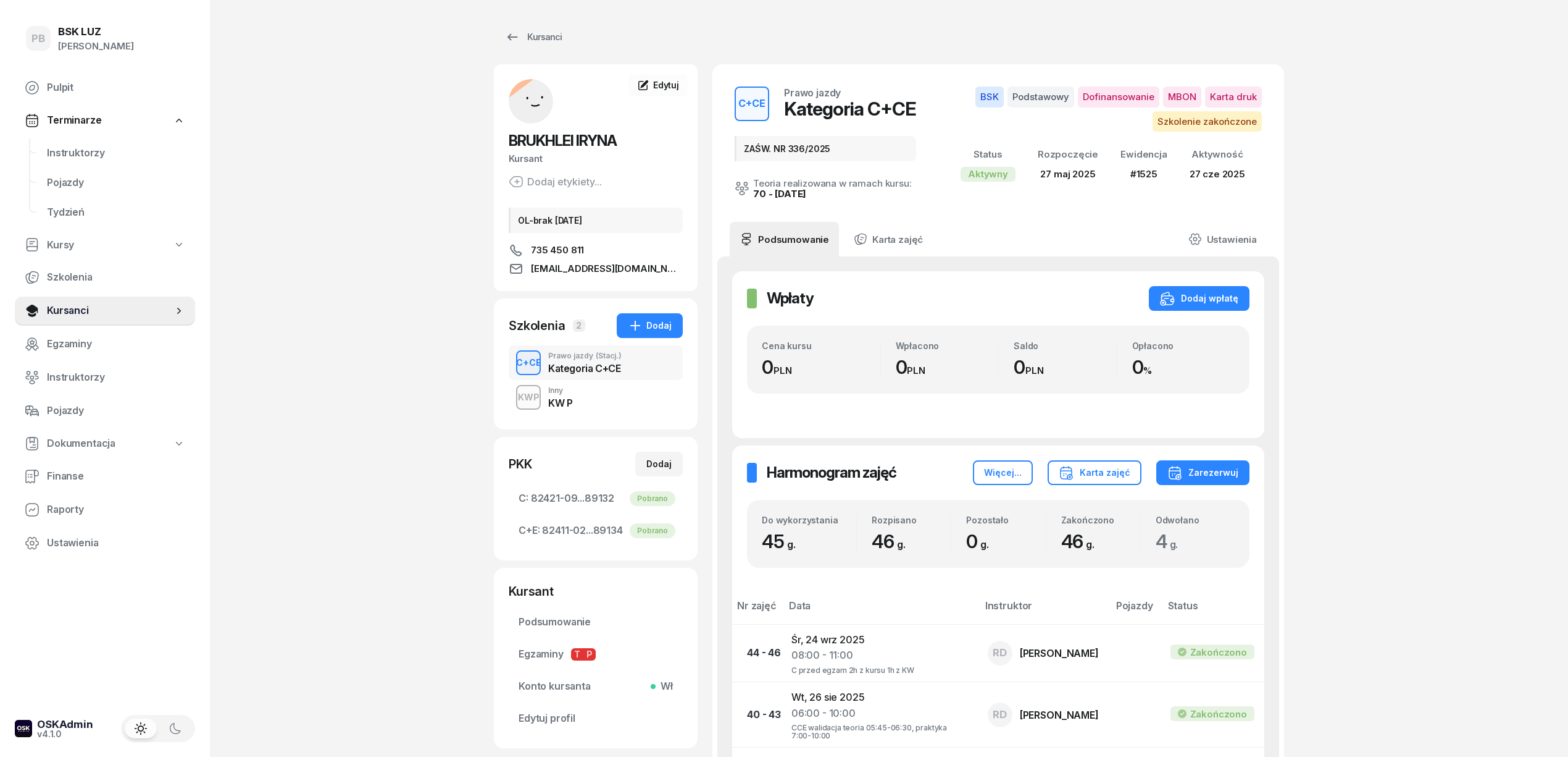
click at [594, 399] on div "KWP Inny KW P" at bounding box center [595, 397] width 174 height 35
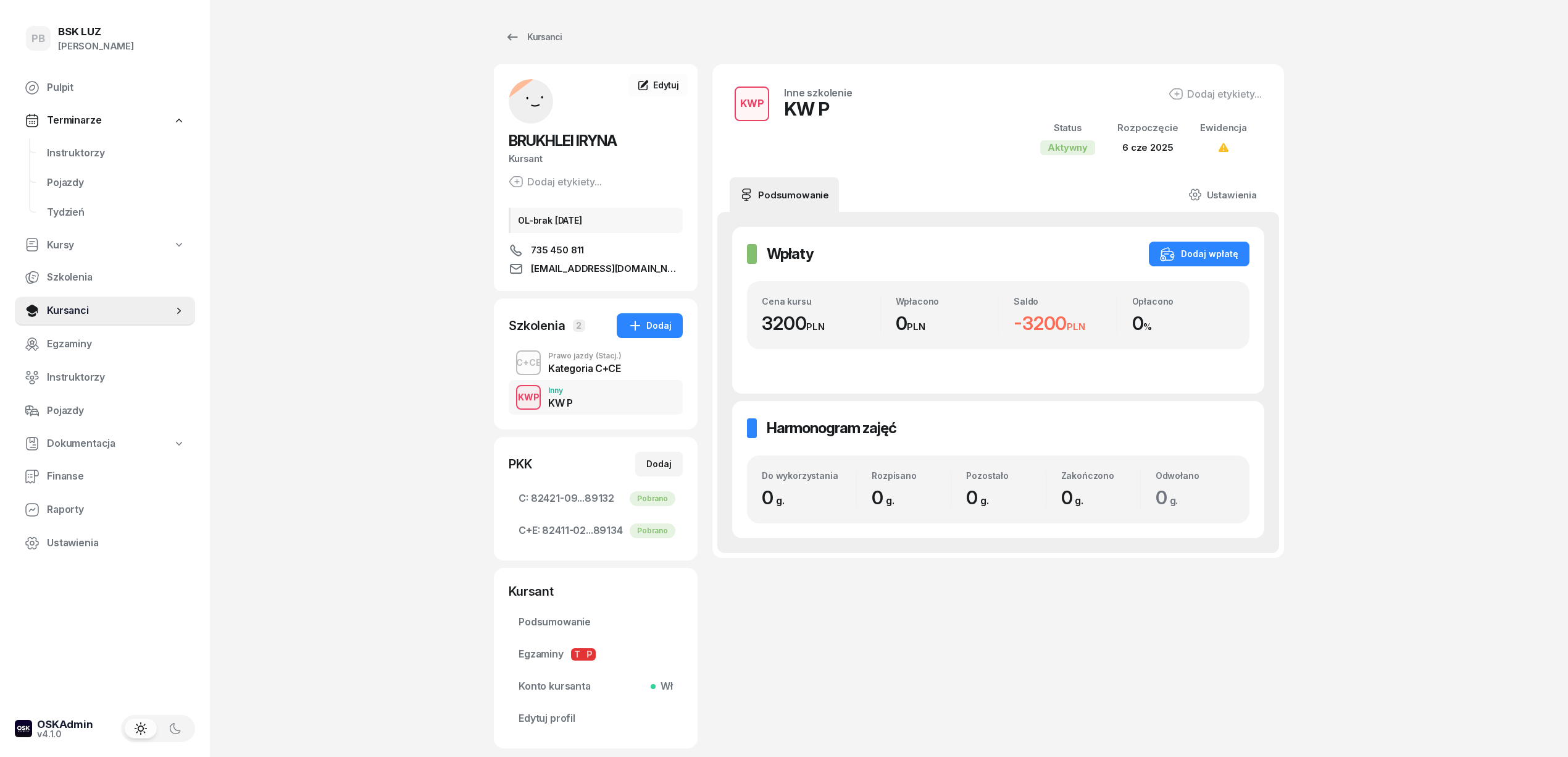
click at [398, 403] on div "PB BSK [PERSON_NAME] Terminarze Instruktorzy Pojazdy Tydzień Kursy Szkolenia Ku…" at bounding box center [784, 416] width 1568 height 832
drag, startPoint x: 628, startPoint y: 139, endPoint x: 580, endPoint y: 144, distance: 48.3
click at [580, 144] on h2 "BRUKHLEI IRYNA" at bounding box center [595, 141] width 174 height 20
click at [561, 159] on div "Kursant" at bounding box center [595, 159] width 174 height 16
click at [487, 136] on div "PB BSK [PERSON_NAME] Terminarze Instruktorzy Pojazdy Tydzień Kursy Szkolenia Ku…" at bounding box center [784, 416] width 1568 height 832
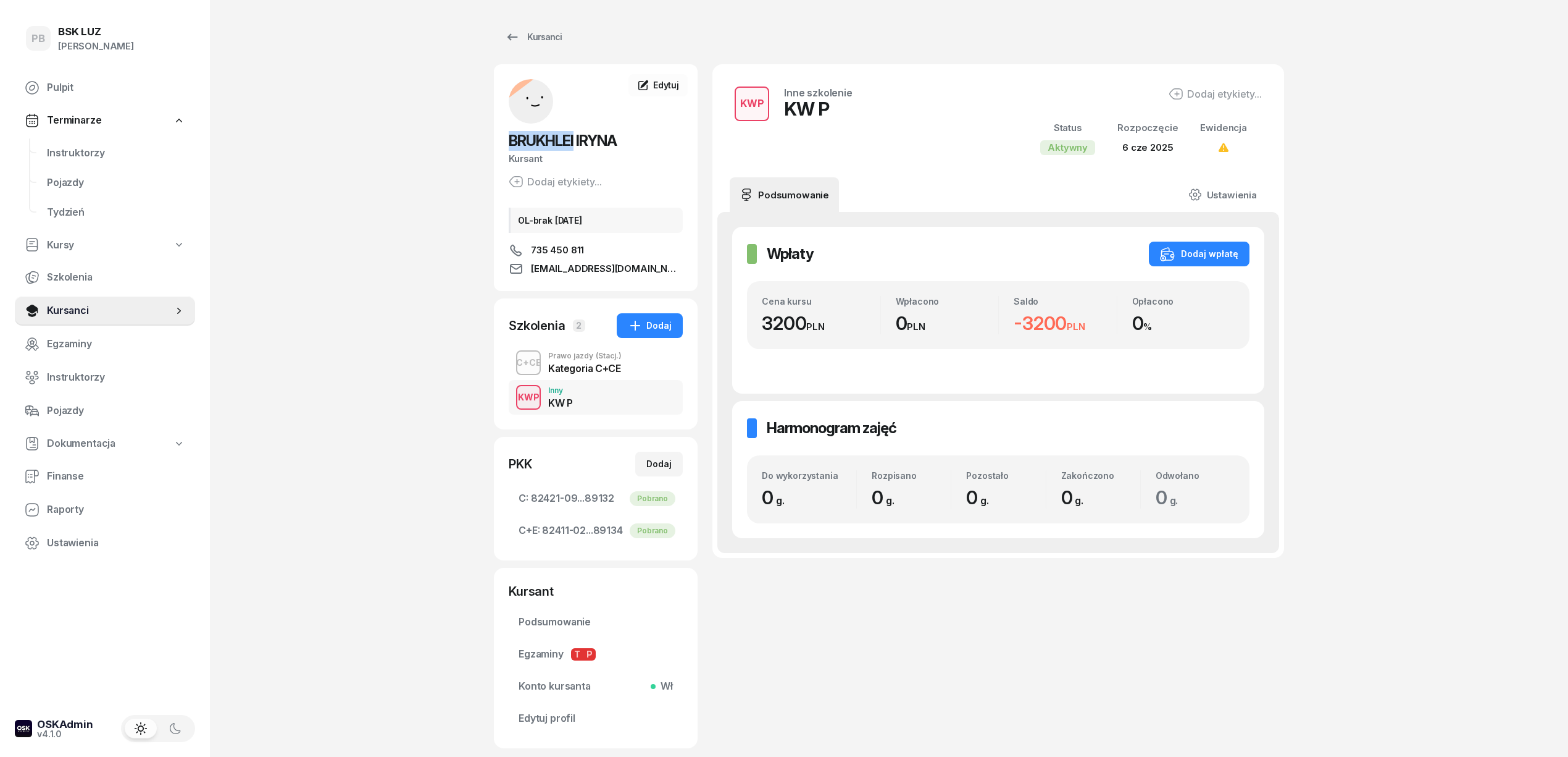
drag, startPoint x: 575, startPoint y: 139, endPoint x: 507, endPoint y: 136, distance: 68.1
click at [507, 136] on div "BRUKHLEI [PERSON_NAME] Dodaj etykiety... OL-brak [DATE] 735 450 811 [EMAIL_ADDR…" at bounding box center [595, 177] width 204 height 197
copy span "BRUKHLEI"
click at [55, 156] on span "Instruktorzy" at bounding box center [116, 153] width 139 height 16
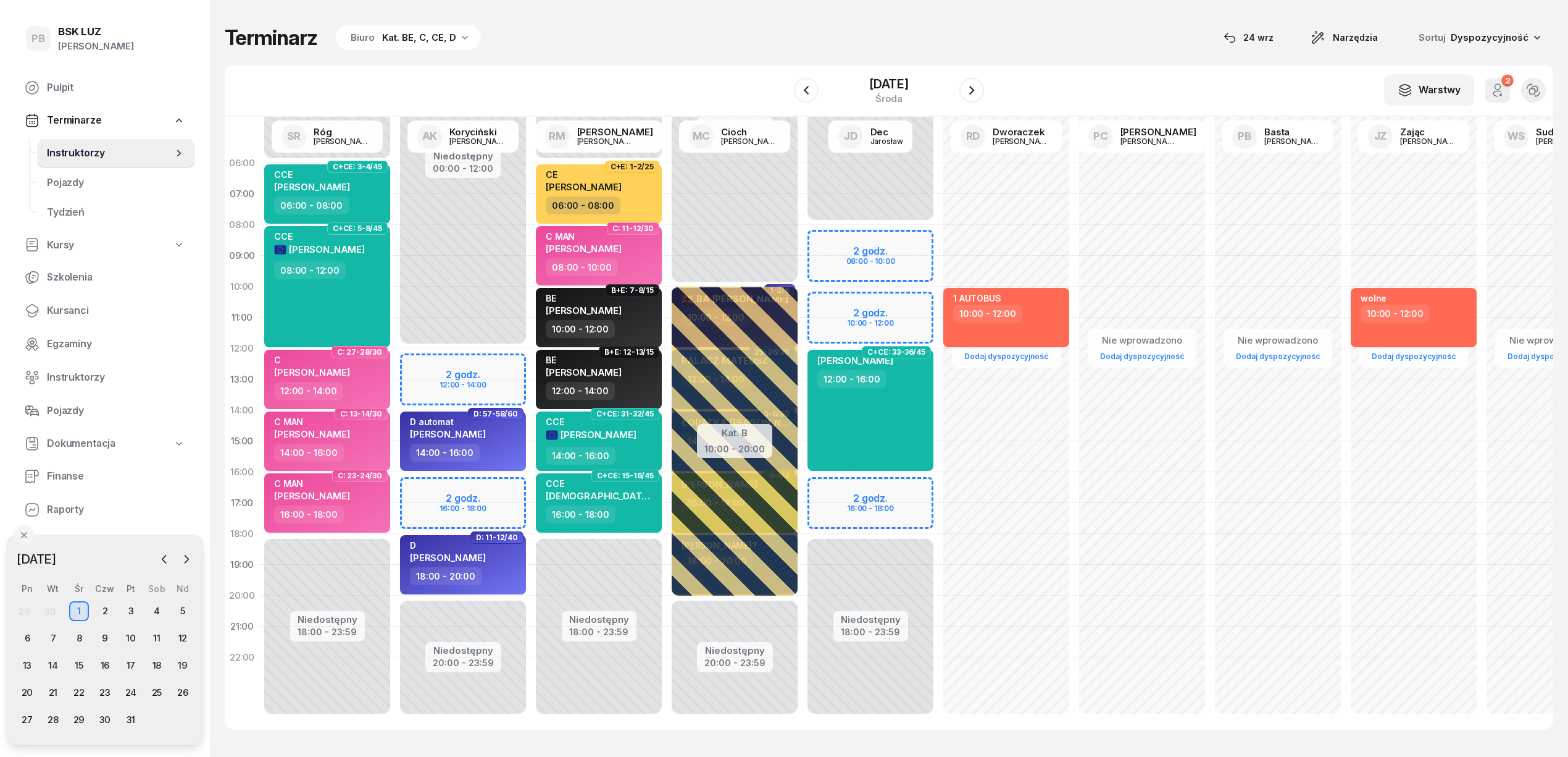
click at [159, 547] on div "[DATE] [DATE] lut mar kwi maj cze lip sie wrz paź lis gru Pn Wt Śr Czw Pt Sob N…" at bounding box center [105, 640] width 198 height 210
click at [163, 559] on icon "button" at bounding box center [163, 559] width 12 height 12
click at [80, 687] on div "24" at bounding box center [79, 692] width 20 height 20
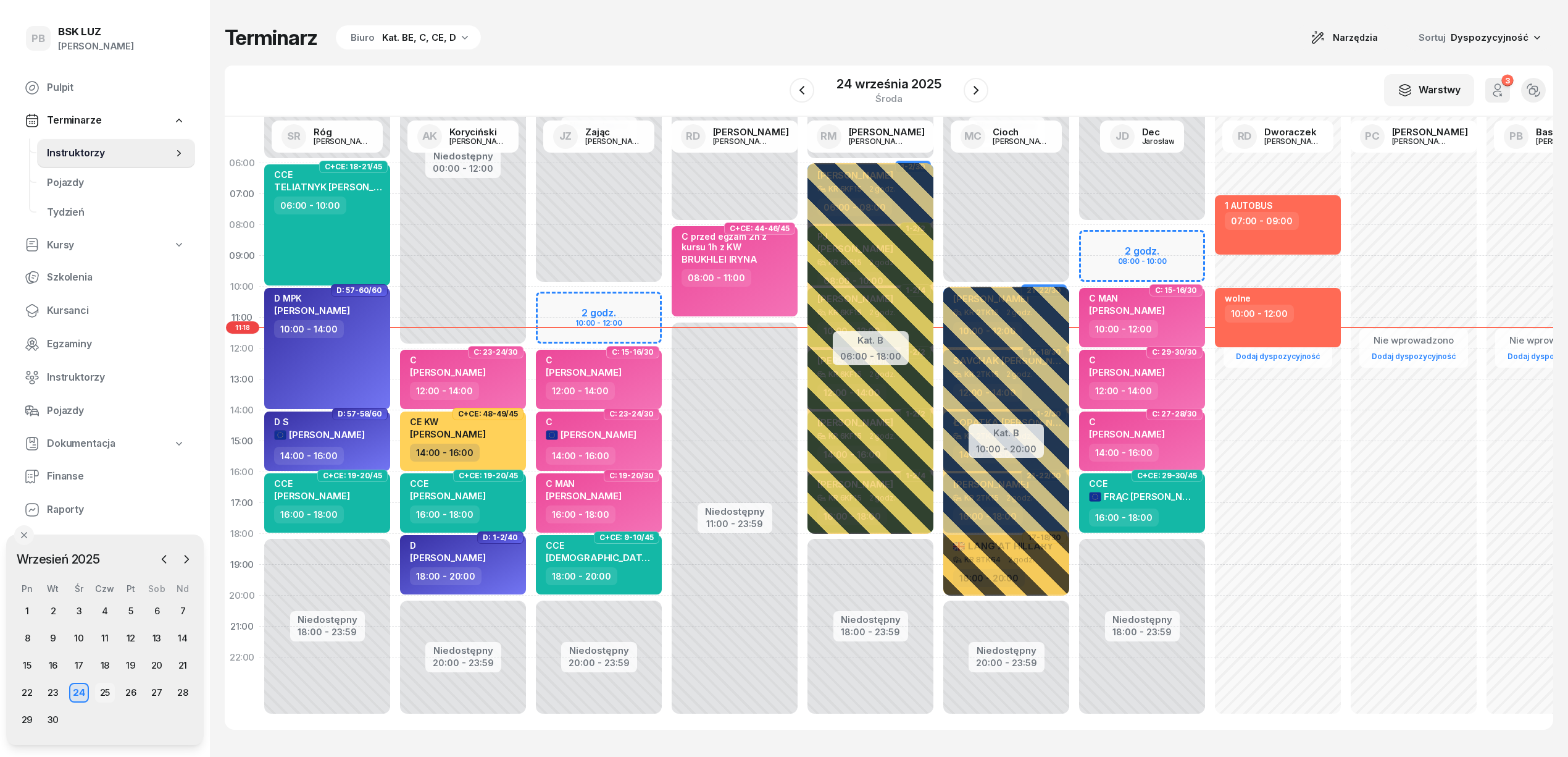
click at [104, 692] on div "25" at bounding box center [105, 692] width 20 height 20
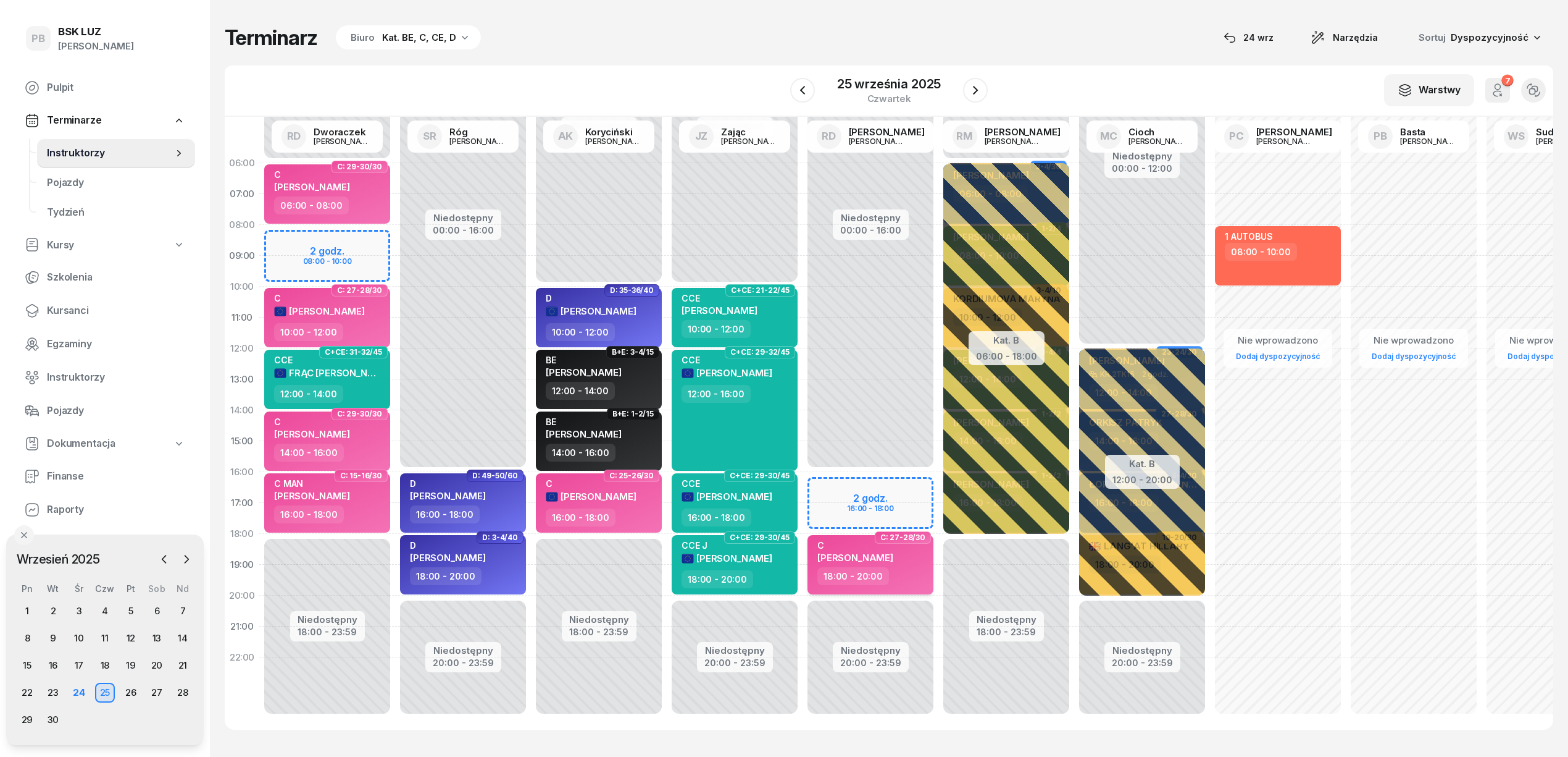
click at [863, 549] on div "C" at bounding box center [855, 545] width 76 height 11
select select "18"
select select "20"
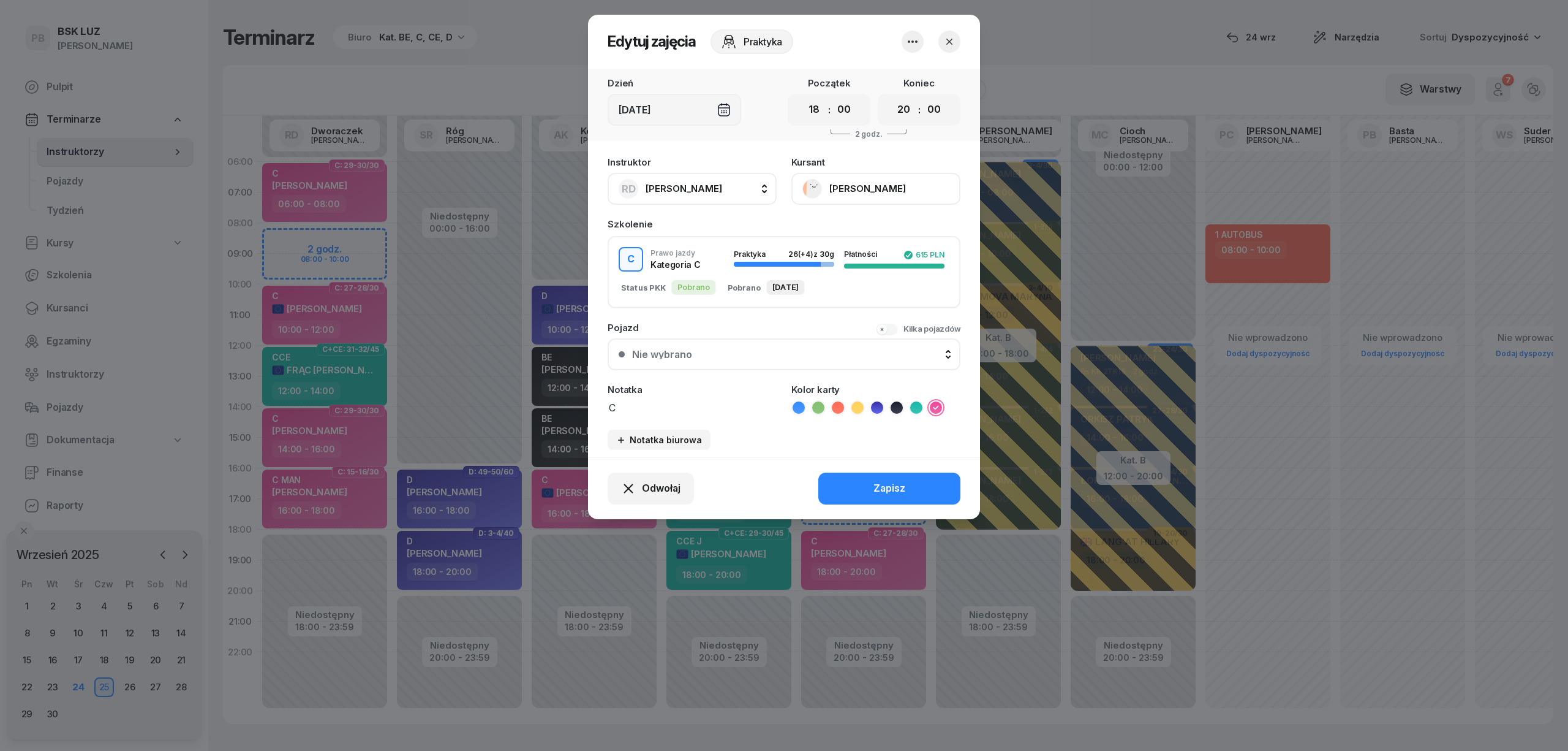
click at [711, 183] on span "[PERSON_NAME]" at bounding box center [684, 188] width 77 height 12
type input "kory"
click at [714, 268] on span "[PERSON_NAME]" at bounding box center [690, 270] width 75 height 16
click at [894, 494] on button "Zapisz" at bounding box center [889, 488] width 142 height 32
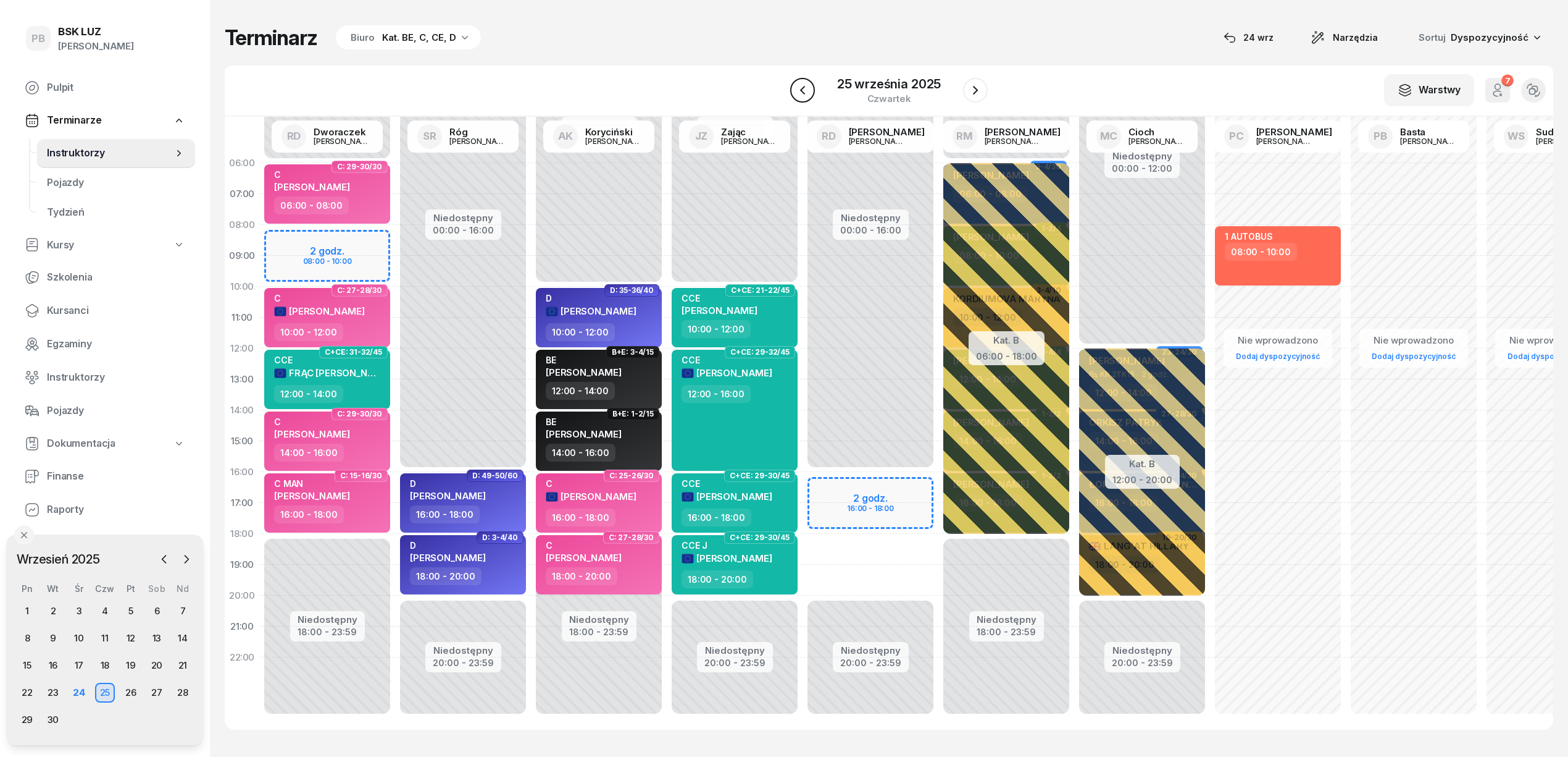
click at [804, 87] on icon "button" at bounding box center [802, 90] width 15 height 15
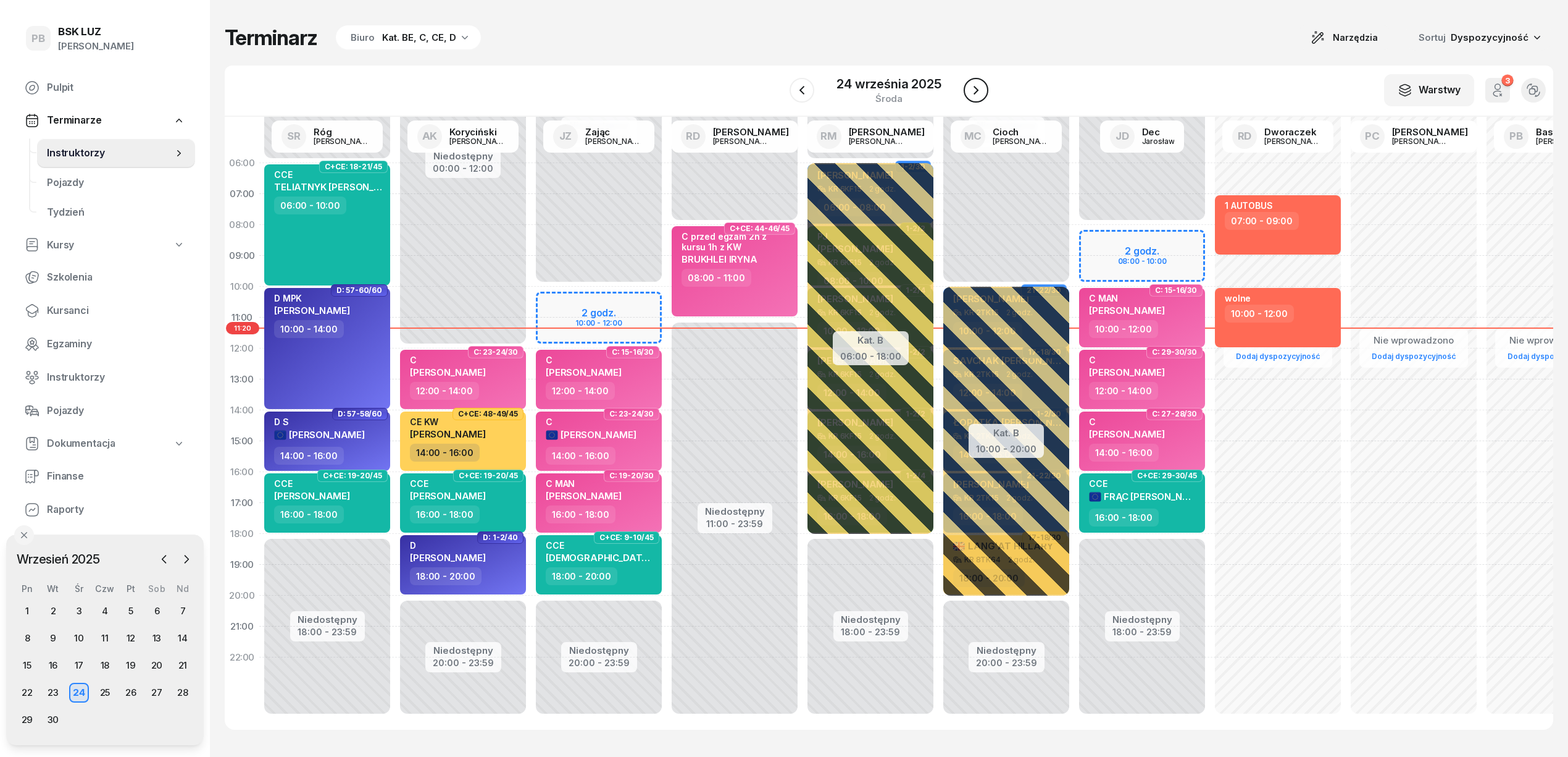
click at [974, 95] on icon "button" at bounding box center [976, 90] width 15 height 15
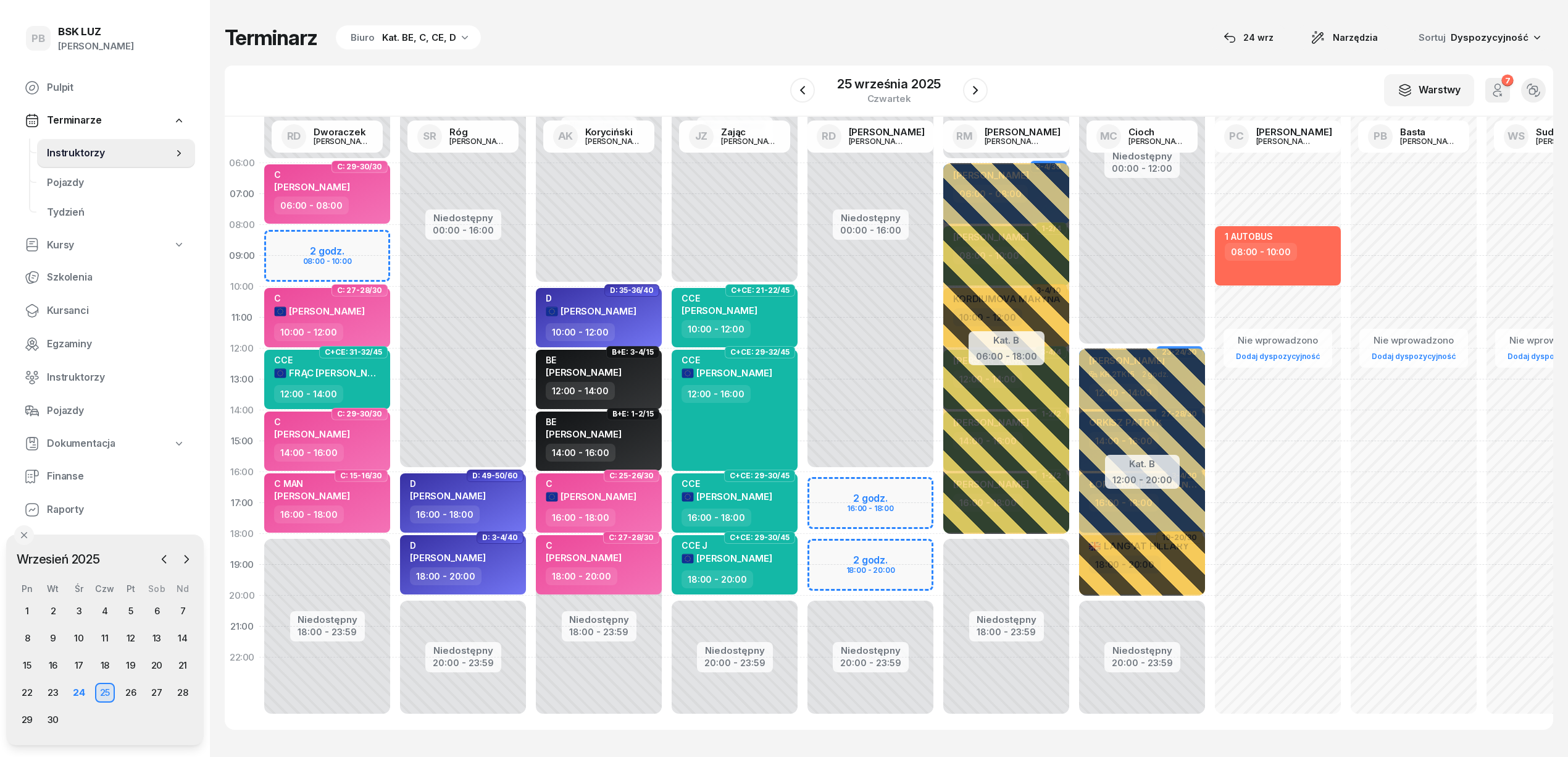
click at [512, 731] on div "Terminarz Biuro Kat. BE, C, CE, D [DATE] Narzędzia Sortuj Dyspozycyjność W Wybi…" at bounding box center [889, 377] width 1329 height 754
click at [188, 556] on icon "button" at bounding box center [186, 559] width 12 height 12
click at [32, 720] on div "27" at bounding box center [27, 720] width 20 height 20
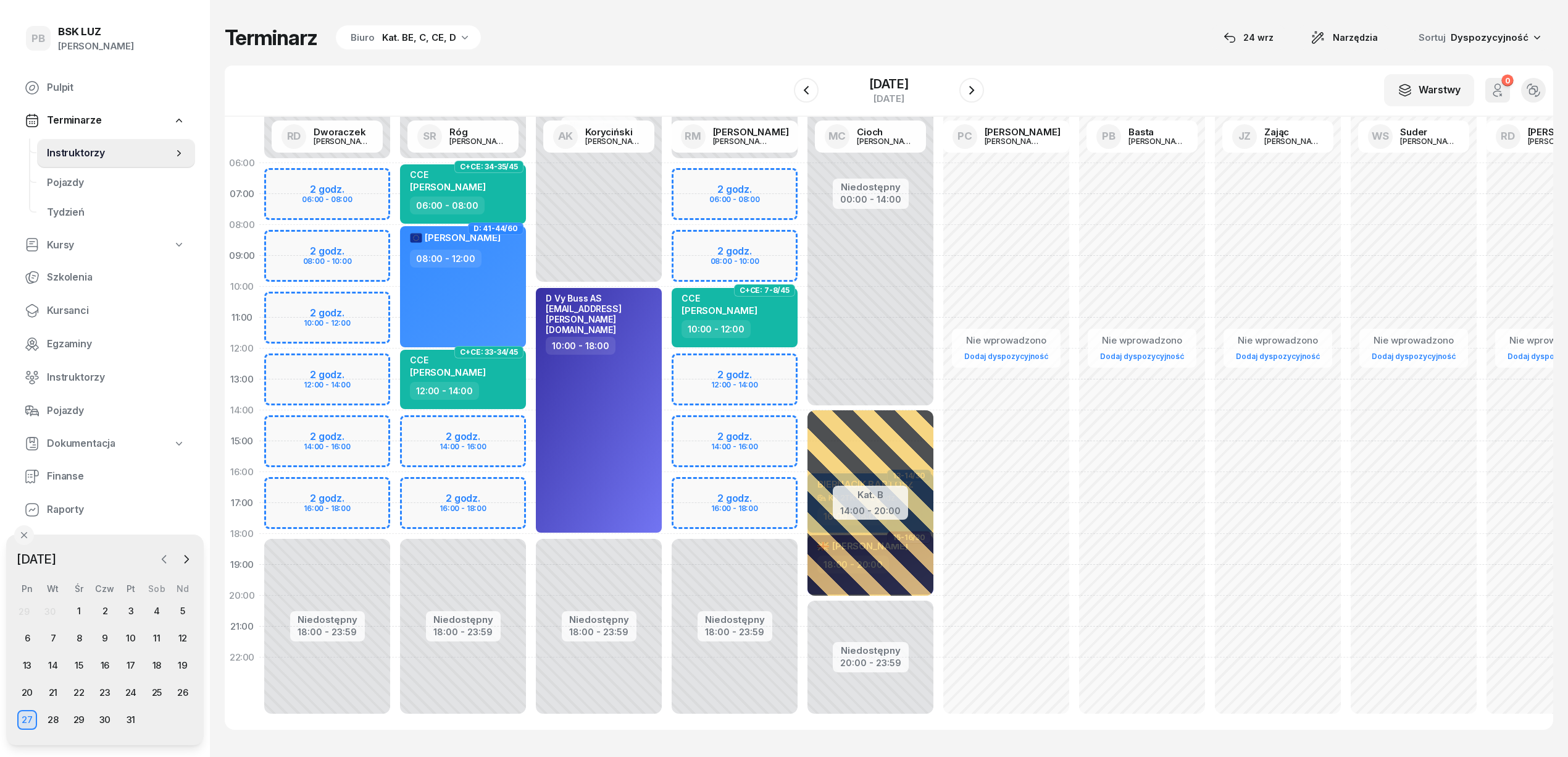
click at [161, 556] on icon "button" at bounding box center [163, 559] width 12 height 12
click at [99, 692] on div "25" at bounding box center [105, 692] width 20 height 20
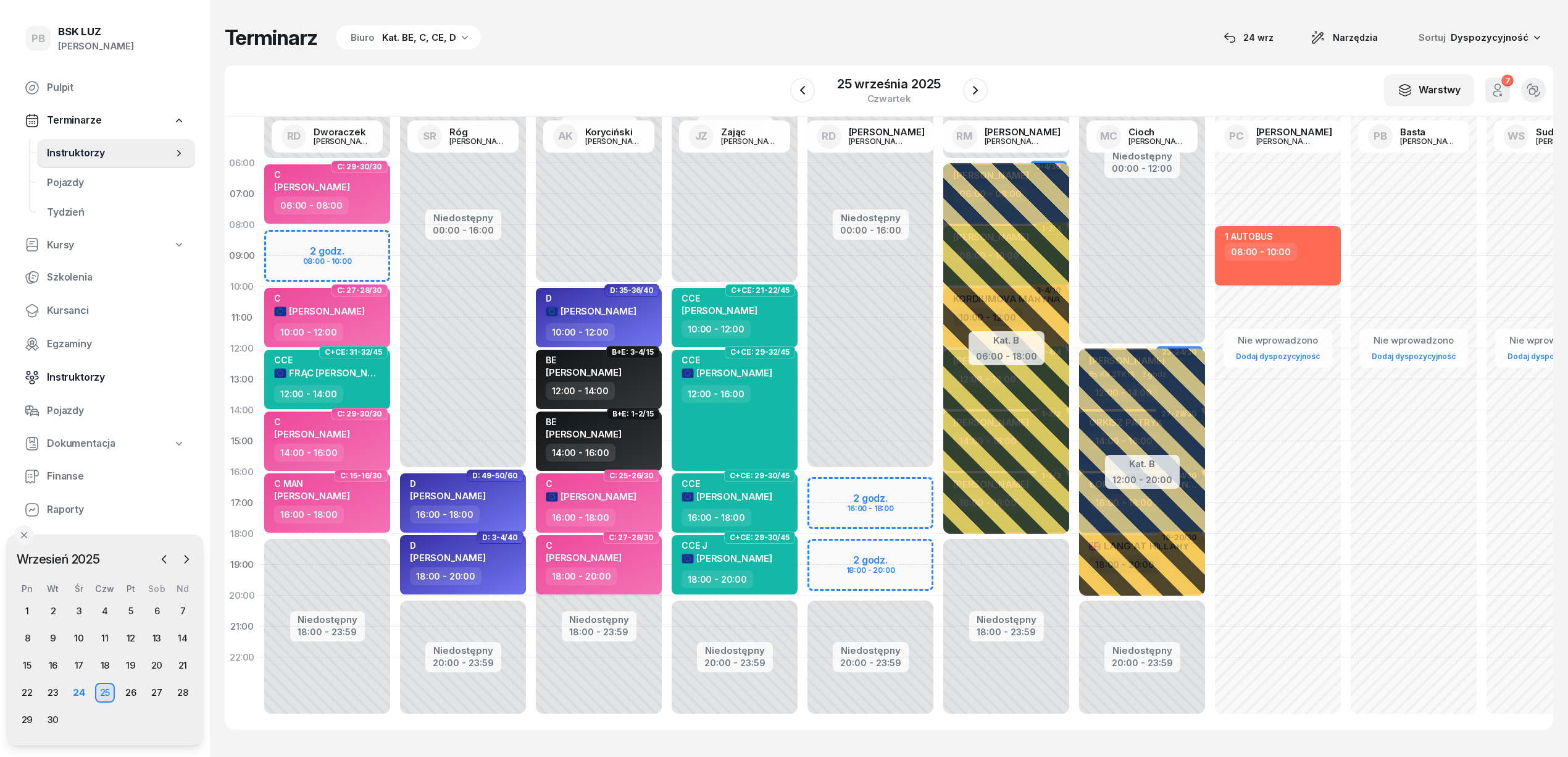
click at [75, 373] on span "Instruktorzy" at bounding box center [116, 377] width 139 height 16
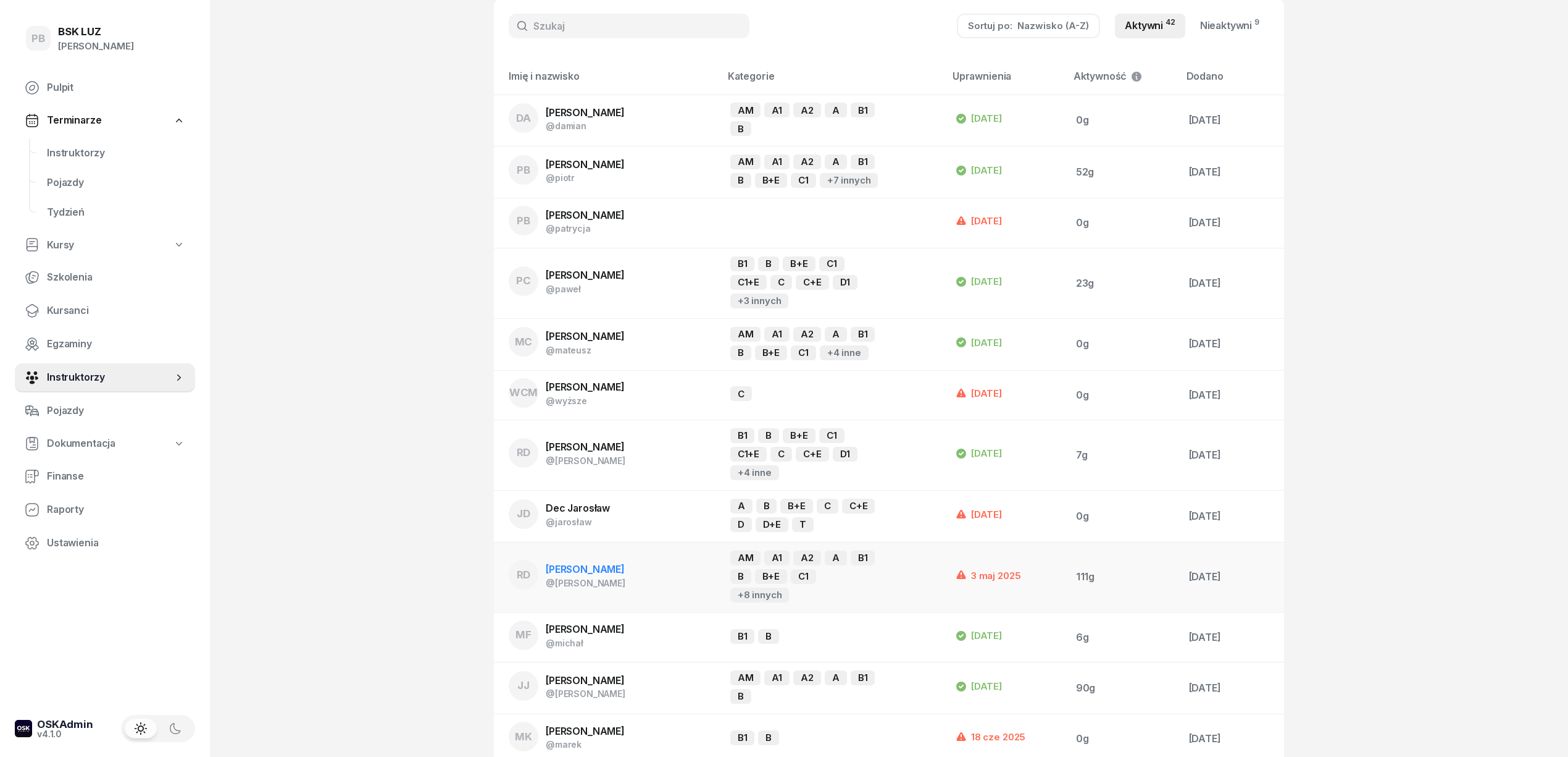
scroll to position [82, 0]
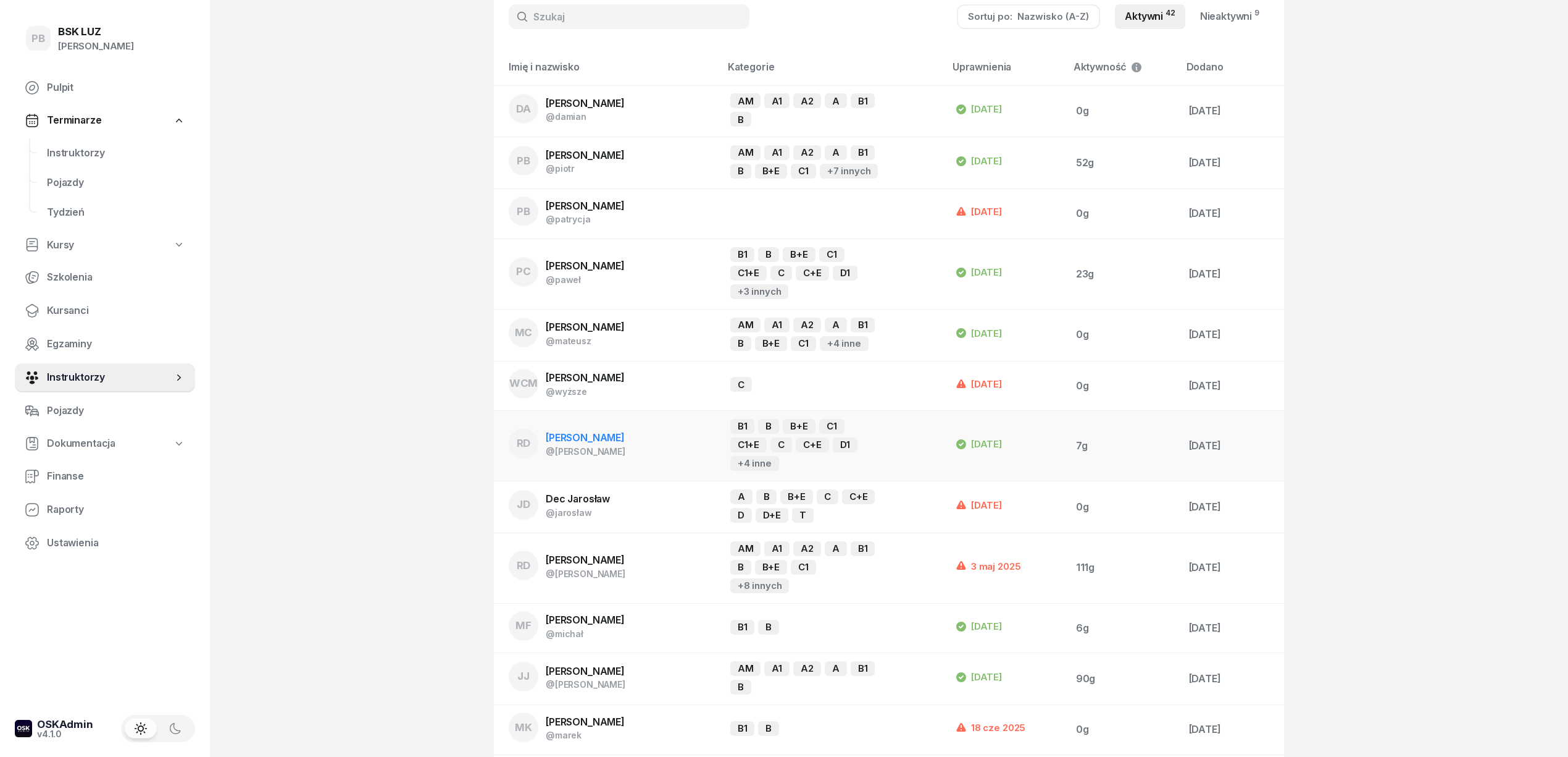
click at [588, 440] on span "[PERSON_NAME]" at bounding box center [585, 437] width 79 height 12
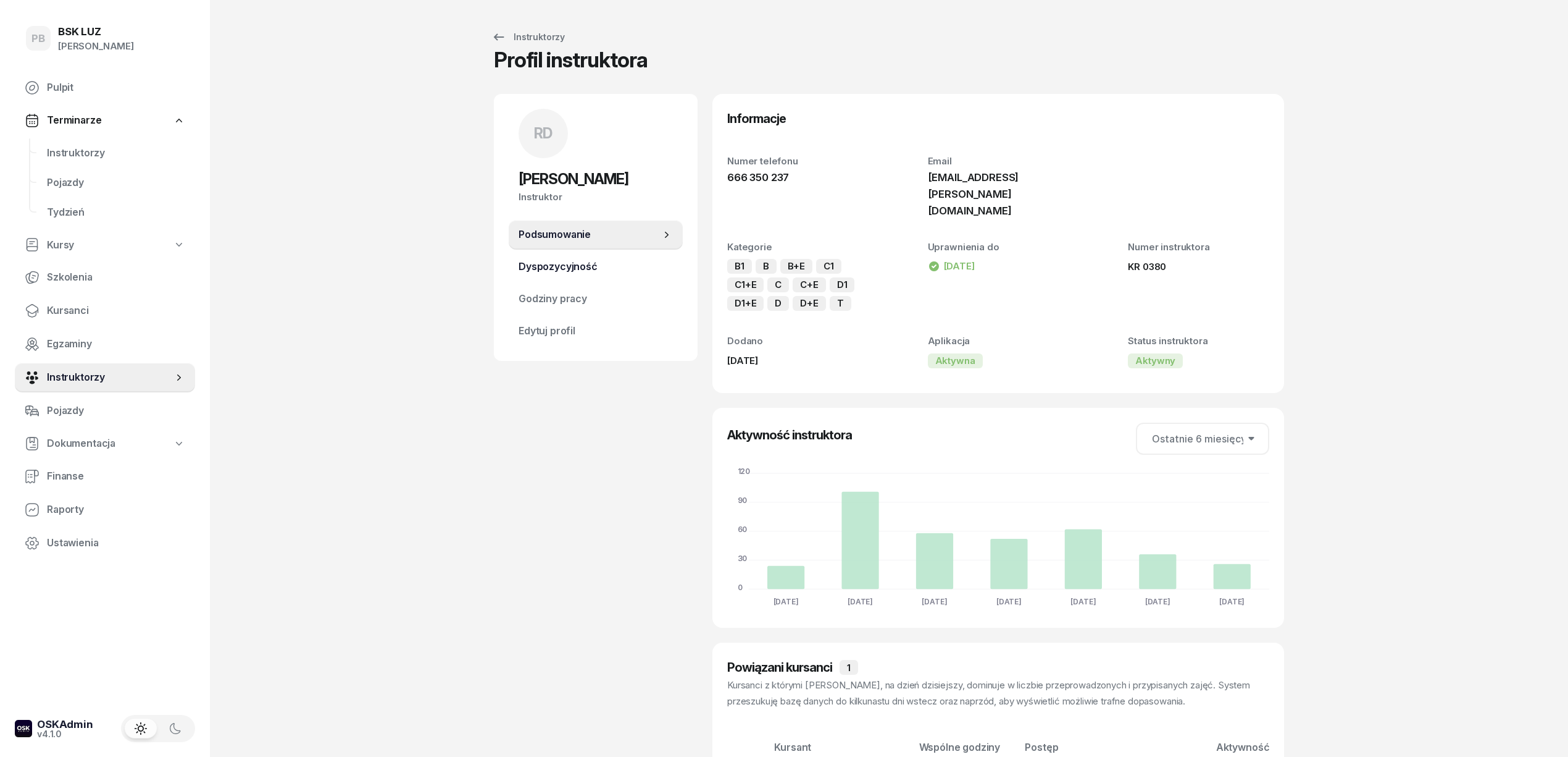
click at [613, 267] on span "Dyspozycyjność" at bounding box center [595, 267] width 154 height 16
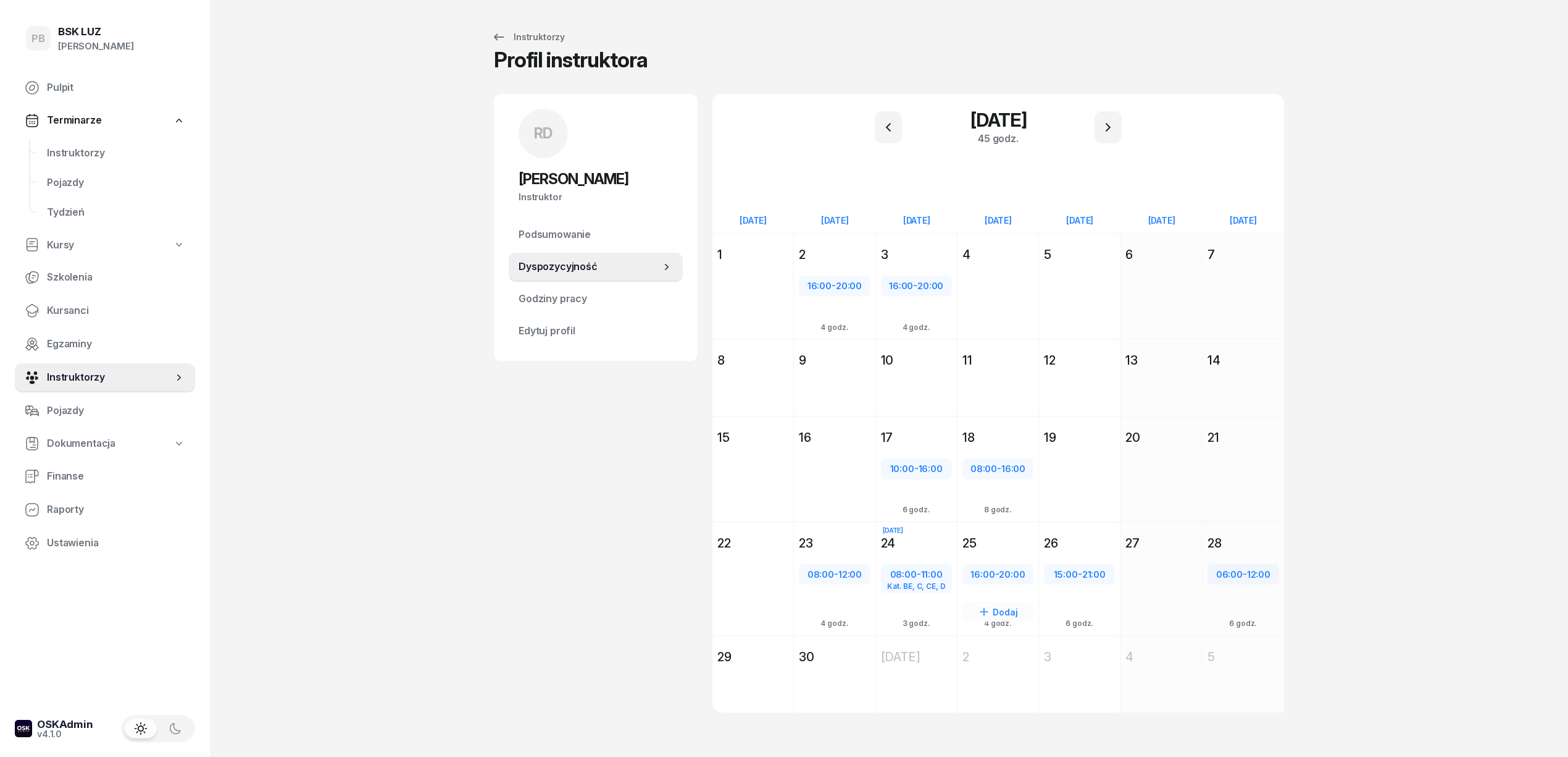
click at [1002, 572] on span "20:00" at bounding box center [1012, 574] width 26 height 12
select select "16"
select select "20"
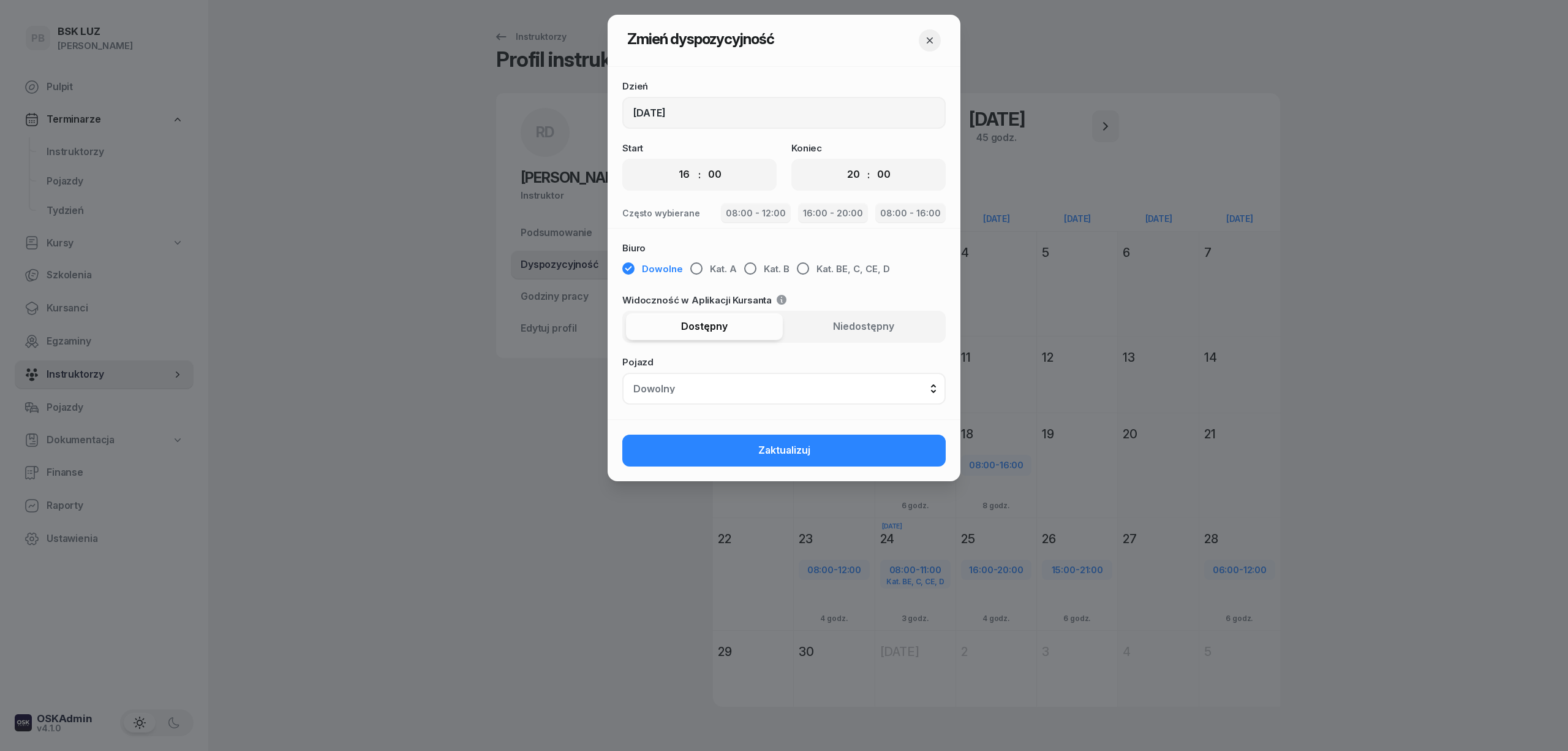
click at [924, 35] on icon "button" at bounding box center [930, 40] width 12 height 12
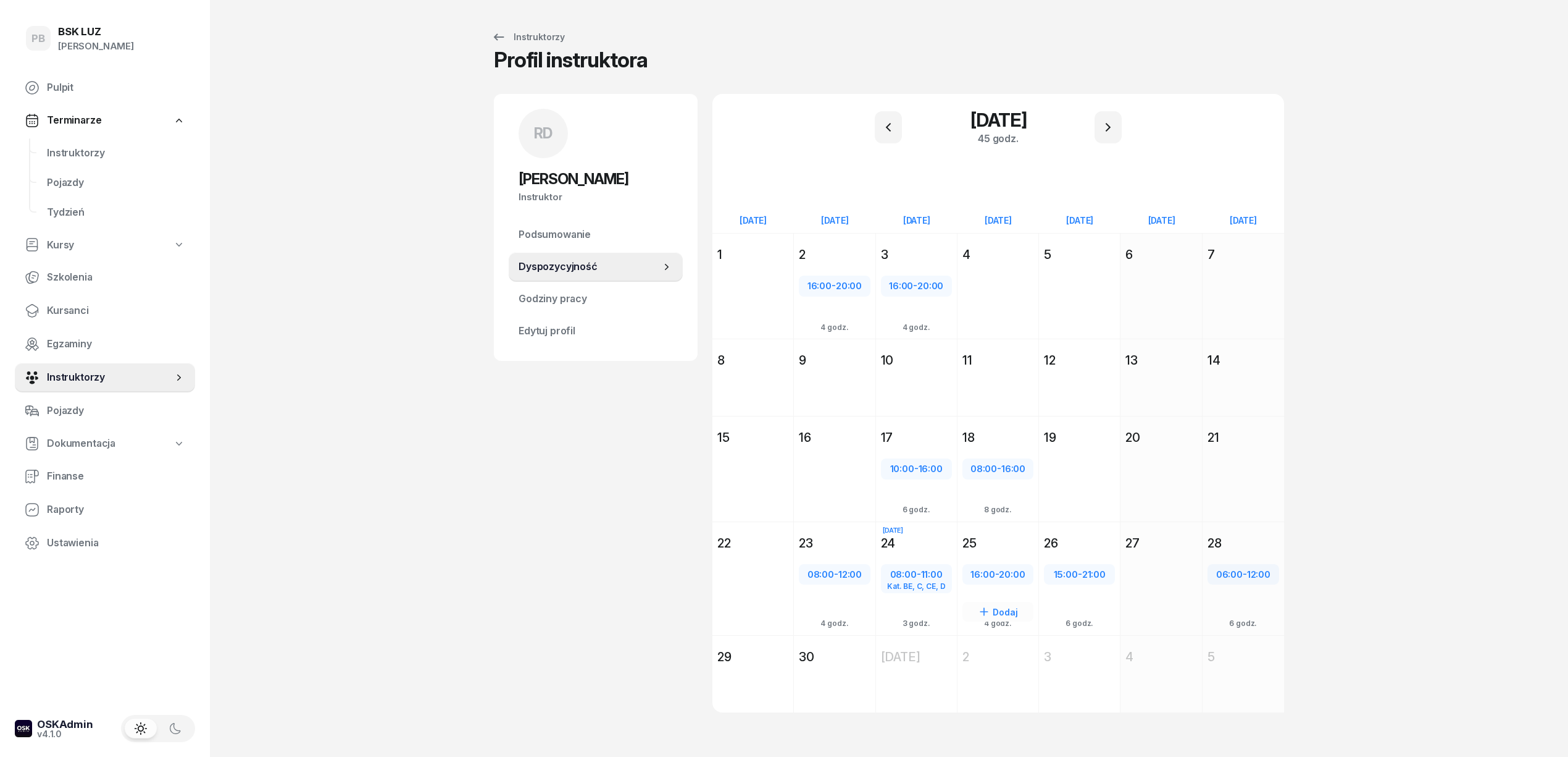
click at [1023, 535] on div "25" at bounding box center [998, 543] width 71 height 17
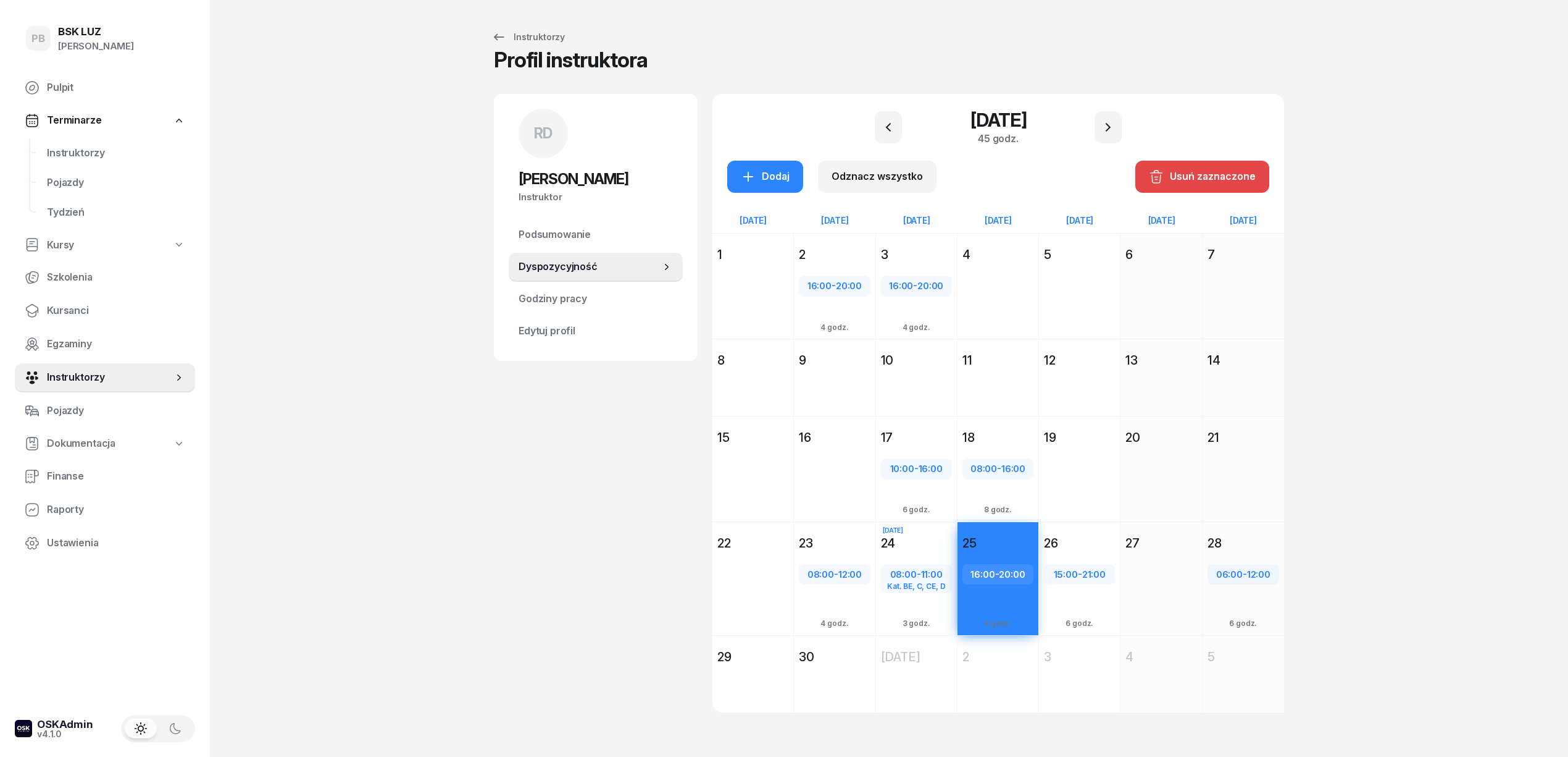
click at [1218, 166] on button "Usuń zaznaczone" at bounding box center [1202, 176] width 134 height 32
click at [82, 149] on span "Instruktorzy" at bounding box center [116, 153] width 139 height 16
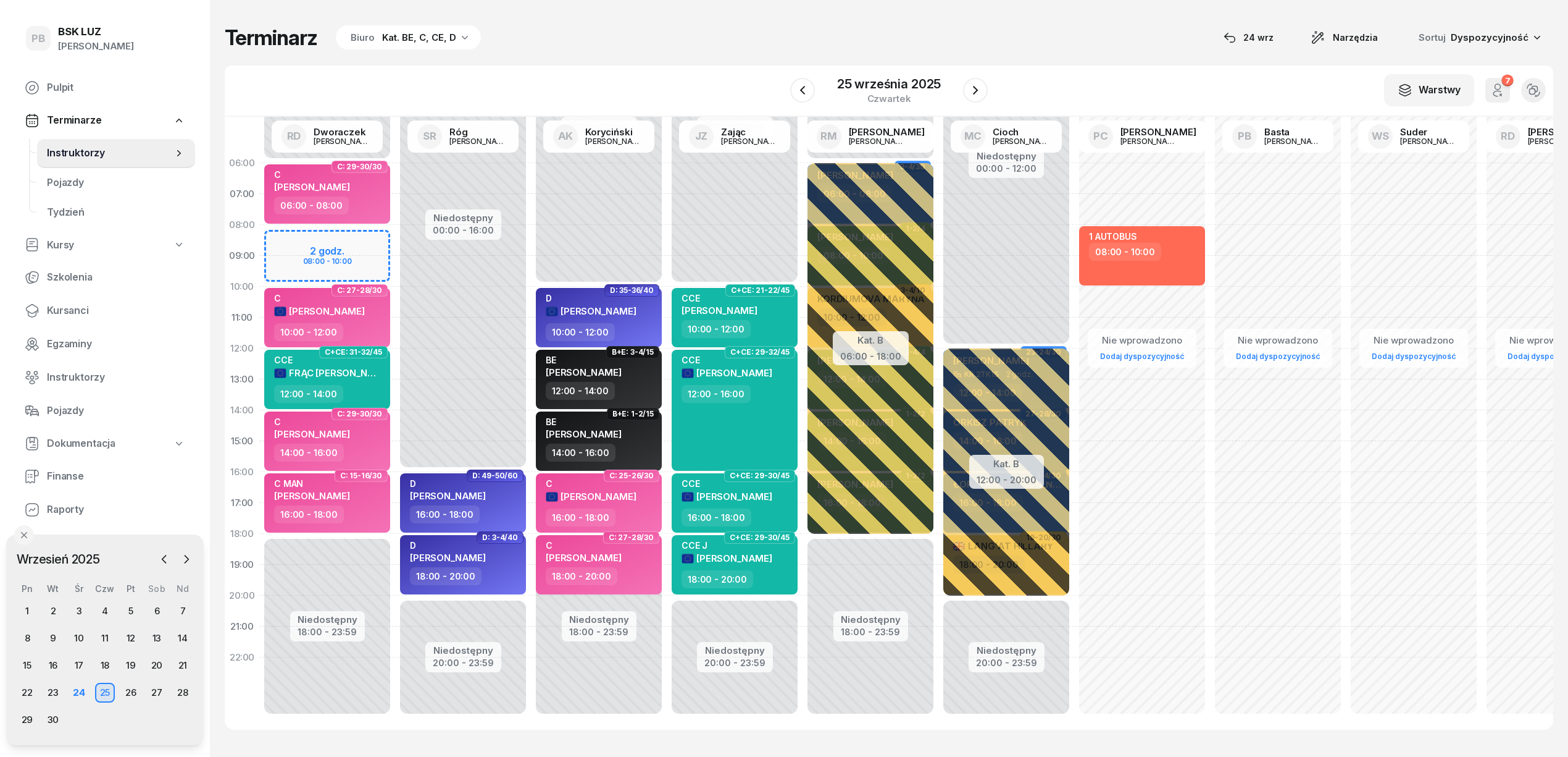
click at [836, 13] on div "Terminarz Biuro Kat. BE, C, CE, D [DATE] Narzędzia Sortuj Dyspozycyjność W Wybi…" at bounding box center [889, 377] width 1329 height 754
click at [712, 50] on div "Terminarz Biuro Kat. BE, C, CE, D [DATE] Narzędzia Sortuj Dyspozycyjność" at bounding box center [889, 38] width 1329 height 26
click at [65, 307] on span "Kursanci" at bounding box center [116, 311] width 139 height 16
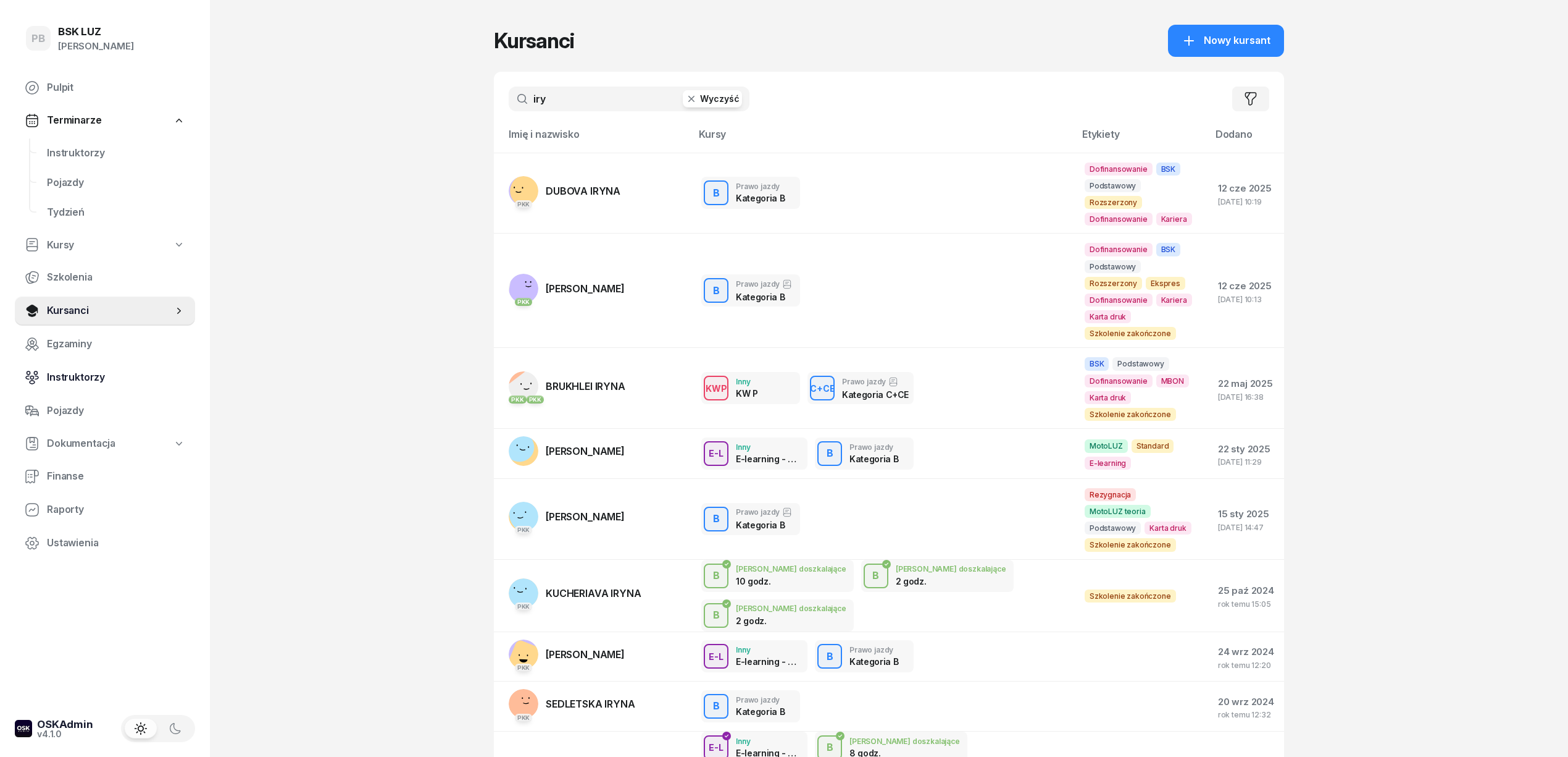
click at [70, 380] on span "Instruktorzy" at bounding box center [116, 377] width 139 height 16
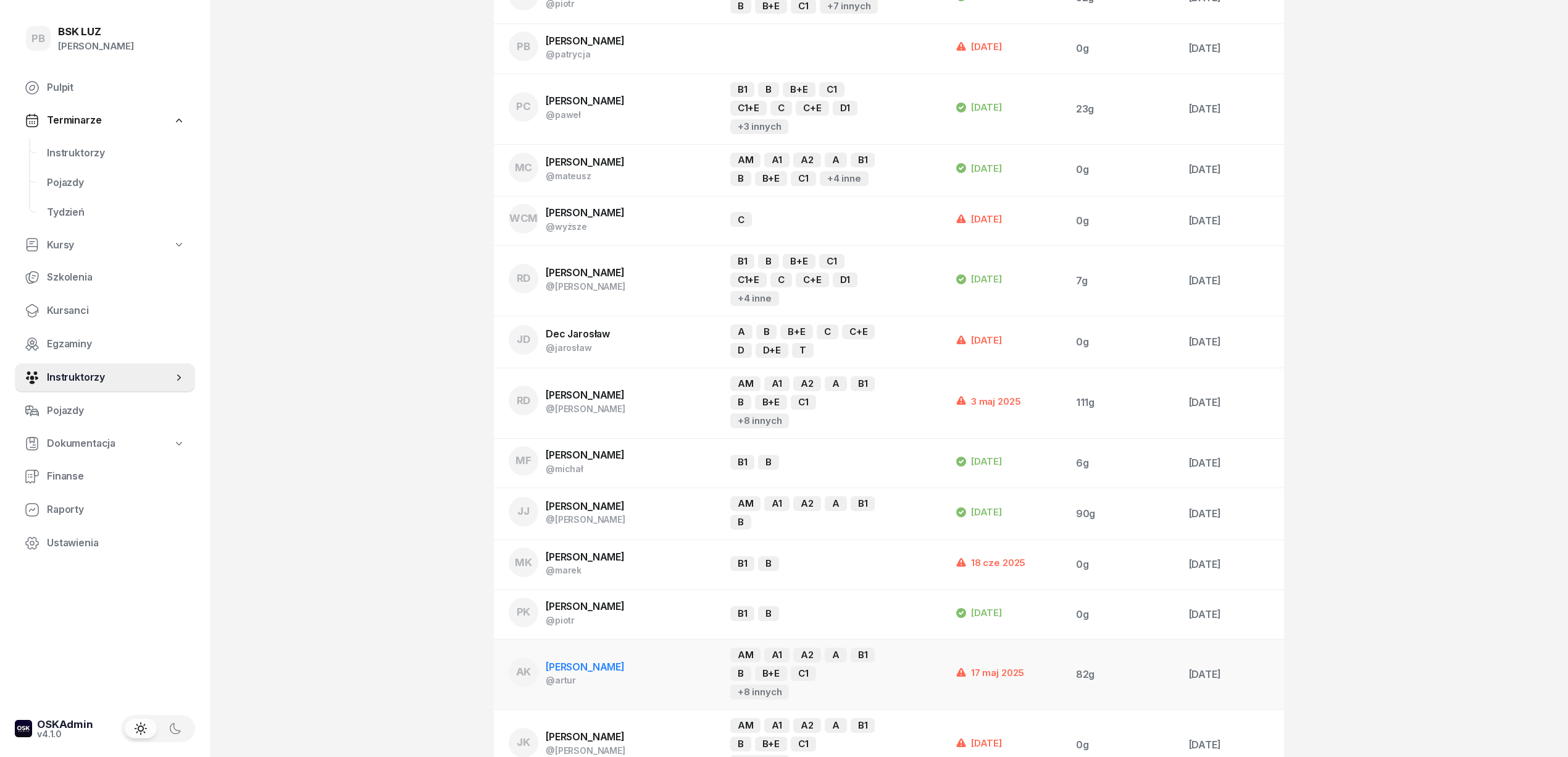
scroll to position [329, 0]
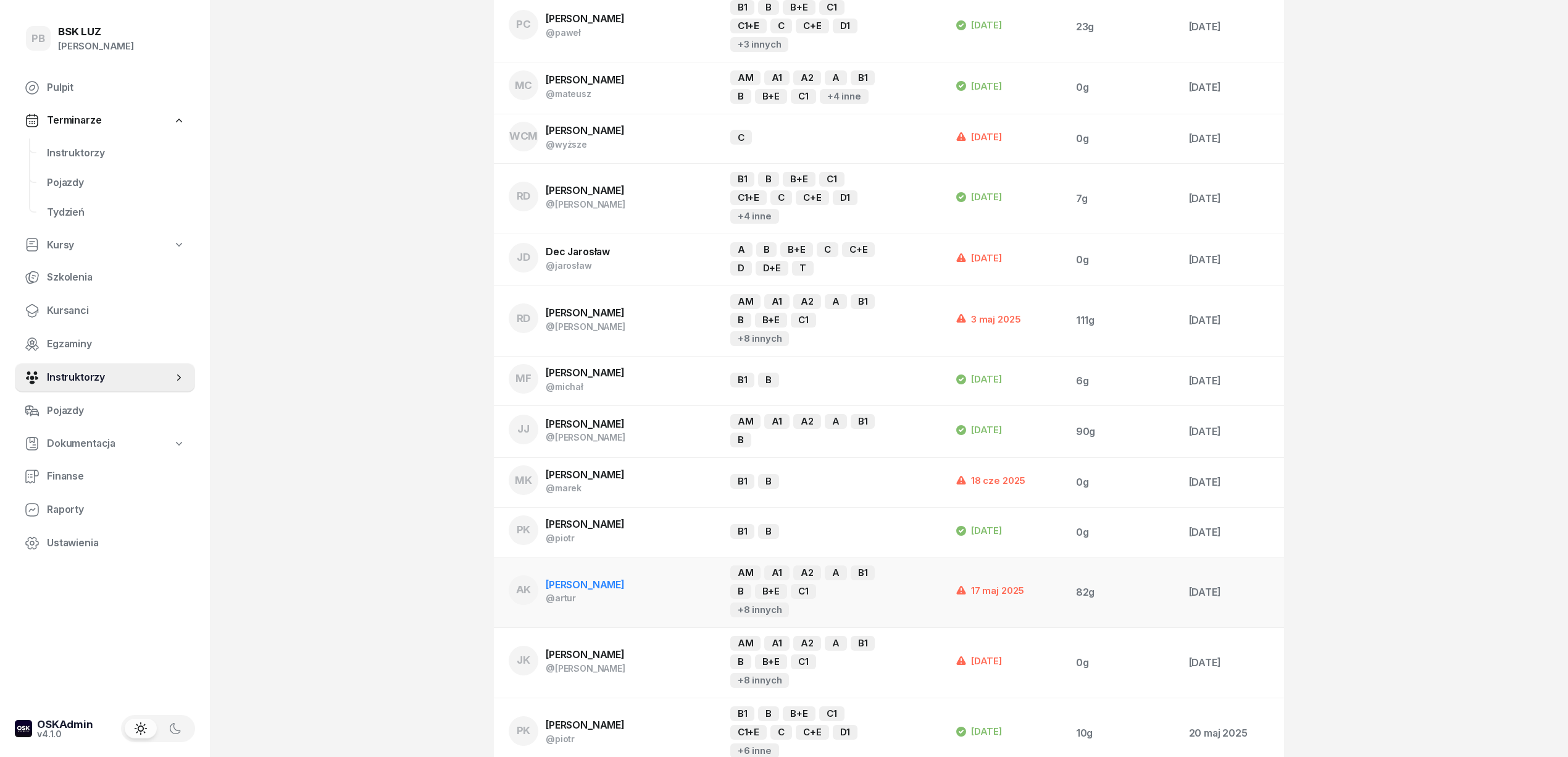
click at [588, 578] on span "[PERSON_NAME]" at bounding box center [585, 584] width 79 height 12
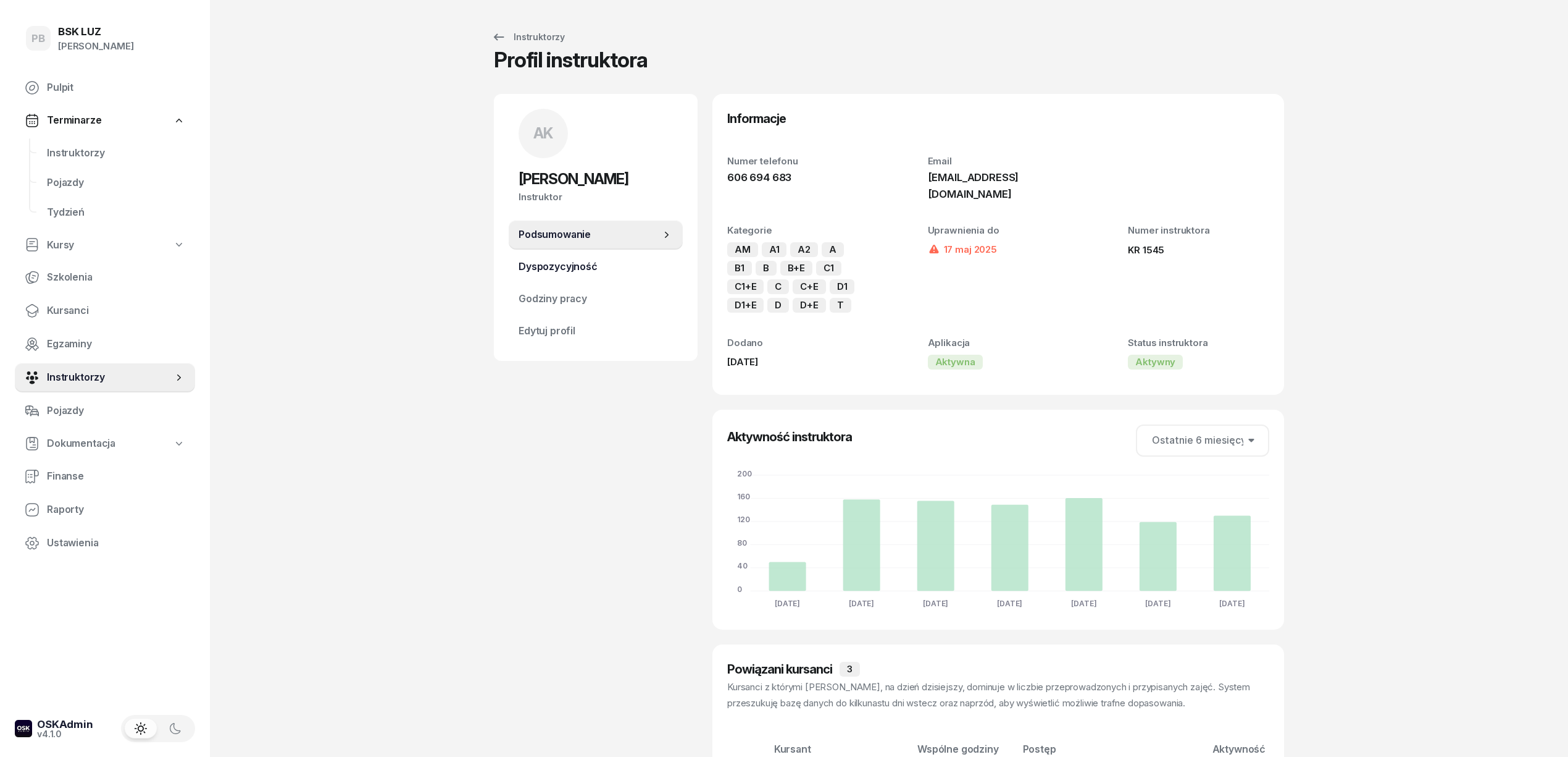
click at [589, 266] on span "Dyspozycyjność" at bounding box center [595, 267] width 154 height 16
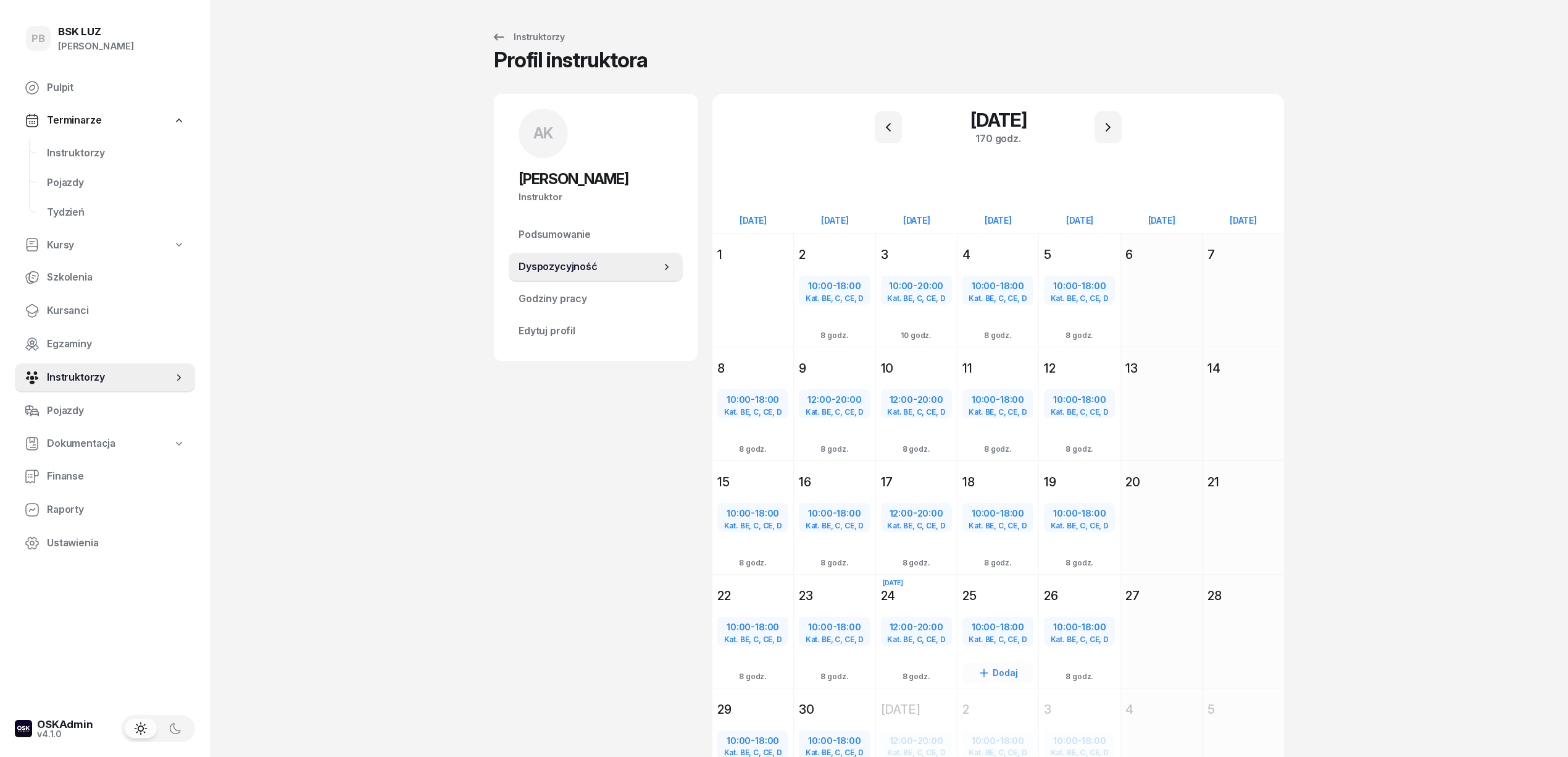
click at [993, 629] on div "10:00 - 18:00" at bounding box center [998, 627] width 68 height 16
select select "10"
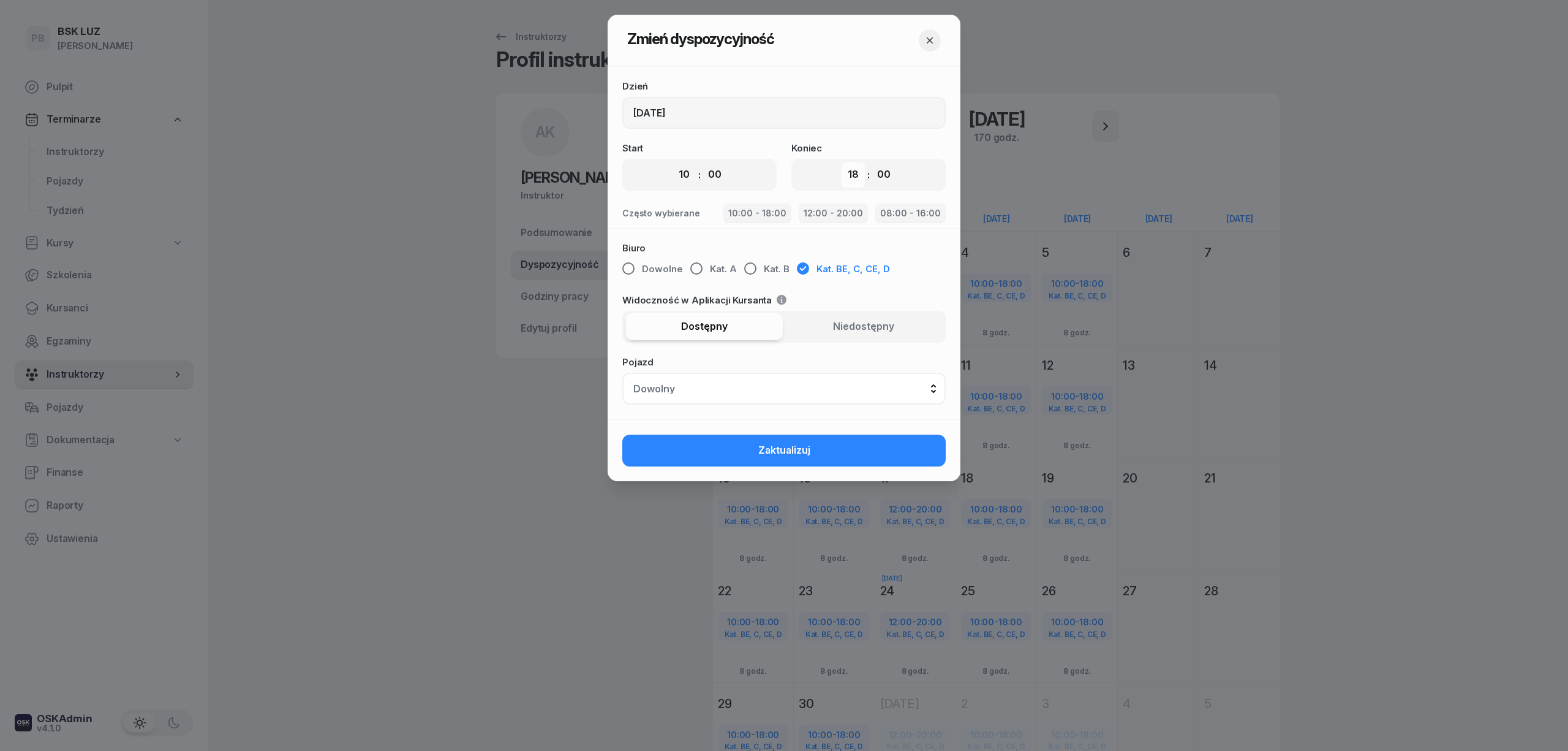
click at [853, 176] on select "00 01 02 03 04 05 06 07 08 09 10 11 12 13 14 15 16 17 18 19 20 21 22 23" at bounding box center [853, 174] width 23 height 25
select select "20"
click at [841, 161] on select "00 01 02 03 04 05 06 07 08 09 10 11 12 13 14 15 16 17 18 19 20 21 22 23" at bounding box center [853, 174] width 23 height 25
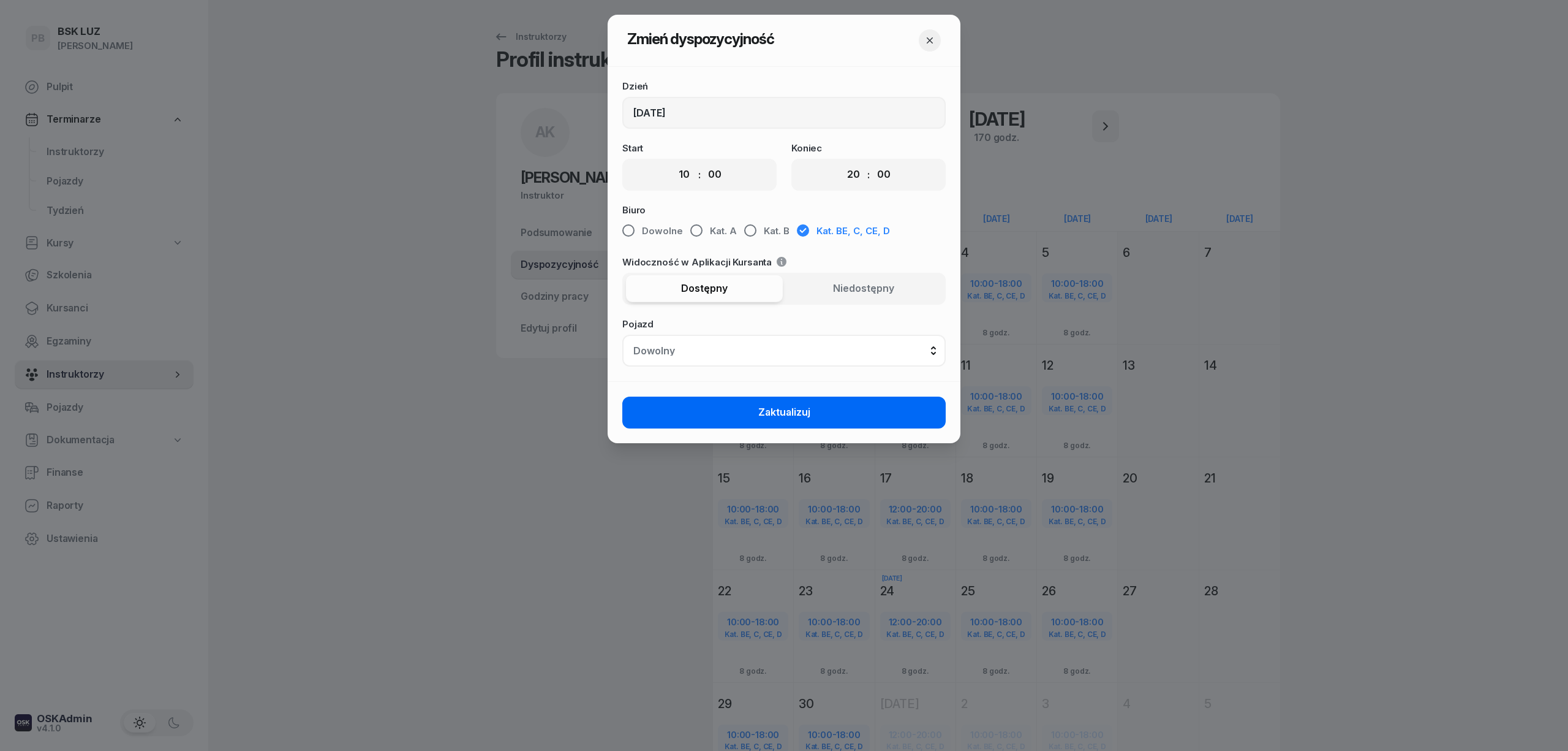
click at [875, 405] on button "Zaktualizuj" at bounding box center [784, 412] width 323 height 32
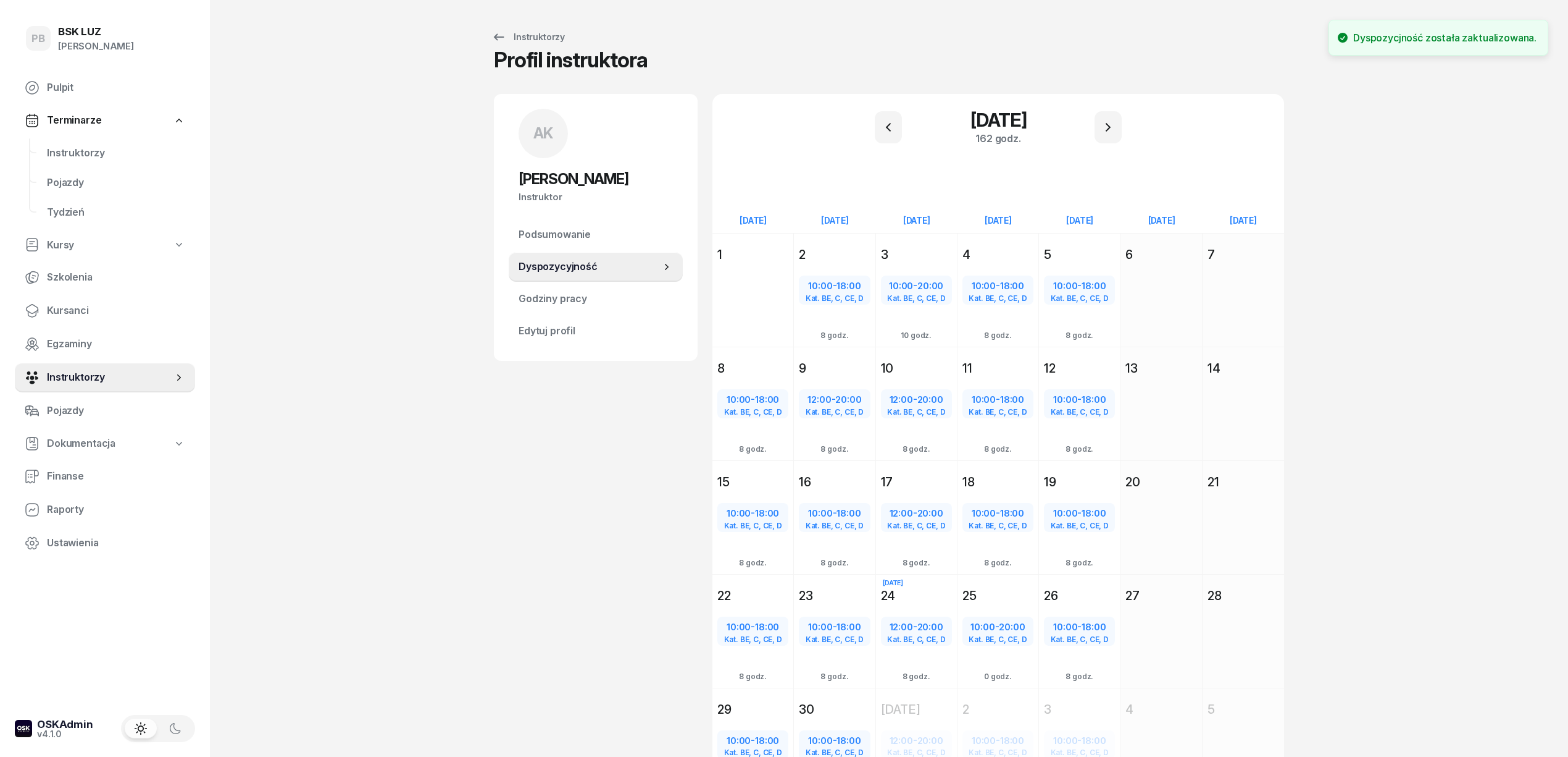
click at [488, 502] on div "PB BSK [PERSON_NAME] Terminarze Instruktorzy Pojazdy Tydzień Kursy Szkolenia Ku…" at bounding box center [784, 428] width 1568 height 856
click at [45, 154] on link "Instruktorzy" at bounding box center [116, 154] width 158 height 30
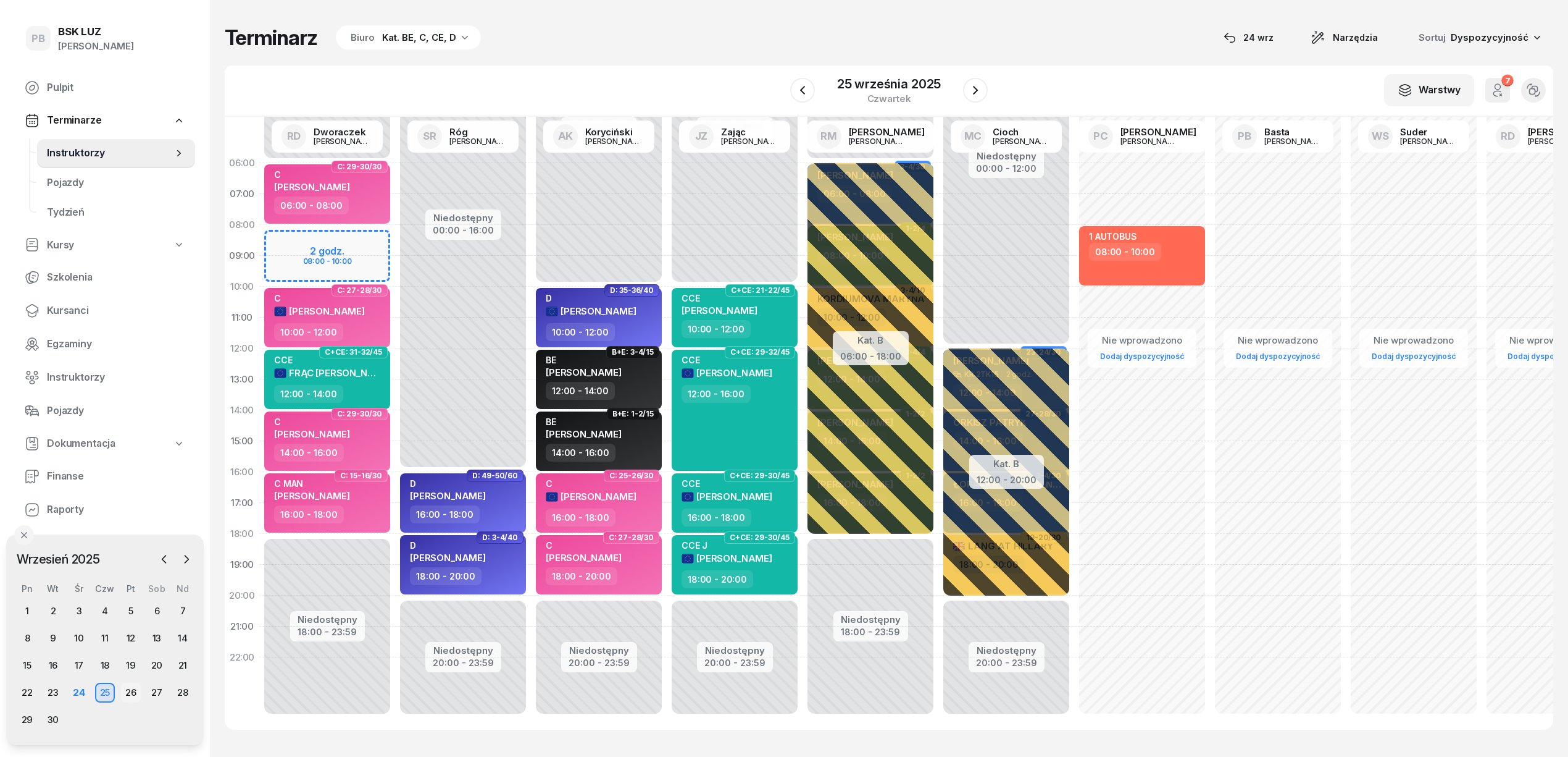
click at [131, 697] on div "26" at bounding box center [131, 692] width 20 height 20
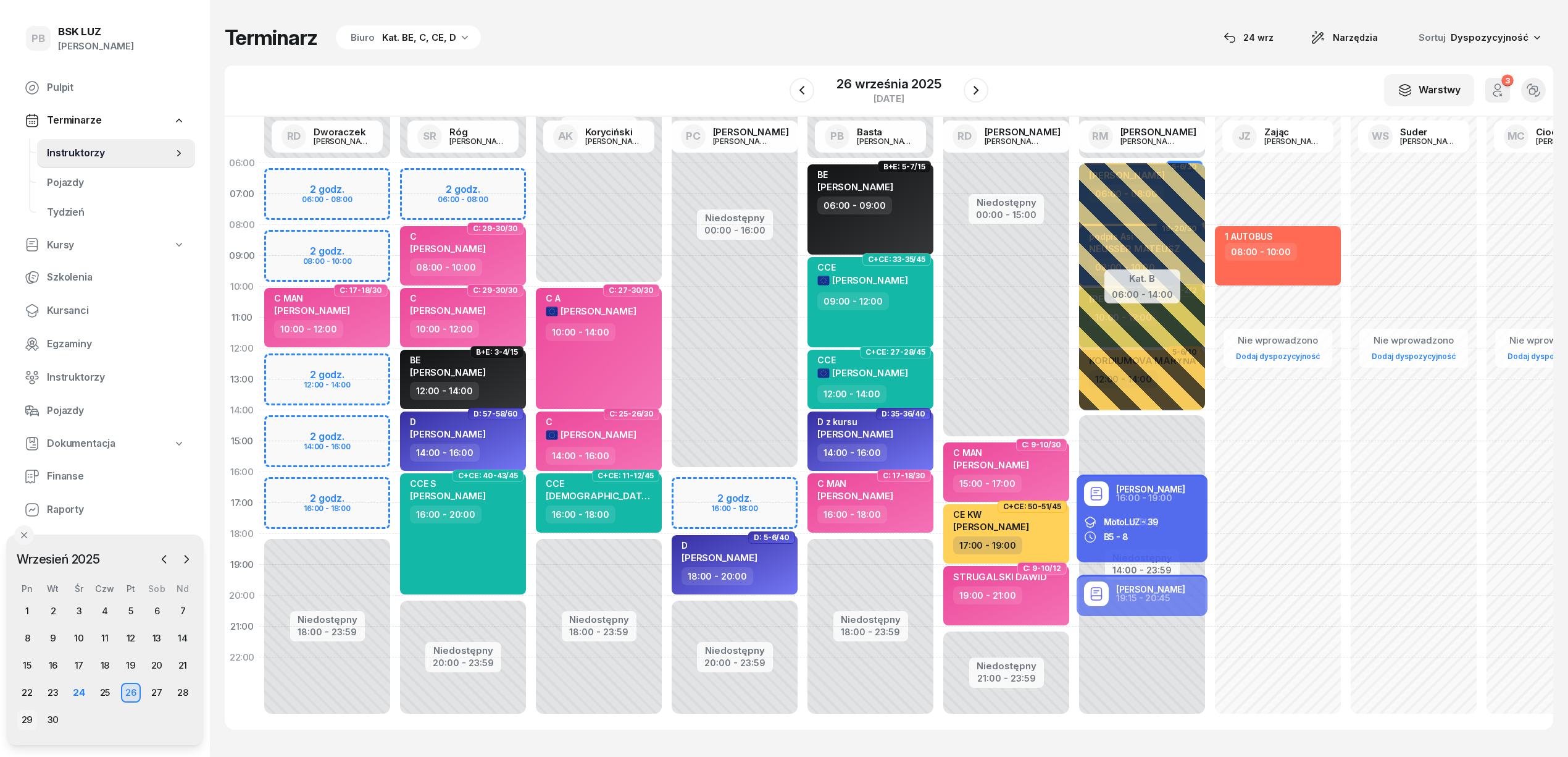
click at [28, 719] on div "29" at bounding box center [27, 720] width 20 height 20
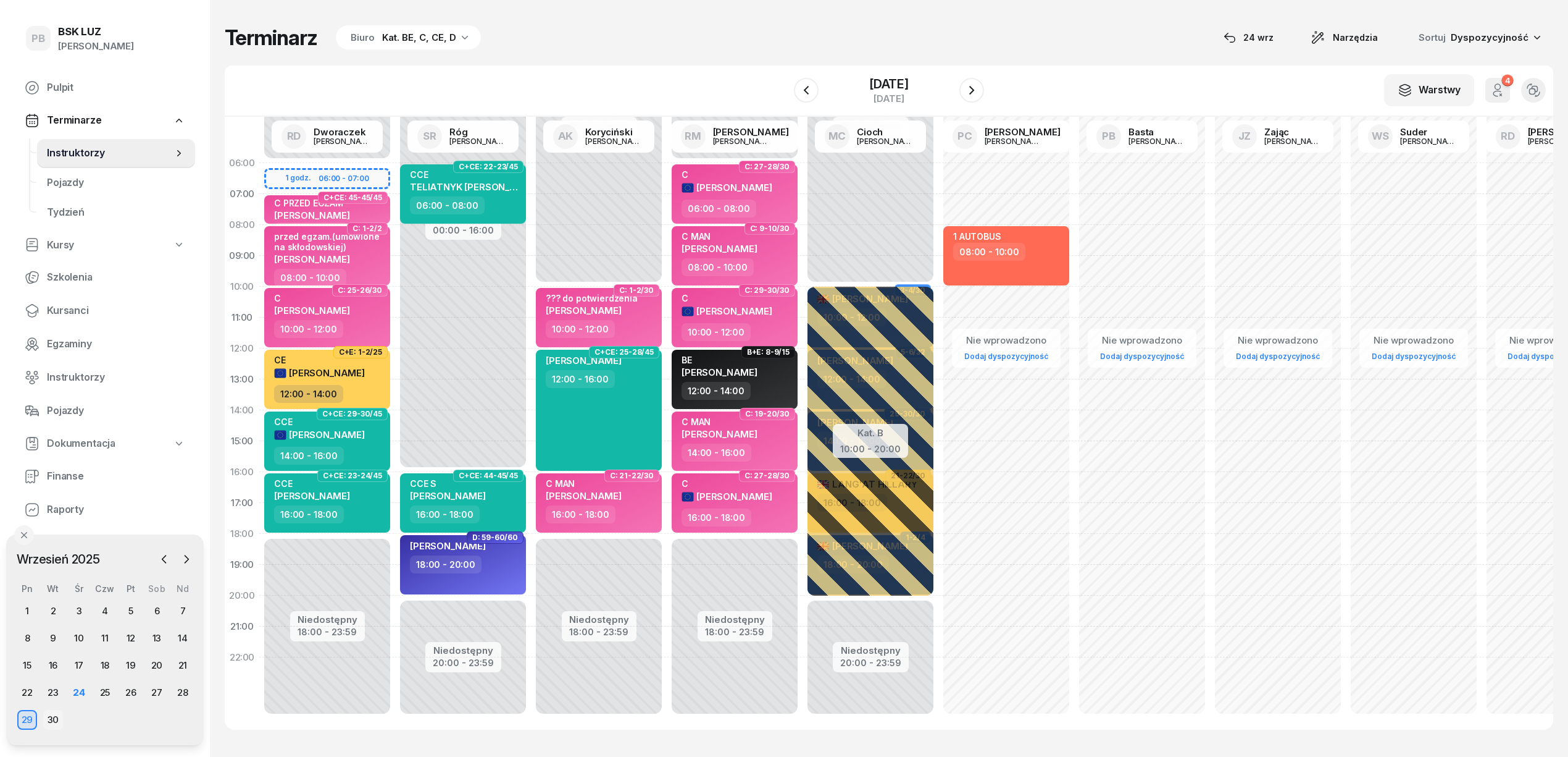
click at [58, 718] on div "30" at bounding box center [53, 720] width 20 height 20
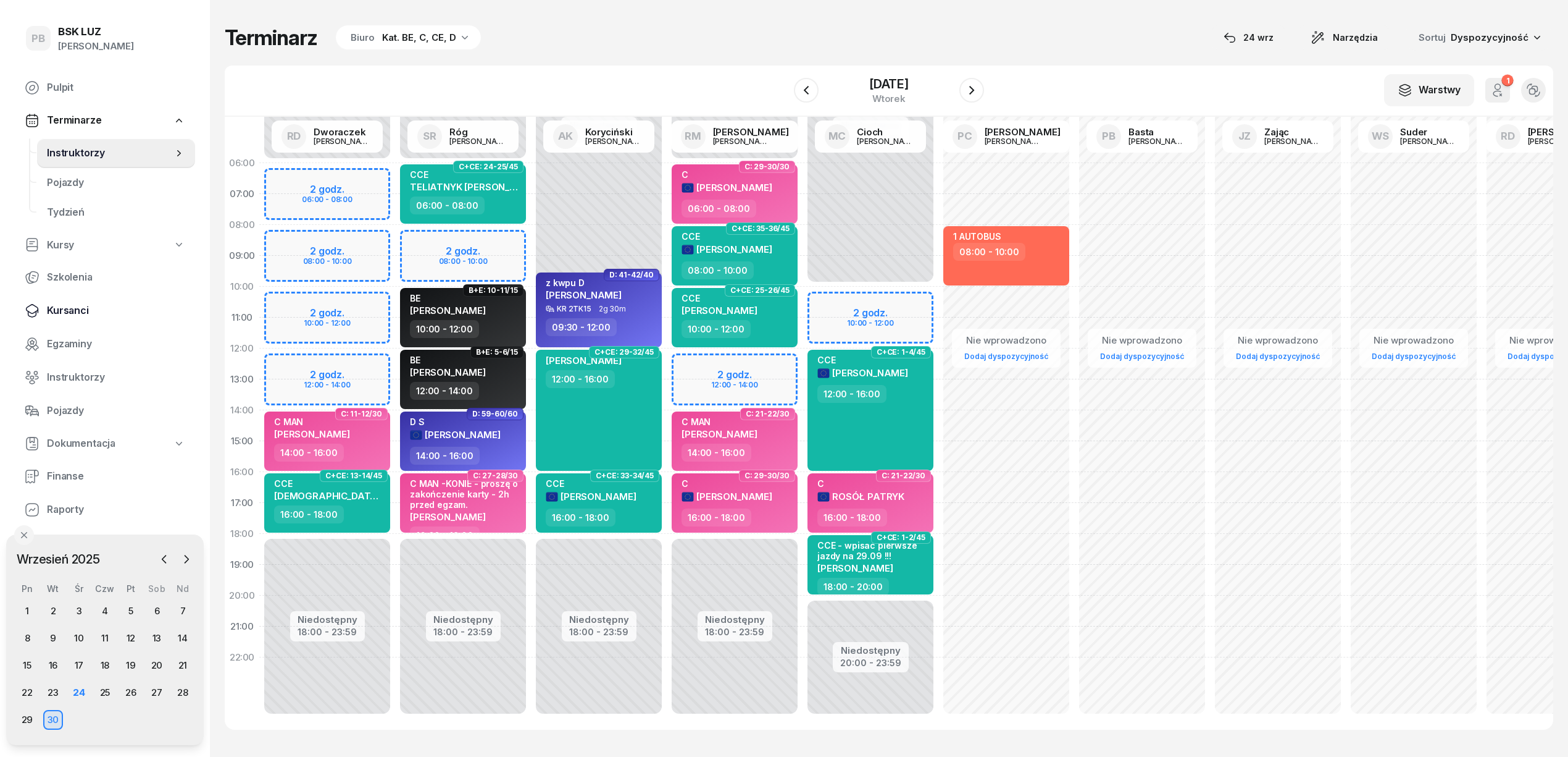
click at [63, 315] on span "Kursanci" at bounding box center [116, 311] width 139 height 16
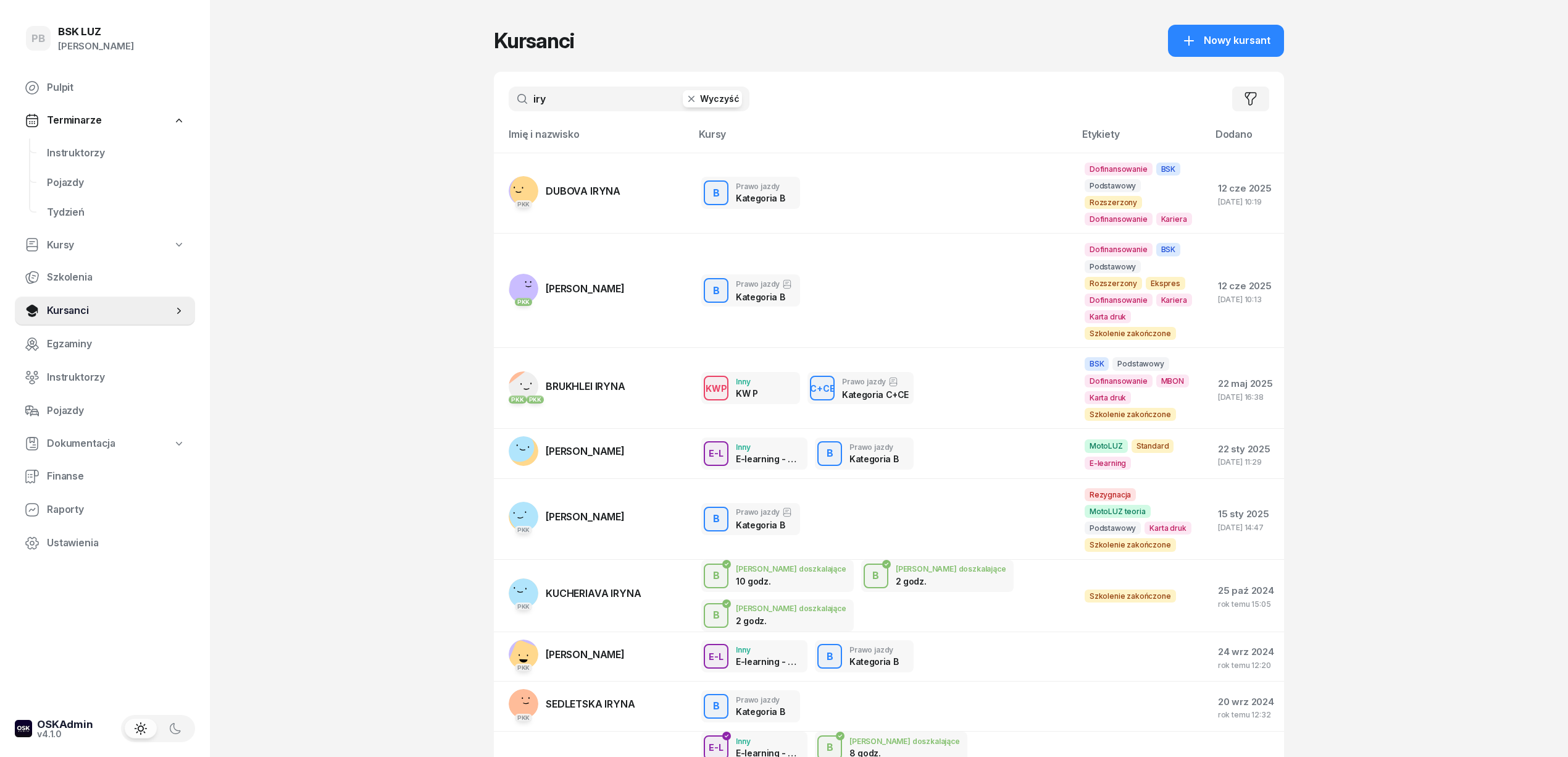
click at [613, 90] on input "iry" at bounding box center [629, 99] width 241 height 25
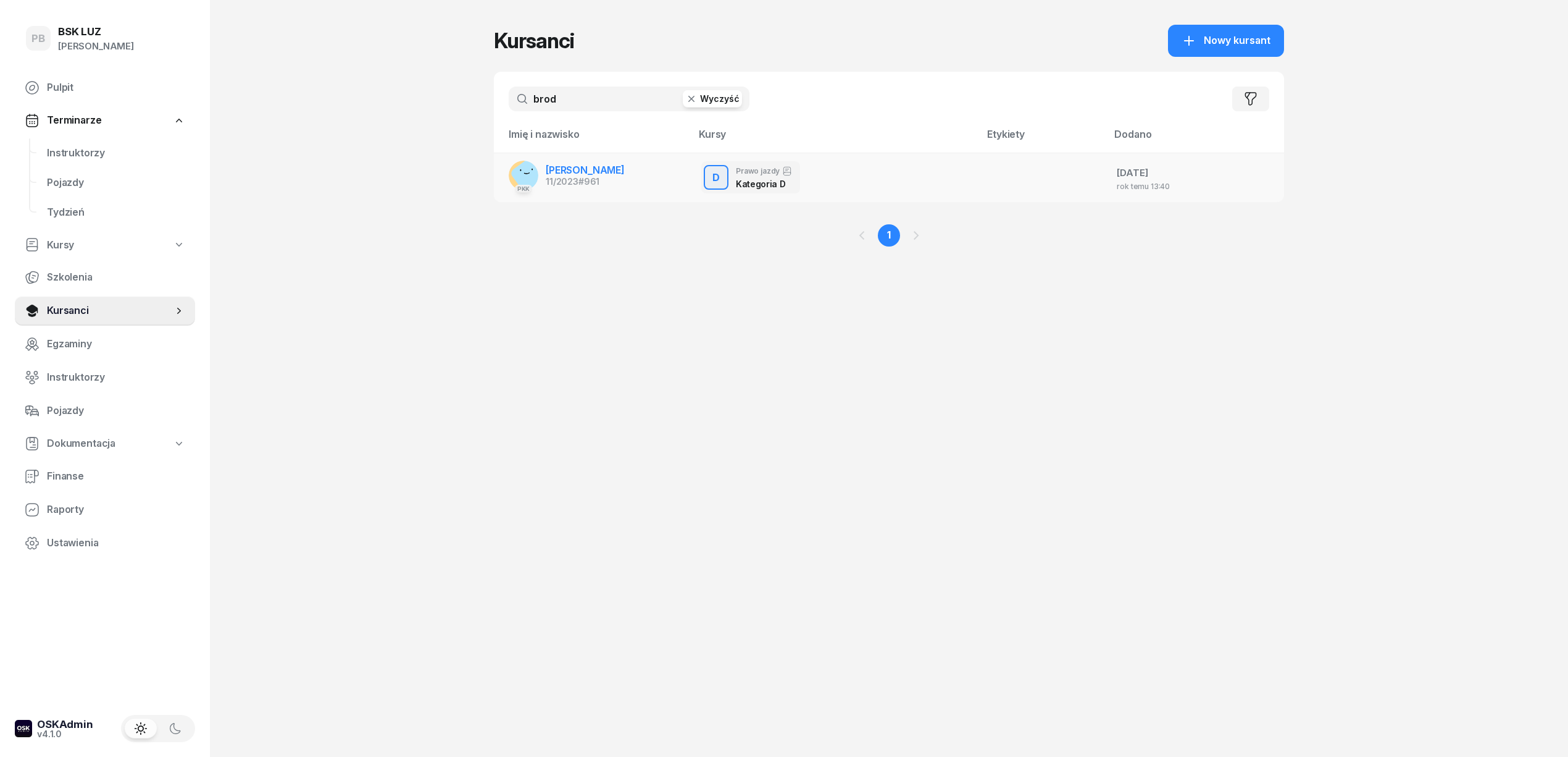
type input "brod"
click at [625, 177] on div "11/2023 #961" at bounding box center [585, 181] width 79 height 9
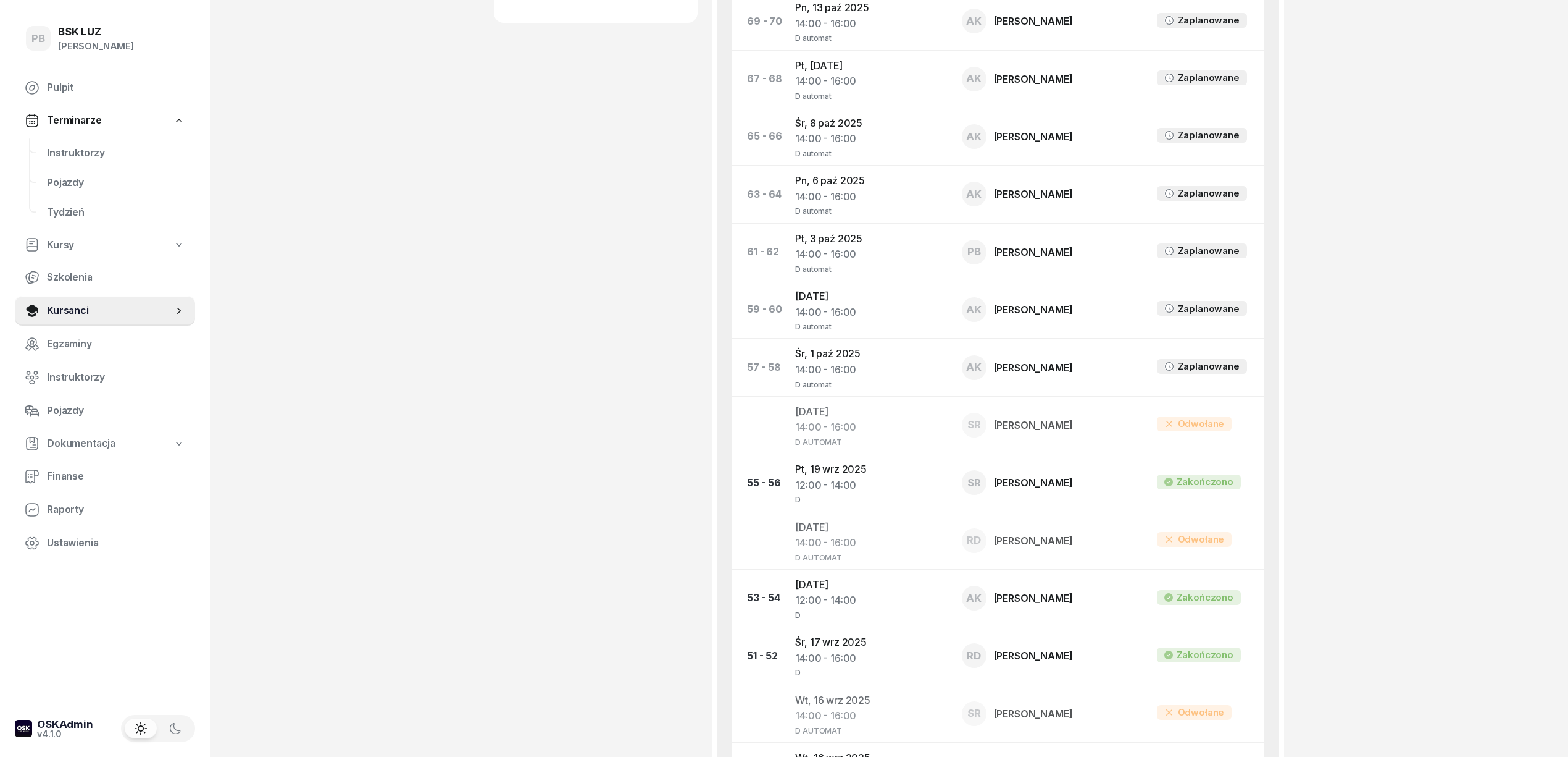
scroll to position [576, 0]
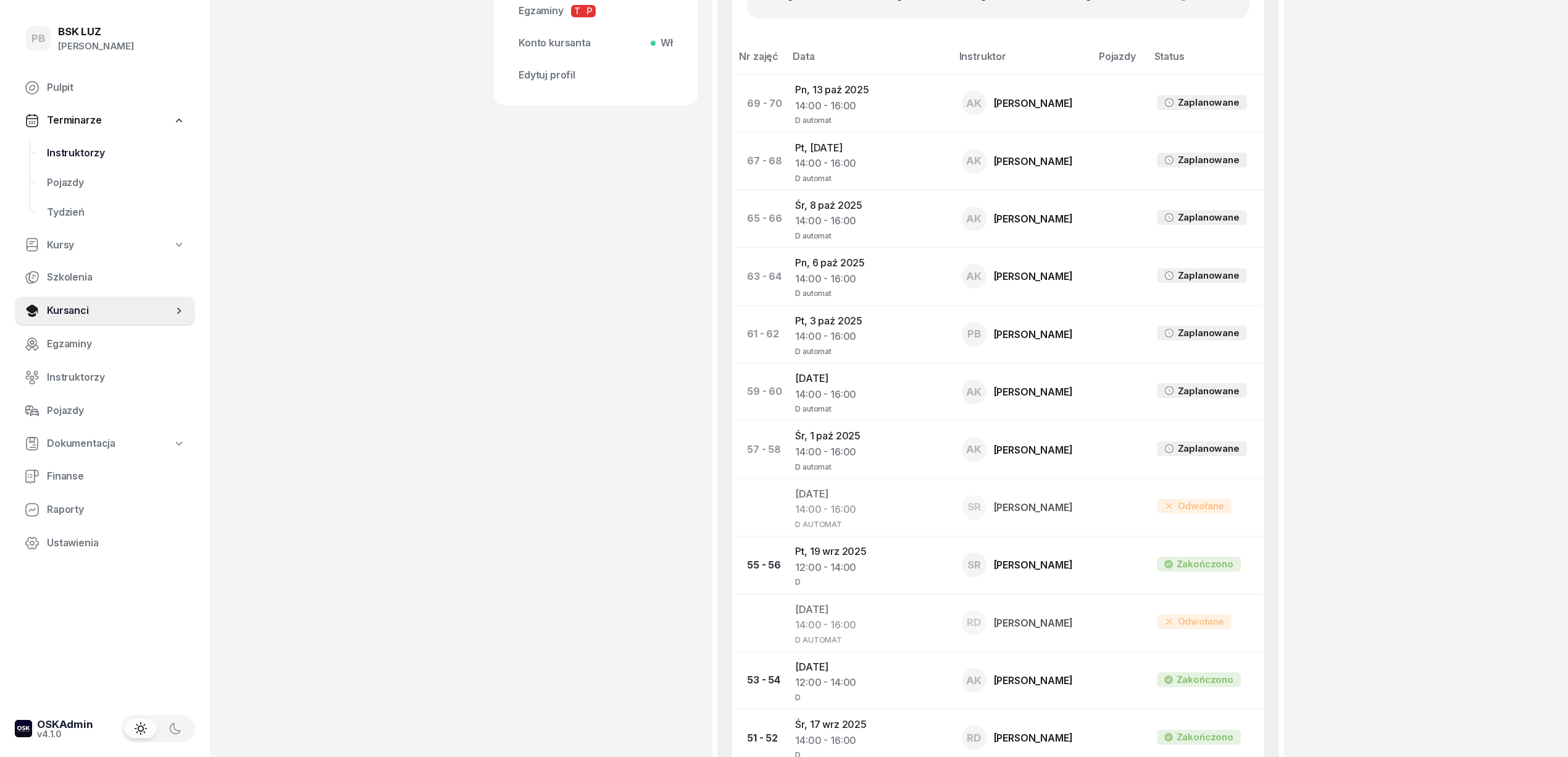
click at [74, 147] on span "Instruktorzy" at bounding box center [116, 153] width 139 height 16
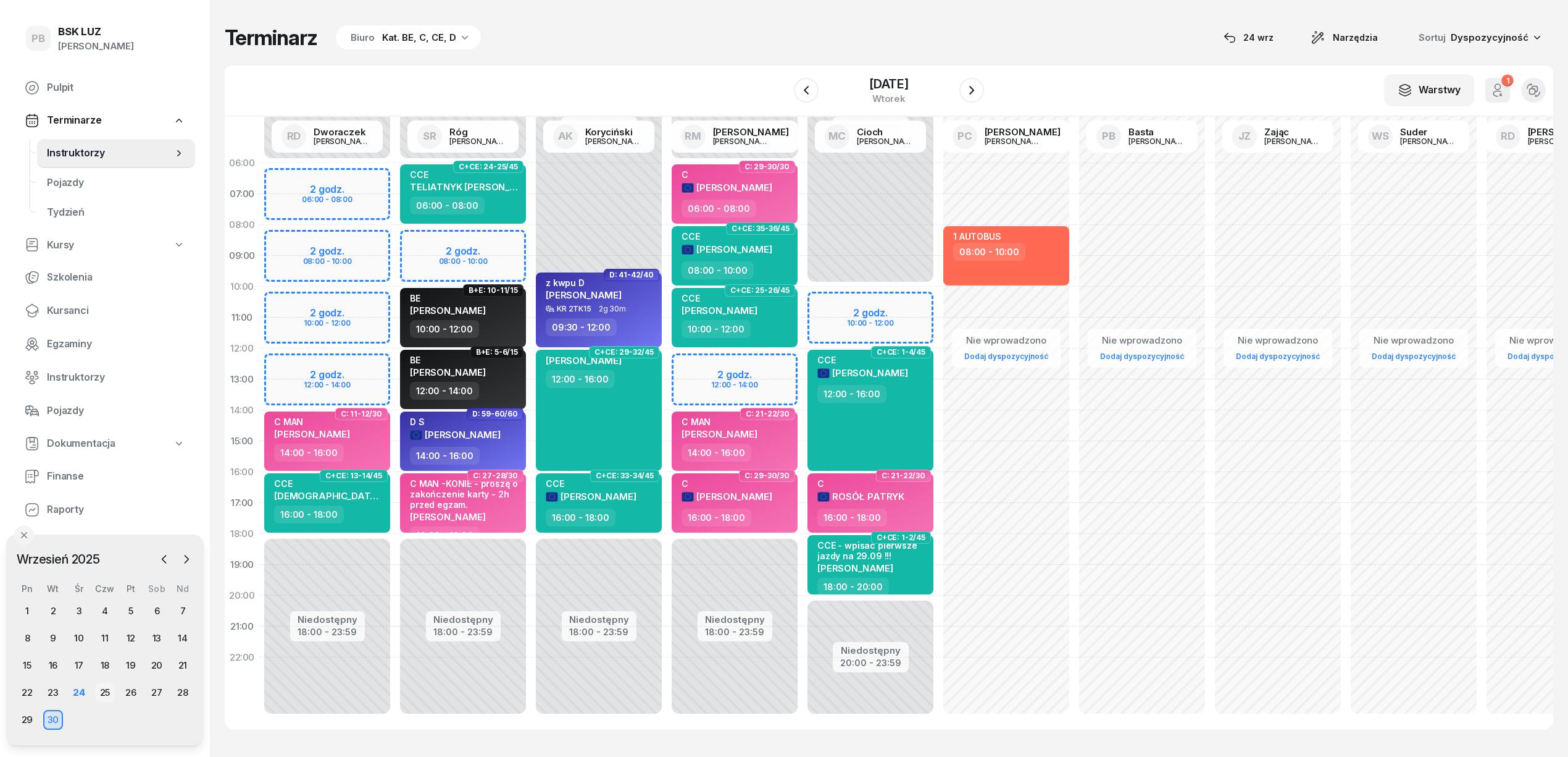
click at [112, 689] on div "25" at bounding box center [105, 692] width 20 height 20
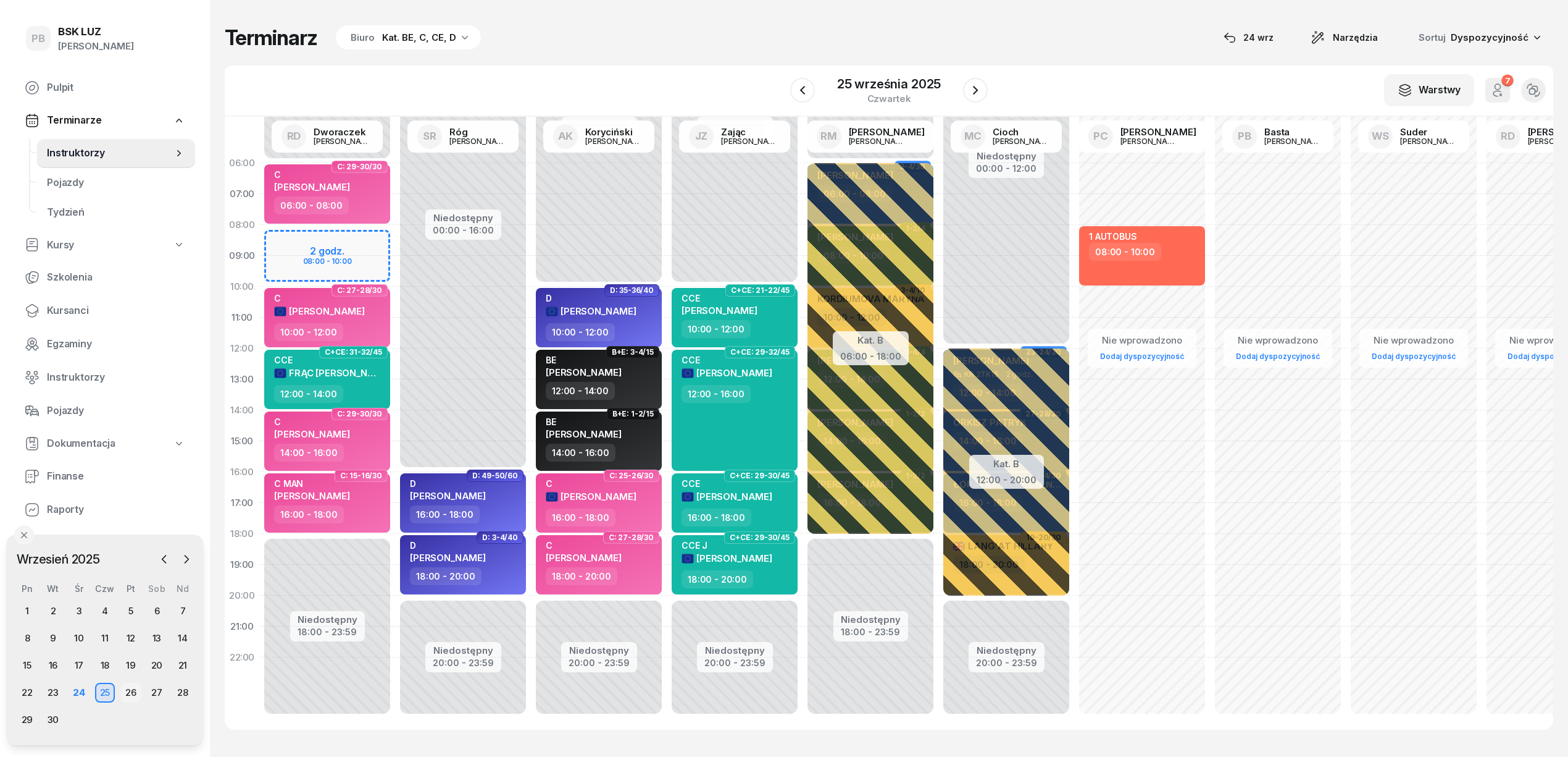
click at [129, 688] on div "26" at bounding box center [131, 692] width 20 height 20
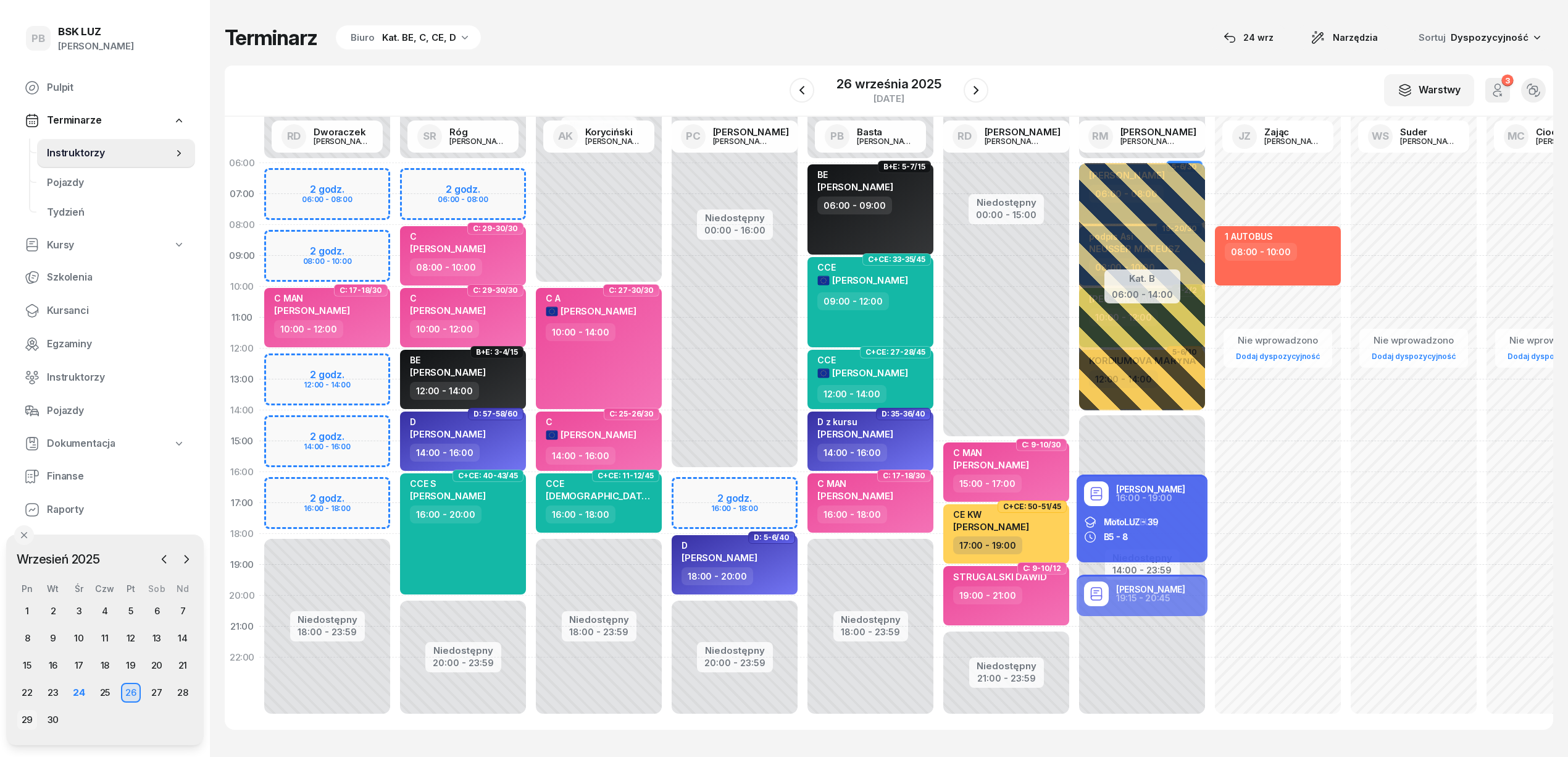
click at [23, 717] on div "29" at bounding box center [27, 720] width 20 height 20
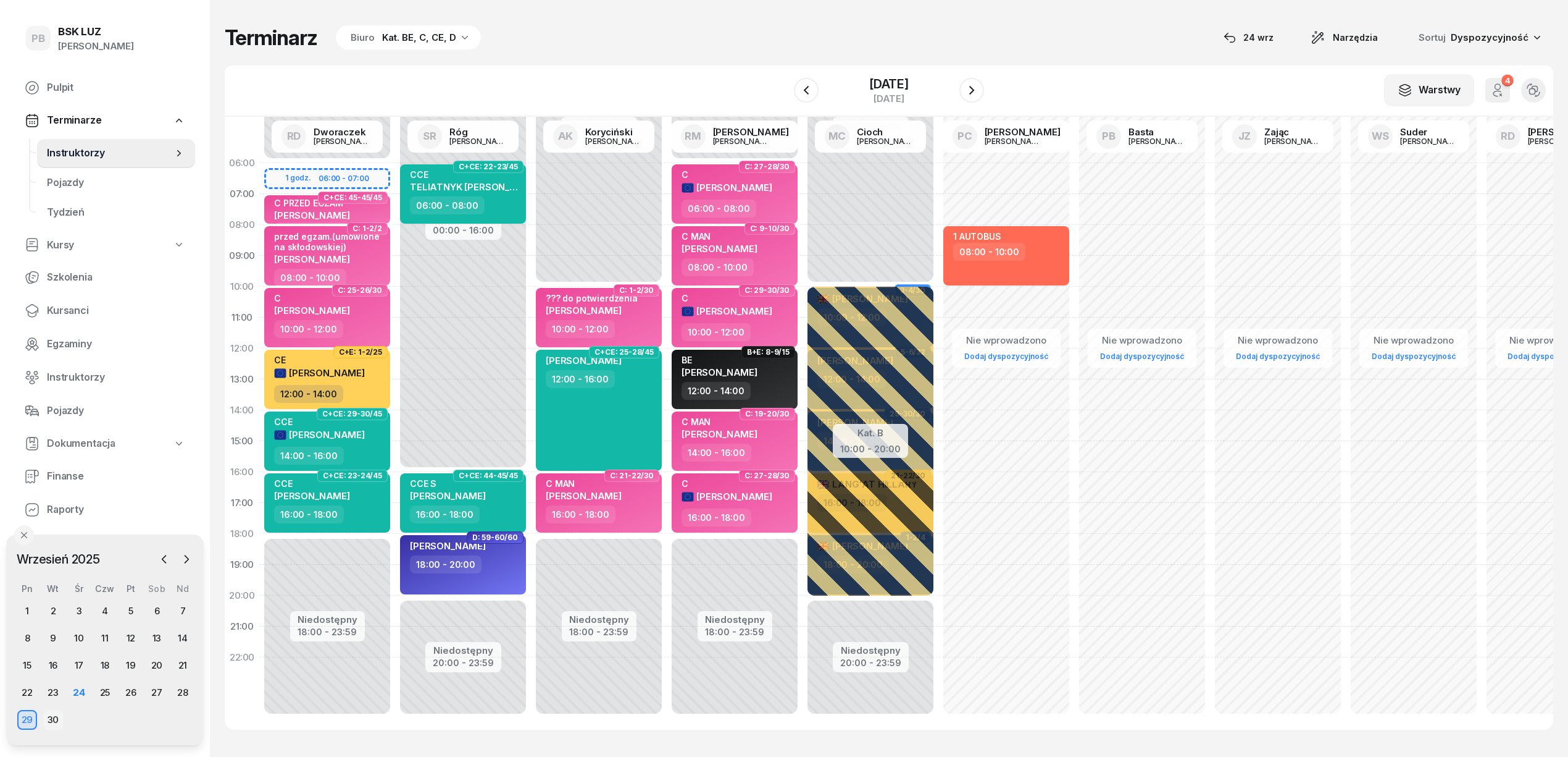
click at [45, 716] on div "30" at bounding box center [53, 720] width 20 height 20
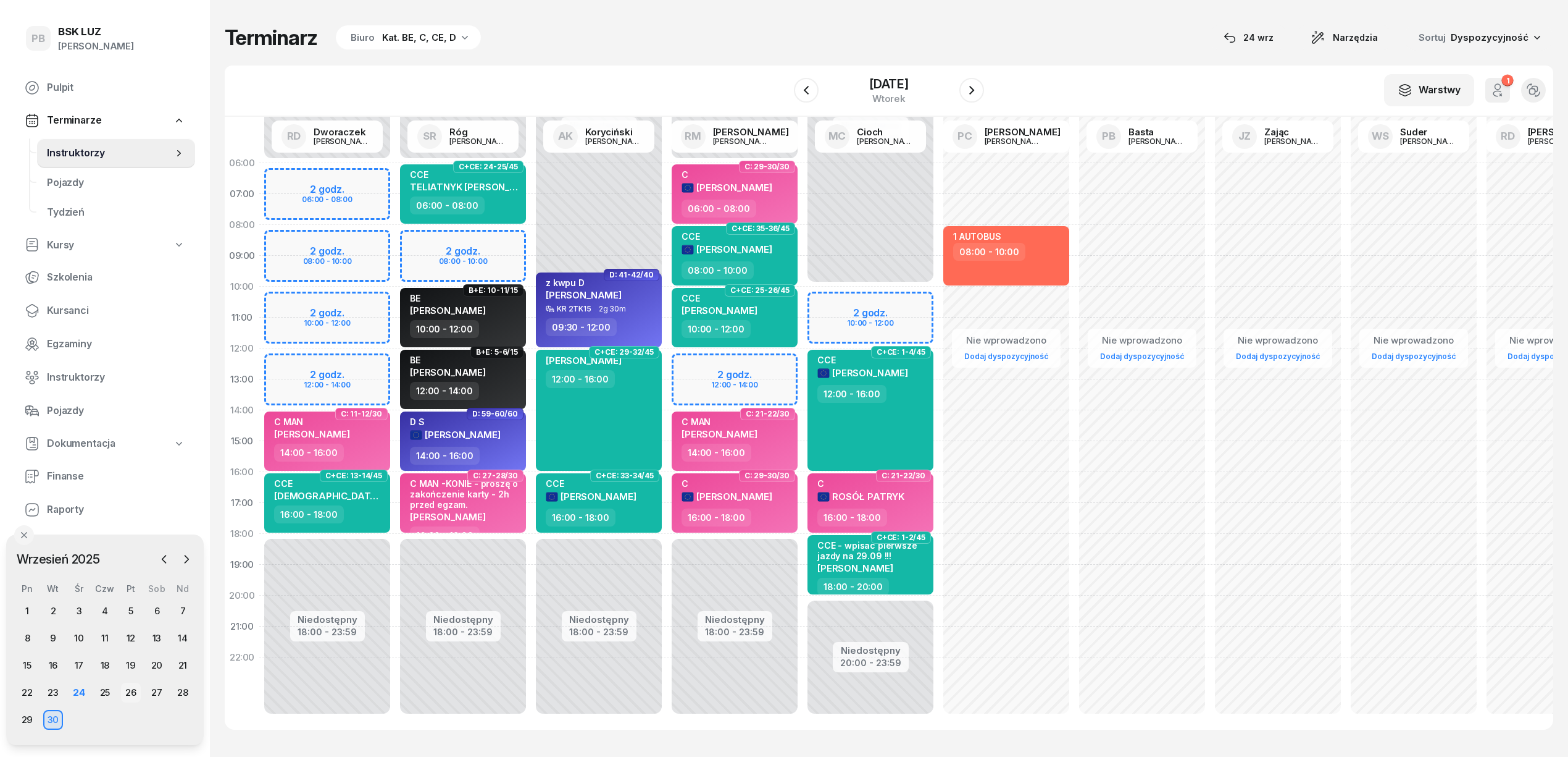
click at [131, 692] on div "26" at bounding box center [131, 692] width 20 height 20
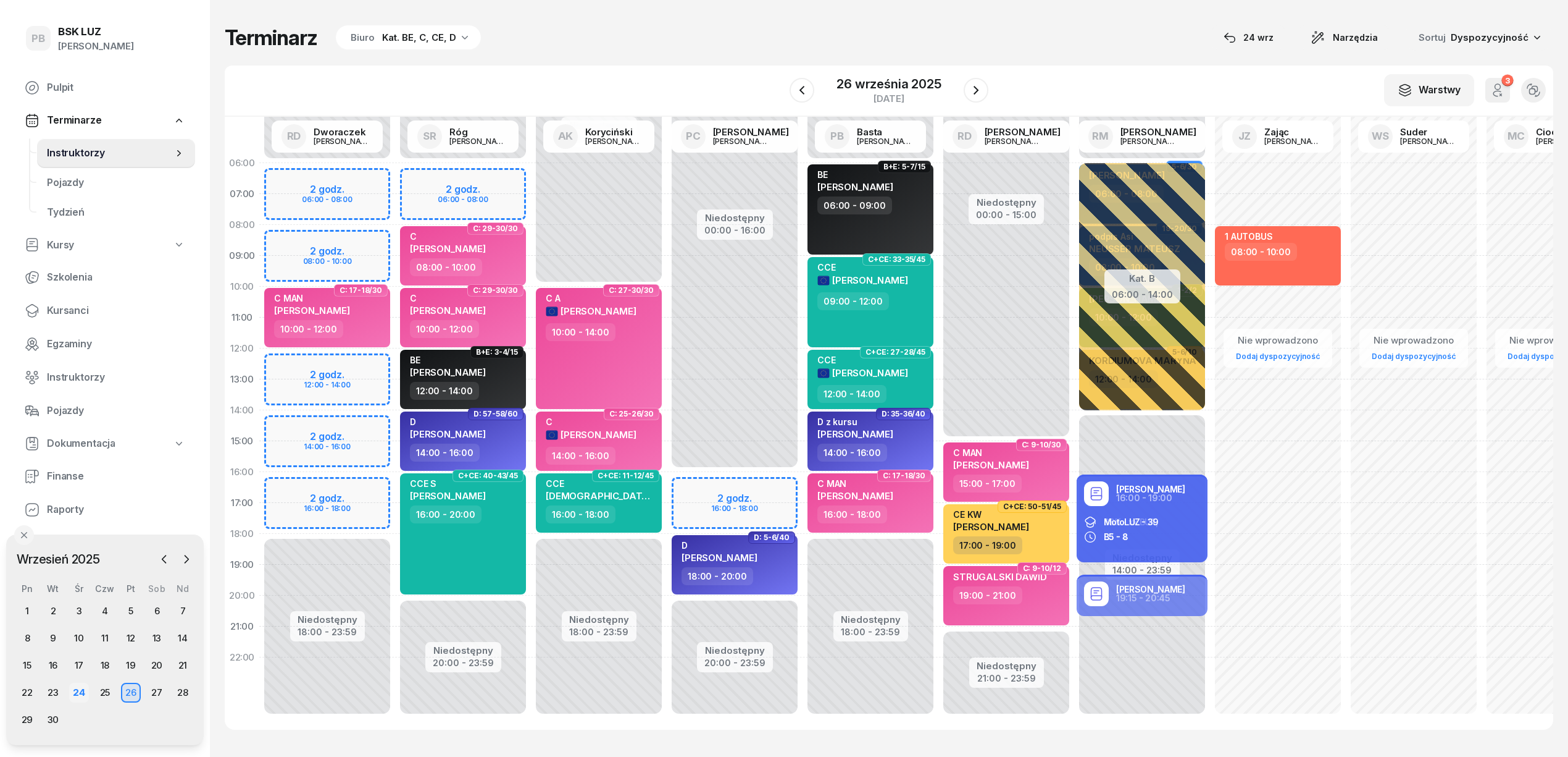
click at [79, 691] on div "24" at bounding box center [79, 692] width 20 height 20
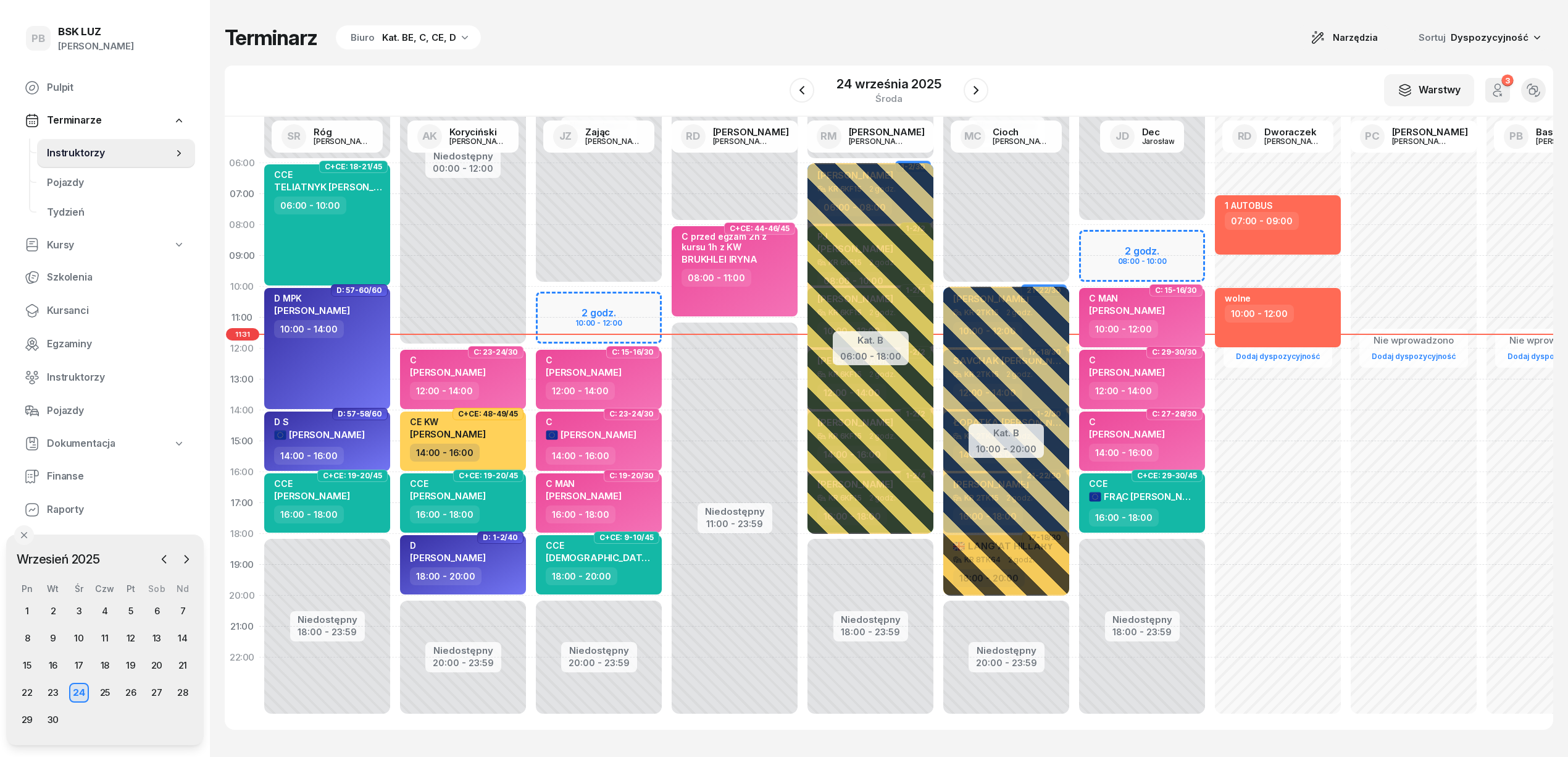
click at [691, 26] on div "Terminarz Biuro Kat. BE, C, CE, D Narzędzia Sortuj Dyspozycyjność" at bounding box center [889, 38] width 1329 height 26
click at [1142, 82] on div "W Wybierz AK [PERSON_NAME] BP [PERSON_NAME] DP [PERSON_NAME] GS [PERSON_NAME] I…" at bounding box center [889, 91] width 1329 height 51
click at [978, 21] on div "Terminarz Biuro Kat. BE, C, CE, D Narzędzia Sortuj Dyspozycyjność W Wybierz AK …" at bounding box center [889, 377] width 1329 height 754
click at [566, 47] on div "Terminarz Biuro Kat. BE, C, CE, D Narzędzia Sortuj Dyspozycyjność" at bounding box center [889, 38] width 1329 height 26
click at [132, 695] on div "26" at bounding box center [133, 692] width 20 height 20
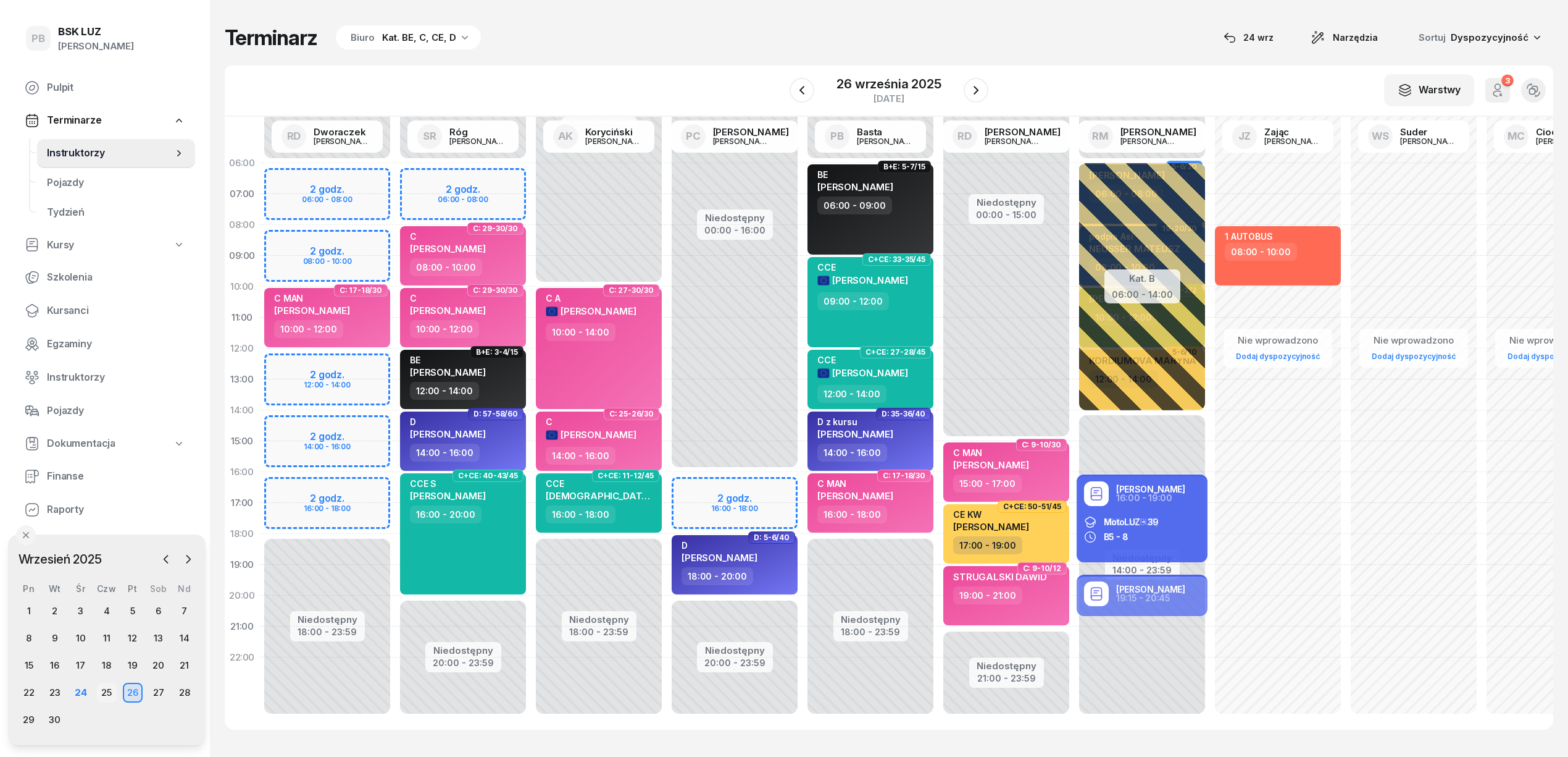
click at [102, 689] on div "25" at bounding box center [107, 692] width 20 height 20
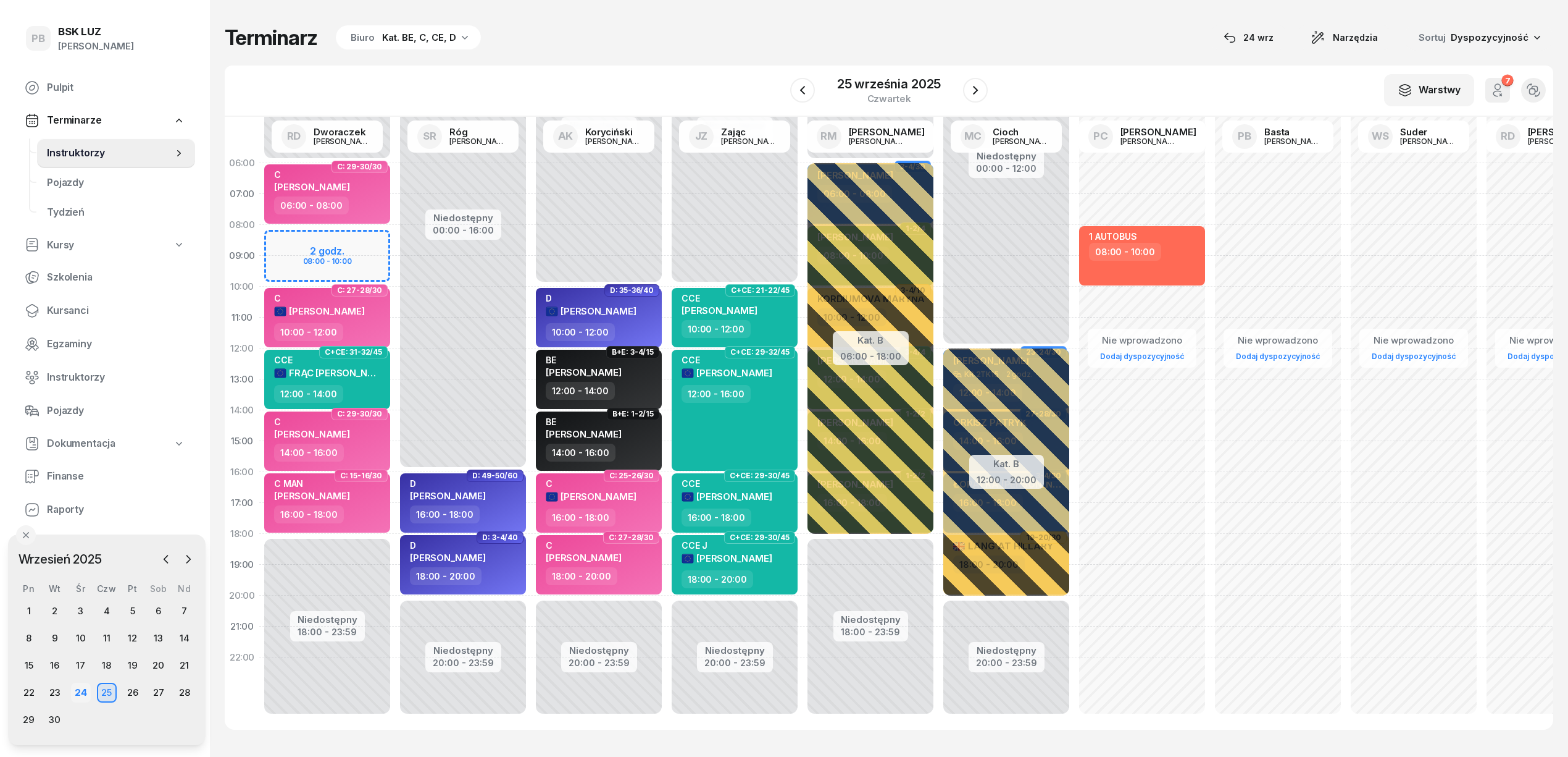
click at [80, 693] on div "24" at bounding box center [81, 692] width 20 height 20
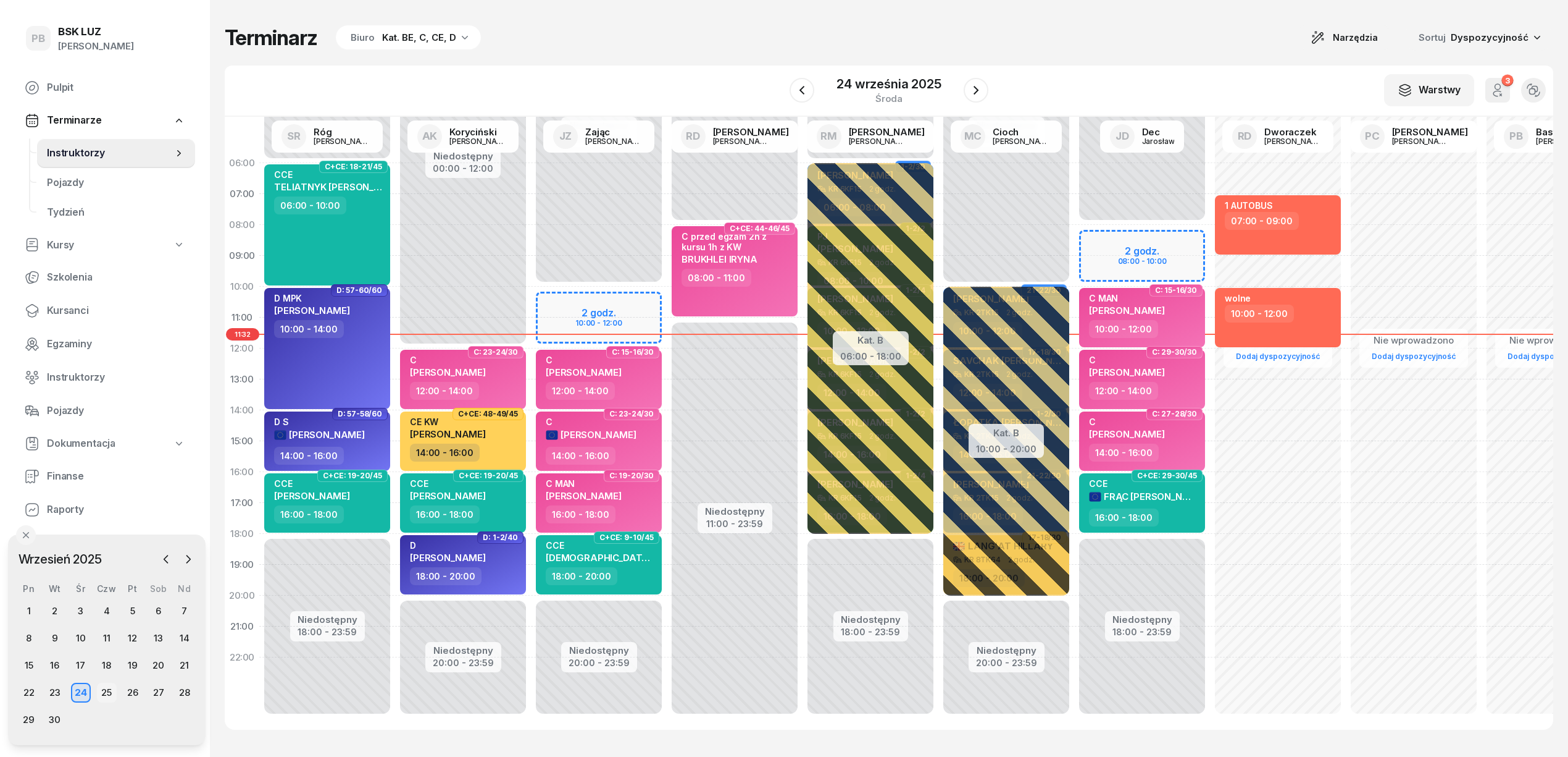
click at [105, 694] on div "25" at bounding box center [107, 692] width 20 height 20
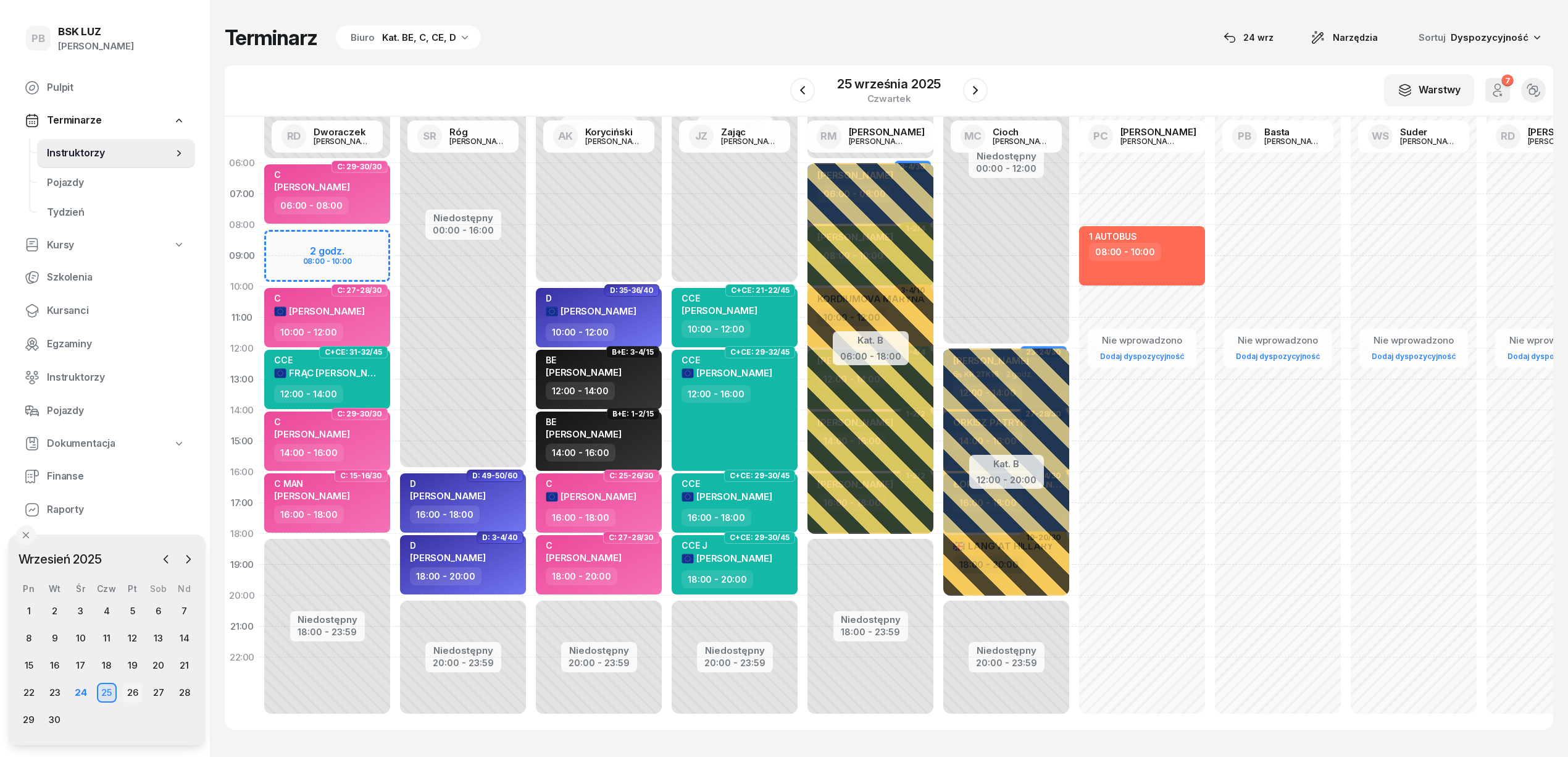
click at [127, 691] on div "26" at bounding box center [133, 692] width 20 height 20
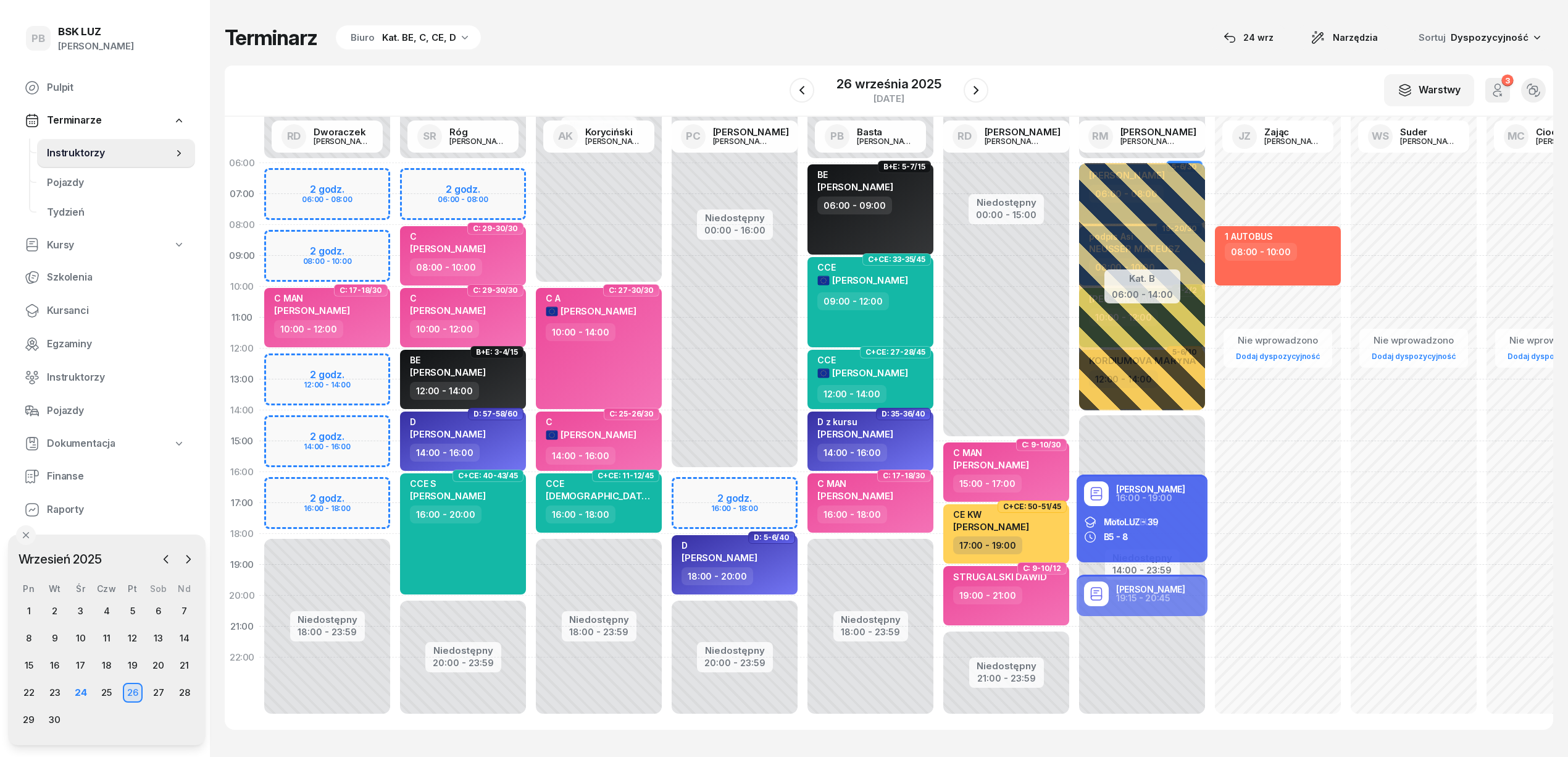
click at [703, 68] on div "W Wybierz AK [PERSON_NAME] BP [PERSON_NAME] DP [PERSON_NAME] GS [PERSON_NAME] I…" at bounding box center [889, 91] width 1329 height 51
click at [486, 307] on span "[PERSON_NAME]" at bounding box center [448, 310] width 76 height 12
select select "10"
select select "12"
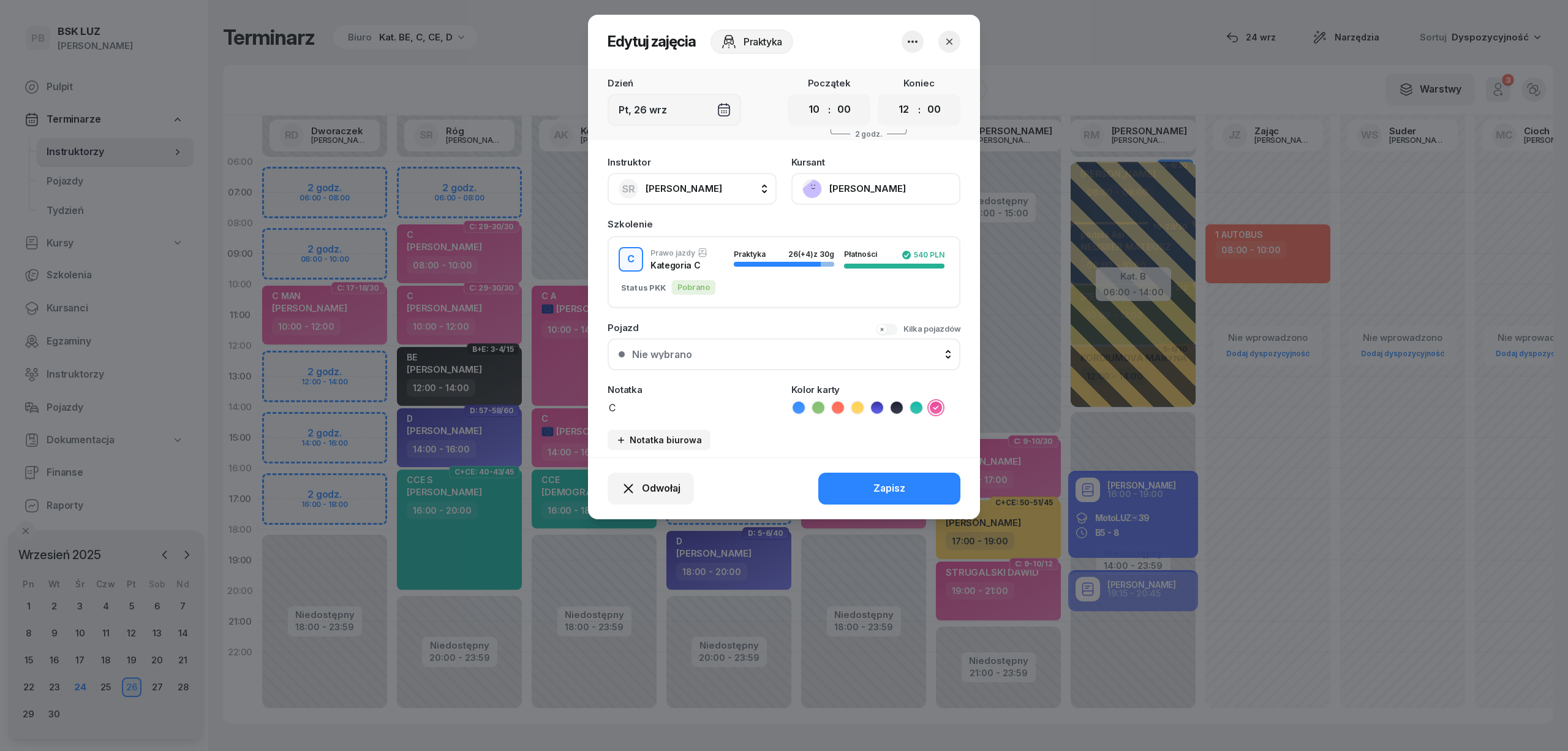
click at [848, 193] on button "[PERSON_NAME]" at bounding box center [876, 188] width 169 height 32
click at [860, 231] on link "Otwórz profil" at bounding box center [874, 230] width 161 height 30
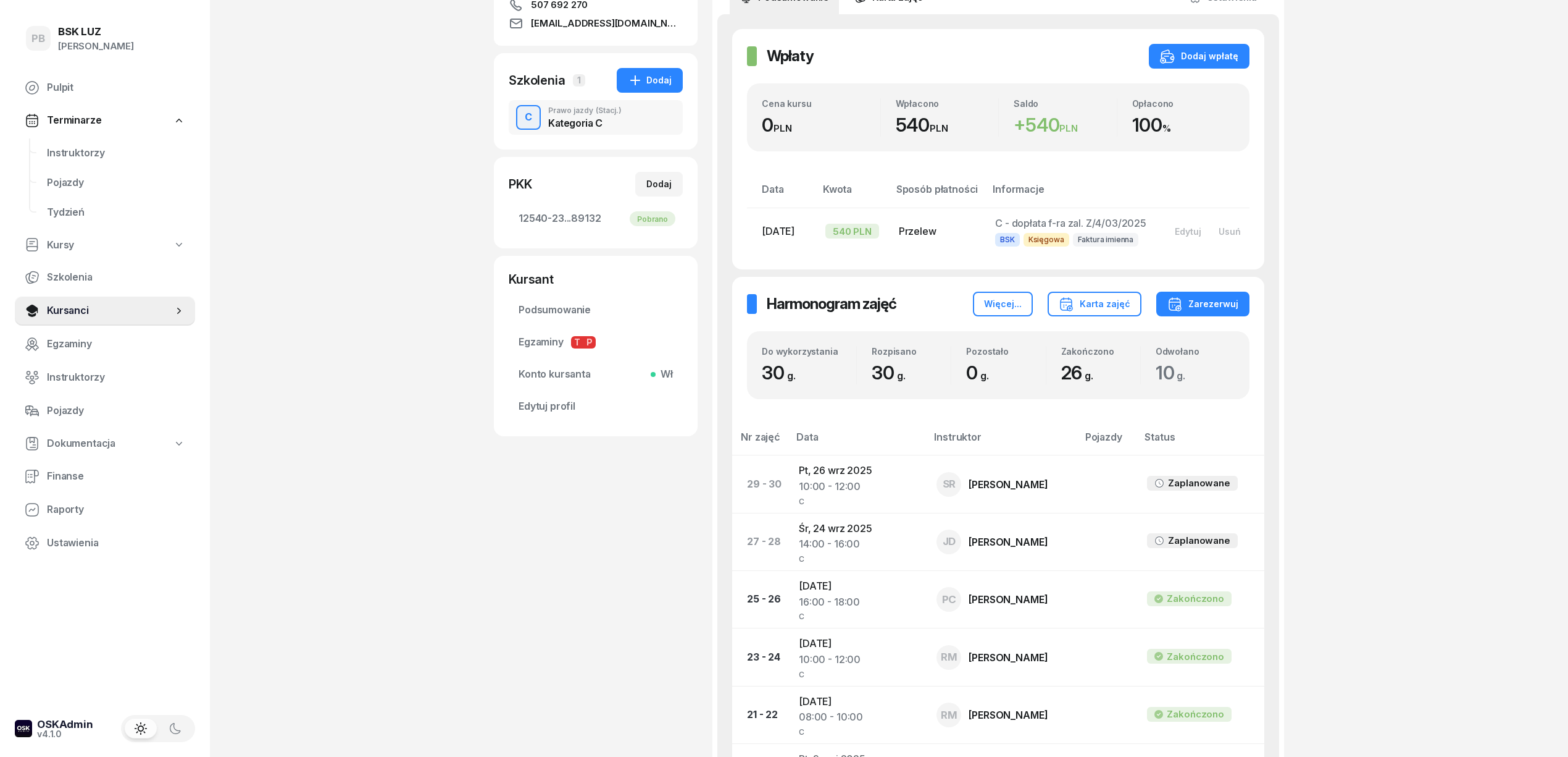
scroll to position [329, 0]
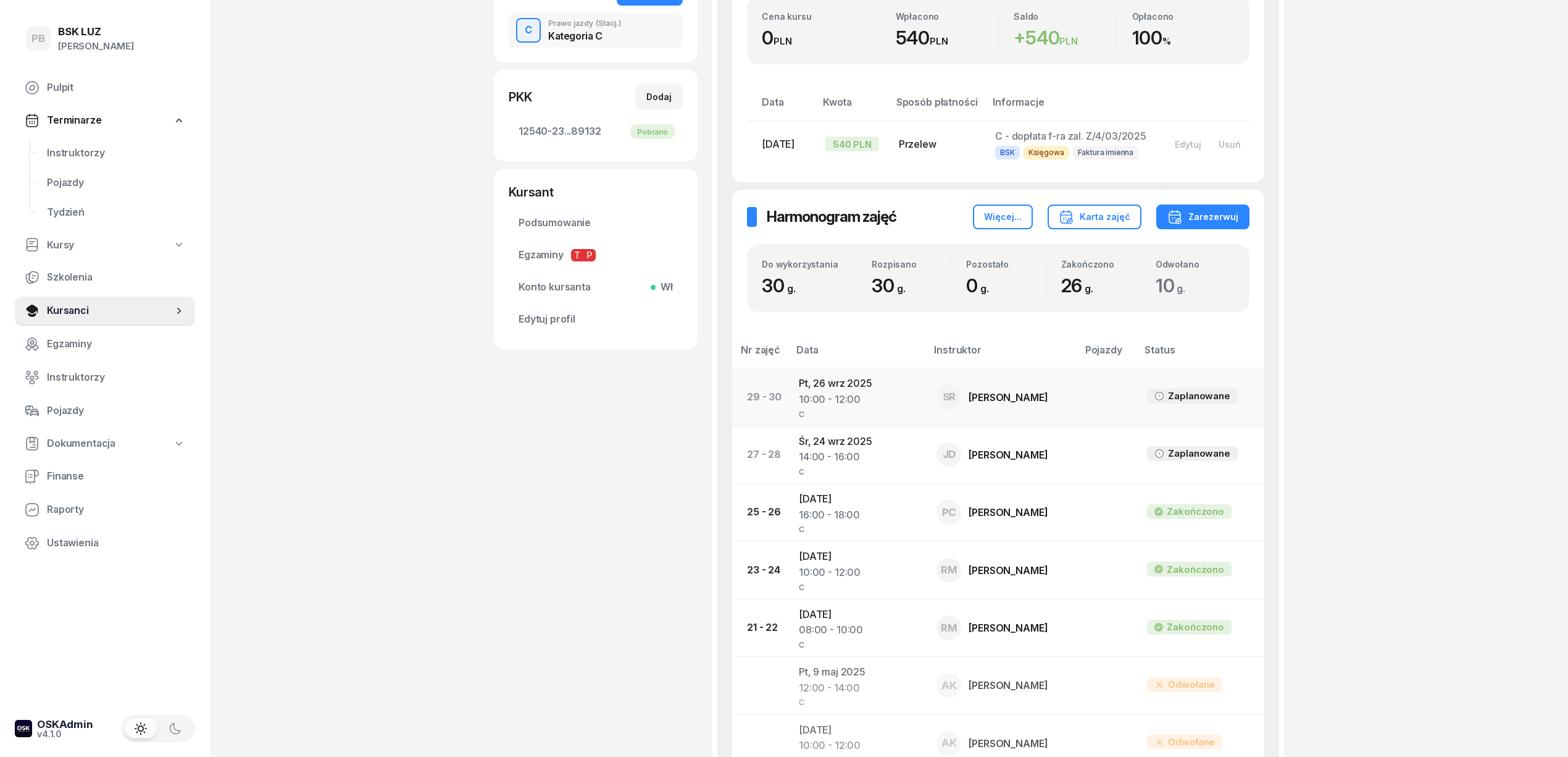
click at [838, 402] on td "Pt, [DATE] 10:00 - 12:00 C" at bounding box center [858, 397] width 138 height 58
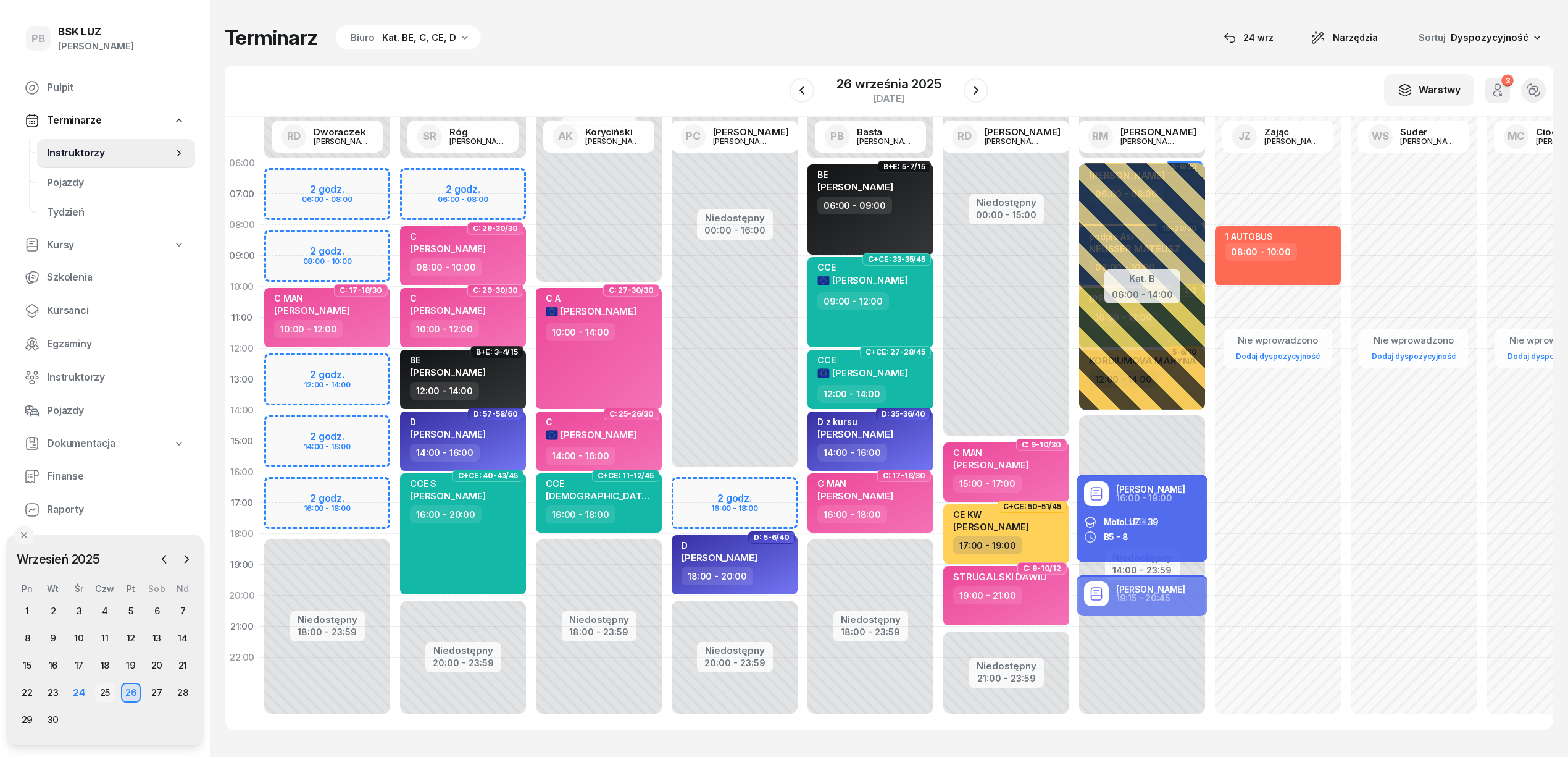
click at [104, 694] on div "25" at bounding box center [105, 692] width 20 height 20
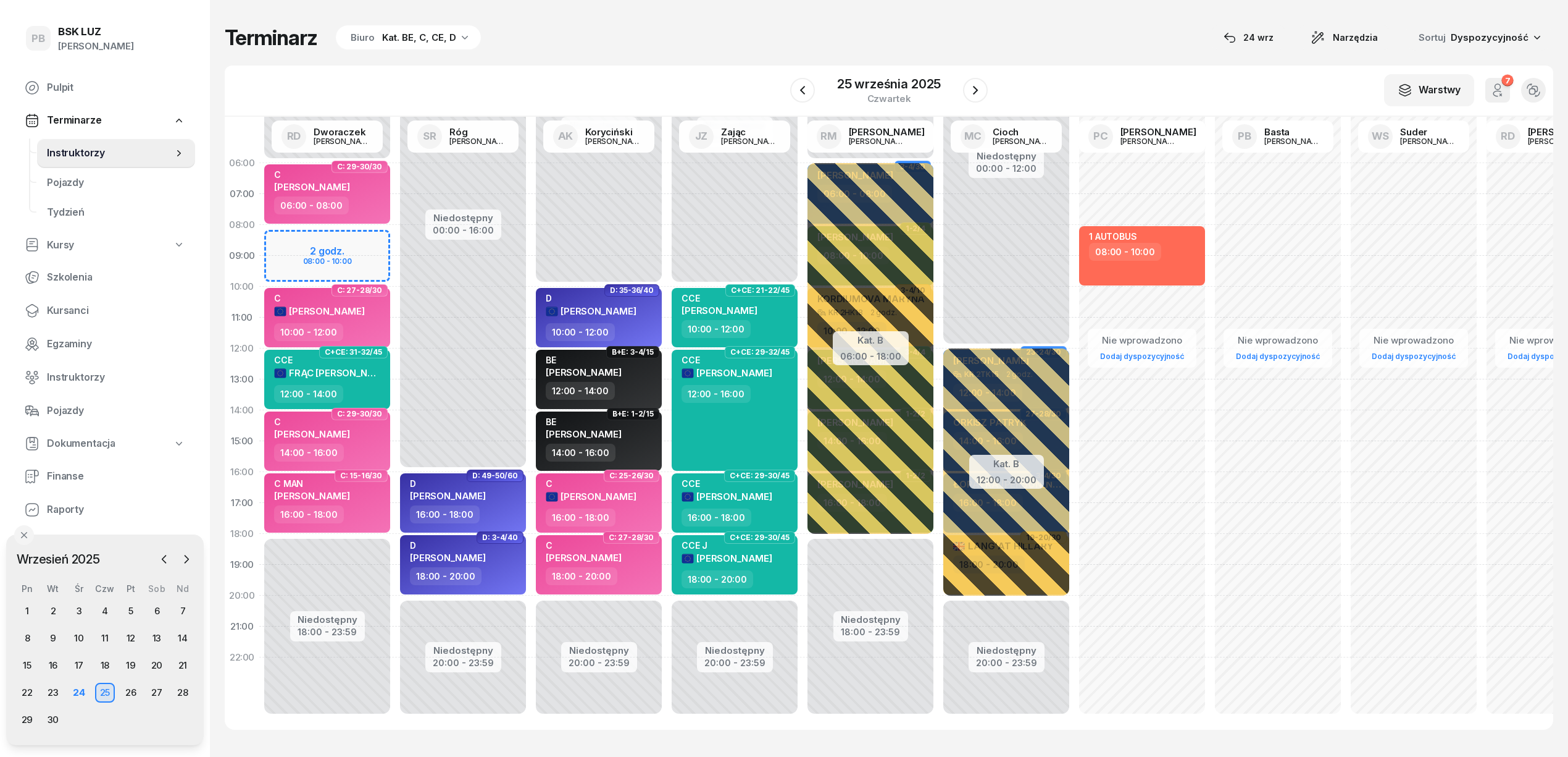
click at [669, 27] on div "Terminarz Biuro Kat. BE, C, CE, D [DATE] Narzędzia Sortuj Dyspozycyjność" at bounding box center [889, 38] width 1329 height 26
click at [973, 84] on icon "button" at bounding box center [975, 90] width 15 height 15
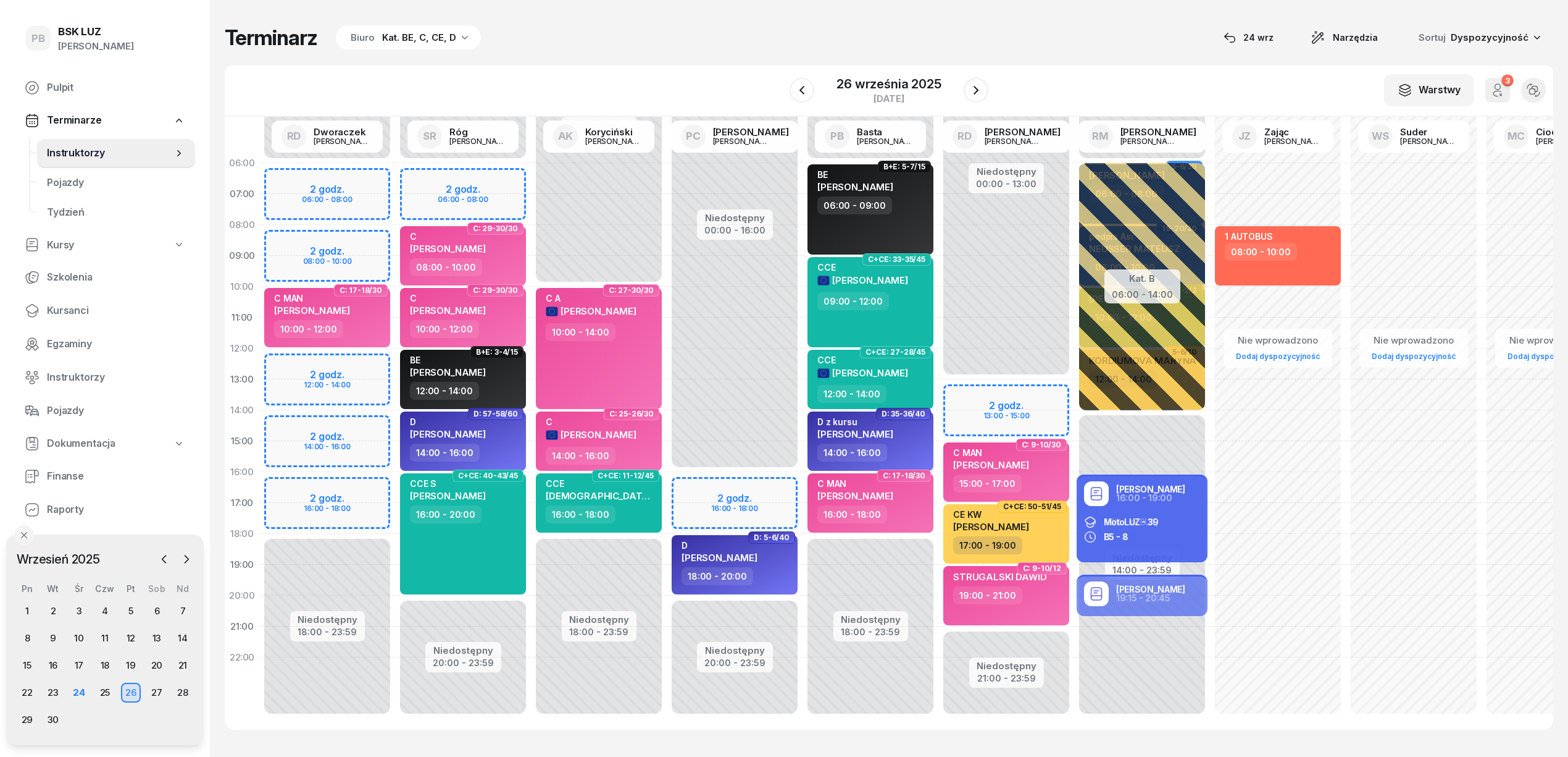
click at [1018, 33] on div "Terminarz Biuro Kat. BE, C, CE, D [DATE] Narzędzia Sortuj Dyspozycyjność" at bounding box center [889, 38] width 1329 height 26
click at [766, 31] on div "Terminarz Biuro Kat. BE, C, CE, D [DATE] Narzędzia Sortuj Dyspozycyjność" at bounding box center [889, 38] width 1329 height 26
click at [80, 690] on div "24" at bounding box center [79, 692] width 20 height 20
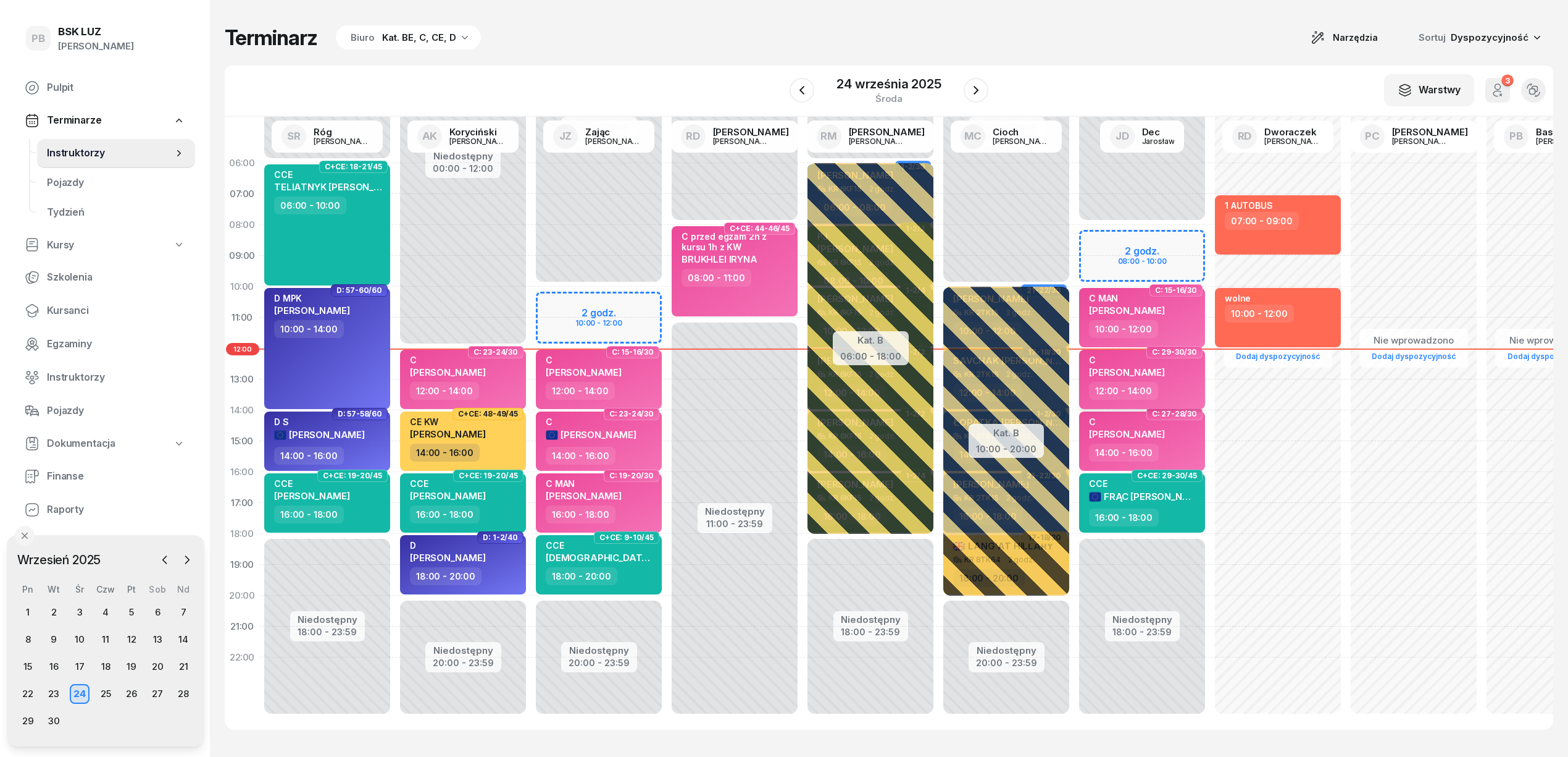
click at [1148, 372] on span "[PERSON_NAME]" at bounding box center [1127, 372] width 76 height 12
select select "12"
select select "14"
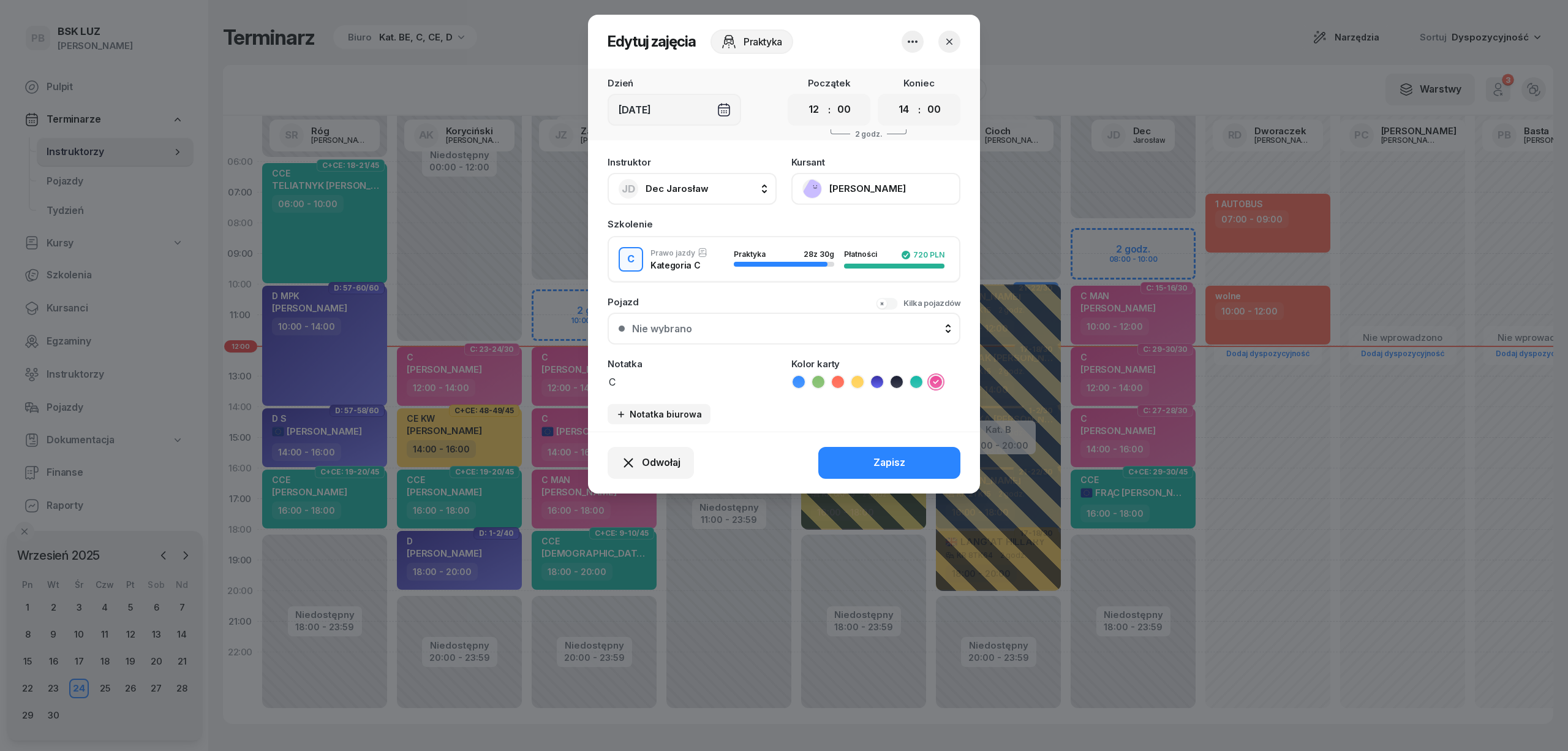
click at [900, 188] on button "[PERSON_NAME]" at bounding box center [876, 188] width 169 height 32
click at [886, 229] on link "Otwórz profil" at bounding box center [874, 230] width 161 height 30
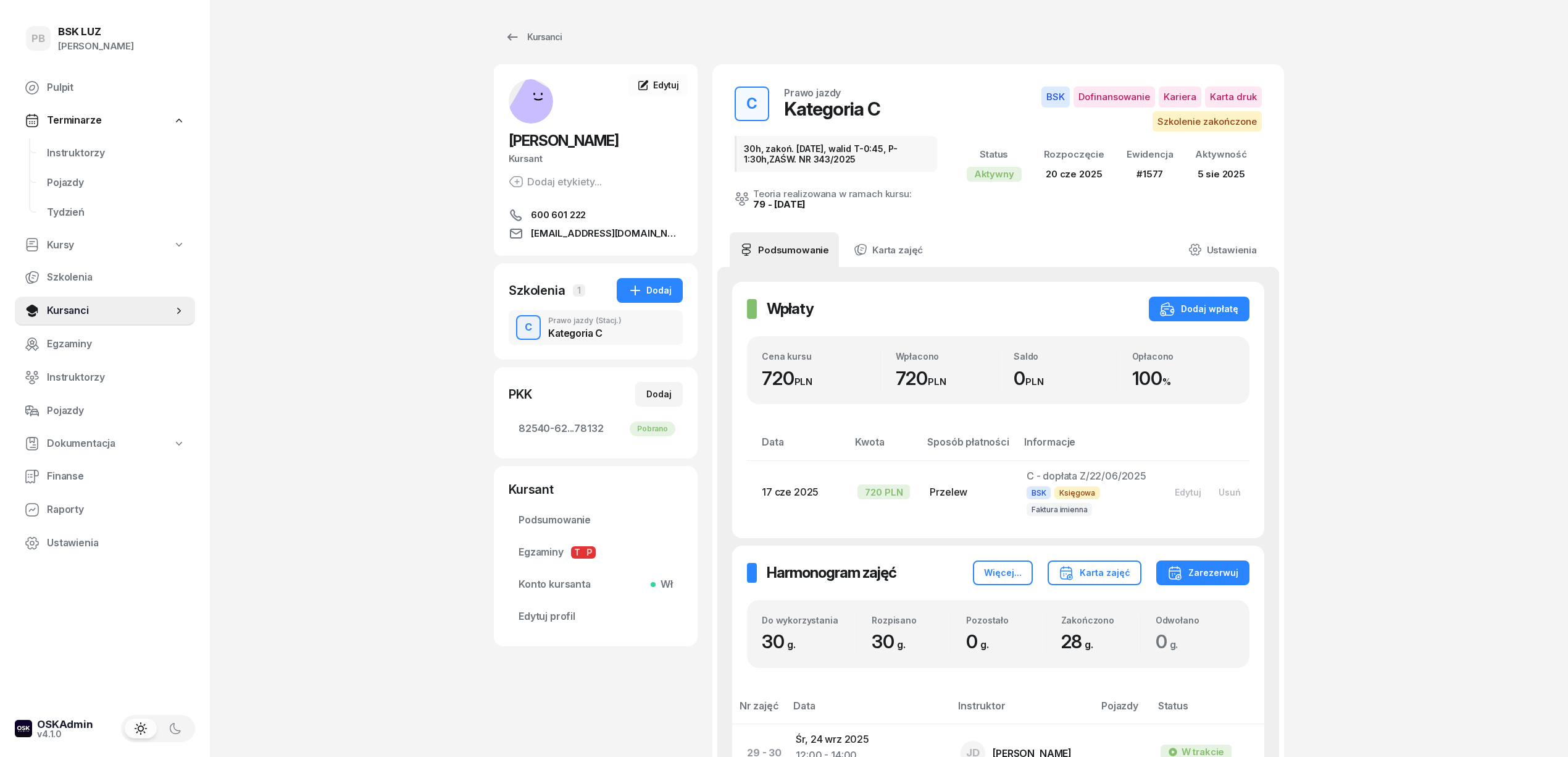
click at [62, 149] on span "Instruktorzy" at bounding box center [116, 153] width 139 height 16
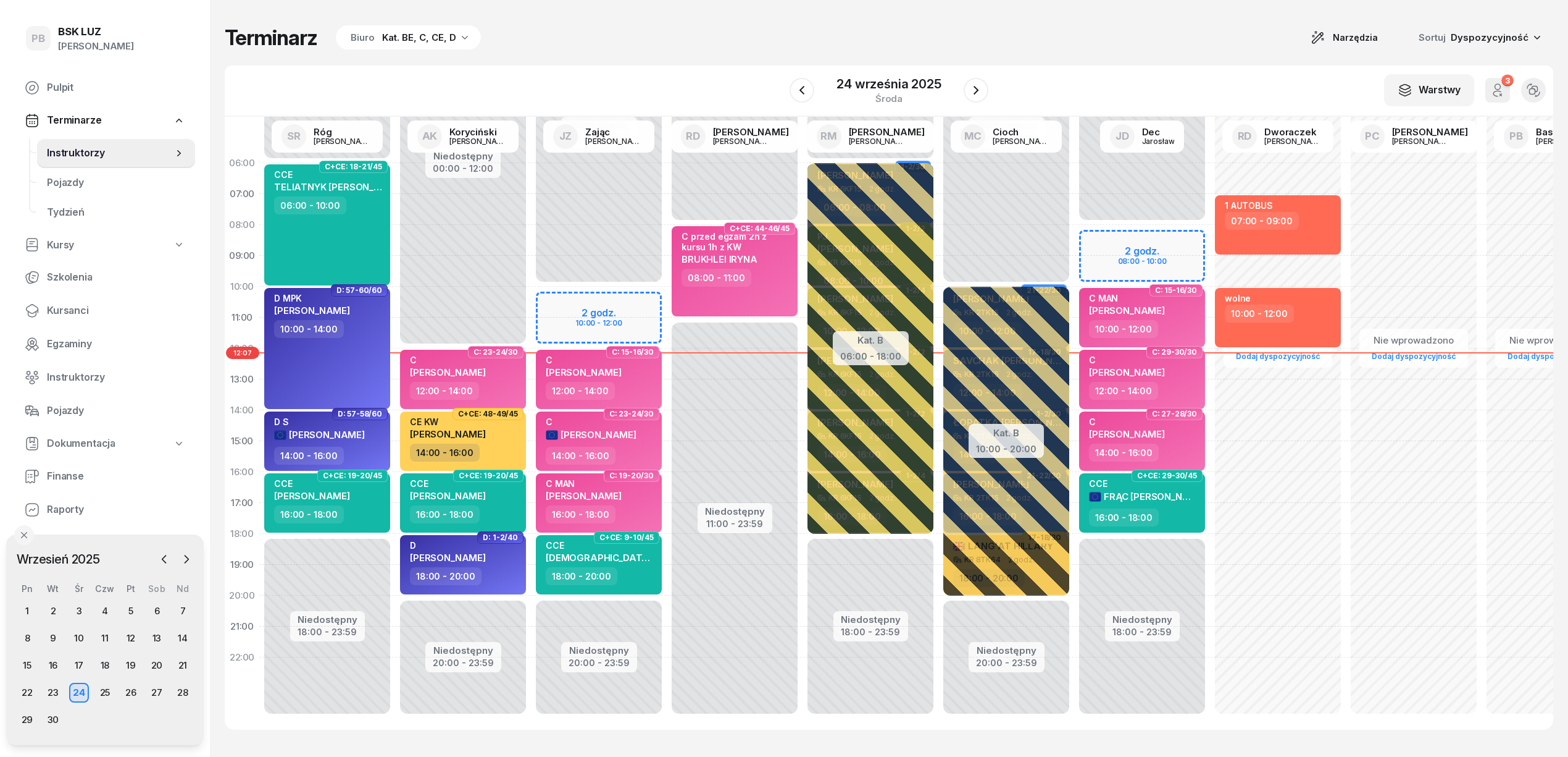
click at [613, 85] on div "W Wybierz AK [PERSON_NAME] BP [PERSON_NAME] DP [PERSON_NAME] GS [PERSON_NAME] I…" at bounding box center [889, 91] width 1329 height 51
click at [706, 17] on div "Terminarz Biuro Kat. BE, C, CE, D Narzędzia Sortuj Dyspozycyjność W Wybierz AK …" at bounding box center [889, 377] width 1329 height 754
click at [715, 31] on div "Terminarz Biuro Kat. BE, C, CE, D Narzędzia Sortuj Dyspozycyjność" at bounding box center [889, 38] width 1329 height 26
click at [979, 87] on icon "button" at bounding box center [976, 90] width 15 height 15
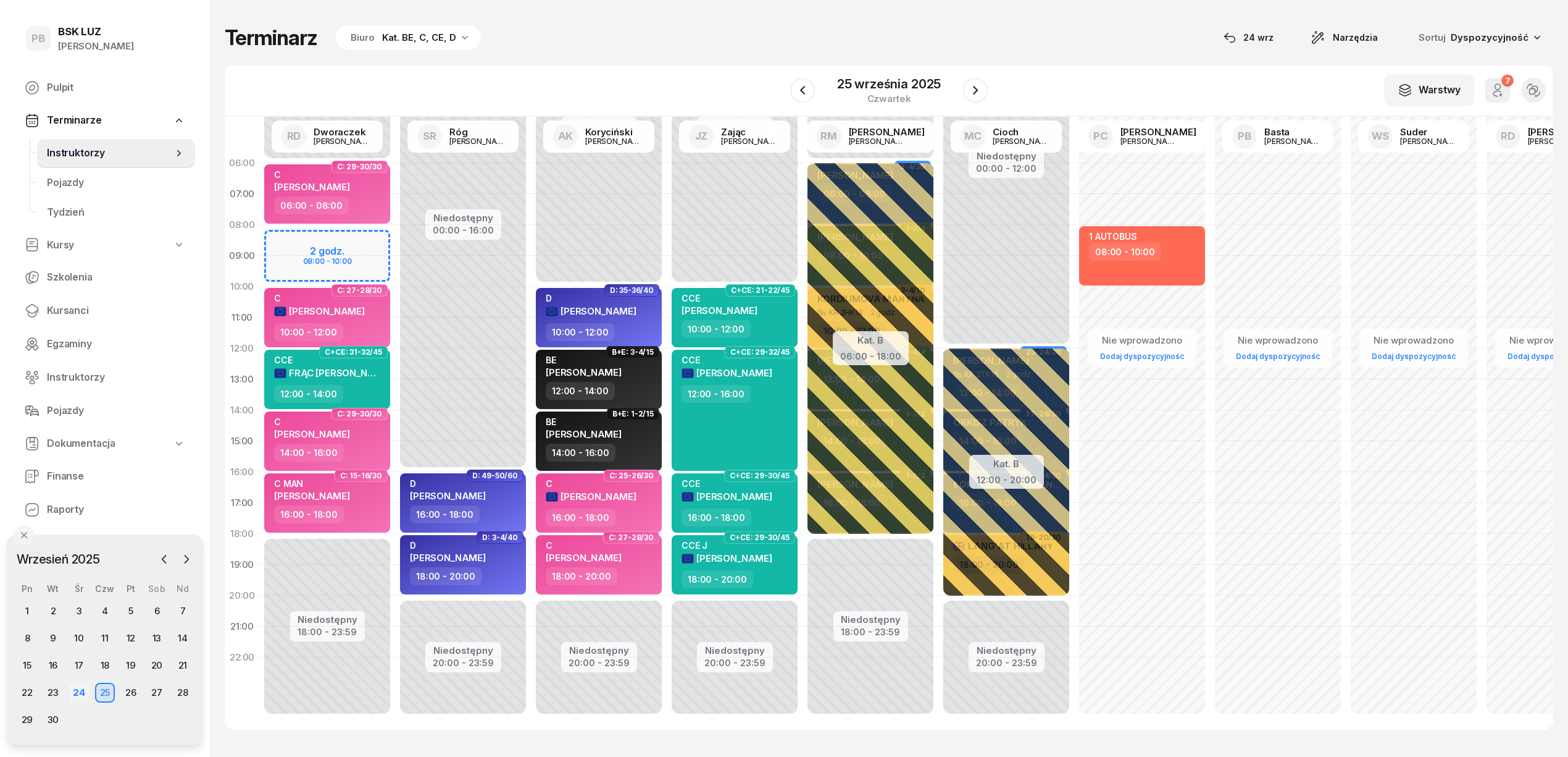
click at [77, 685] on div "24" at bounding box center [79, 692] width 20 height 20
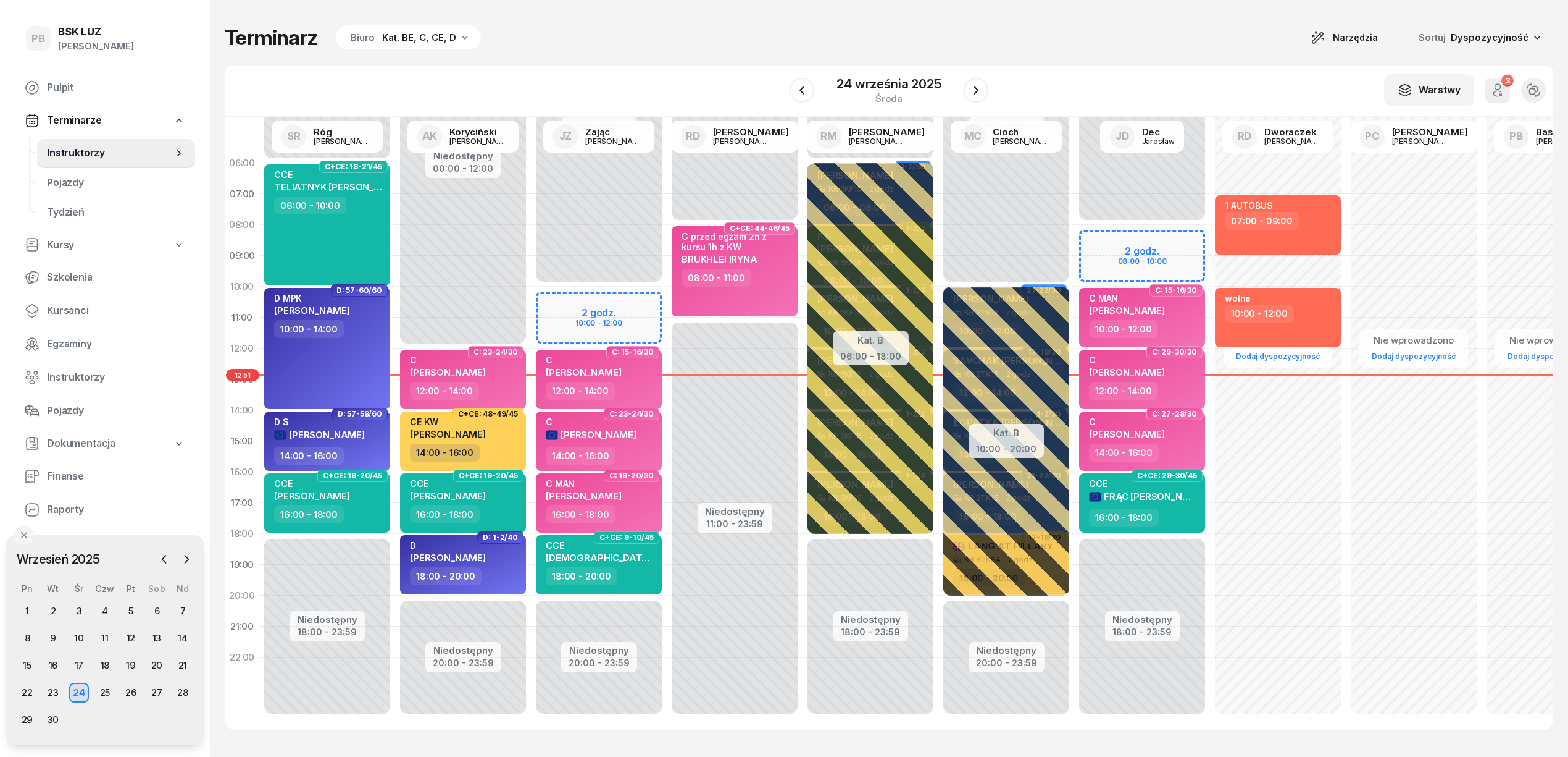
click at [610, 79] on div "W Wybierz AK [PERSON_NAME] BP [PERSON_NAME] DP [PERSON_NAME] GS [PERSON_NAME] I…" at bounding box center [889, 91] width 1329 height 51
click at [987, 90] on button "button" at bounding box center [976, 90] width 25 height 25
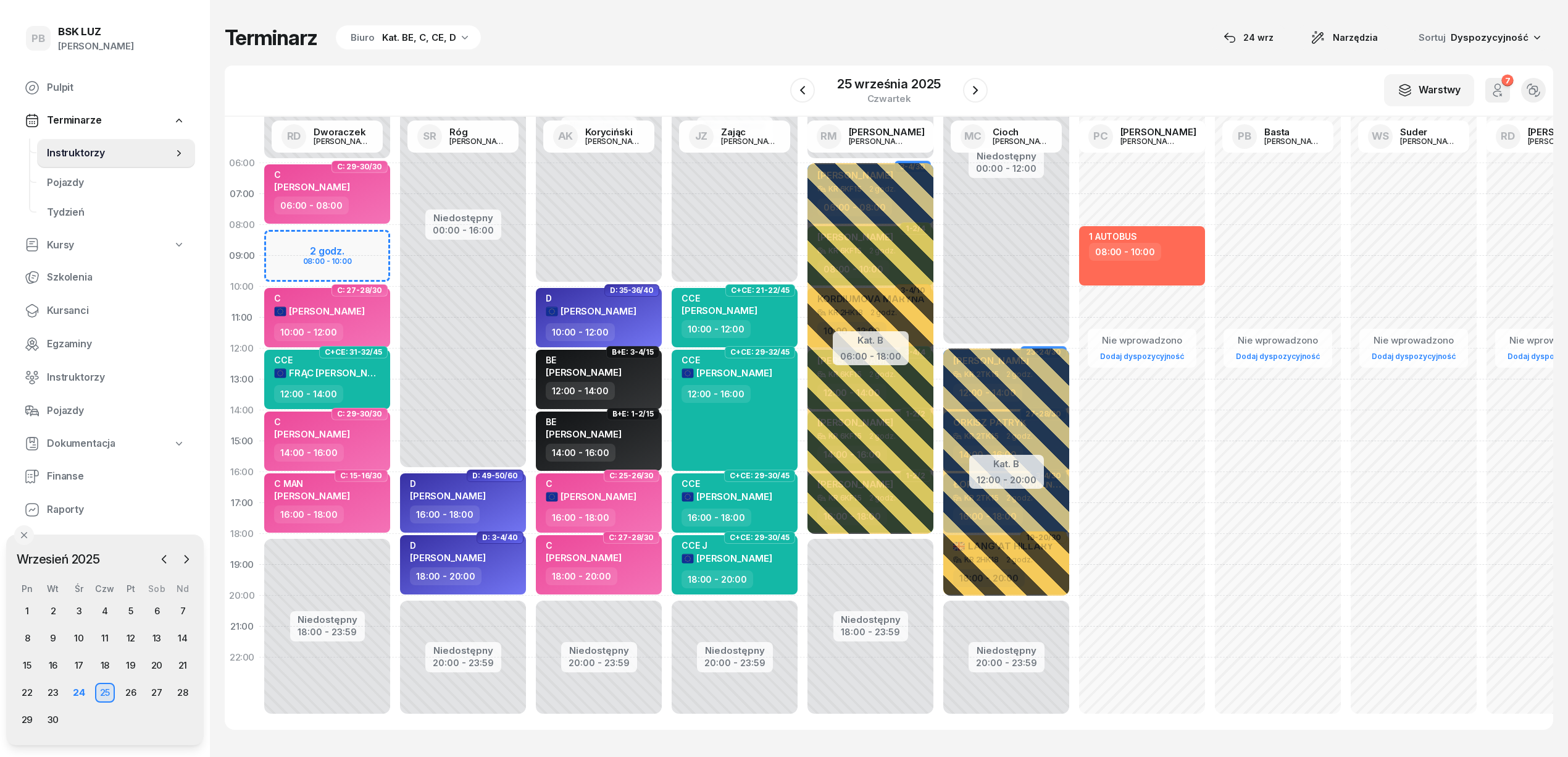
click at [677, 58] on div "Terminarz Biuro Kat. BE, C, CE, D [DATE] Narzędzia Sortuj Dyspozycyjność W Wybi…" at bounding box center [889, 377] width 1329 height 754
click at [682, 59] on div "Terminarz Biuro Kat. BE, C, CE, D [DATE] Narzędzia Sortuj Dyspozycyjność W Wybi…" at bounding box center [889, 377] width 1329 height 754
click at [719, 95] on div "W Wybierz AK [PERSON_NAME] BP [PERSON_NAME] DP [PERSON_NAME] GS [PERSON_NAME] I…" at bounding box center [889, 91] width 1329 height 51
click at [598, 84] on div "W Wybierz AK [PERSON_NAME] BP [PERSON_NAME] DP [PERSON_NAME] GS [PERSON_NAME] I…" at bounding box center [889, 91] width 1329 height 51
click at [720, 40] on div "Terminarz Biuro Kat. BE, C, CE, D [DATE] Narzędzia Sortuj Dyspozycyjność" at bounding box center [889, 38] width 1329 height 26
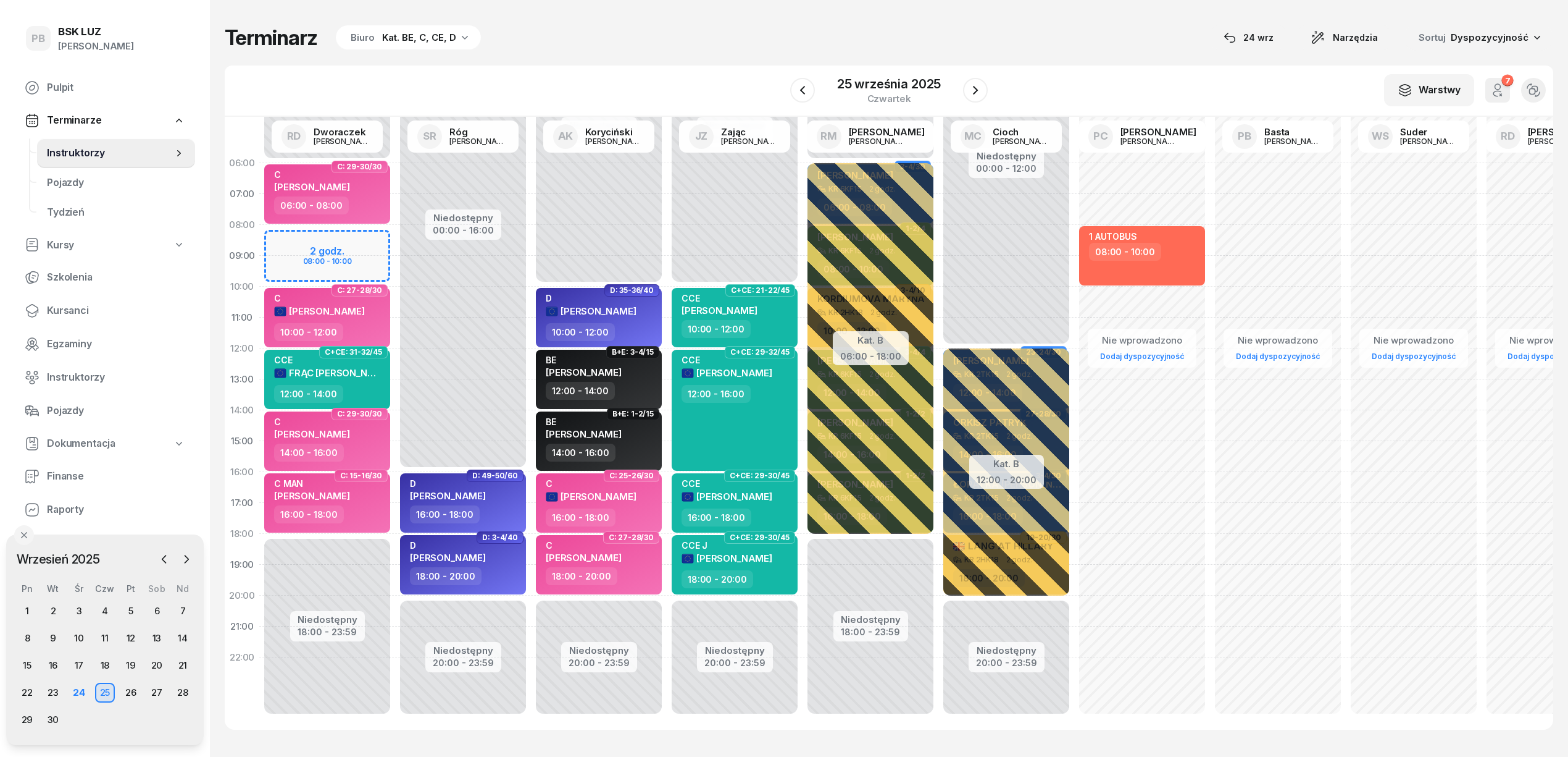
click at [1035, 48] on div "Terminarz Biuro Kat. BE, C, CE, D [DATE] Narzędzia Sortuj Dyspozycyjność" at bounding box center [889, 38] width 1329 height 26
drag, startPoint x: 1065, startPoint y: 10, endPoint x: 1110, endPoint y: 10, distance: 45.0
click at [1110, 10] on div "Terminarz Biuro Kat. BE, C, CE, D [DATE] Narzędzia Sortuj Dyspozycyjność W Wybi…" at bounding box center [889, 377] width 1329 height 754
click at [929, 47] on div "Terminarz Biuro Kat. BE, C, CE, D [DATE] Narzędzia Sortuj Dyspozycyjność" at bounding box center [889, 38] width 1329 height 26
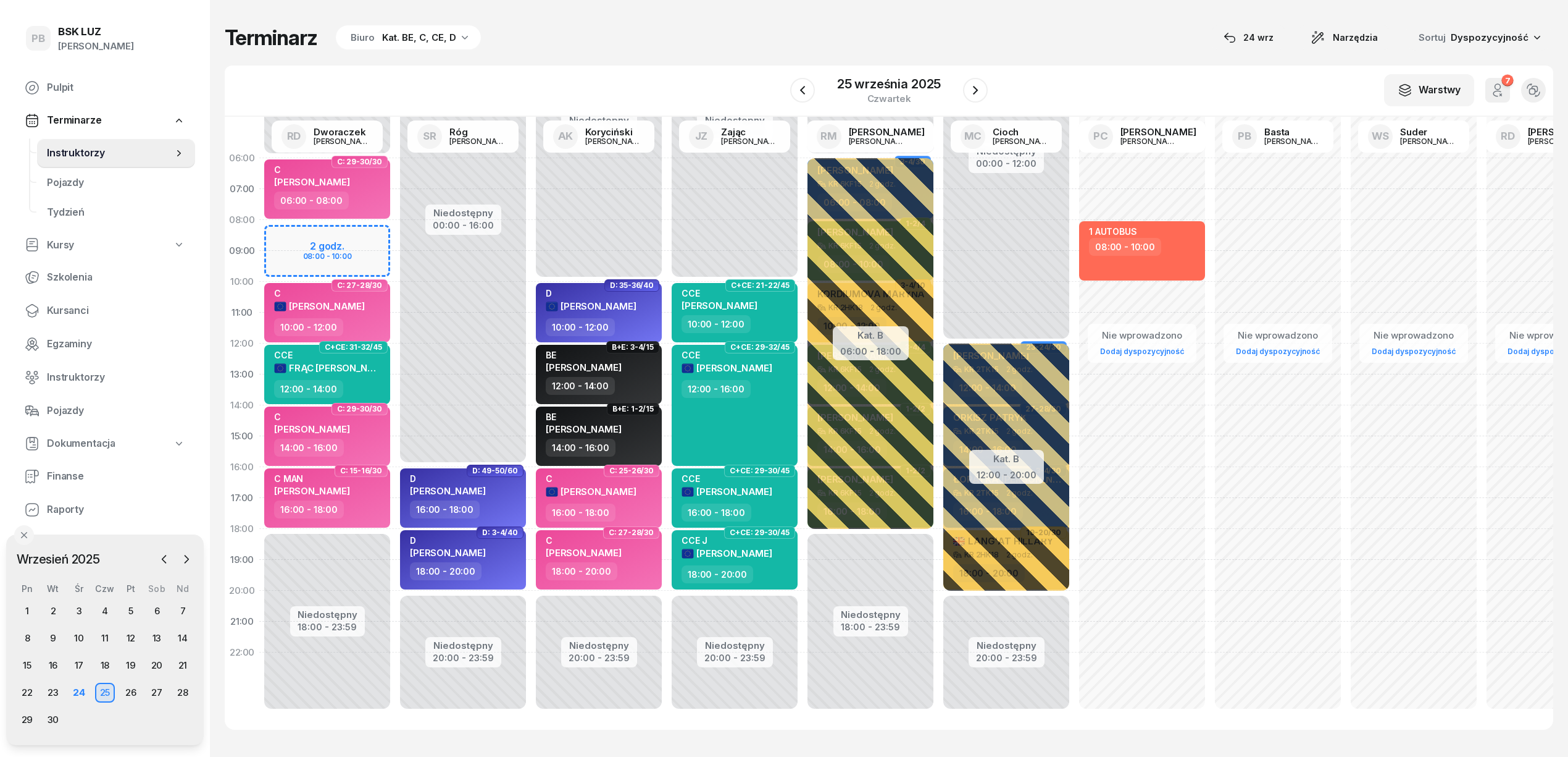
click at [658, 53] on div "Terminarz Biuro Kat. BE, C, CE, D [DATE] Narzędzia Sortuj Dyspozycyjność W Wybi…" at bounding box center [889, 377] width 1329 height 754
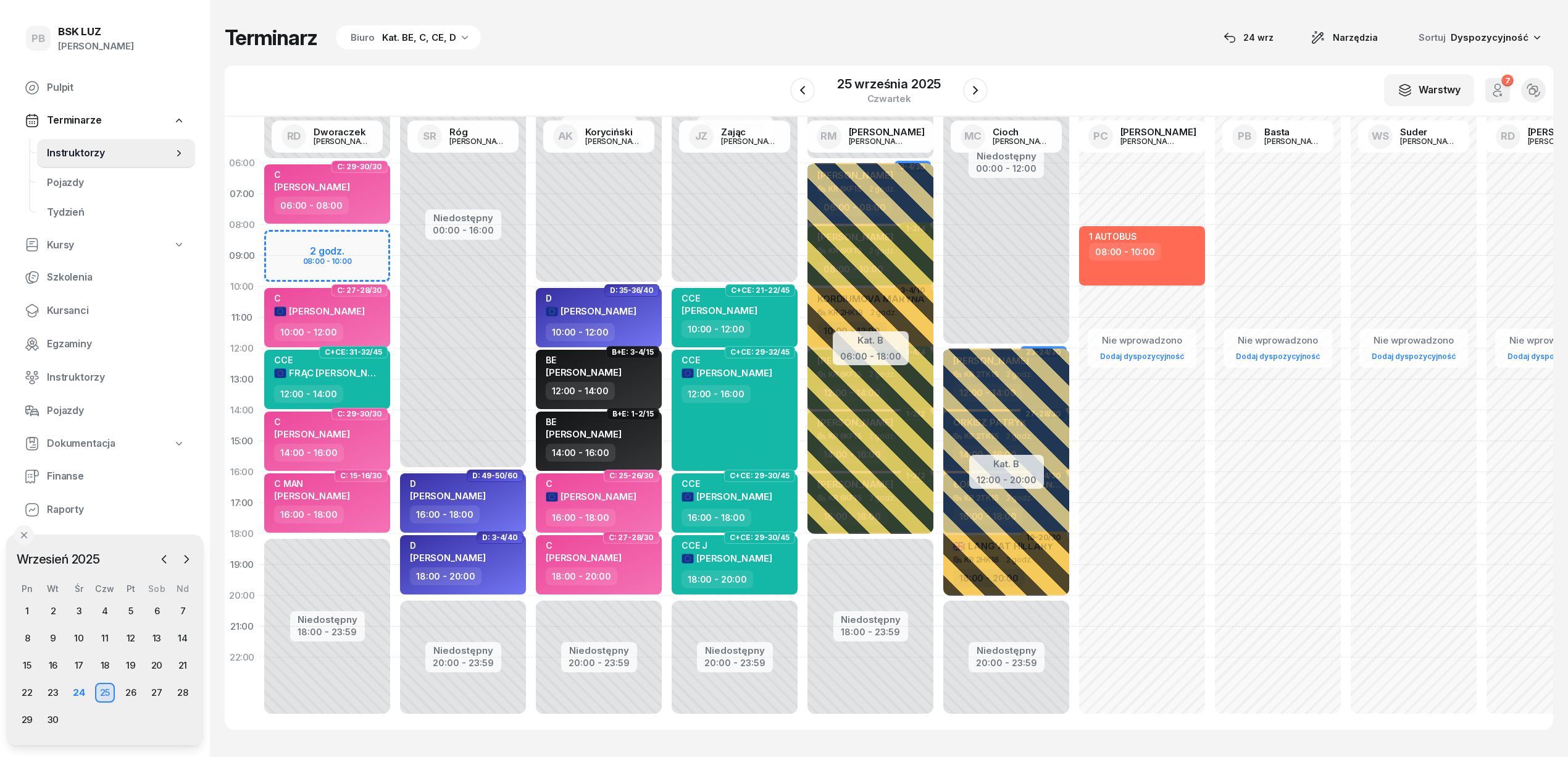
click at [77, 308] on span "Kursanci" at bounding box center [116, 311] width 139 height 16
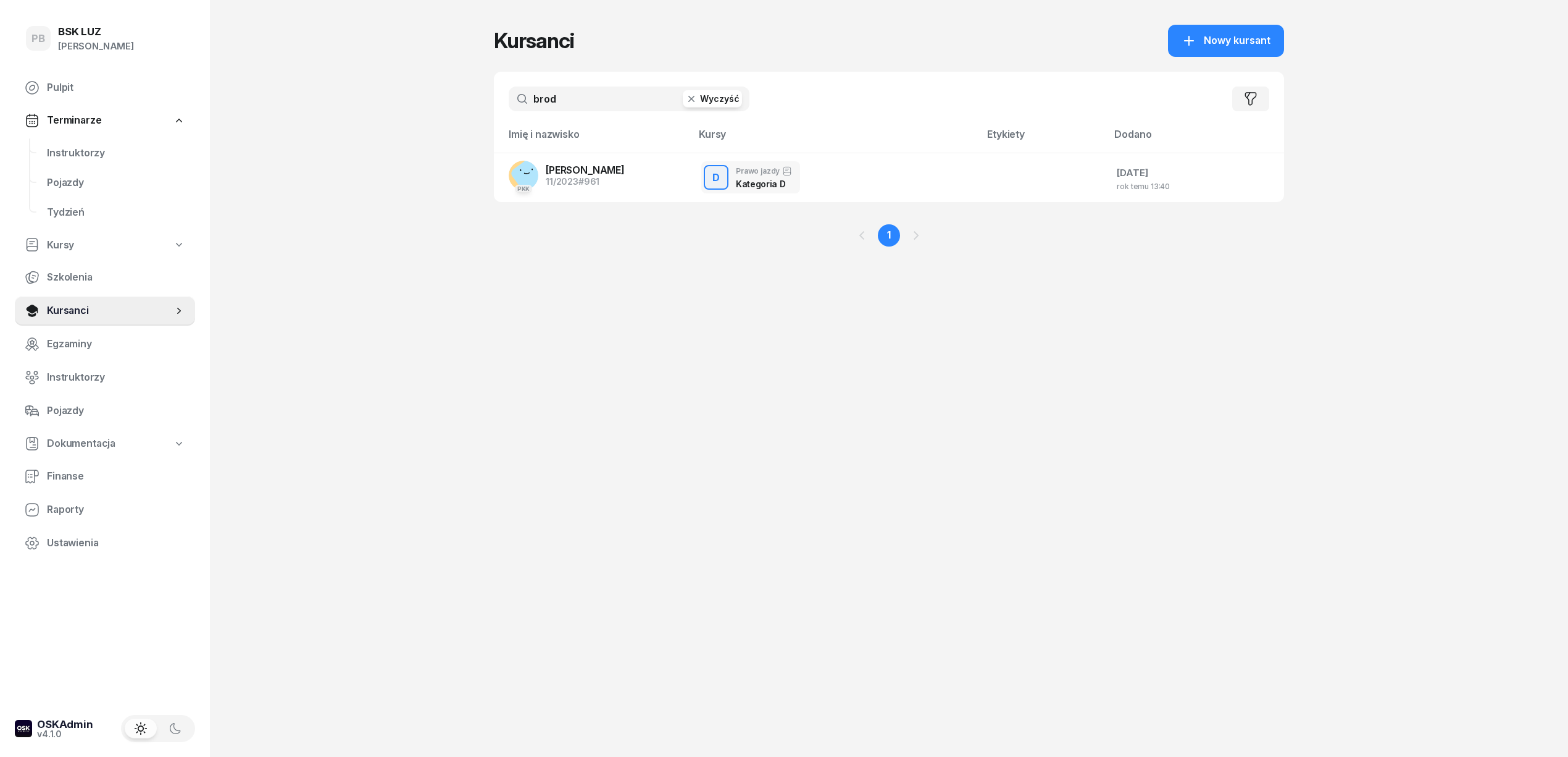
click at [578, 107] on input "brod" at bounding box center [629, 99] width 241 height 25
type input "prus"
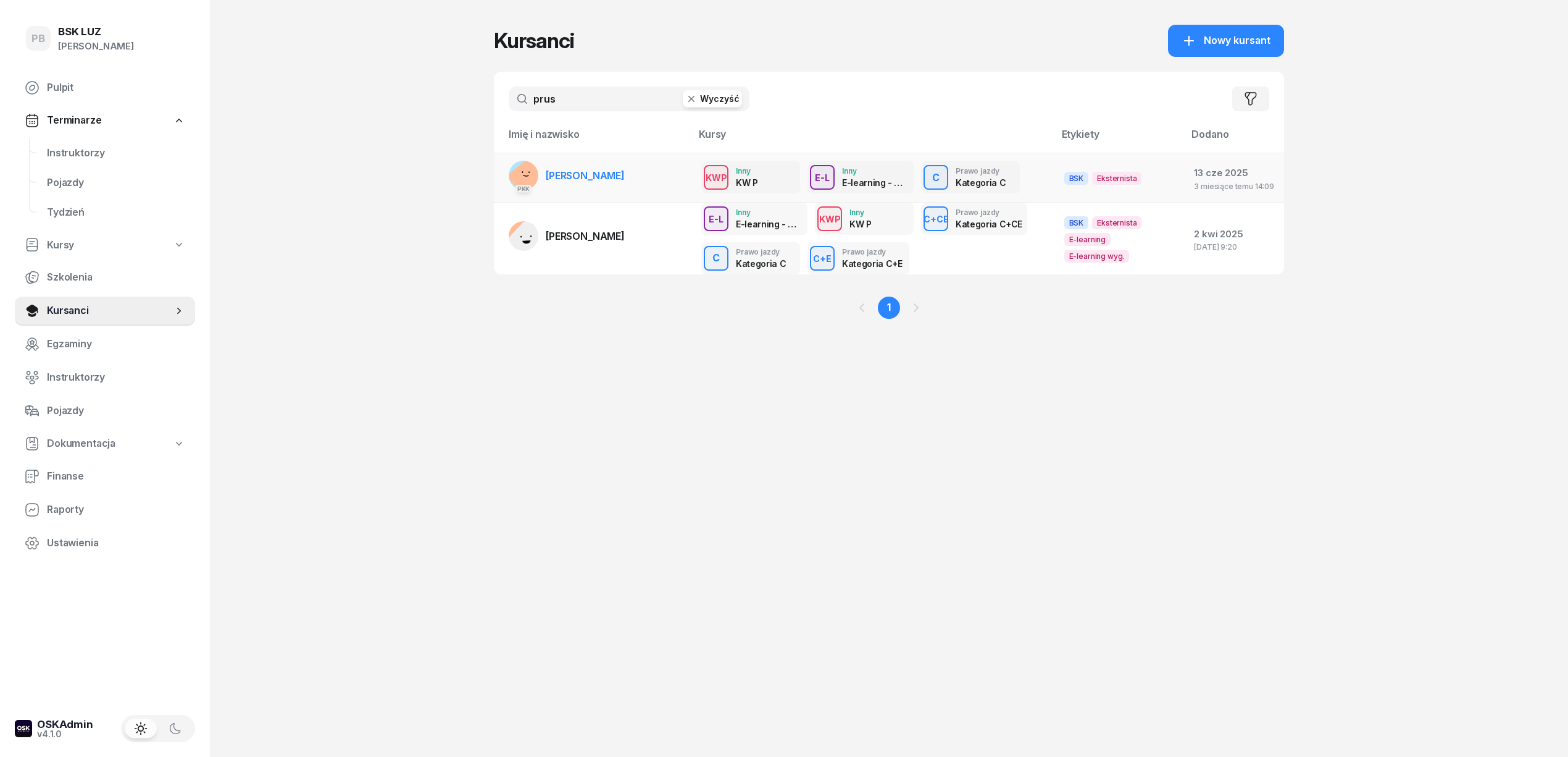
click at [625, 171] on span "[PERSON_NAME]" at bounding box center [585, 175] width 79 height 12
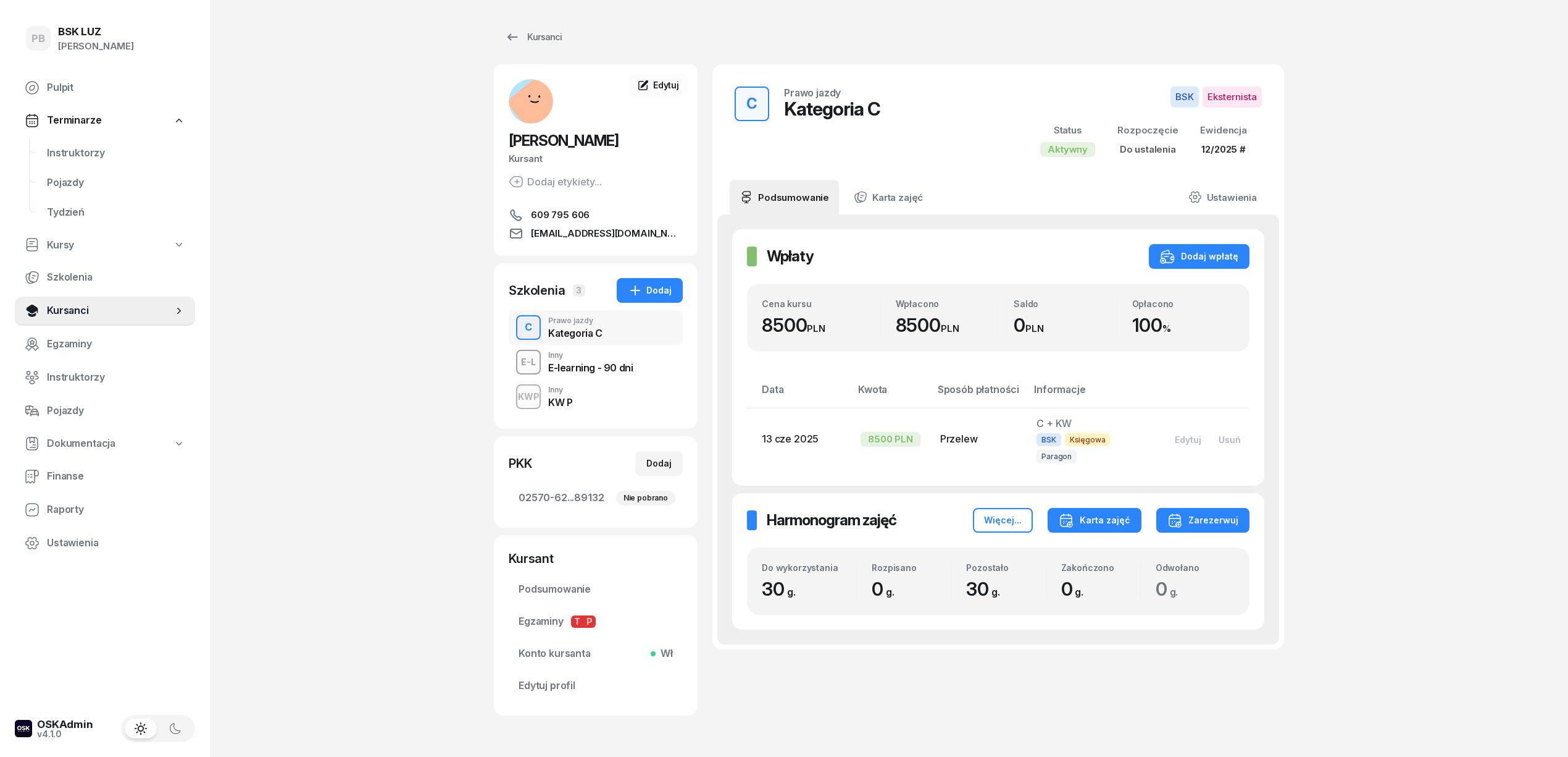
click at [1123, 512] on div "Karta zajęć" at bounding box center [1094, 520] width 72 height 15
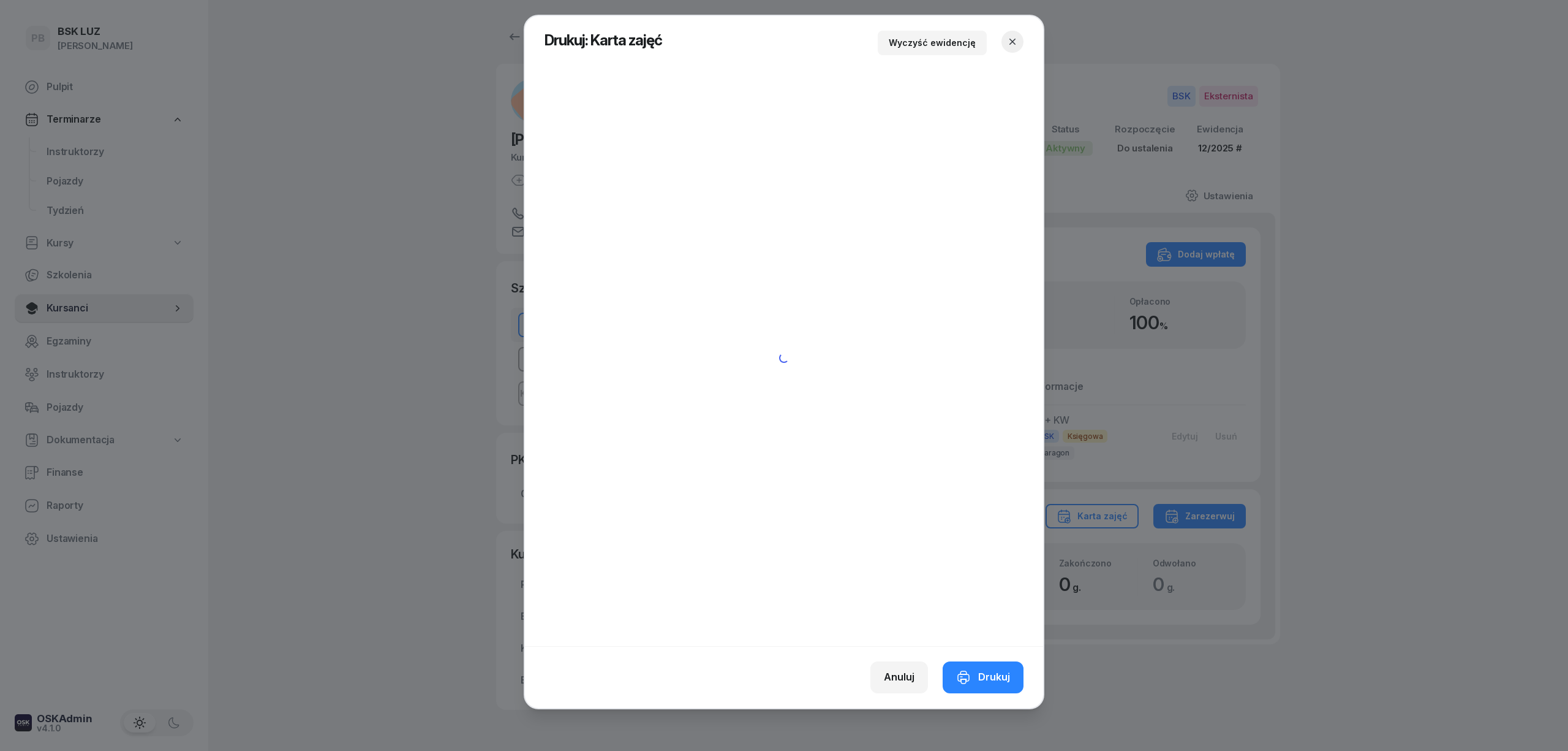
click at [1012, 40] on icon "button" at bounding box center [1012, 41] width 12 height 12
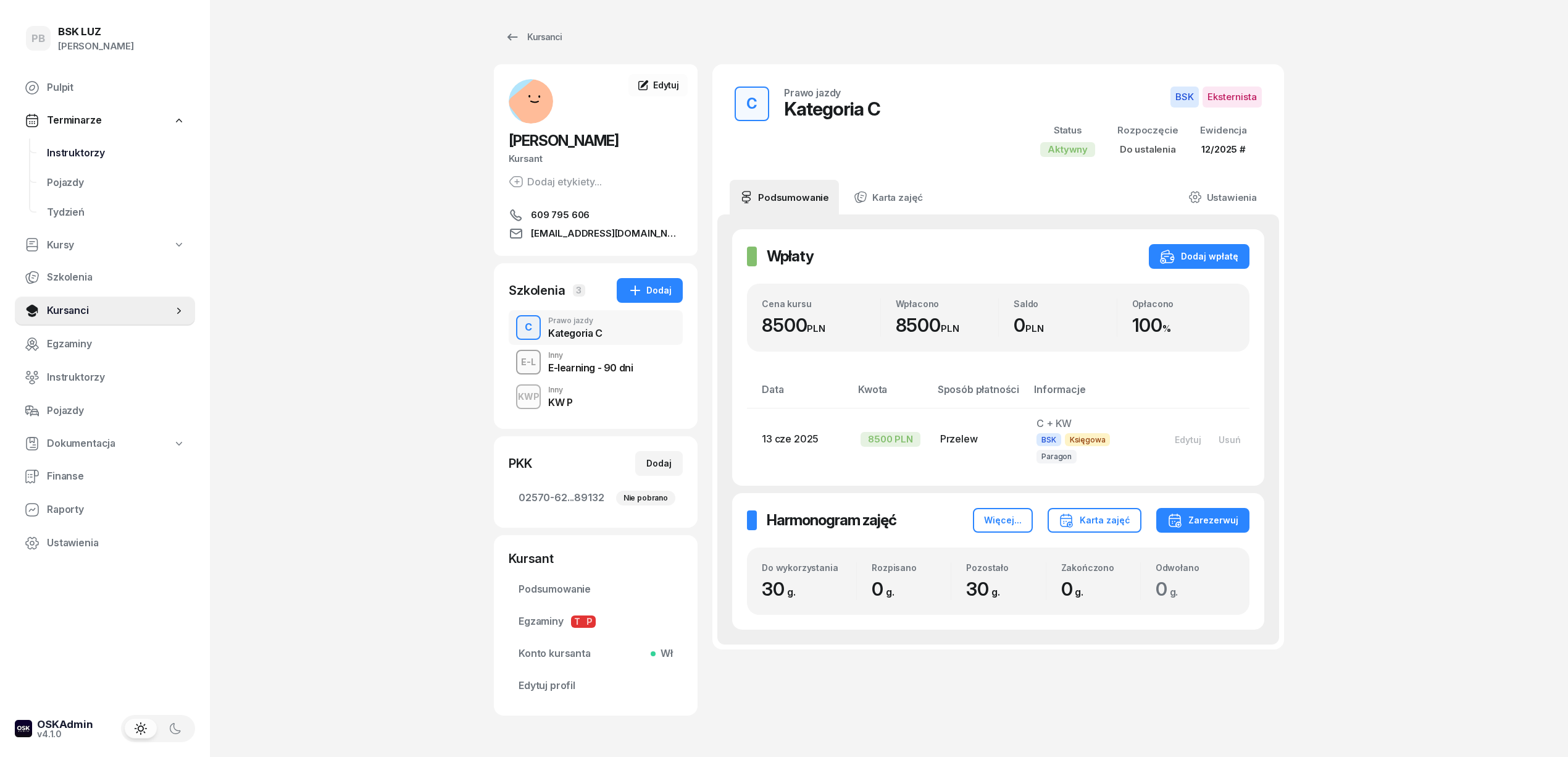
click at [80, 151] on span "Instruktorzy" at bounding box center [116, 153] width 139 height 16
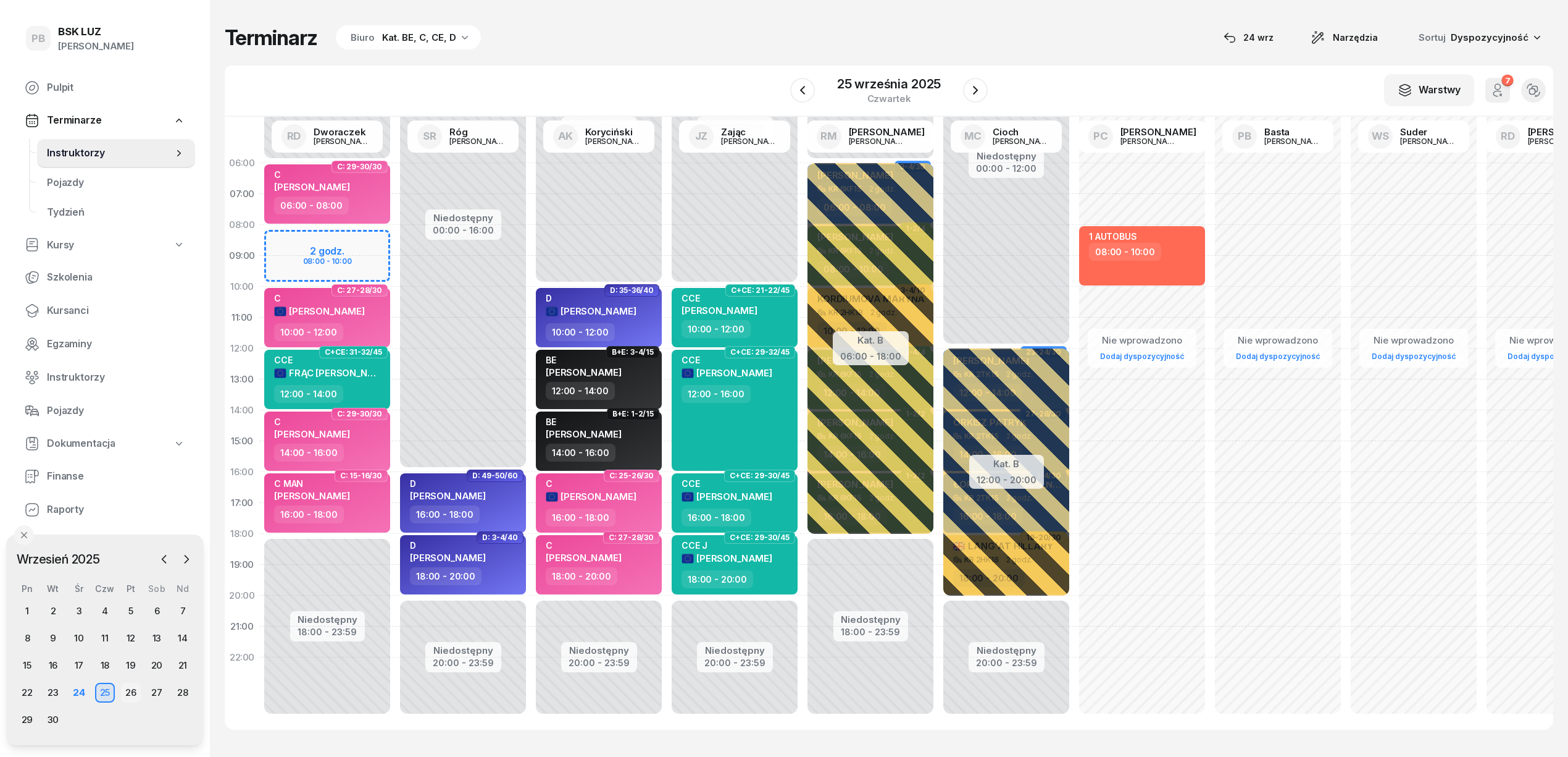
click at [127, 684] on div "26" at bounding box center [131, 692] width 20 height 20
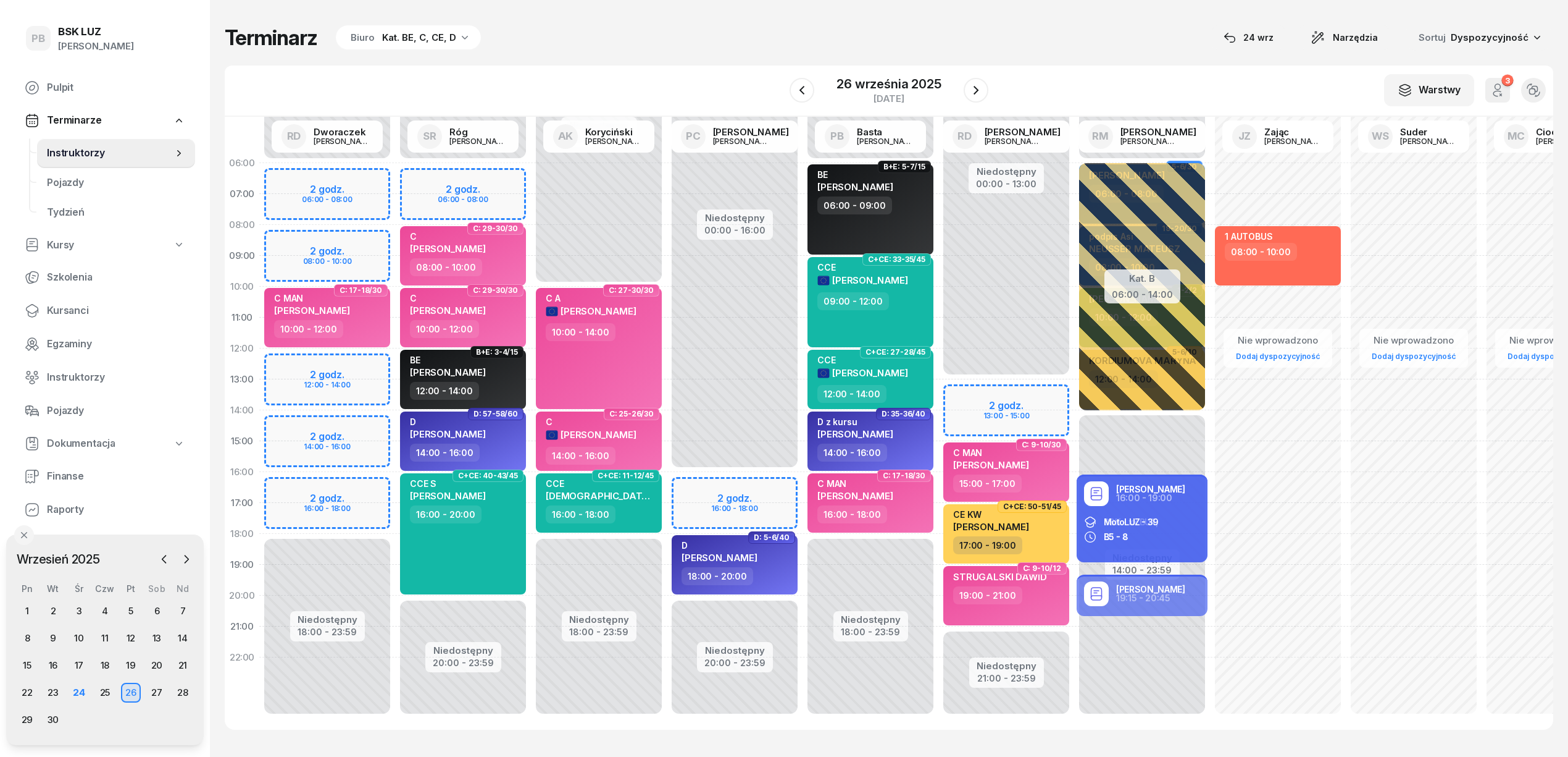
click at [490, 85] on div "W Wybierz AK [PERSON_NAME] BP [PERSON_NAME] DP [PERSON_NAME] GS [PERSON_NAME] I…" at bounding box center [889, 91] width 1329 height 51
click at [380, 233] on div "Niedostępny 00:00 - 06:00 Niedostępny 18:00 - 23:59 2 godz. 06:00 - 08:00 2 god…" at bounding box center [327, 441] width 136 height 587
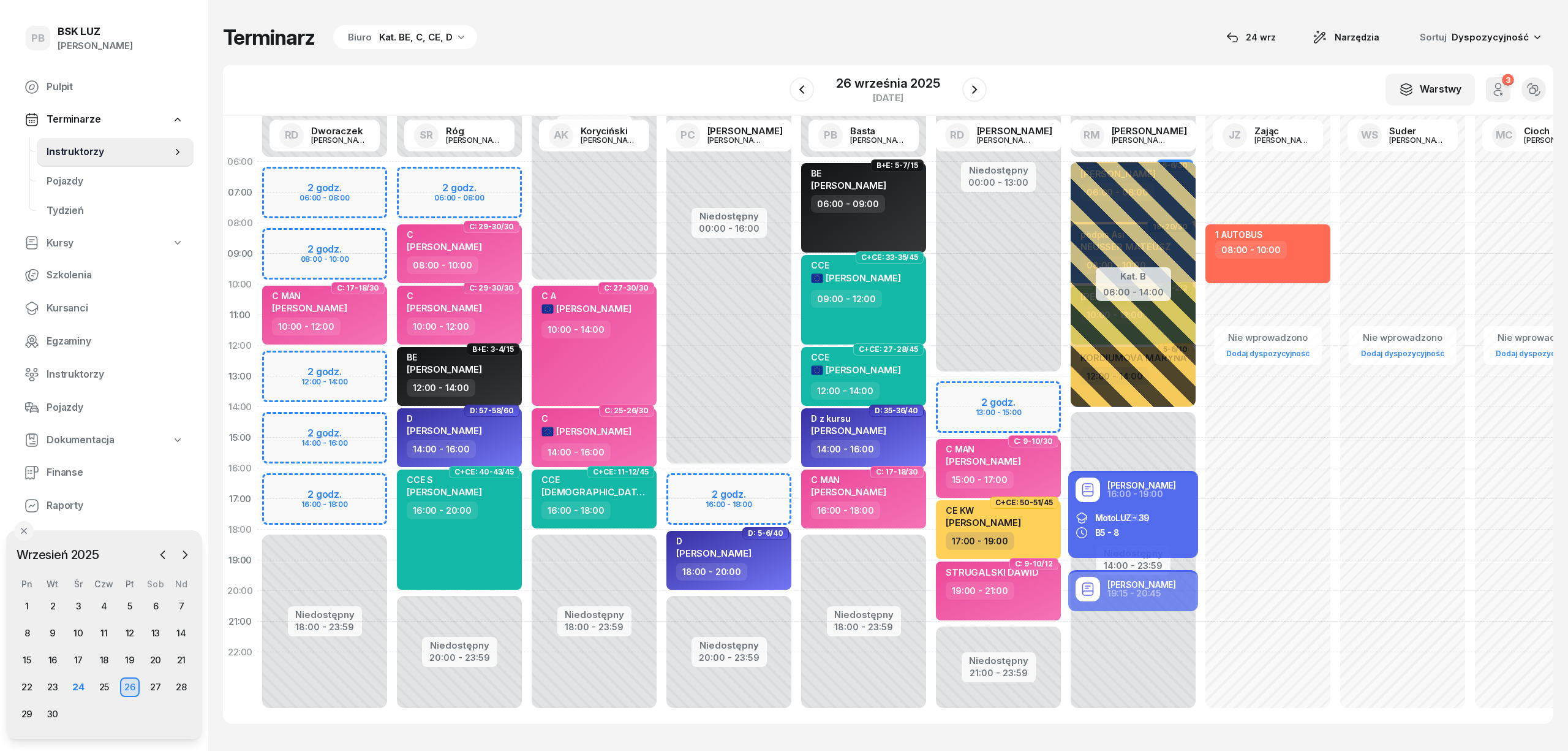
select select "08"
select select "10"
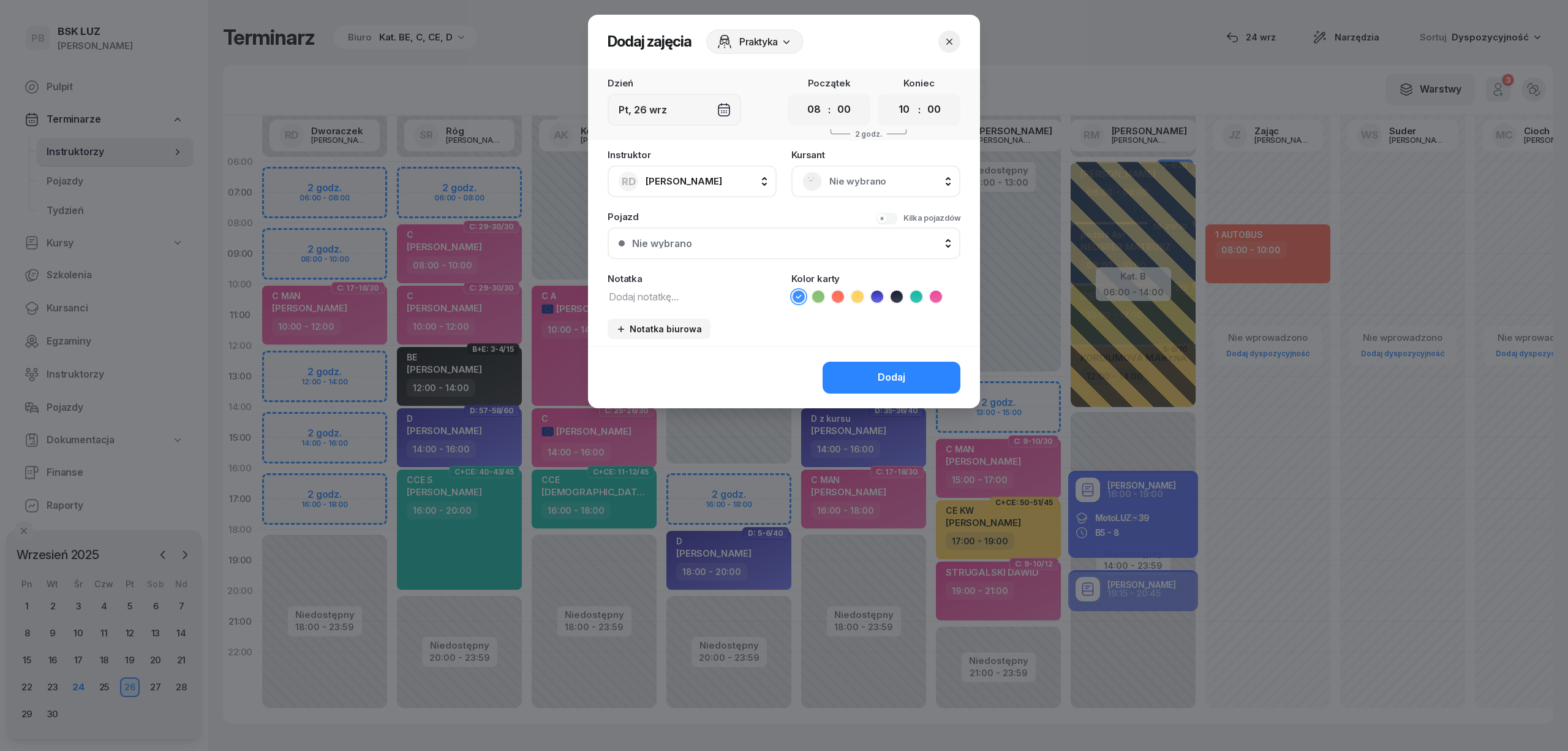
click at [870, 176] on span "Nie wybrano" at bounding box center [889, 181] width 120 height 16
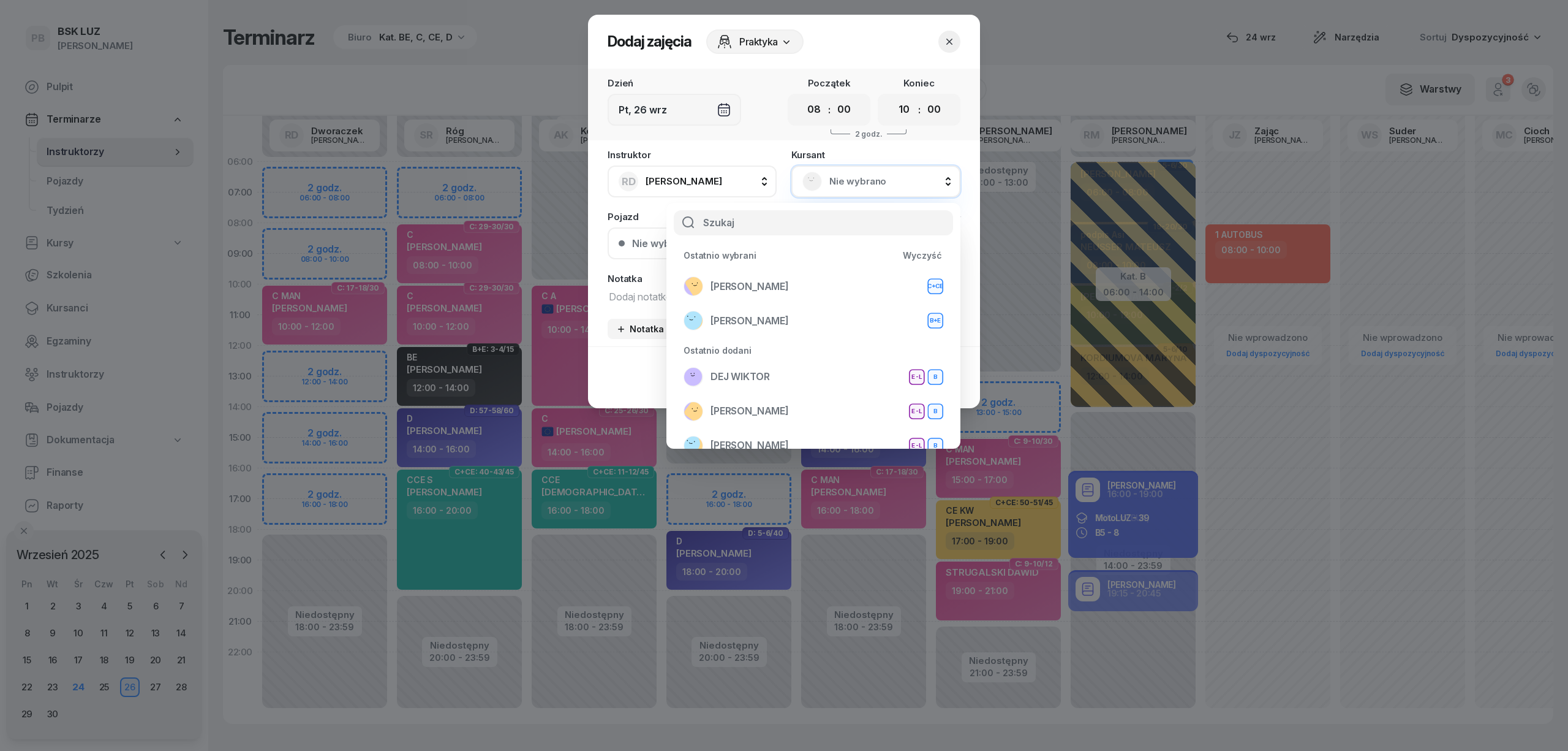
click at [850, 174] on span "Nie wybrano" at bounding box center [889, 181] width 120 height 16
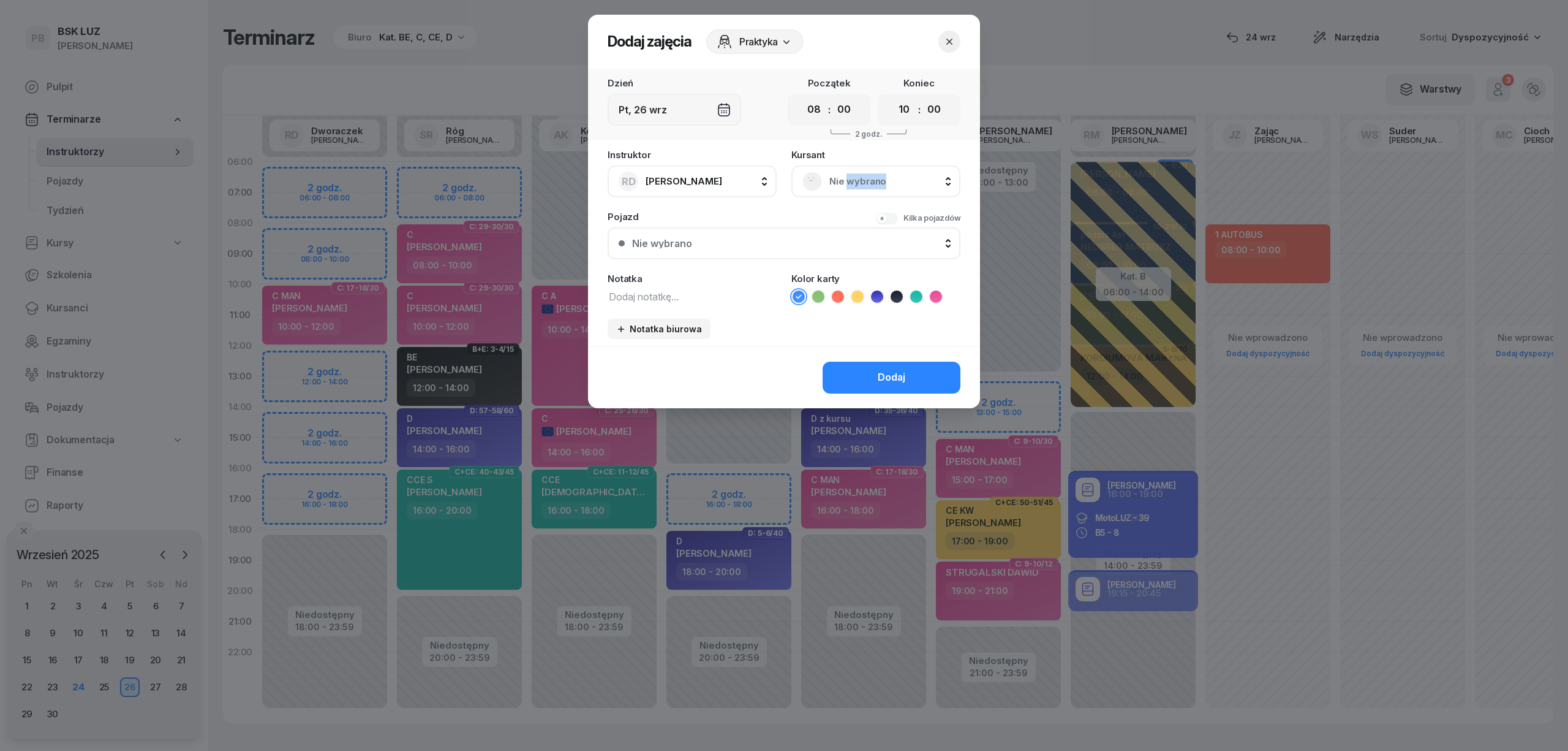
click at [850, 174] on span "Nie wybrano" at bounding box center [889, 181] width 120 height 16
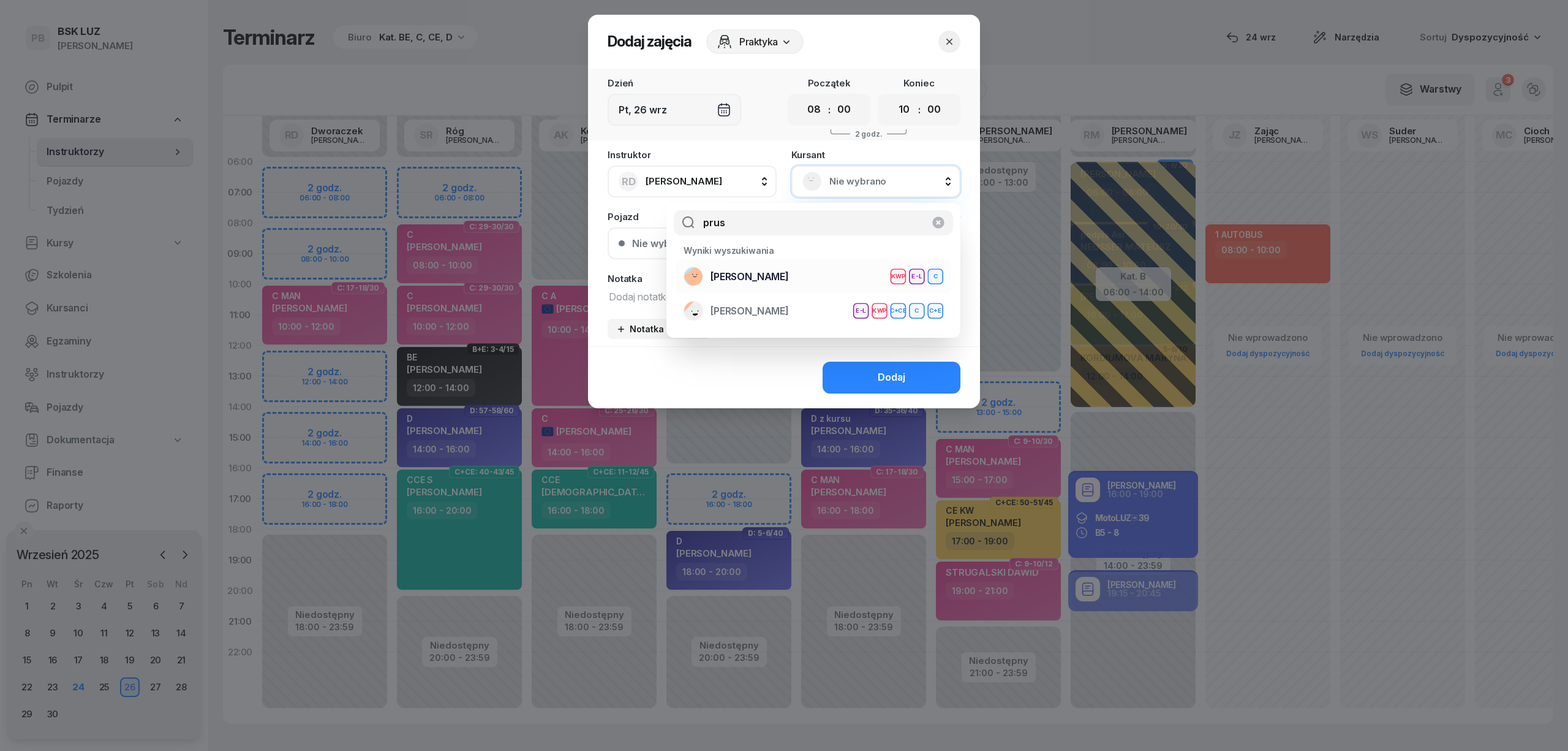
type input "prus"
click at [785, 269] on span "[PERSON_NAME]" at bounding box center [749, 277] width 78 height 16
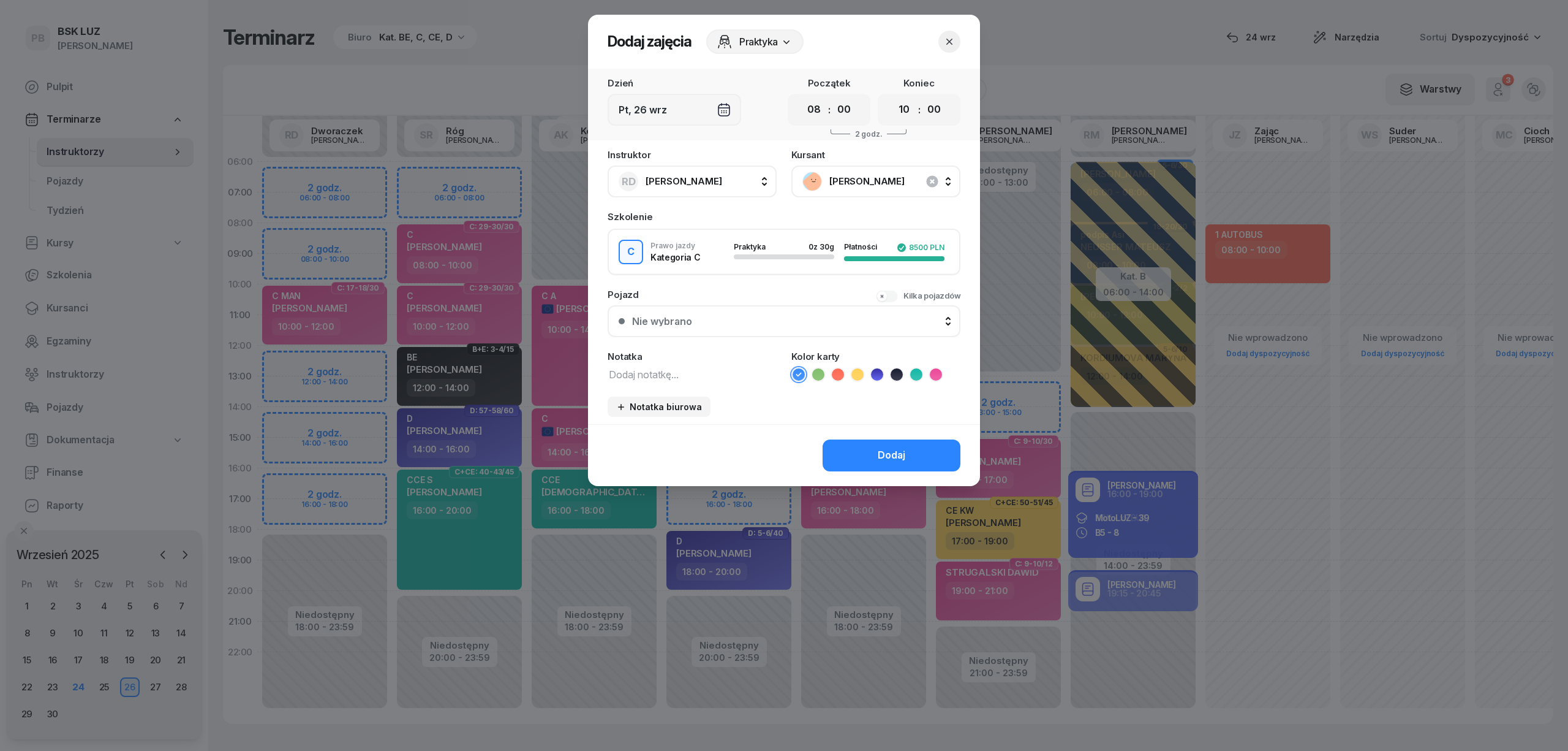
click at [741, 372] on textarea at bounding box center [692, 374] width 169 height 16
type textarea "C"
click at [937, 375] on icon at bounding box center [935, 374] width 12 height 12
click at [896, 447] on div "Dodaj" at bounding box center [891, 455] width 27 height 16
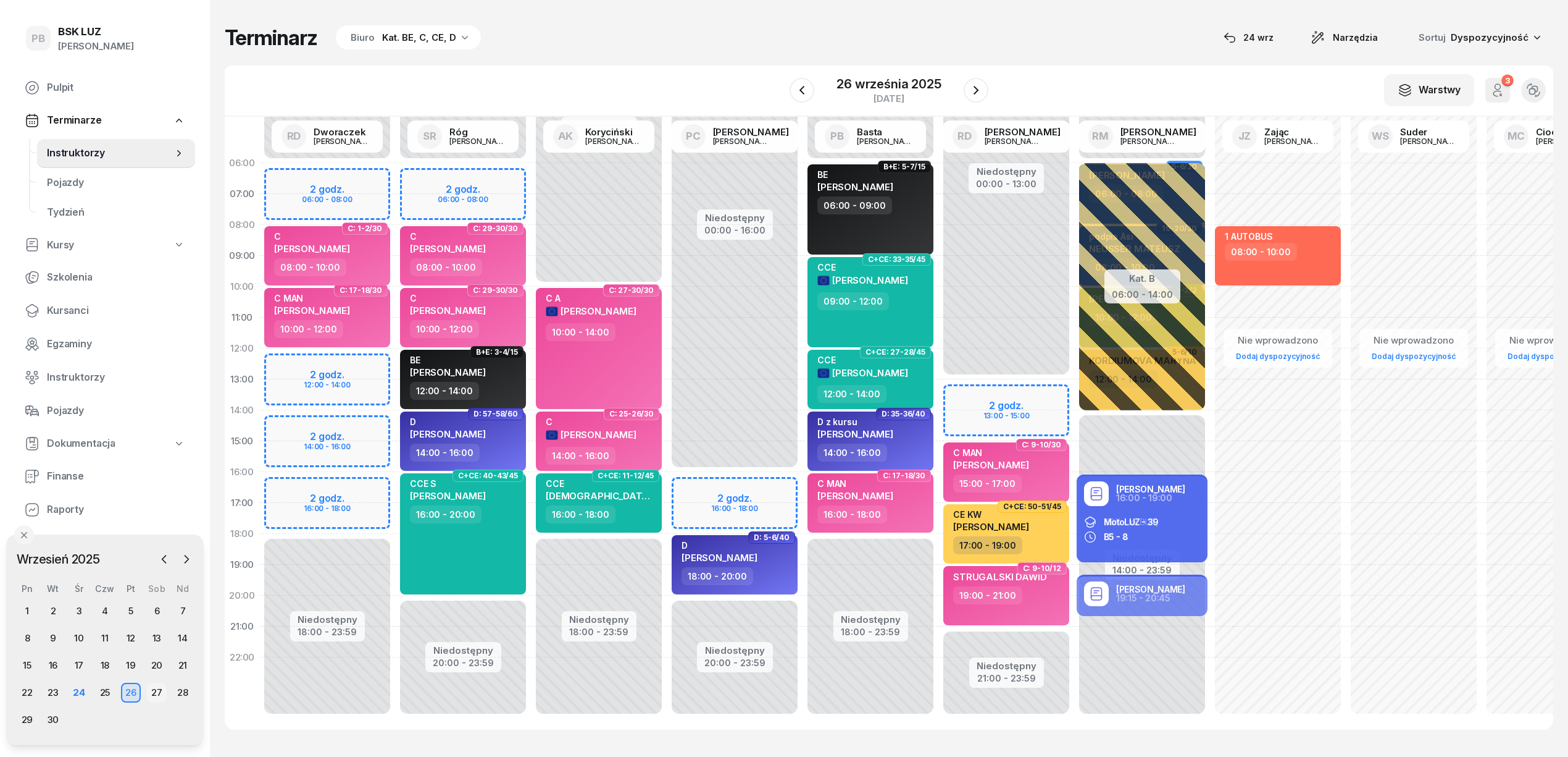
click at [162, 693] on div "27" at bounding box center [157, 692] width 20 height 20
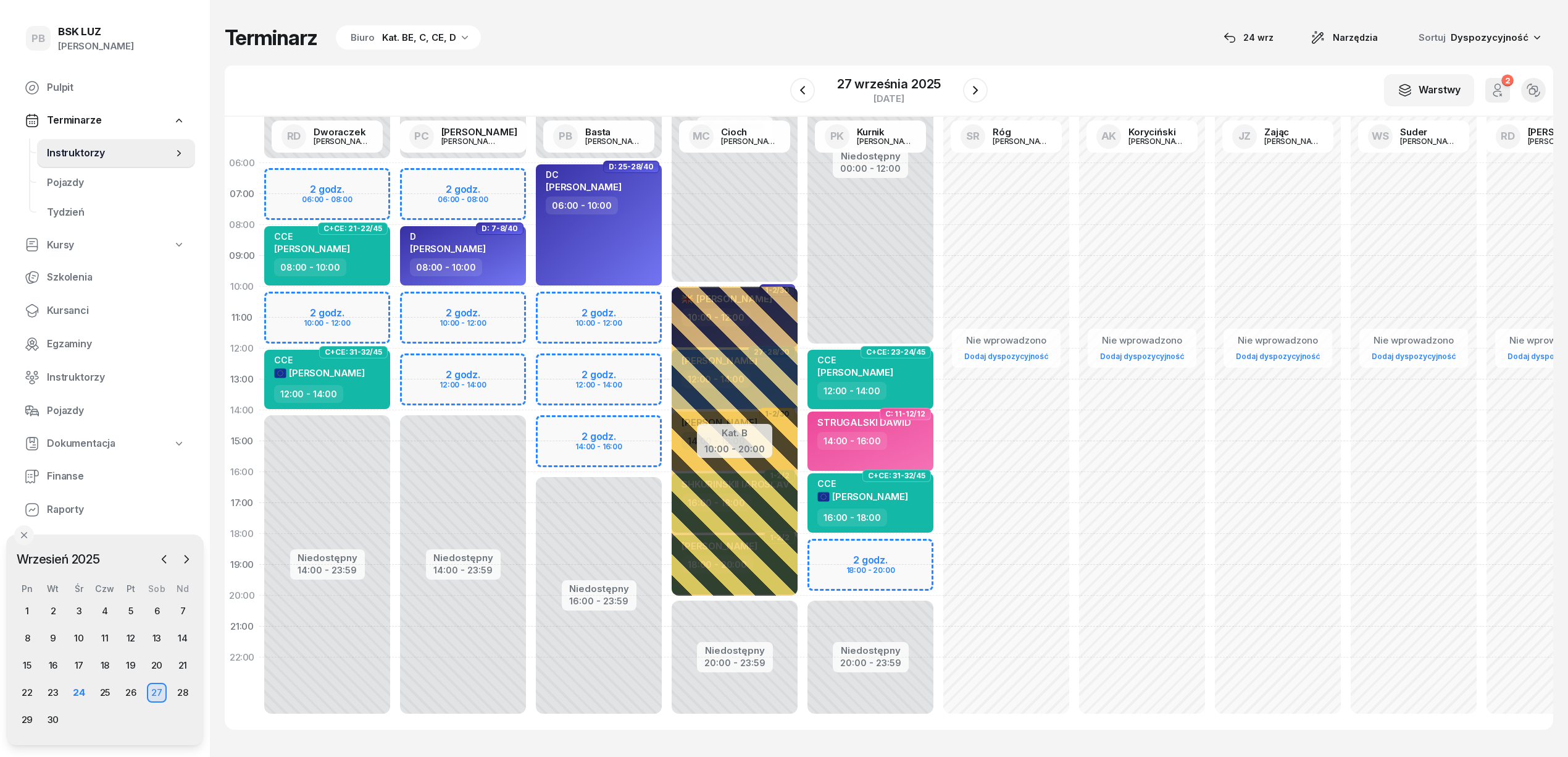
drag, startPoint x: 781, startPoint y: 32, endPoint x: 786, endPoint y: 40, distance: 9.4
click at [781, 32] on div "Terminarz Biuro Kat. BE, C, CE, D [DATE] Narzędzia Sortuj Dyspozycyjność" at bounding box center [889, 38] width 1329 height 26
click at [365, 384] on div "CCE [PERSON_NAME]" at bounding box center [320, 370] width 91 height 31
select select "12"
select select "14"
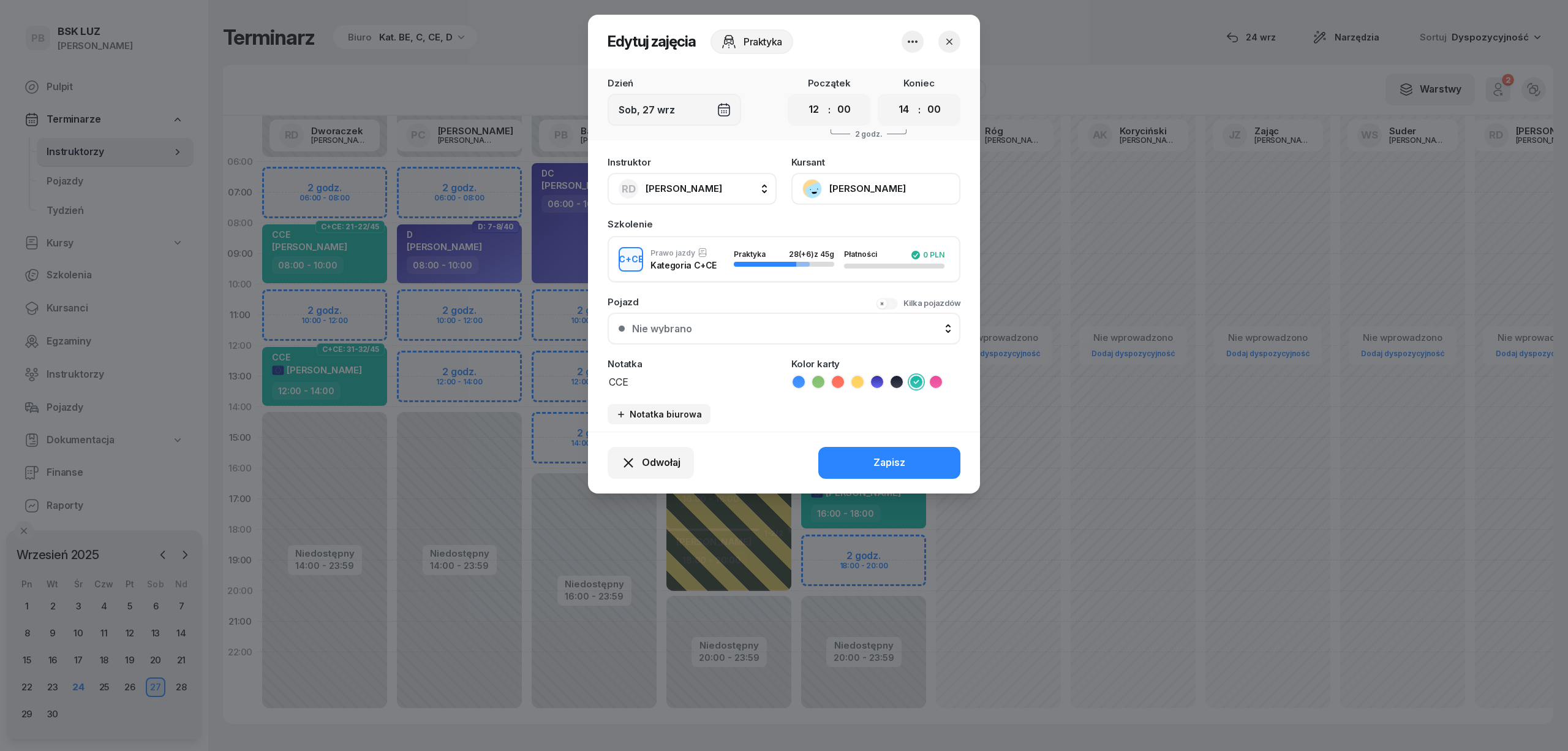
click at [557, 300] on div at bounding box center [784, 375] width 1568 height 751
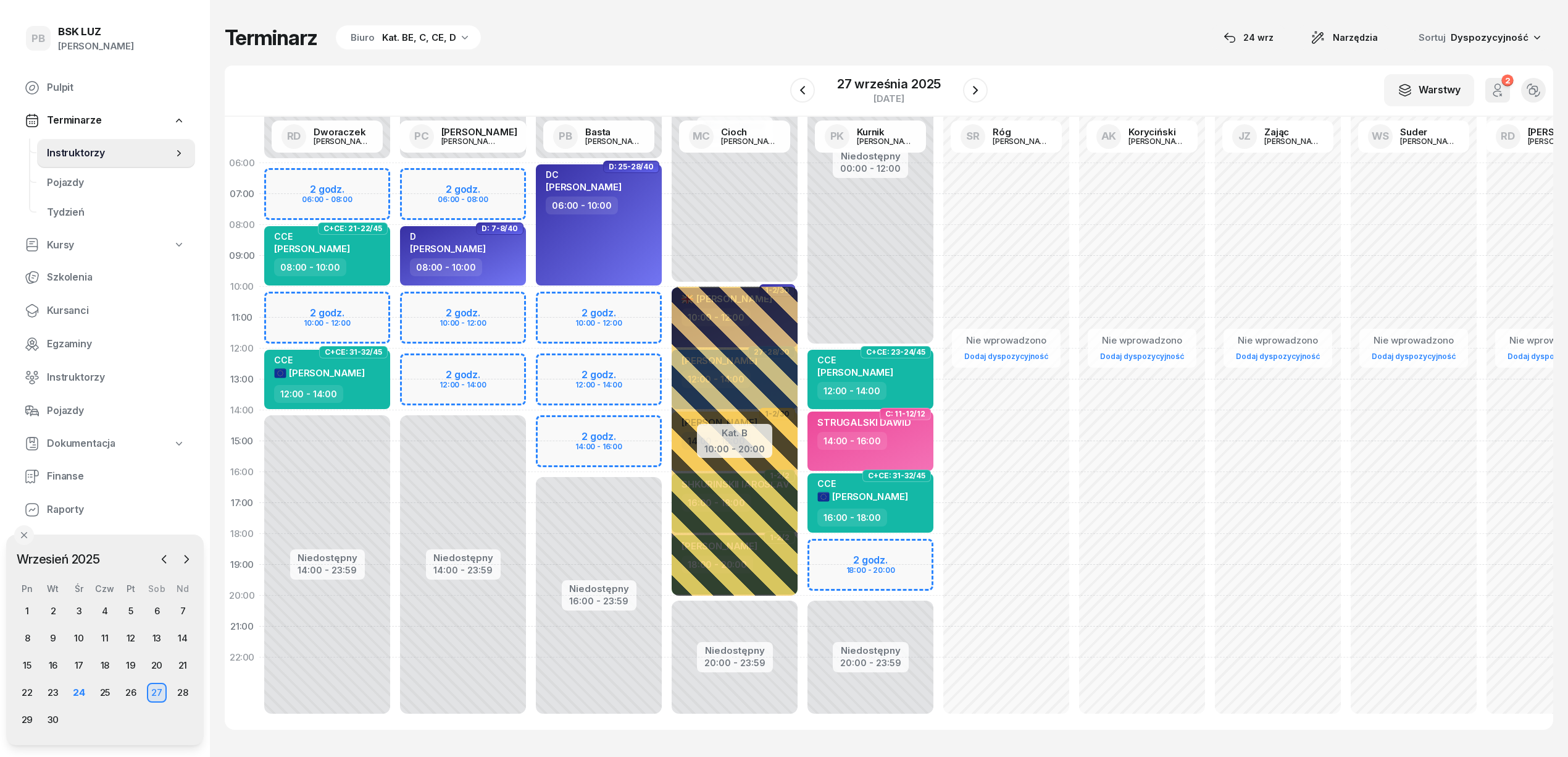
click at [561, 302] on div "Niedostępny 00:00 - 06:00 Niedostępny 16:00 - 23:59 2 godz. 10:00 - 12:00 2 god…" at bounding box center [598, 441] width 136 height 587
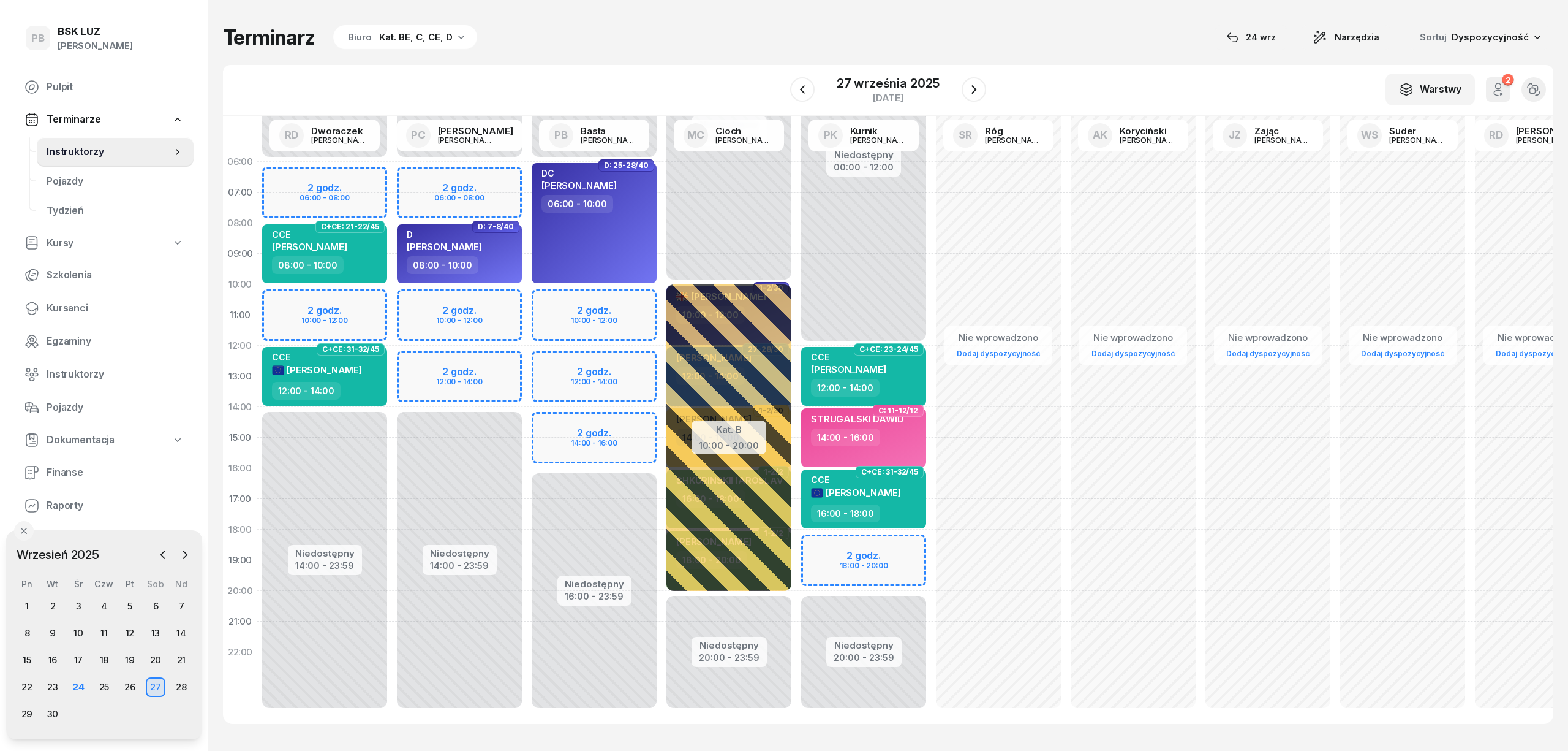
select select "10"
select select "12"
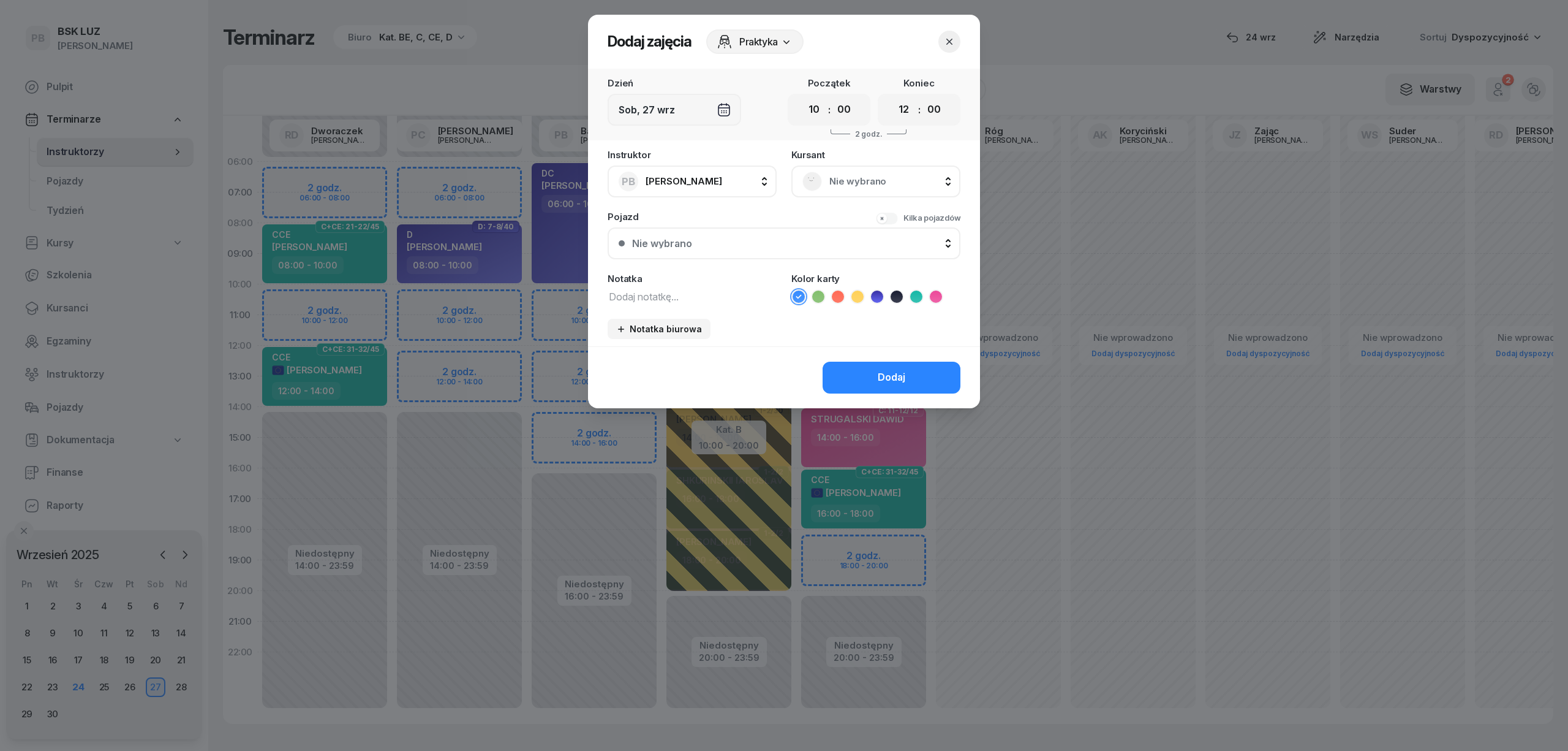
click at [827, 176] on div "Nie wybrano" at bounding box center [875, 181] width 147 height 20
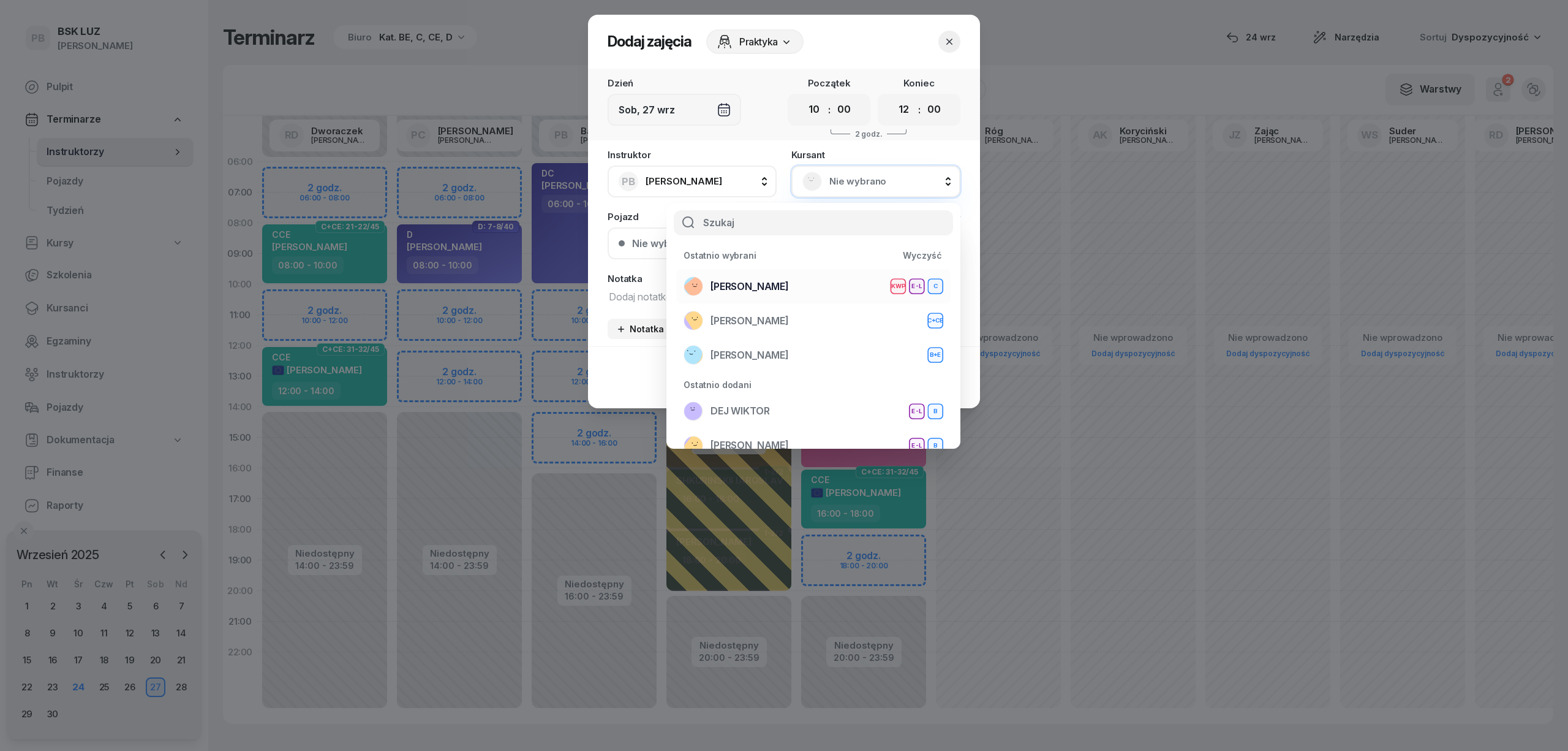
click at [779, 283] on span "[PERSON_NAME]" at bounding box center [749, 286] width 78 height 16
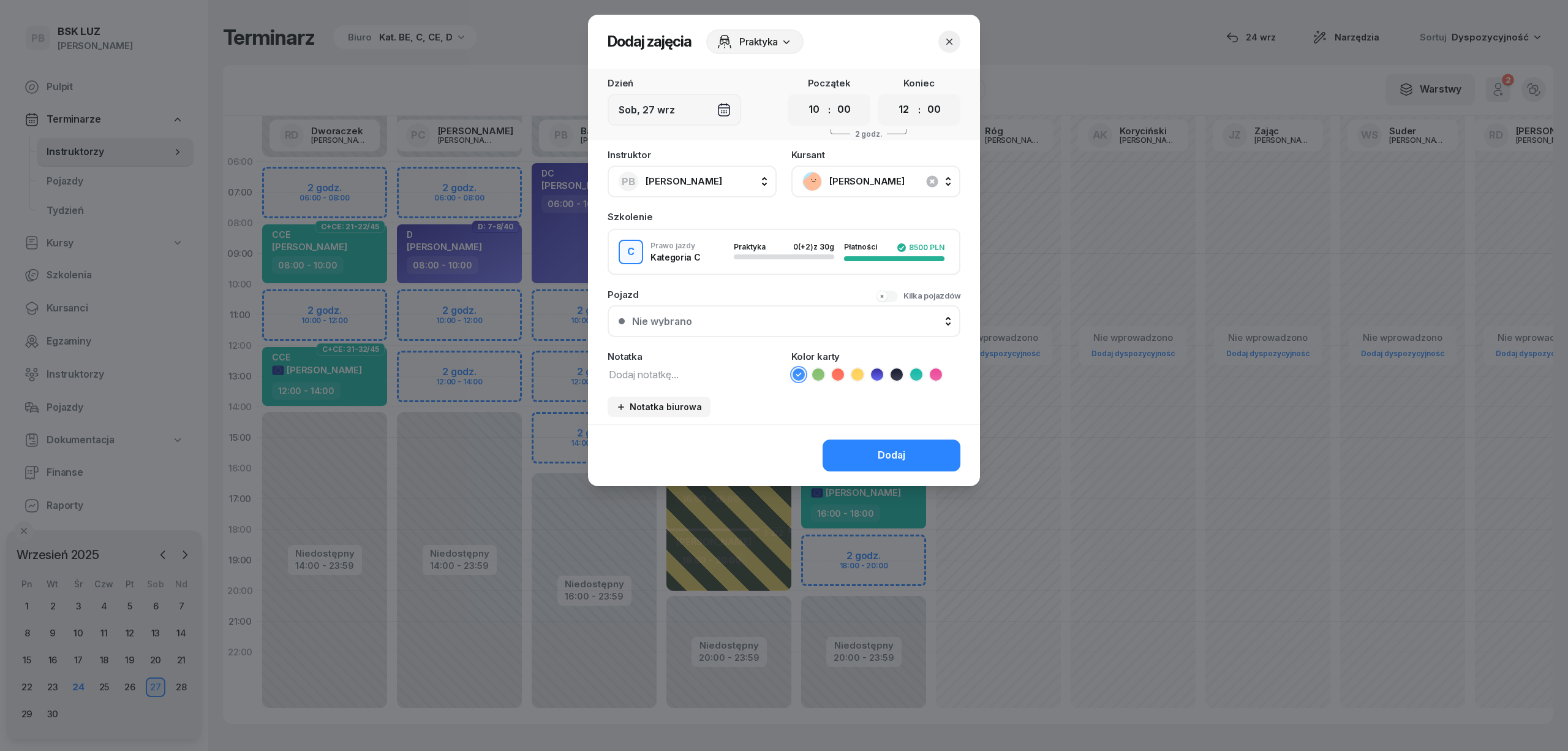
click at [686, 372] on textarea at bounding box center [692, 374] width 169 height 16
type textarea "C"
click at [931, 370] on icon at bounding box center [935, 374] width 12 height 12
click at [910, 439] on button "Dodaj" at bounding box center [891, 455] width 138 height 32
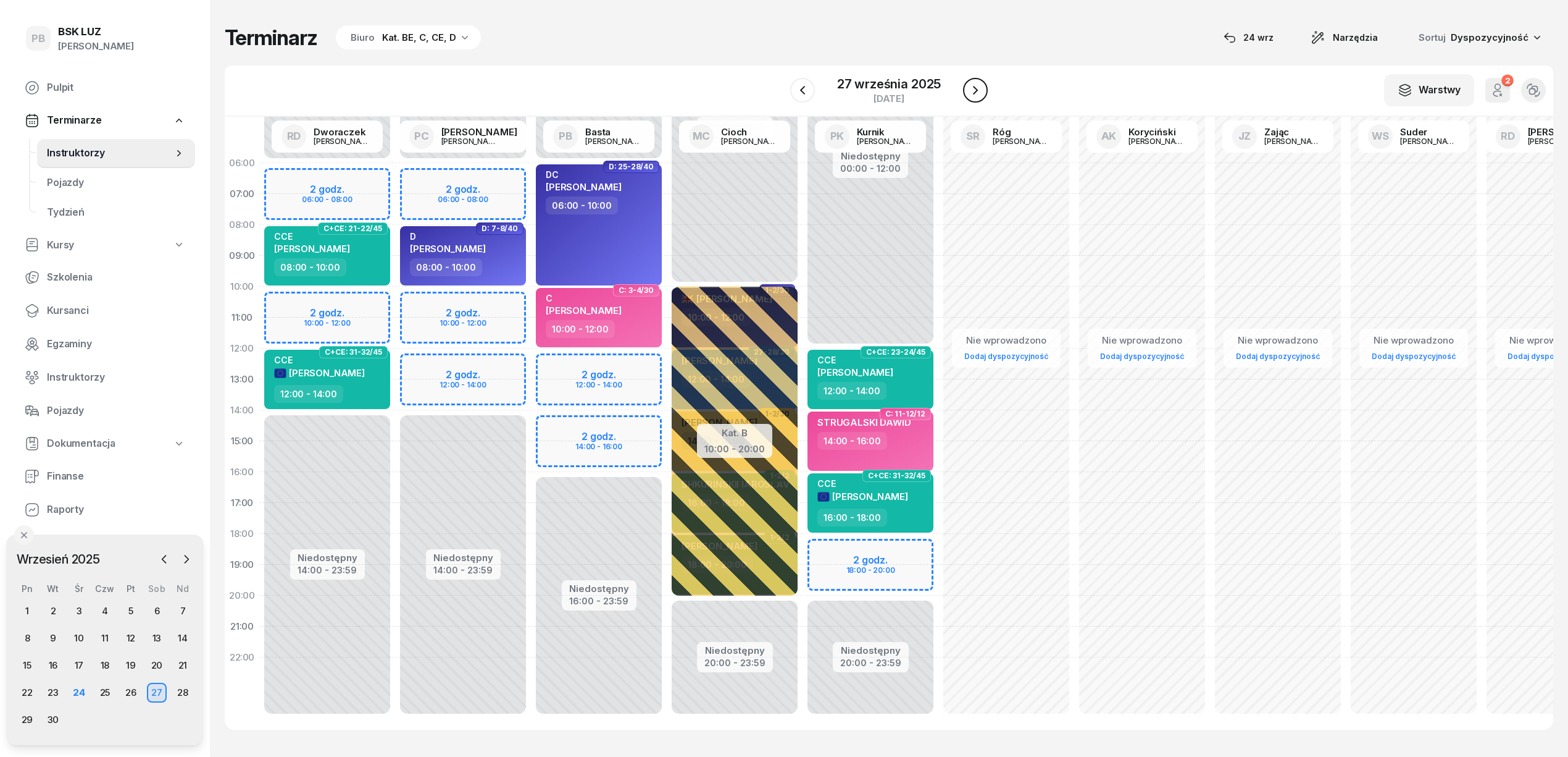
click at [980, 87] on icon "button" at bounding box center [975, 90] width 15 height 15
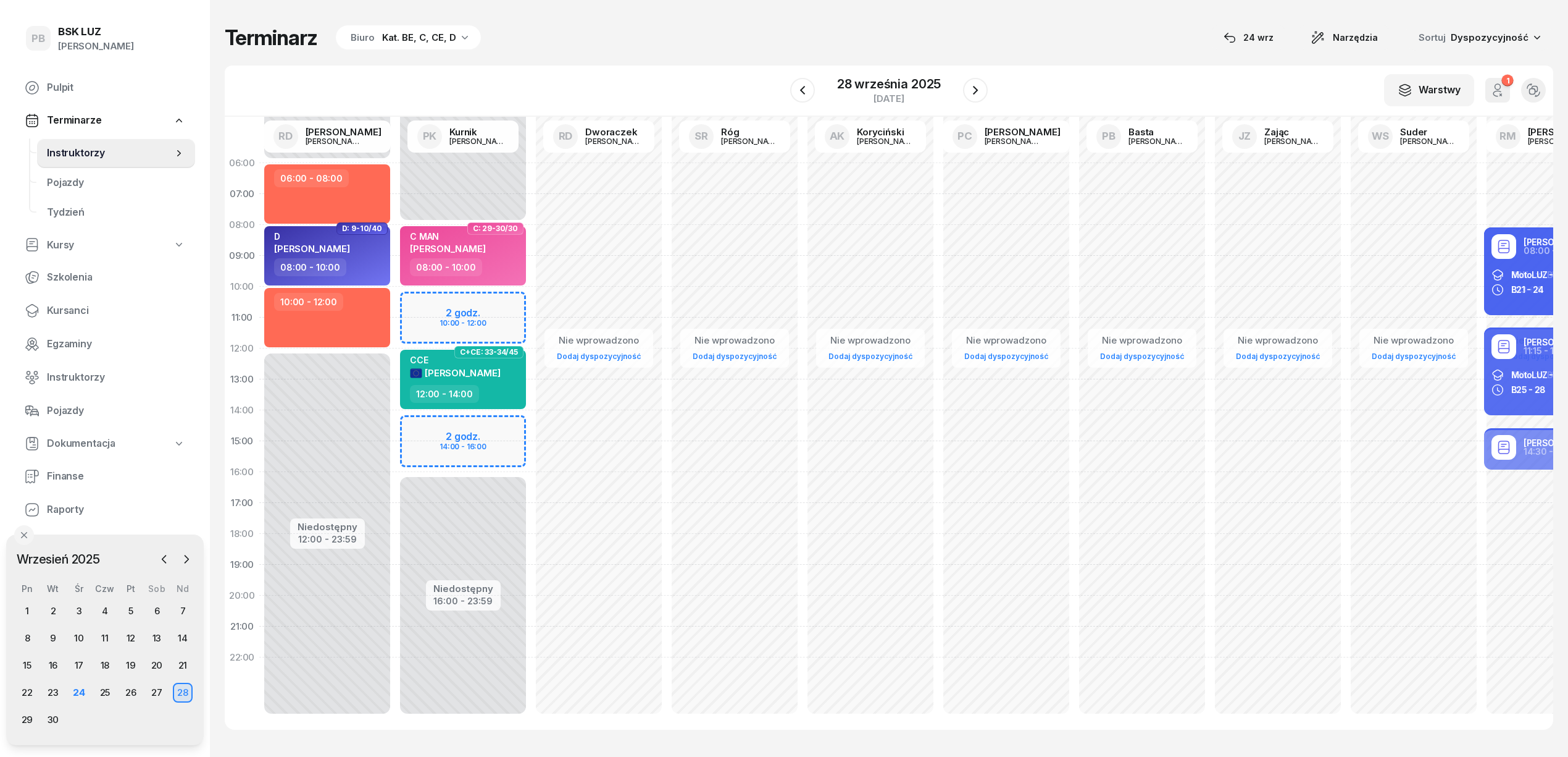
click at [512, 419] on div "Niedostępny 00:00 - 08:00 Niedostępny 16:00 - 23:59 2 godz. 10:00 - 12:00 2 god…" at bounding box center [463, 441] width 136 height 587
select select "14"
select select "16"
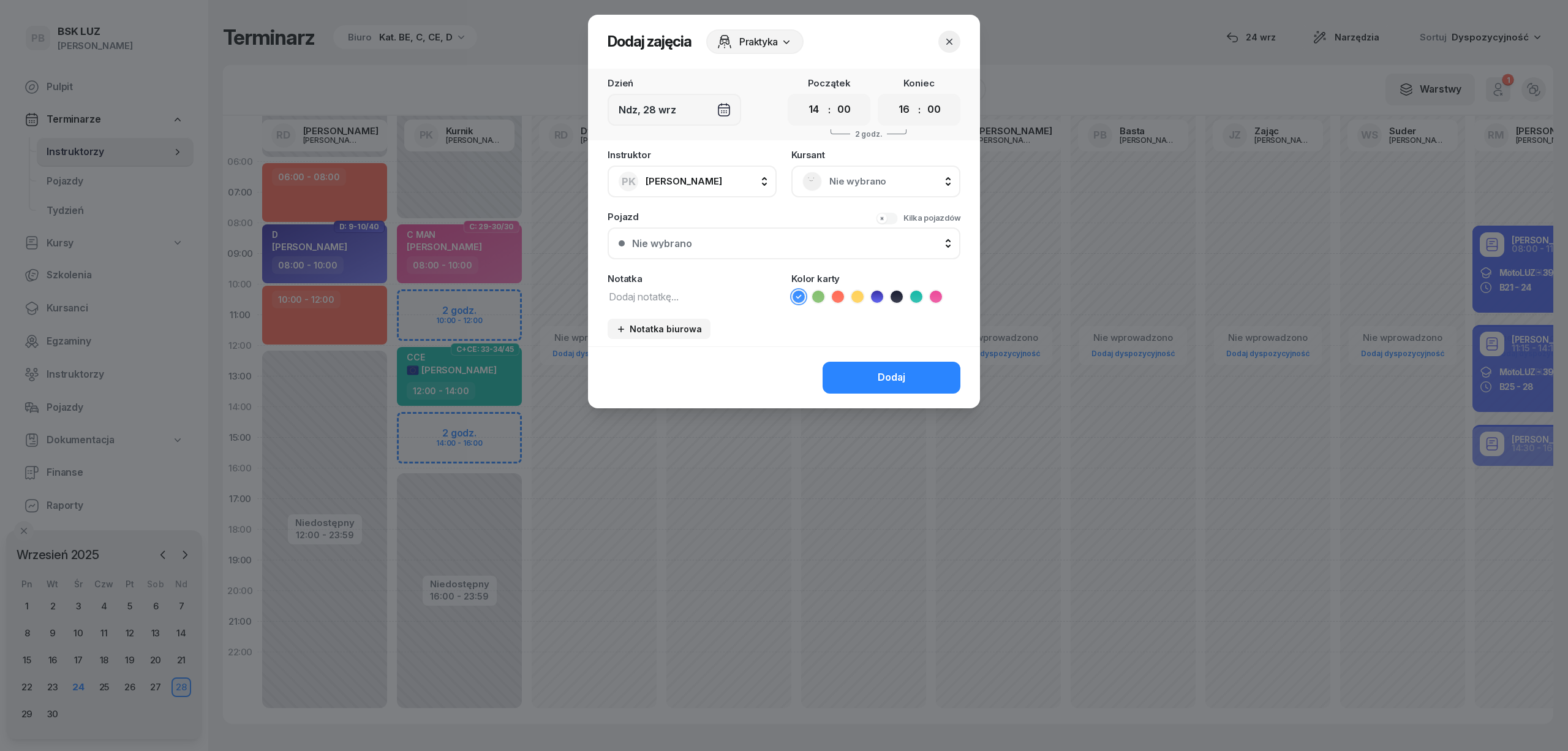
click at [855, 171] on div "Nie wybrano" at bounding box center [875, 181] width 147 height 20
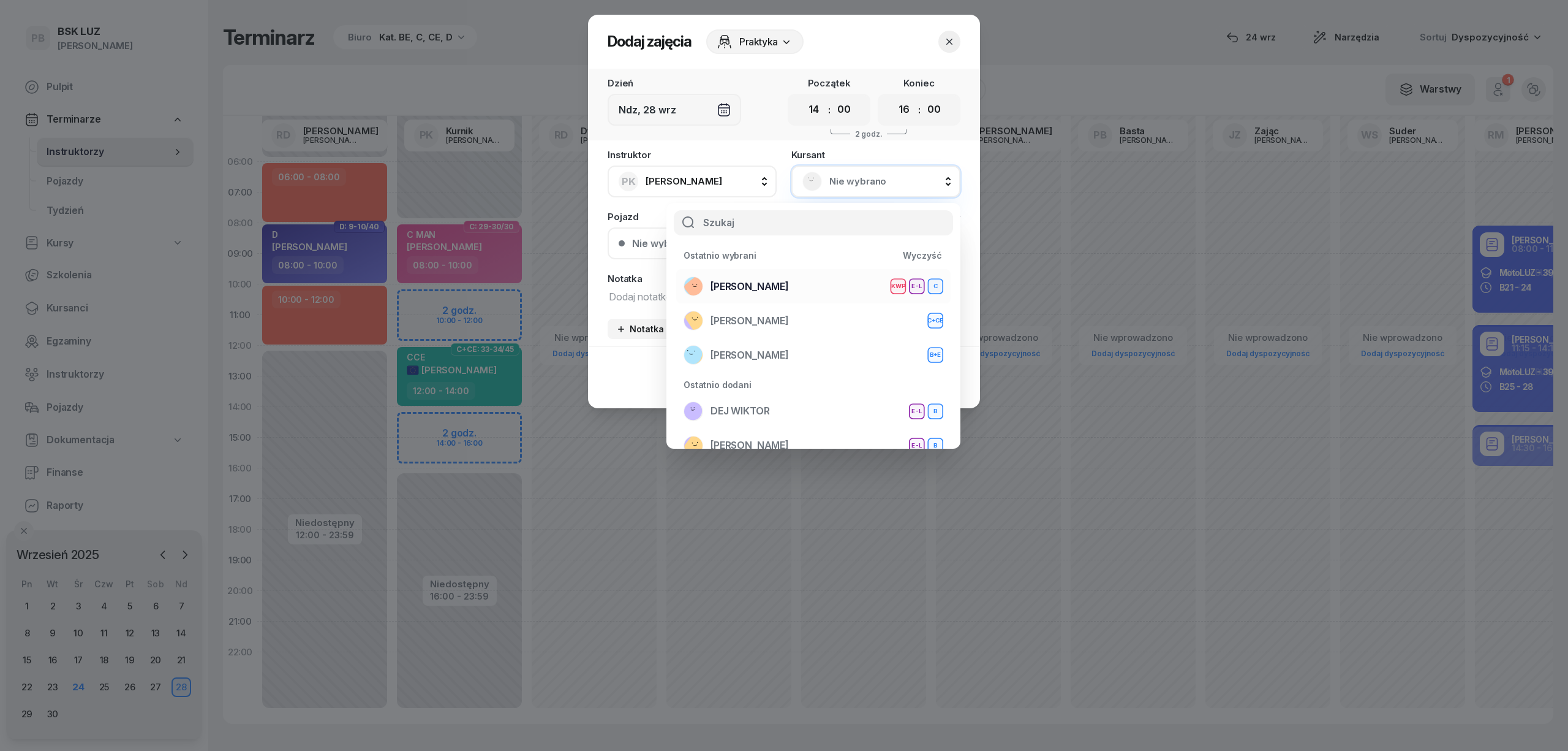
click at [836, 276] on div "[PERSON_NAME] KWP E-L C" at bounding box center [813, 286] width 259 height 20
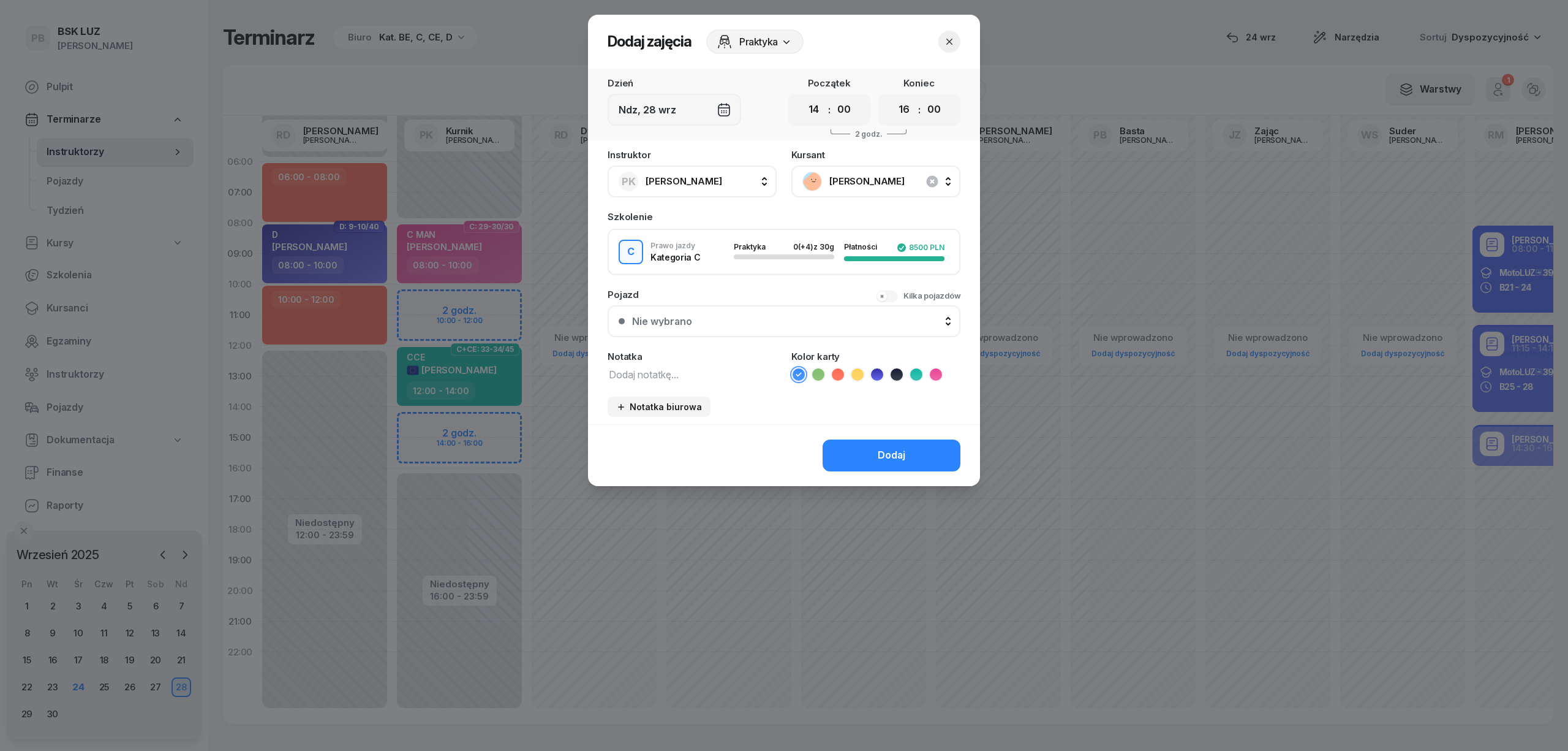
click at [717, 377] on textarea at bounding box center [692, 374] width 169 height 16
type textarea "C"
click at [938, 376] on icon at bounding box center [935, 374] width 12 height 12
click at [896, 447] on div "Dodaj" at bounding box center [891, 455] width 27 height 16
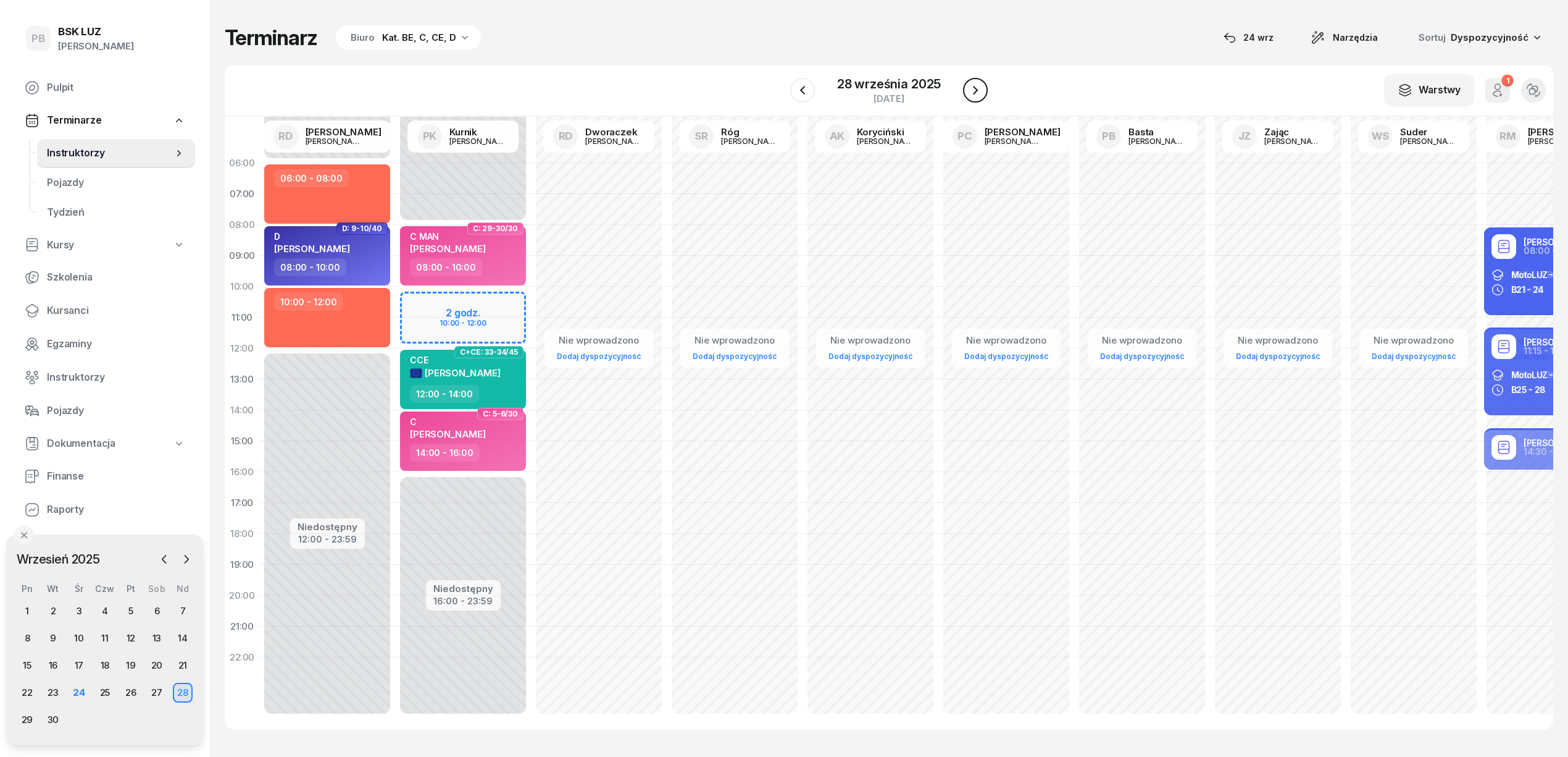
click at [977, 92] on icon "button" at bounding box center [975, 90] width 15 height 15
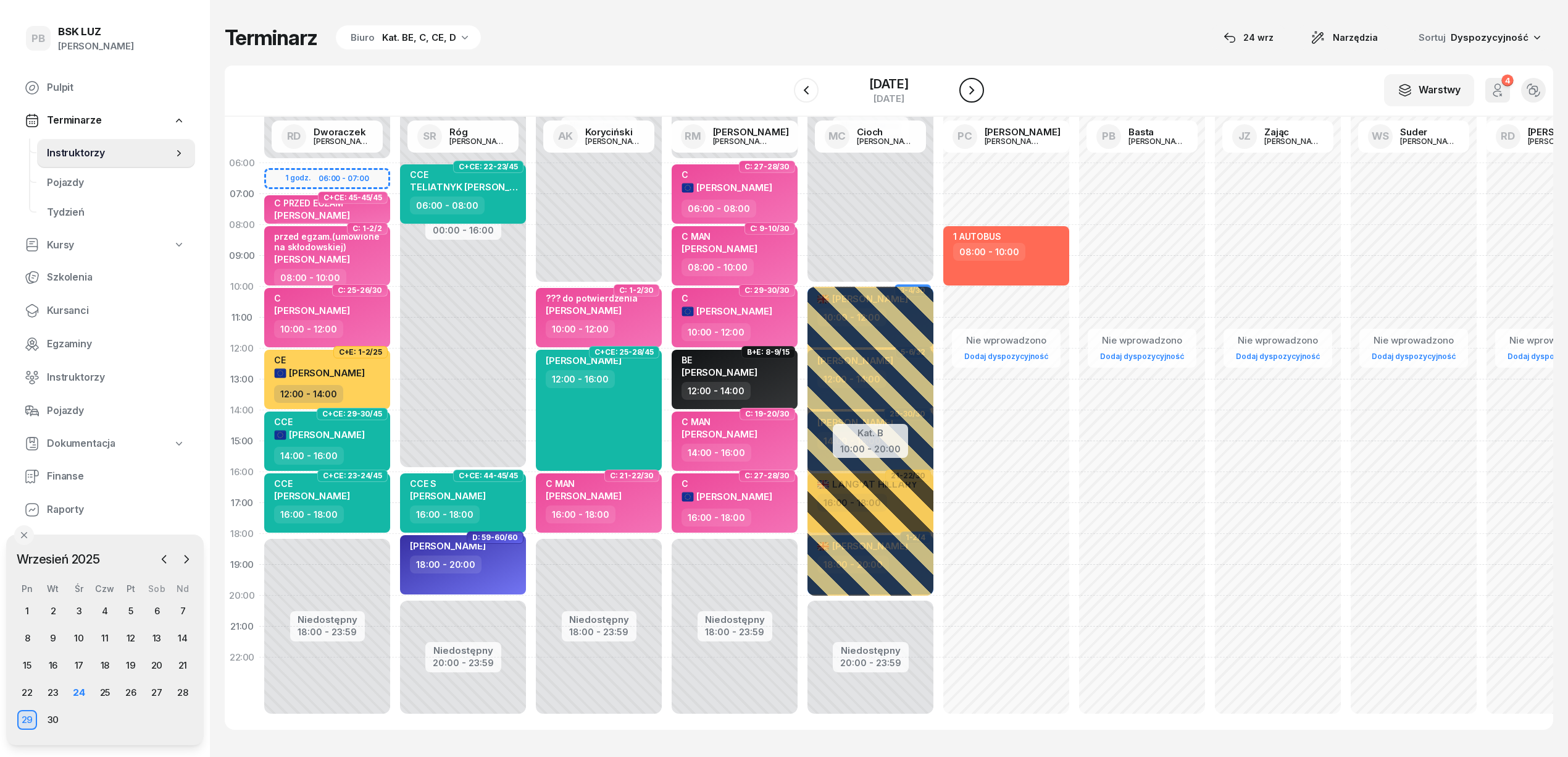
click at [977, 92] on icon "button" at bounding box center [971, 90] width 15 height 15
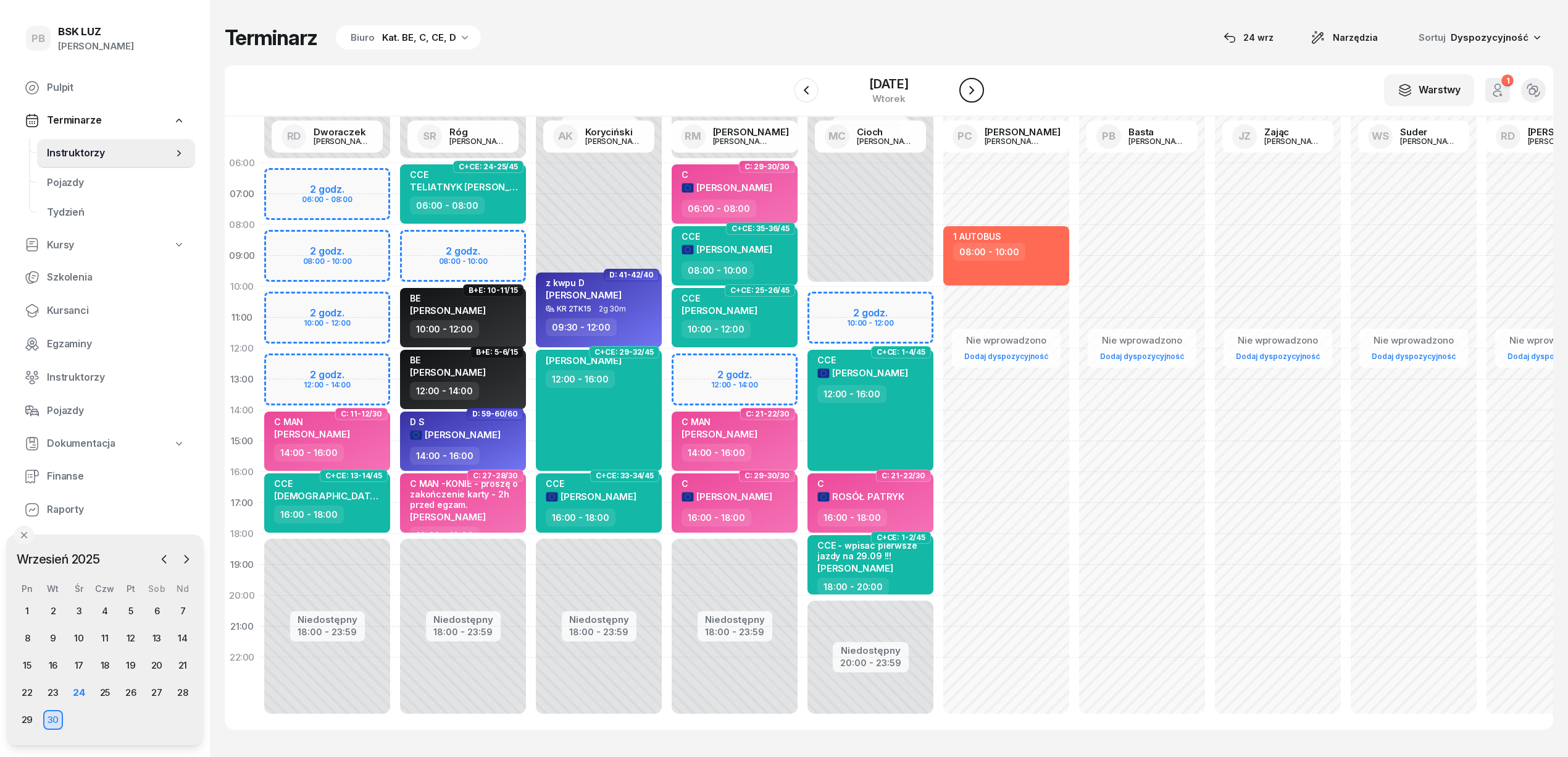
click at [977, 92] on icon "button" at bounding box center [971, 90] width 15 height 15
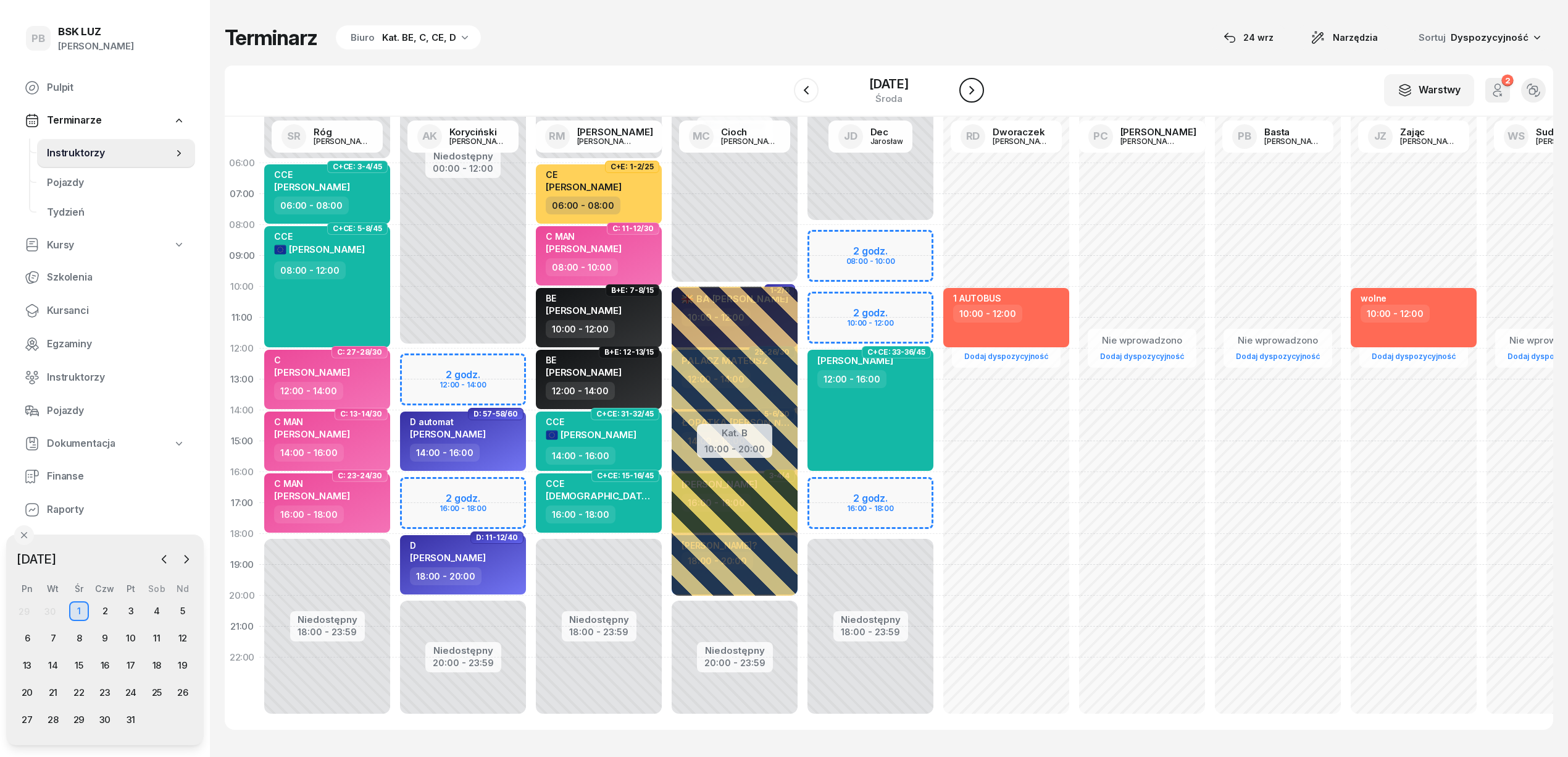
click at [977, 92] on icon "button" at bounding box center [971, 90] width 15 height 15
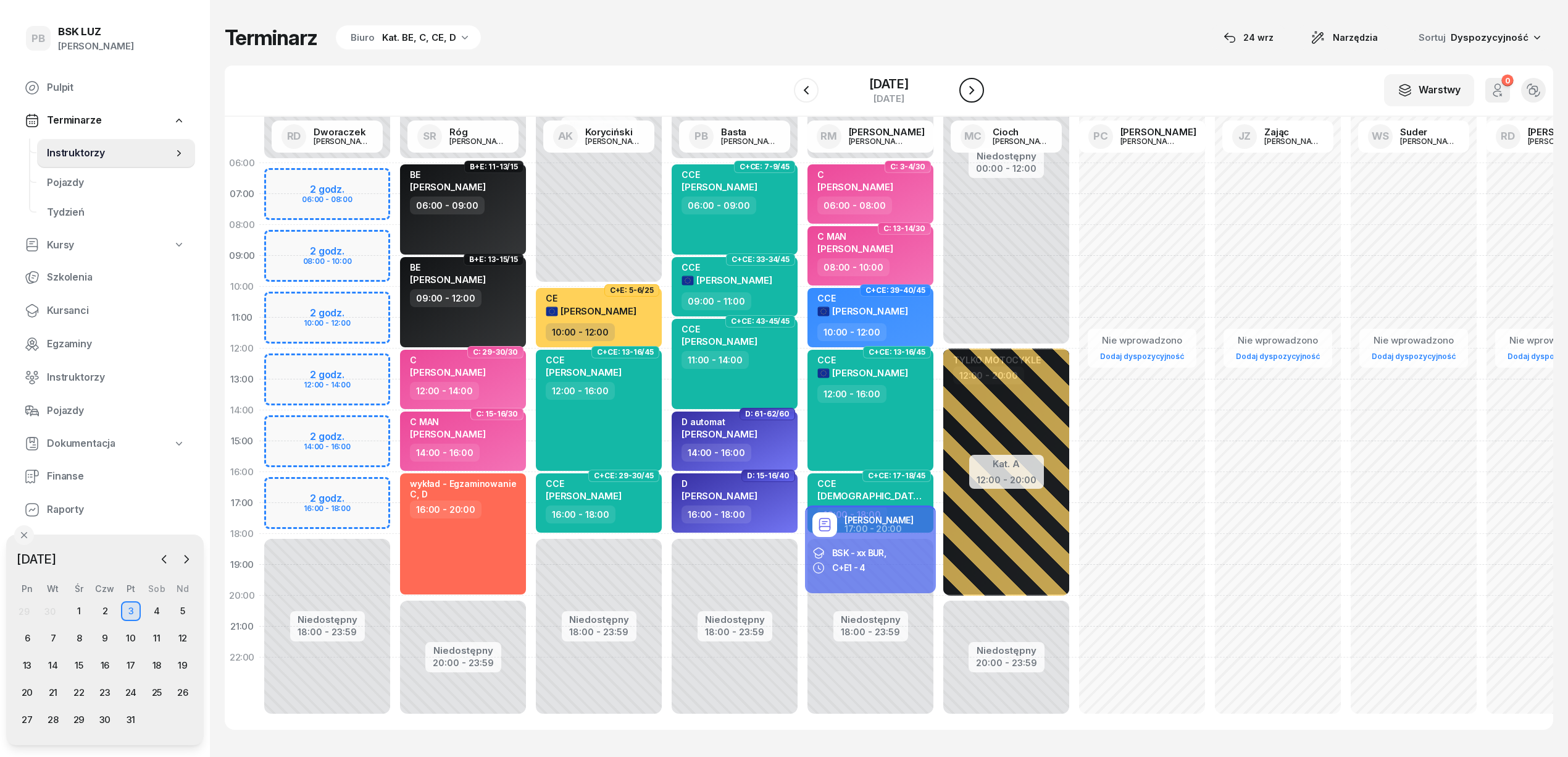
click at [979, 89] on icon "button" at bounding box center [971, 90] width 15 height 15
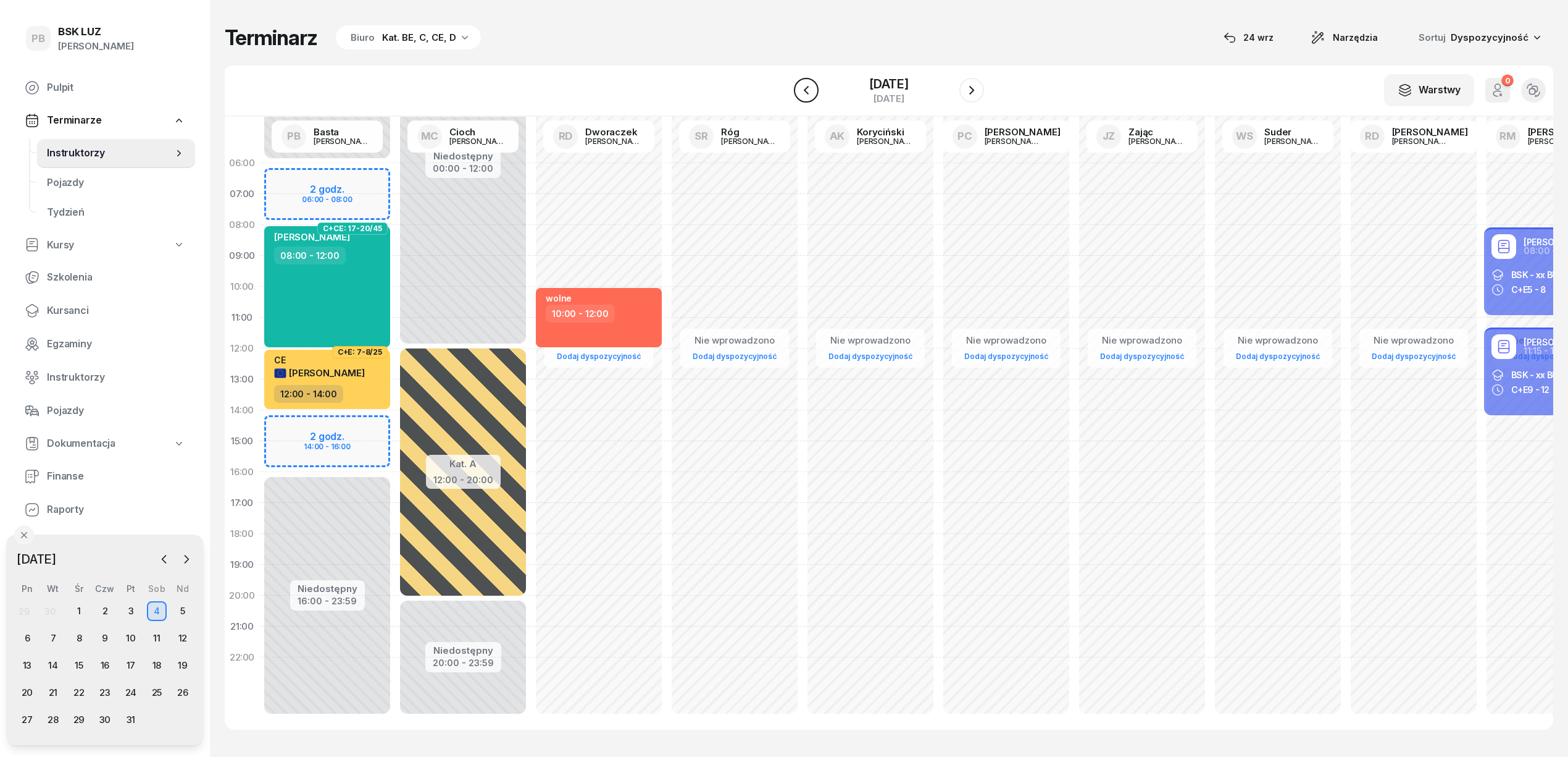
click at [799, 92] on icon "button" at bounding box center [806, 90] width 15 height 15
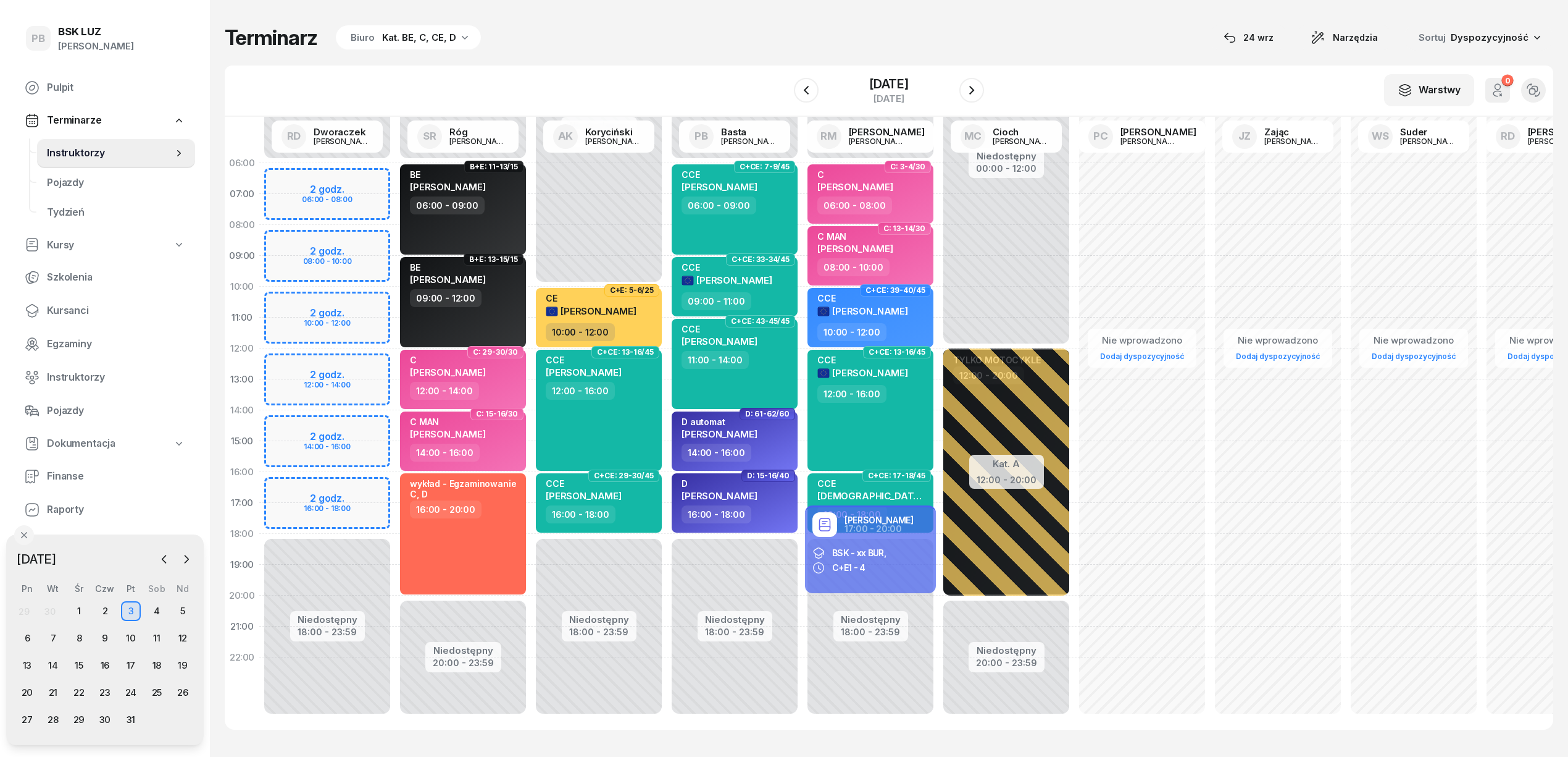
click at [352, 299] on div "Niedostępny 00:00 - 06:00 Niedostępny 18:00 - 23:59 2 godz. 06:00 - 08:00 2 god…" at bounding box center [327, 441] width 136 height 587
select select "10"
select select "12"
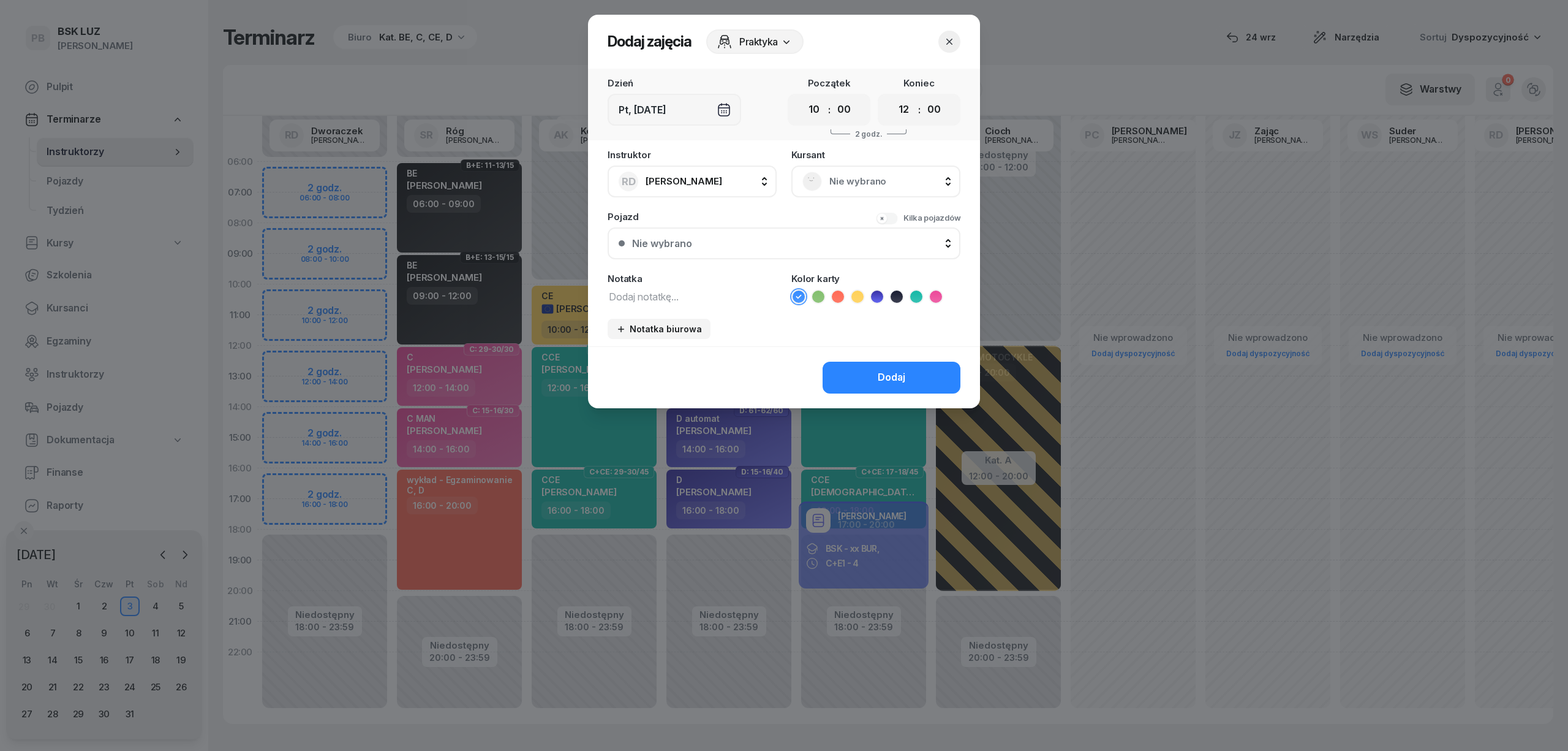
click at [846, 181] on span "Nie wybrano" at bounding box center [889, 181] width 120 height 16
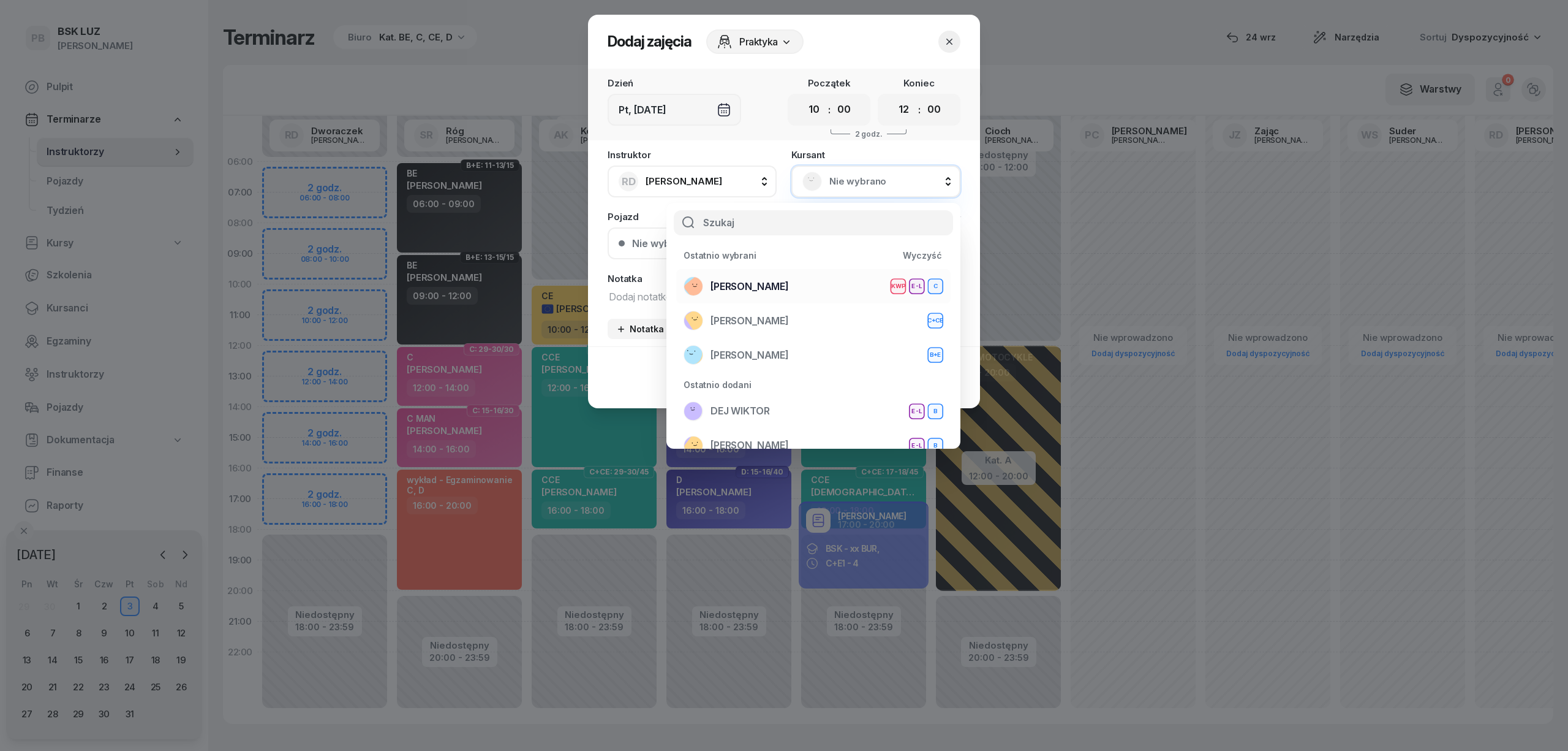
click at [848, 288] on div "[PERSON_NAME] KWP E-L C" at bounding box center [813, 286] width 259 height 20
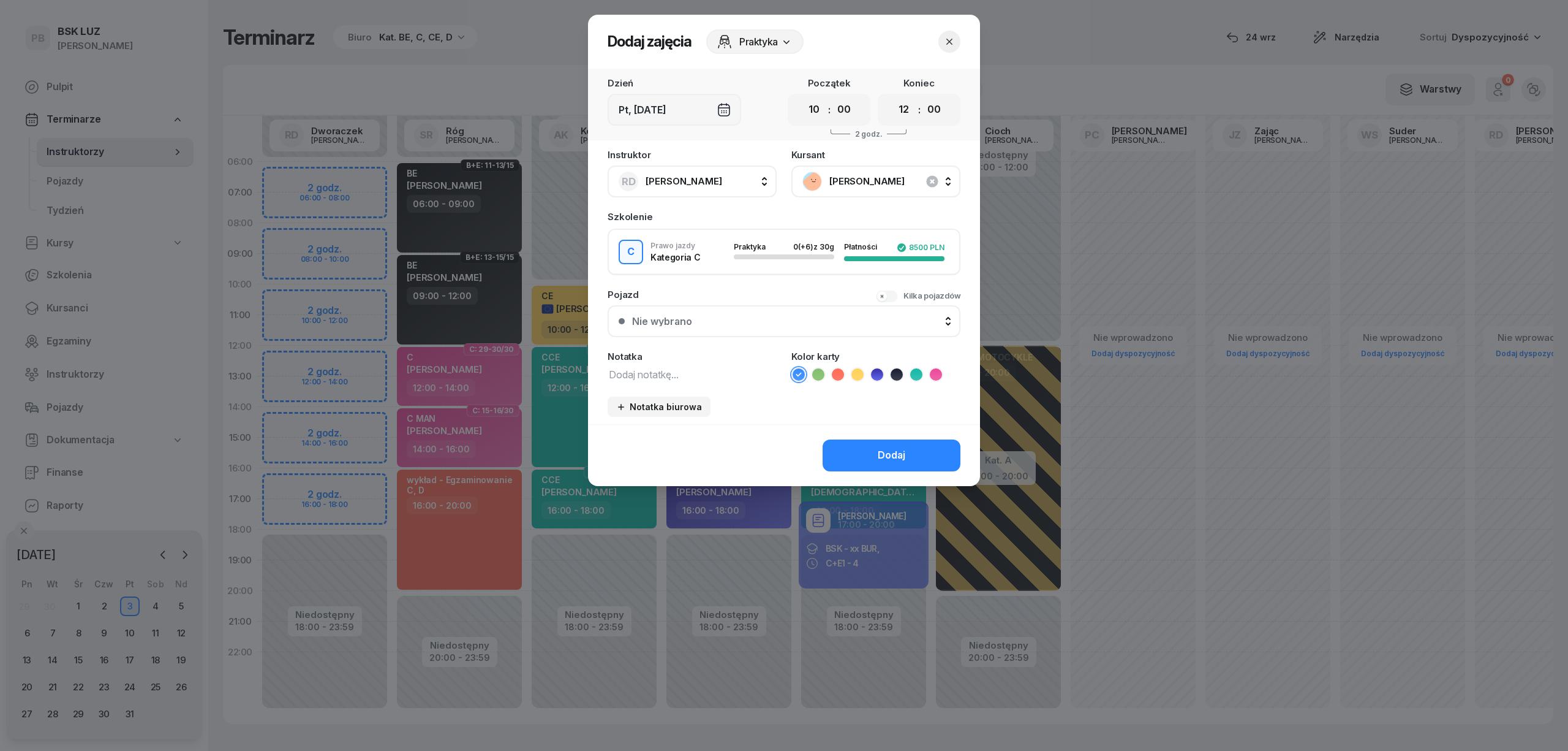
click at [712, 378] on textarea at bounding box center [692, 374] width 169 height 16
type textarea "C"
click at [934, 372] on icon at bounding box center [935, 374] width 12 height 12
click at [910, 451] on button "Dodaj" at bounding box center [891, 455] width 138 height 32
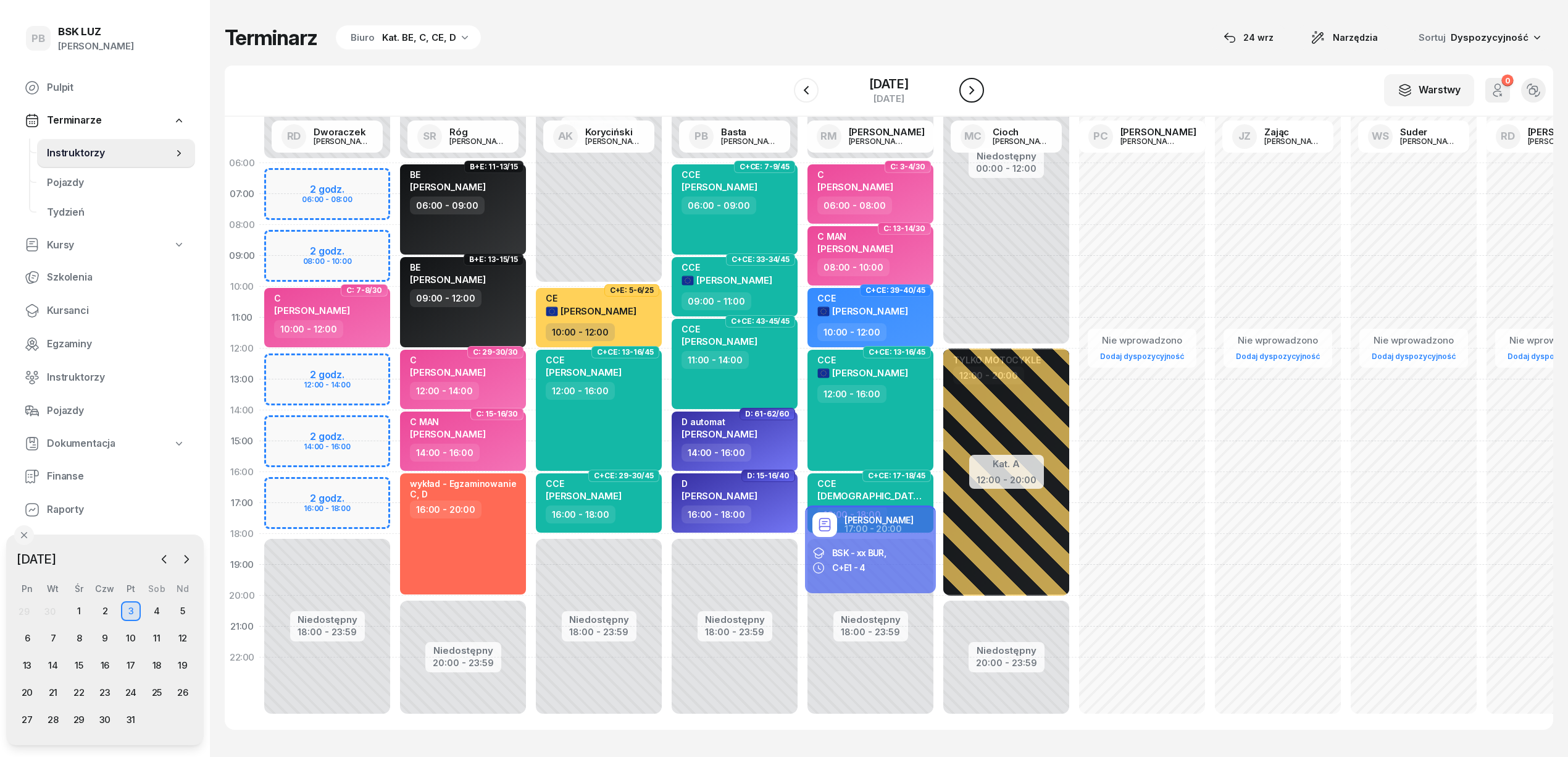
click at [979, 85] on icon "button" at bounding box center [971, 90] width 15 height 15
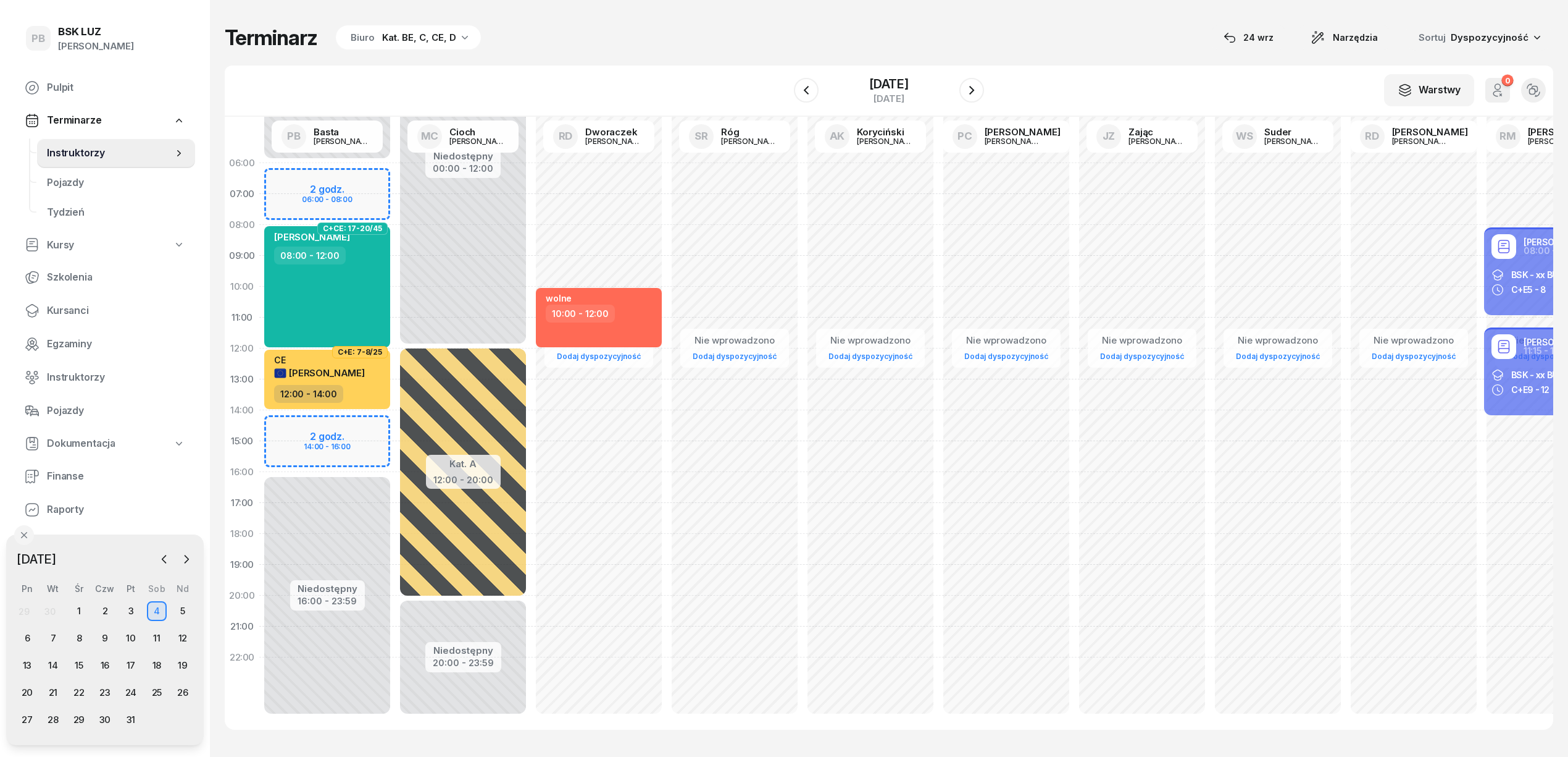
click at [356, 426] on div "Niedostępny 00:00 - 06:00 Niedostępny 16:00 - 23:59 2 godz. 06:00 - 08:00 2 god…" at bounding box center [327, 441] width 136 height 587
select select "14"
select select "16"
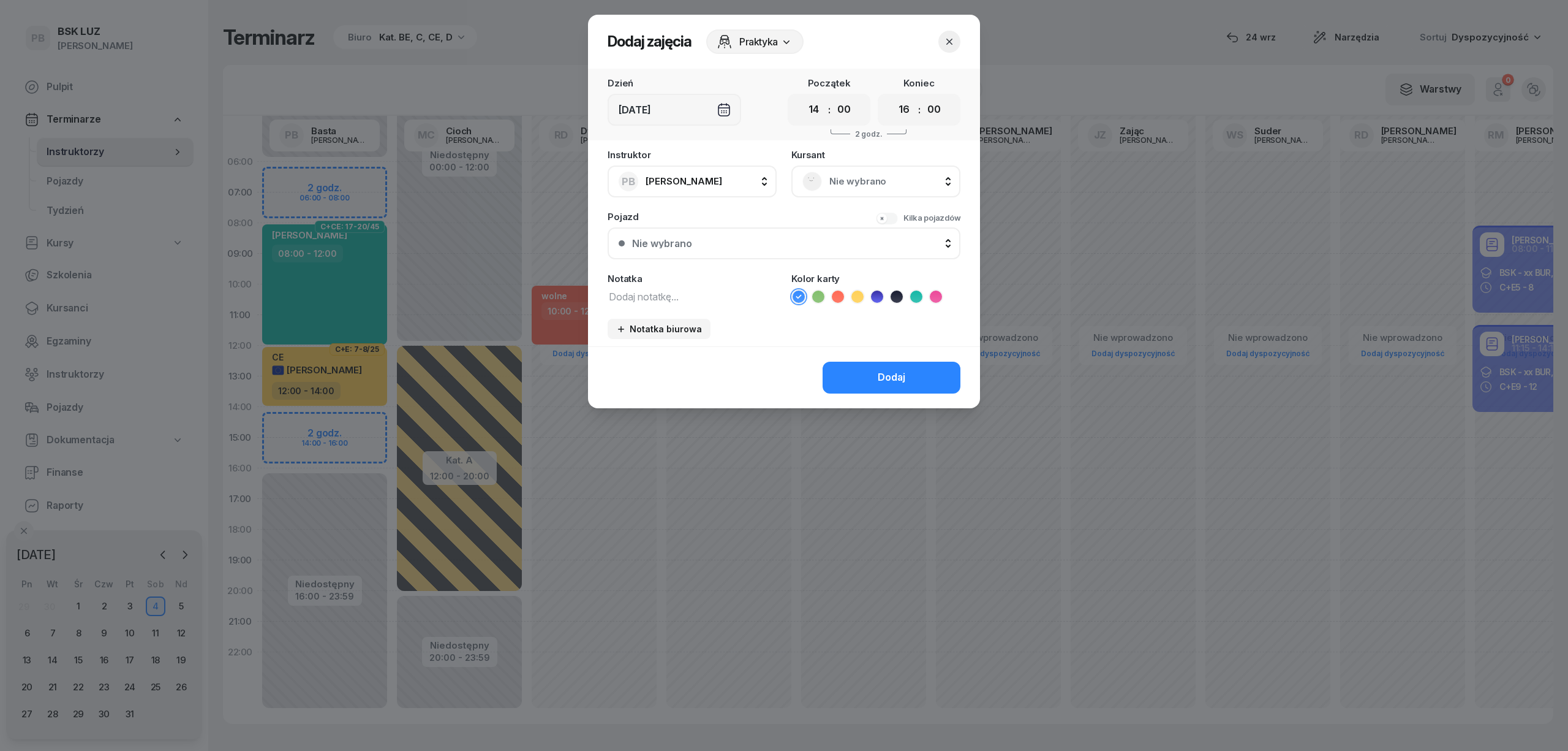
click at [680, 299] on textarea at bounding box center [692, 295] width 169 height 16
type textarea "C"
click at [863, 184] on span "Nie wybrano" at bounding box center [889, 181] width 120 height 16
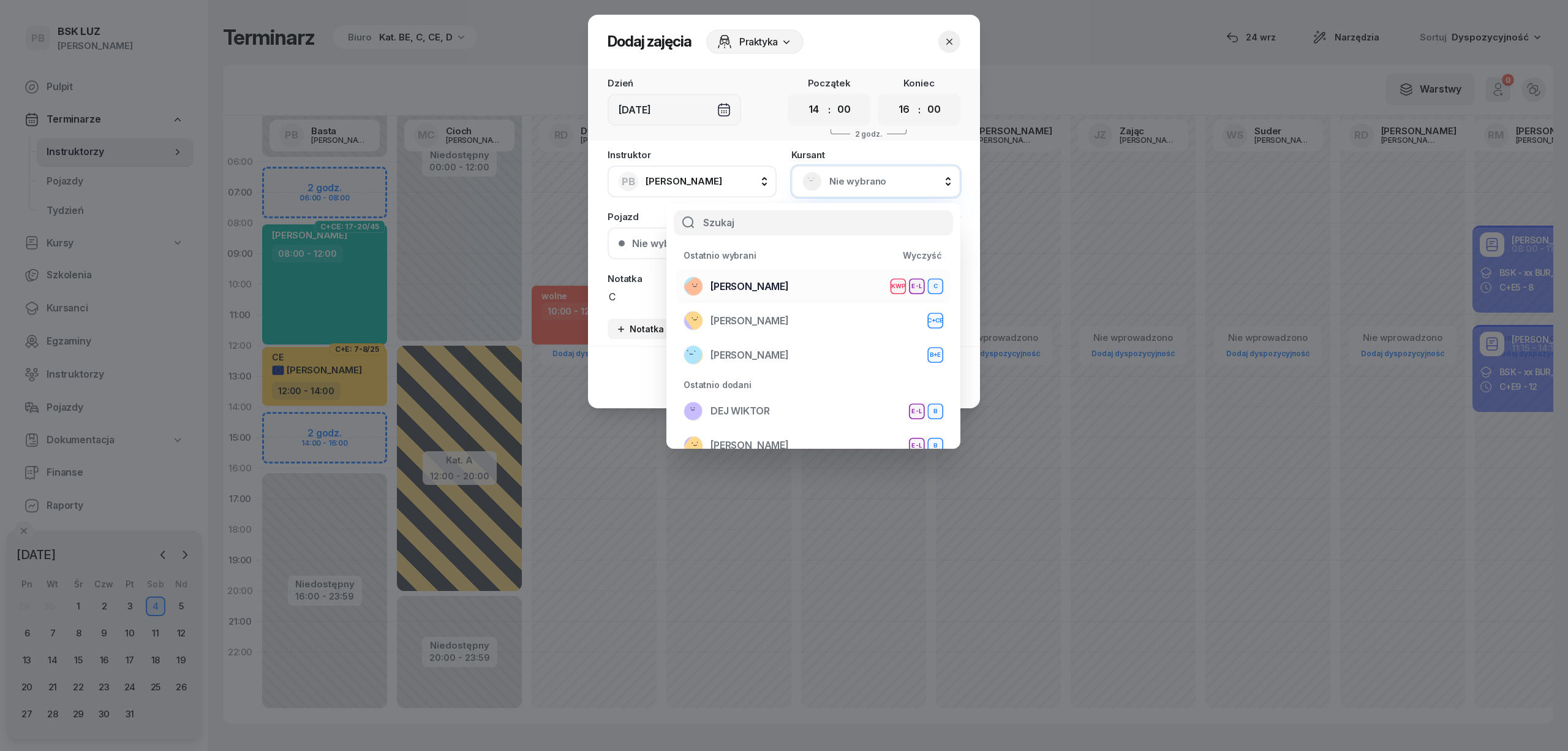
click at [846, 290] on div "[PERSON_NAME] KWP E-L C" at bounding box center [813, 286] width 259 height 20
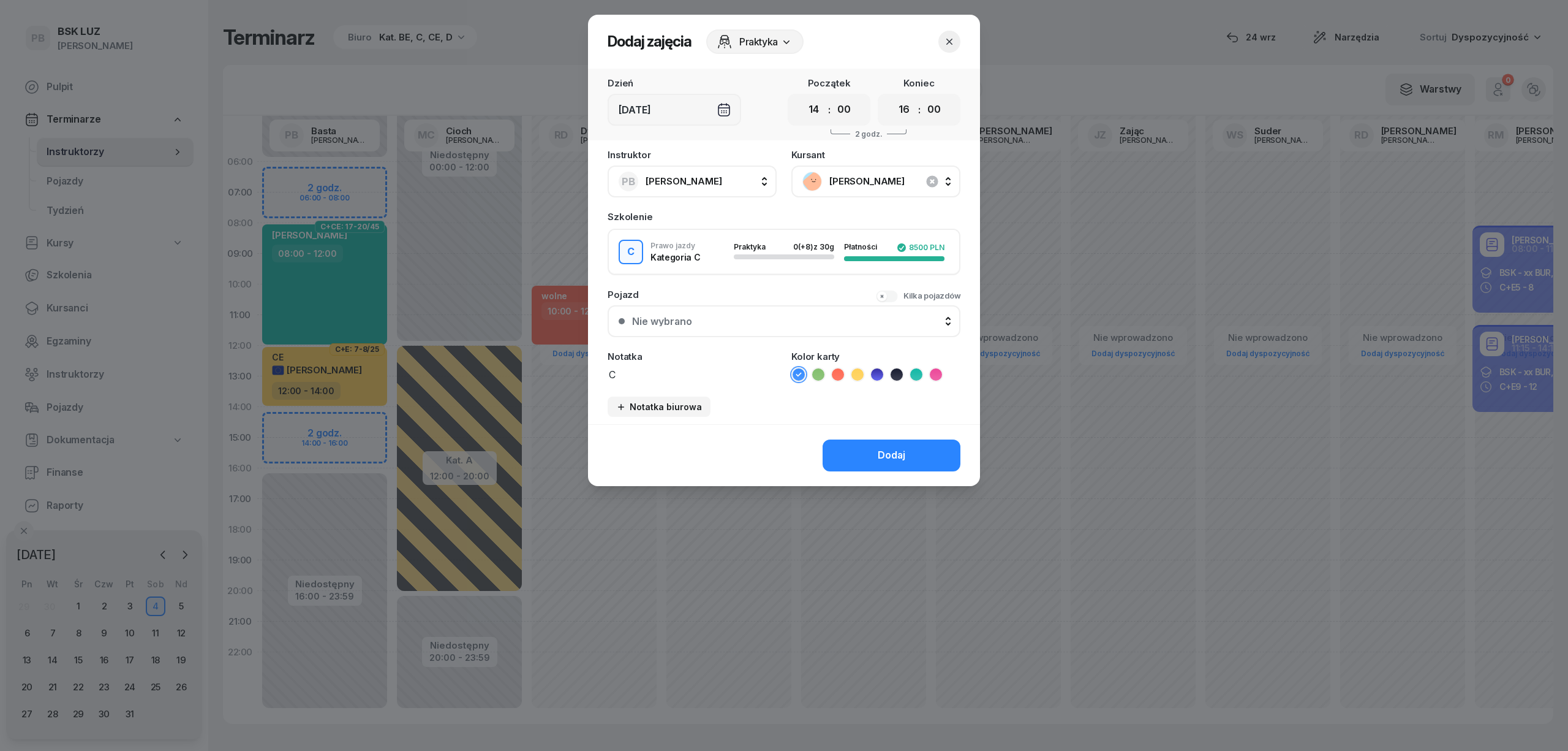
click at [931, 372] on icon at bounding box center [935, 374] width 12 height 12
click at [910, 448] on button "Dodaj" at bounding box center [891, 455] width 138 height 32
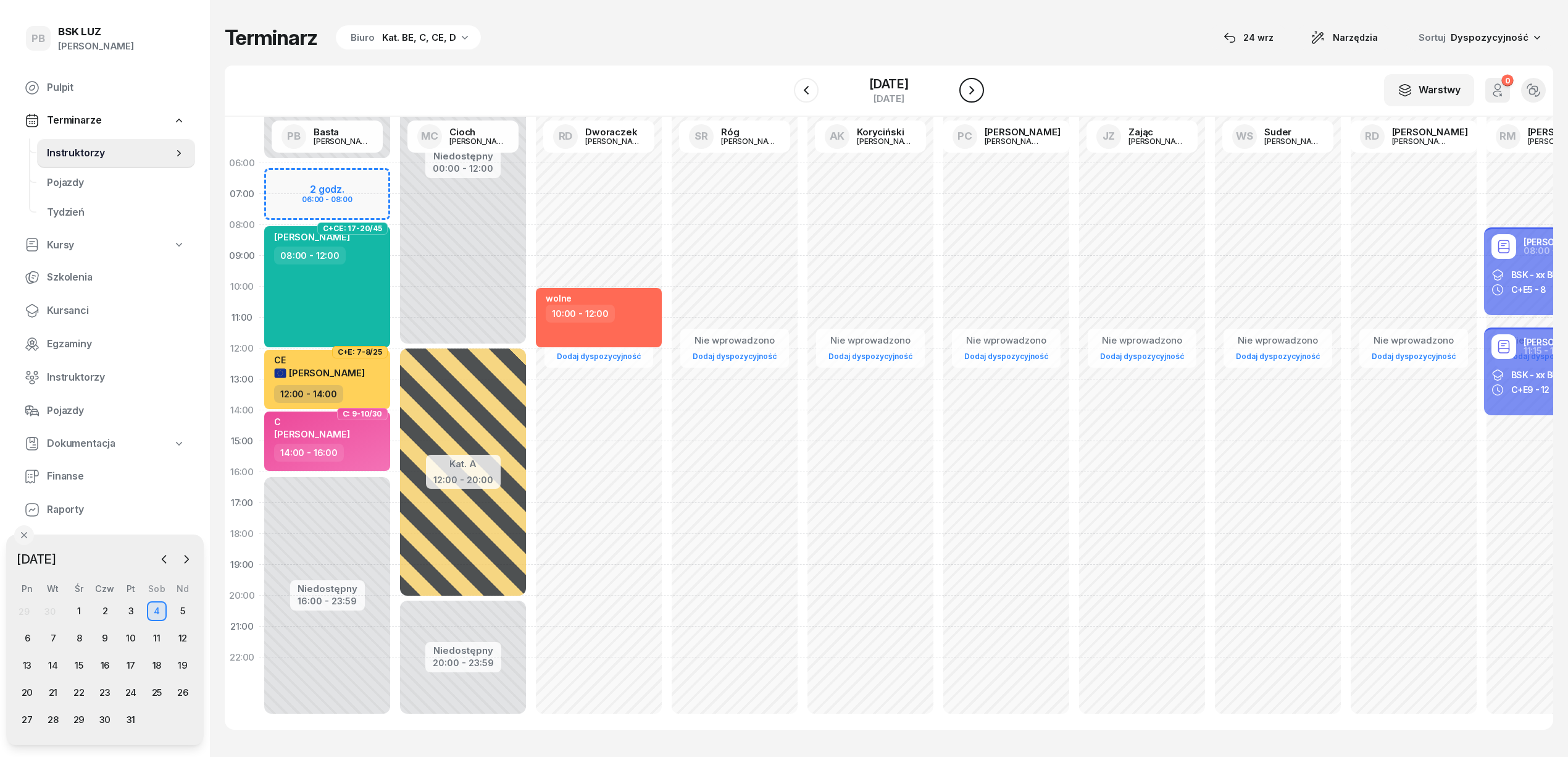
click at [979, 89] on icon "button" at bounding box center [971, 90] width 15 height 15
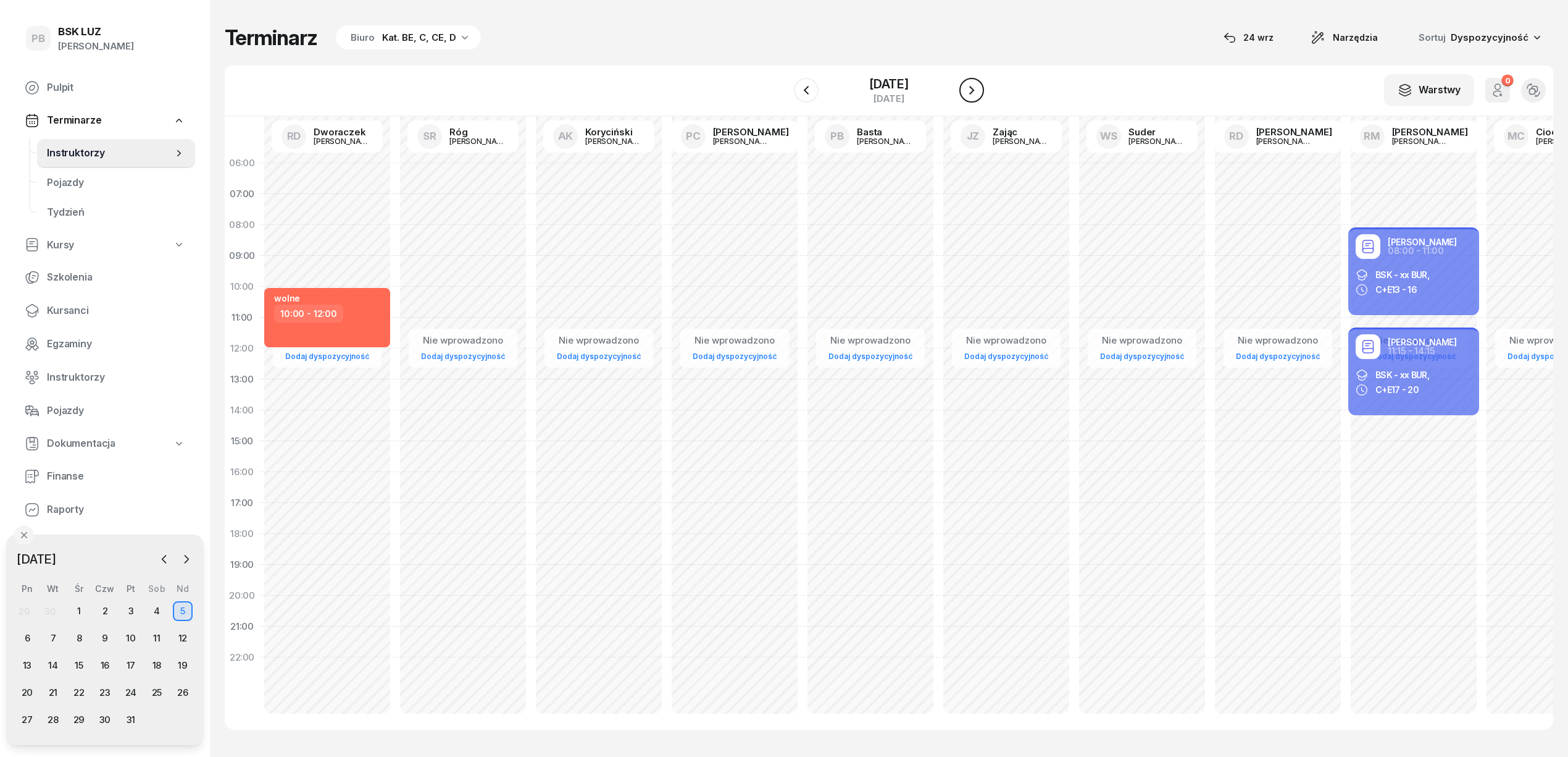
click at [979, 89] on icon "button" at bounding box center [971, 90] width 15 height 15
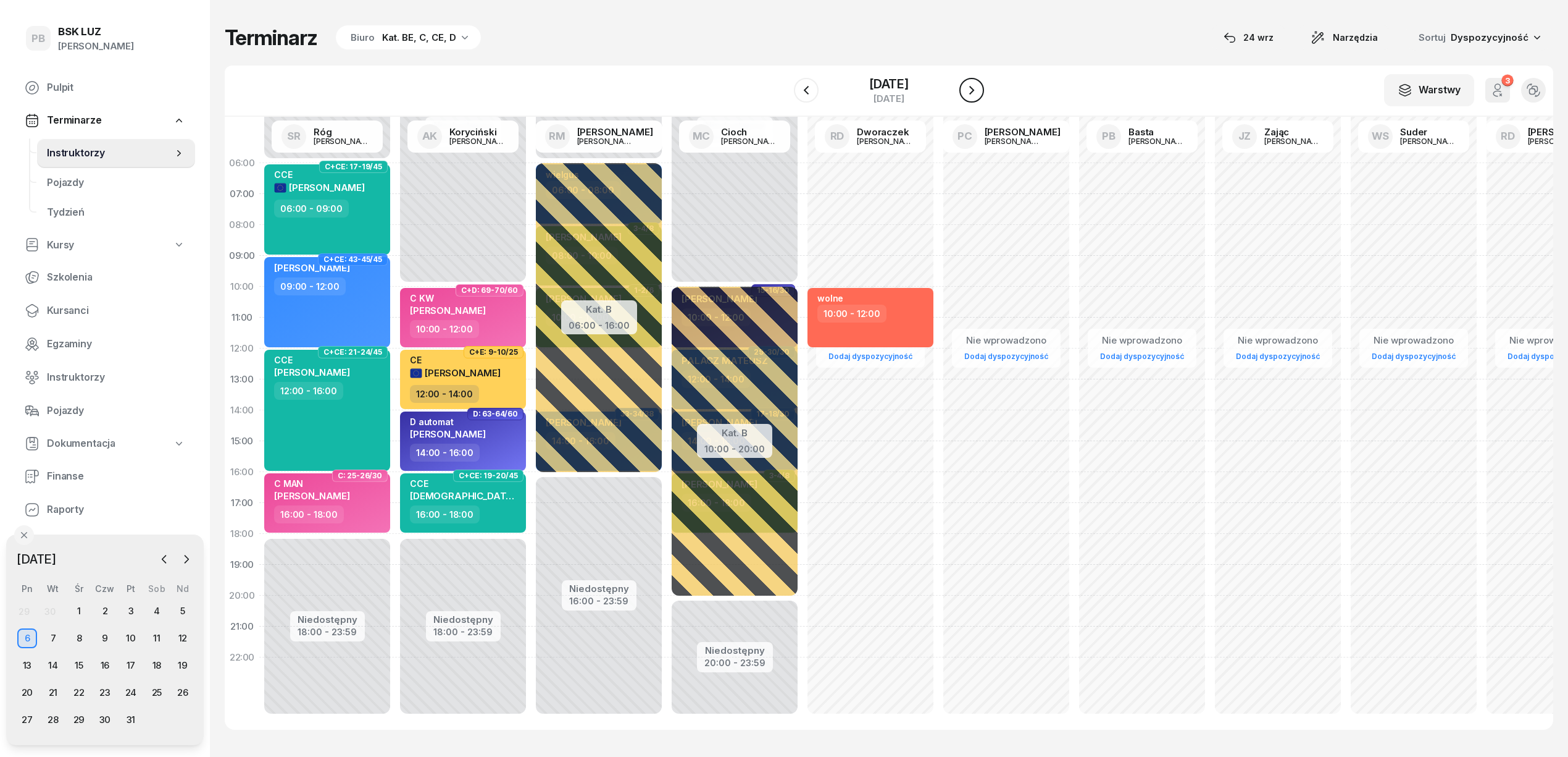
click at [979, 89] on icon "button" at bounding box center [971, 90] width 15 height 15
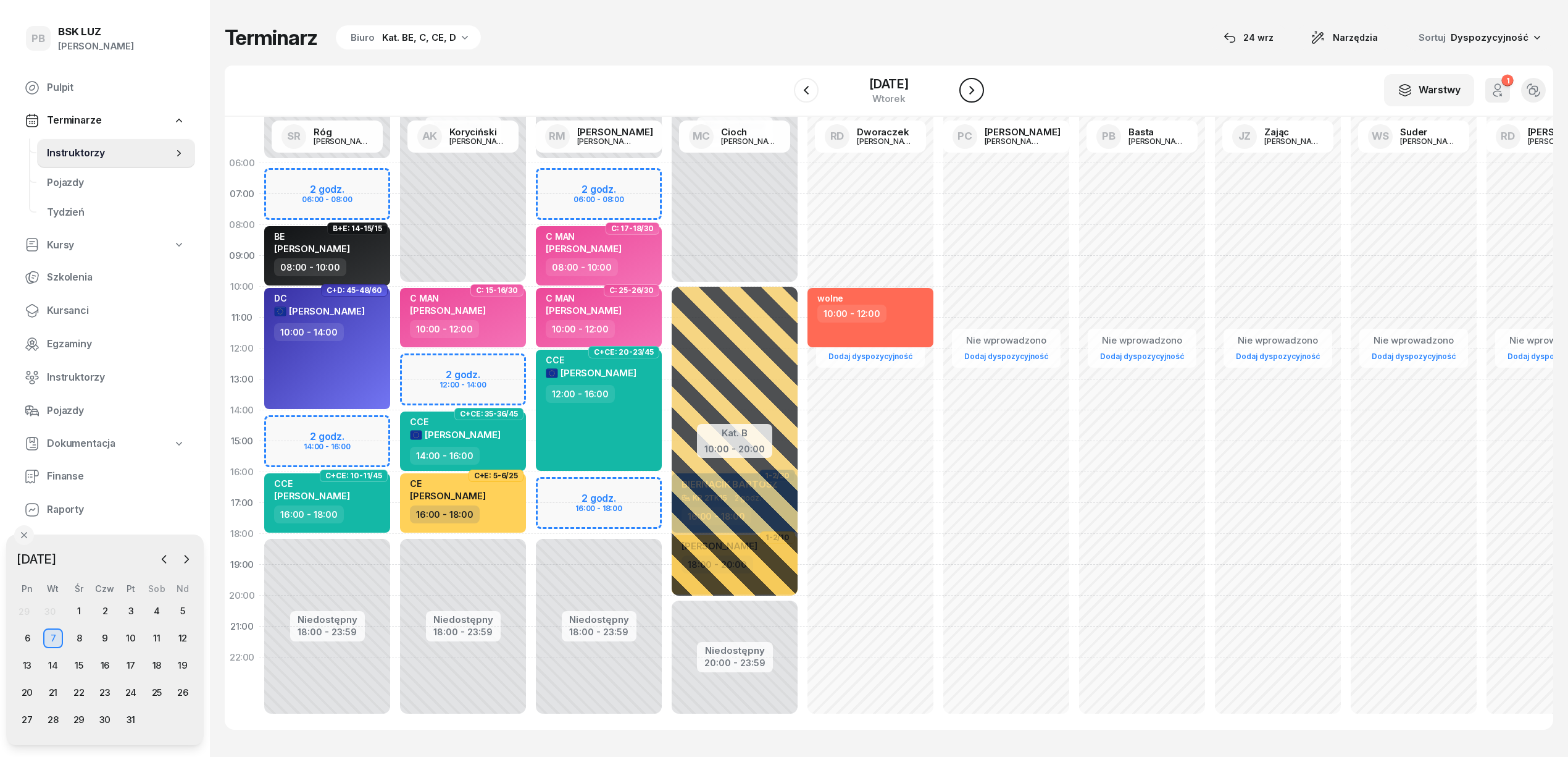
click at [979, 89] on icon "button" at bounding box center [971, 90] width 15 height 15
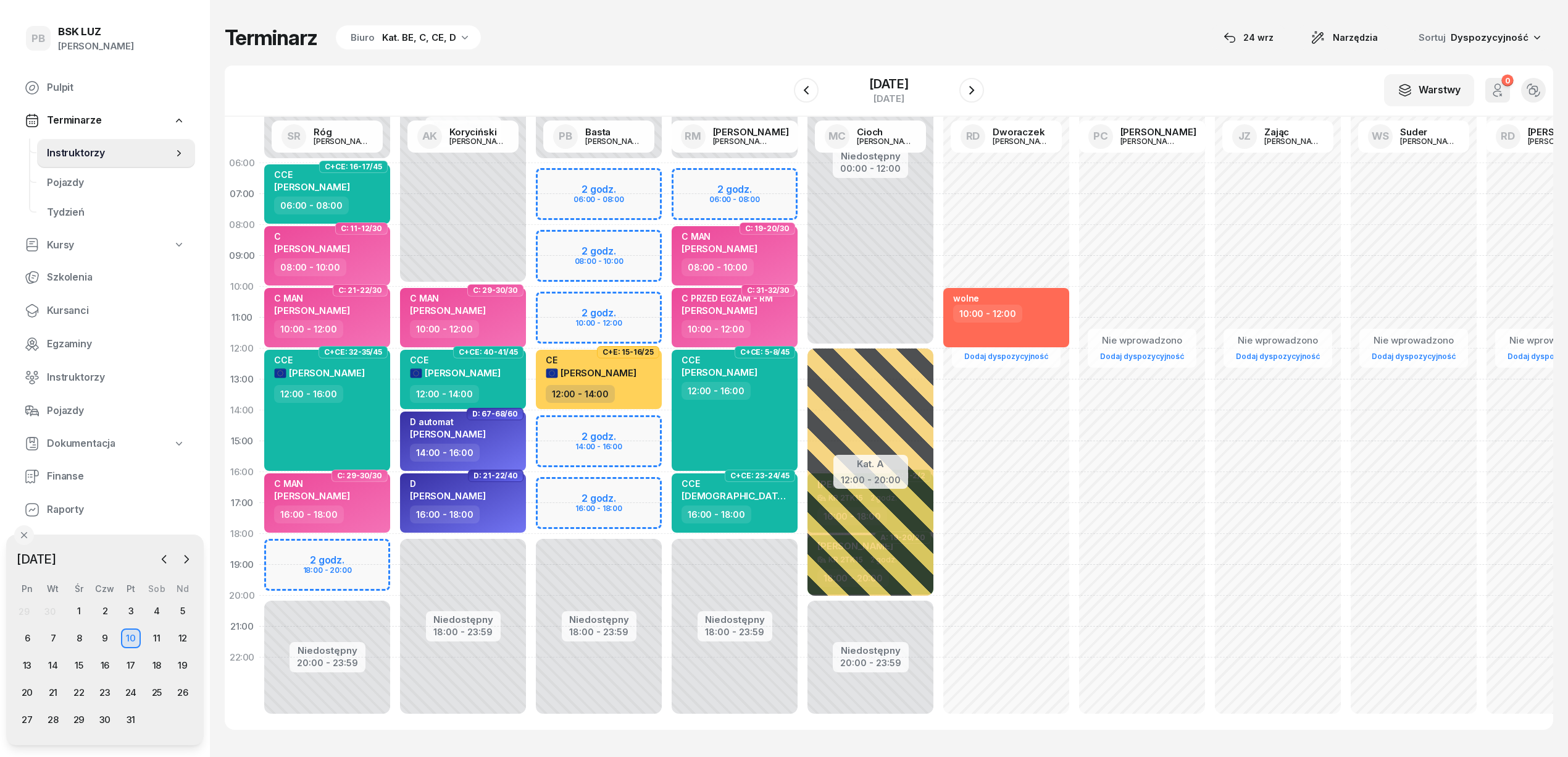
click at [640, 296] on div "Niedostępny 00:00 - 06:00 Niedostępny 18:00 - 23:59 2 godz. 06:00 - 08:00 2 god…" at bounding box center [598, 441] width 136 height 587
select select "10"
select select "12"
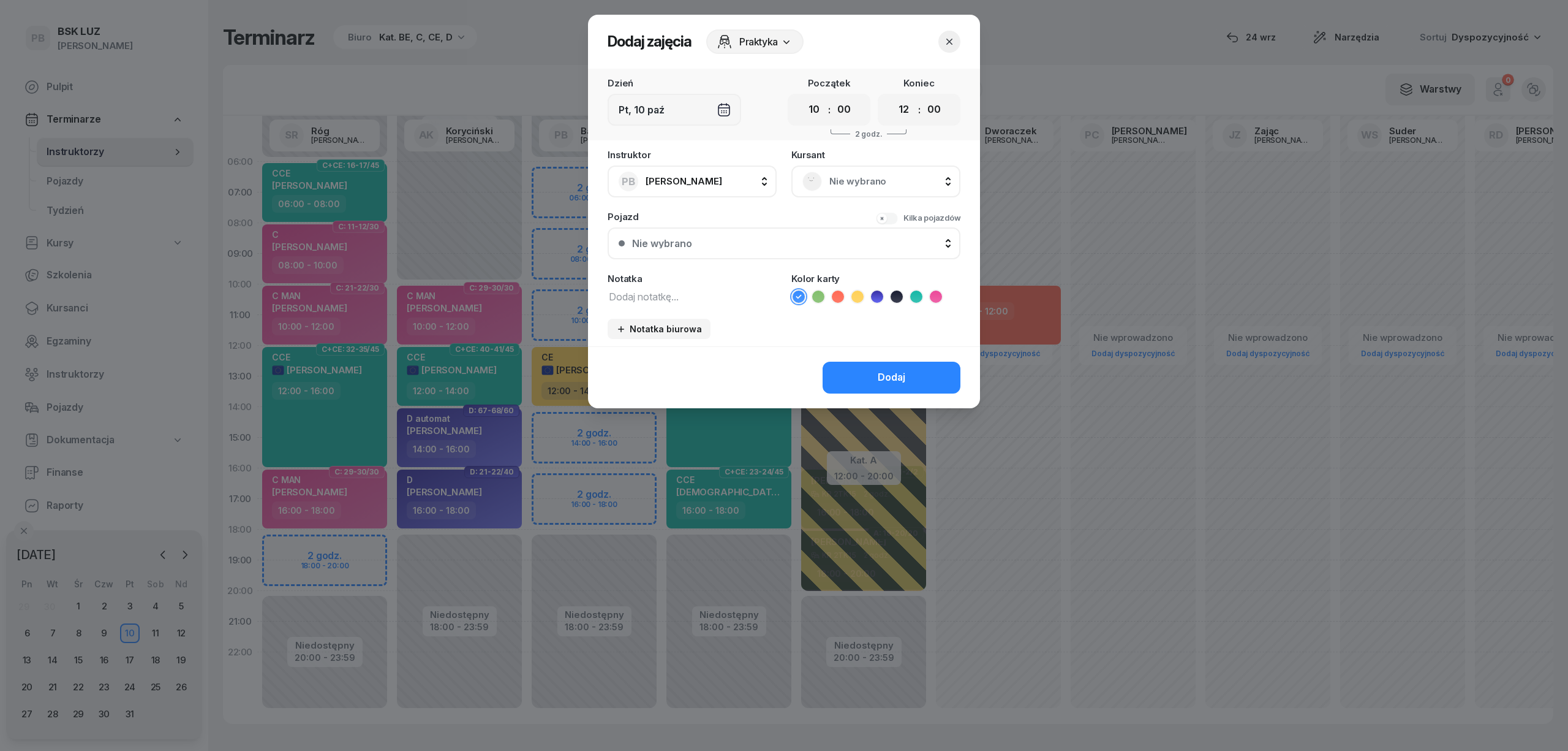
click at [866, 175] on span "Nie wybrano" at bounding box center [889, 181] width 120 height 16
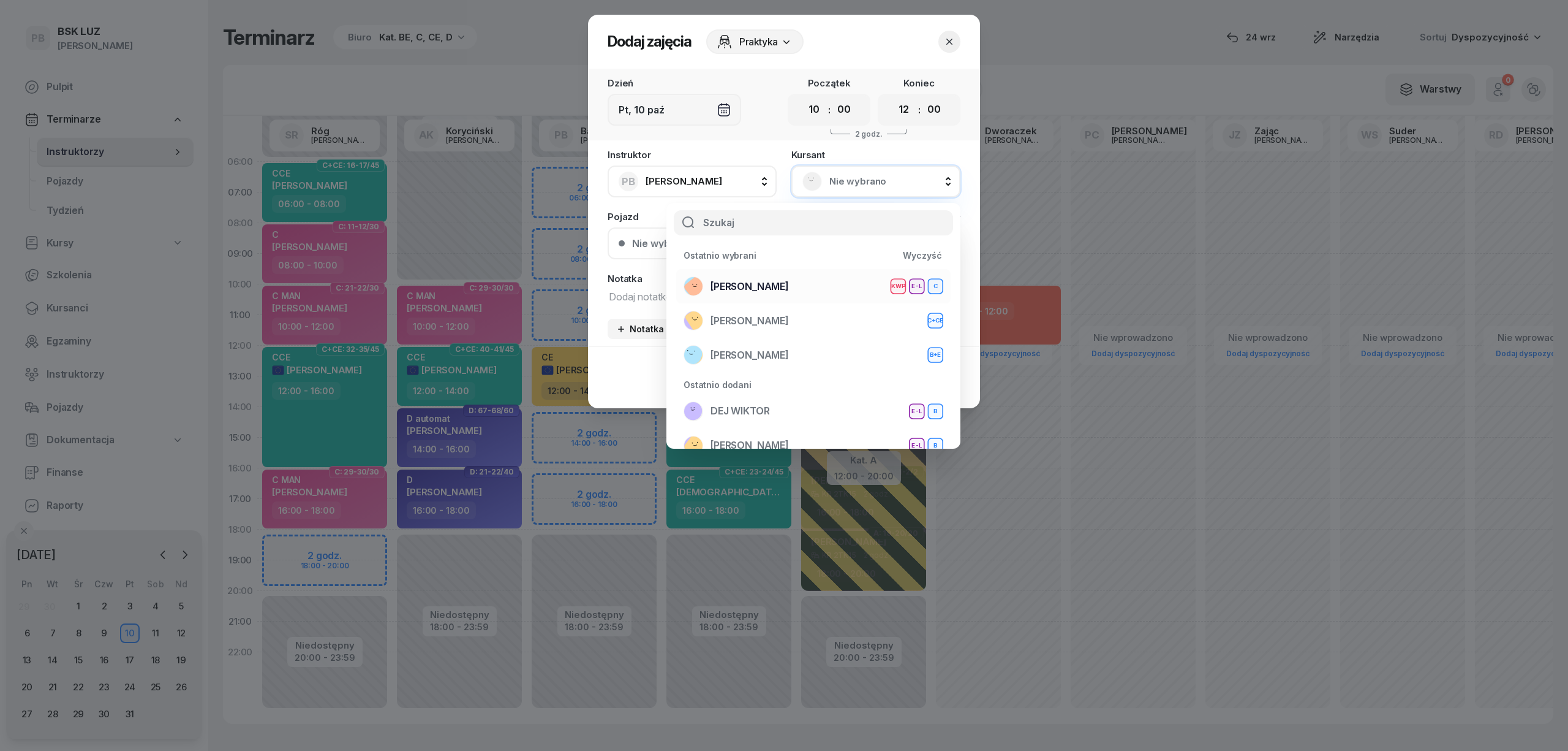
click at [833, 274] on li "[PERSON_NAME] KWP E-L C" at bounding box center [813, 286] width 274 height 35
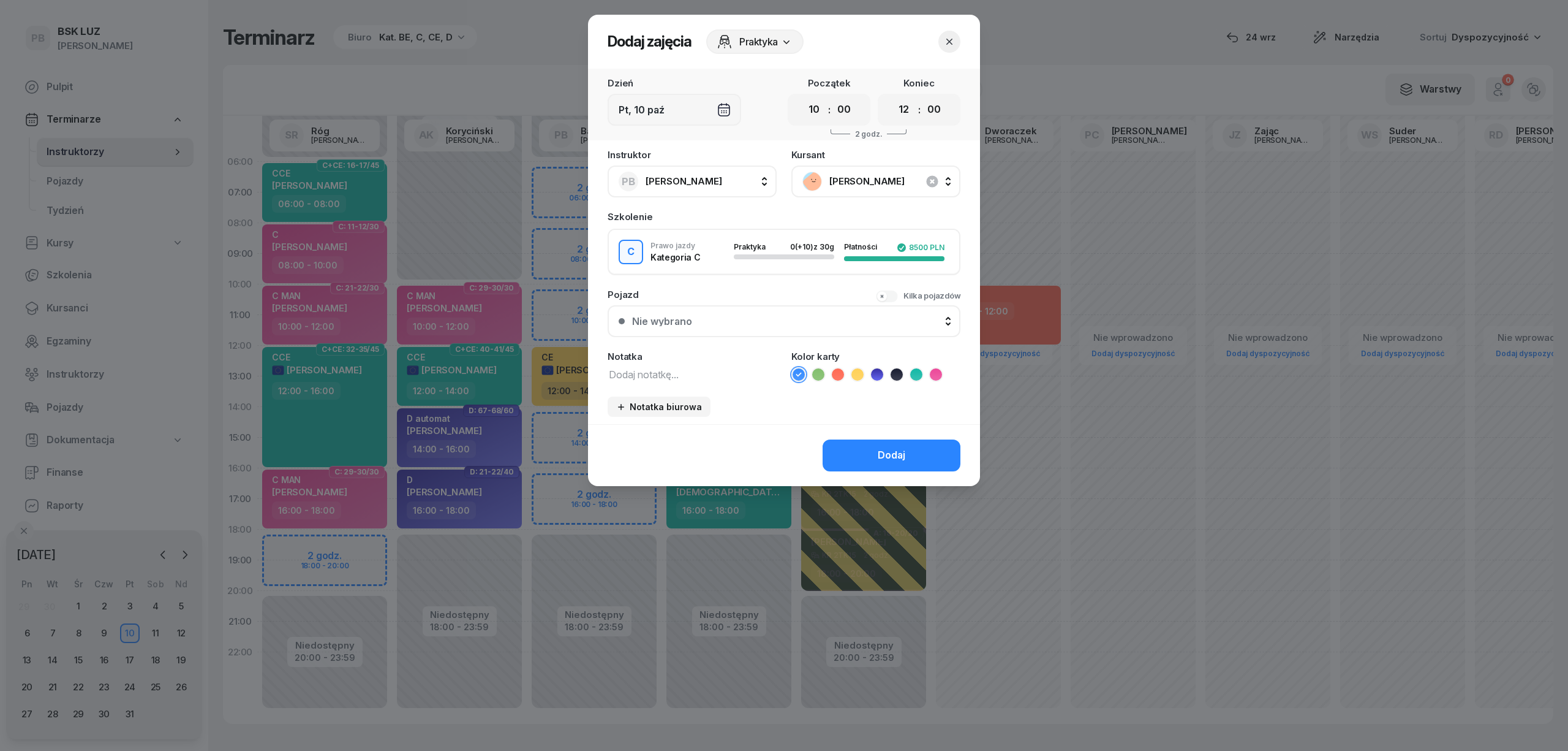
click at [713, 367] on textarea at bounding box center [692, 374] width 169 height 16
type textarea "C"
click at [938, 368] on icon at bounding box center [935, 374] width 12 height 12
click at [910, 447] on button "Dodaj" at bounding box center [891, 455] width 138 height 32
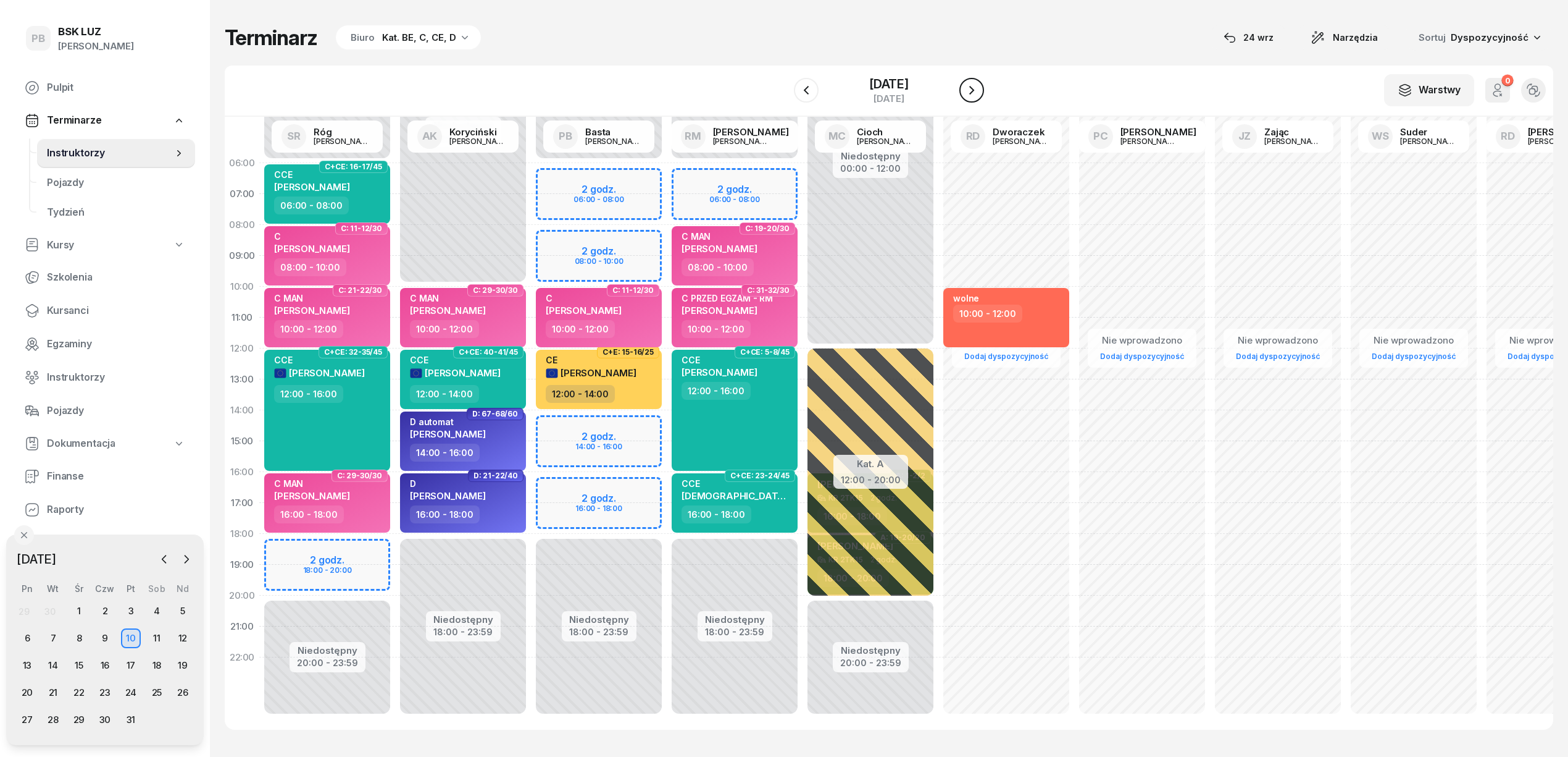
click at [976, 94] on button "button" at bounding box center [971, 90] width 25 height 25
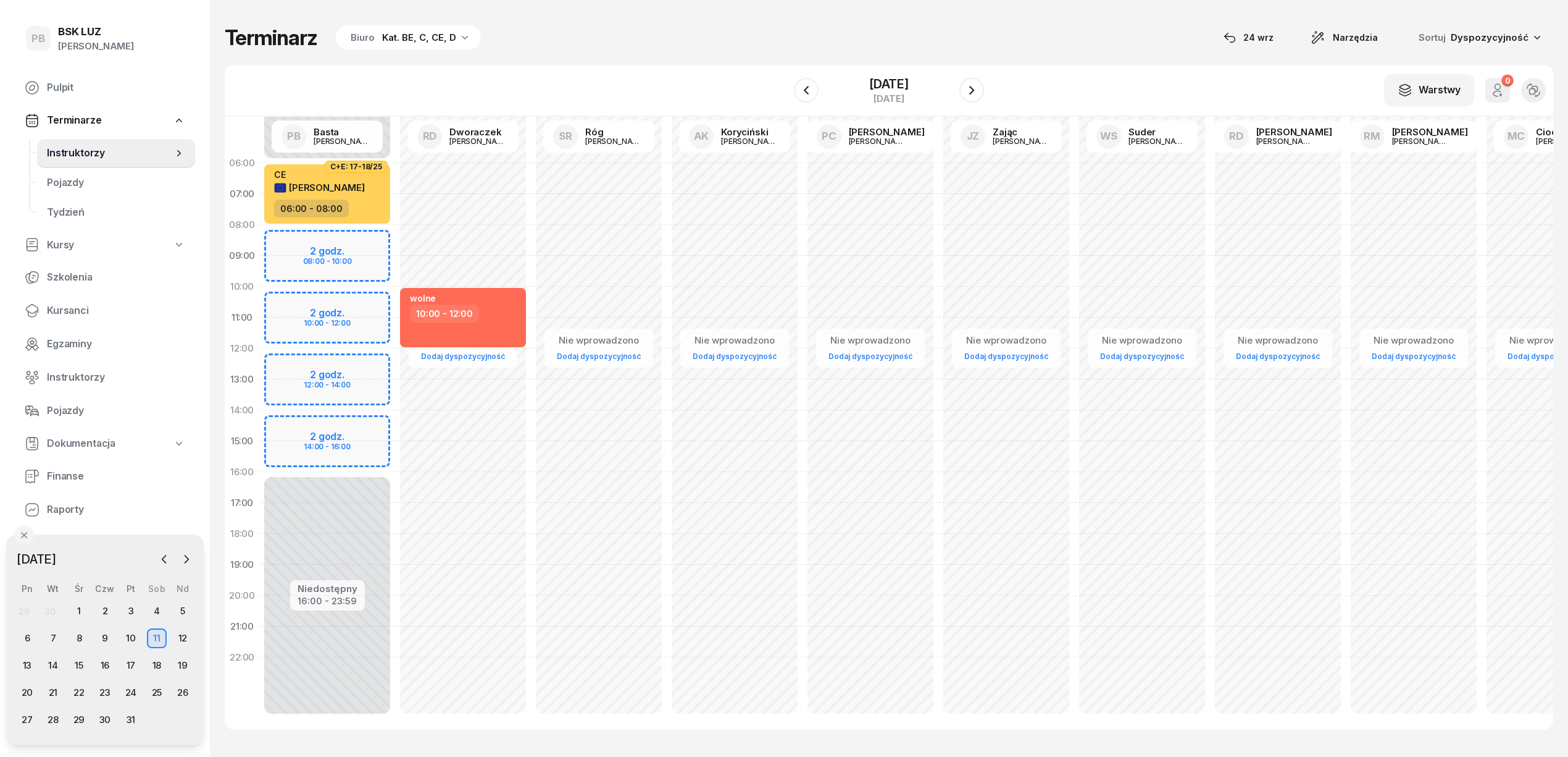
click at [333, 308] on div "Niedostępny 00:00 - 06:00 Niedostępny 16:00 - 23:59 2 godz. 08:00 - 10:00 2 god…" at bounding box center [327, 441] width 136 height 587
select select "10"
select select "12"
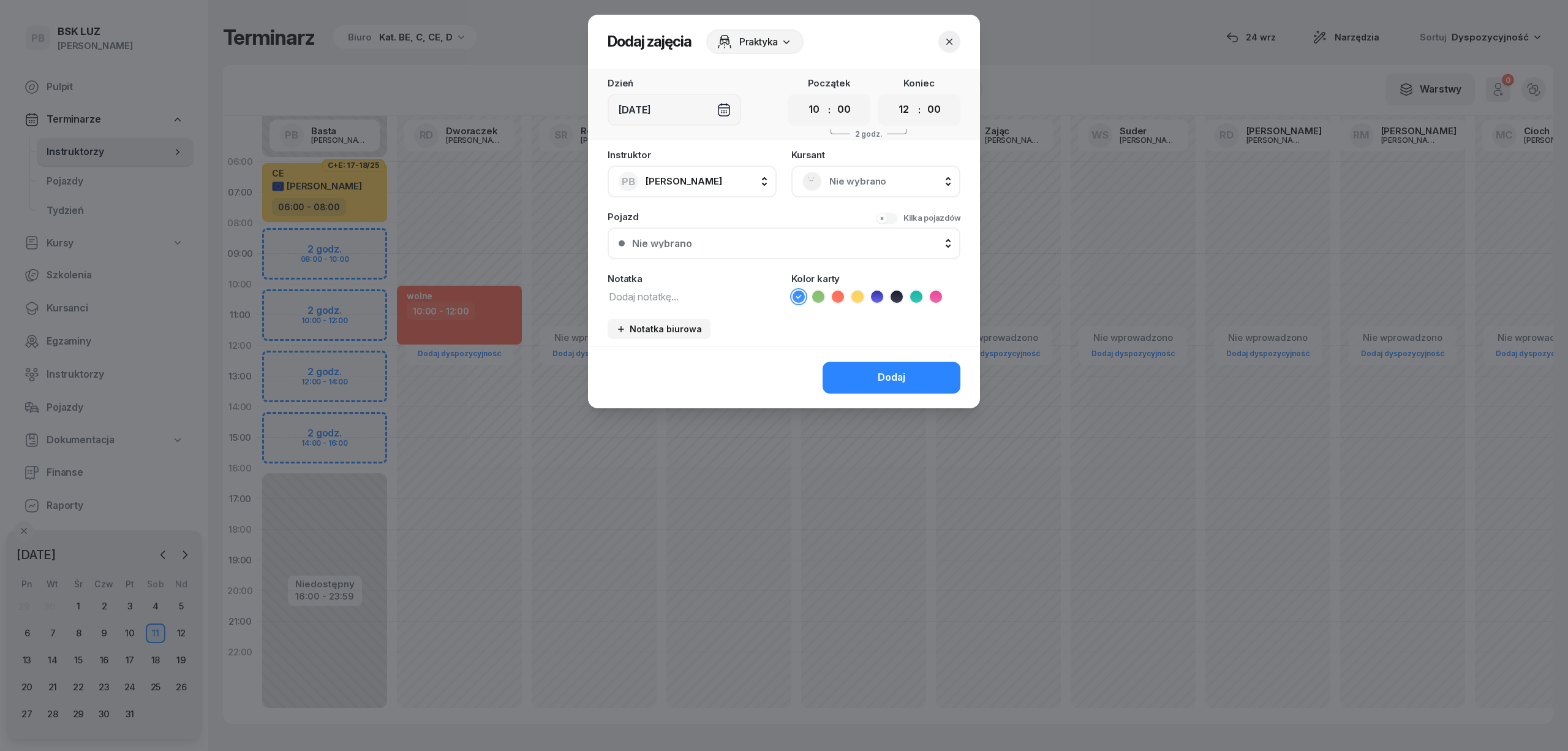
click at [848, 188] on span "Nie wybrano" at bounding box center [889, 181] width 120 height 16
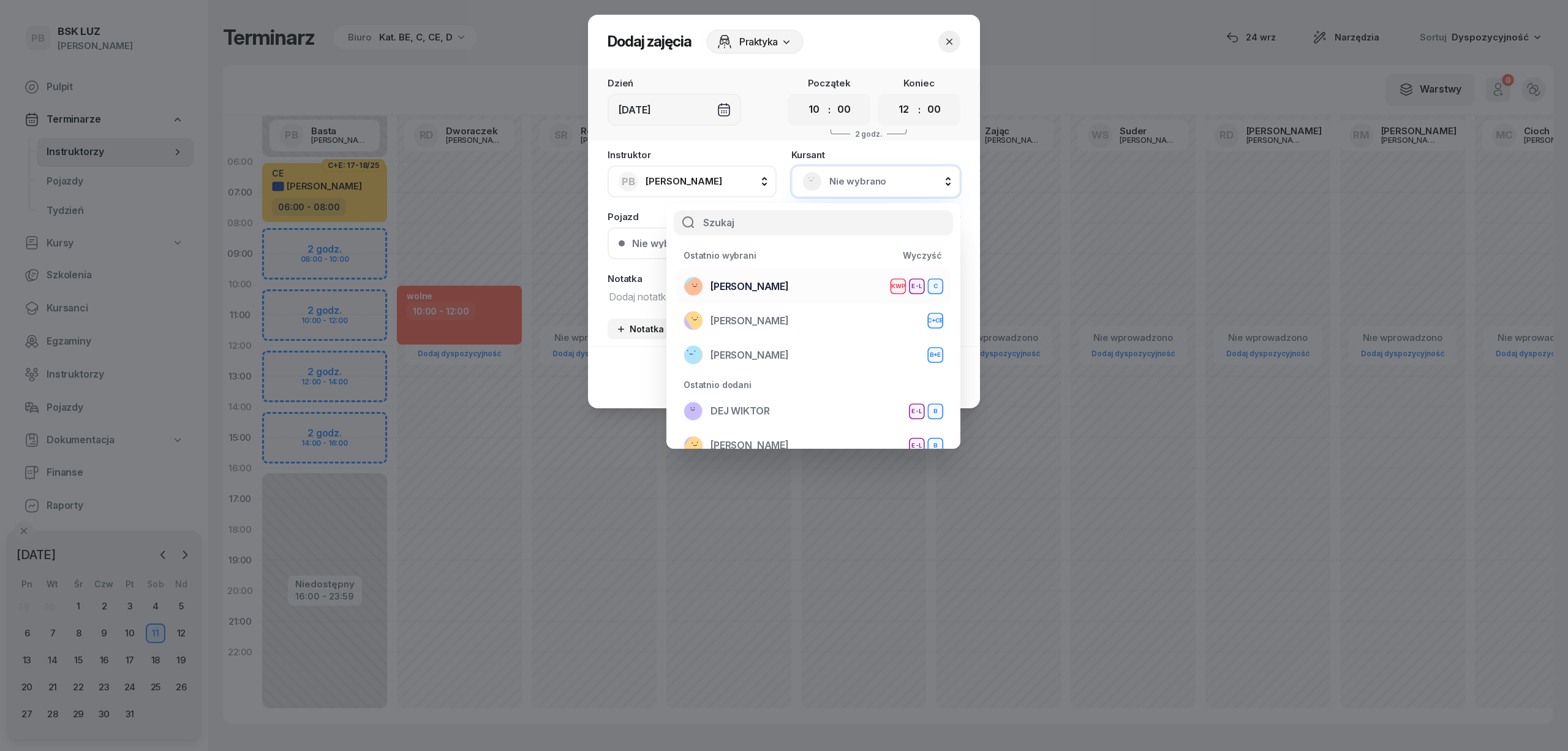
click at [820, 280] on div "[PERSON_NAME] KWP E-L C" at bounding box center [813, 286] width 259 height 20
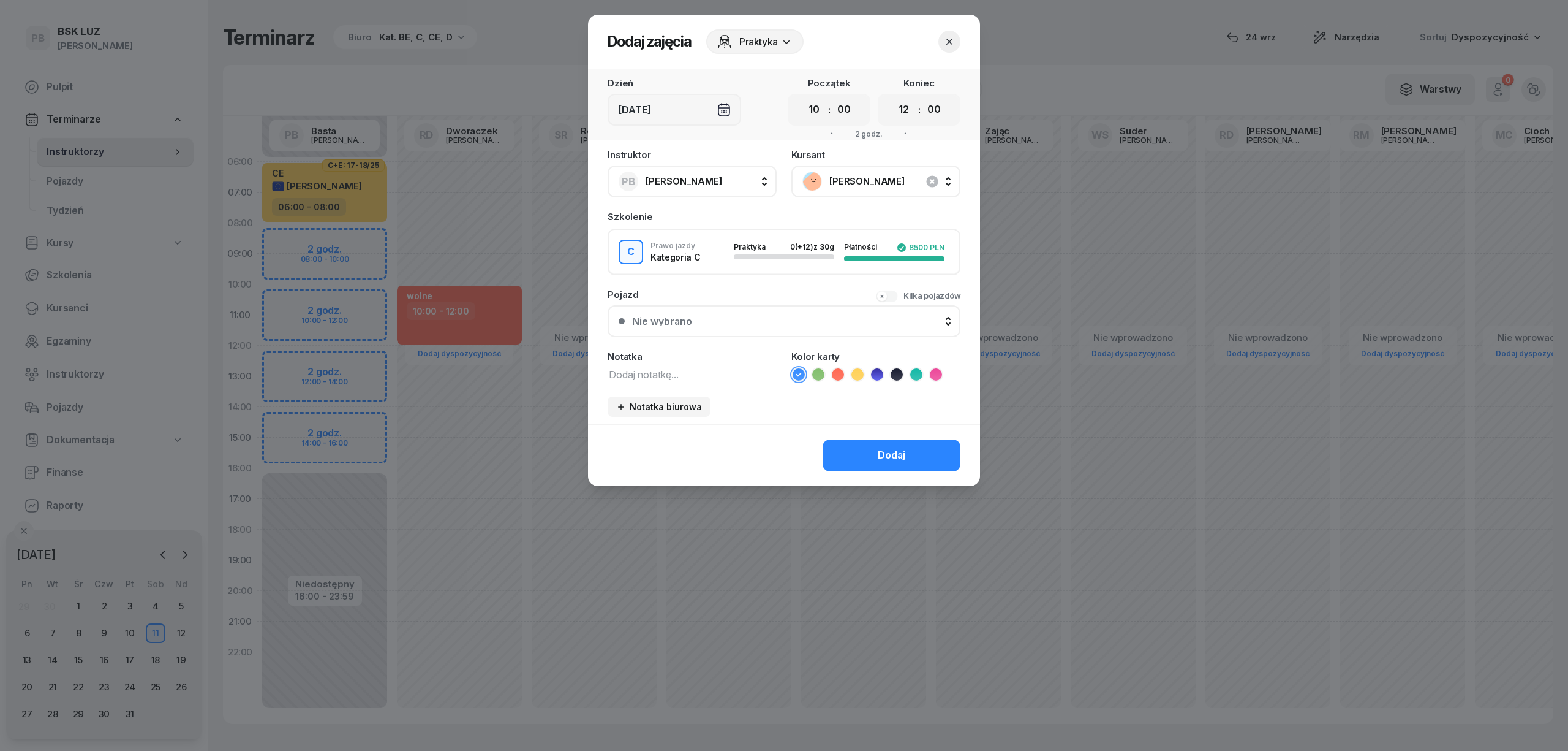
click at [722, 379] on textarea at bounding box center [692, 374] width 169 height 16
type textarea "C"
click at [937, 368] on icon at bounding box center [935, 374] width 12 height 12
click at [887, 448] on div "Dodaj" at bounding box center [891, 455] width 27 height 16
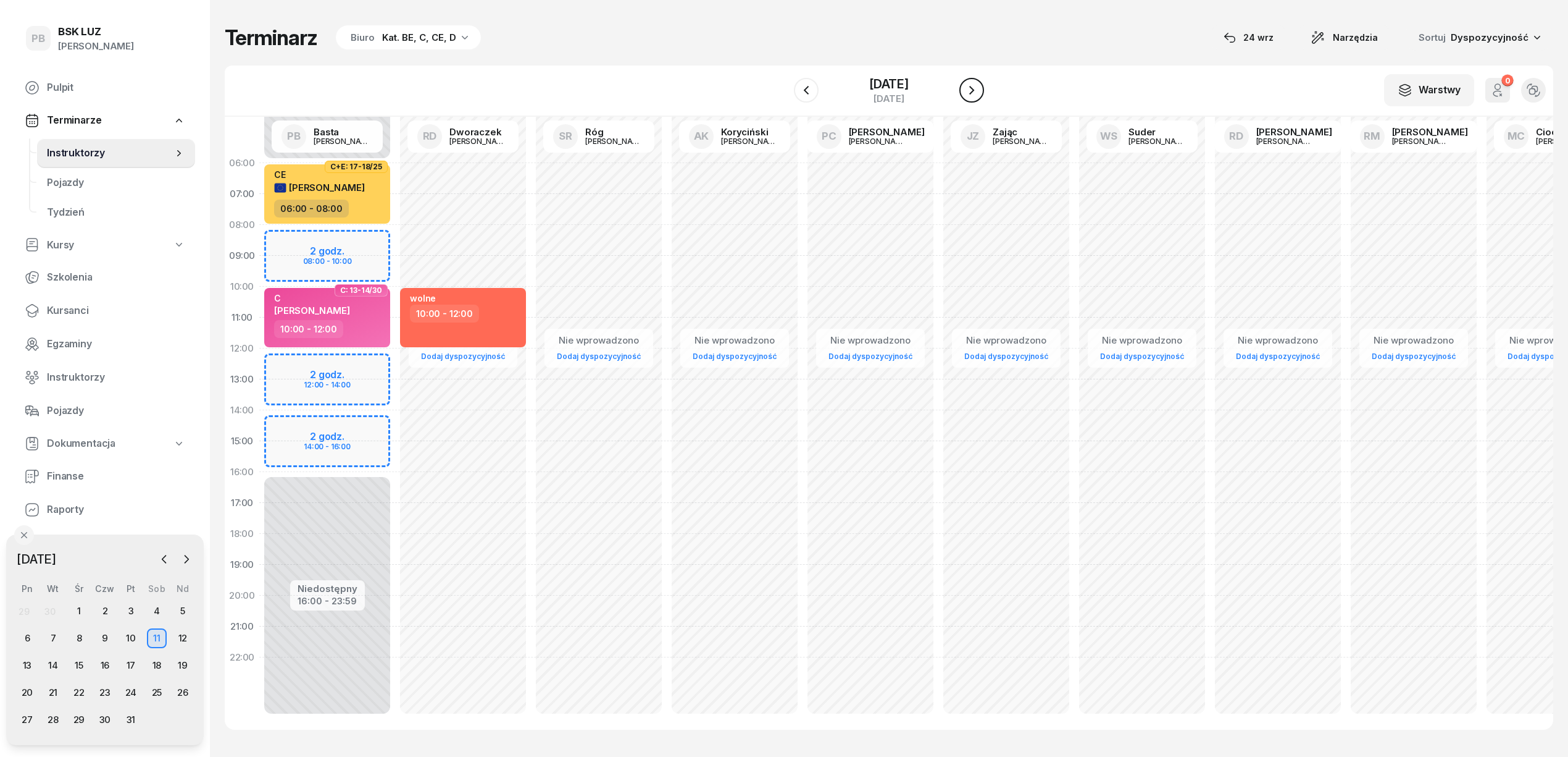
click at [979, 85] on icon "button" at bounding box center [971, 90] width 15 height 15
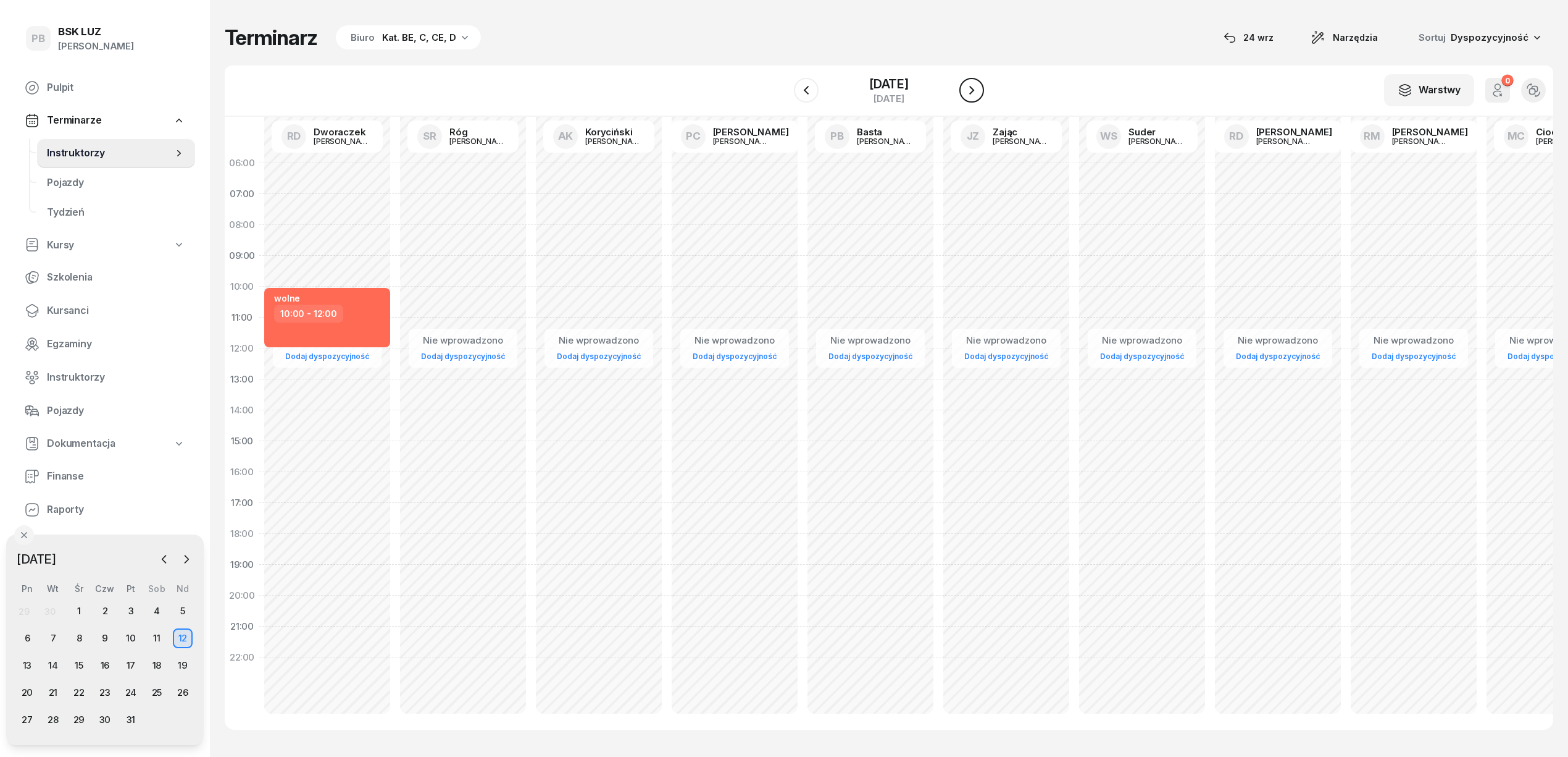
click at [979, 85] on icon "button" at bounding box center [971, 90] width 15 height 15
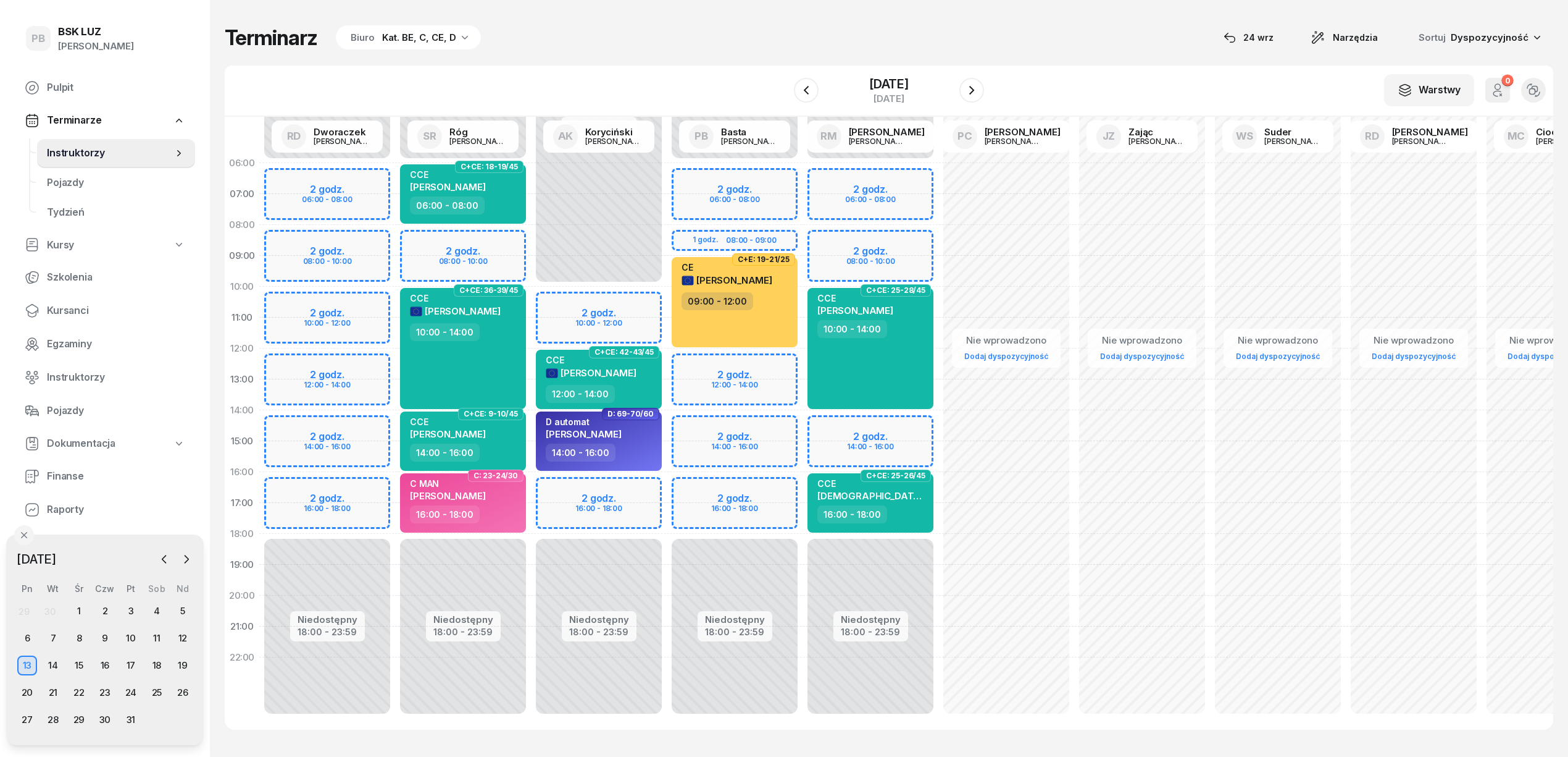
click at [912, 231] on div "Niedostępny 00:00 - 06:00 Niedostępny 18:00 - 23:59 2 godz. 06:00 - 08:00 2 god…" at bounding box center [870, 441] width 136 height 587
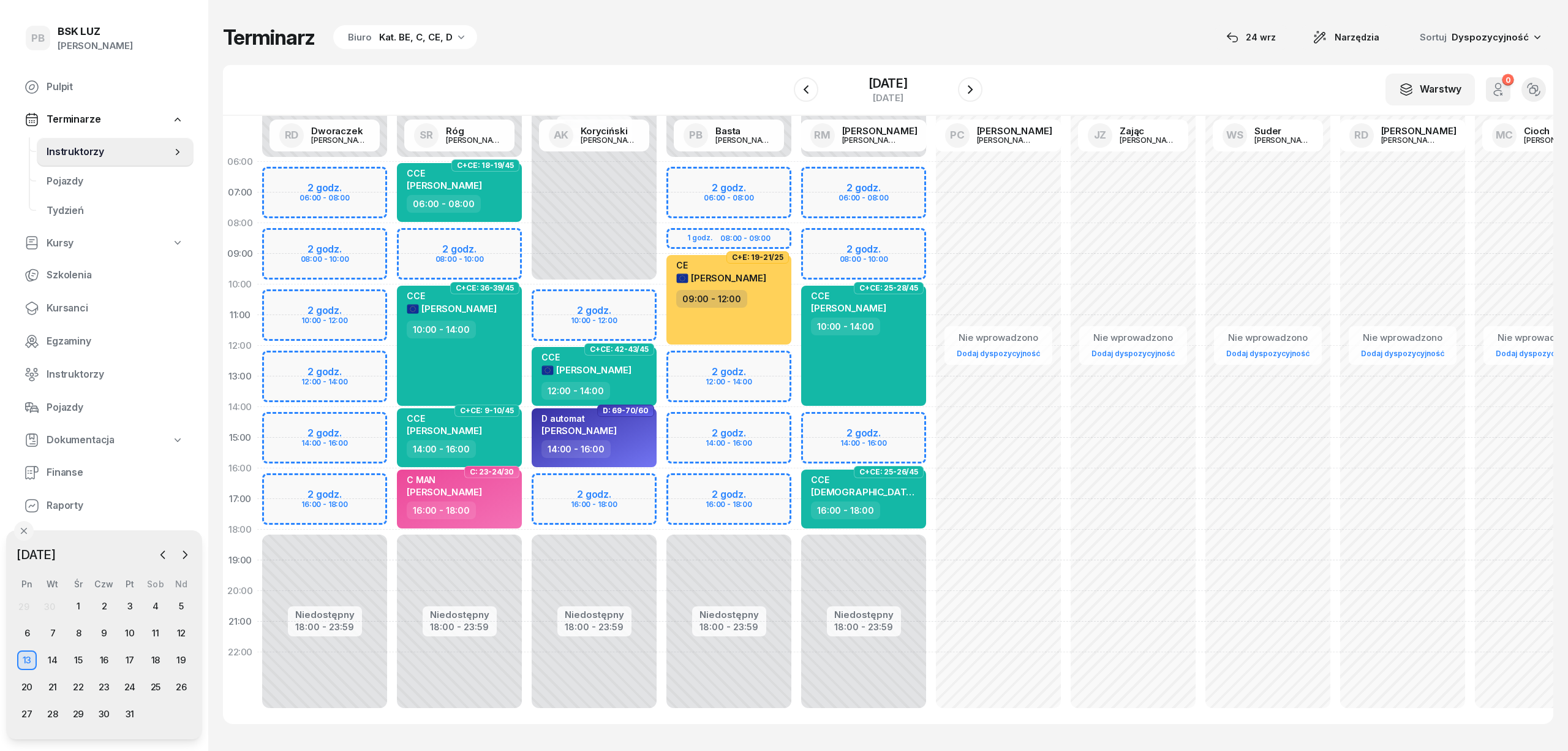
select select "08"
select select "10"
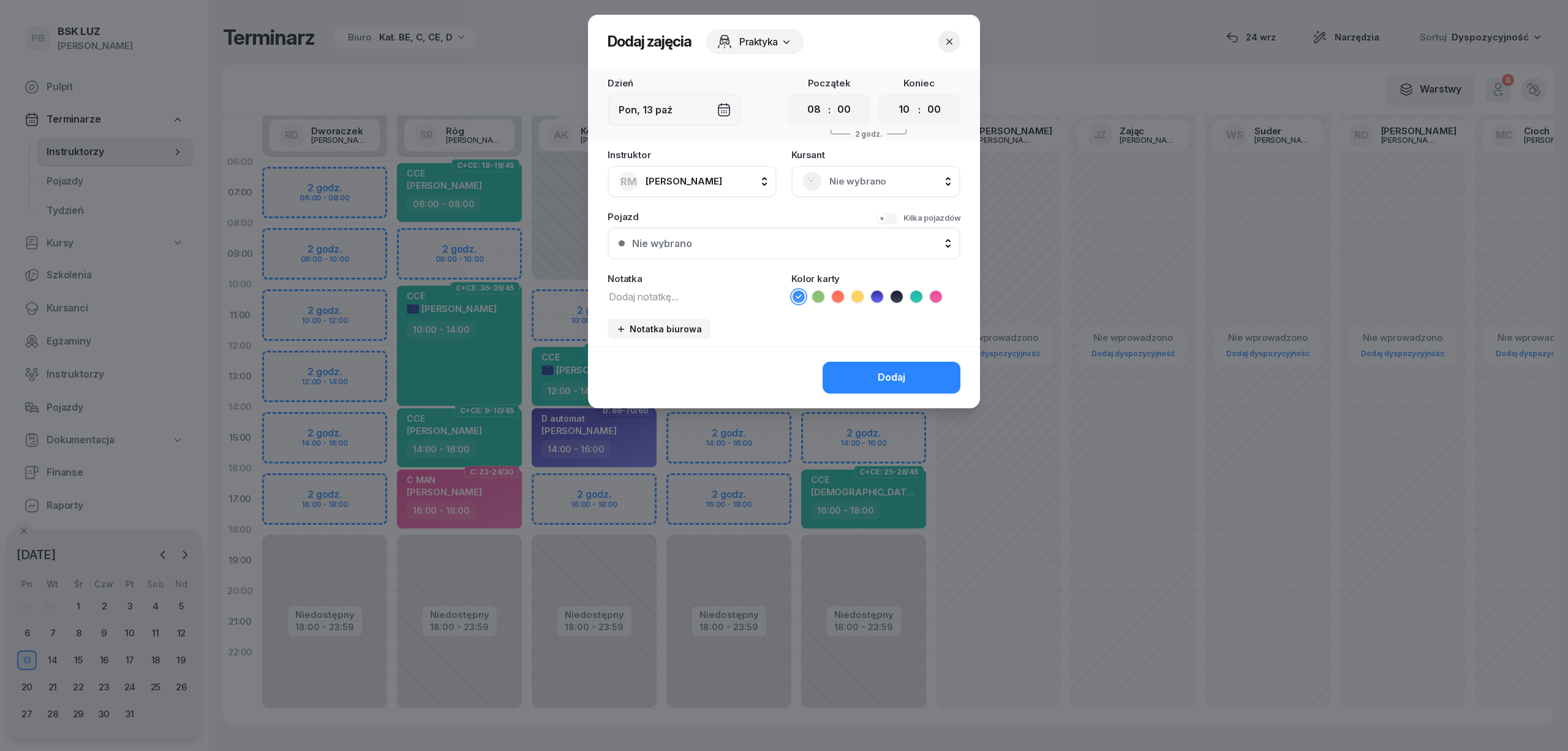
click at [727, 293] on textarea at bounding box center [692, 295] width 169 height 16
type textarea "C"
click at [897, 161] on div "[DEMOGRAPHIC_DATA] Nie wybrano" at bounding box center [876, 173] width 169 height 47
click at [898, 177] on span "Nie wybrano" at bounding box center [889, 181] width 120 height 16
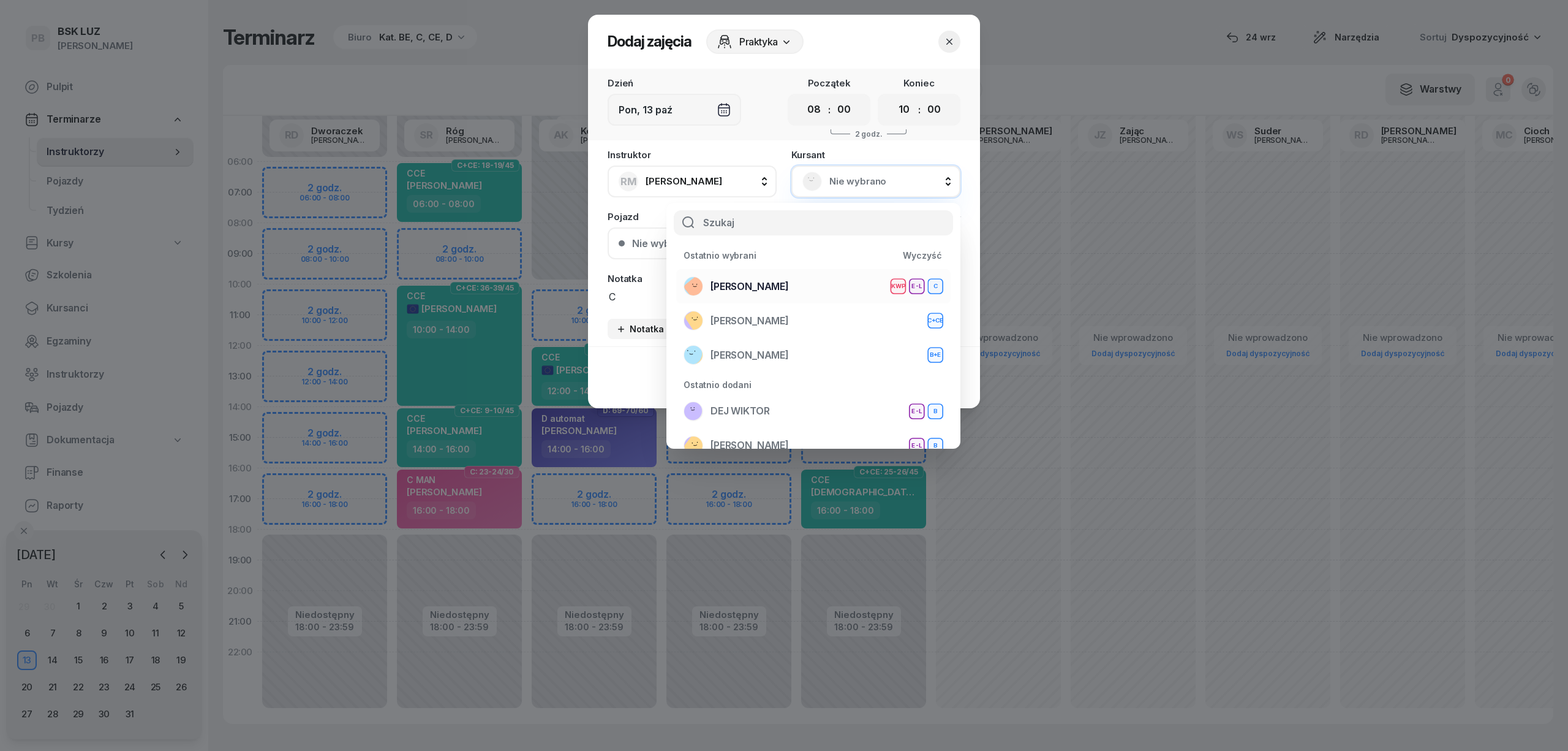
click at [811, 288] on div "[PERSON_NAME] KWP E-L C" at bounding box center [813, 286] width 259 height 20
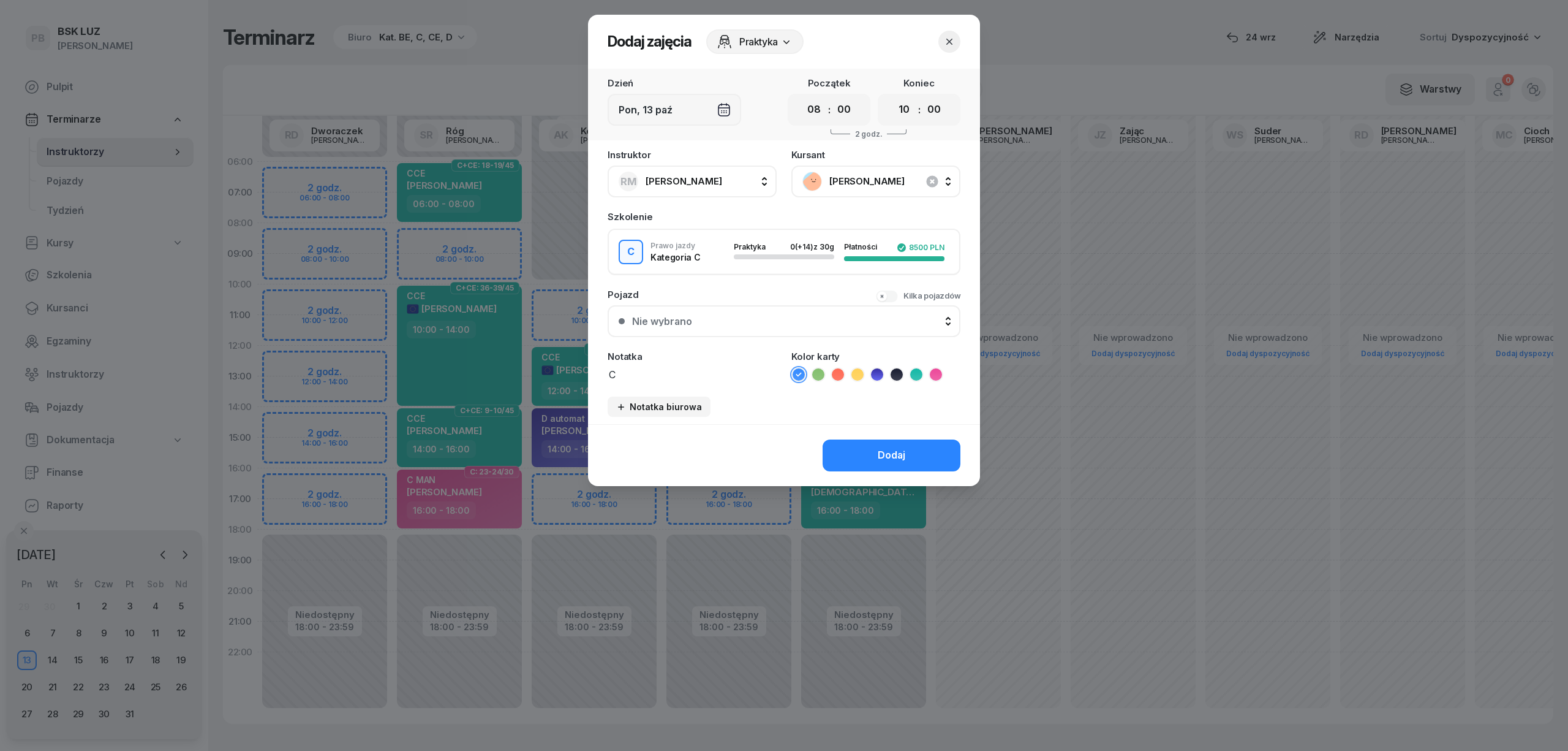
drag, startPoint x: 937, startPoint y: 370, endPoint x: 910, endPoint y: 377, distance: 27.9
click at [937, 370] on icon at bounding box center [935, 374] width 12 height 12
click at [746, 375] on textarea "C" at bounding box center [692, 374] width 169 height 16
click at [865, 464] on button "Dodaj" at bounding box center [891, 455] width 138 height 32
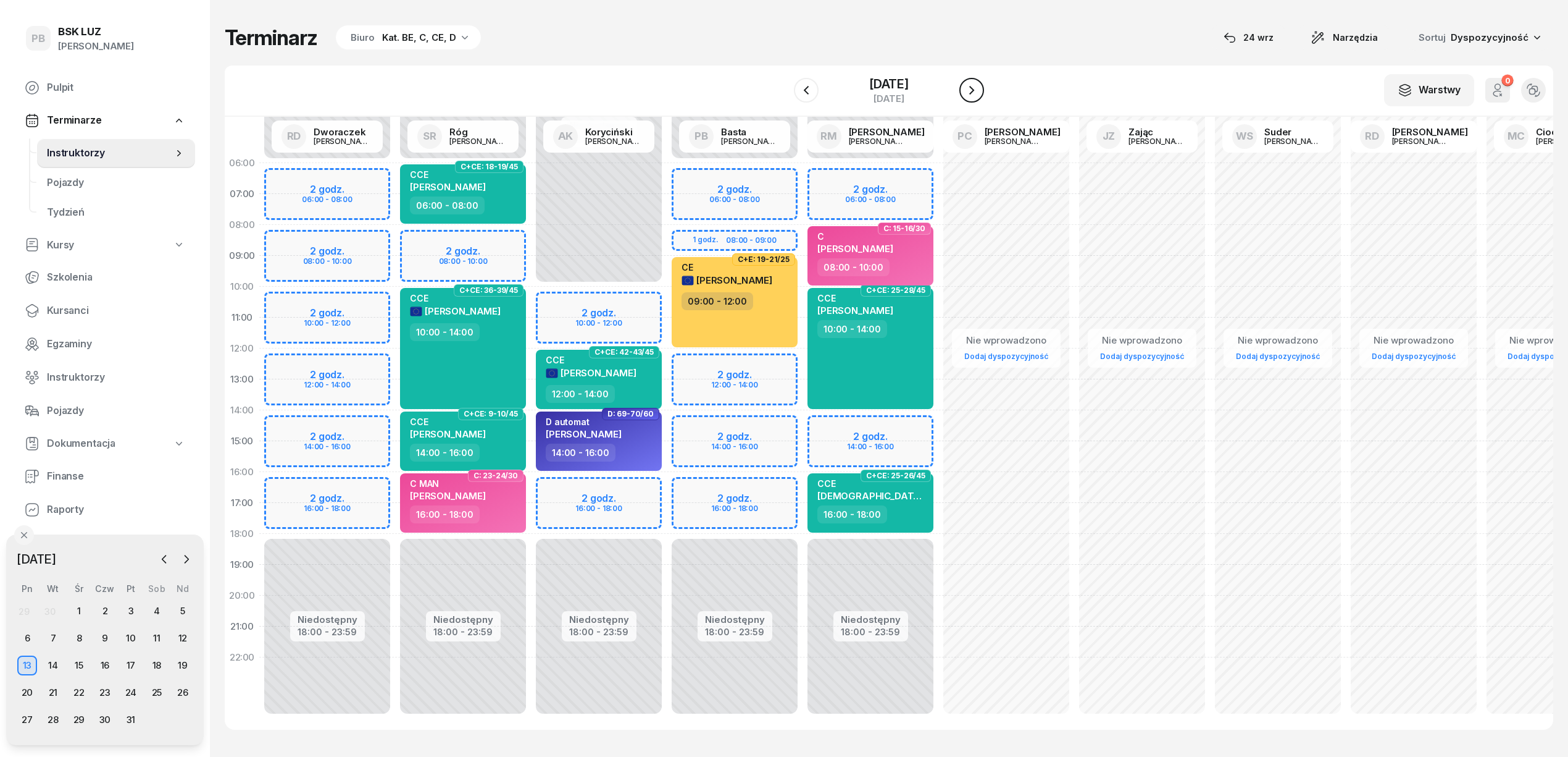
click at [979, 87] on icon "button" at bounding box center [971, 90] width 15 height 15
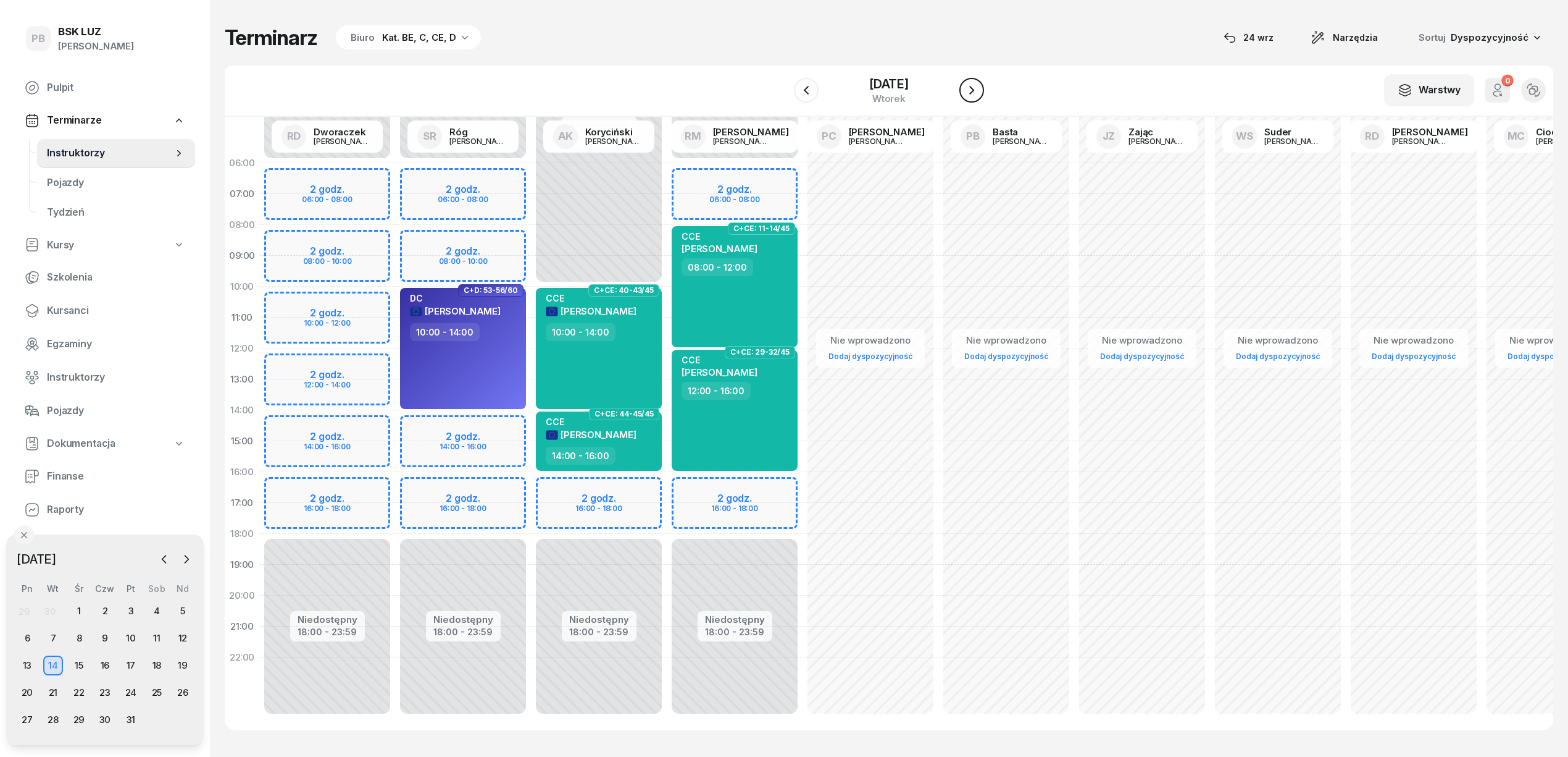
click at [979, 87] on icon "button" at bounding box center [971, 90] width 15 height 15
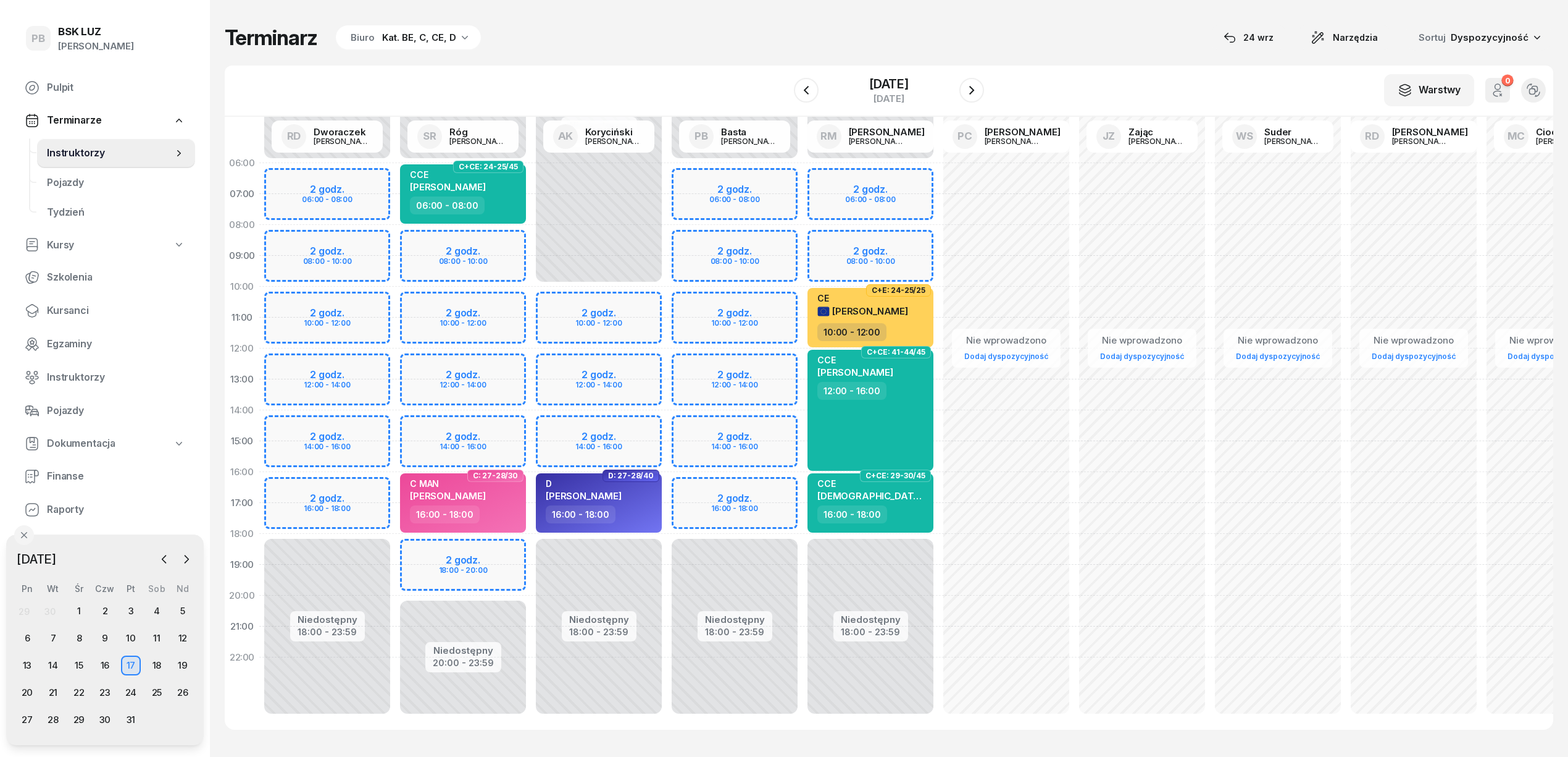
click at [893, 240] on div "Niedostępny 00:00 - 06:00 Niedostępny 18:00 - 23:59 2 godz. 06:00 - 08:00 2 god…" at bounding box center [870, 441] width 136 height 587
select select "08"
select select "10"
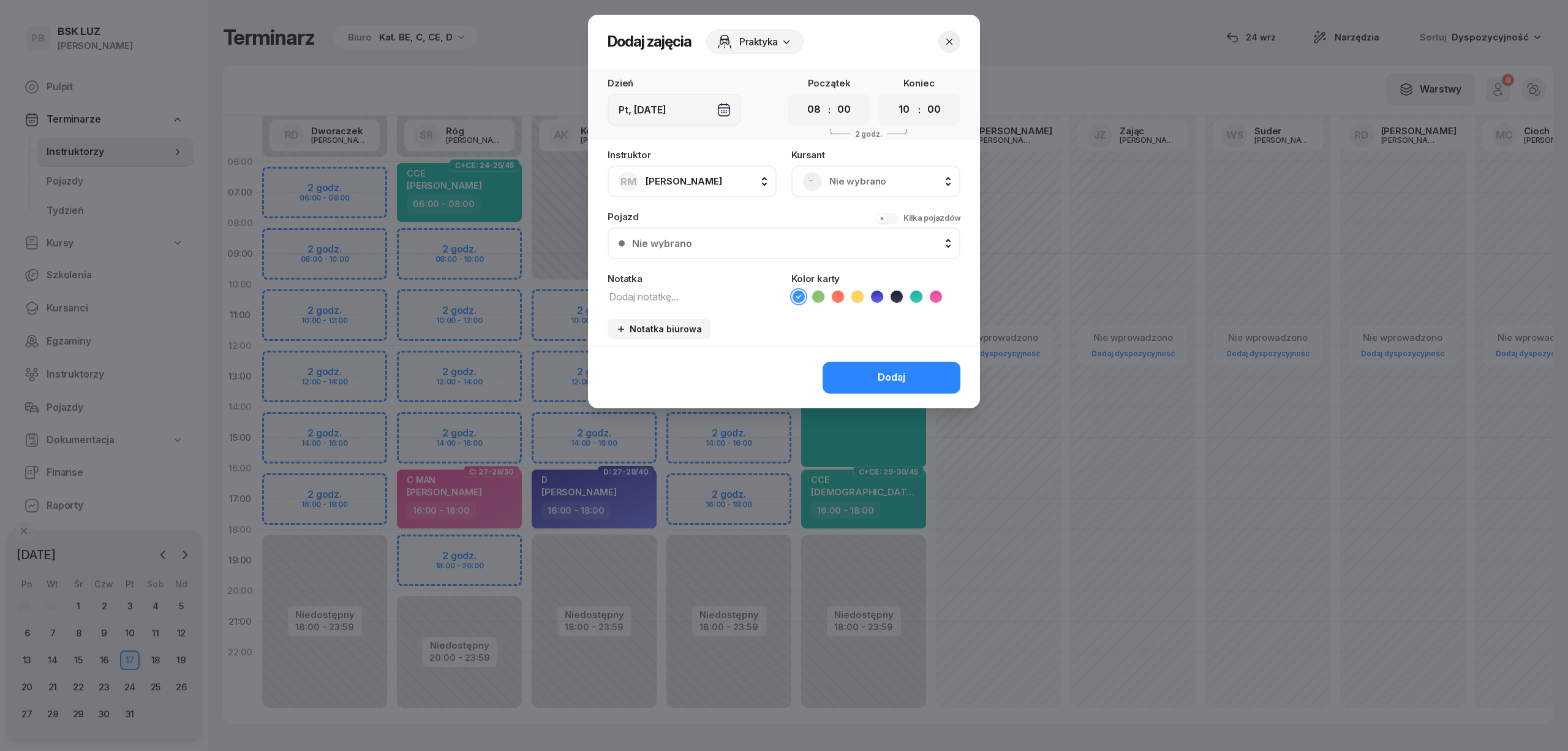
click at [679, 291] on textarea at bounding box center [692, 295] width 169 height 16
type textarea "C"
click at [868, 184] on span "Nie wybrano" at bounding box center [889, 181] width 120 height 16
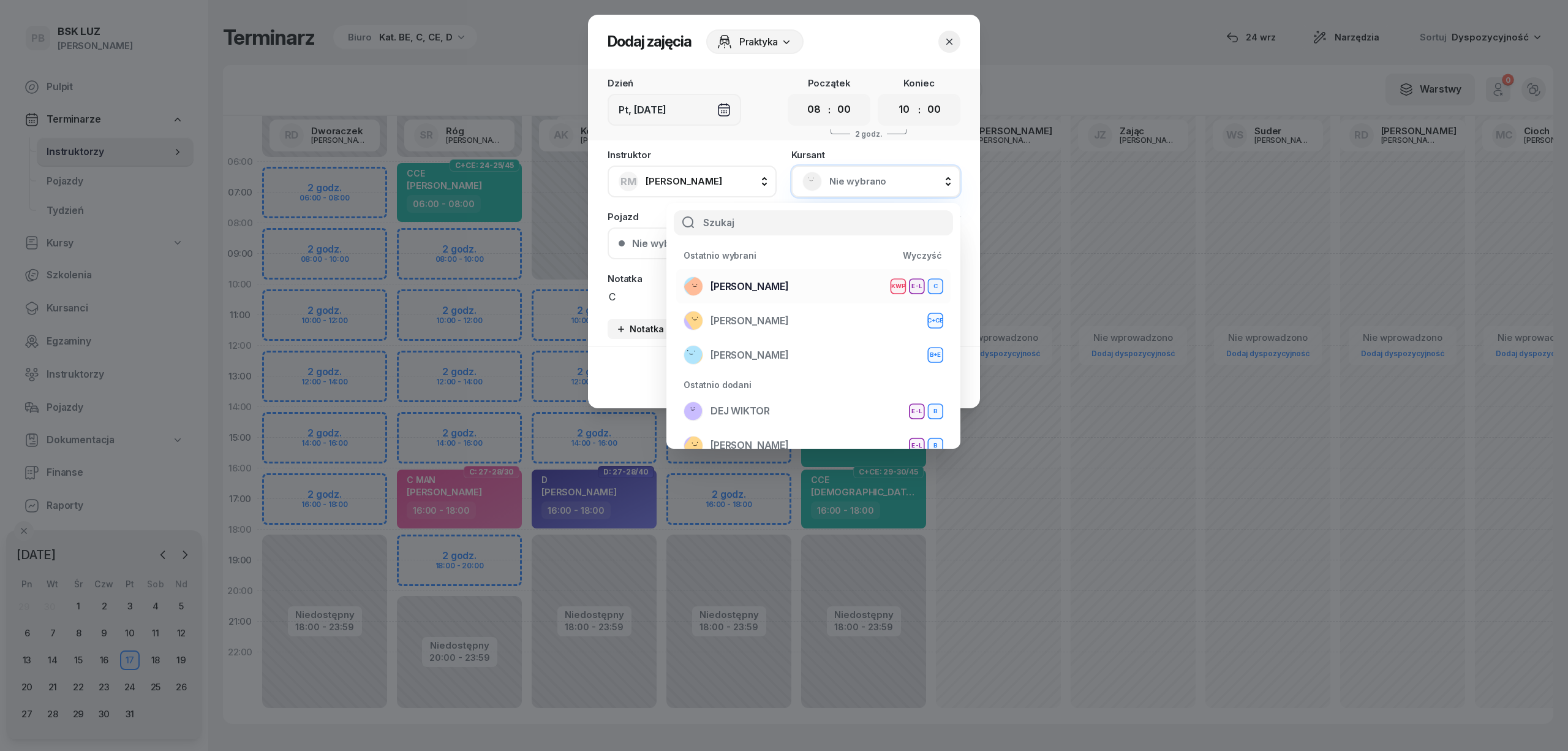
click at [827, 288] on div "[PERSON_NAME] KWP E-L C" at bounding box center [813, 286] width 259 height 20
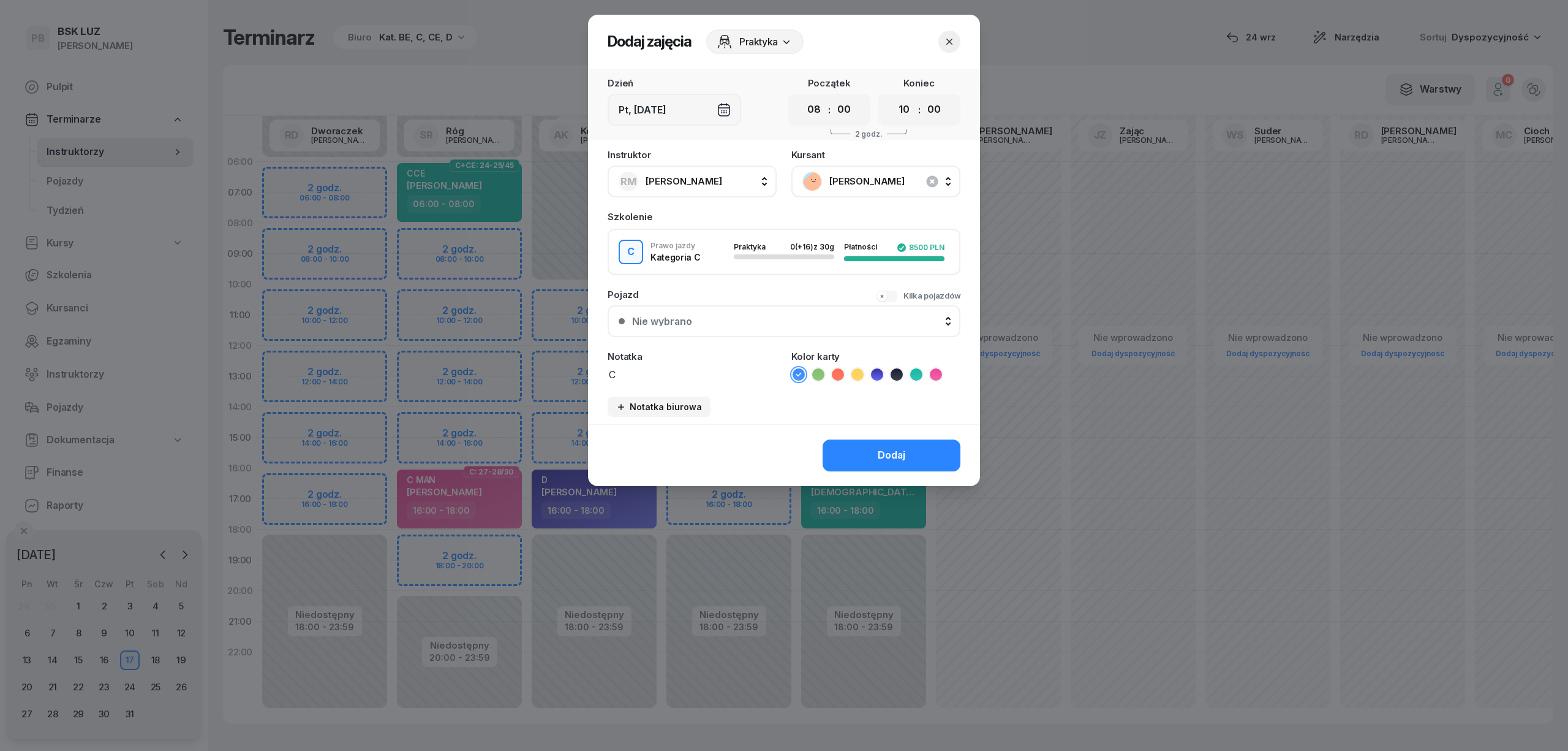
click at [932, 372] on icon at bounding box center [935, 374] width 12 height 12
click at [910, 461] on button "Dodaj" at bounding box center [891, 455] width 138 height 32
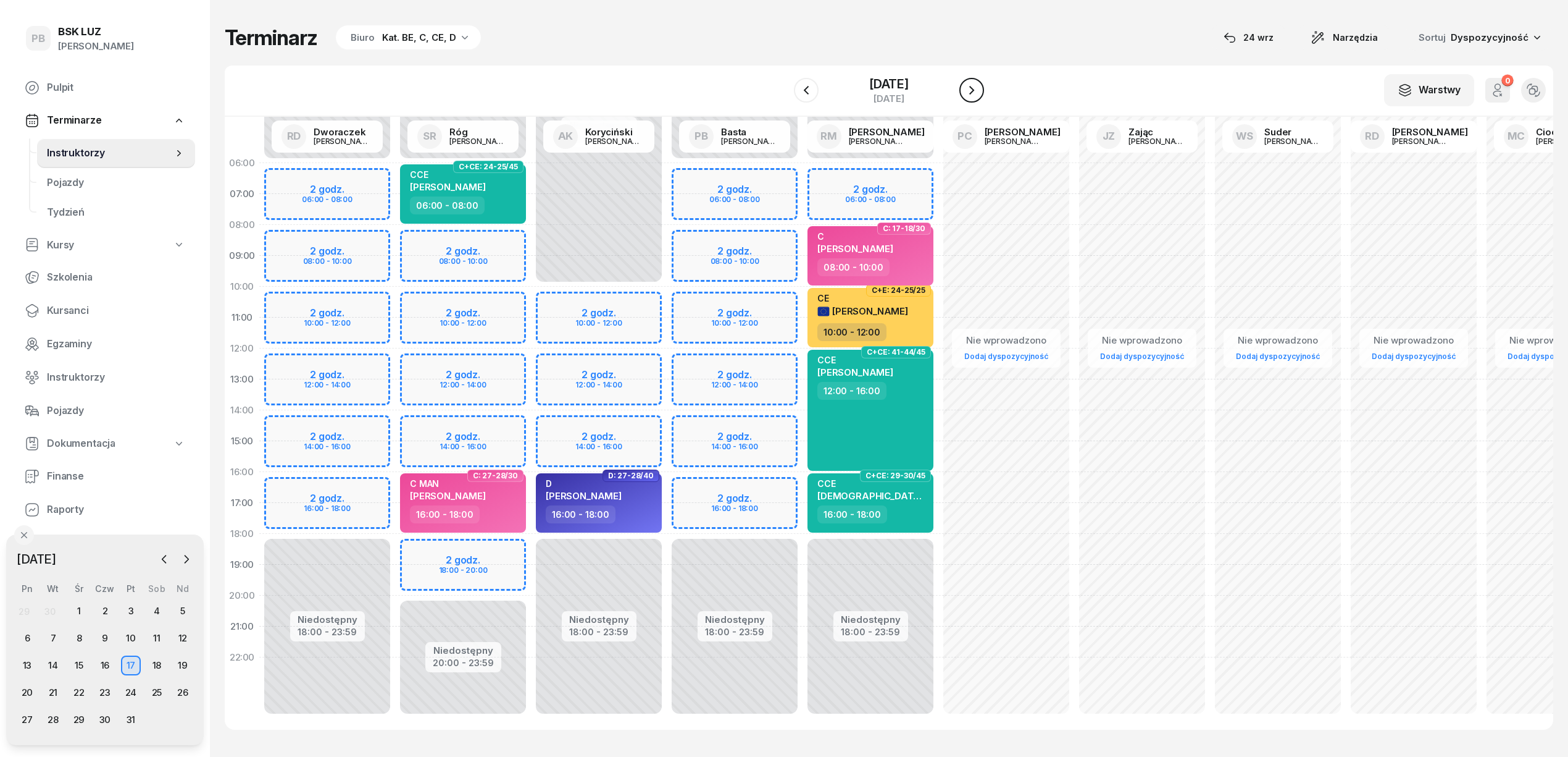
click at [979, 90] on icon "button" at bounding box center [971, 90] width 15 height 15
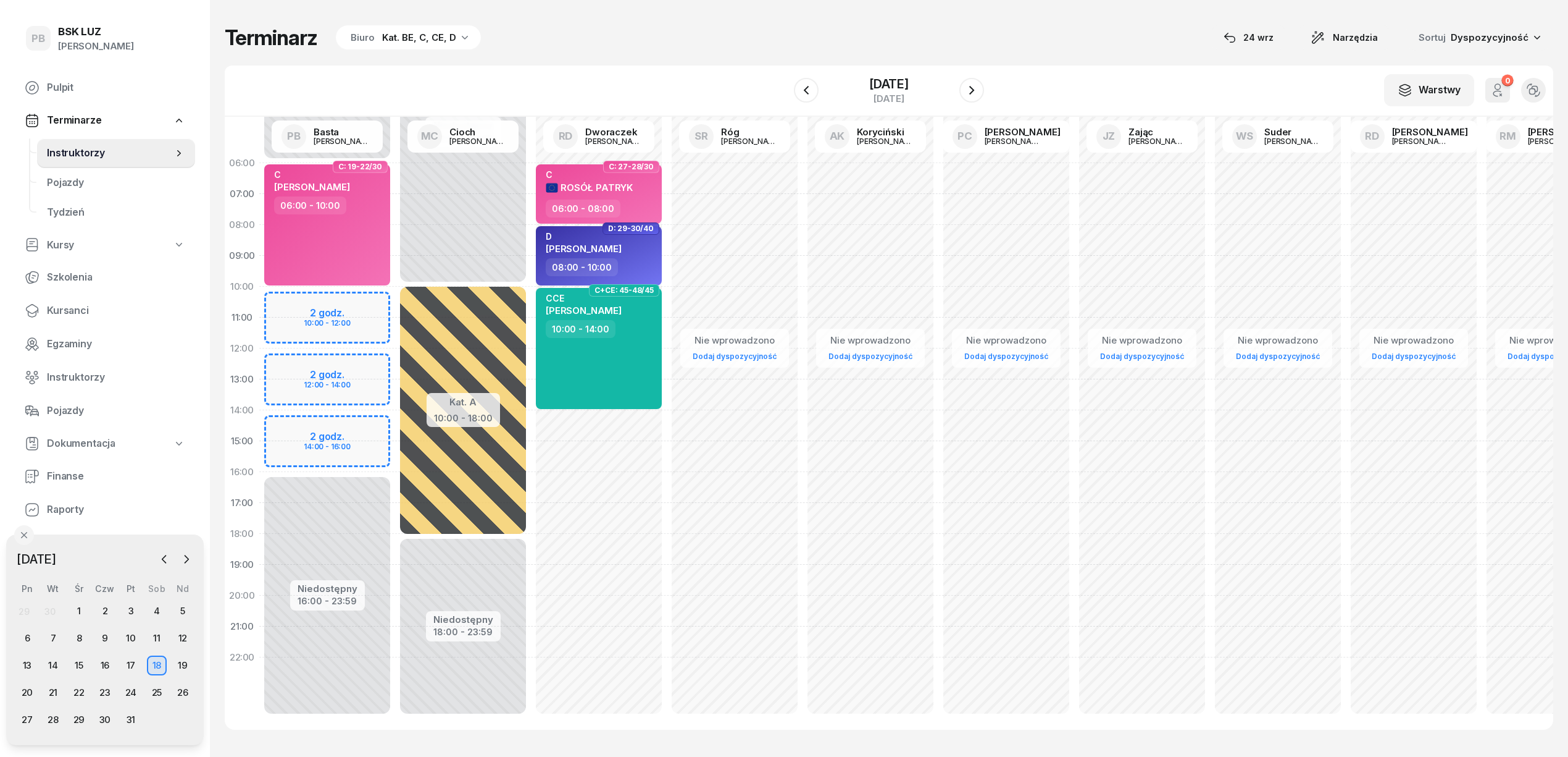
click at [364, 314] on div "Niedostępny 00:00 - 06:00 Niedostępny 16:00 - 23:59 2 godz. 10:00 - 12:00 2 god…" at bounding box center [327, 441] width 136 height 587
select select "10"
select select "12"
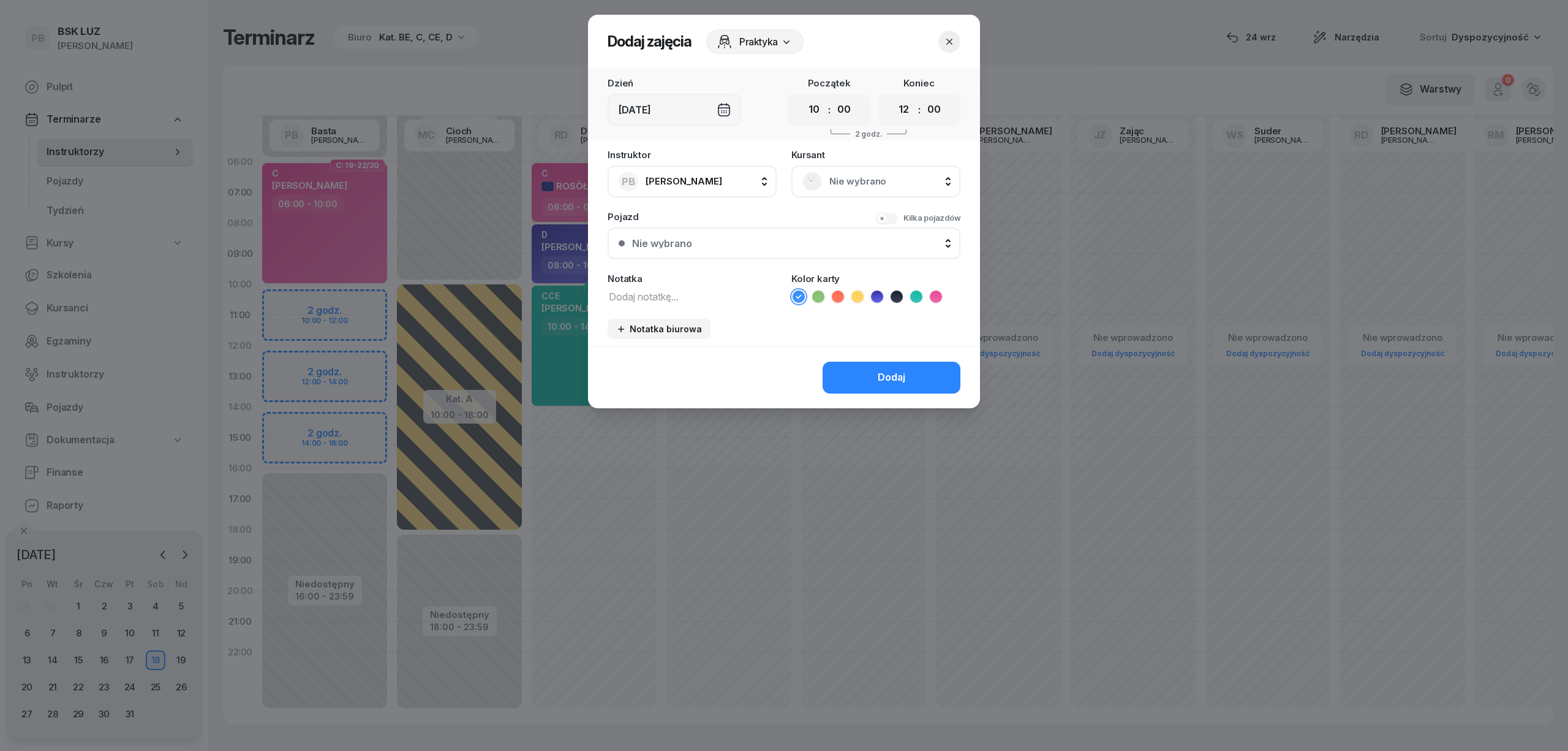
click at [953, 39] on icon "button" at bounding box center [949, 41] width 12 height 12
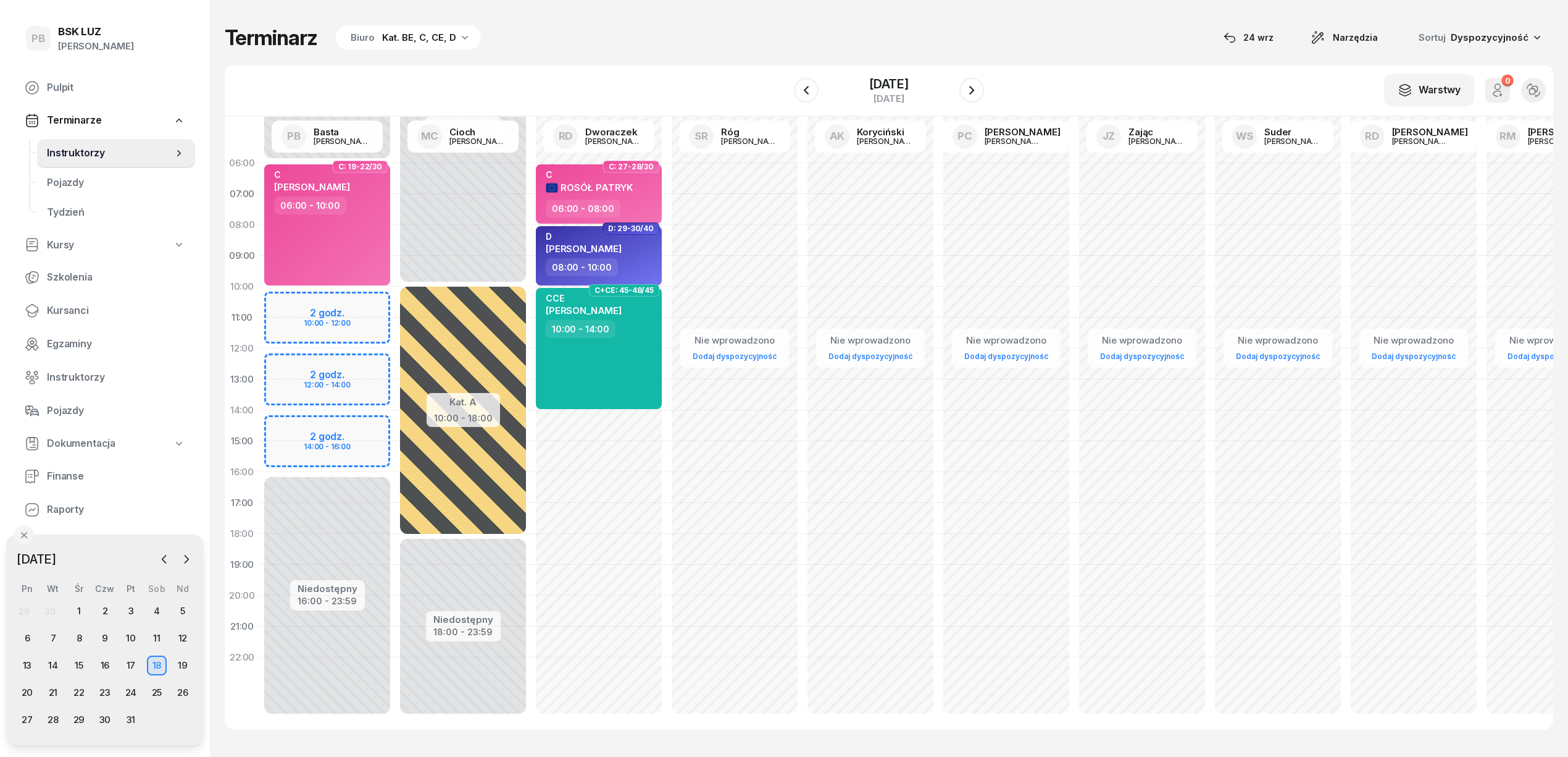
click at [361, 300] on div "Niedostępny 00:00 - 06:00 Niedostępny 16:00 - 23:59 2 godz. 10:00 - 12:00 2 god…" at bounding box center [327, 441] width 136 height 587
select select "10"
select select "12"
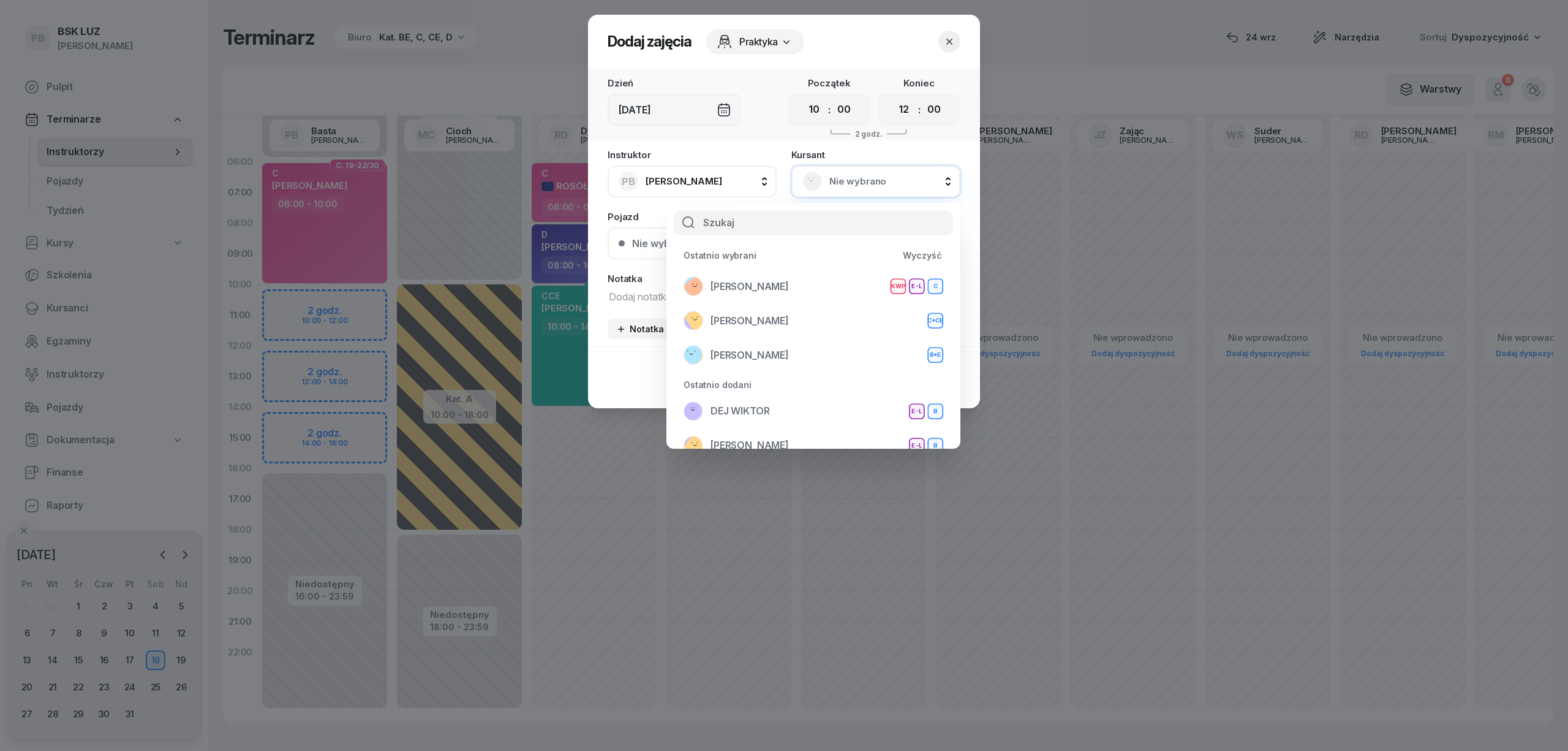
select select "10"
select select "12"
click at [827, 279] on div "[PERSON_NAME] KWP E-L C" at bounding box center [813, 286] width 259 height 20
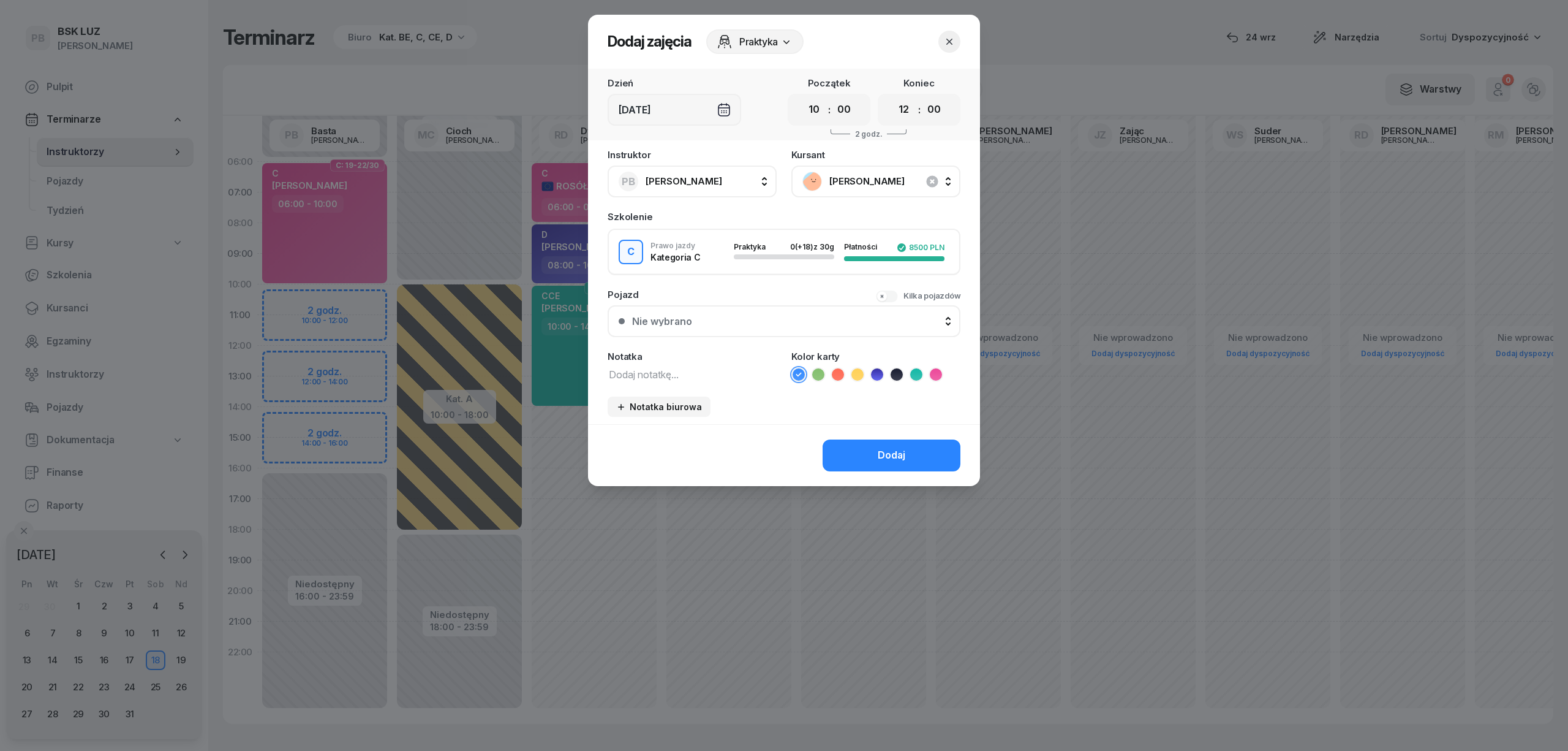
click at [626, 366] on textarea at bounding box center [692, 374] width 169 height 16
type textarea "C"
drag, startPoint x: 932, startPoint y: 369, endPoint x: 933, endPoint y: 375, distance: 6.1
click at [933, 370] on icon at bounding box center [935, 374] width 12 height 12
click at [879, 457] on div "Dodaj" at bounding box center [891, 455] width 27 height 16
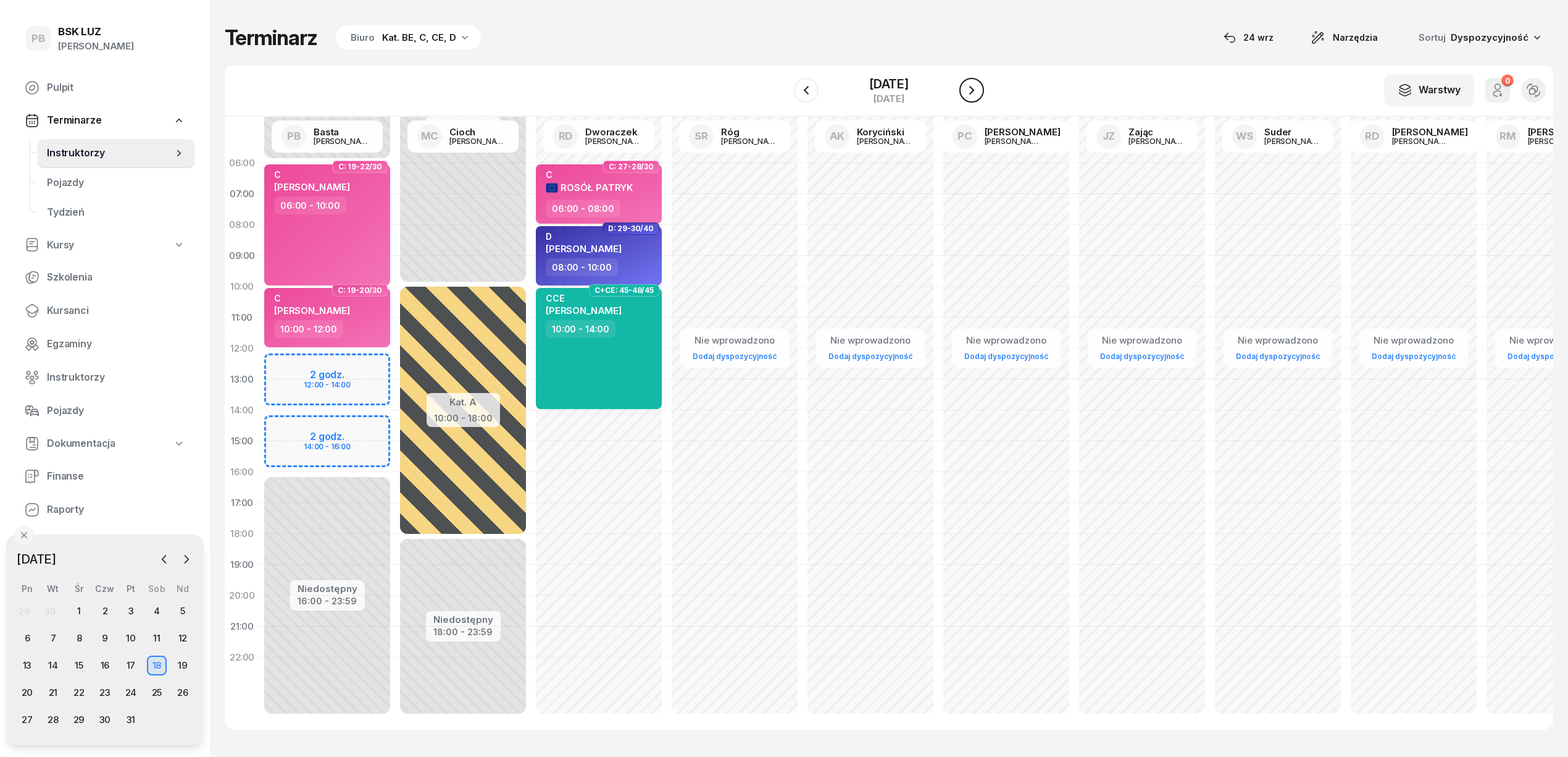
click at [979, 87] on icon "button" at bounding box center [971, 90] width 15 height 15
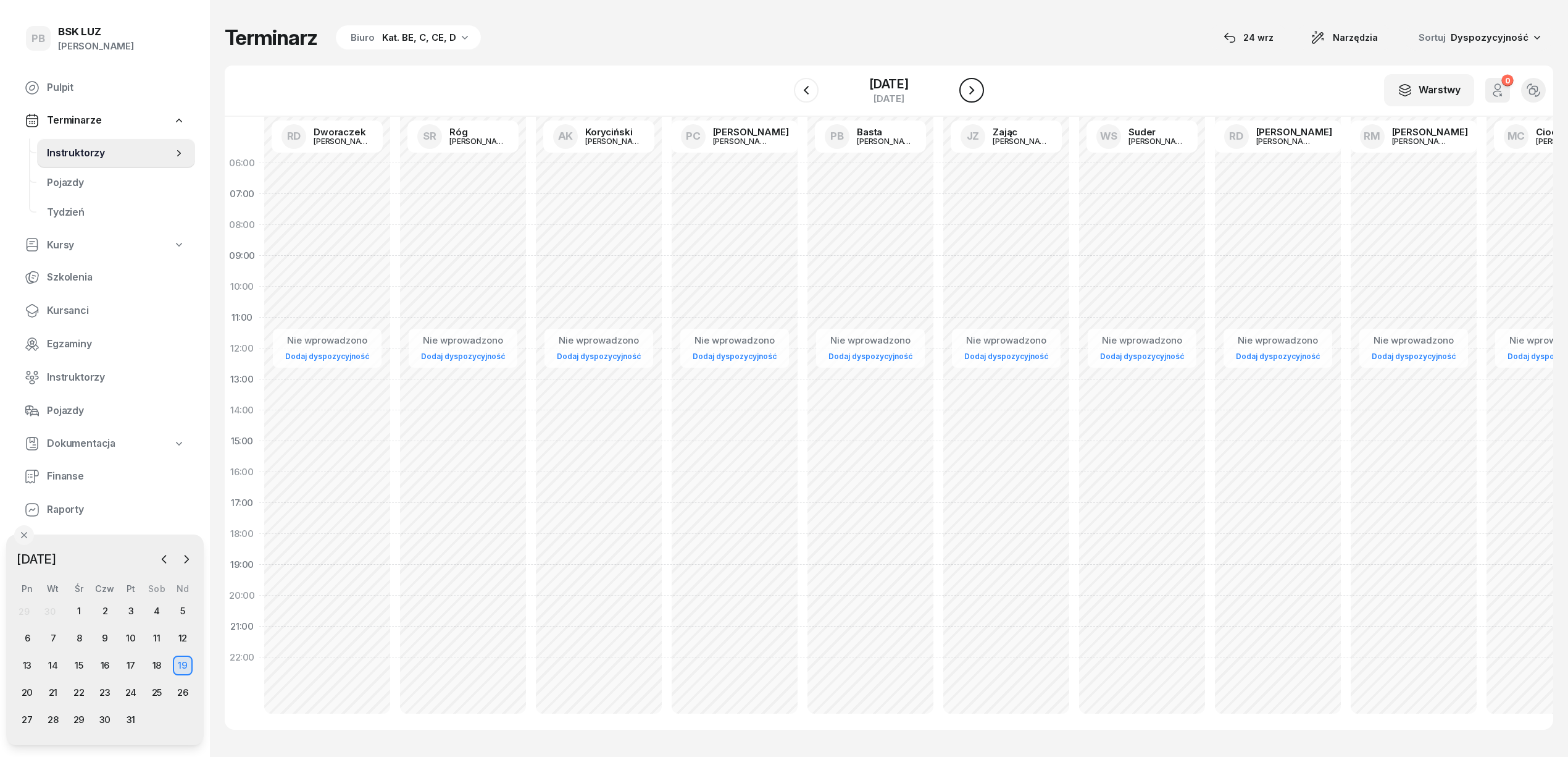
click at [979, 87] on icon "button" at bounding box center [971, 90] width 15 height 15
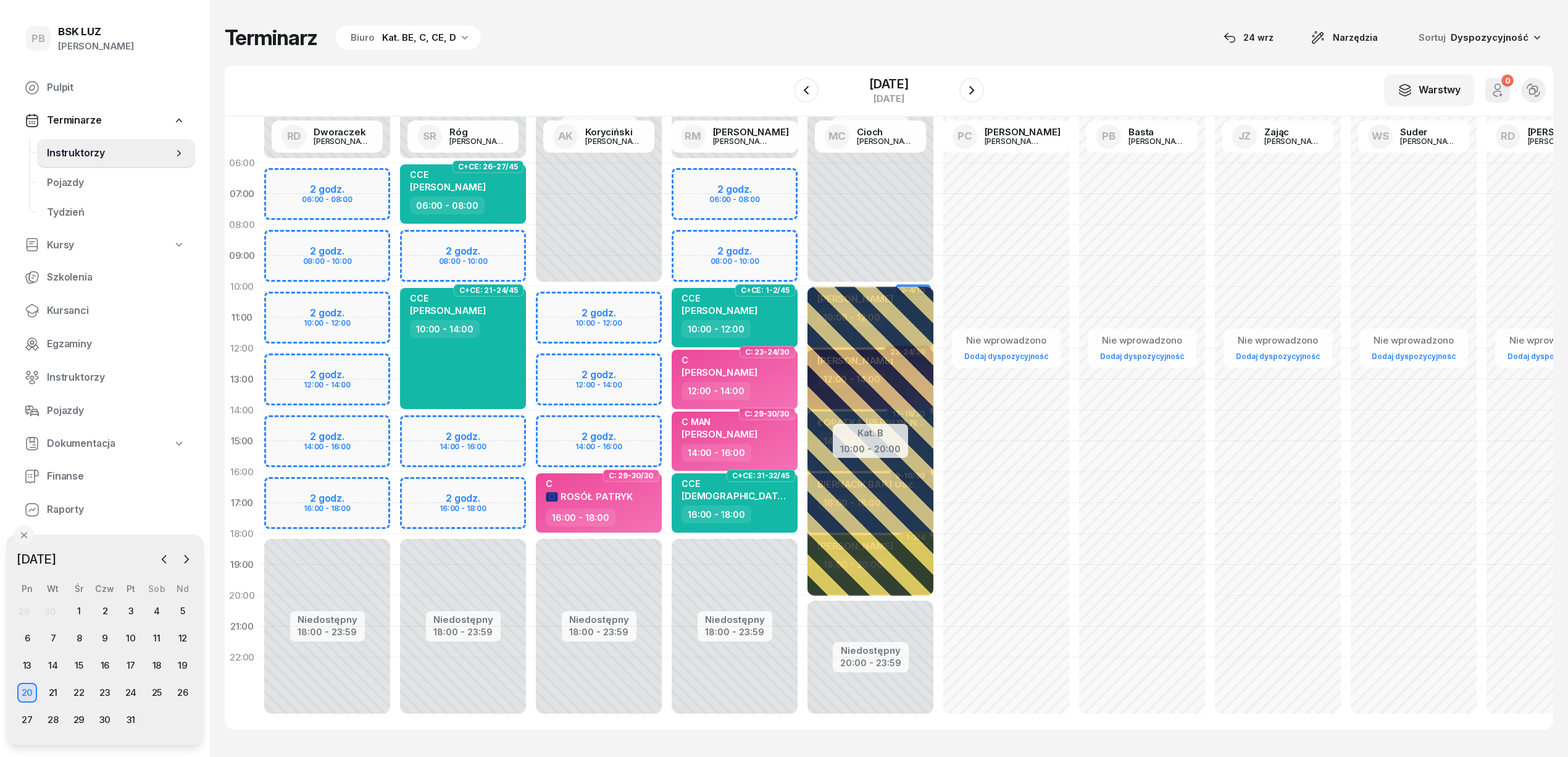
click at [747, 232] on div "Niedostępny 00:00 - 06:00 Niedostępny 18:00 - 23:59 2 godz. 06:00 - 08:00 2 god…" at bounding box center [735, 441] width 136 height 587
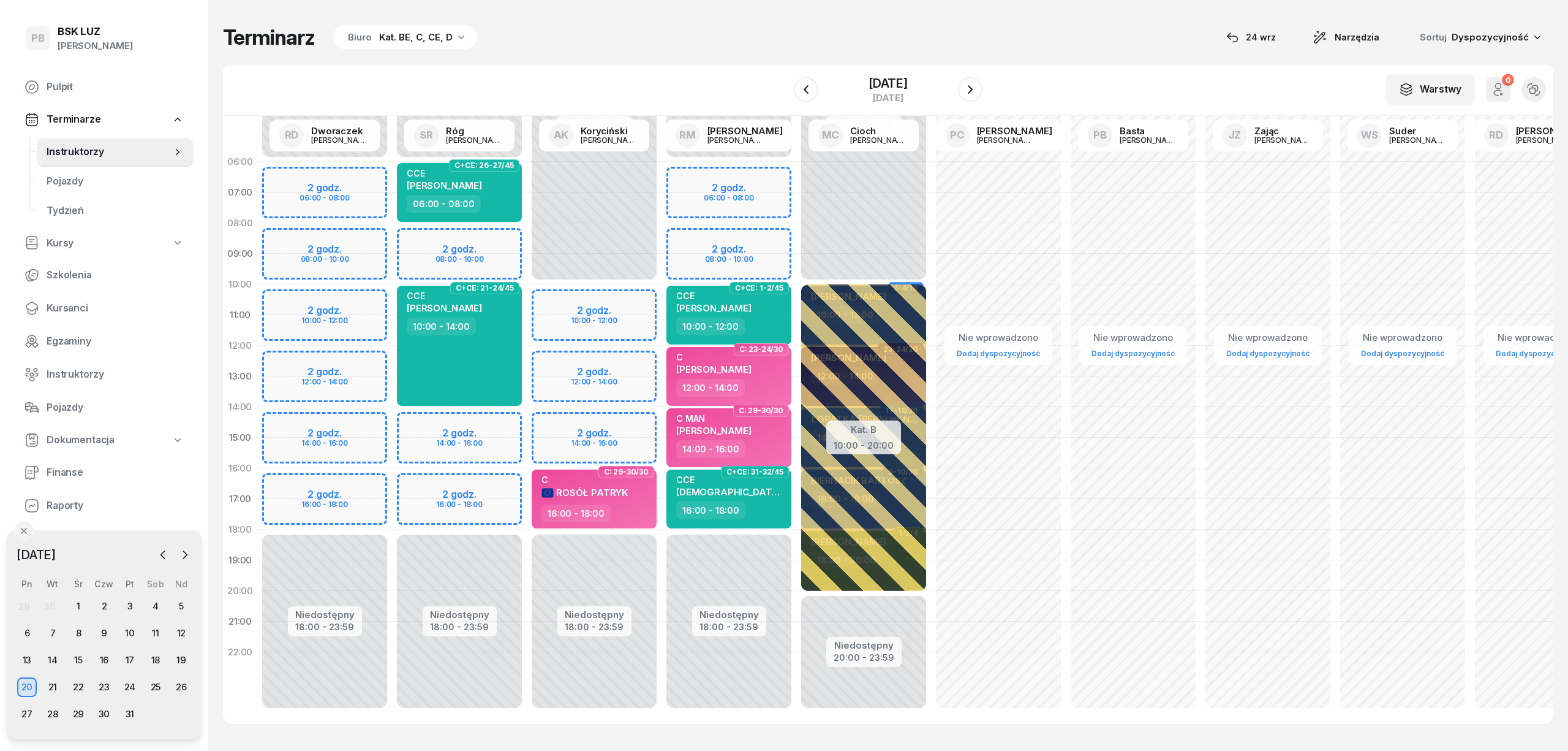
select select "08"
select select "10"
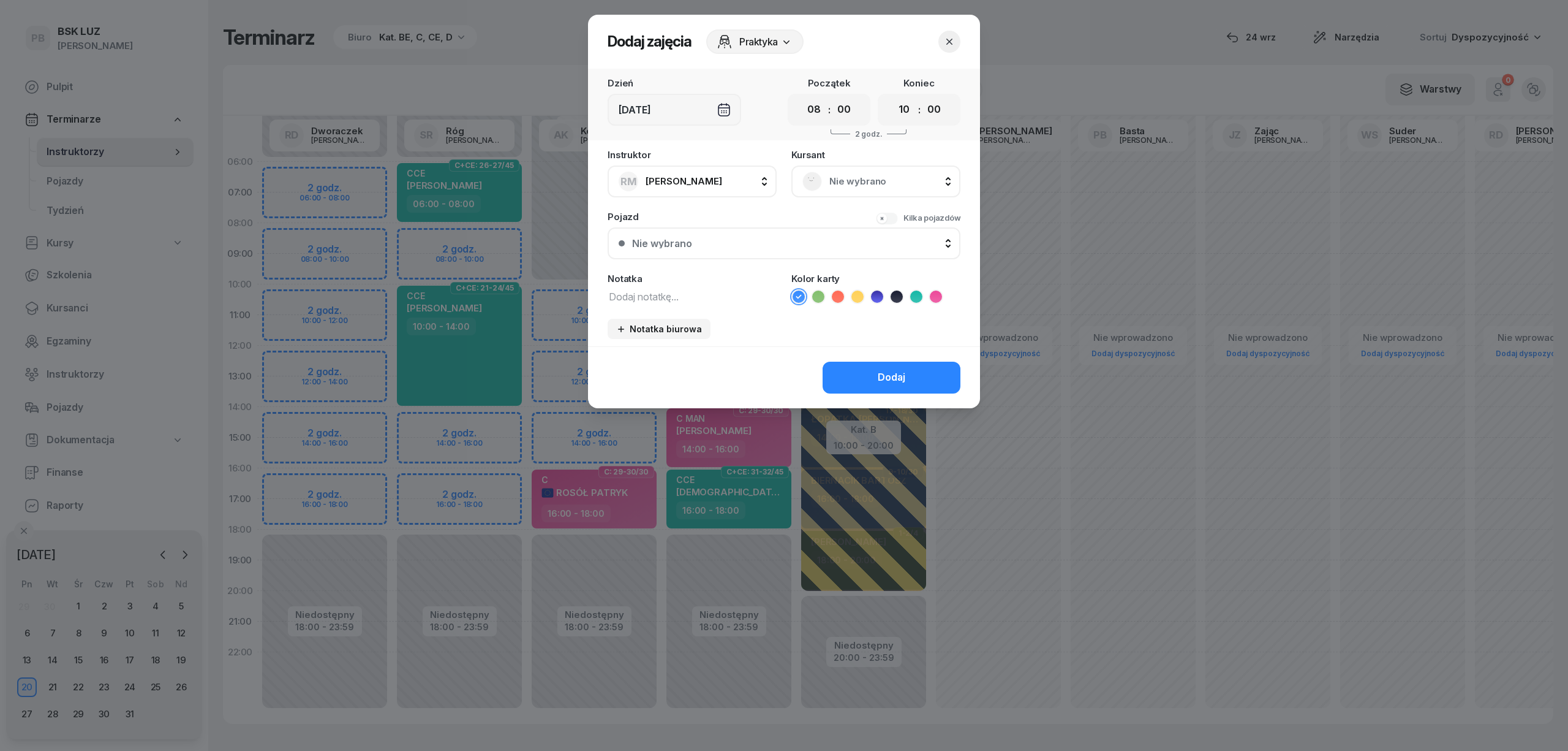
click at [716, 284] on div "Notatka" at bounding box center [692, 288] width 169 height 30
click at [710, 302] on textarea at bounding box center [692, 295] width 169 height 16
type textarea "C"
click at [883, 188] on span "Nie wybrano" at bounding box center [889, 181] width 120 height 16
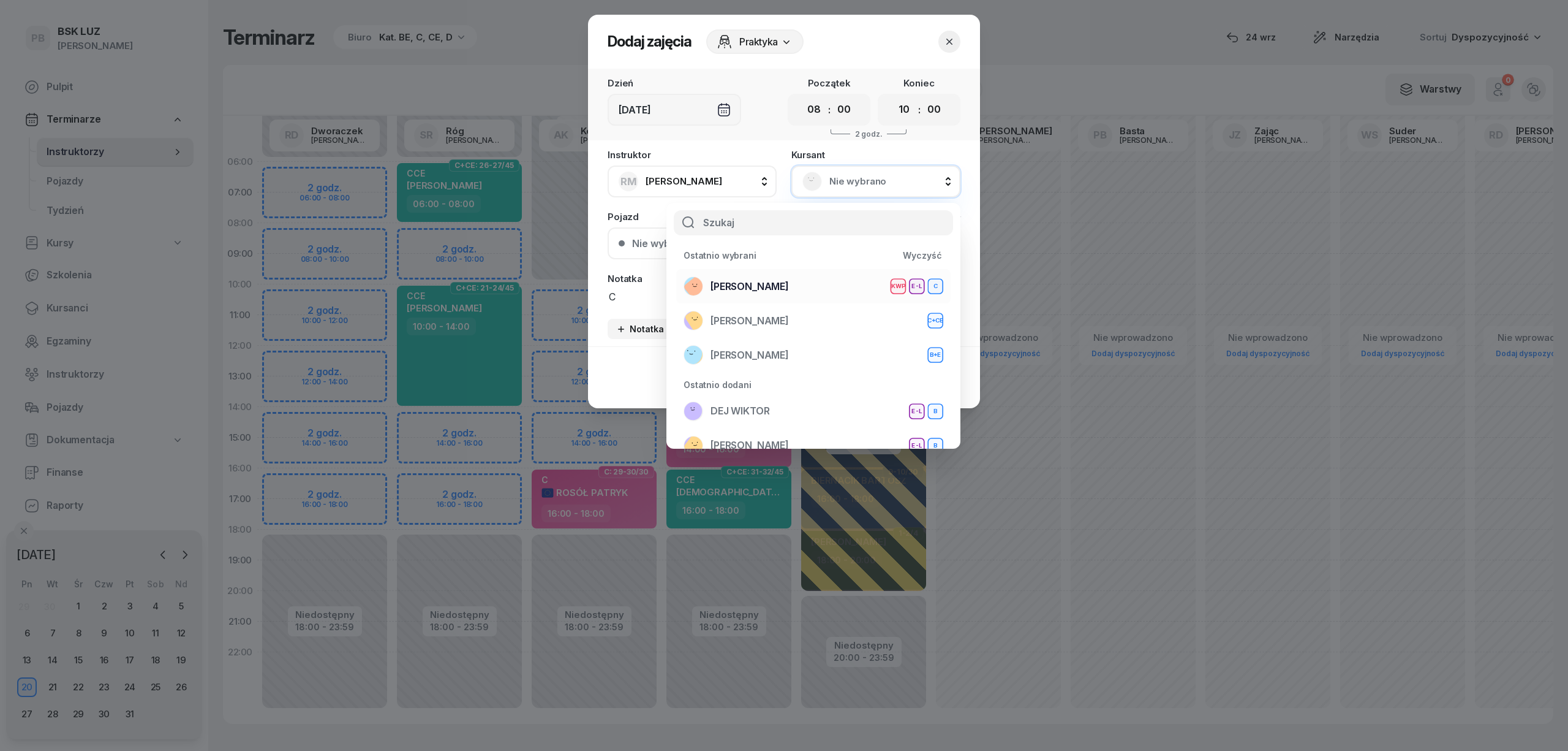
click at [839, 281] on div "[PERSON_NAME] KWP E-L C" at bounding box center [813, 286] width 259 height 20
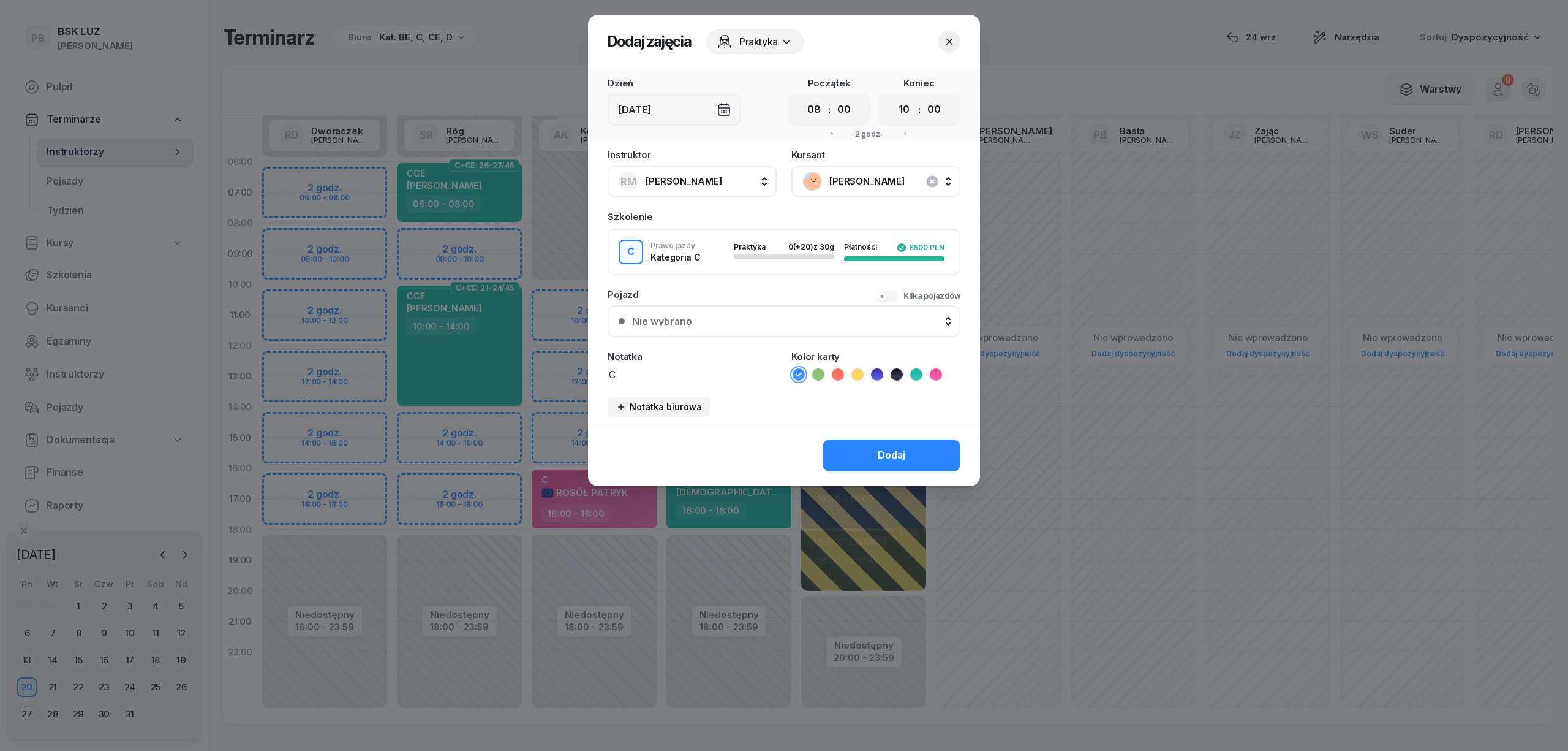
click at [934, 371] on icon at bounding box center [935, 374] width 12 height 12
click at [897, 451] on div "Dodaj" at bounding box center [891, 455] width 27 height 16
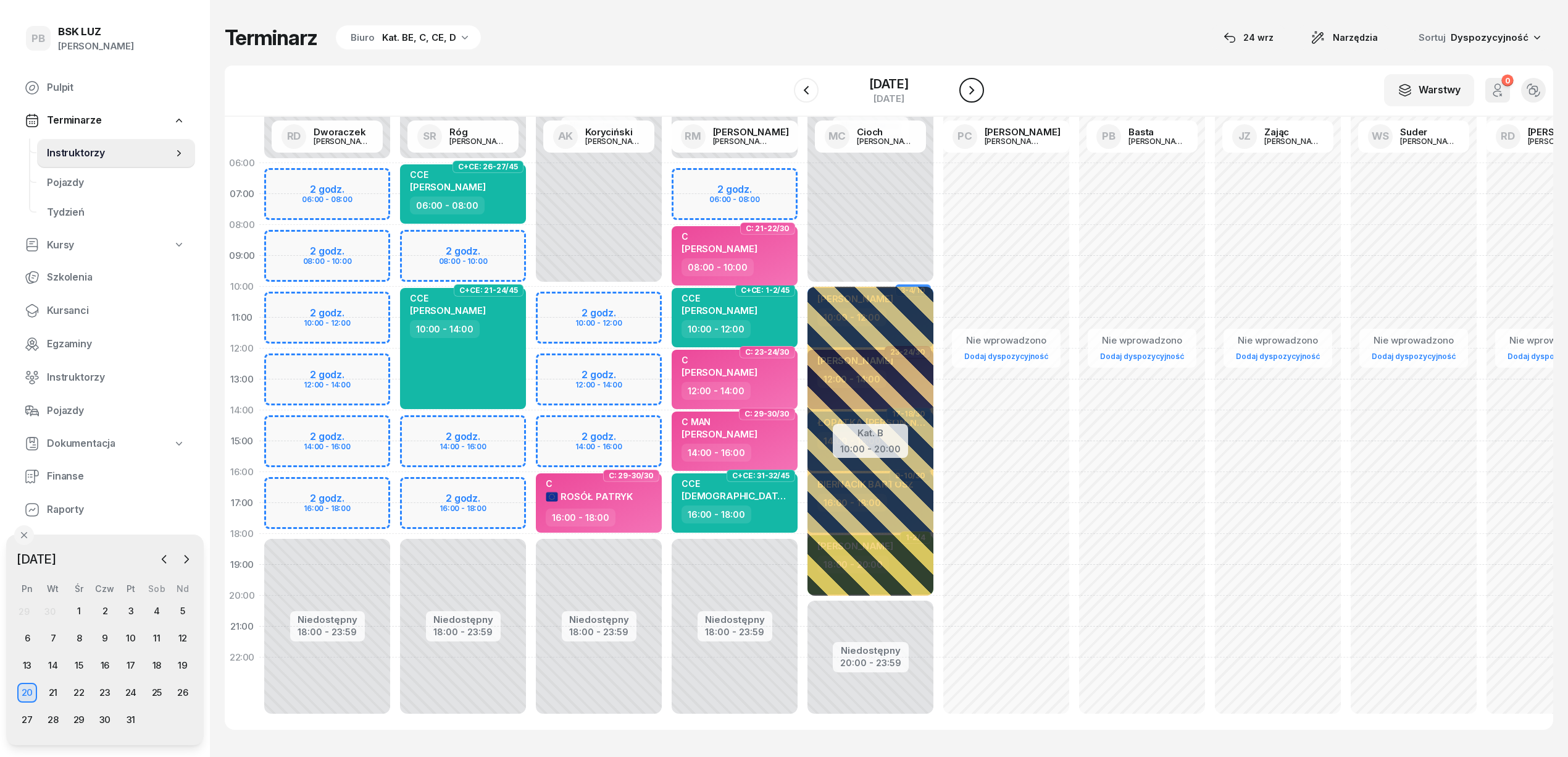
click at [979, 87] on icon "button" at bounding box center [971, 90] width 15 height 15
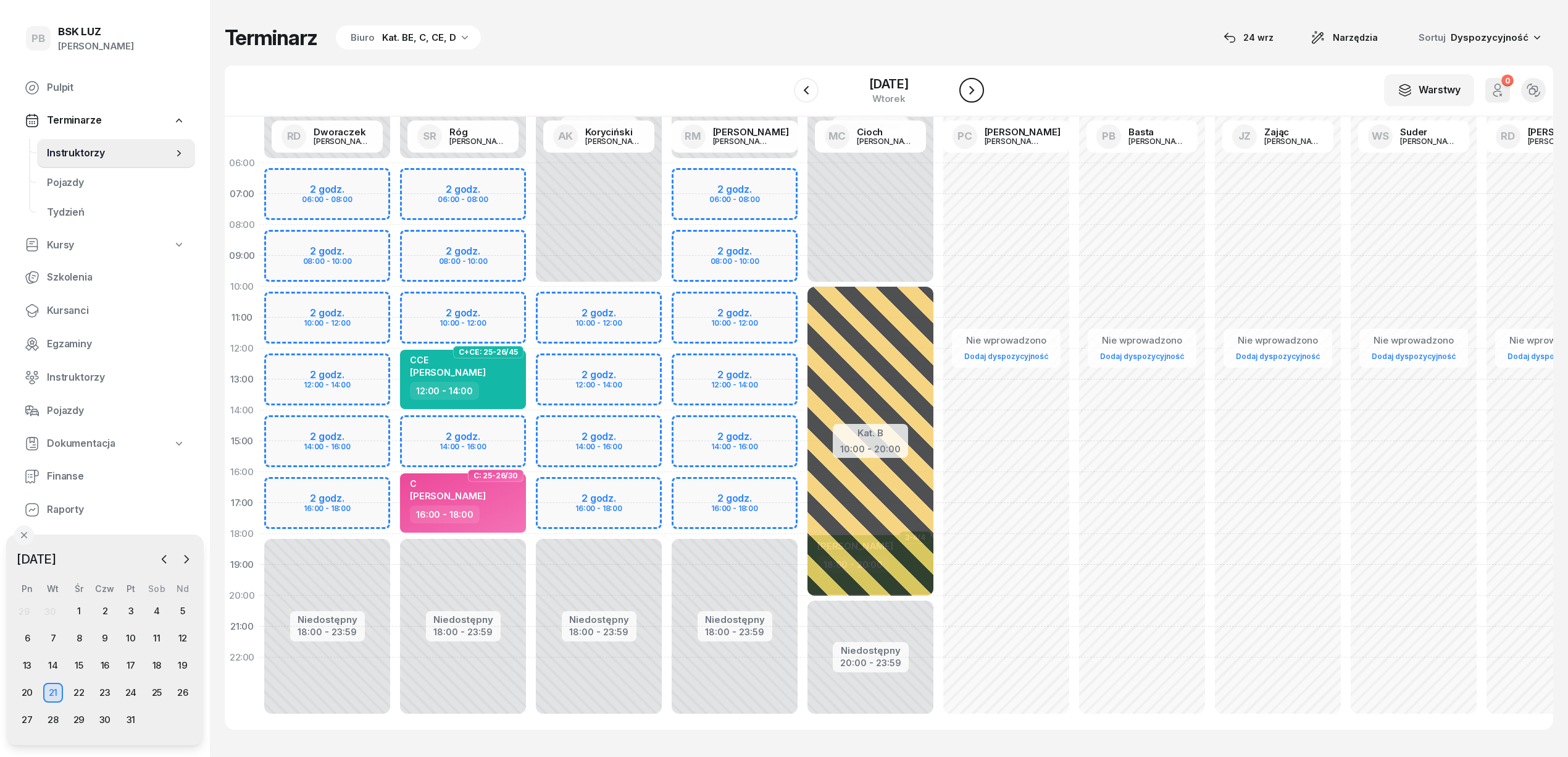
click at [979, 87] on icon "button" at bounding box center [971, 90] width 15 height 15
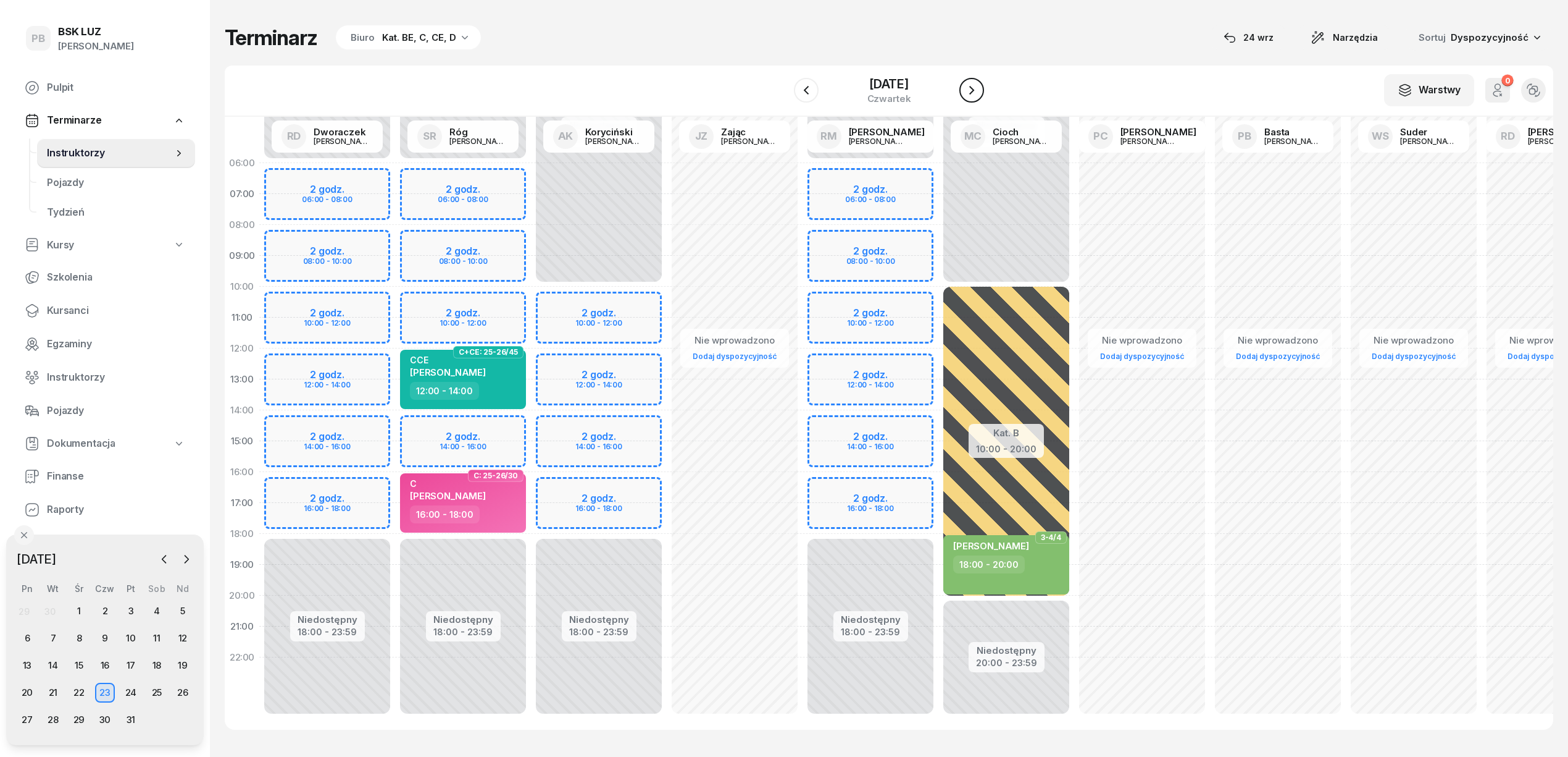
click at [979, 87] on icon "button" at bounding box center [971, 90] width 15 height 15
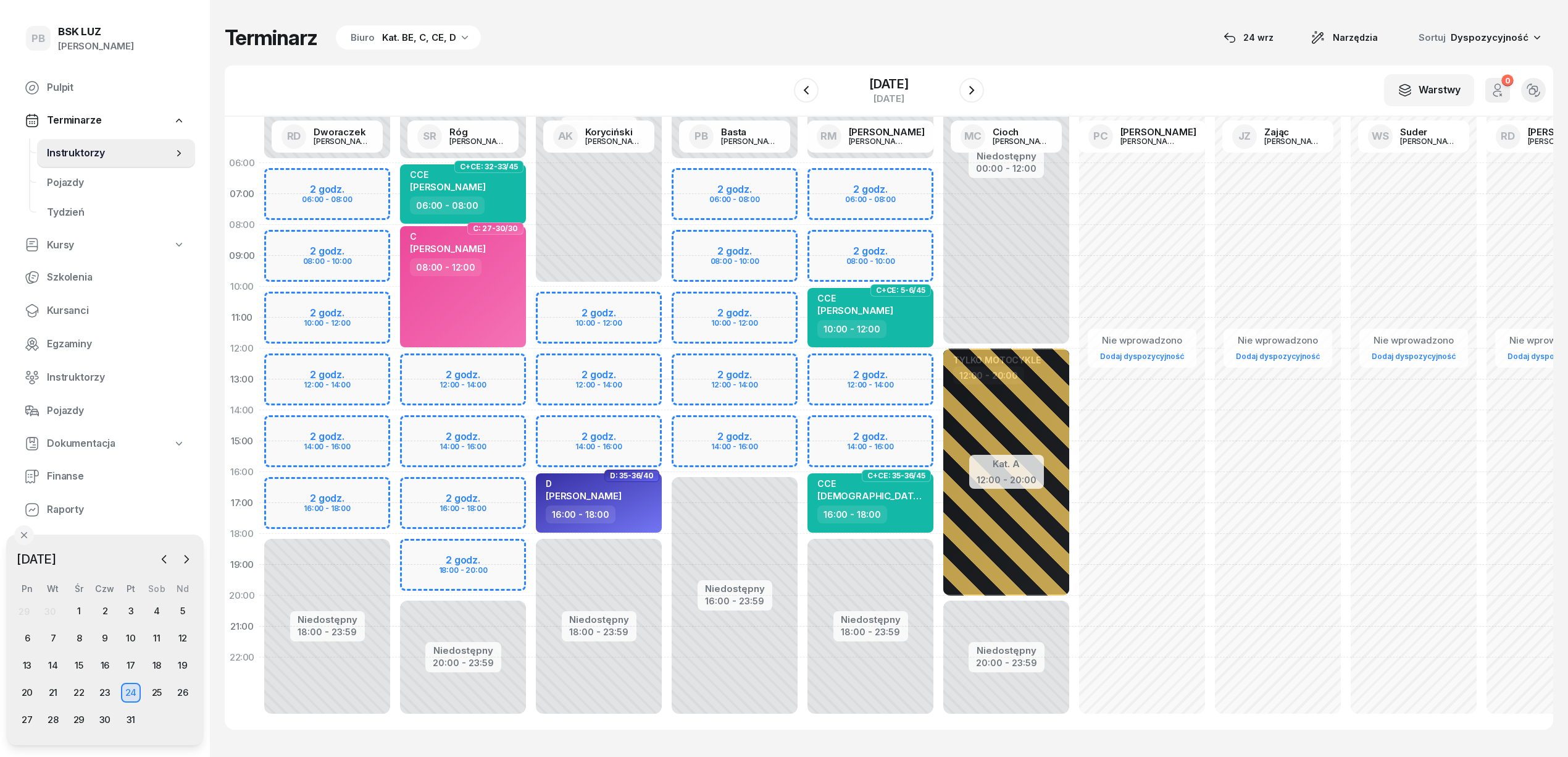
click at [904, 240] on div "Niedostępny 00:00 - 06:00 Niedostępny 18:00 - 23:59 2 godz. 06:00 - 08:00 2 god…" at bounding box center [870, 441] width 136 height 587
select select "08"
select select "10"
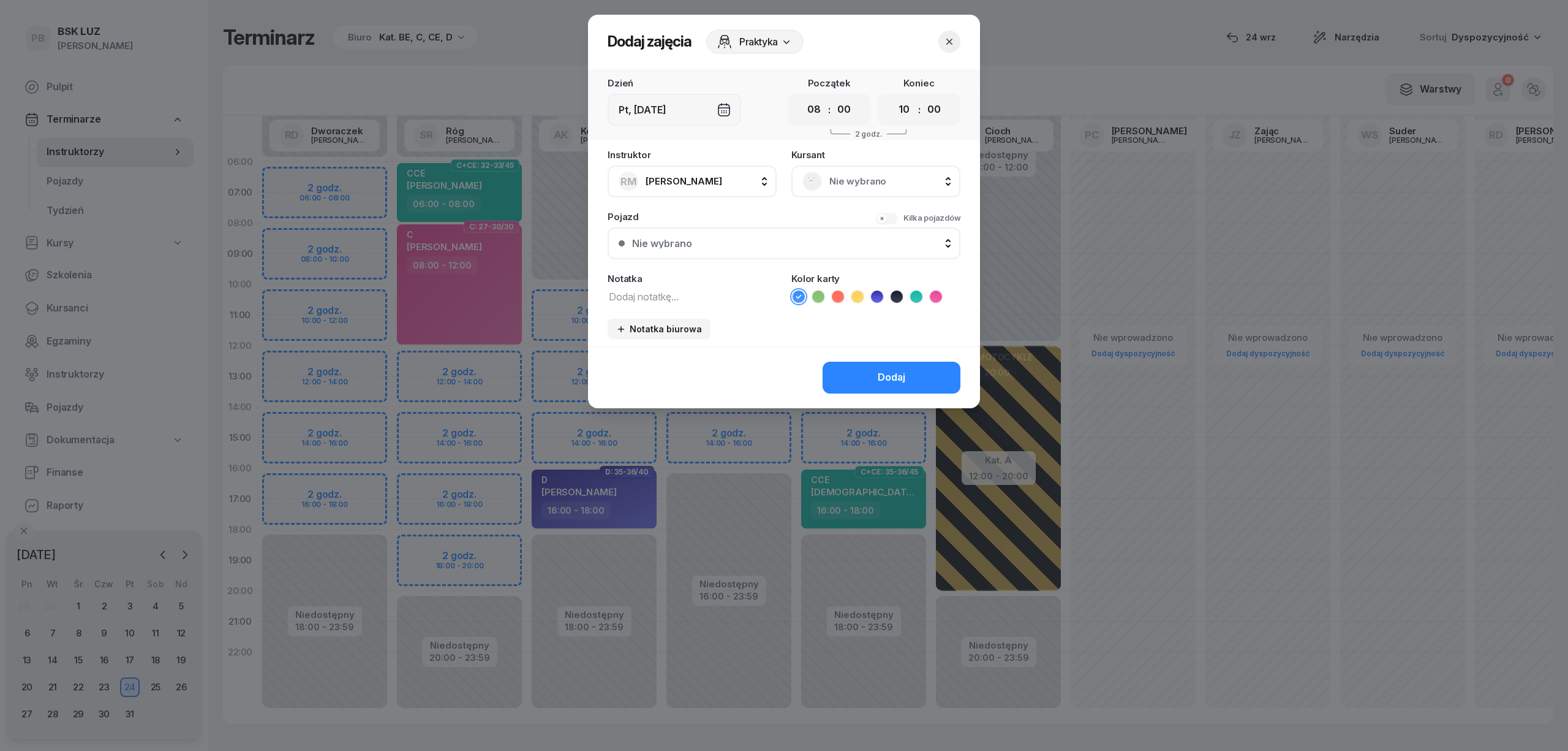
click at [922, 177] on span "Nie wybrano" at bounding box center [889, 181] width 120 height 16
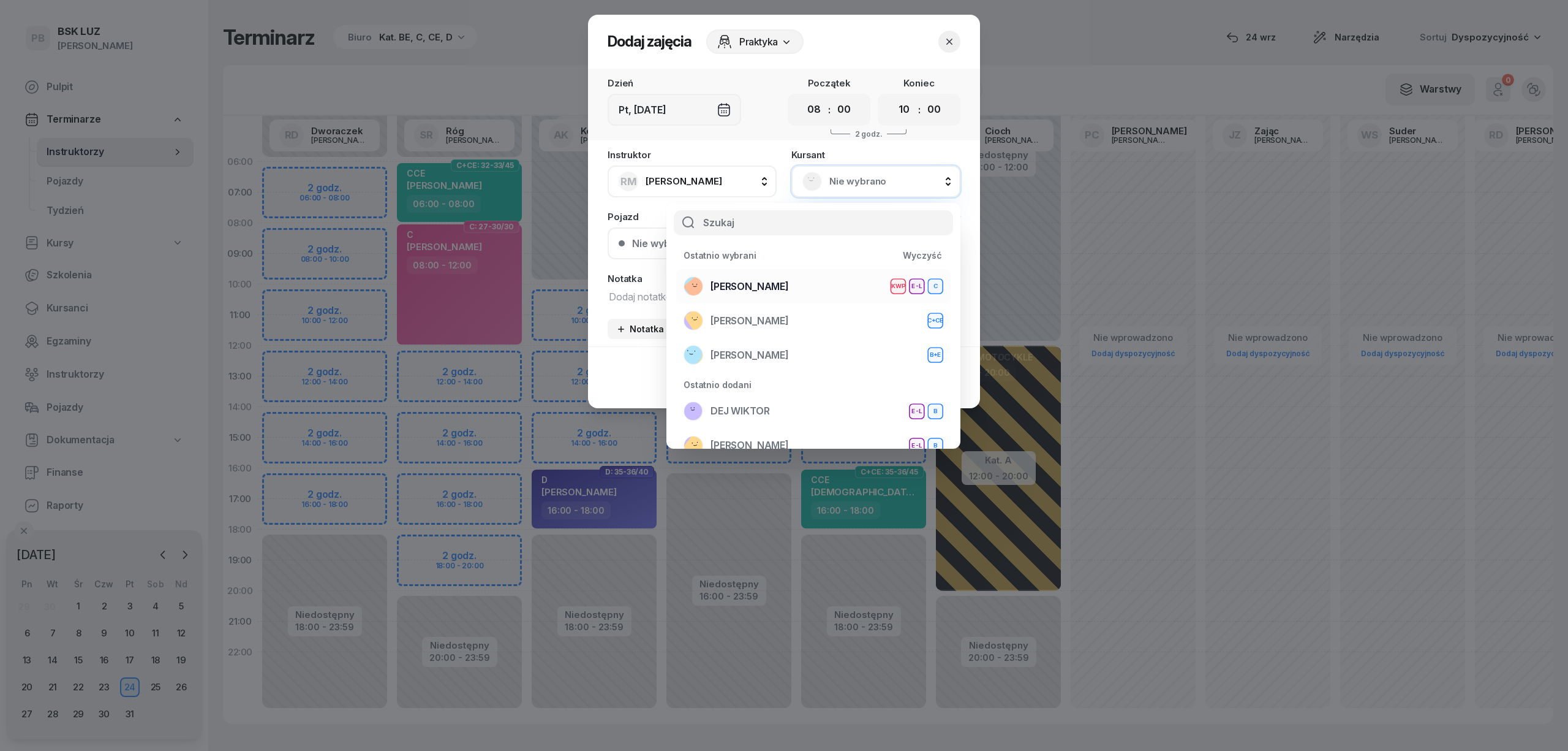
click at [815, 280] on div "[PERSON_NAME] KWP E-L C" at bounding box center [813, 286] width 259 height 20
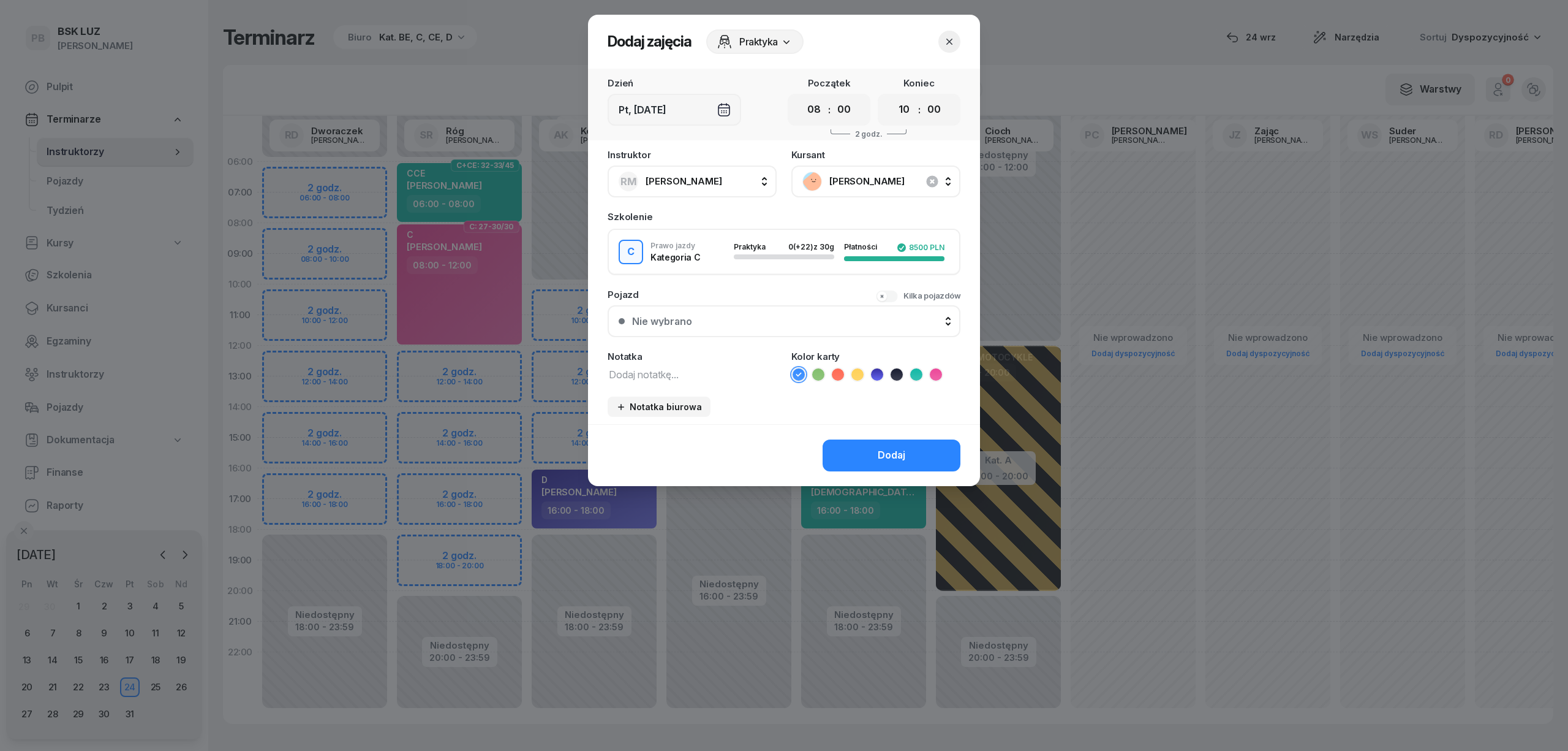
click at [689, 376] on textarea at bounding box center [692, 374] width 169 height 16
type textarea "C"
click at [938, 368] on icon at bounding box center [935, 374] width 12 height 12
click at [894, 447] on div "Dodaj" at bounding box center [891, 455] width 27 height 16
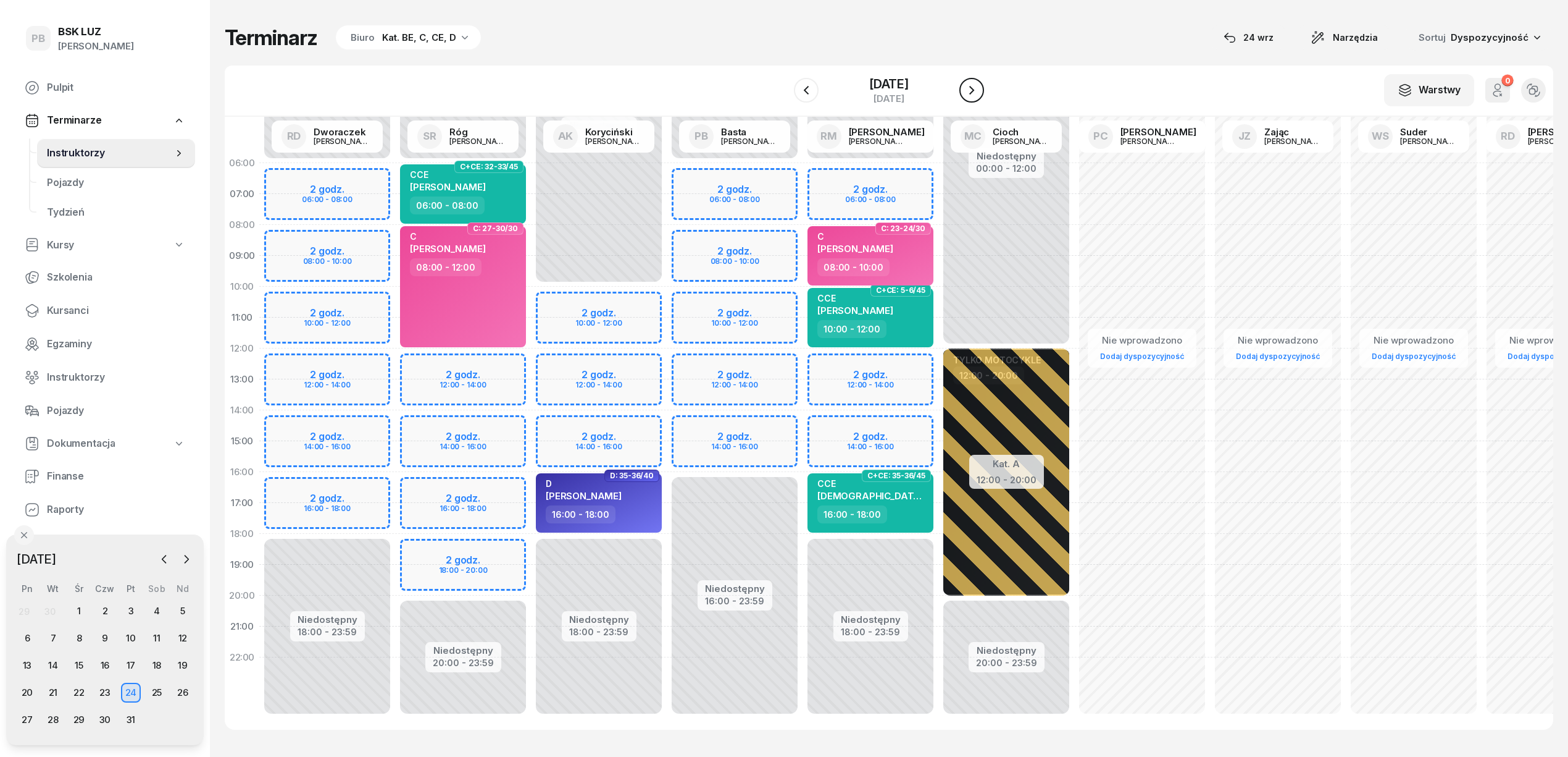
click at [984, 90] on button "button" at bounding box center [971, 90] width 25 height 25
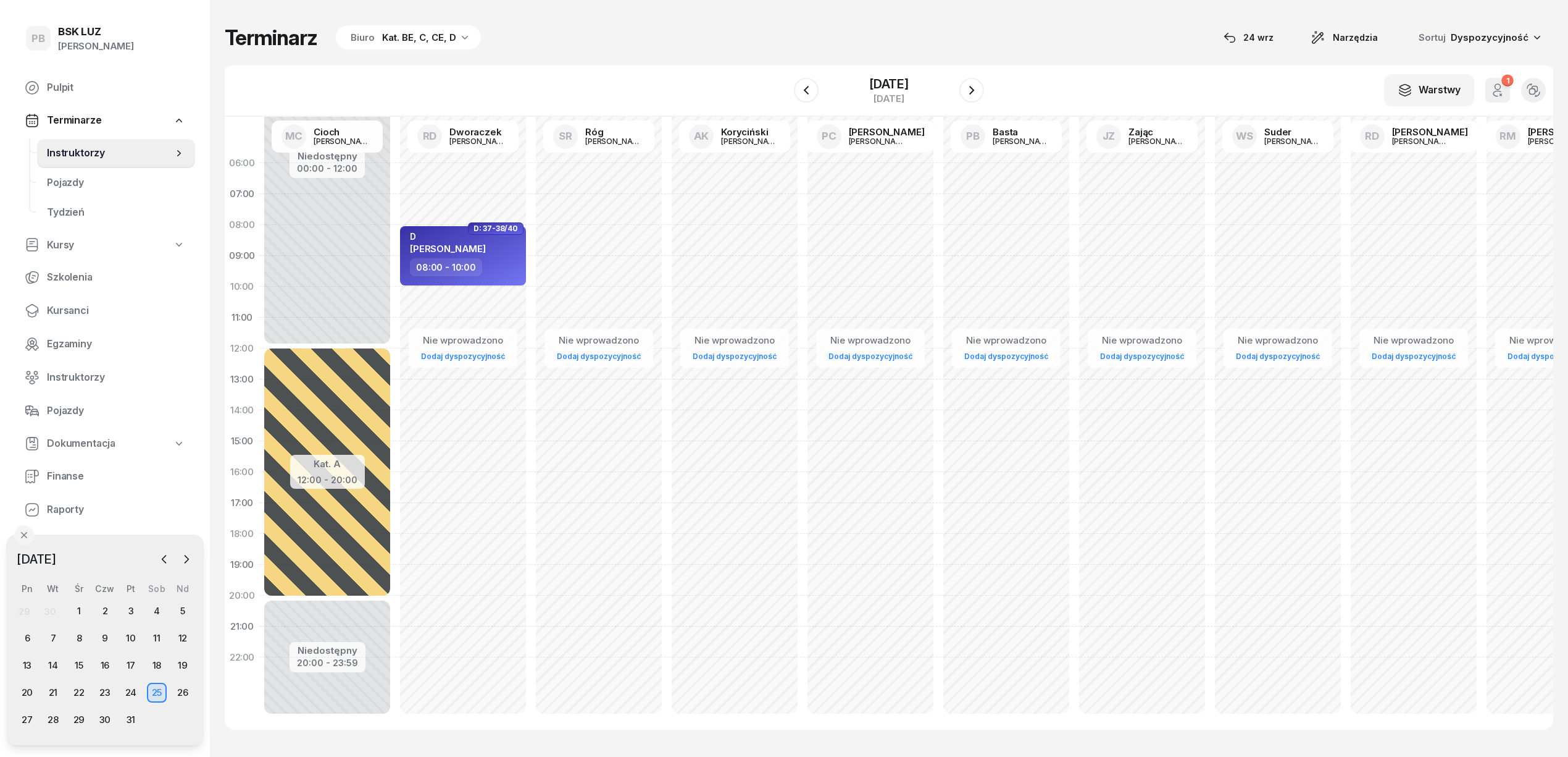
click at [499, 294] on div "Nie wprowadzono Dodaj dyspozycyjność D: 37-38/40 D SOLECKI MACIEJ 08:00 - 10:00…" at bounding box center [463, 441] width 136 height 587
select select "10"
select select "12"
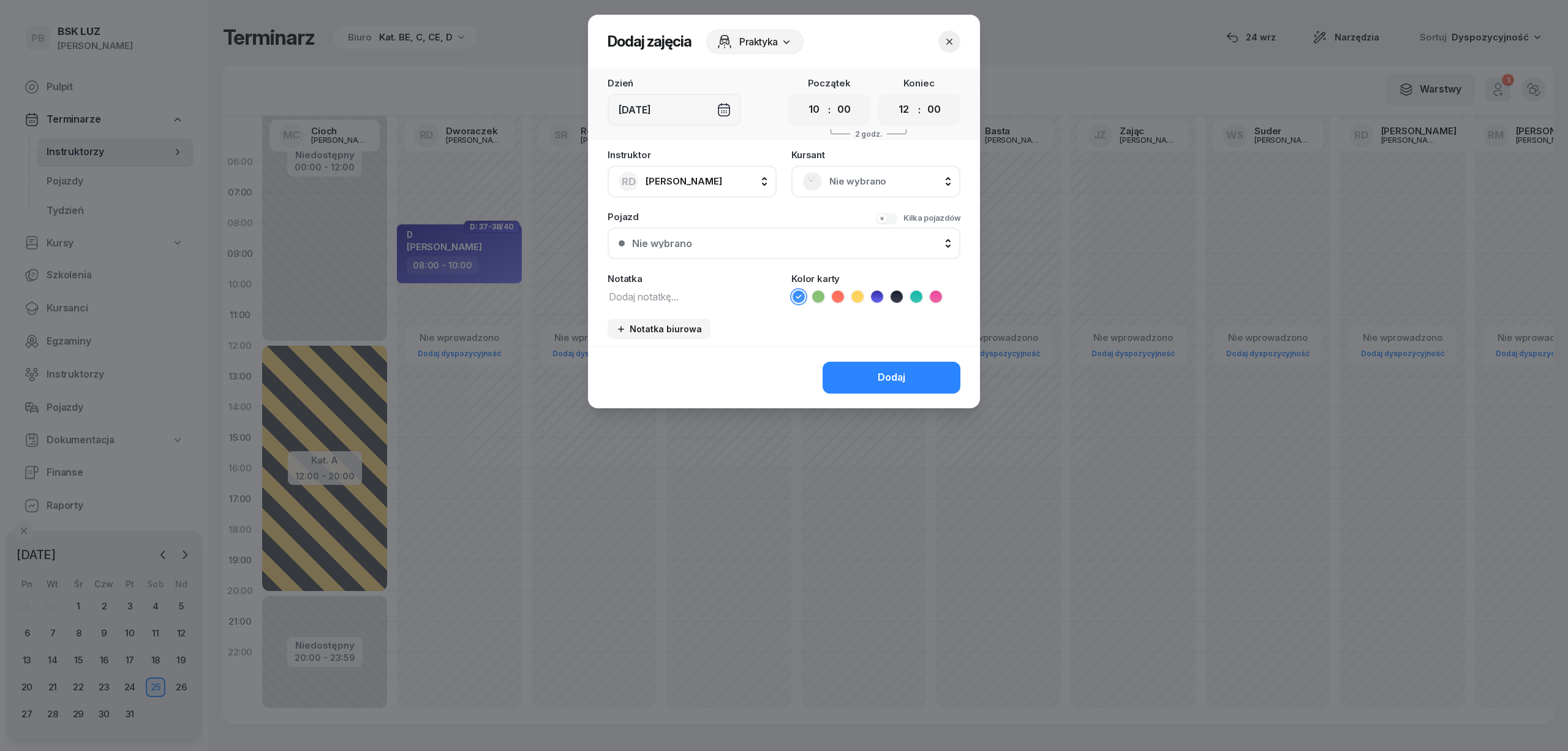
click at [815, 187] on rect at bounding box center [812, 181] width 26 height 26
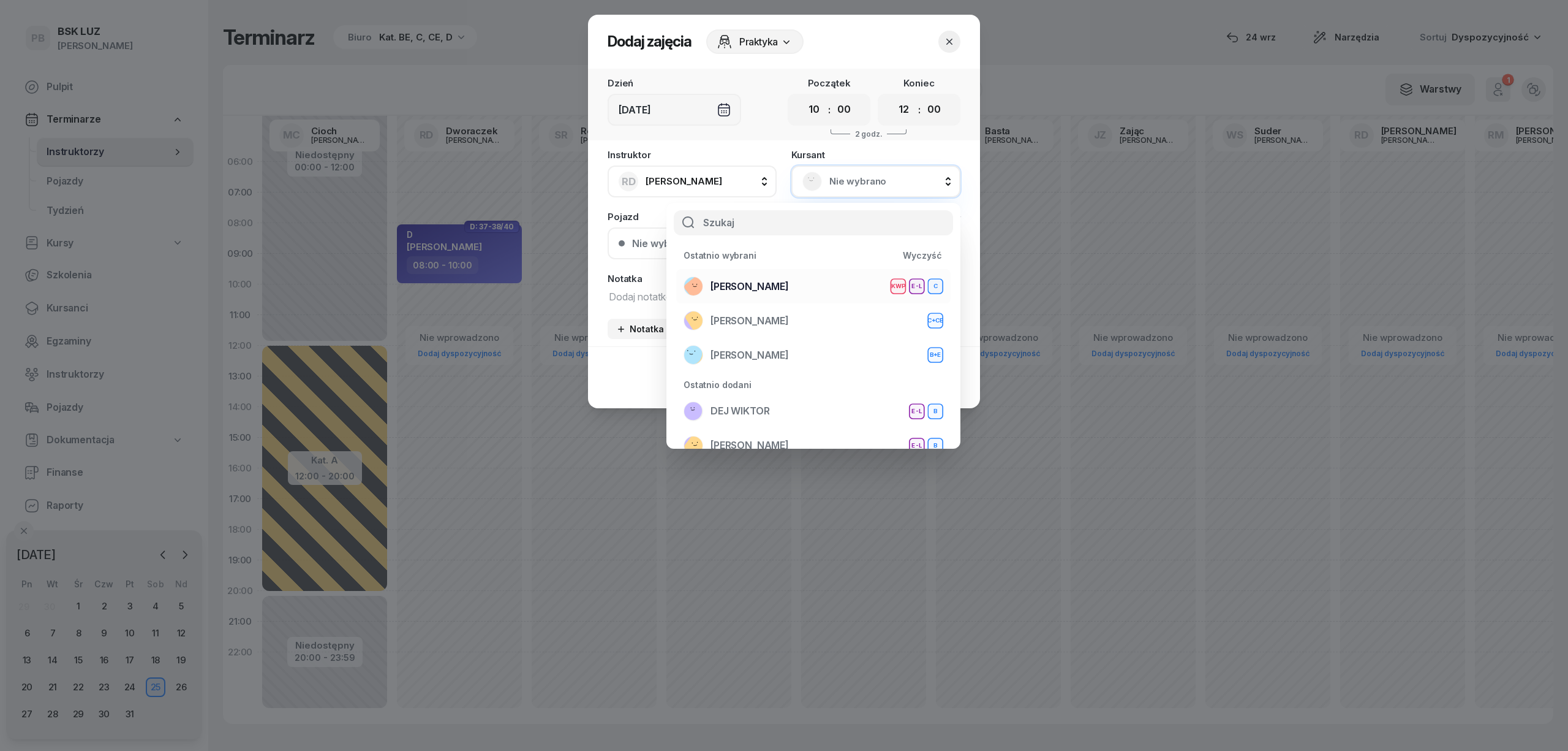
click at [779, 283] on span "[PERSON_NAME]" at bounding box center [749, 286] width 78 height 16
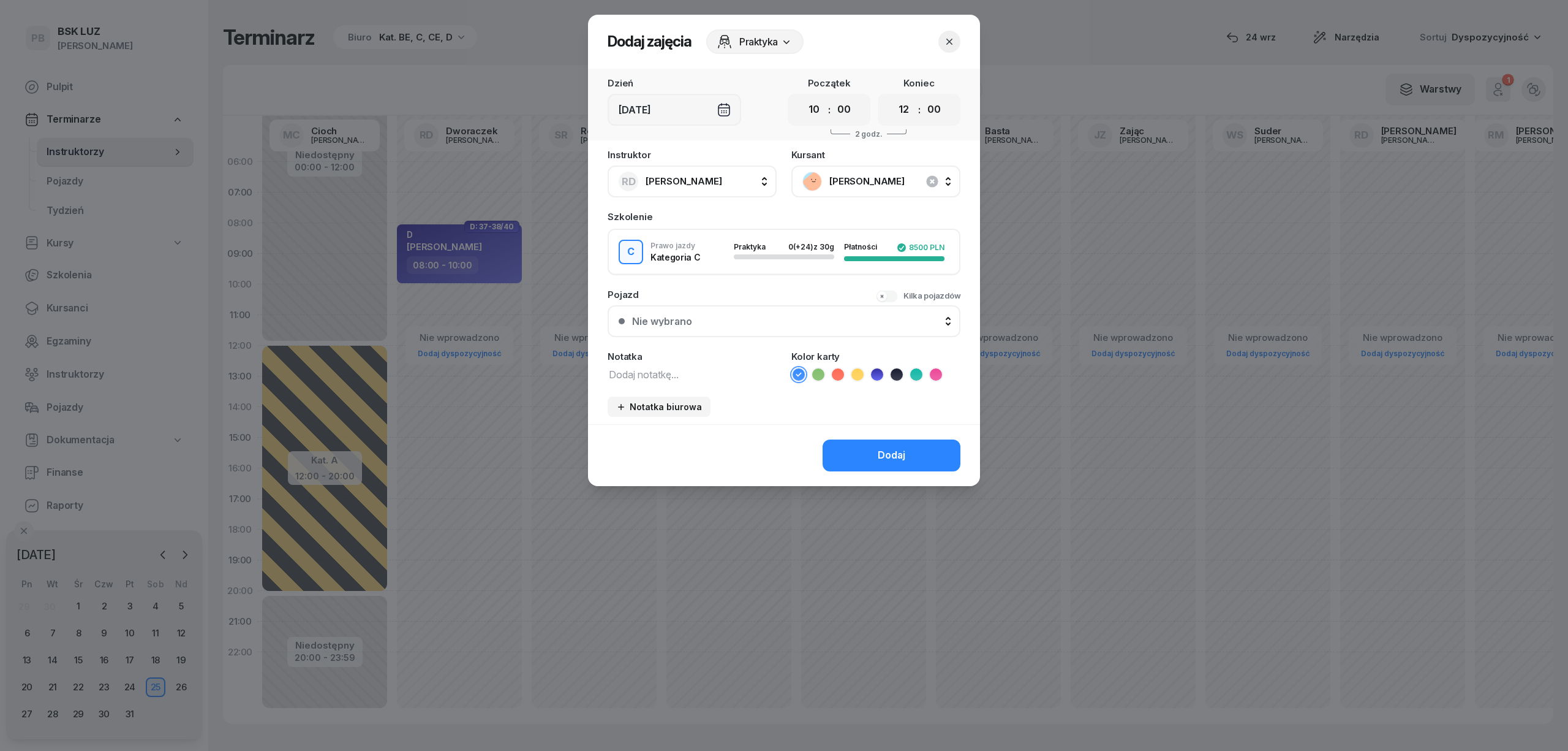
click at [686, 367] on textarea at bounding box center [692, 374] width 169 height 16
type textarea "C"
click at [934, 368] on icon at bounding box center [935, 374] width 12 height 12
click at [891, 447] on div "Dodaj" at bounding box center [891, 455] width 27 height 16
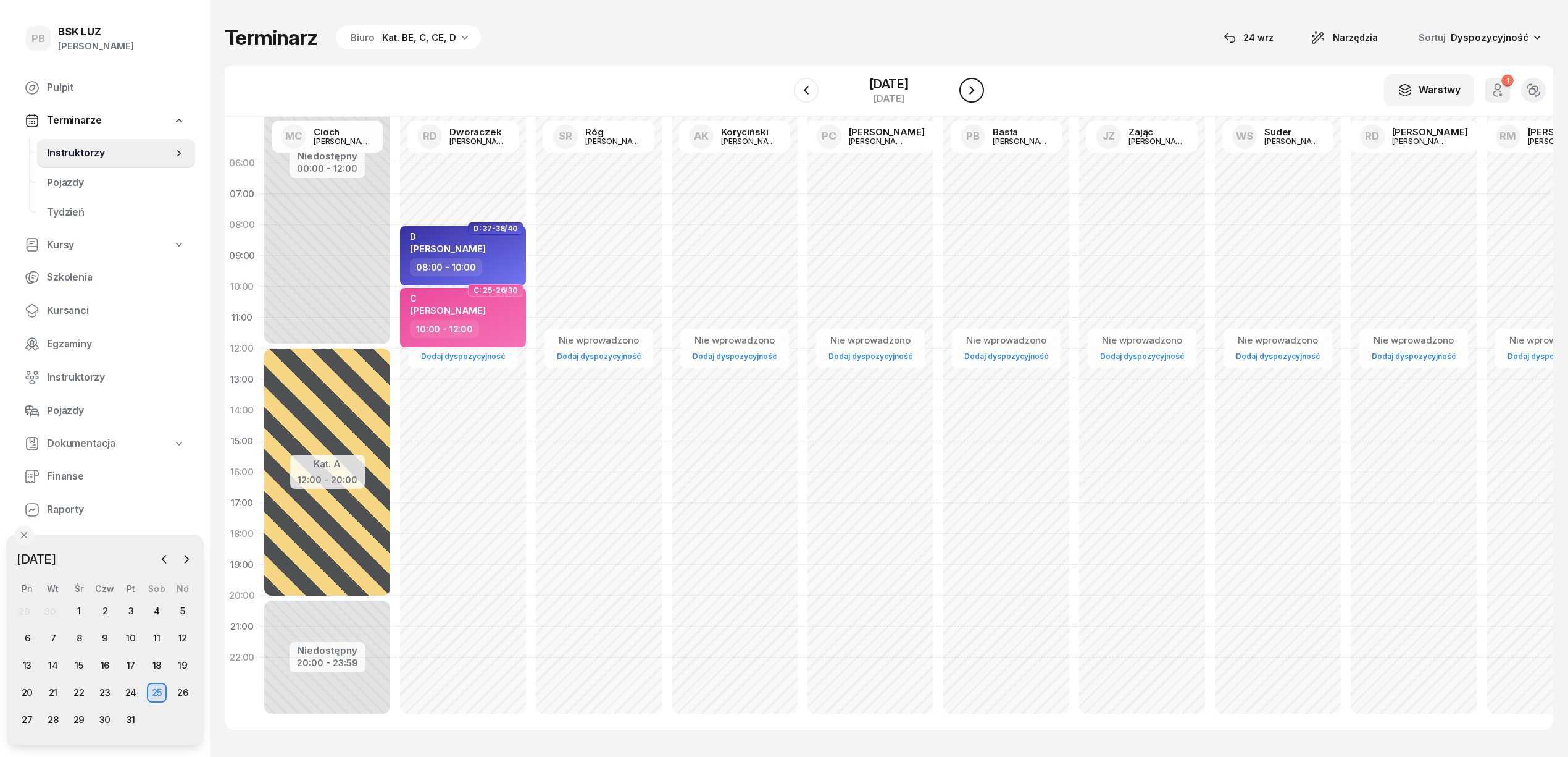
click at [974, 87] on icon "button" at bounding box center [971, 90] width 5 height 9
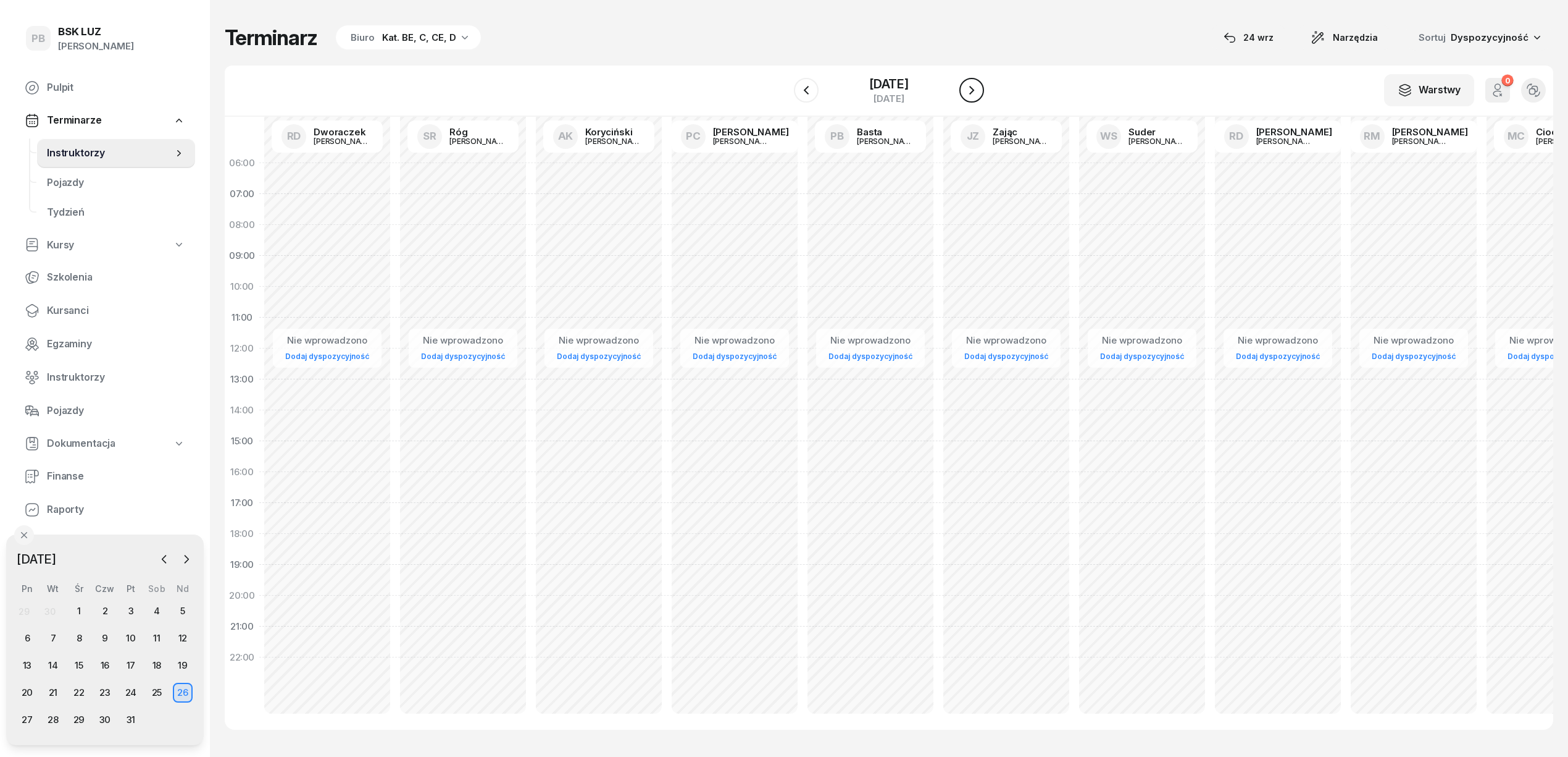
click at [974, 87] on icon "button" at bounding box center [971, 90] width 5 height 9
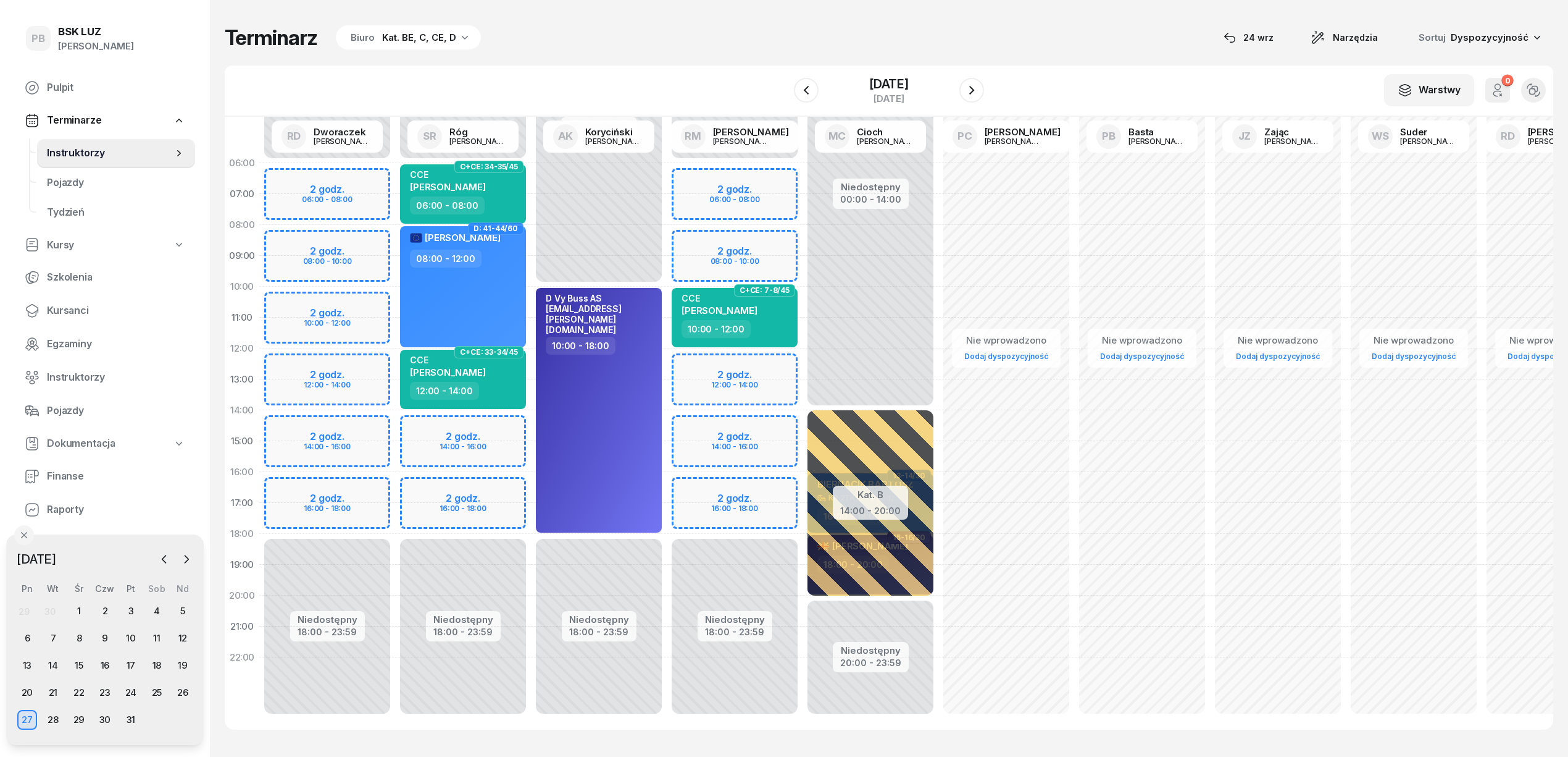
click at [779, 233] on div "Niedostępny 00:00 - 06:00 Niedostępny 18:00 - 23:59 2 godz. 06:00 - 08:00 2 god…" at bounding box center [735, 441] width 136 height 587
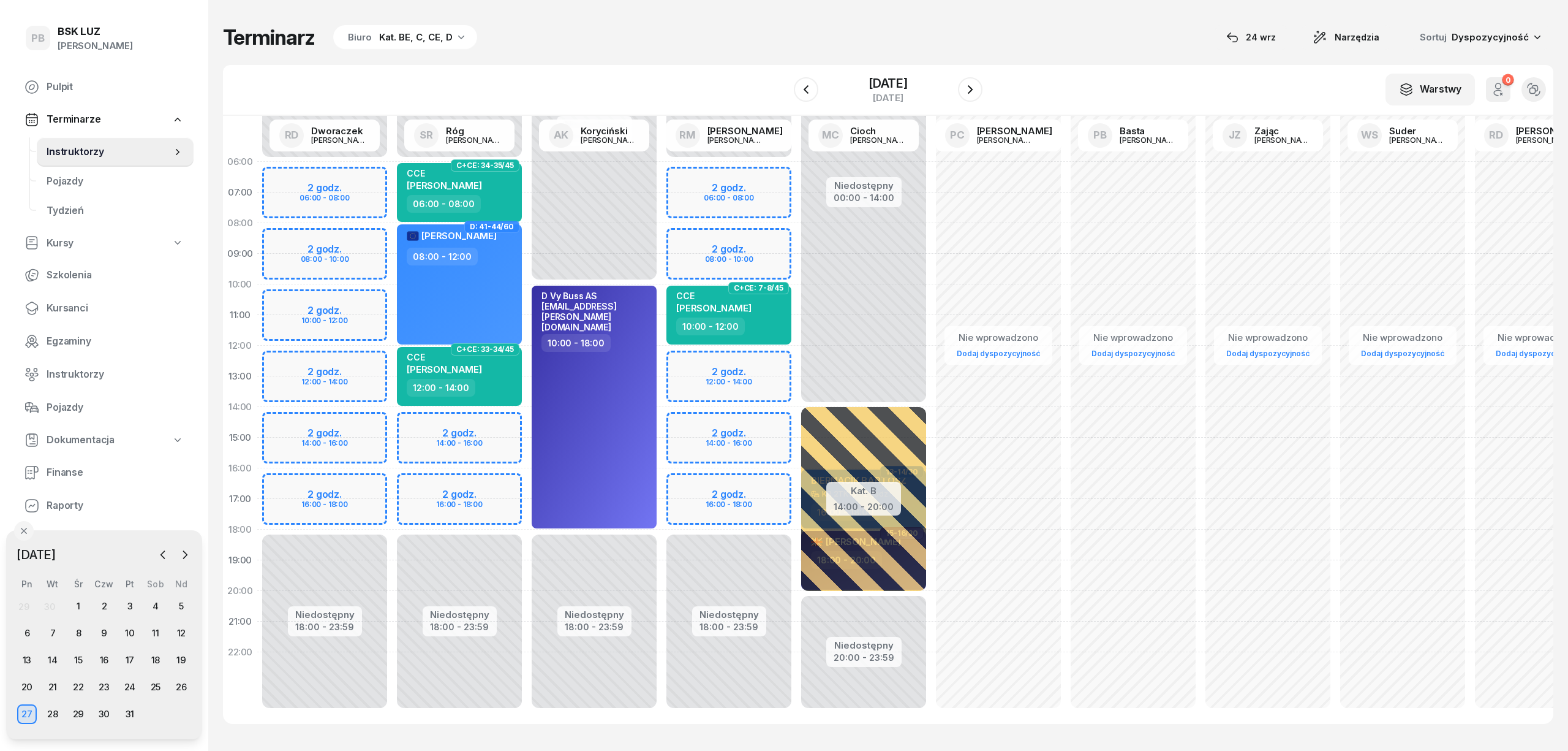
select select "08"
select select "10"
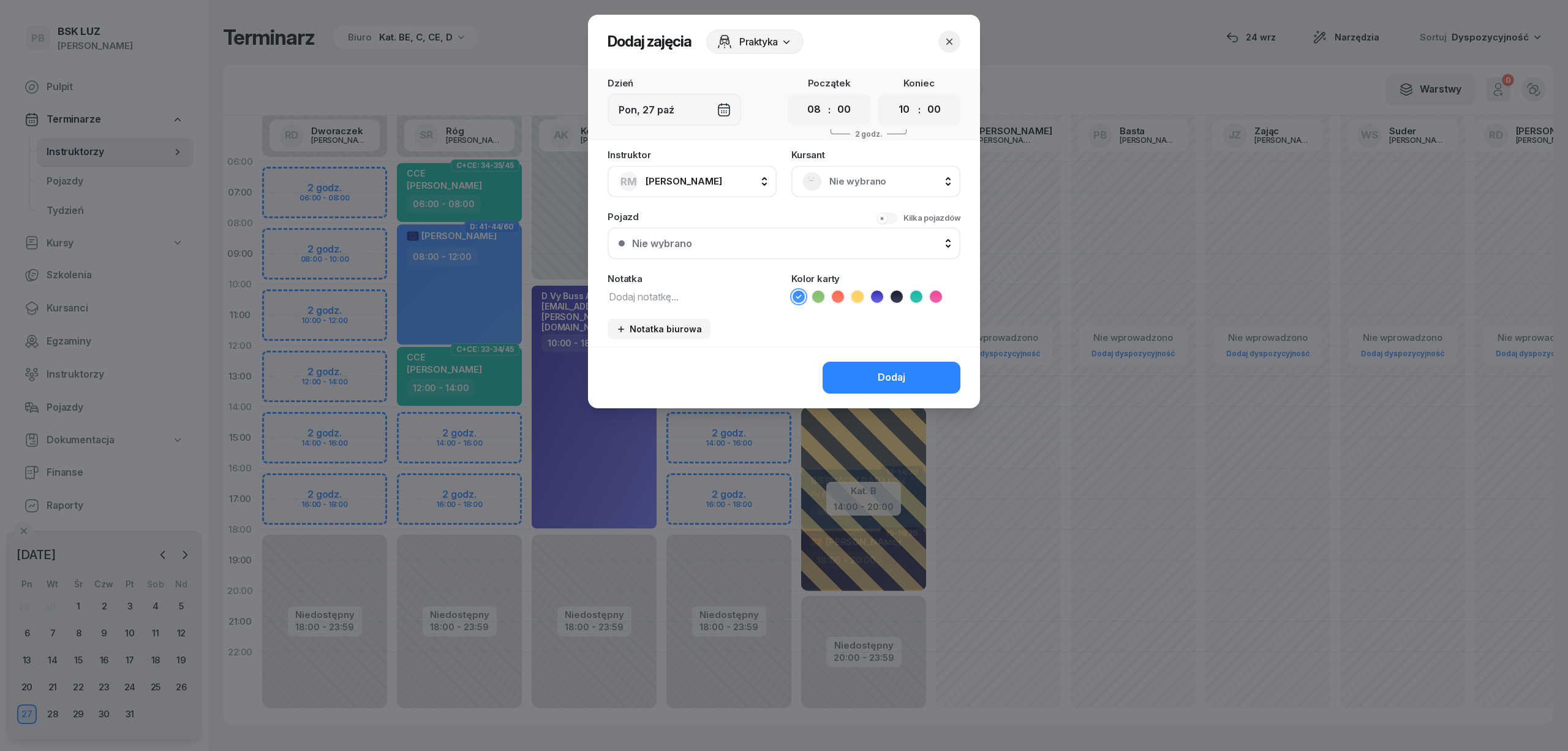
click at [891, 182] on span "Nie wybrano" at bounding box center [889, 181] width 120 height 16
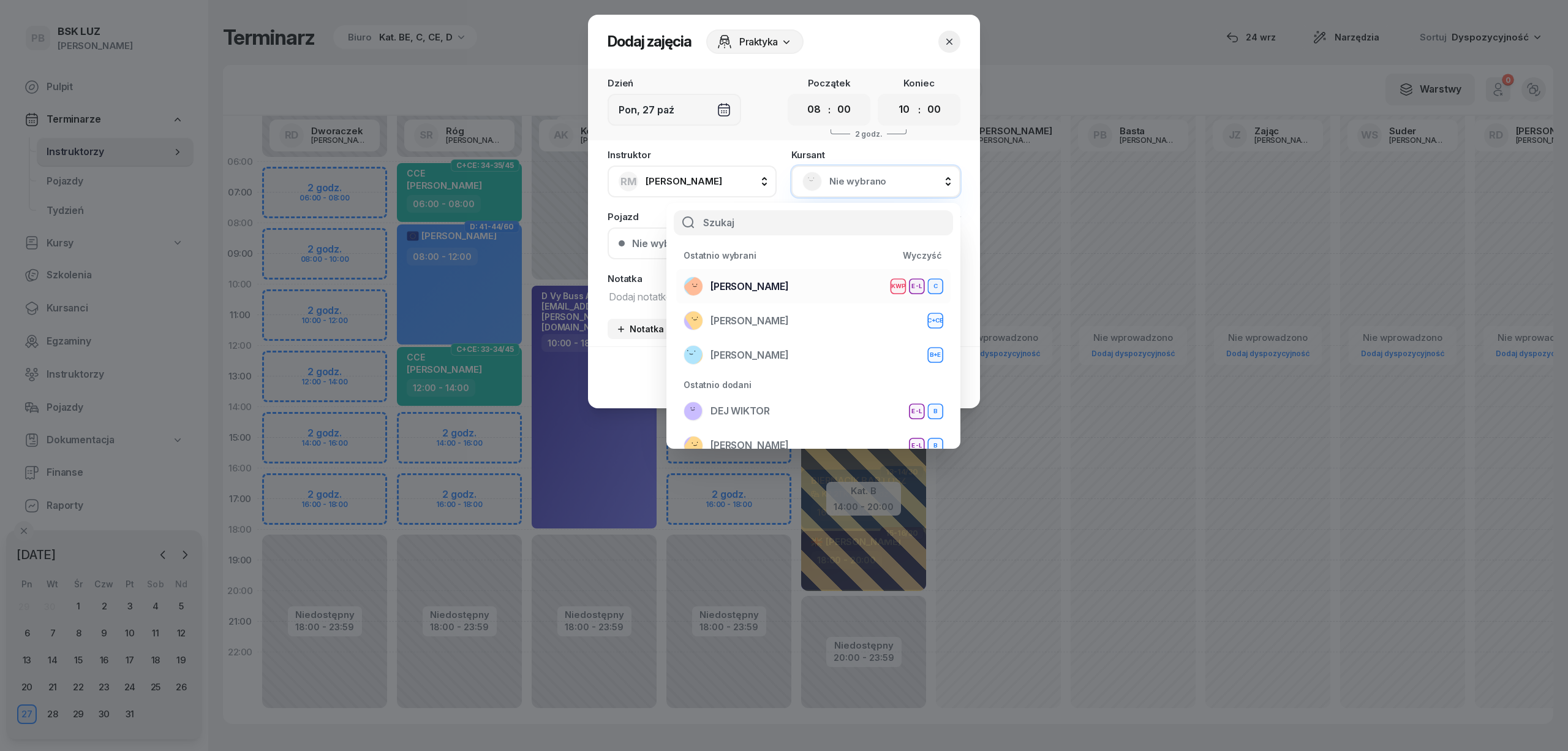
click at [789, 279] on span "[PERSON_NAME]" at bounding box center [749, 286] width 78 height 16
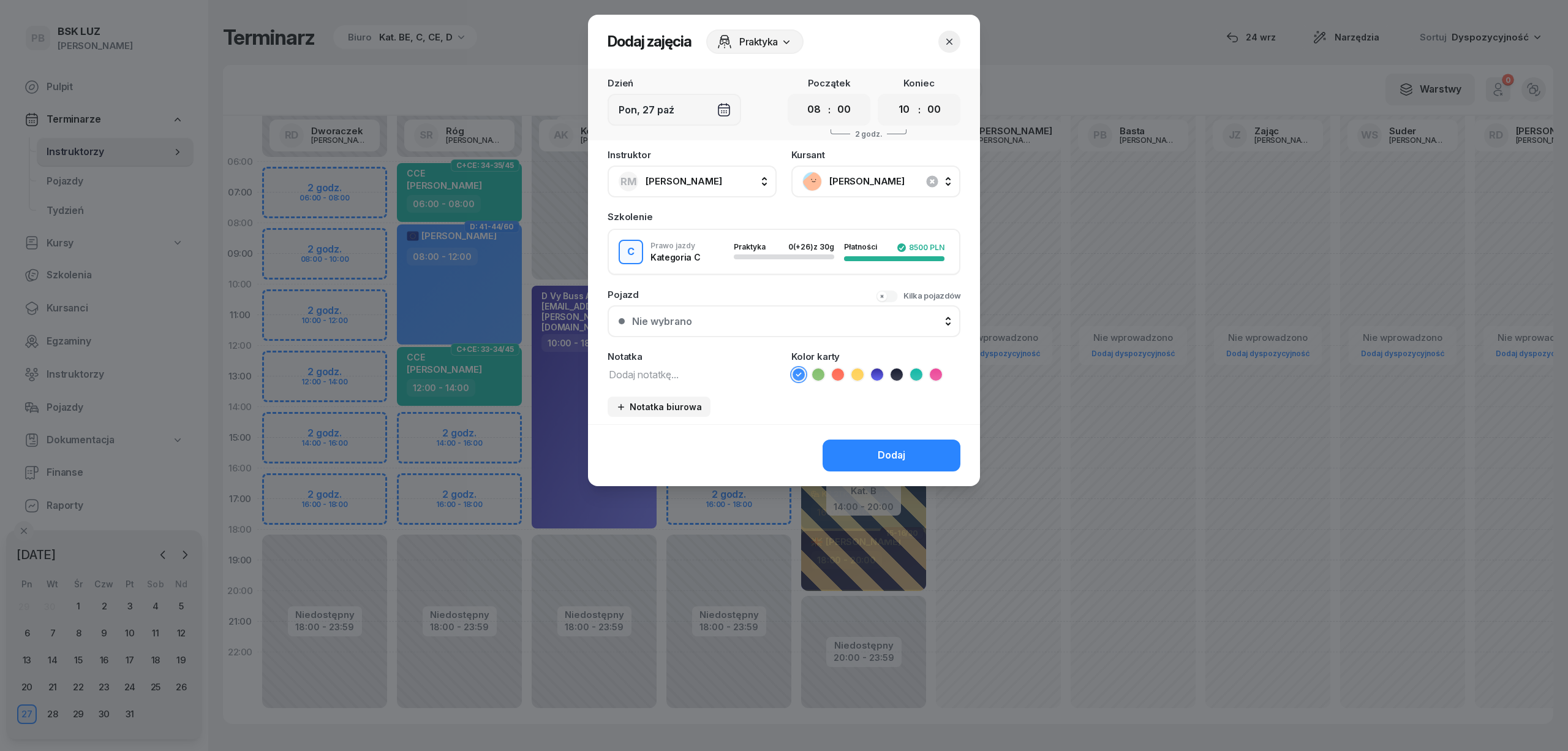
click at [660, 368] on textarea at bounding box center [692, 374] width 169 height 16
type textarea "C"
click at [934, 379] on li at bounding box center [935, 374] width 15 height 15
click at [863, 455] on button "Dodaj" at bounding box center [891, 455] width 138 height 32
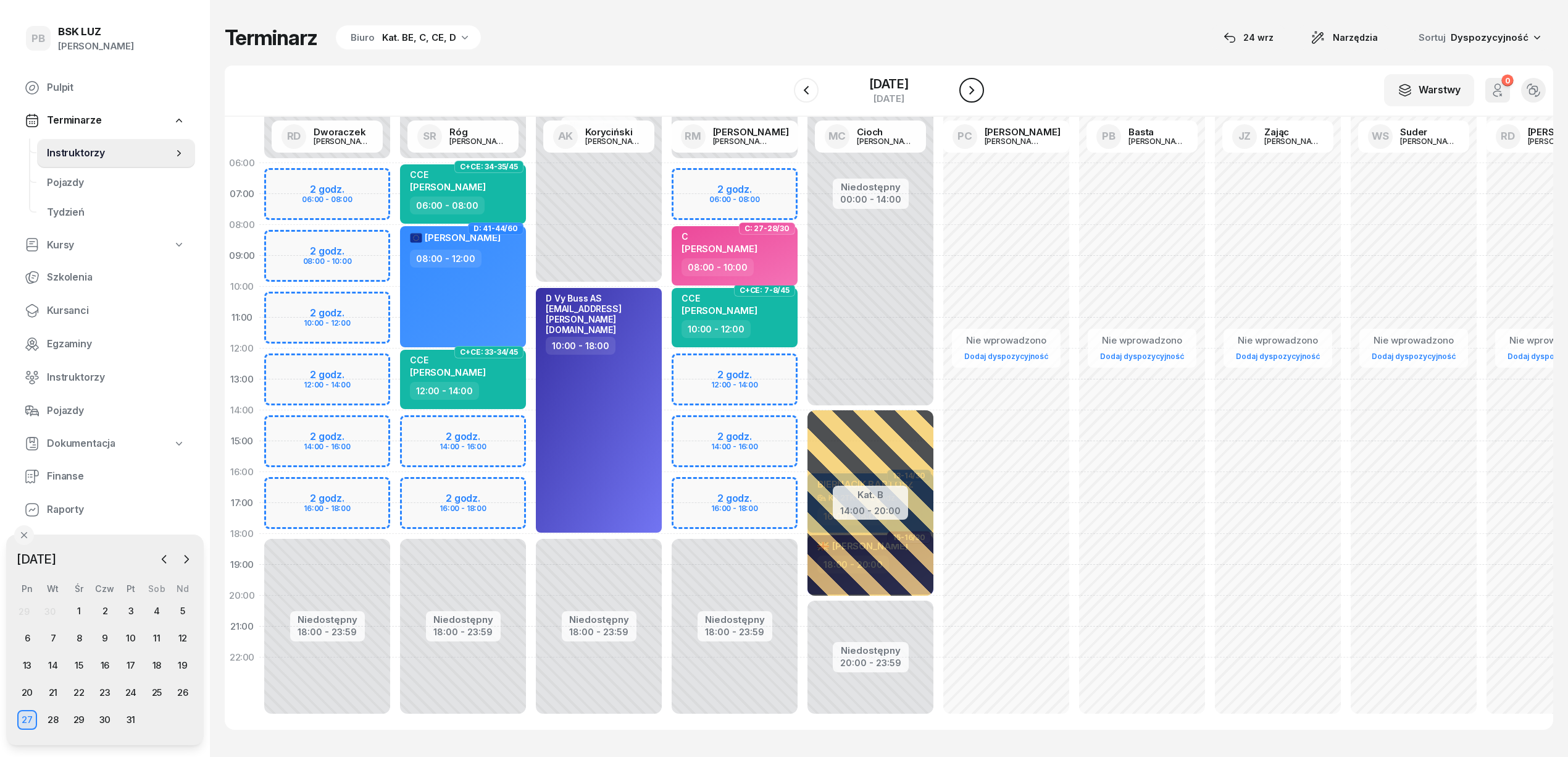
click at [979, 92] on icon "button" at bounding box center [971, 90] width 15 height 15
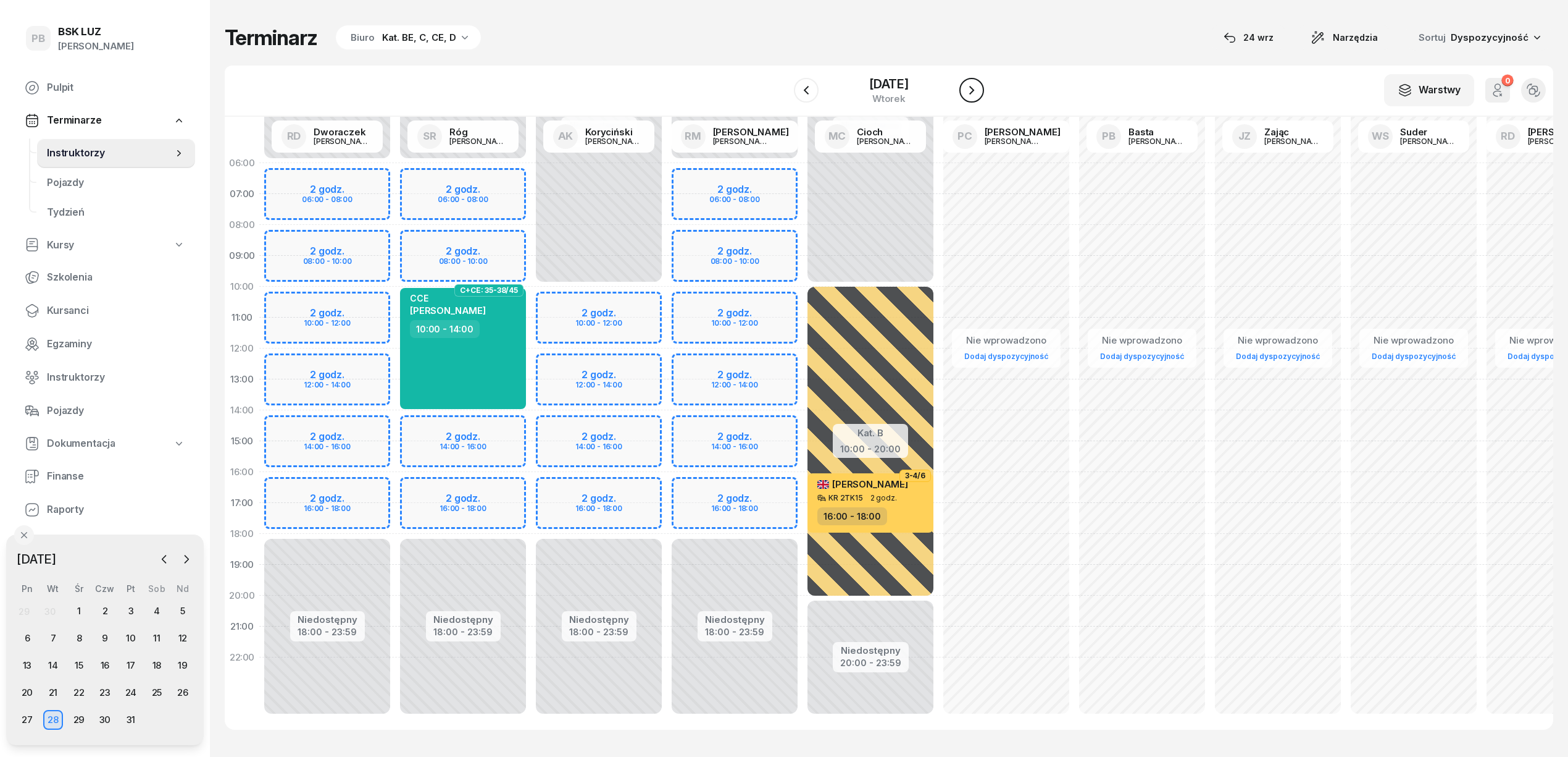
click at [979, 92] on icon "button" at bounding box center [971, 90] width 15 height 15
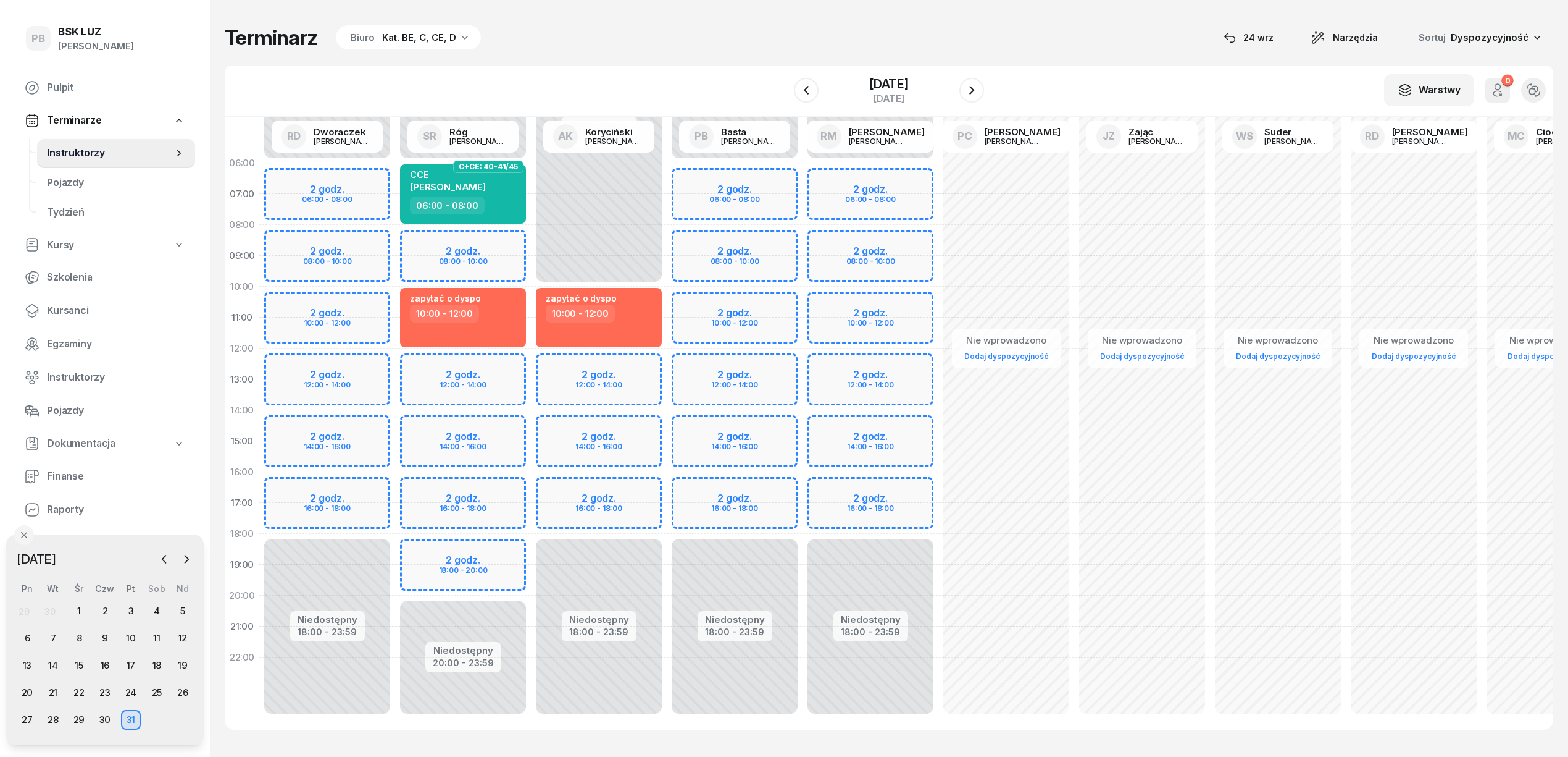
click at [842, 240] on div "Niedostępny 00:00 - 06:00 Niedostępny 18:00 - 23:59 2 godz. 06:00 - 08:00 2 god…" at bounding box center [870, 441] width 136 height 587
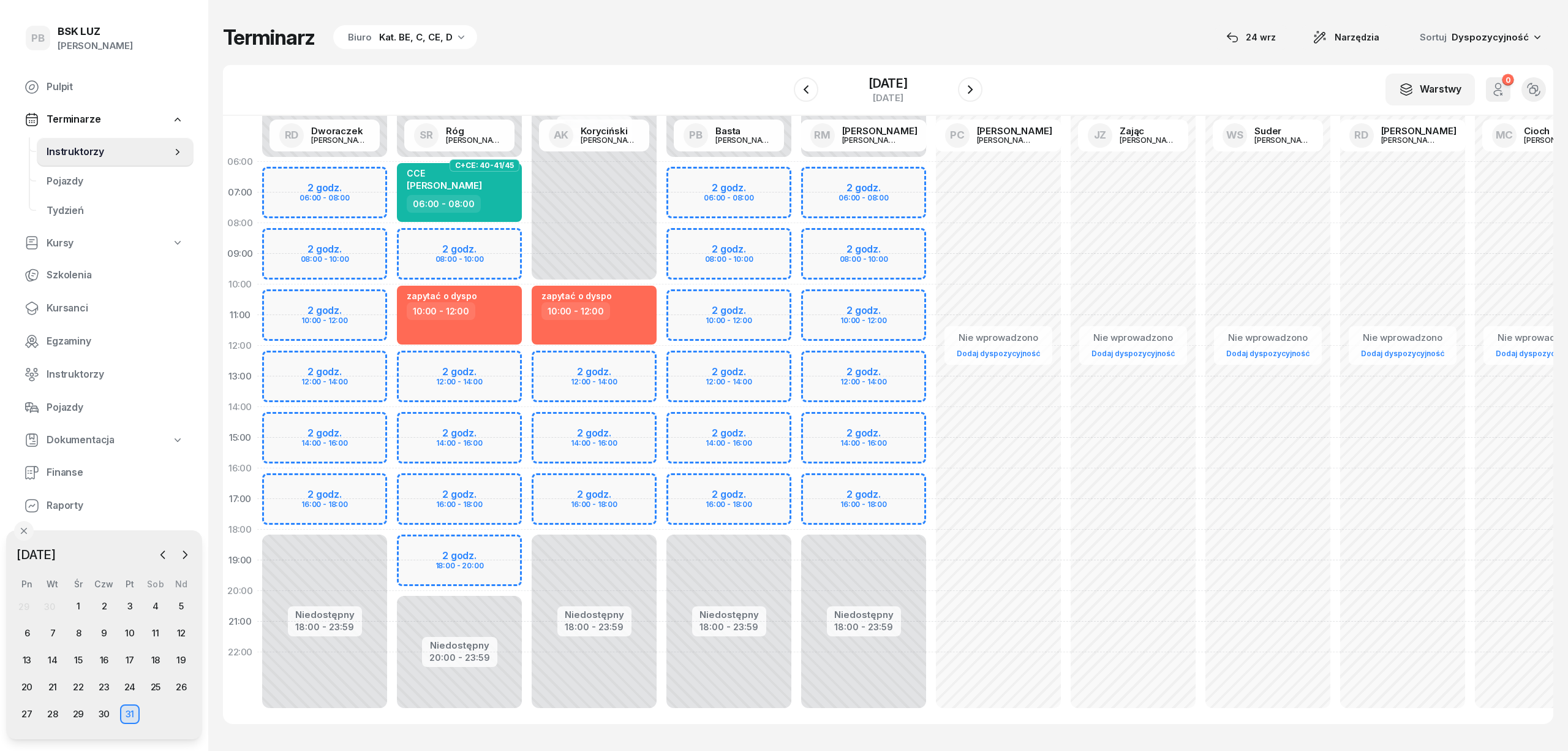
select select "08"
select select "10"
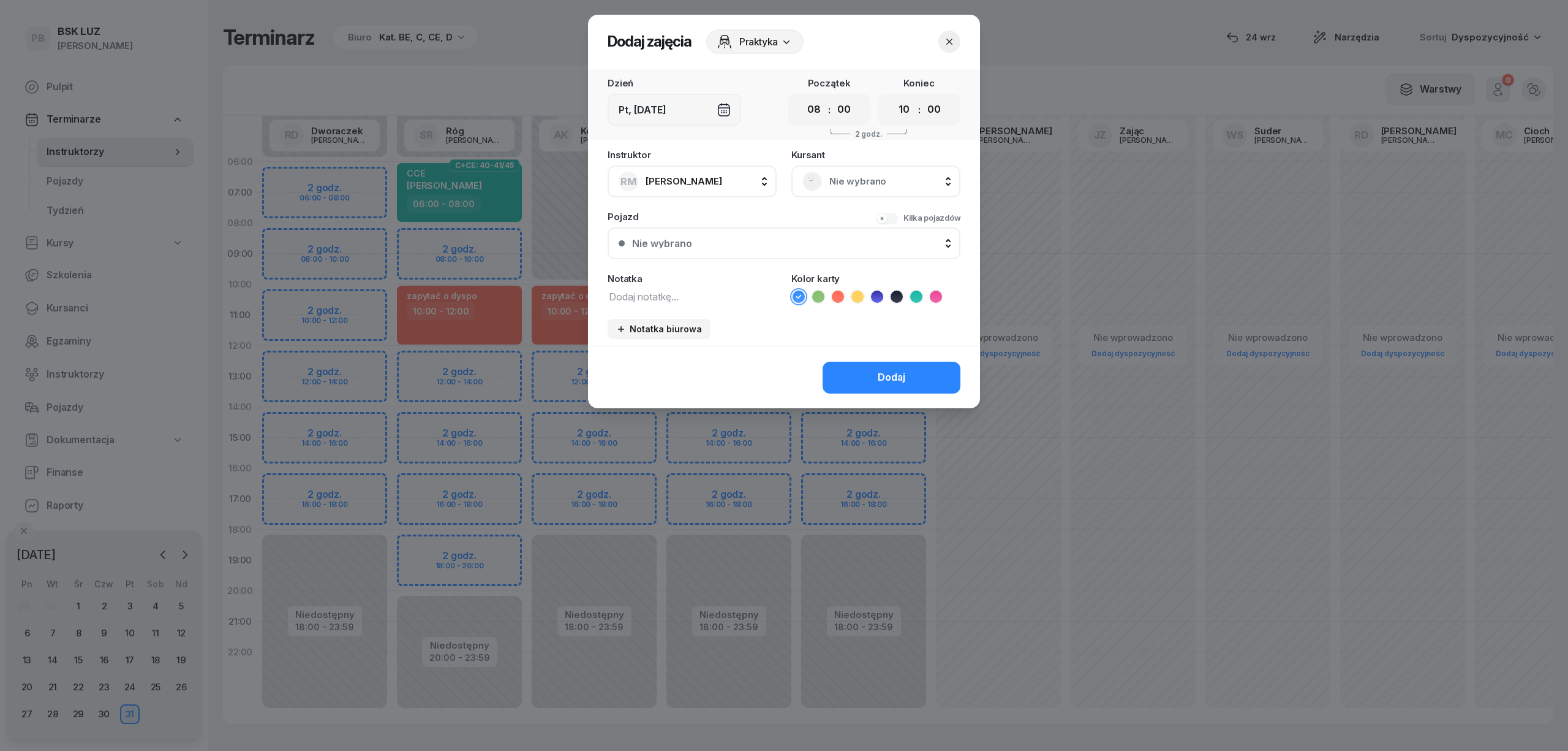
click at [667, 293] on textarea at bounding box center [692, 295] width 169 height 16
type textarea "C"
click at [891, 180] on span "Nie wybrano" at bounding box center [889, 181] width 120 height 16
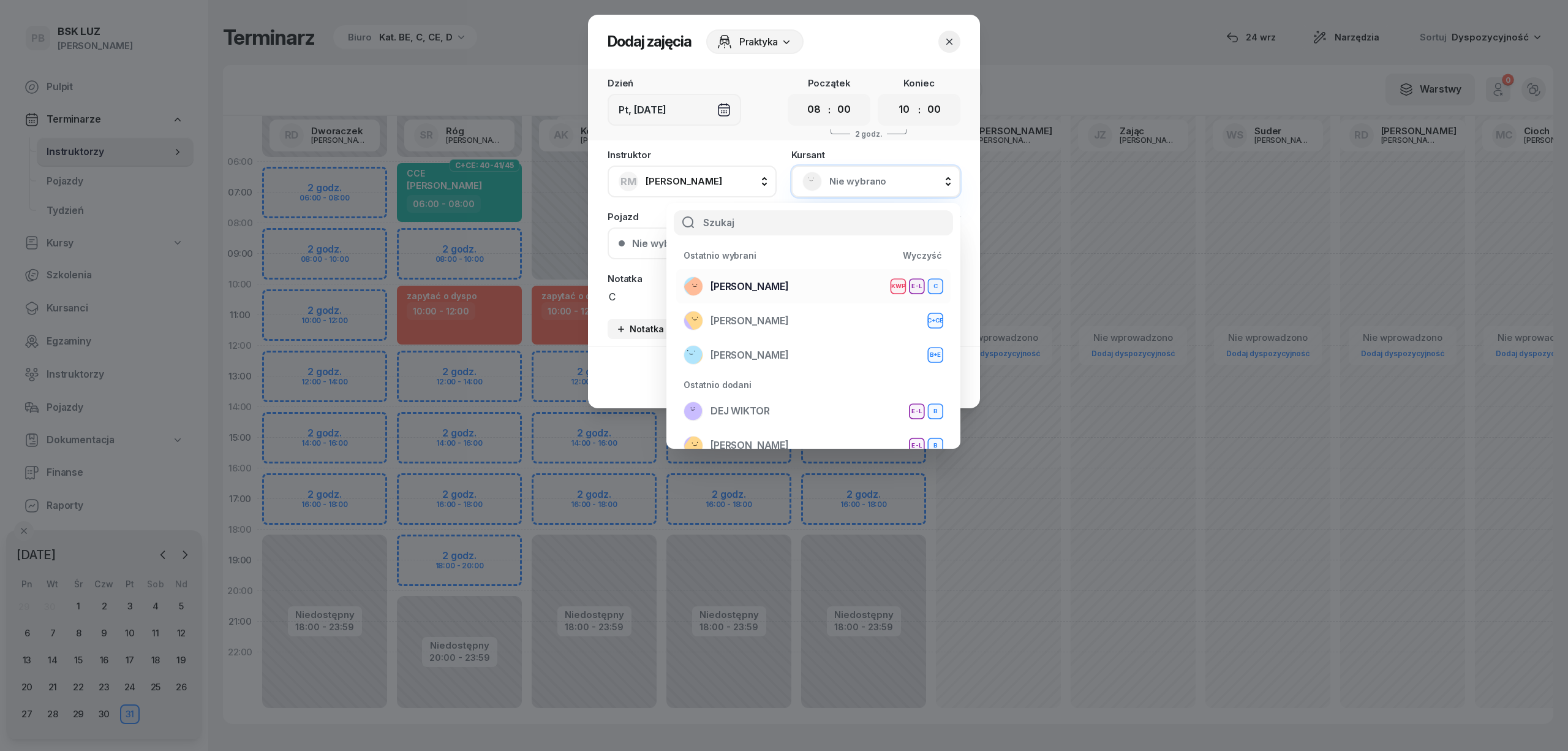
click at [809, 281] on div "[PERSON_NAME] KWP E-L C" at bounding box center [813, 286] width 259 height 20
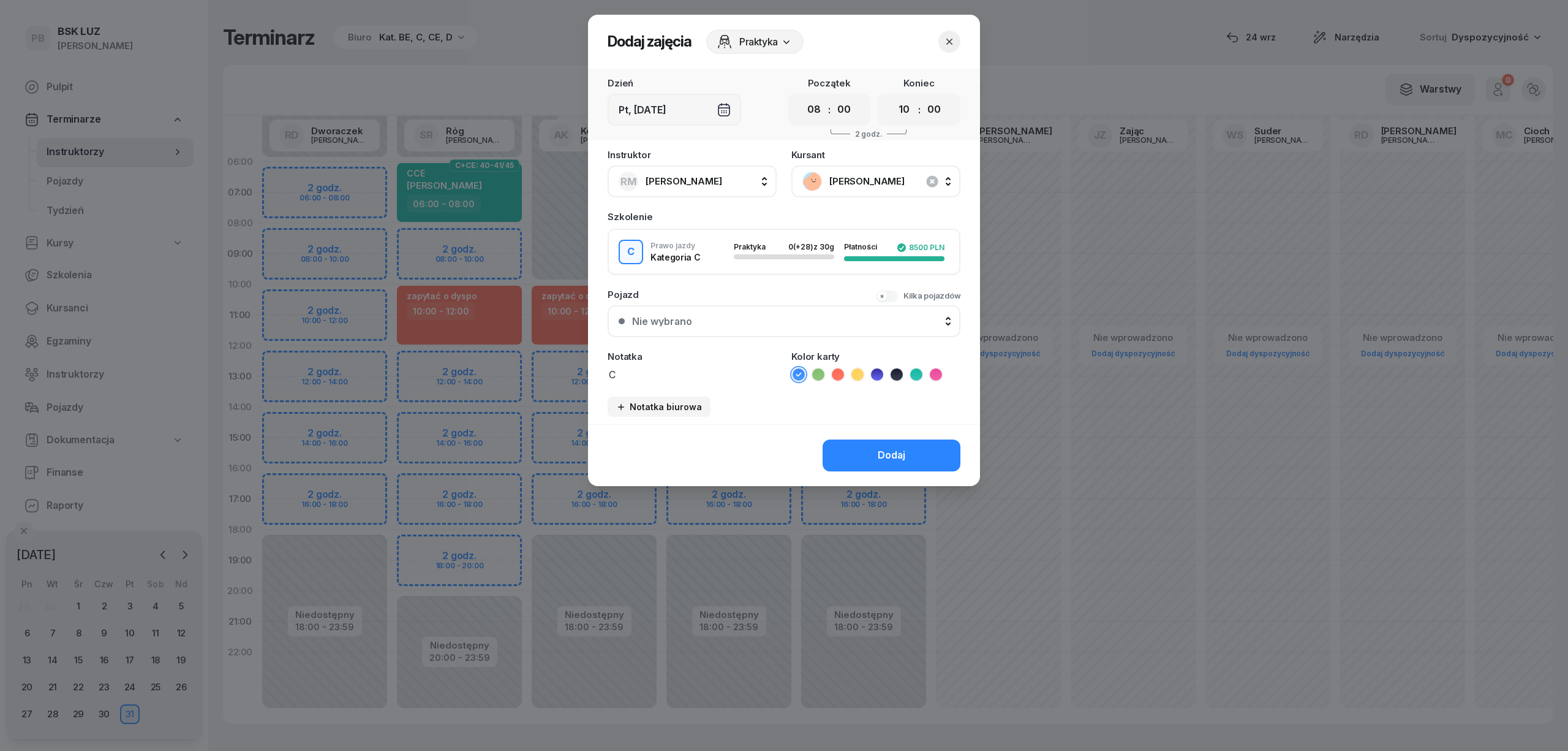
click at [932, 372] on icon at bounding box center [935, 374] width 12 height 12
click at [906, 456] on button "Dodaj" at bounding box center [891, 455] width 138 height 32
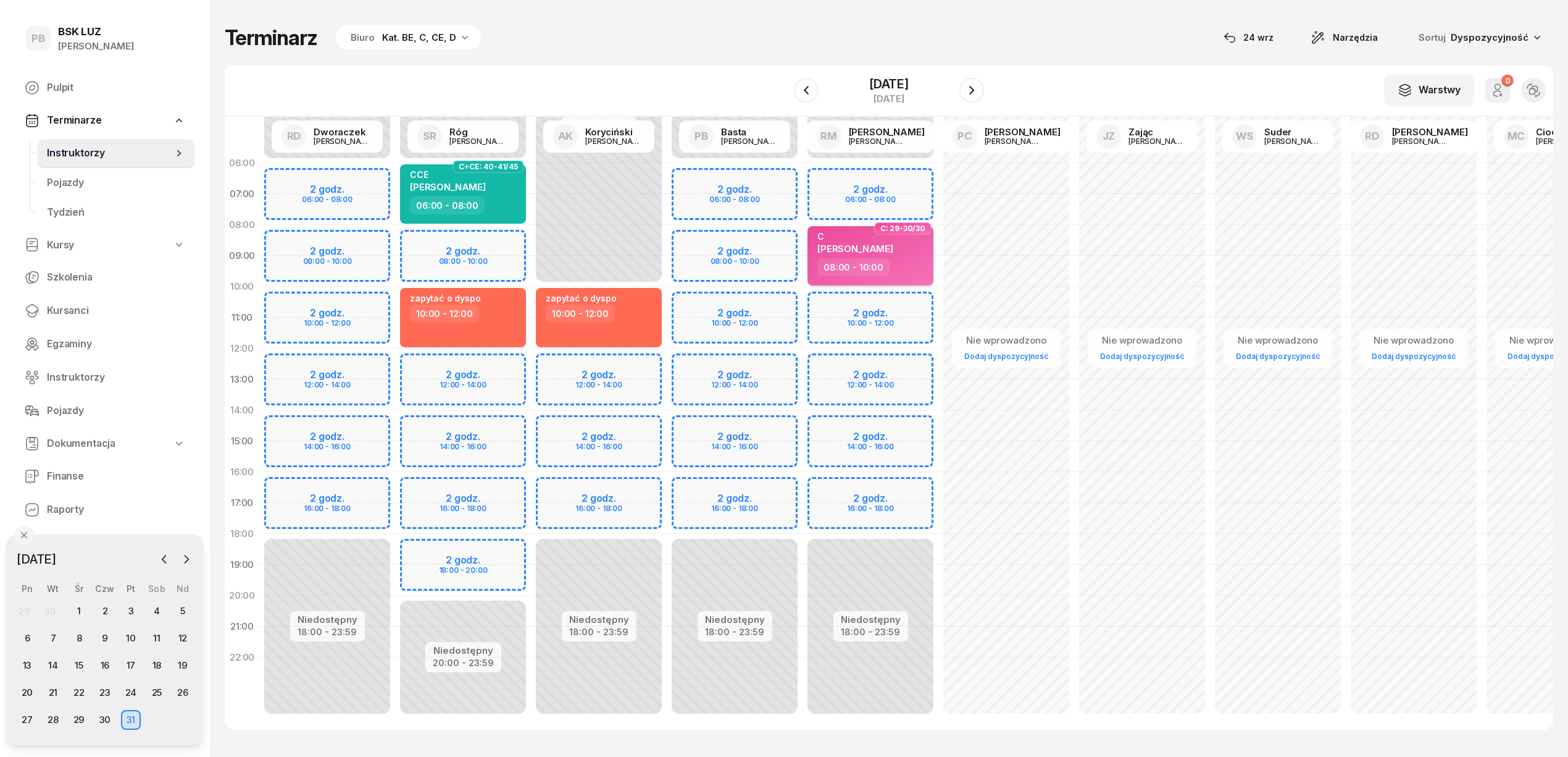
click at [872, 243] on span "[PERSON_NAME]" at bounding box center [855, 249] width 76 height 12
select select "08"
select select "10"
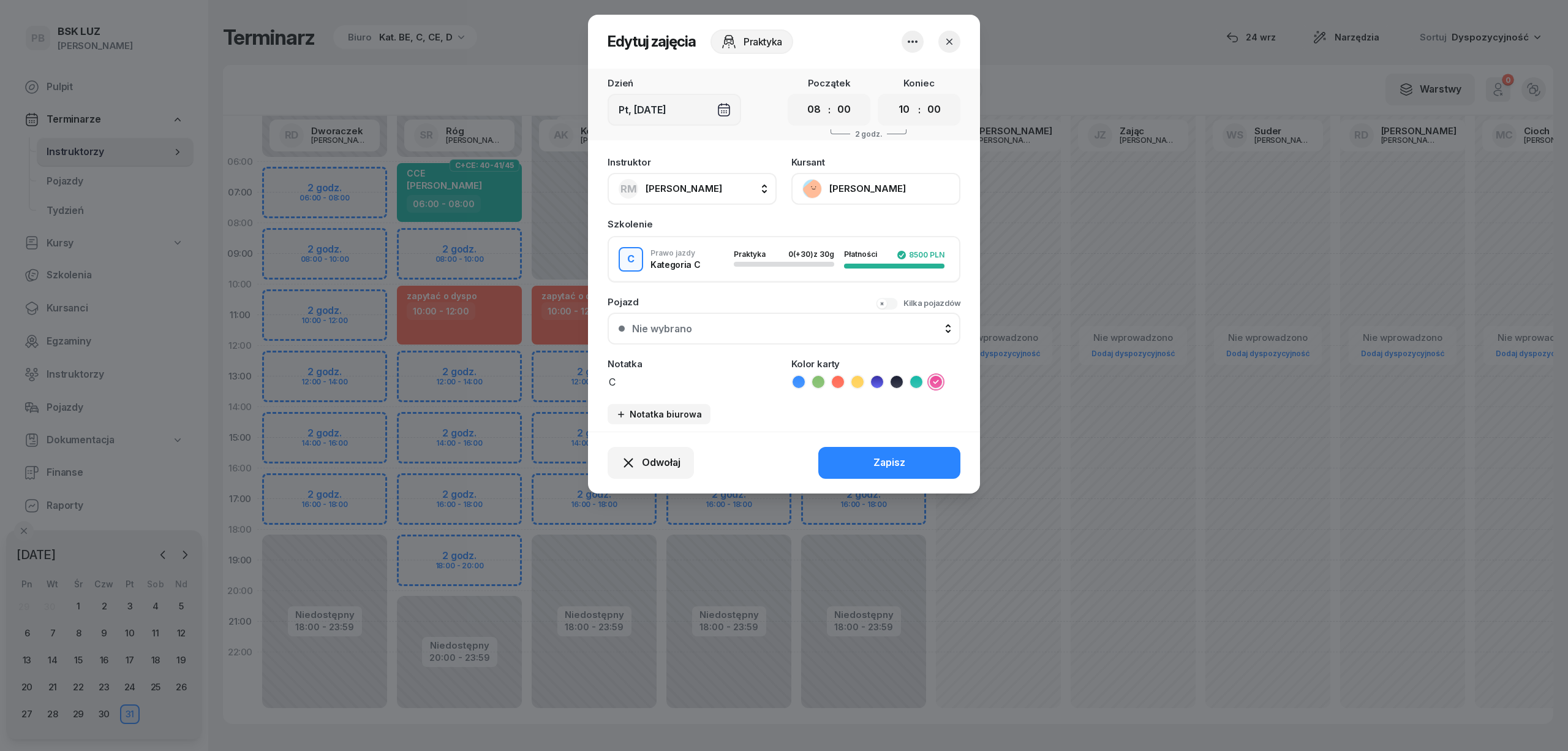
click at [887, 186] on button "[PERSON_NAME]" at bounding box center [876, 188] width 169 height 32
click at [865, 218] on link "Otwórz profil" at bounding box center [874, 230] width 161 height 30
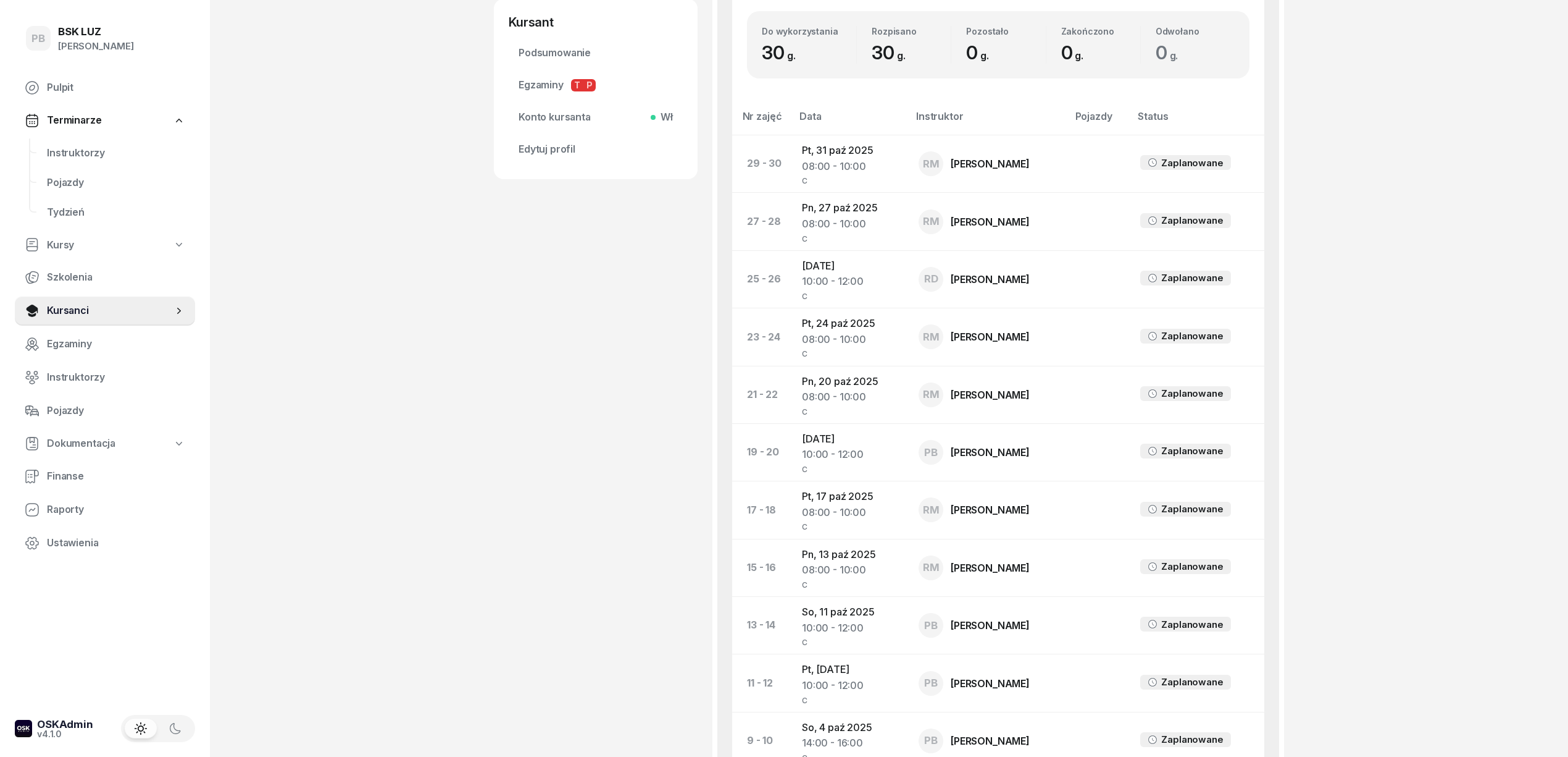
scroll to position [576, 0]
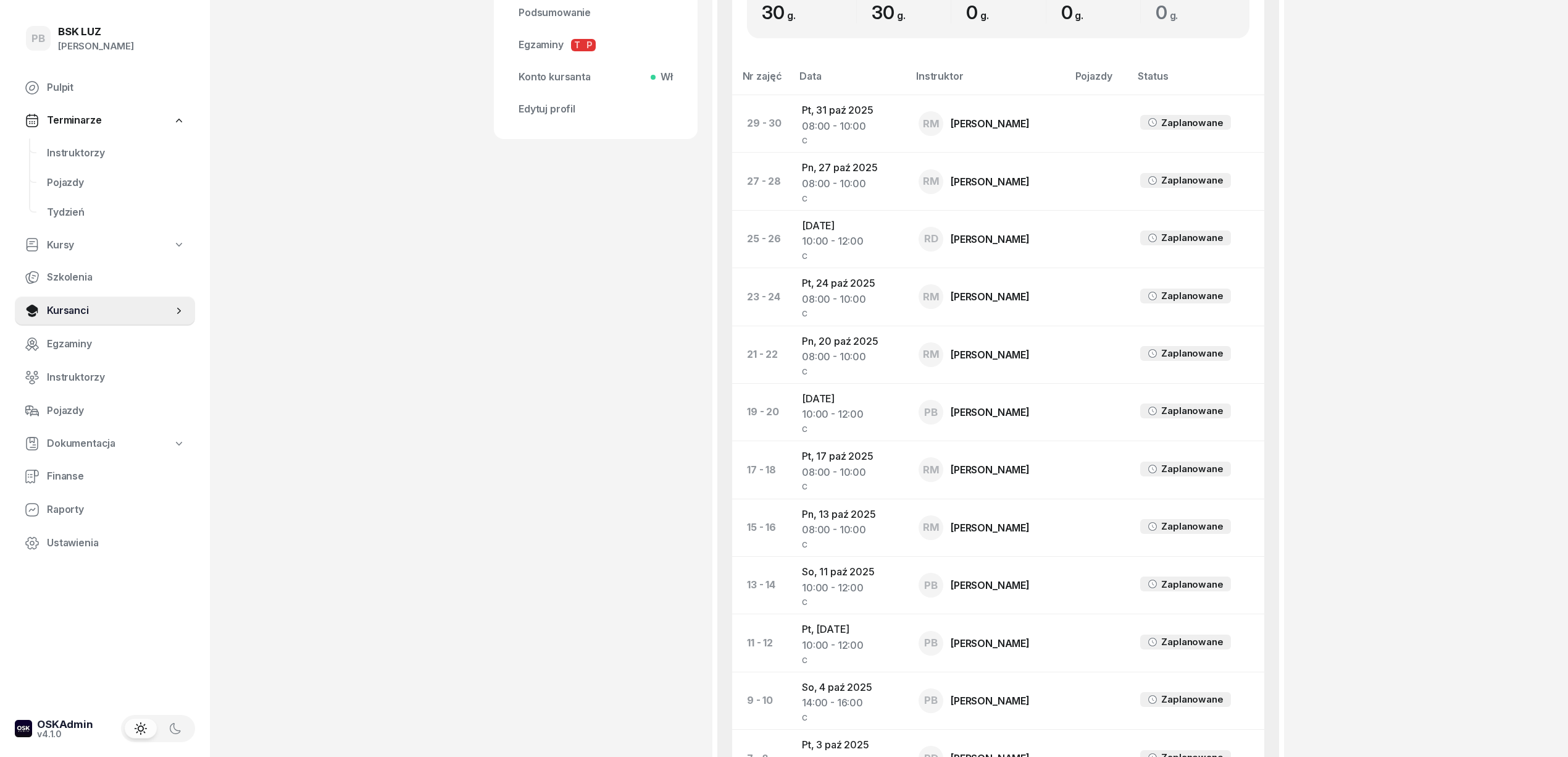
click at [1353, 269] on div "PB BSK LUZ Patrycja Bogdanowicz Pulpit Terminarze Instruktorzy Pojazdy Tydzień …" at bounding box center [784, 269] width 1568 height 1692
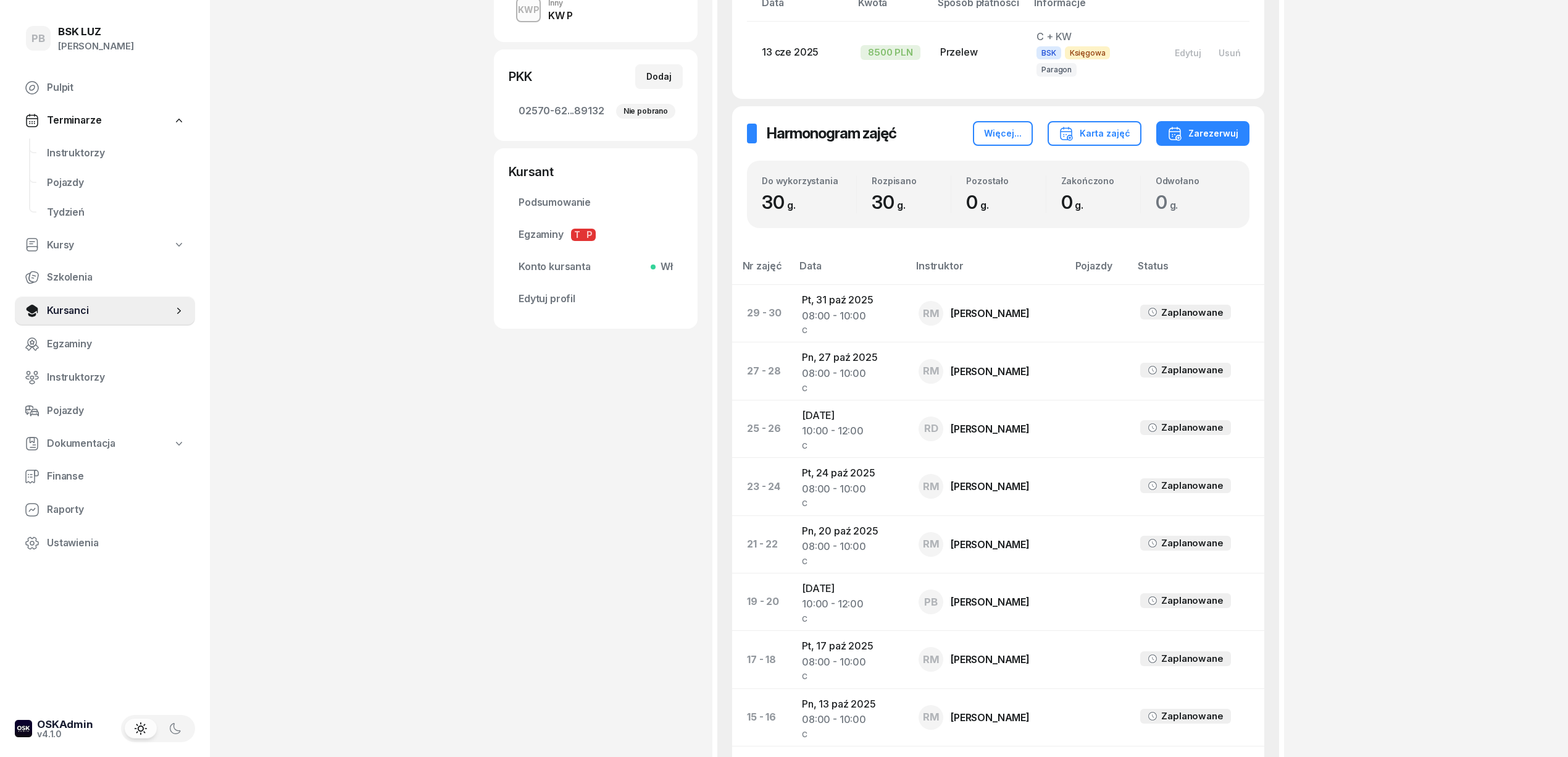
scroll to position [164, 0]
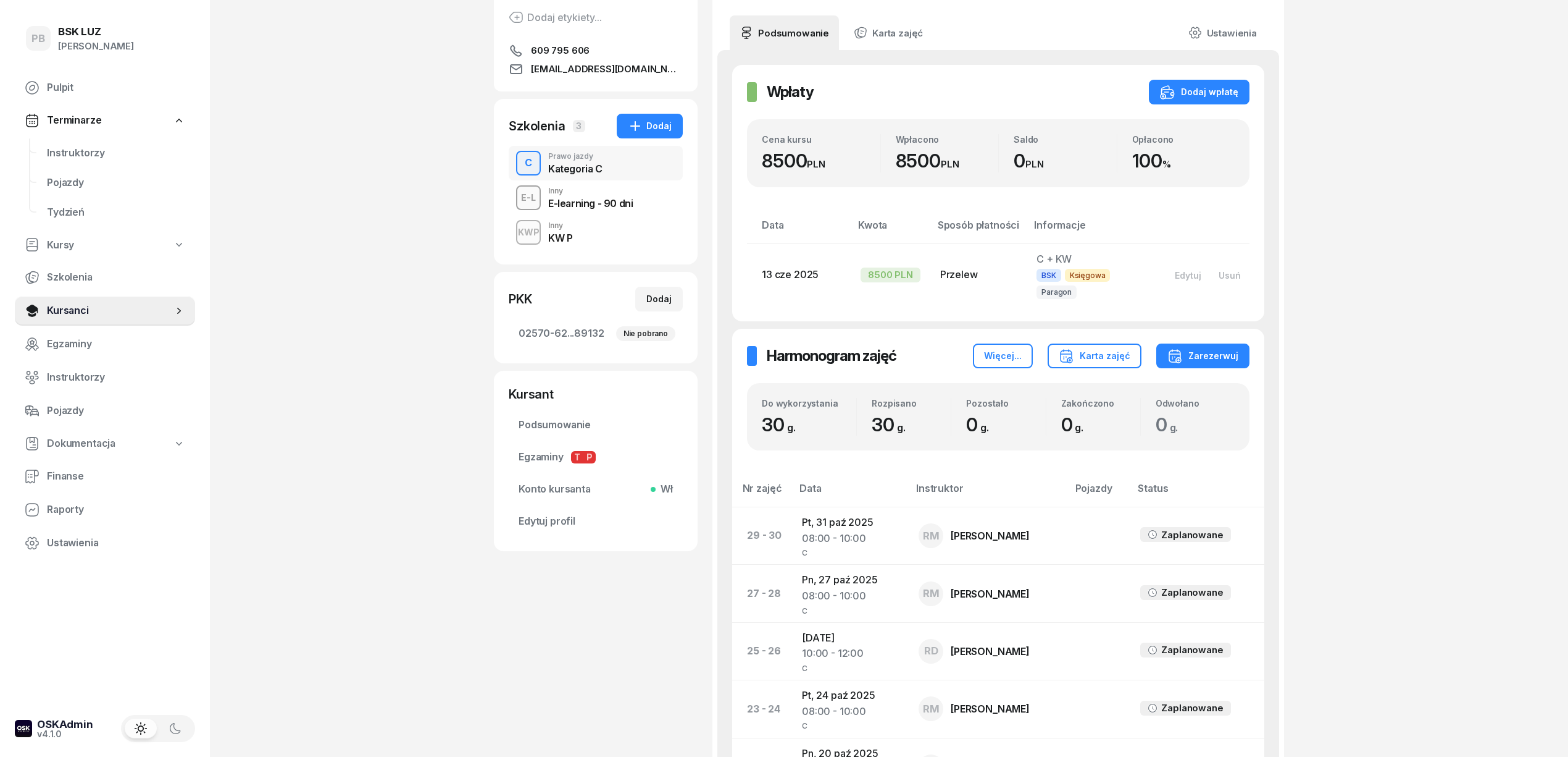
click at [416, 273] on div "PB BSK LUZ Patrycja Bogdanowicz Pulpit Terminarze Instruktorzy Pojazdy Tydzień …" at bounding box center [784, 682] width 1568 height 1692
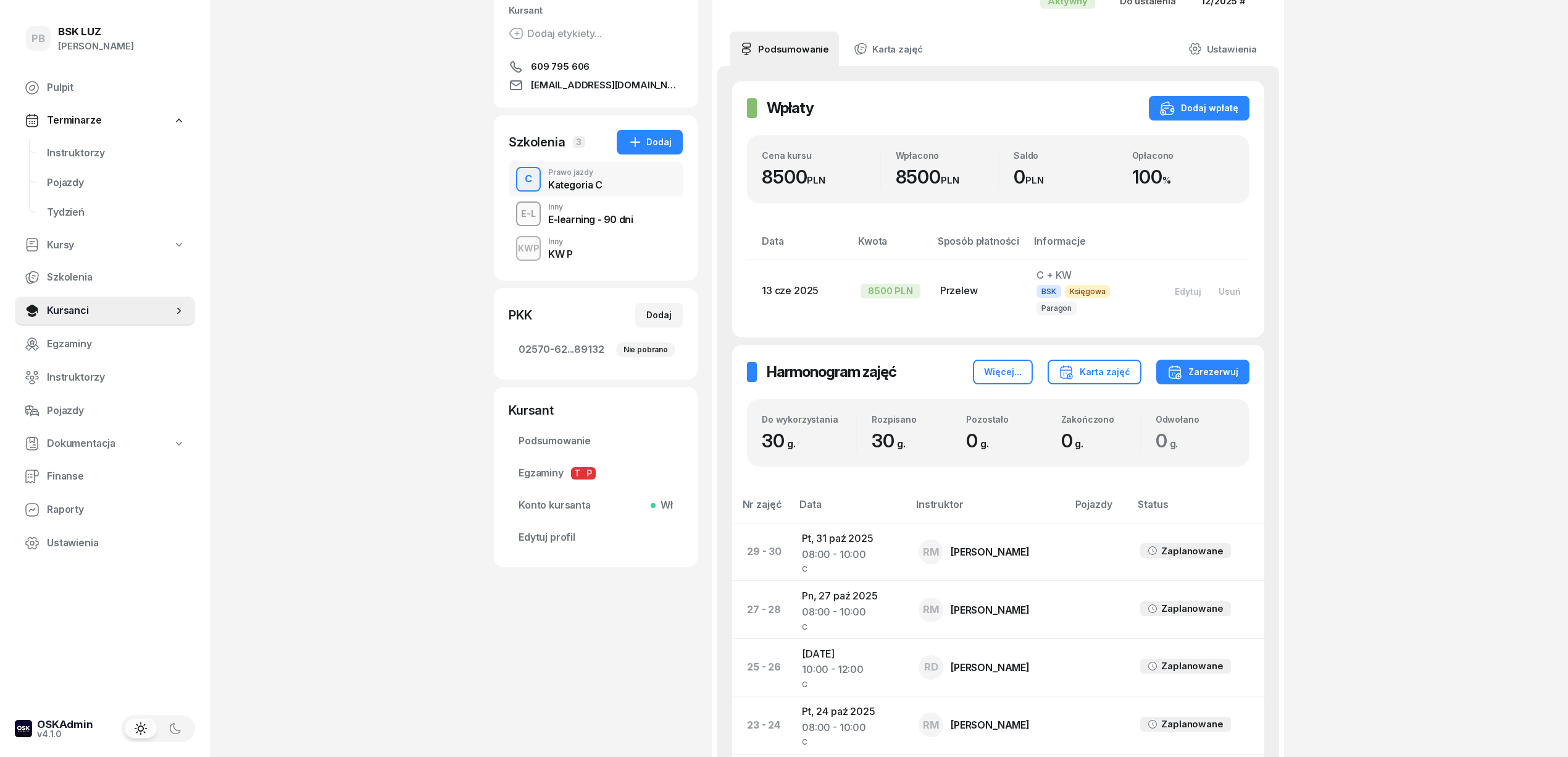
scroll to position [164, 0]
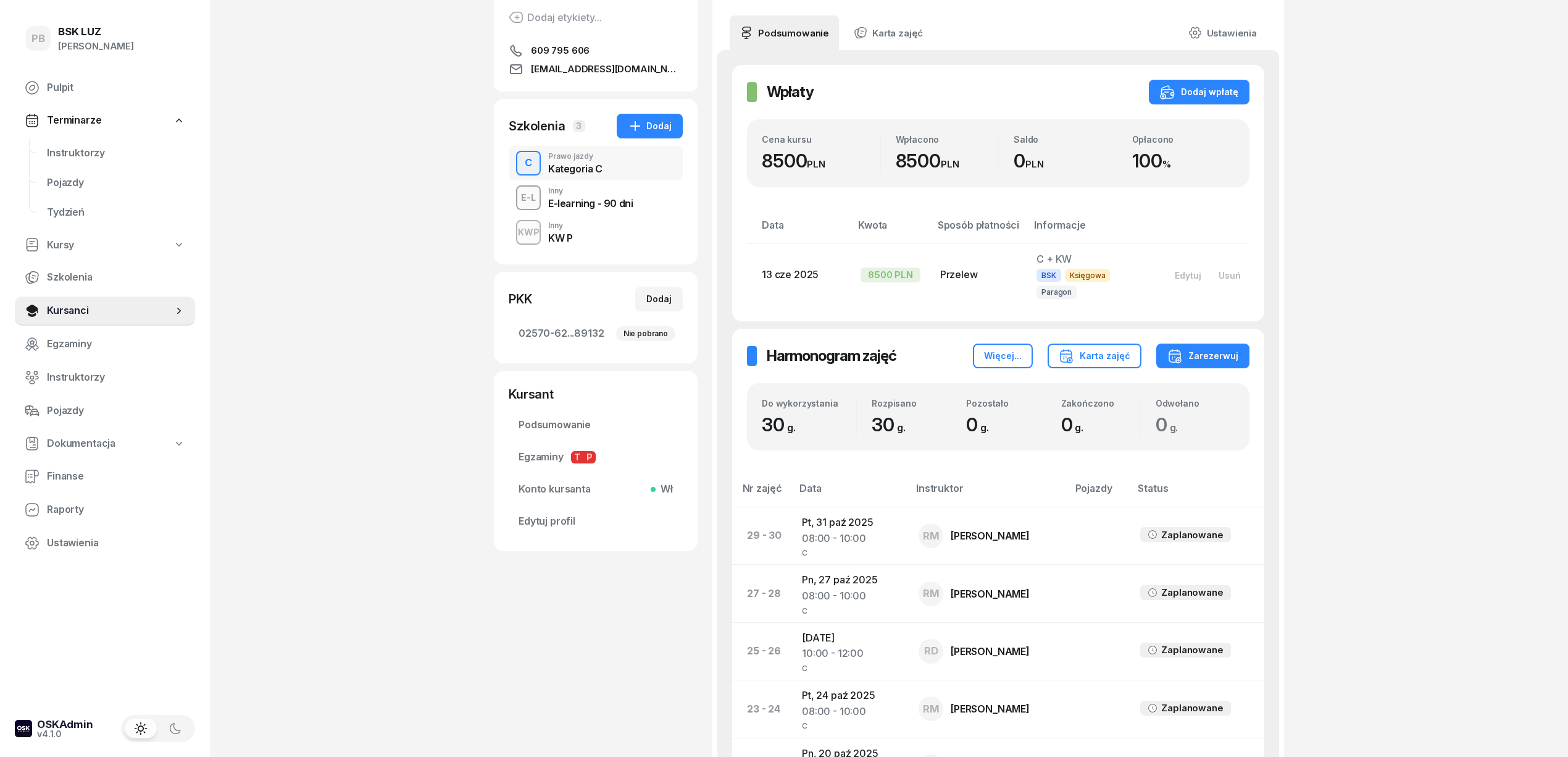
click at [1449, 344] on div "PB BSK LUZ Patrycja Bogdanowicz Pulpit Terminarze Instruktorzy Pojazdy Tydzień …" at bounding box center [784, 682] width 1568 height 1692
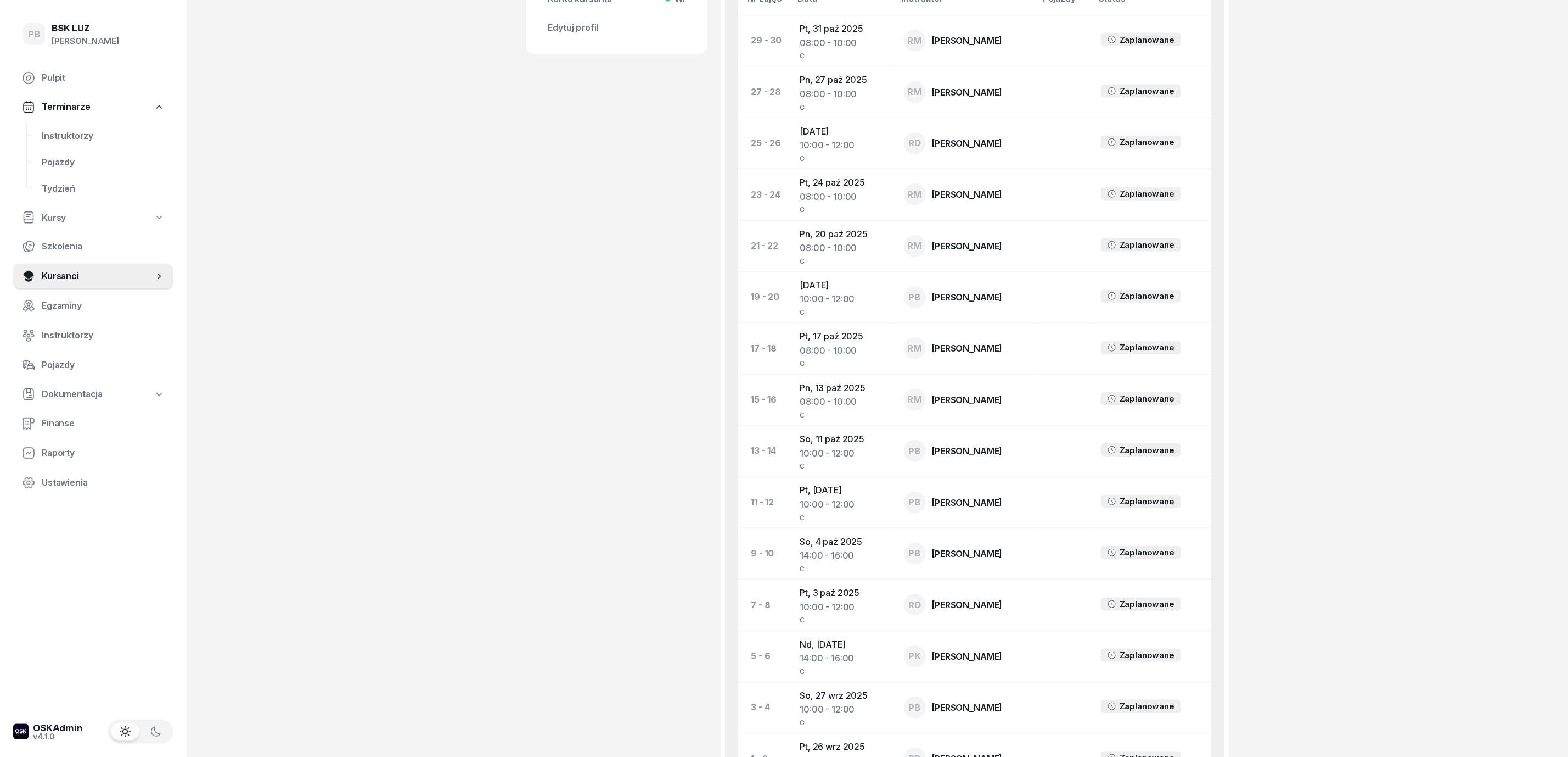
scroll to position [585, 0]
